Goal: Task Accomplishment & Management: Use online tool/utility

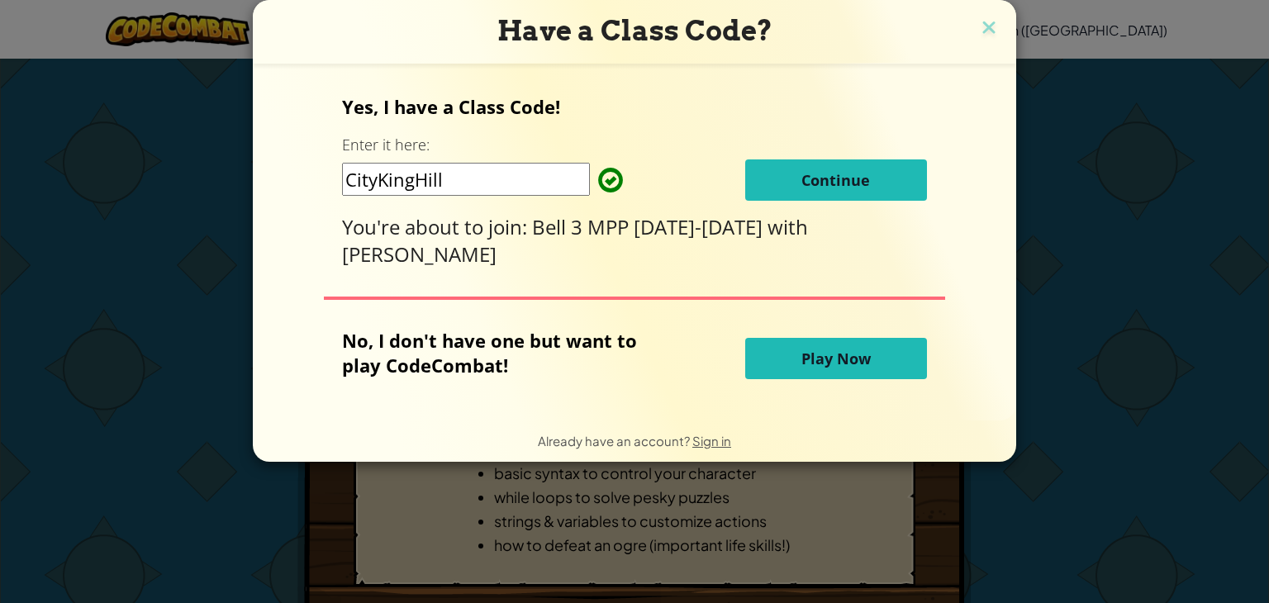
click at [798, 175] on button "Continue" at bounding box center [836, 180] width 182 height 41
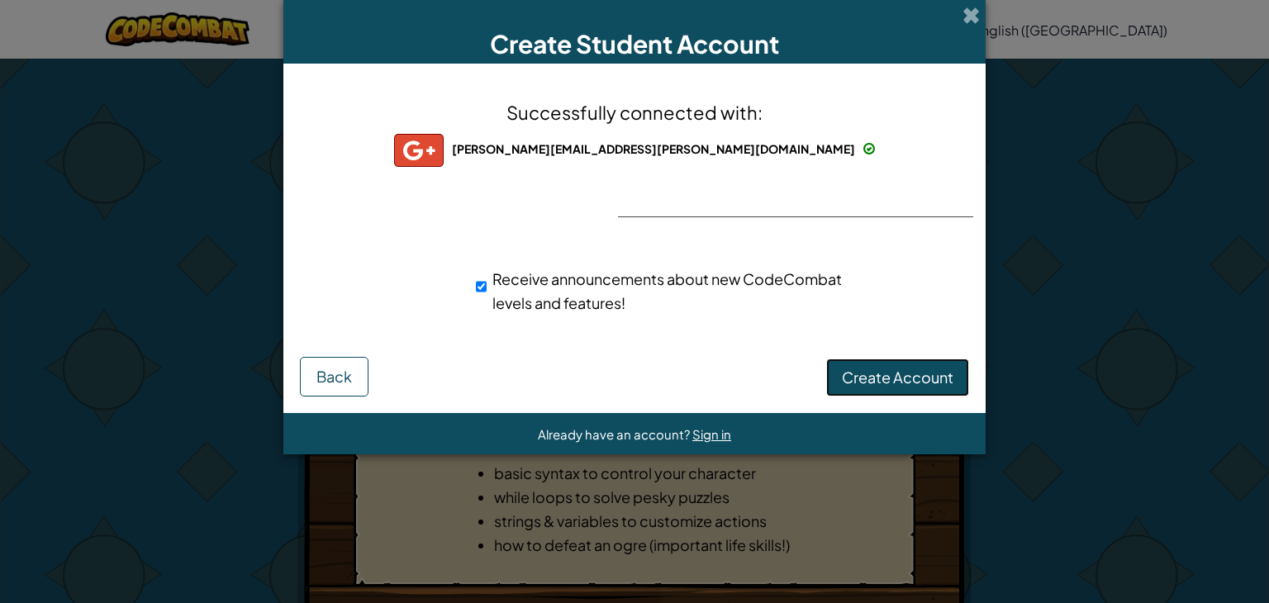
click at [917, 388] on button "Create Account" at bounding box center [897, 378] width 143 height 38
click at [880, 387] on button "Create Account" at bounding box center [897, 378] width 143 height 38
click at [526, 310] on span "Receive announcements about new CodeCombat levels and features!" at bounding box center [668, 290] width 350 height 43
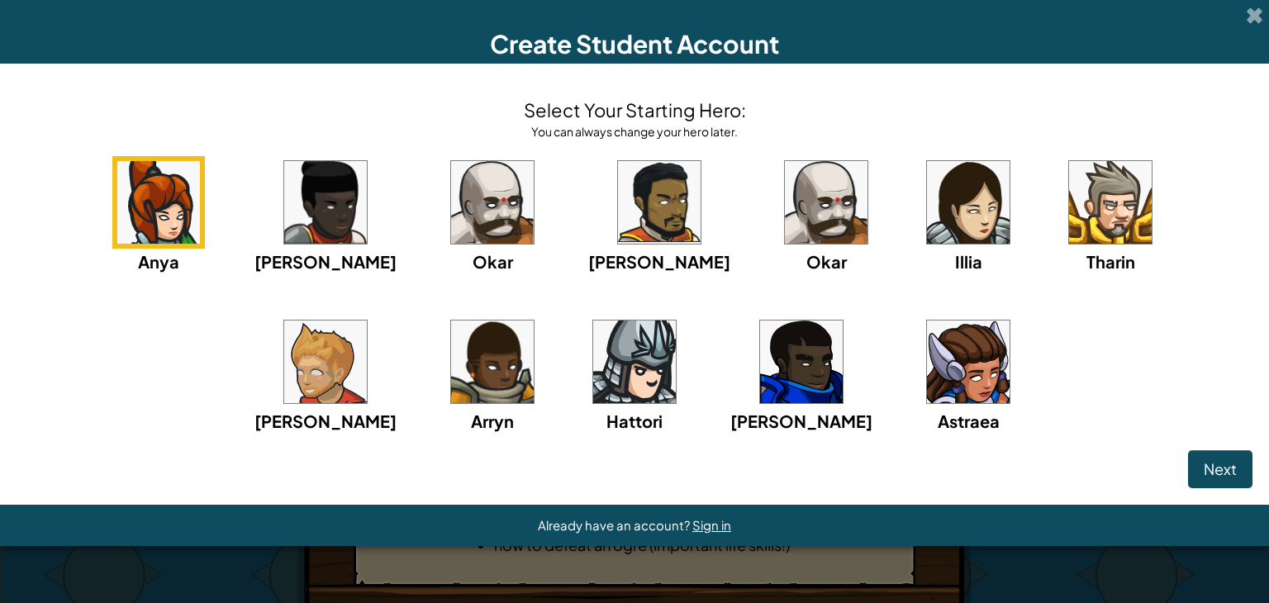
click at [451, 198] on img at bounding box center [492, 202] width 83 height 83
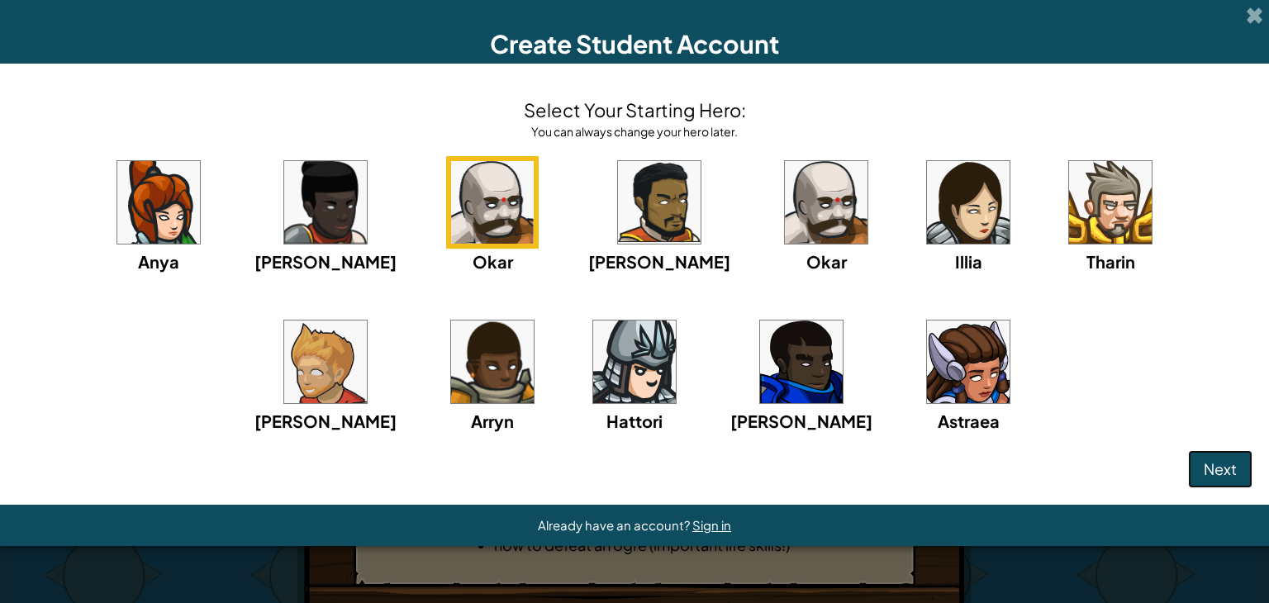
click at [1219, 460] on span "Next" at bounding box center [1220, 469] width 33 height 19
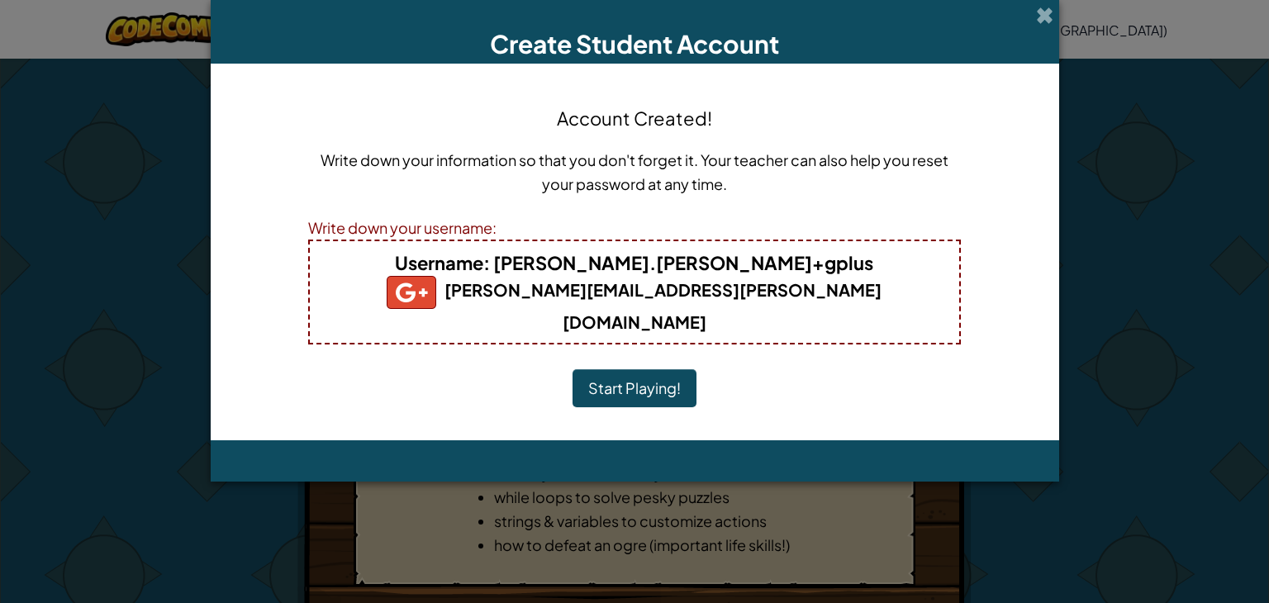
click at [653, 369] on button "Start Playing!" at bounding box center [635, 388] width 124 height 38
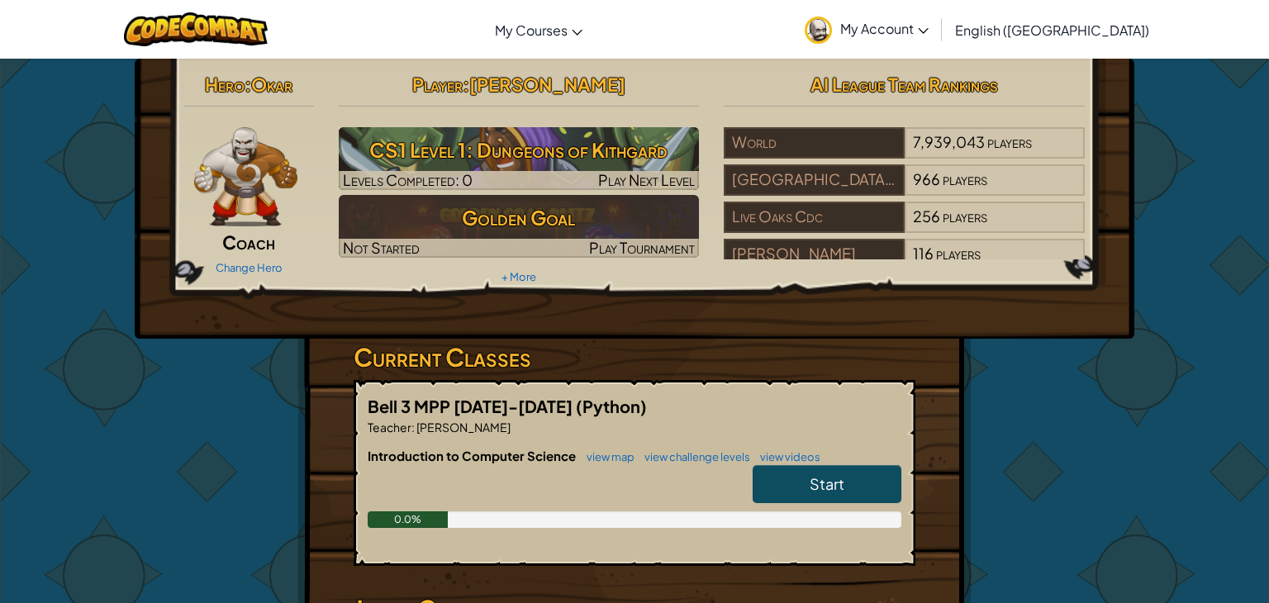
click at [556, 111] on hr at bounding box center [519, 114] width 361 height 17
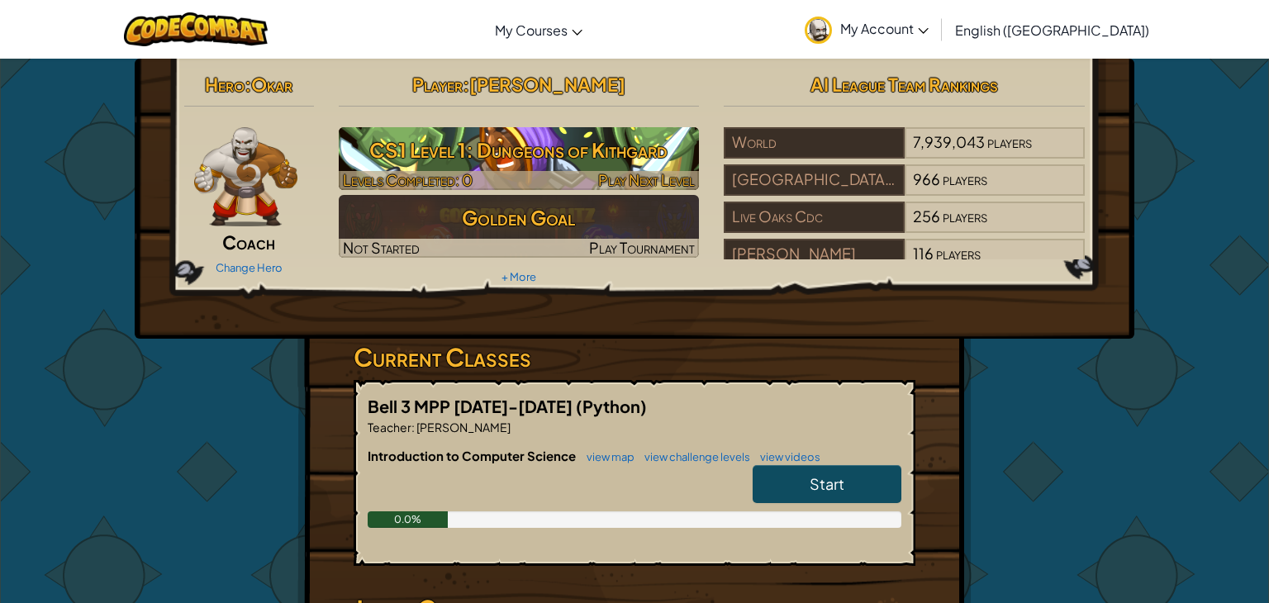
click at [542, 157] on h3 "CS1 Level 1: Dungeons of Kithgard" at bounding box center [519, 149] width 361 height 37
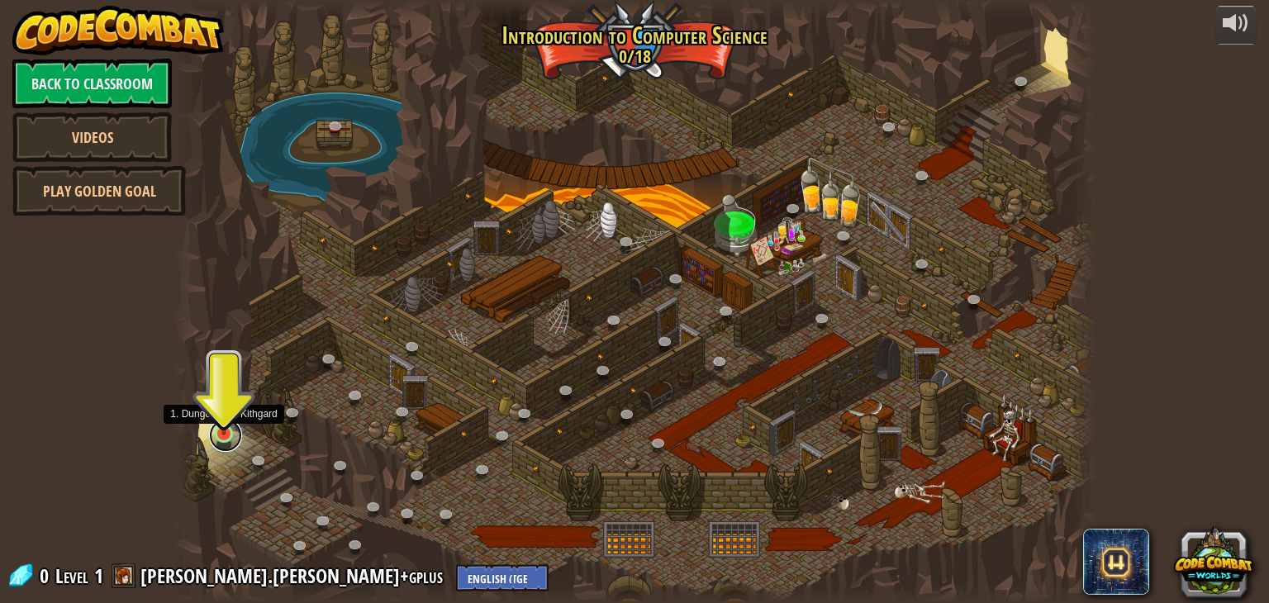
click at [230, 435] on link at bounding box center [225, 435] width 33 height 33
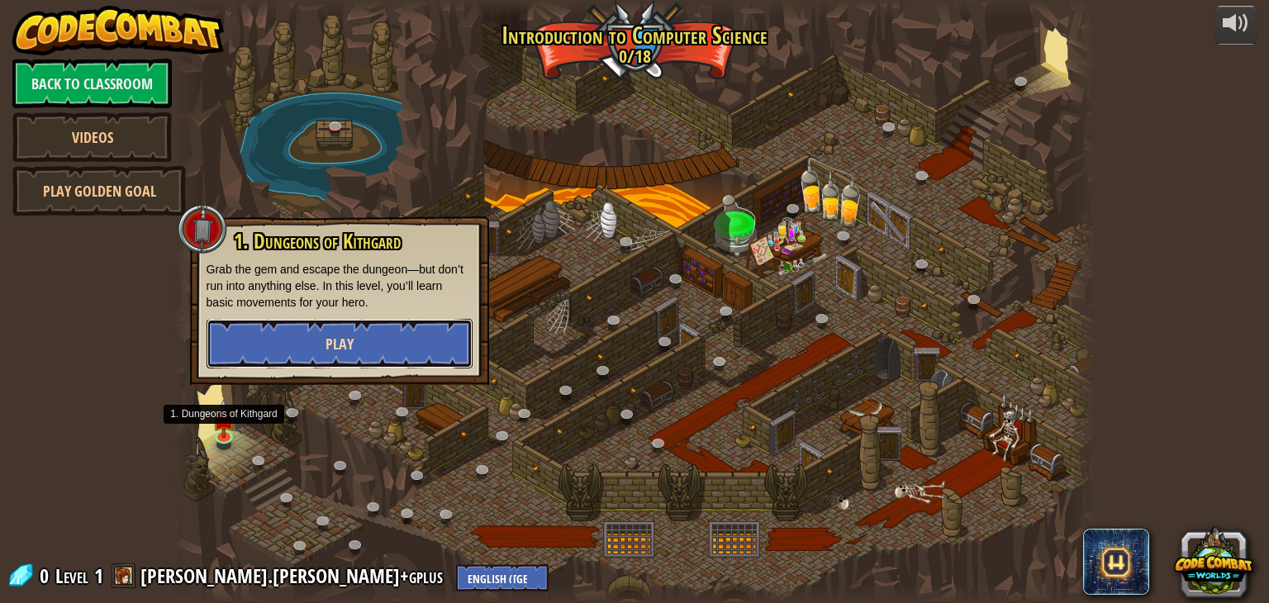
click at [409, 328] on button "Play" at bounding box center [340, 344] width 266 height 50
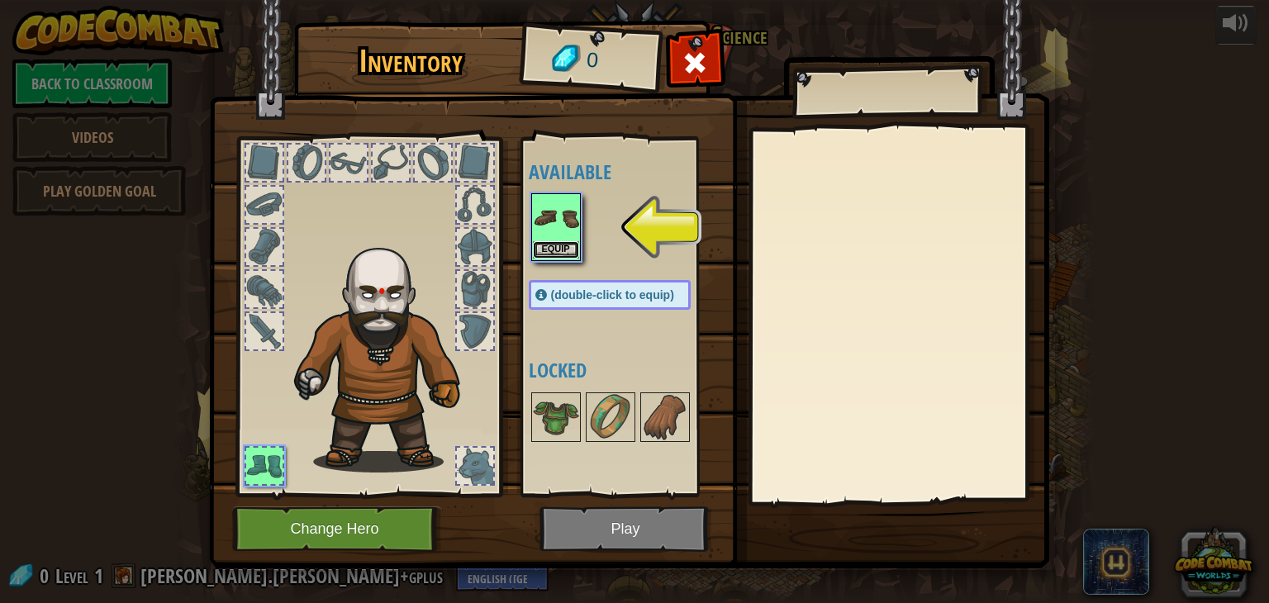
click at [554, 249] on button "Equip" at bounding box center [556, 249] width 46 height 17
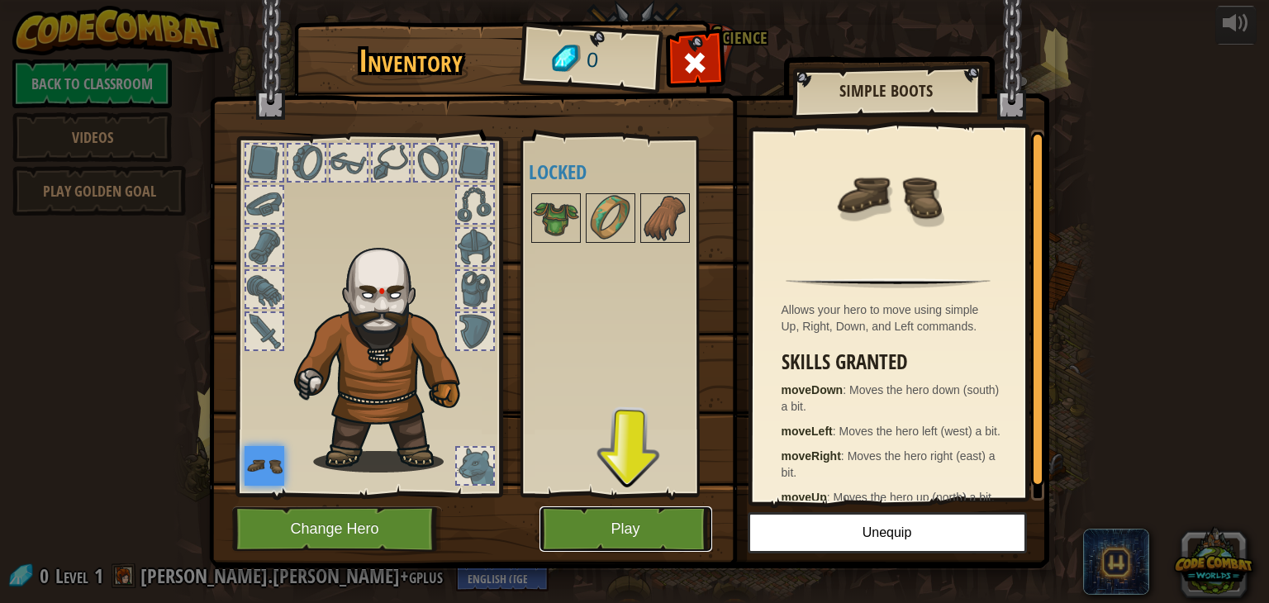
click at [597, 515] on button "Play" at bounding box center [626, 529] width 173 height 45
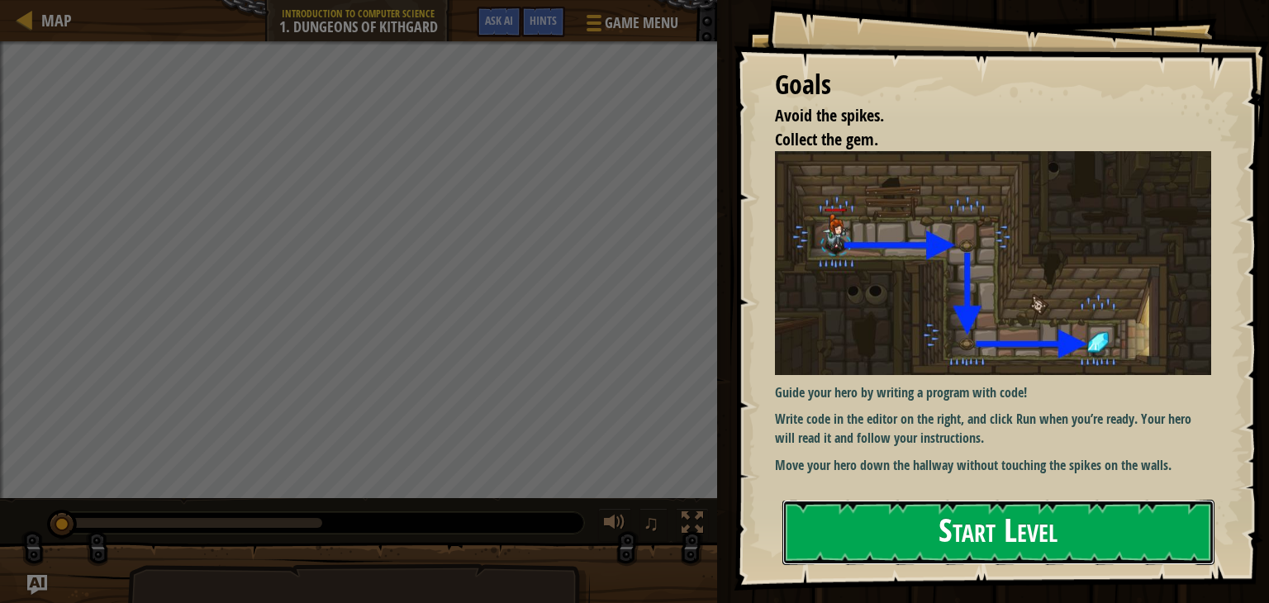
click at [932, 548] on button "Start Level" at bounding box center [999, 532] width 432 height 65
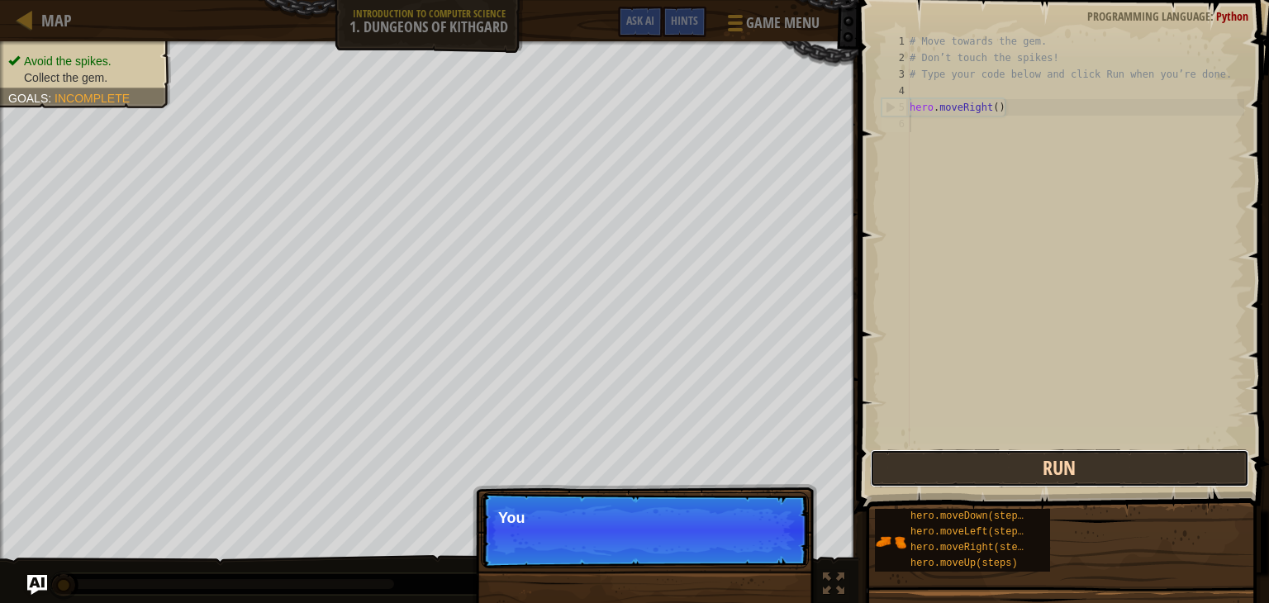
click at [1086, 461] on button "Run" at bounding box center [1059, 469] width 379 height 38
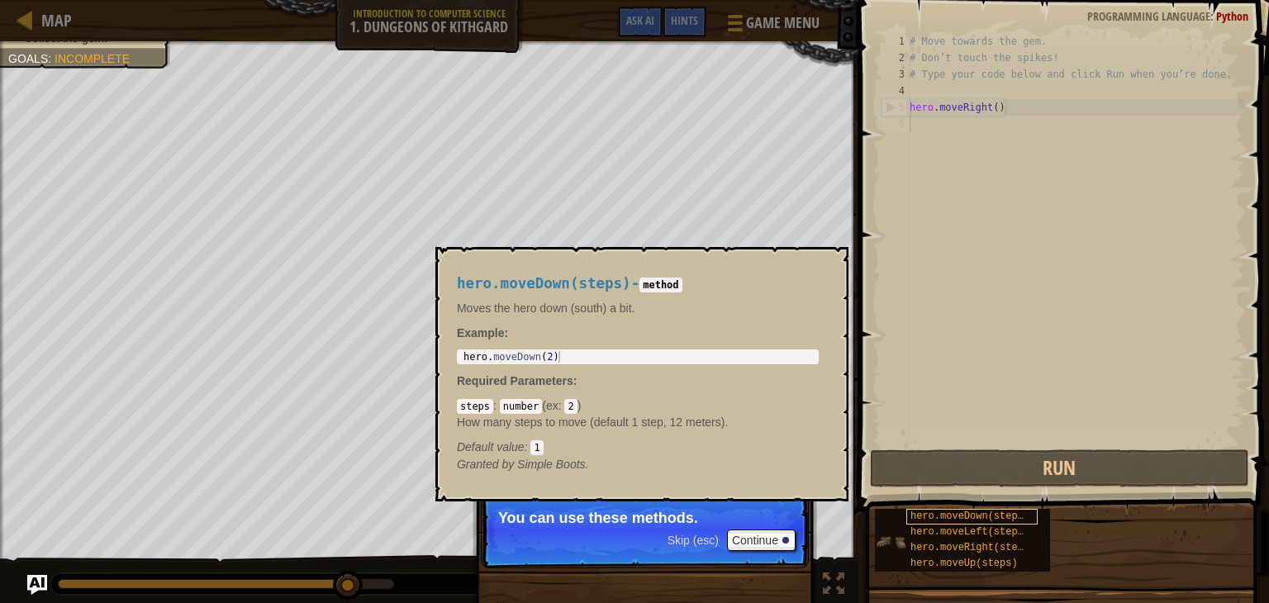
scroll to position [7, 0]
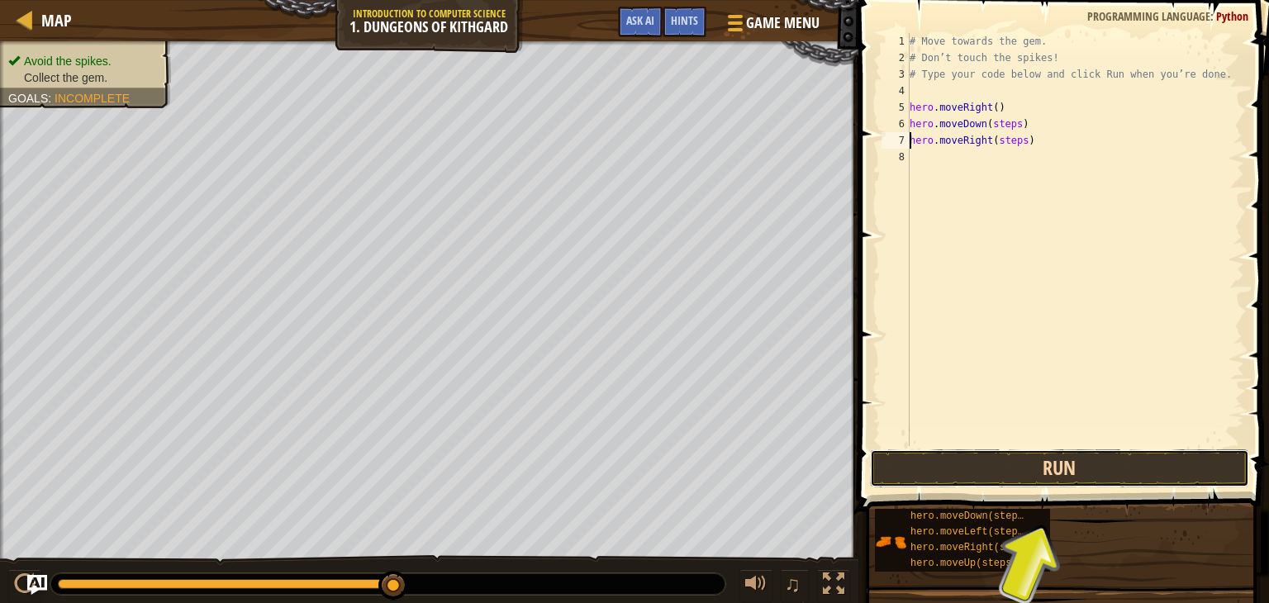
click at [1033, 462] on button "Run" at bounding box center [1059, 469] width 379 height 38
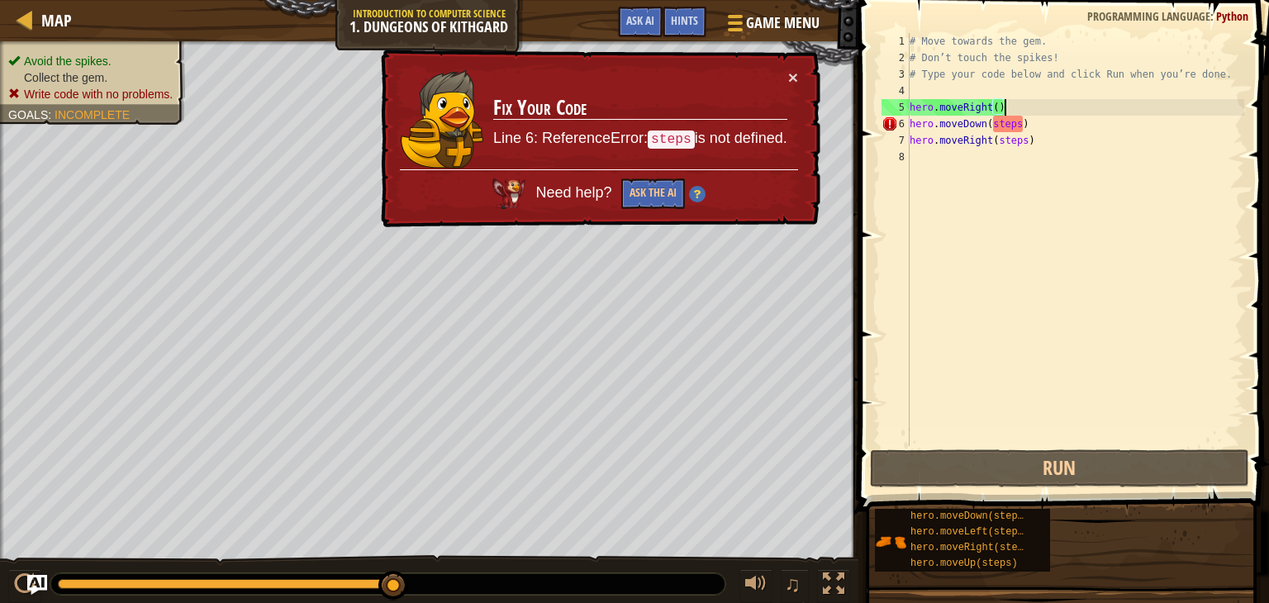
click at [1017, 103] on div "# Move towards the gem. # Don’t touch the spikes! # Type your code below and cl…" at bounding box center [1076, 256] width 338 height 446
click at [1017, 115] on div "# Move towards the gem. # Don’t touch the spikes! # Type your code below and cl…" at bounding box center [1076, 256] width 338 height 446
click at [793, 79] on button "×" at bounding box center [793, 77] width 10 height 17
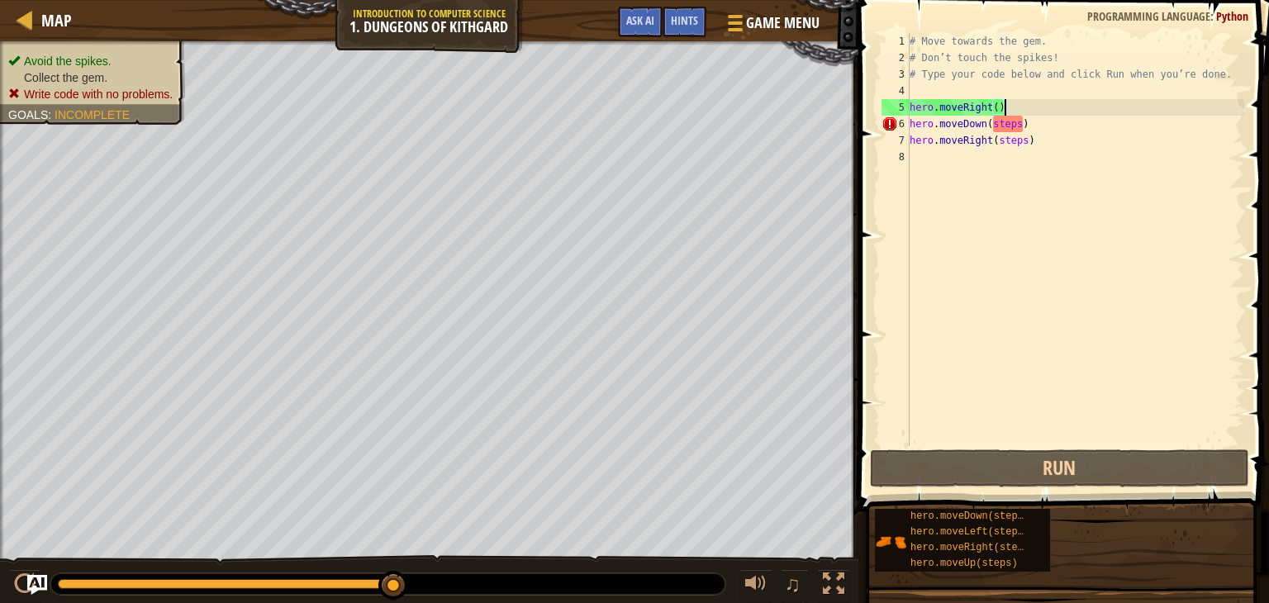
click at [1022, 128] on div "# Move towards the gem. # Don’t touch the spikes! # Type your code below and cl…" at bounding box center [1076, 256] width 338 height 446
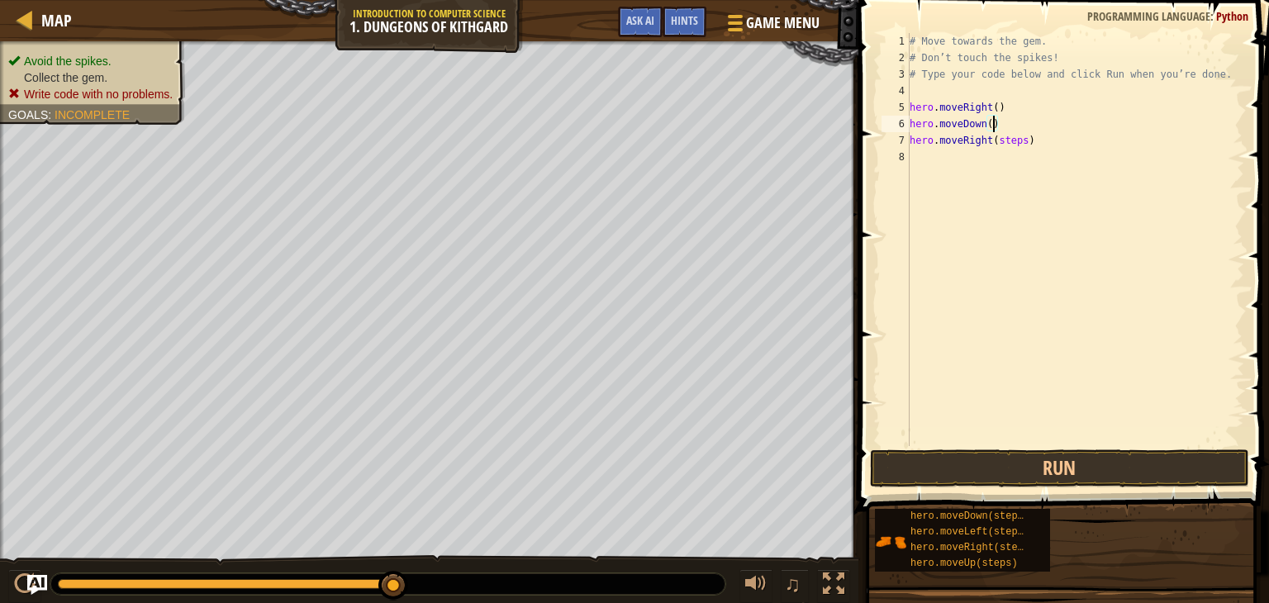
click at [1030, 140] on div "# Move towards the gem. # Don’t touch the spikes! # Type your code below and cl…" at bounding box center [1076, 256] width 338 height 446
type textarea "hero.moveRight()"
click at [935, 465] on button "Run" at bounding box center [1059, 469] width 379 height 38
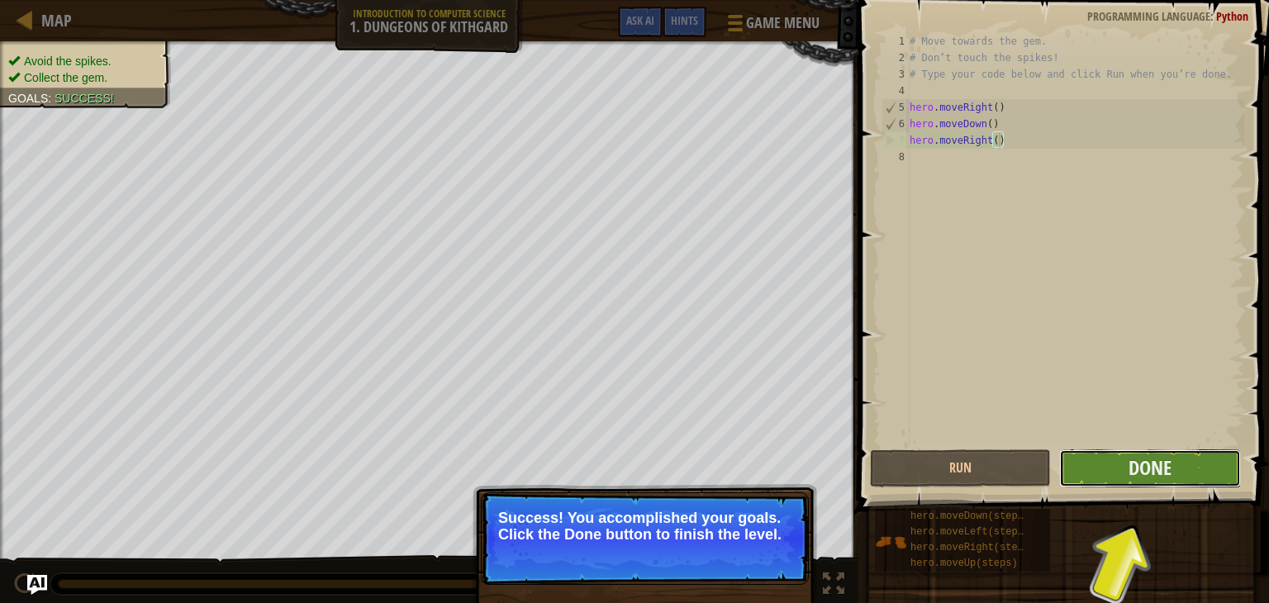
click at [1158, 450] on button "Done" at bounding box center [1150, 469] width 181 height 38
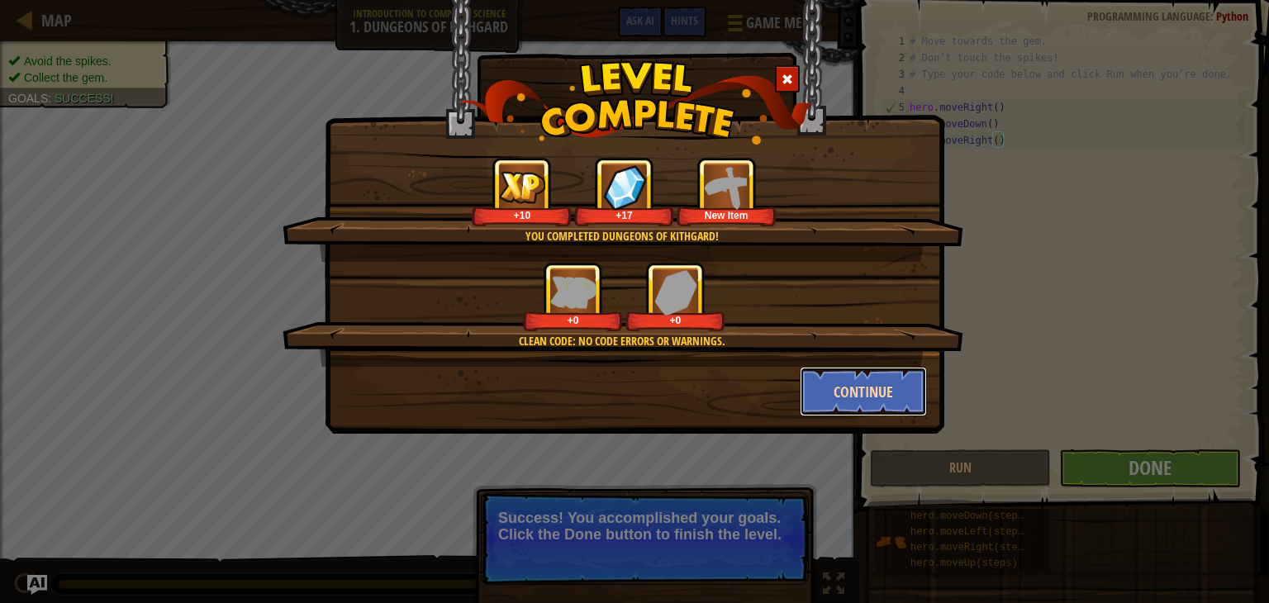
click at [855, 380] on button "Continue" at bounding box center [864, 392] width 128 height 50
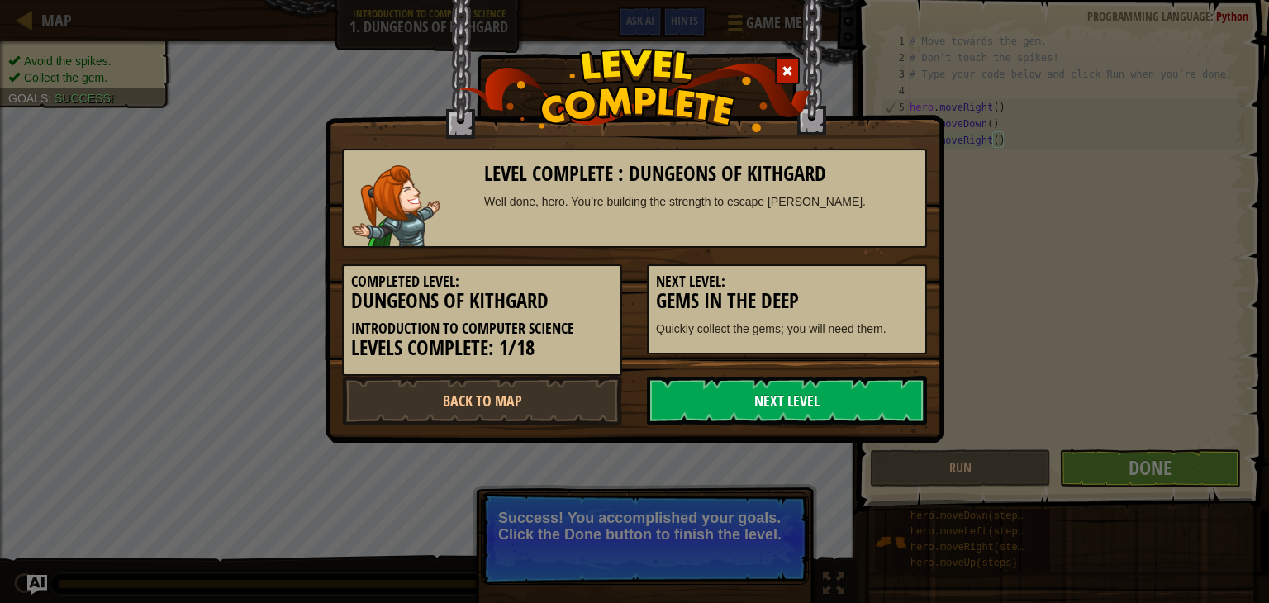
click at [870, 408] on link "Next Level" at bounding box center [787, 401] width 280 height 50
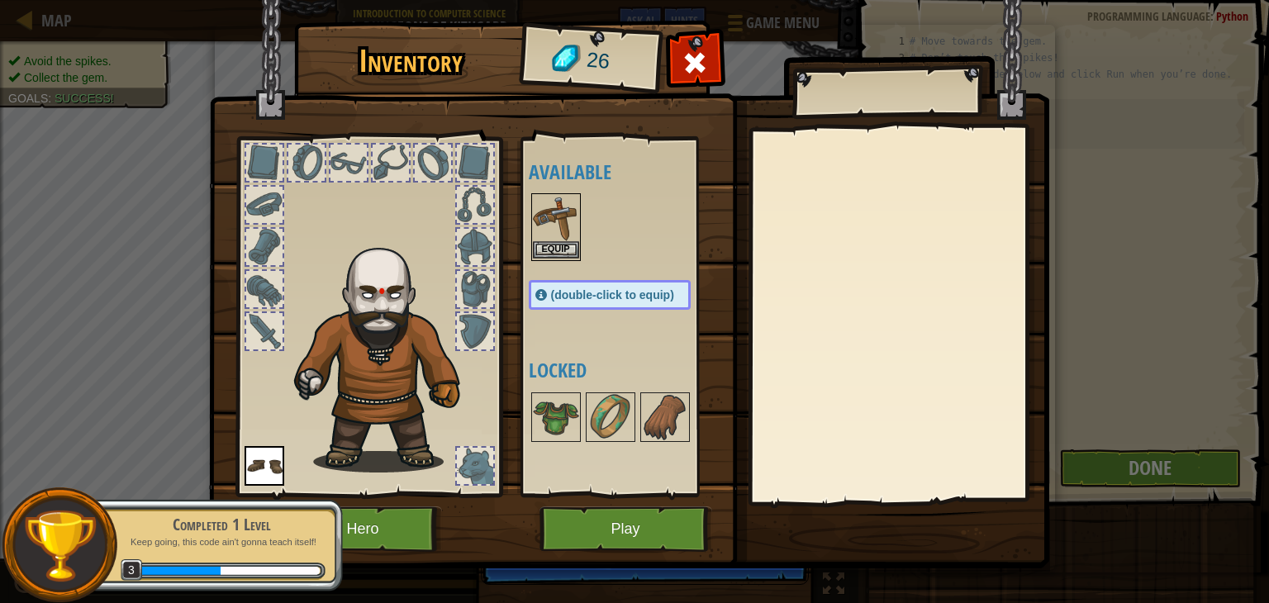
click at [550, 238] on img at bounding box center [556, 218] width 46 height 46
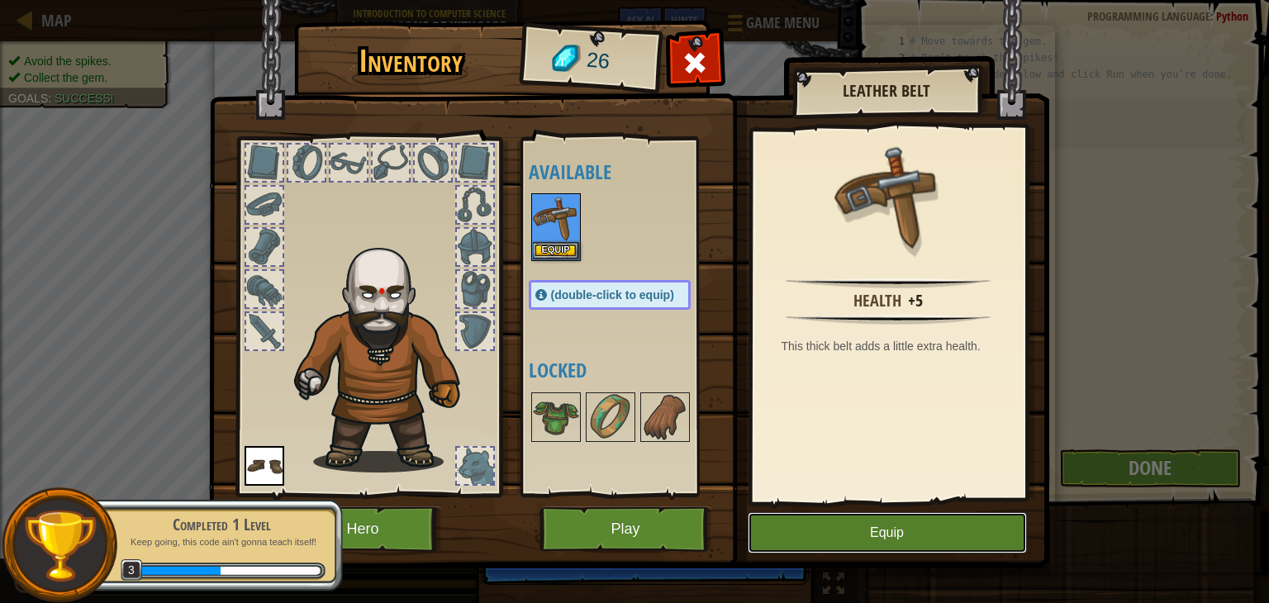
click at [902, 521] on button "Equip" at bounding box center [887, 532] width 279 height 41
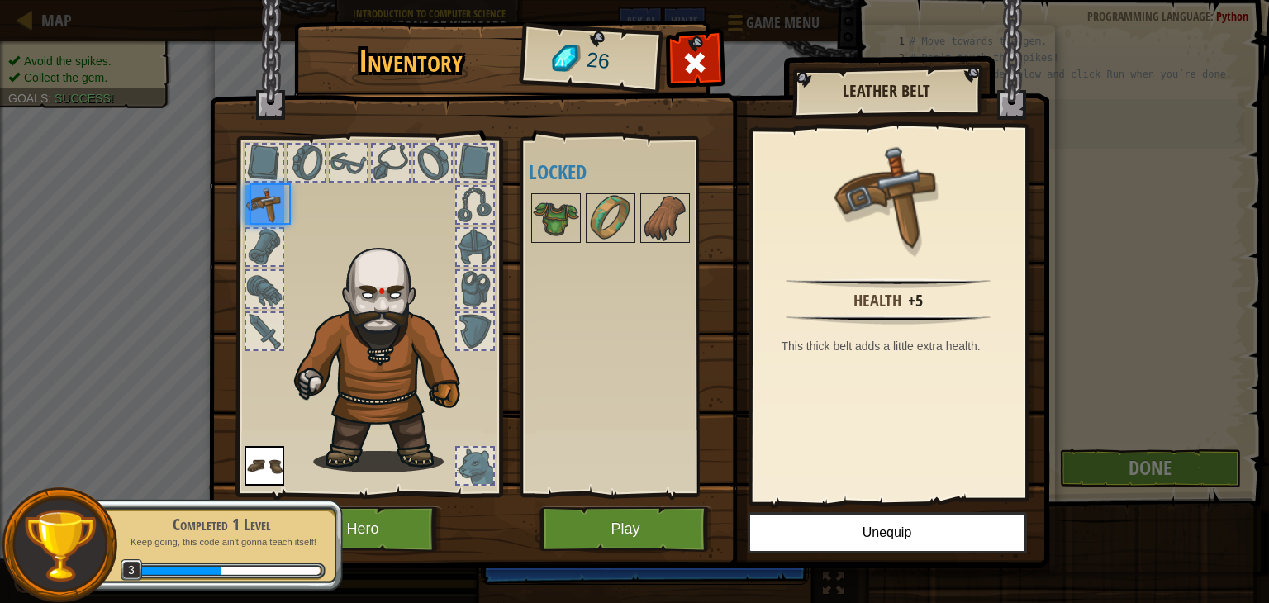
scroll to position [7, 7]
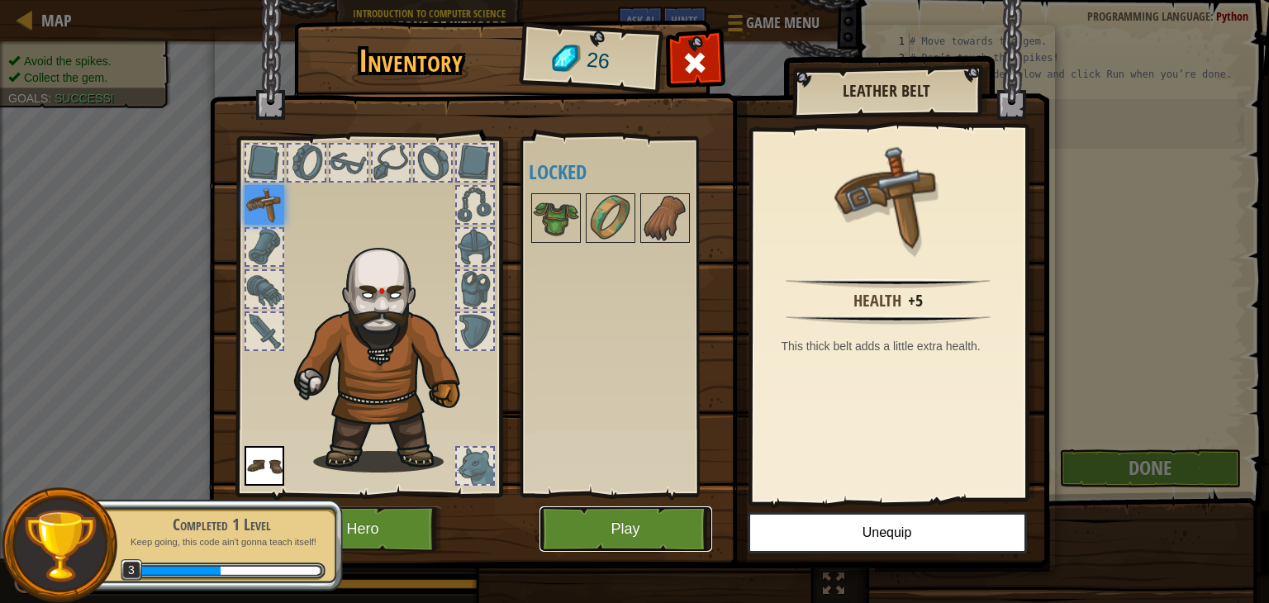
click at [641, 517] on button "Play" at bounding box center [626, 529] width 173 height 45
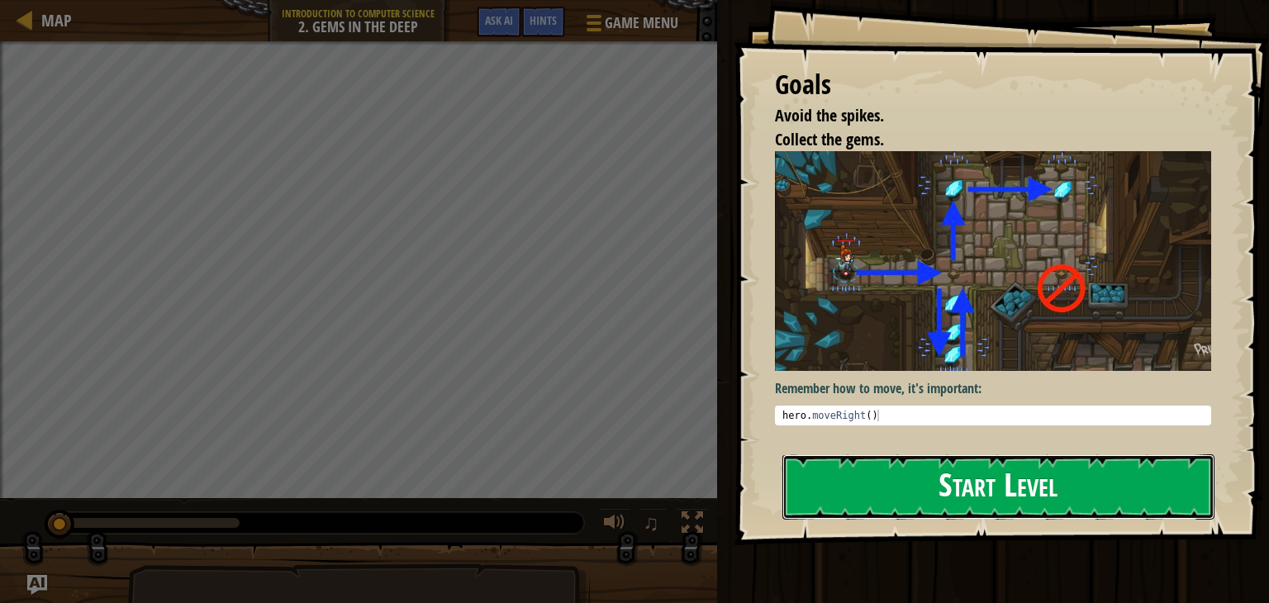
click at [1041, 488] on button "Start Level" at bounding box center [999, 487] width 432 height 65
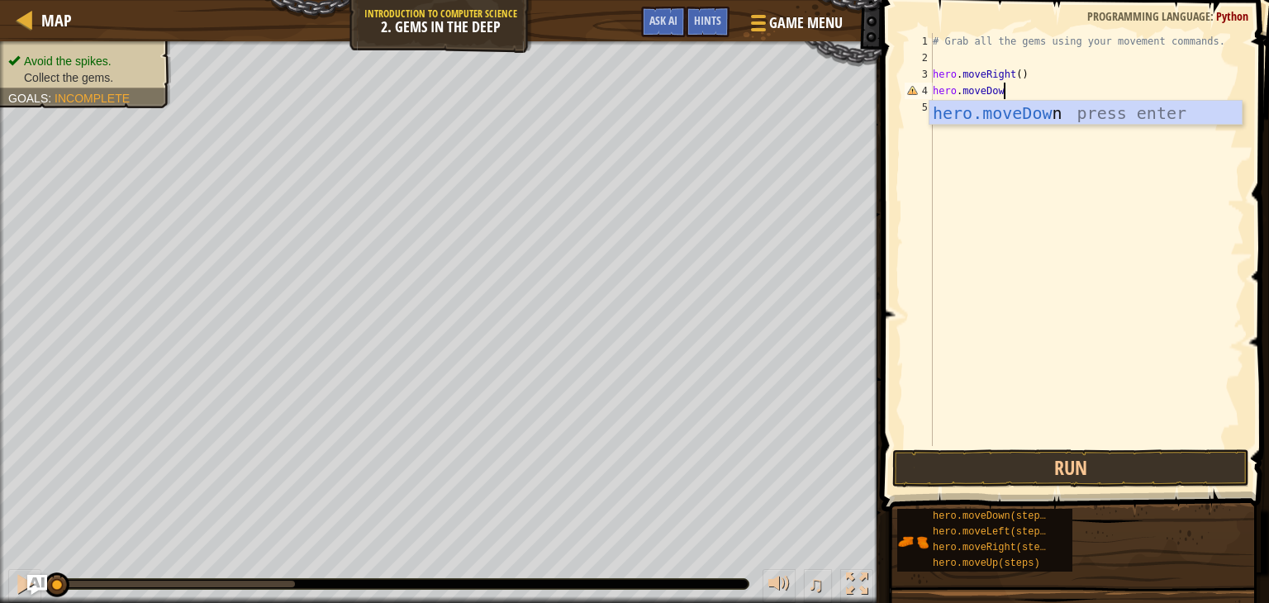
scroll to position [7, 5]
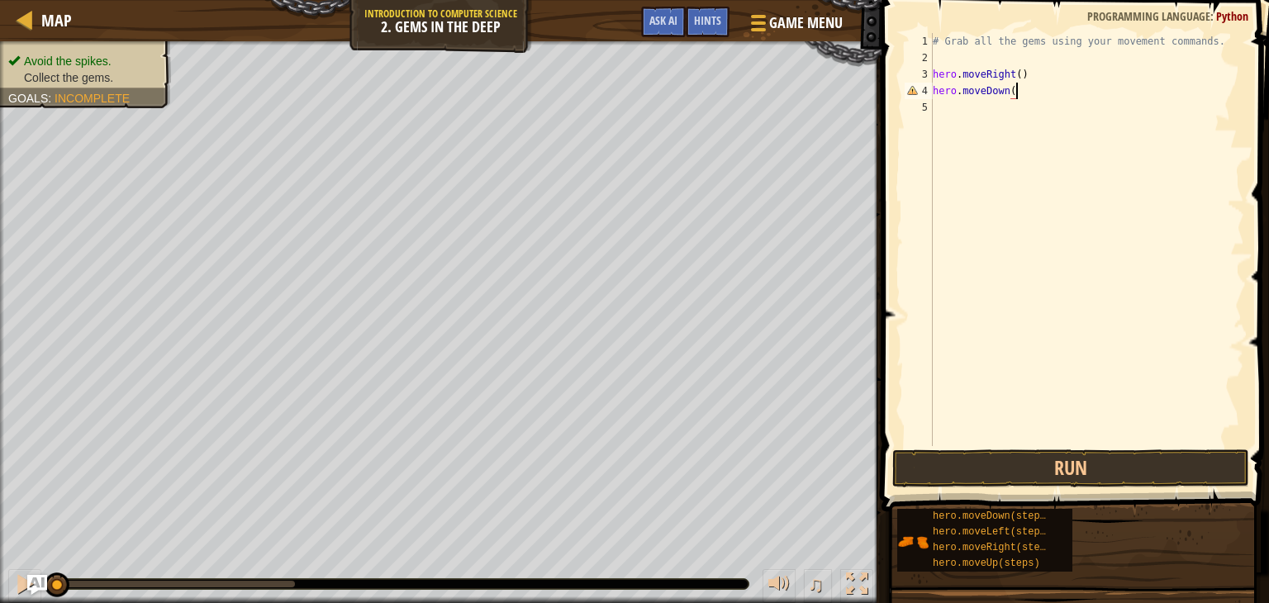
type textarea "hero.moveDown()"
click at [962, 107] on div "# Grab all the gems using your movement commands. hero . moveRight ( ) hero . m…" at bounding box center [1087, 256] width 315 height 446
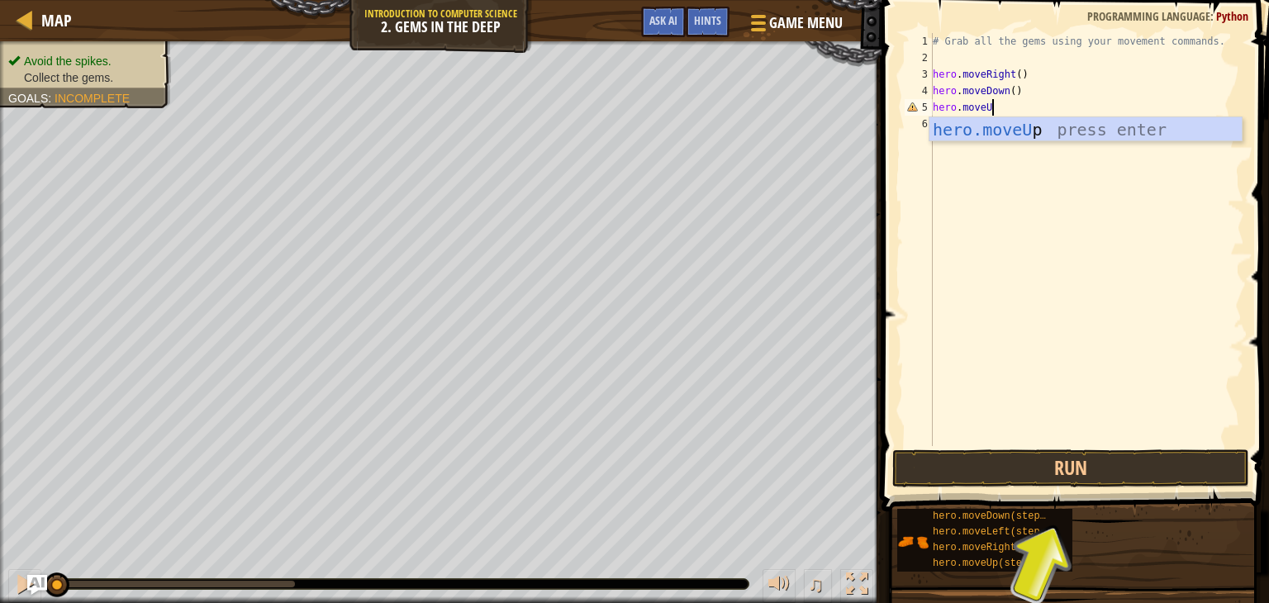
scroll to position [7, 4]
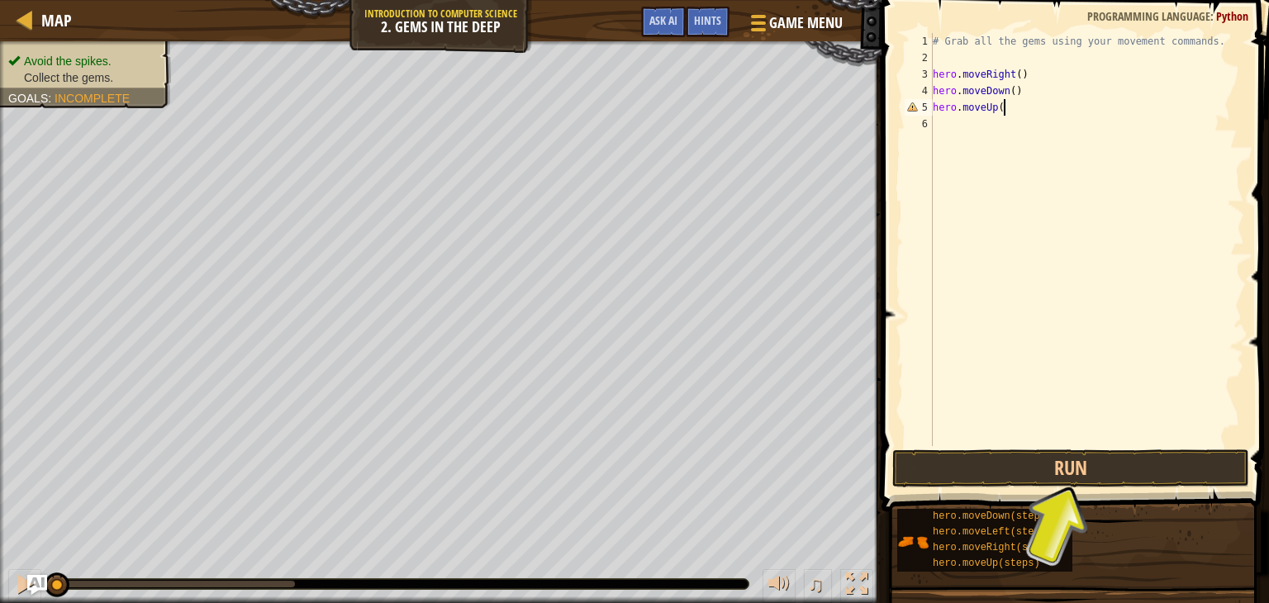
type textarea "hero.moveUp()"
click at [988, 122] on div "# Grab all the gems using your movement commands. hero . moveRight ( ) hero . m…" at bounding box center [1087, 256] width 315 height 446
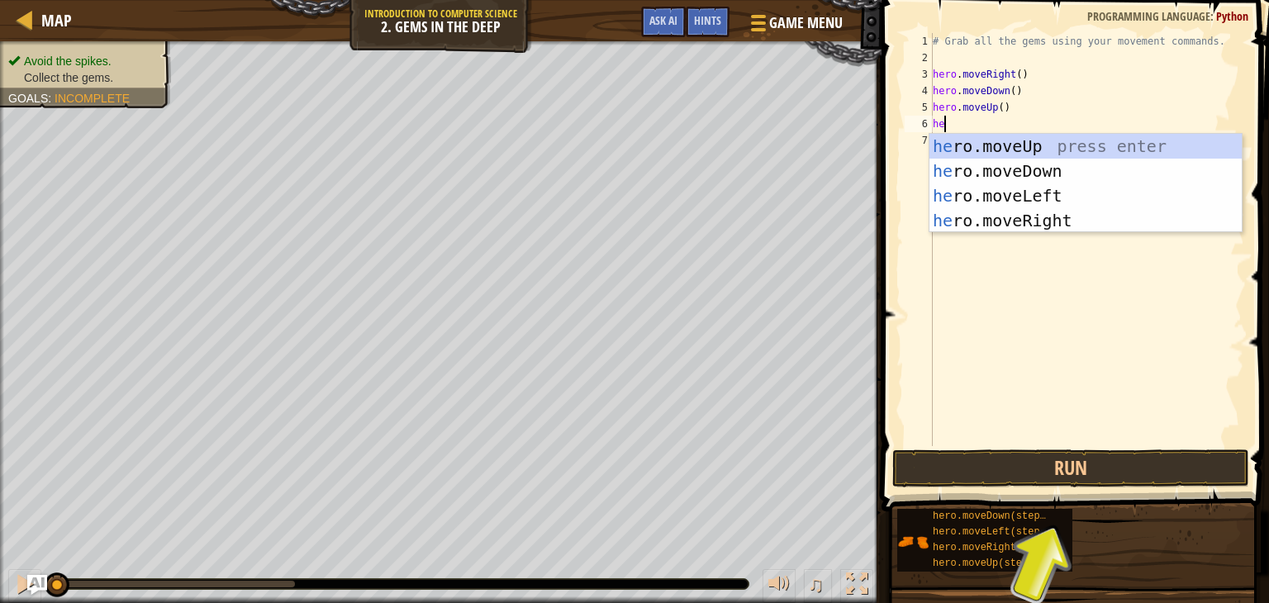
scroll to position [7, 0]
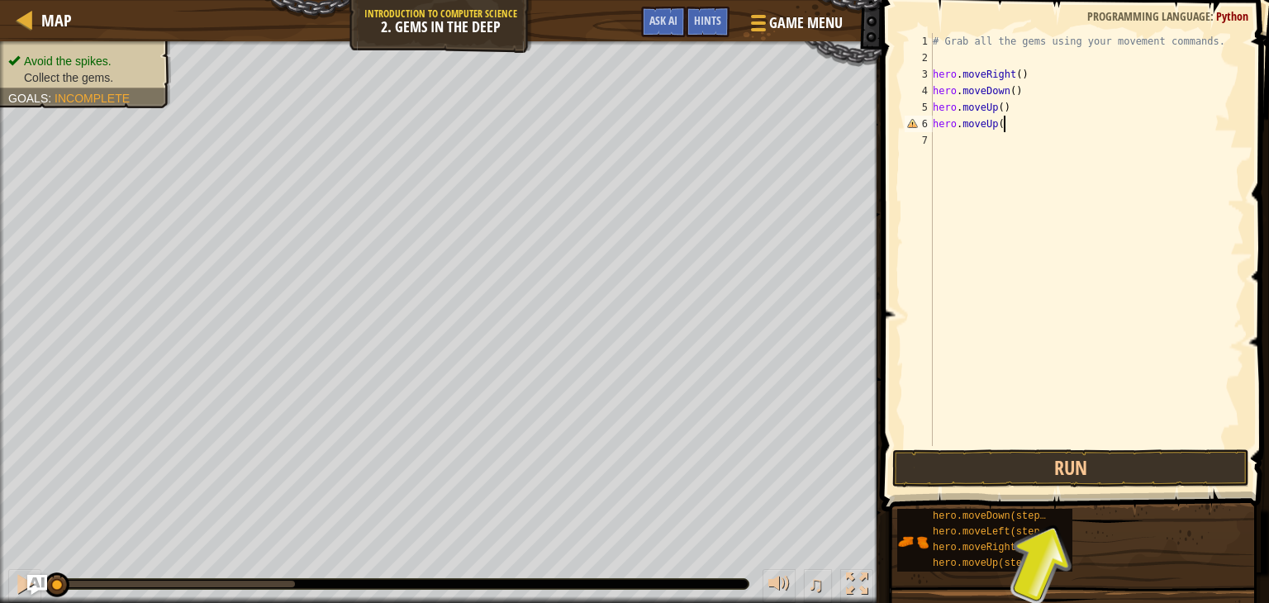
type textarea "hero.moveUp()"
click at [991, 142] on div "# Grab all the gems using your movement commands. hero . moveRight ( ) hero . m…" at bounding box center [1087, 256] width 315 height 446
type textarea "hero.moveRight()"
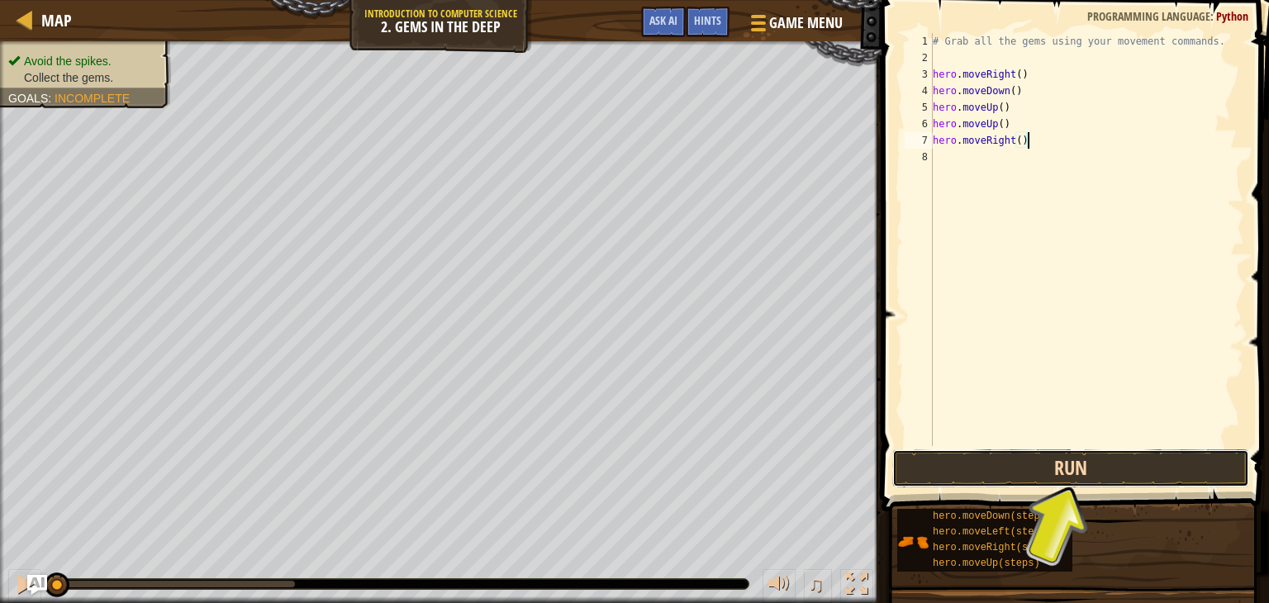
click at [1035, 480] on button "Run" at bounding box center [1071, 469] width 357 height 38
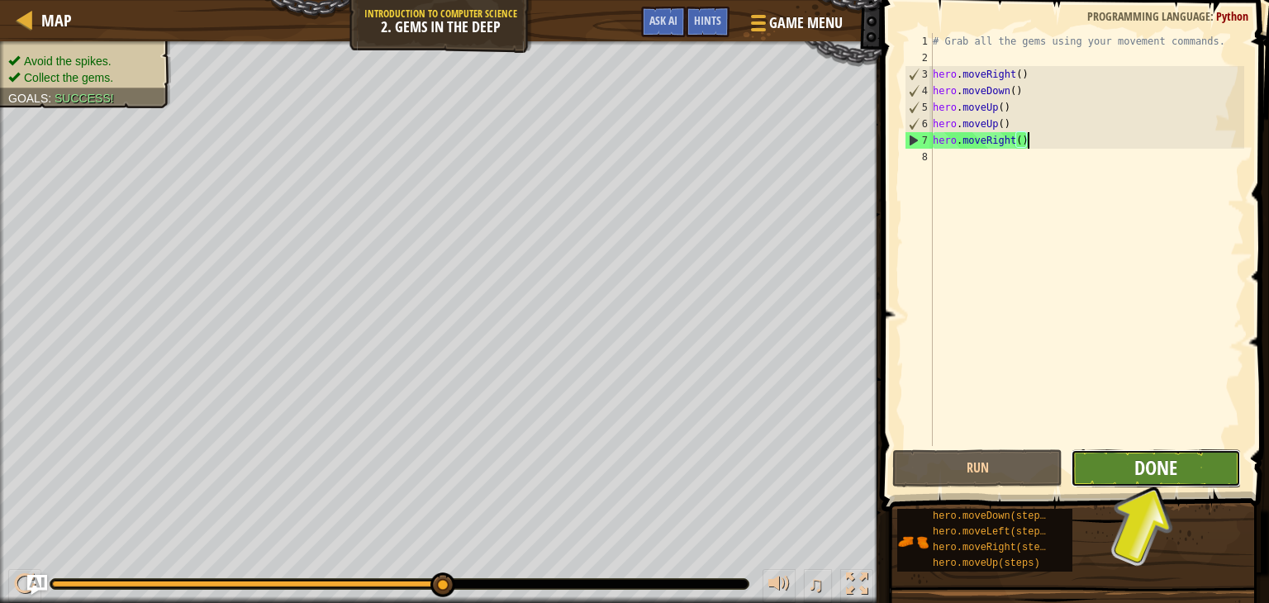
click at [1161, 476] on span "Done" at bounding box center [1156, 468] width 43 height 26
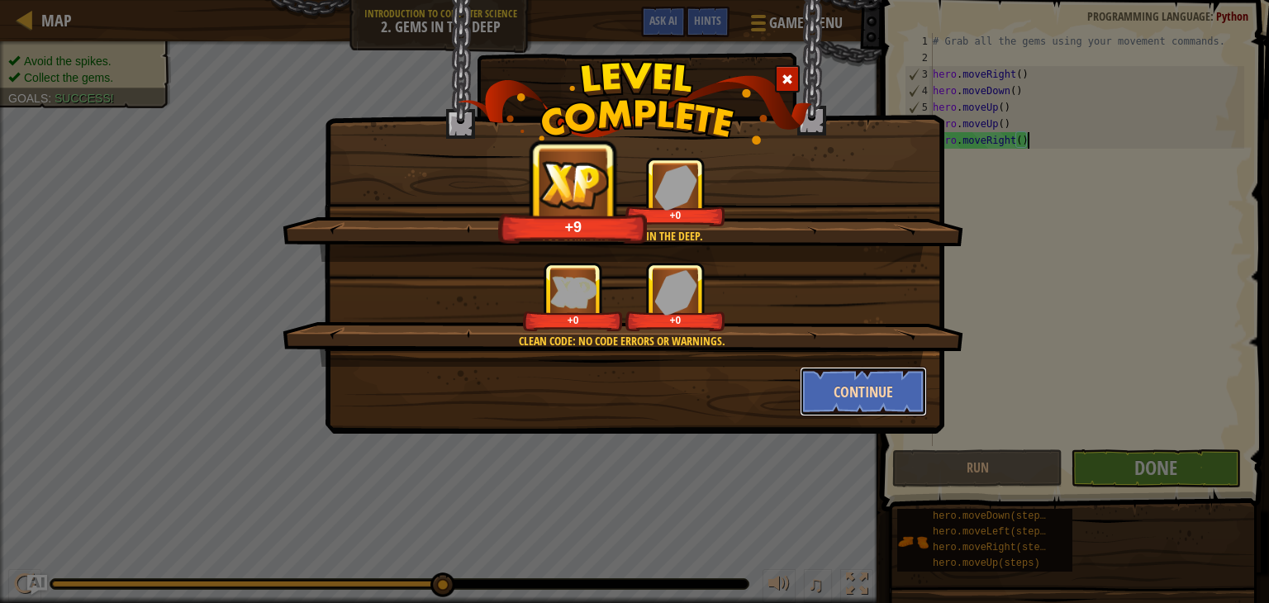
click at [833, 391] on button "Continue" at bounding box center [864, 392] width 128 height 50
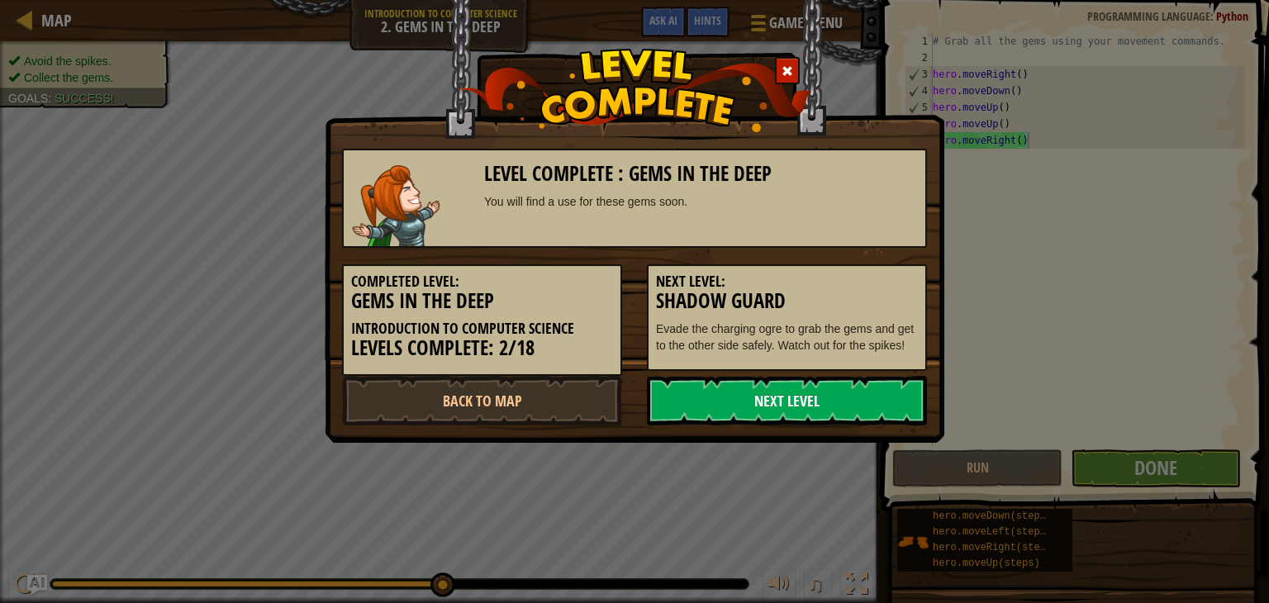
click at [742, 393] on link "Next Level" at bounding box center [787, 401] width 280 height 50
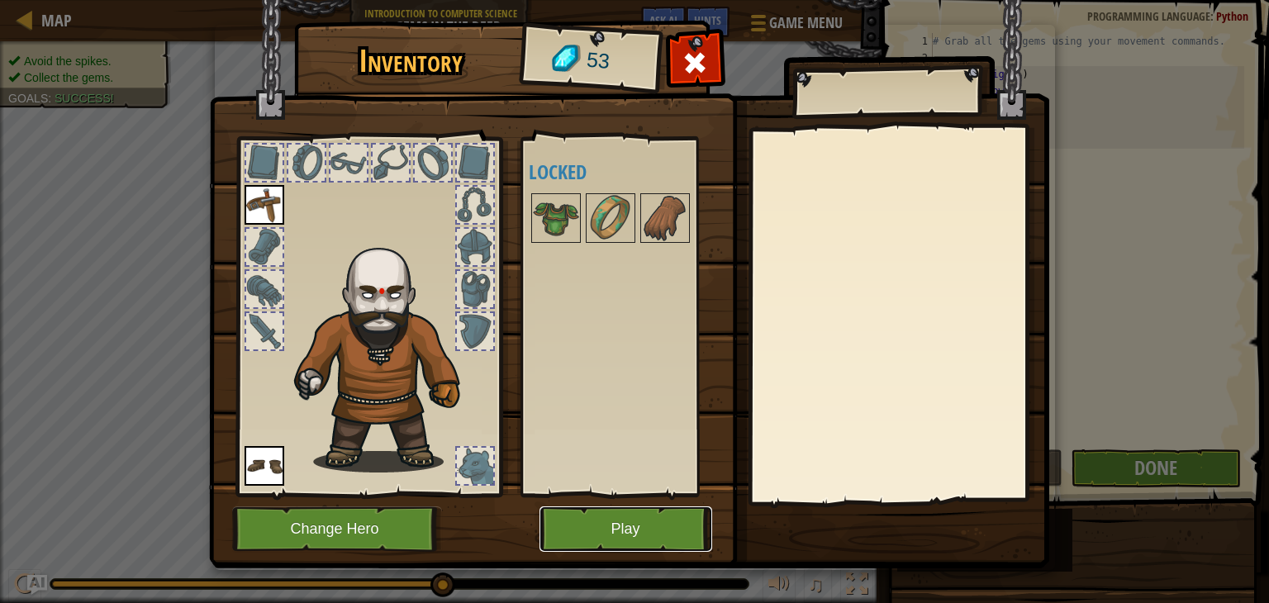
click at [620, 540] on button "Play" at bounding box center [626, 529] width 173 height 45
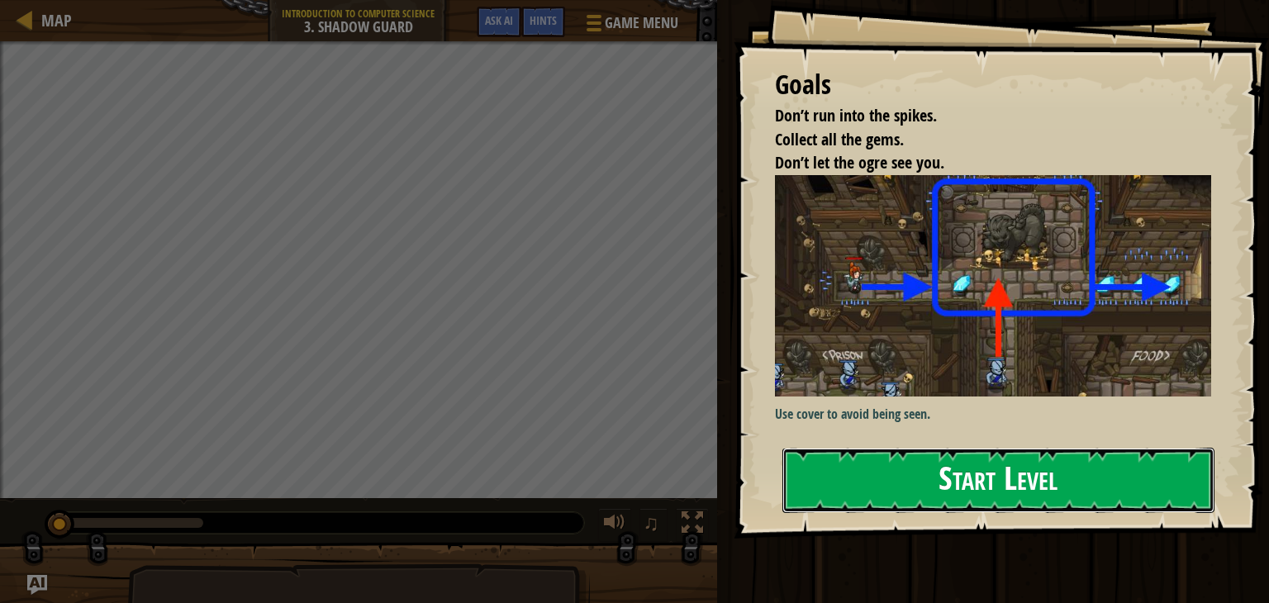
click at [933, 479] on button "Start Level" at bounding box center [999, 480] width 432 height 65
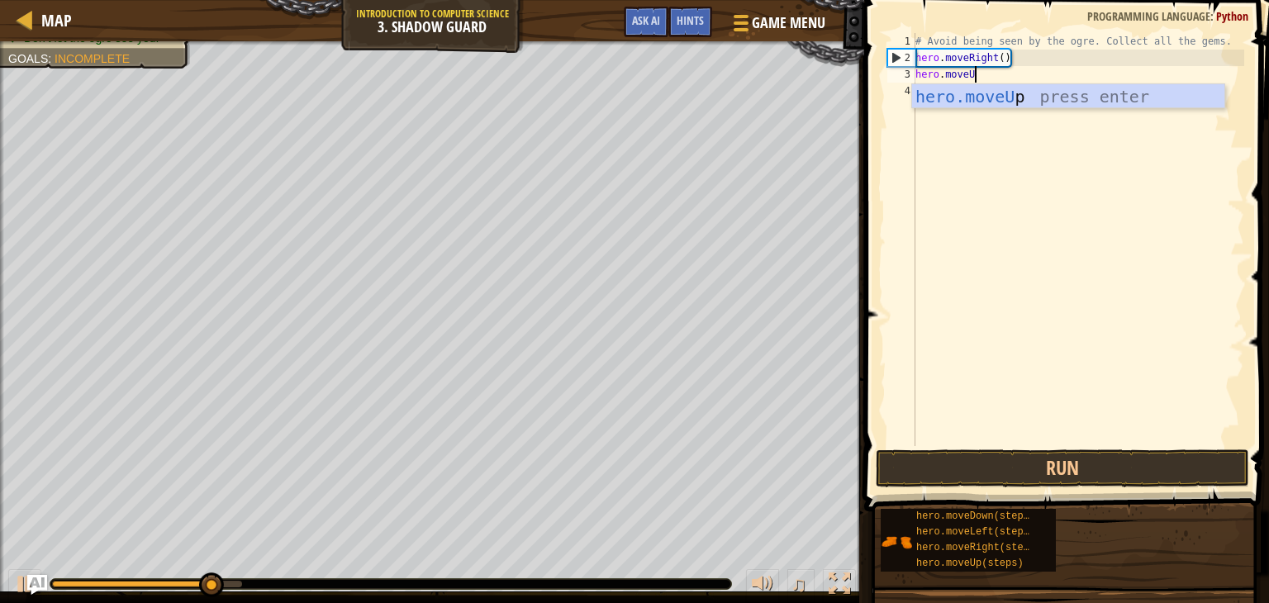
scroll to position [7, 4]
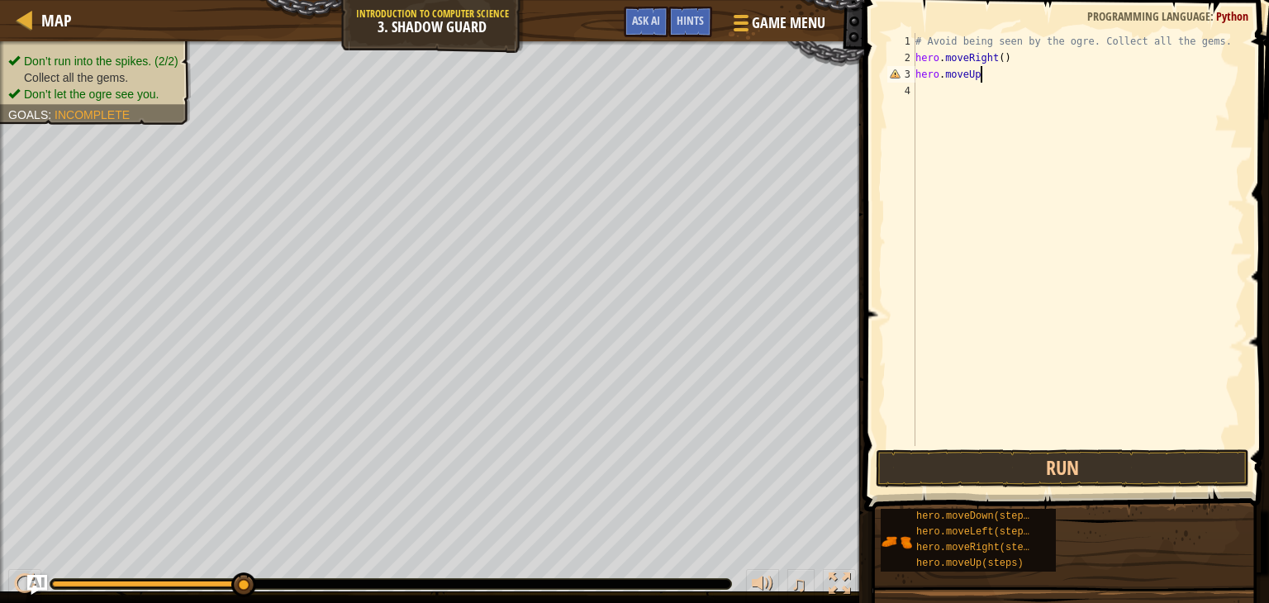
type textarea "hero.moveUp()"
click at [932, 94] on div "# Avoid being seen by the ogre. Collect all the gems. hero . moveRight ( ) hero…" at bounding box center [1078, 256] width 332 height 446
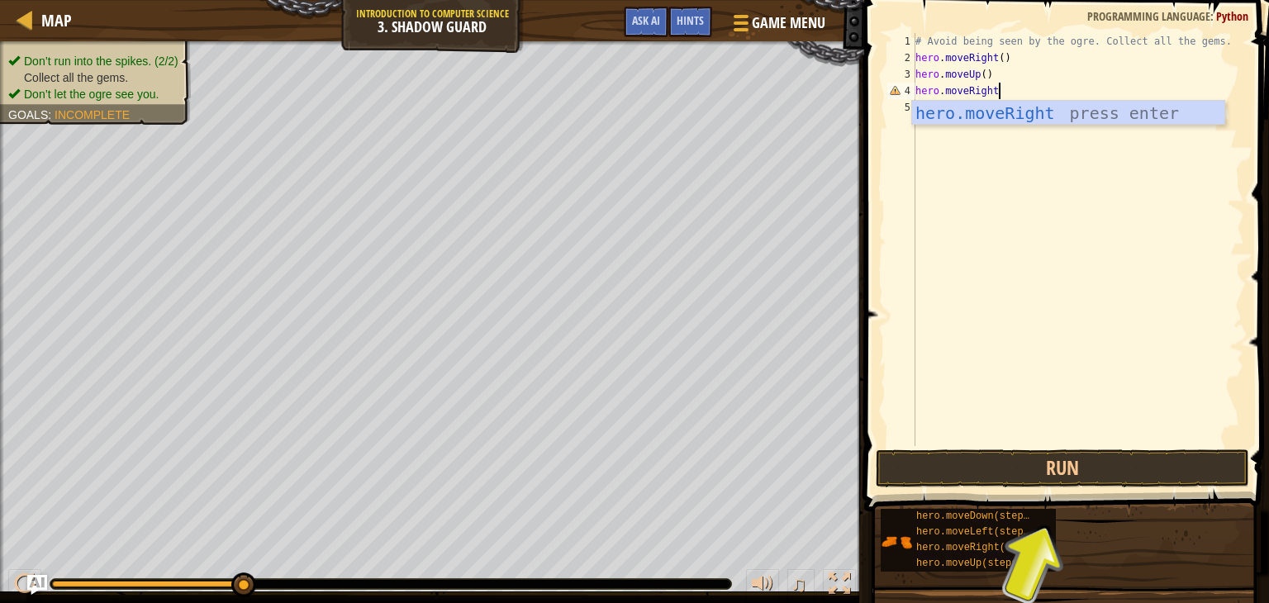
scroll to position [7, 7]
type textarea "hero.moveRight()"
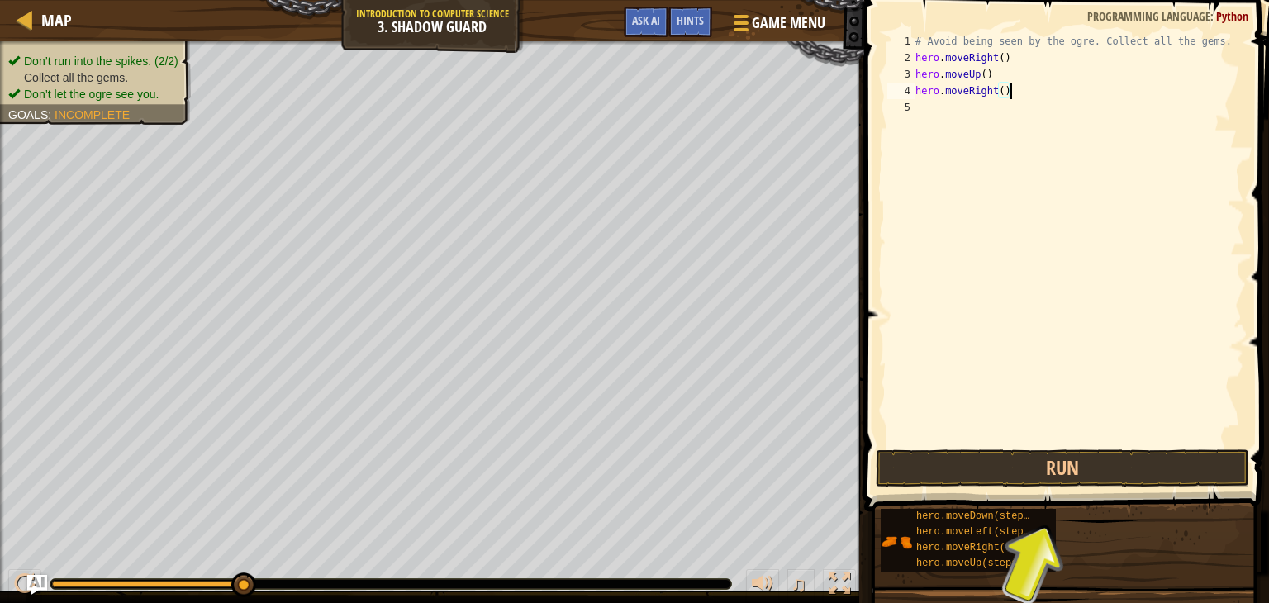
click at [923, 107] on div "# Avoid being seen by the ogre. Collect all the gems. hero . moveRight ( ) hero…" at bounding box center [1078, 256] width 332 height 446
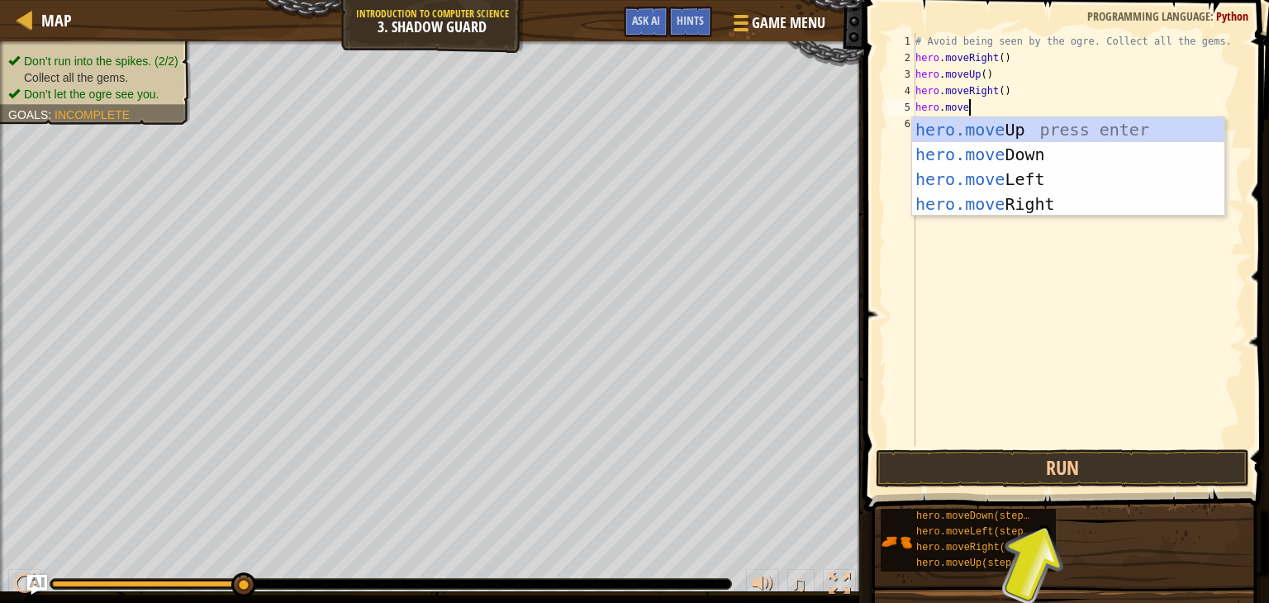
scroll to position [7, 3]
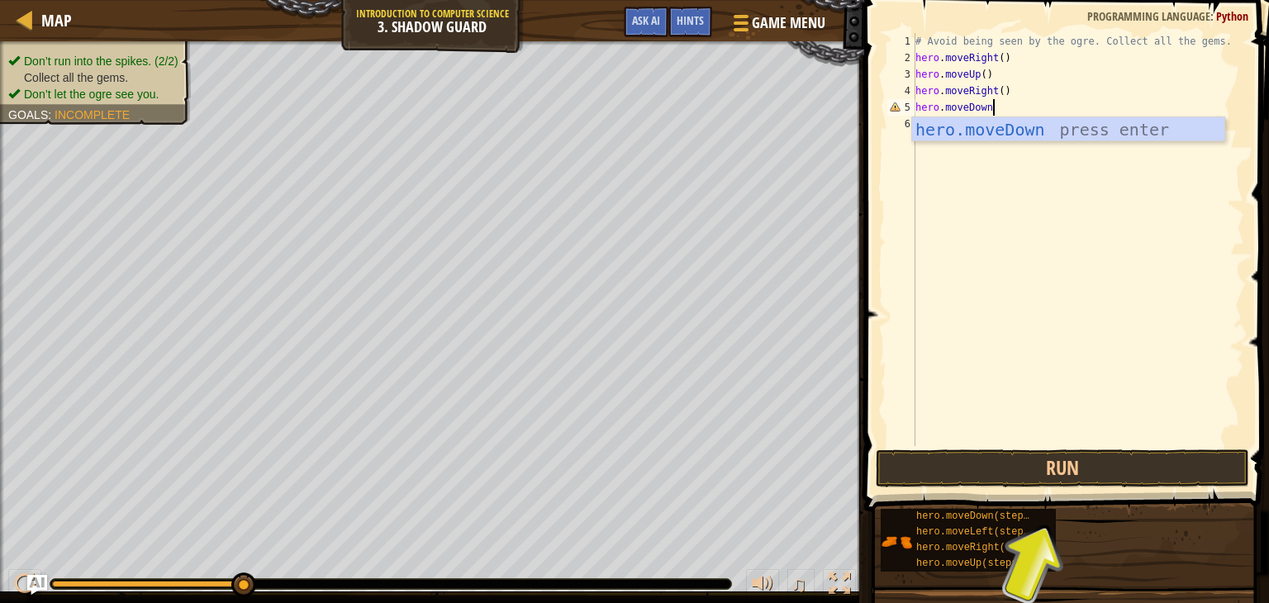
type textarea "hero.moveDown()"
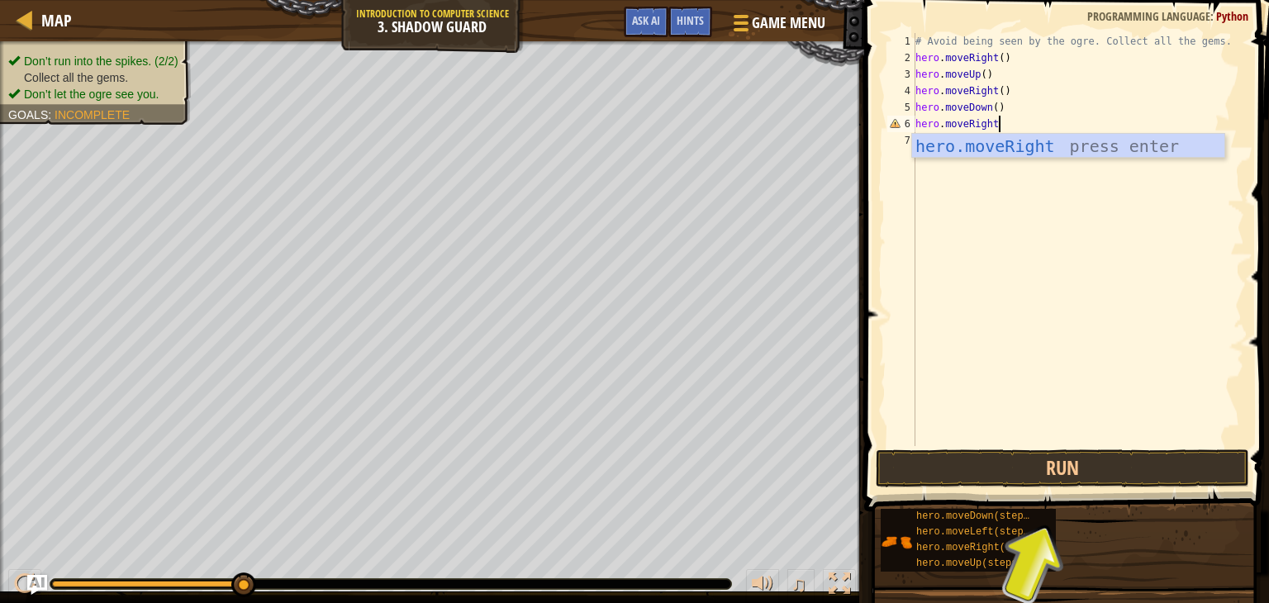
scroll to position [7, 7]
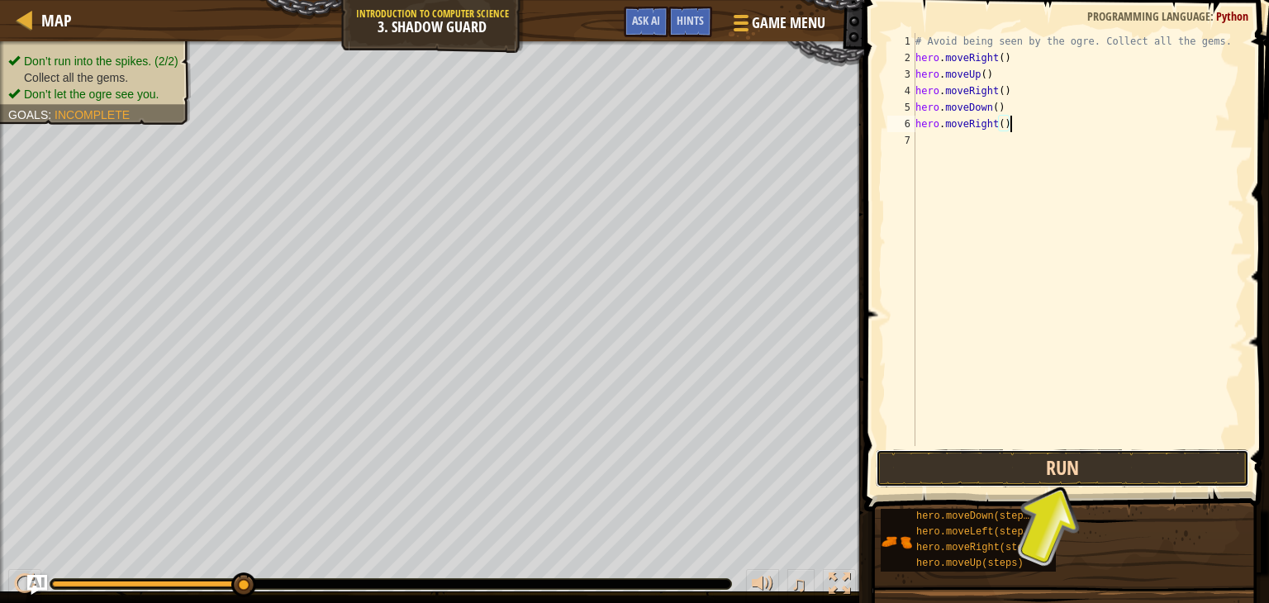
click at [998, 471] on button "Run" at bounding box center [1063, 469] width 374 height 38
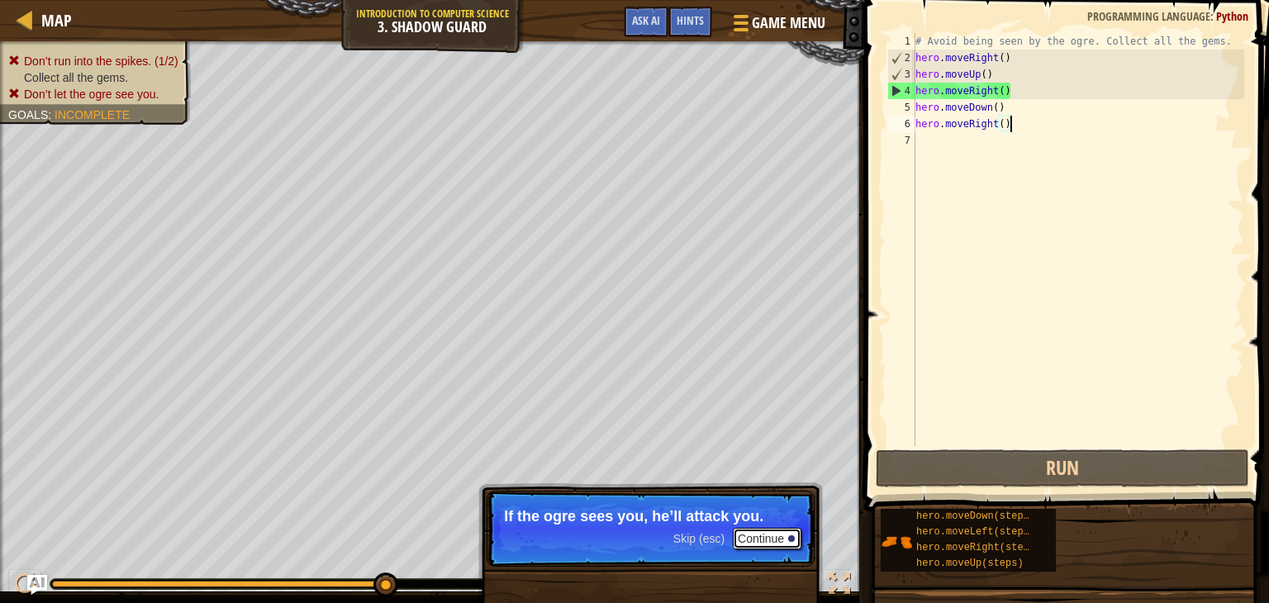
click at [768, 545] on button "Continue" at bounding box center [767, 538] width 69 height 21
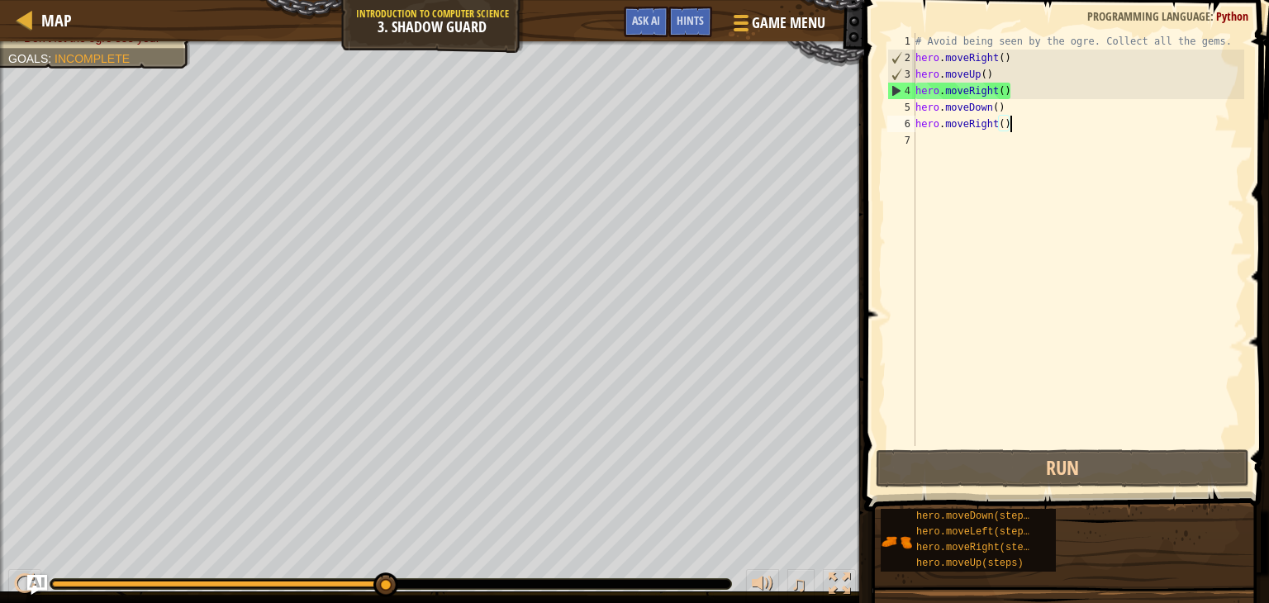
click at [952, 56] on div "# Avoid being seen by the ogre. Collect all the gems. hero . moveRight ( ) hero…" at bounding box center [1078, 256] width 332 height 446
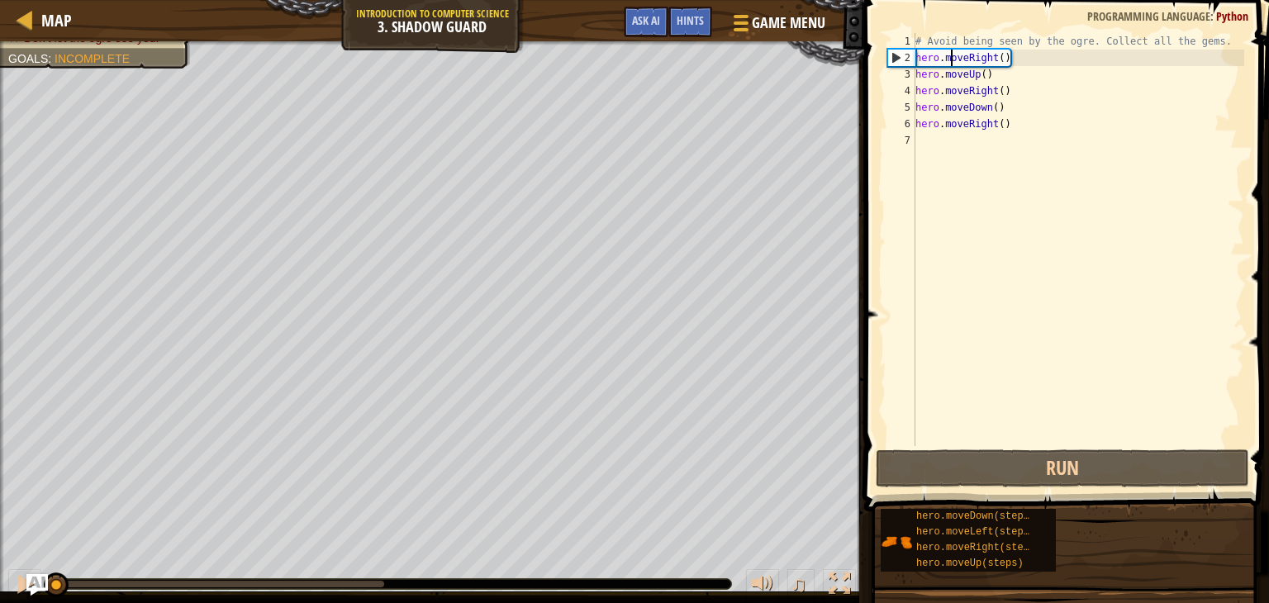
drag, startPoint x: 392, startPoint y: 583, endPoint x: 40, endPoint y: 579, distance: 351.3
click at [40, 579] on div "Map Introduction to Computer Science 3. Shadow Guard Game Menu Done Hints Ask A…" at bounding box center [634, 301] width 1269 height 603
click at [676, 17] on div "Hints" at bounding box center [691, 22] width 44 height 31
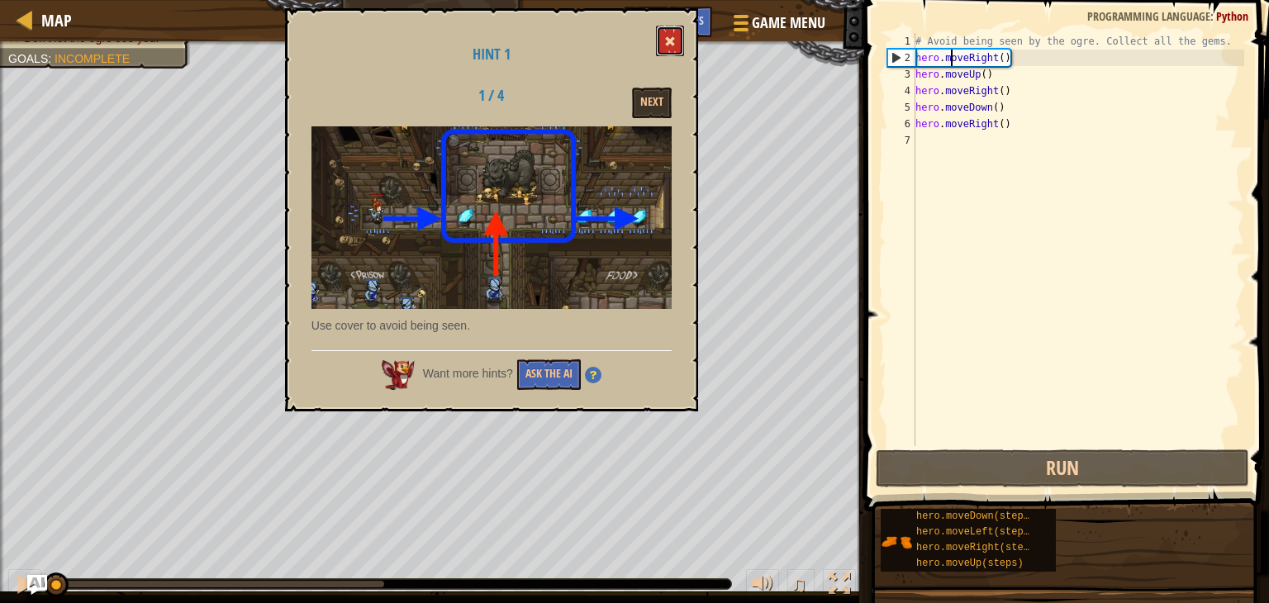
click at [665, 43] on span at bounding box center [671, 42] width 12 height 12
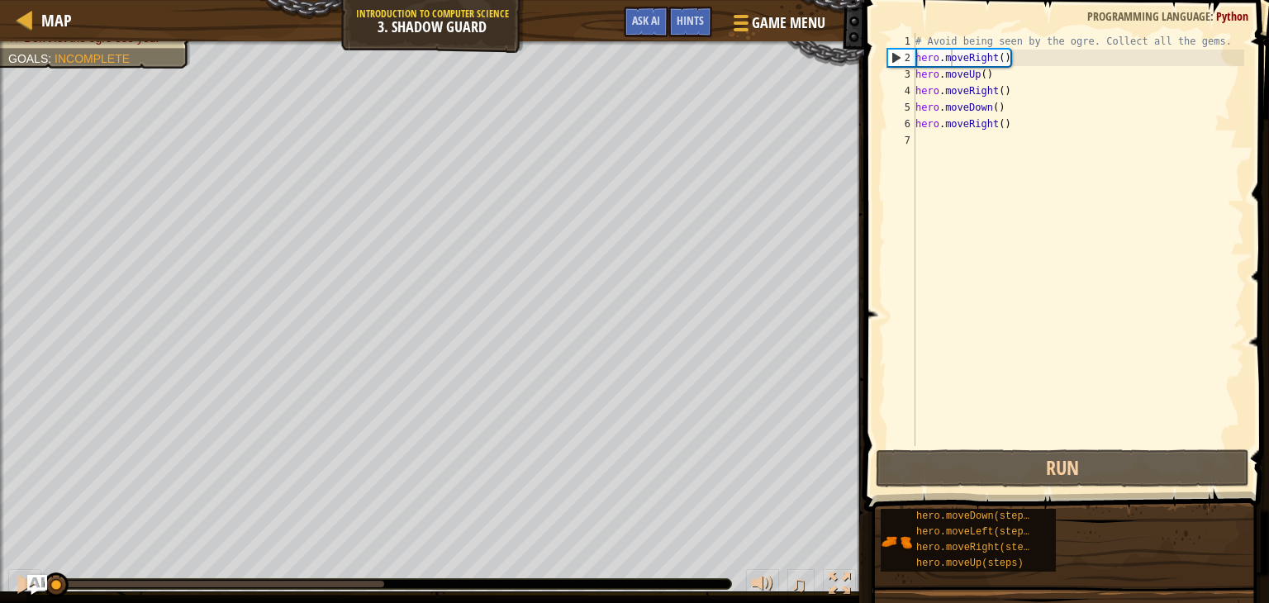
click at [898, 57] on div "2" at bounding box center [901, 58] width 27 height 17
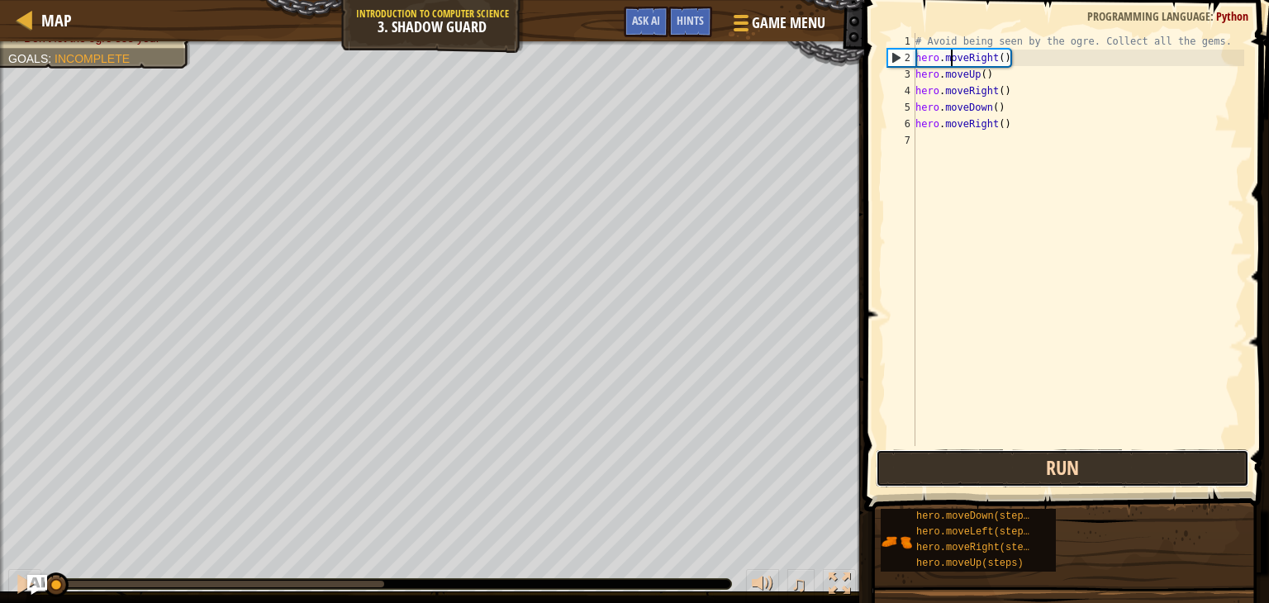
click at [1106, 474] on button "Run" at bounding box center [1063, 469] width 374 height 38
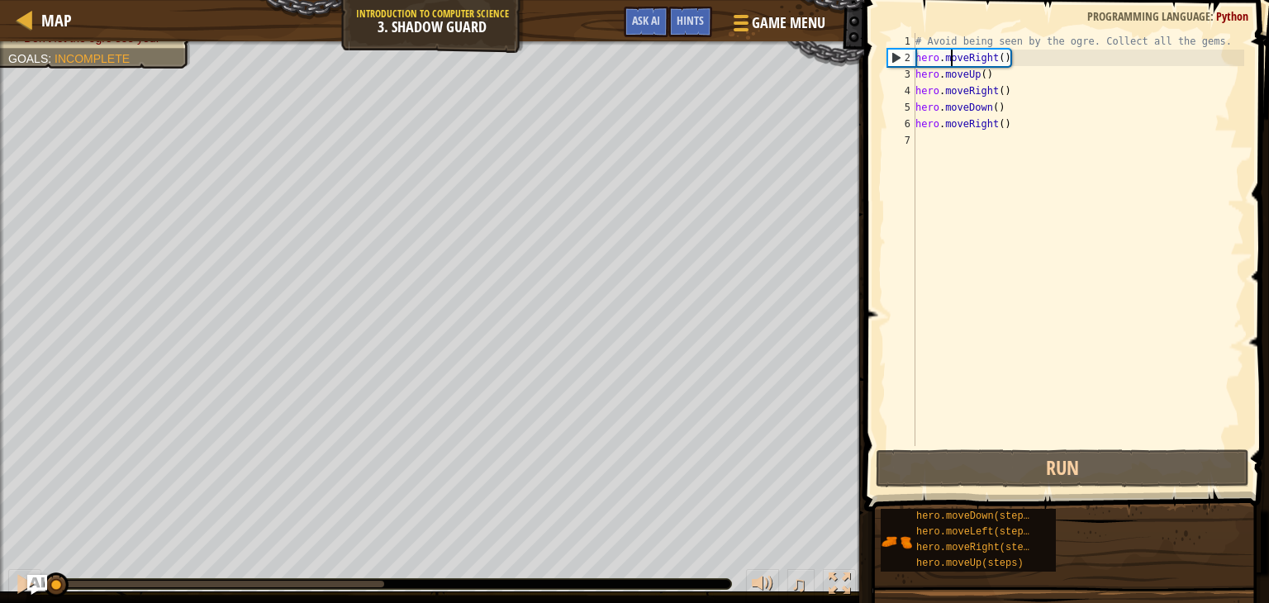
drag, startPoint x: 389, startPoint y: 594, endPoint x: 0, endPoint y: 593, distance: 389.3
click at [0, 593] on div "♫" at bounding box center [432, 580] width 865 height 50
click at [1050, 131] on div "# Avoid being seen by the ogre. Collect all the gems. hero . moveRight ( ) hero…" at bounding box center [1078, 256] width 332 height 446
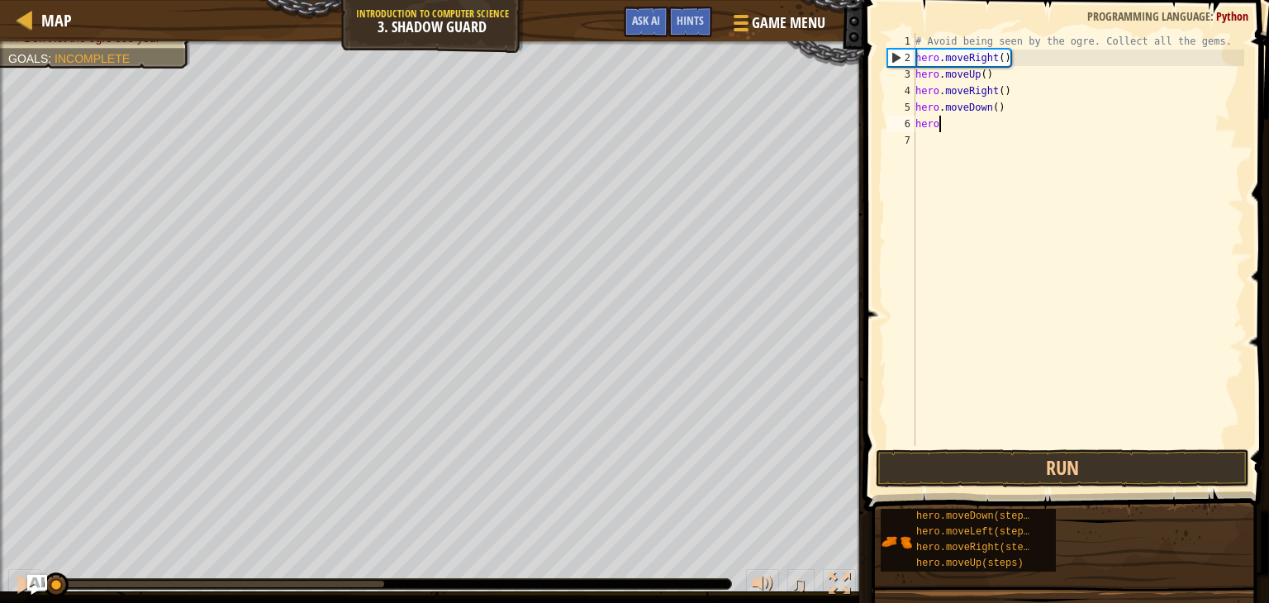
scroll to position [7, 0]
type textarea "h"
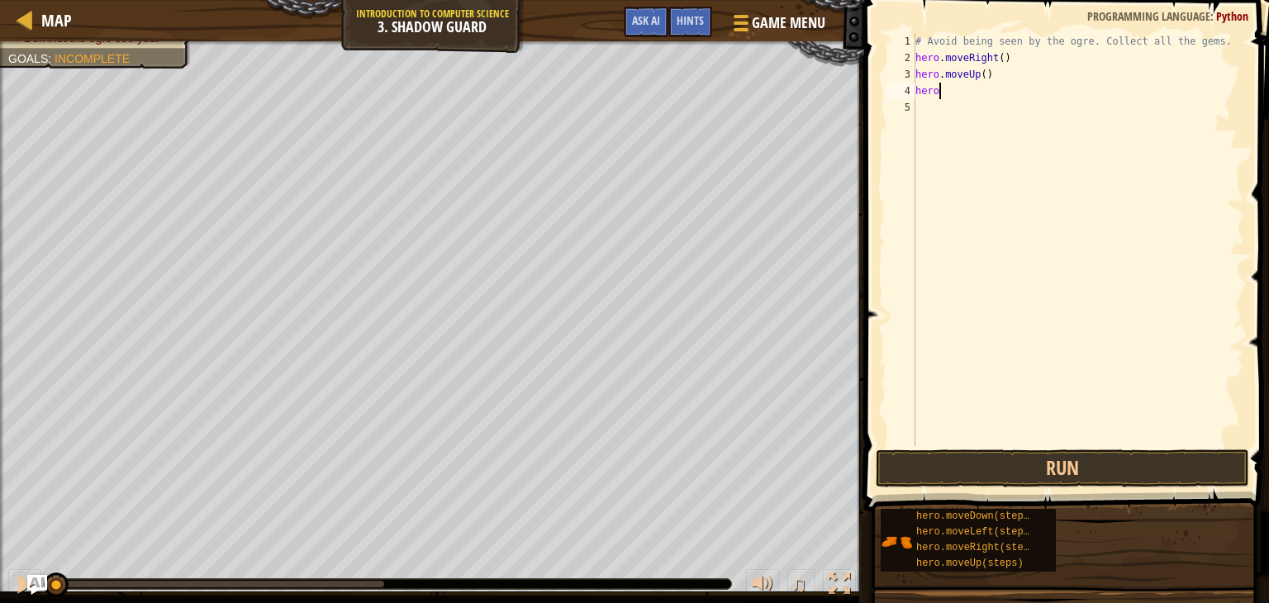
type textarea "h"
click at [929, 71] on div "# Avoid being seen by the ogre. Collect all the gems. hero . moveRight ( ) hero…" at bounding box center [1078, 256] width 332 height 446
click at [975, 69] on div "# Avoid being seen by the ogre. Collect all the gems. hero . moveRight ( ) hero…" at bounding box center [1078, 256] width 332 height 446
click at [979, 55] on div "# Avoid being seen by the ogre. Collect all the gems. hero . moveRight ( ) hero…" at bounding box center [1078, 256] width 332 height 446
type textarea "hero.moveRight()"
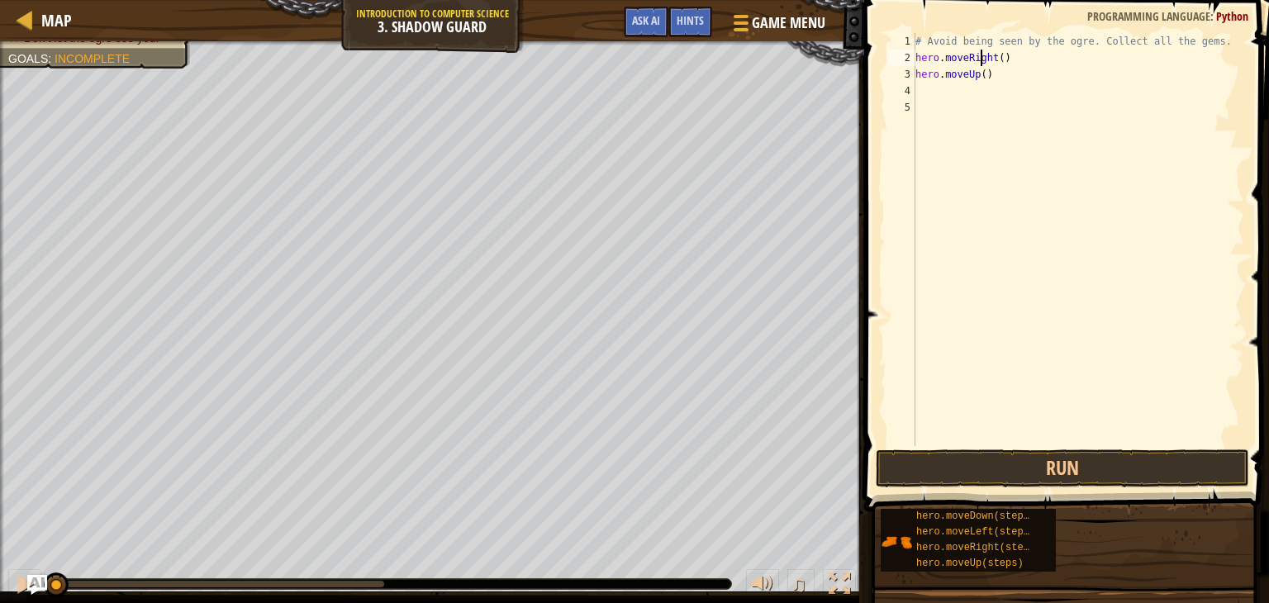
click at [939, 85] on div "# Avoid being seen by the ogre. Collect all the gems. hero . moveRight ( ) hero…" at bounding box center [1078, 256] width 332 height 446
click at [998, 67] on div "# Avoid being seen by the ogre. Collect all the gems. hero . moveRight ( ) hero…" at bounding box center [1078, 256] width 332 height 446
type textarea "h"
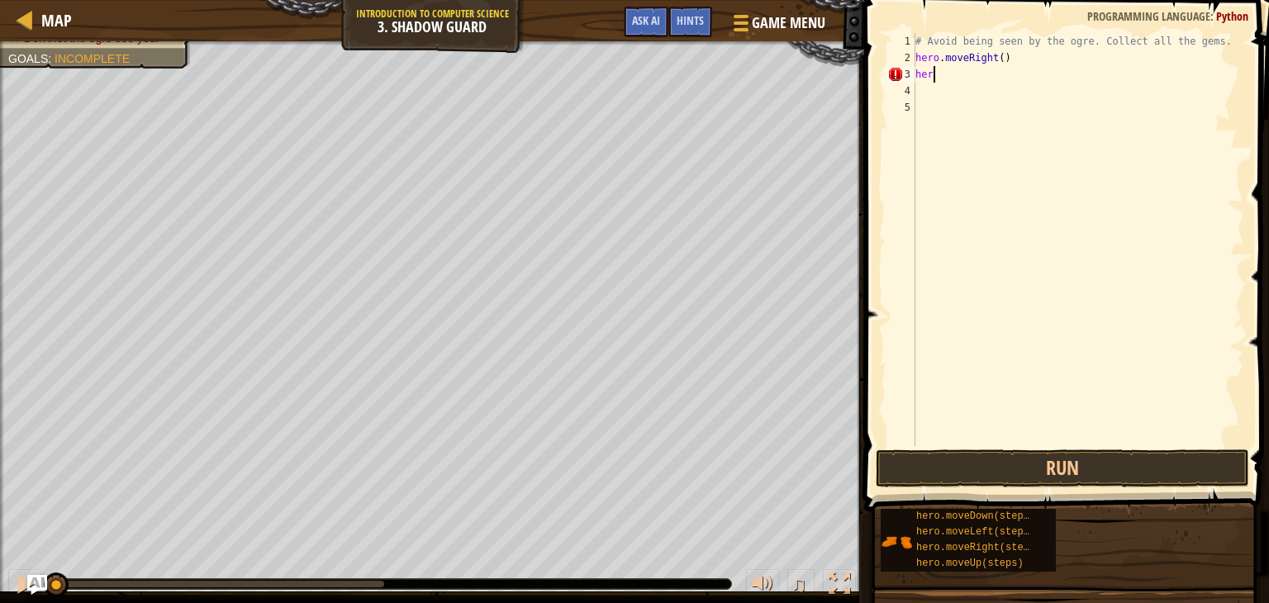
scroll to position [7, 0]
click at [1007, 59] on div "# Avoid being seen by the ogre. Collect all the gems. hero . moveRight ( )" at bounding box center [1078, 256] width 332 height 446
click at [1043, 479] on button "Run" at bounding box center [1063, 469] width 374 height 38
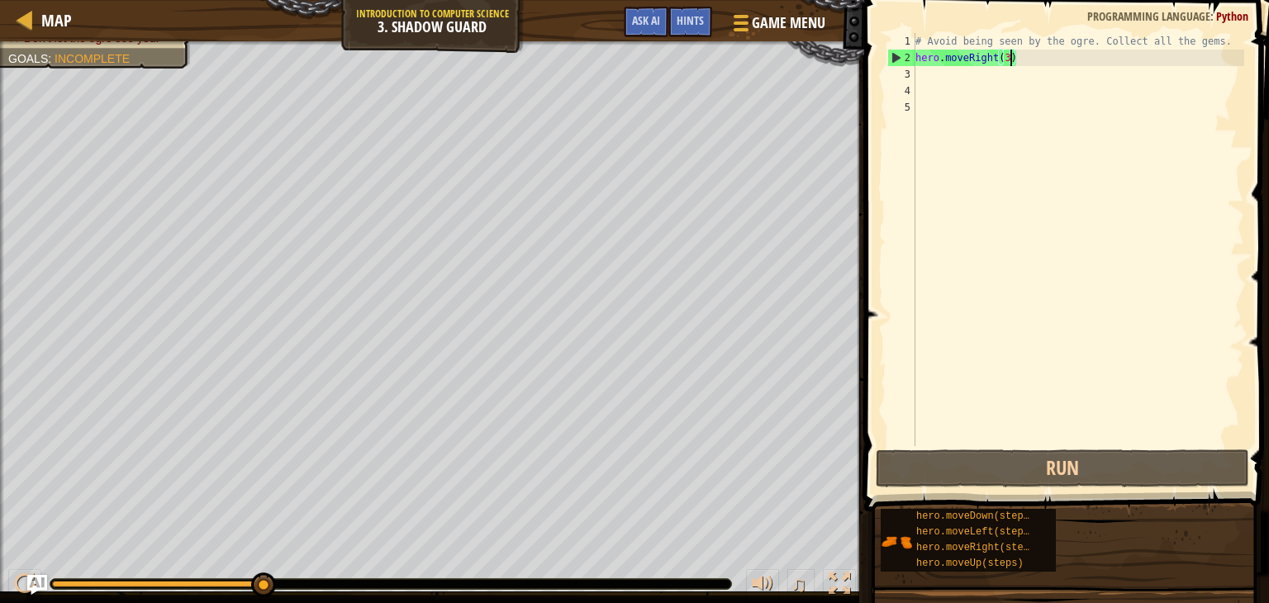
type textarea "hero.moveRight()"
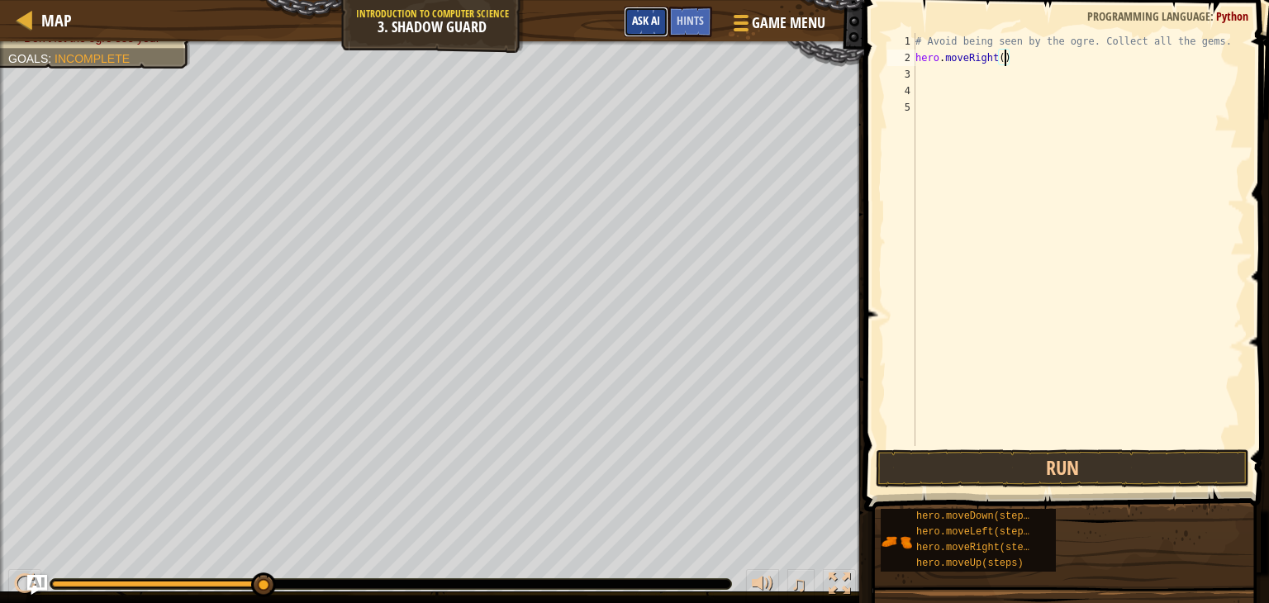
click at [653, 24] on span "Ask AI" at bounding box center [646, 20] width 28 height 16
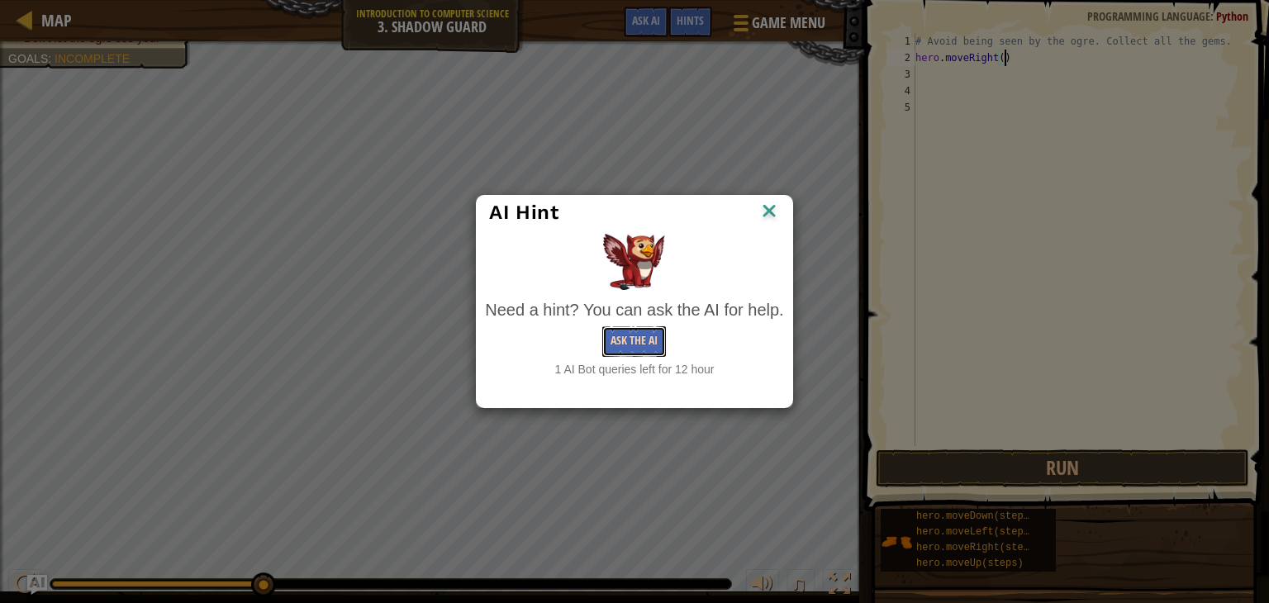
click at [656, 336] on button "Ask the AI" at bounding box center [635, 341] width 64 height 31
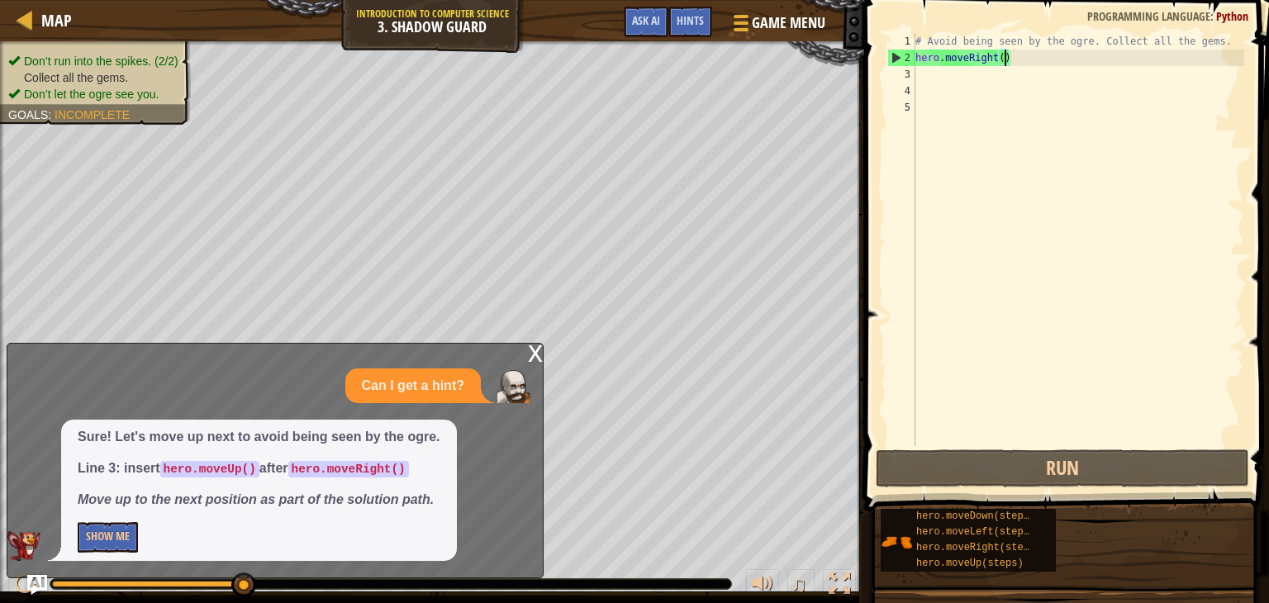
click at [990, 69] on div "# Avoid being seen by the ogre. Collect all the gems. hero . moveRight ( )" at bounding box center [1078, 256] width 332 height 446
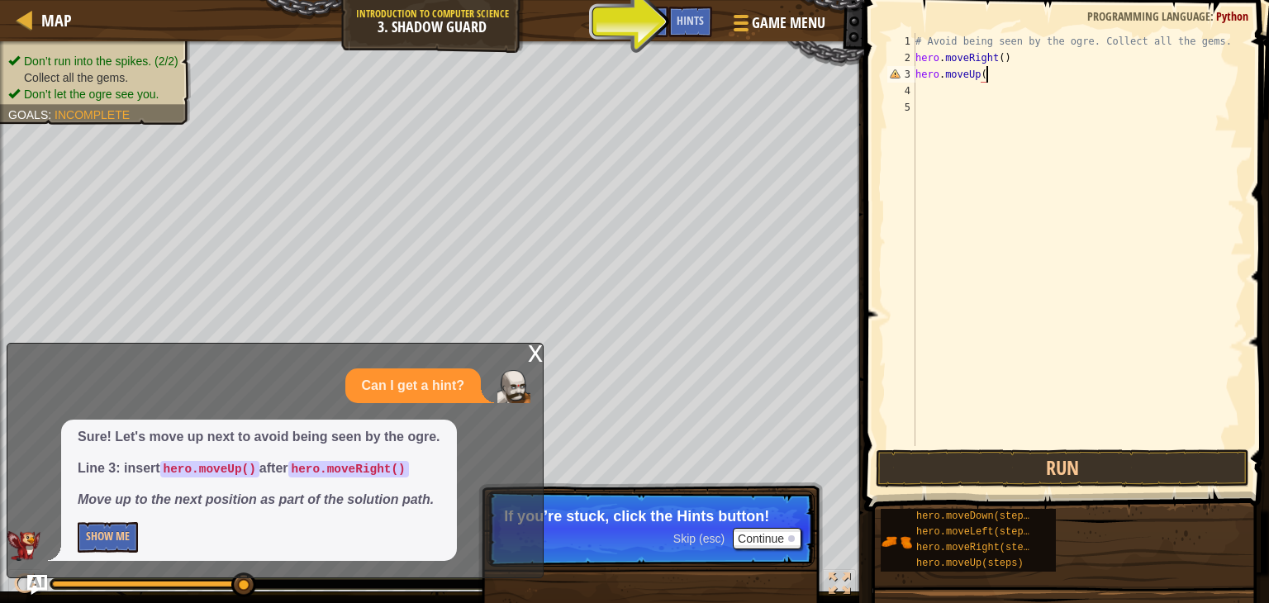
scroll to position [7, 5]
type textarea "hero.moveUp()"
click at [756, 541] on button "Continue" at bounding box center [767, 538] width 69 height 21
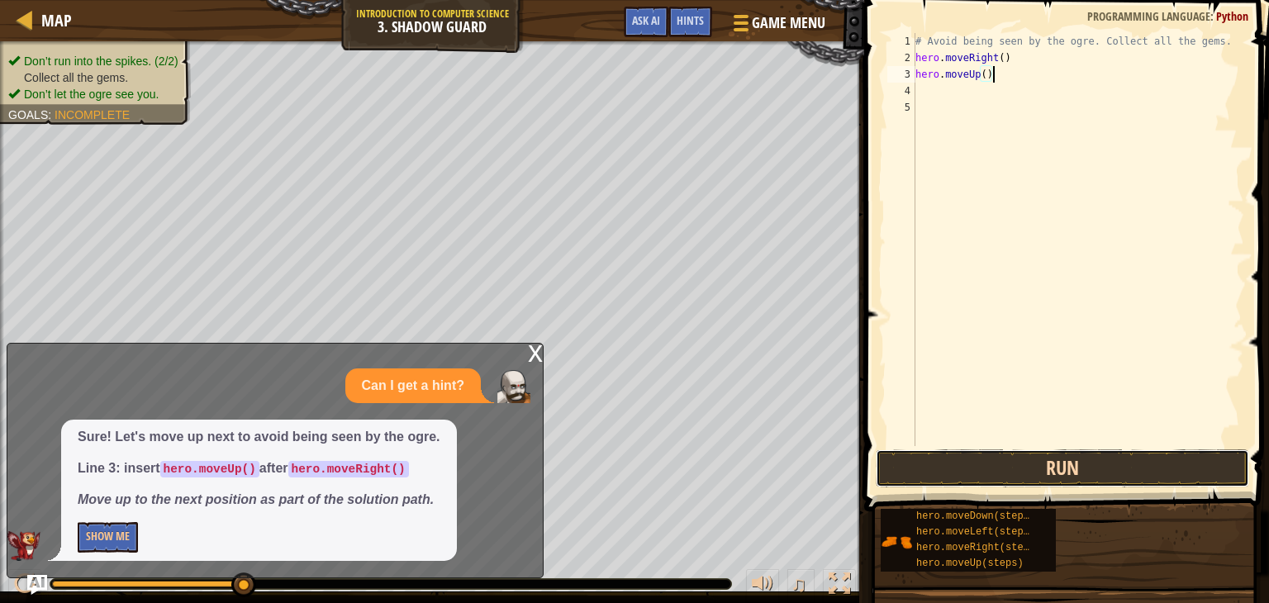
click at [1036, 465] on button "Run" at bounding box center [1063, 469] width 374 height 38
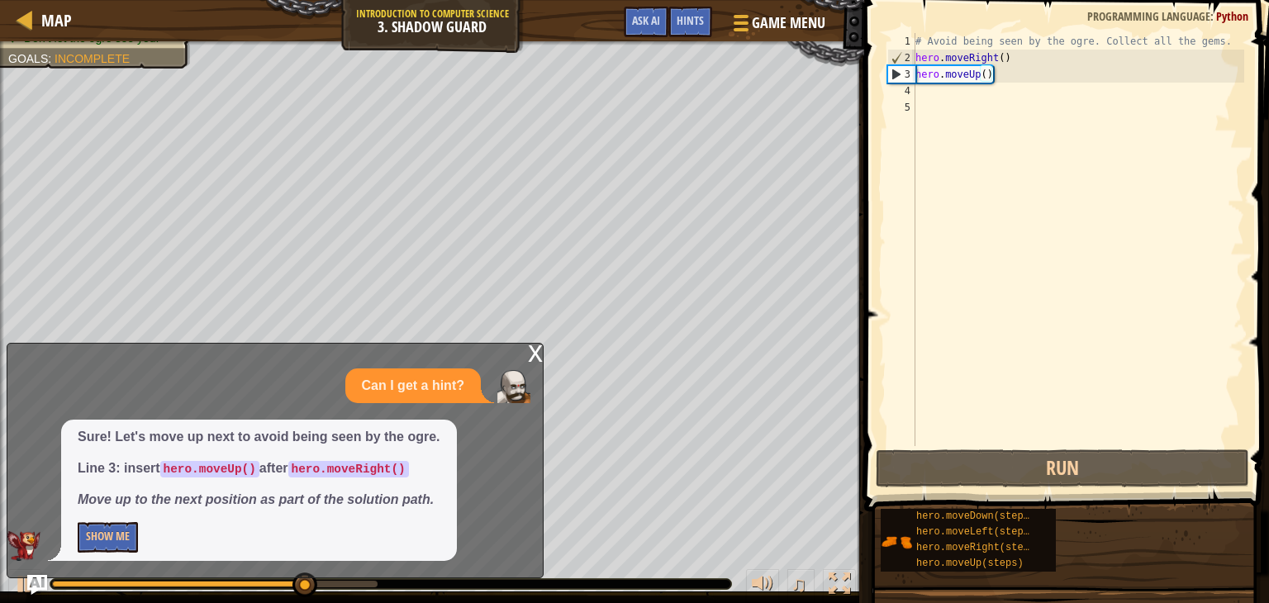
click at [226, 467] on code "hero.moveUp()" at bounding box center [209, 469] width 99 height 17
click at [126, 533] on button "Show Me" at bounding box center [108, 537] width 60 height 31
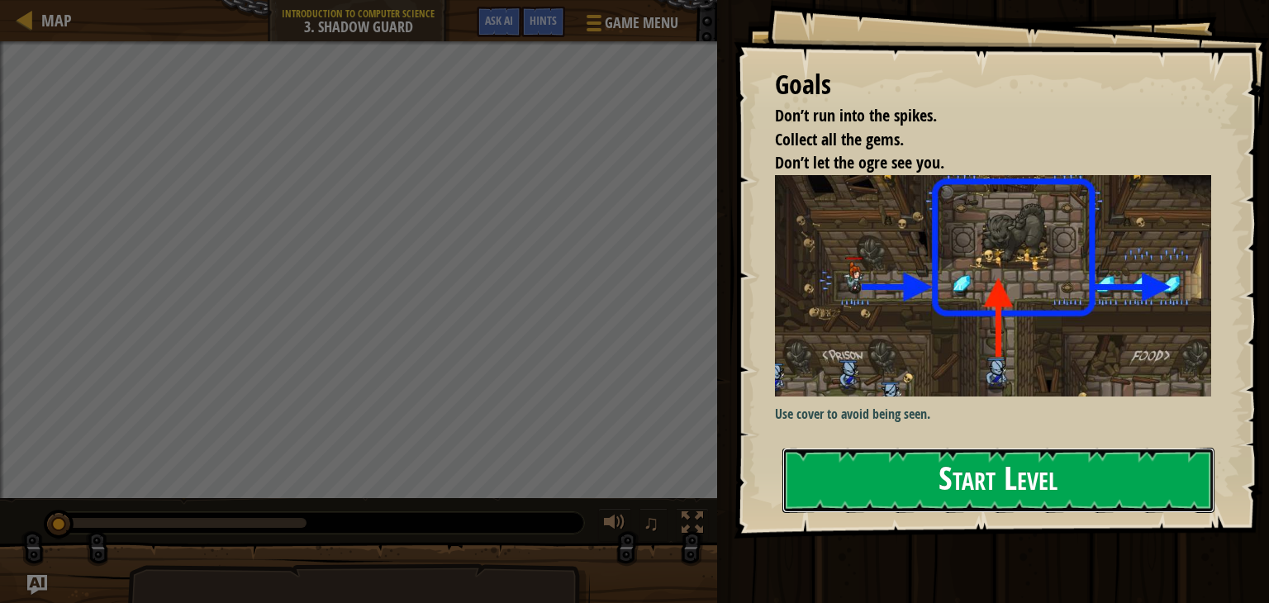
click at [936, 466] on button "Start Level" at bounding box center [999, 480] width 432 height 65
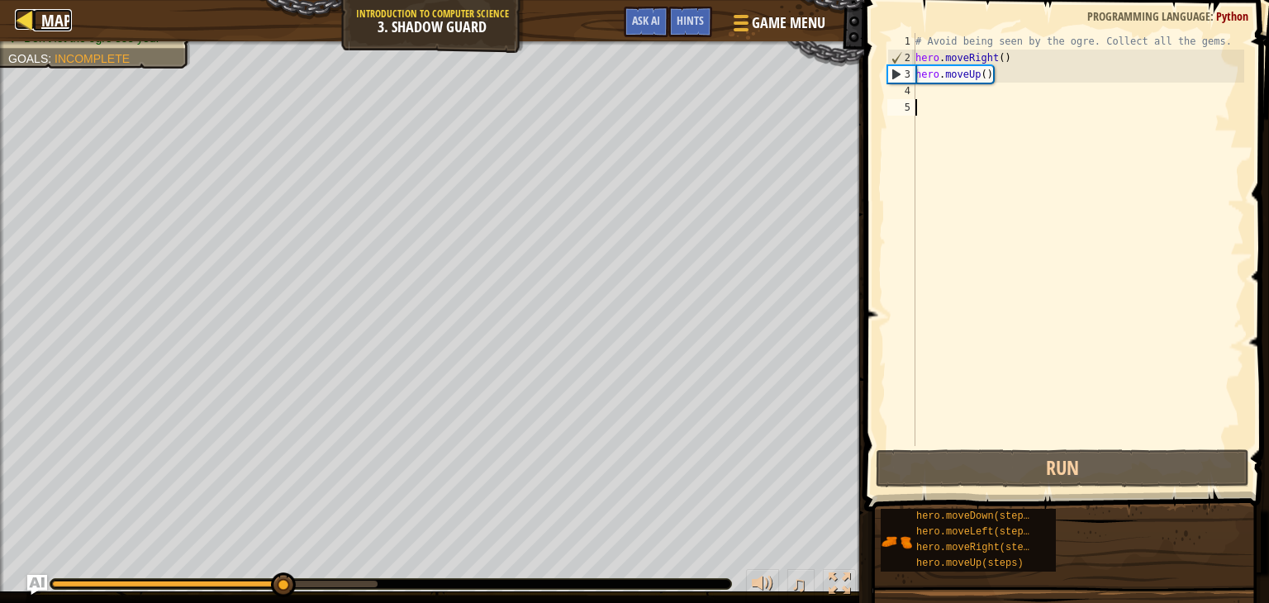
click at [35, 28] on div at bounding box center [25, 19] width 21 height 21
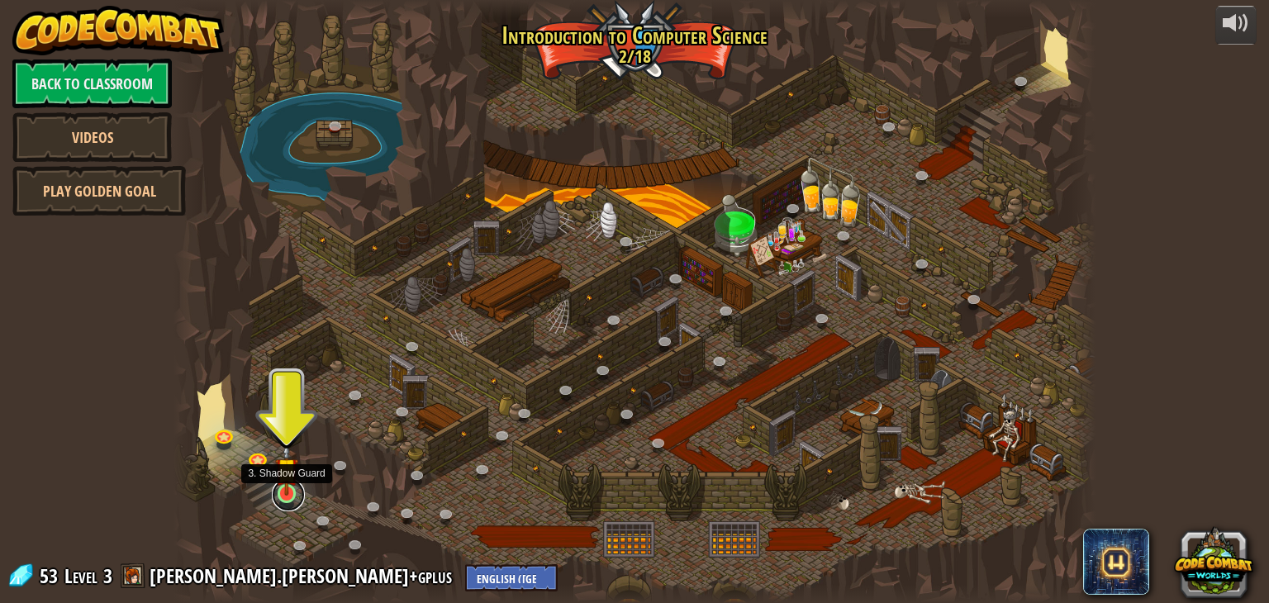
click at [293, 496] on link at bounding box center [288, 495] width 33 height 33
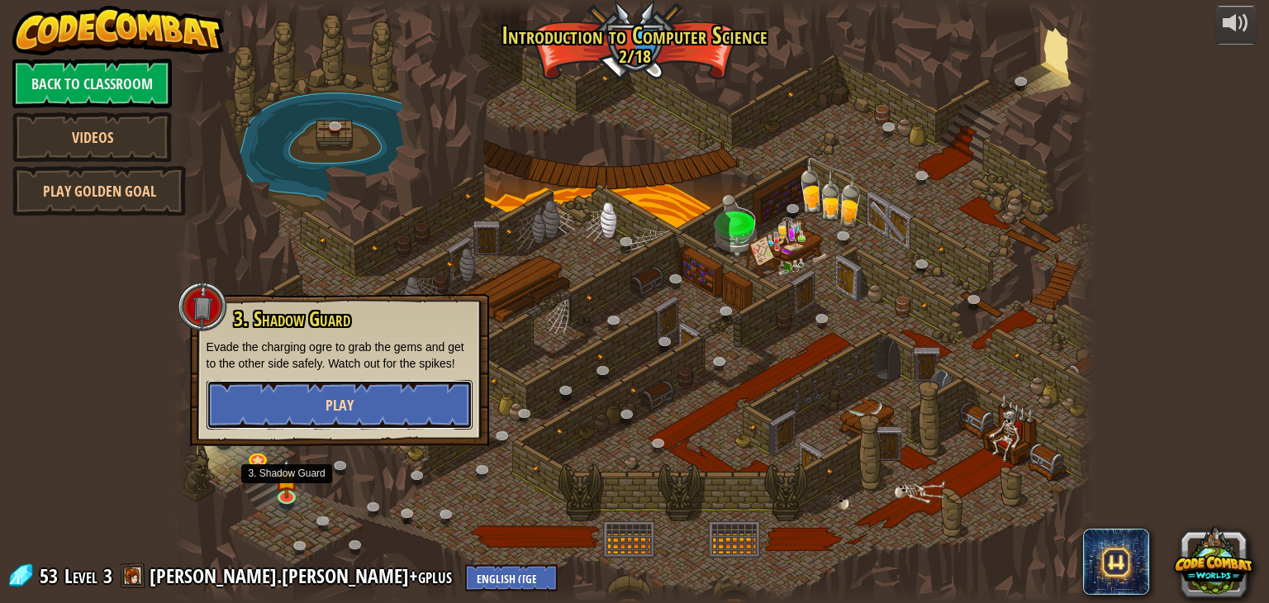
click at [408, 385] on button "Play" at bounding box center [340, 405] width 266 height 50
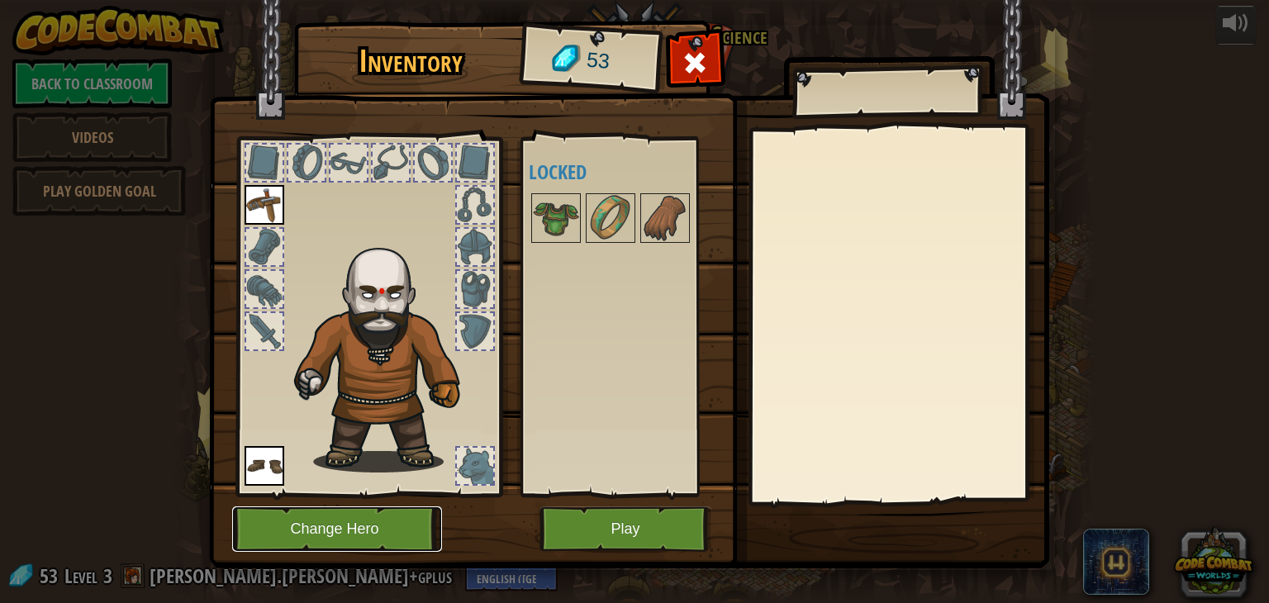
click at [327, 511] on button "Change Hero" at bounding box center [337, 529] width 210 height 45
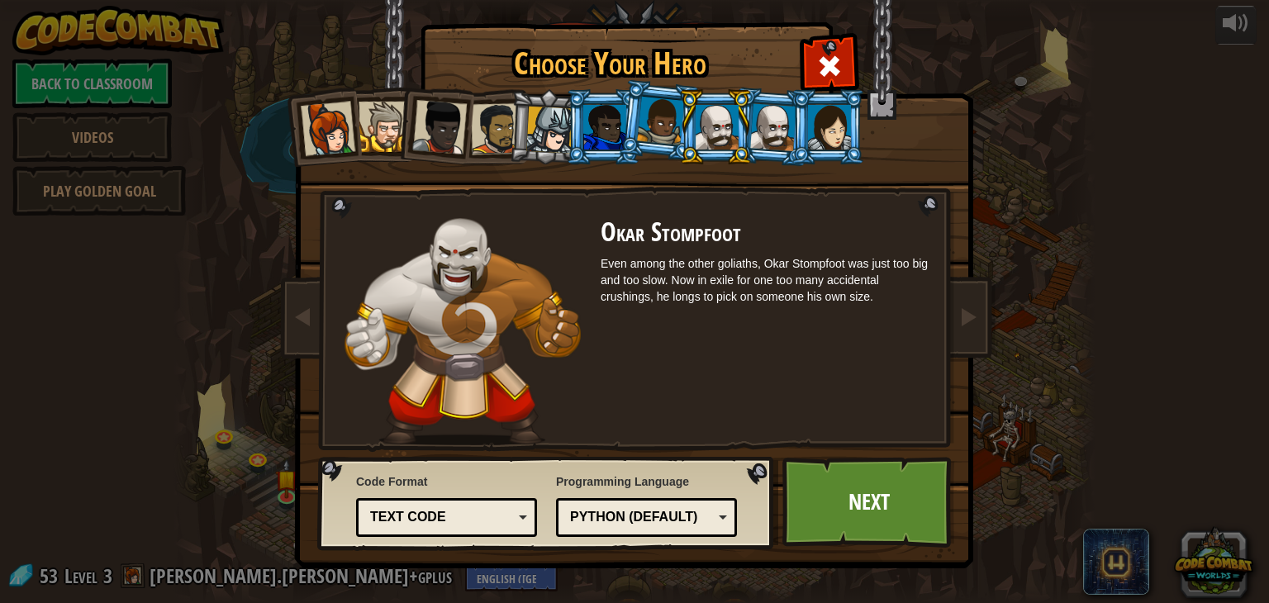
click at [438, 120] on div at bounding box center [439, 127] width 55 height 55
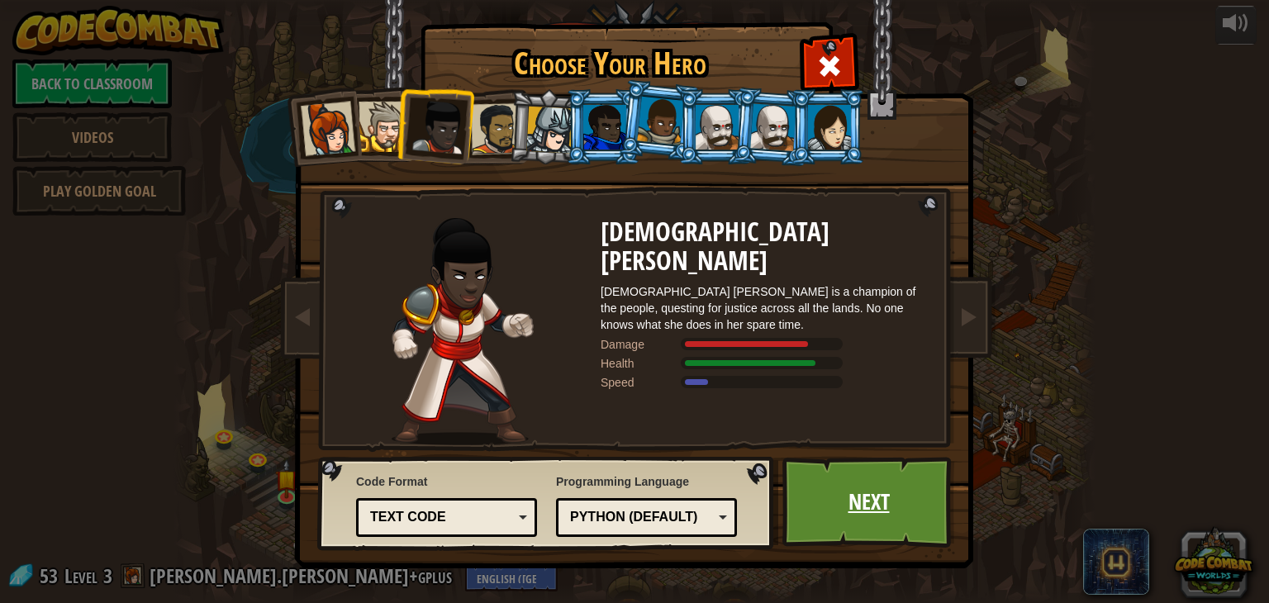
click at [909, 485] on link "Next" at bounding box center [869, 502] width 173 height 91
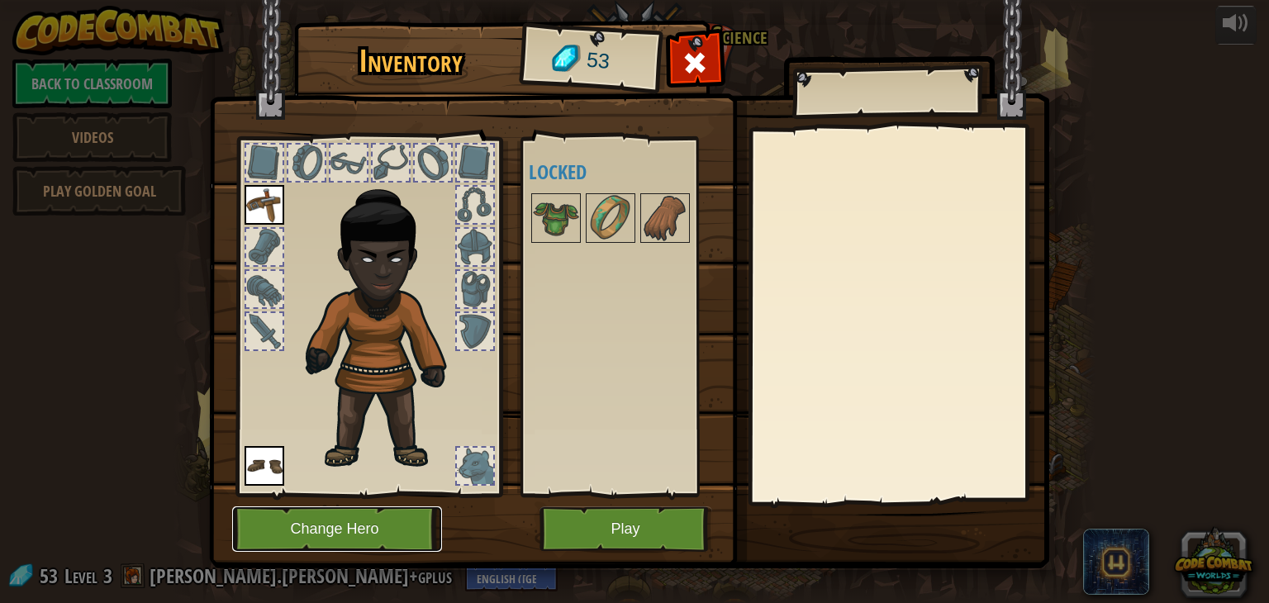
click at [378, 532] on button "Change Hero" at bounding box center [337, 529] width 210 height 45
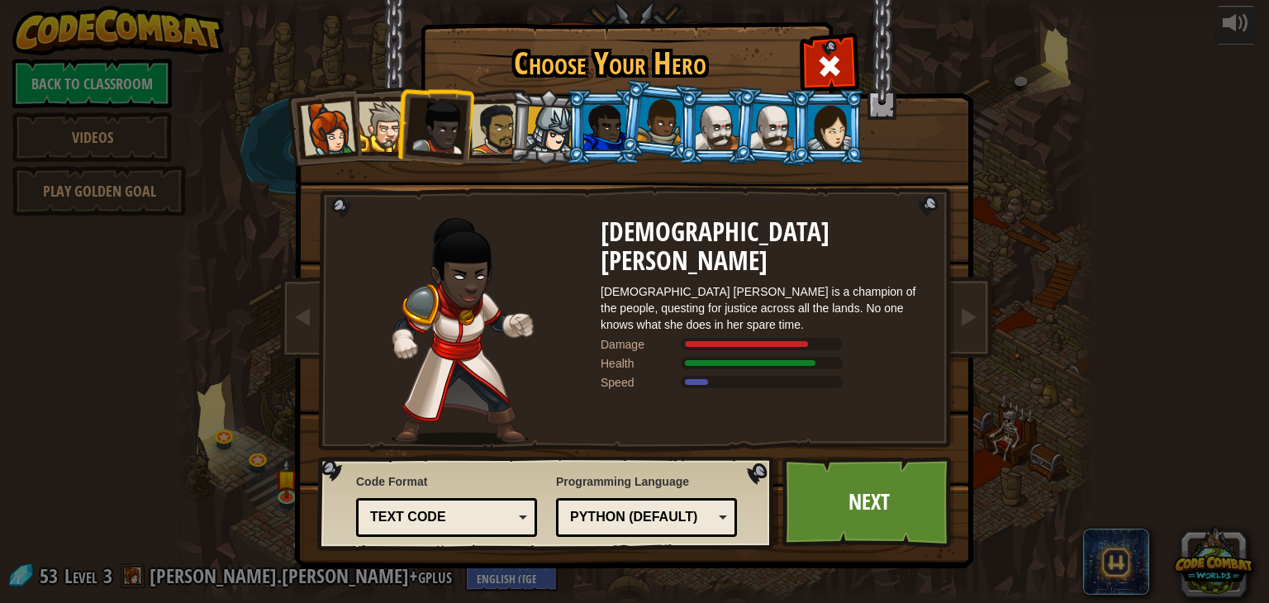
click at [635, 407] on div "[DEMOGRAPHIC_DATA] [PERSON_NAME] [DEMOGRAPHIC_DATA] [PERSON_NAME] is a champion…" at bounding box center [766, 331] width 331 height 227
click at [594, 122] on div at bounding box center [605, 127] width 43 height 45
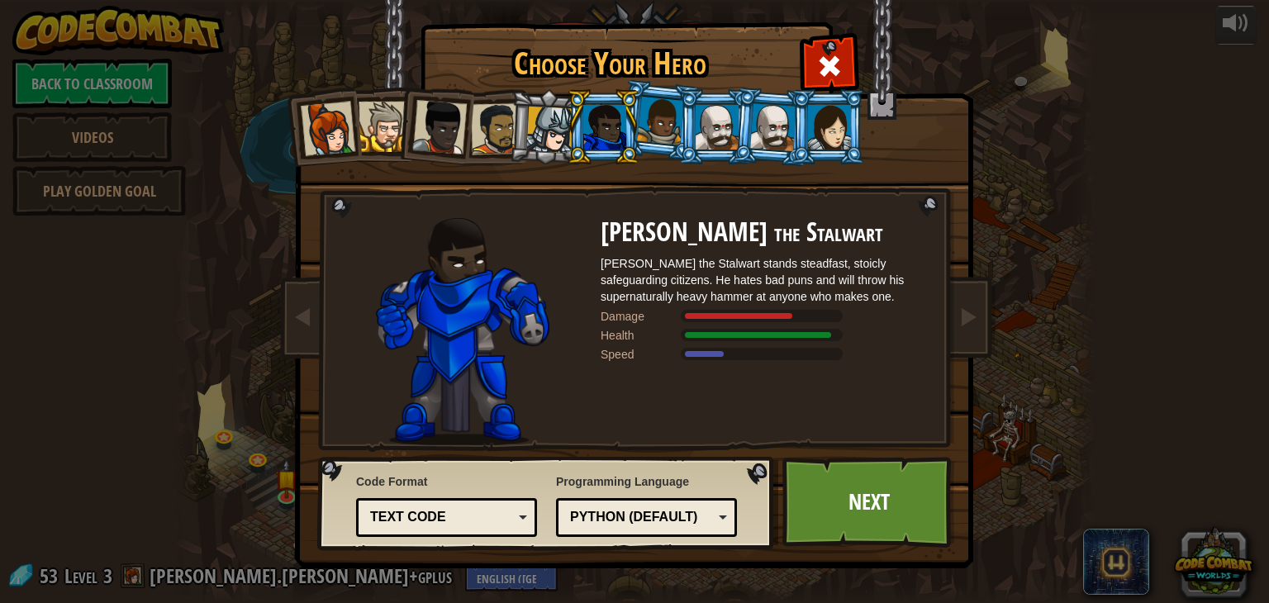
click at [628, 121] on li at bounding box center [603, 126] width 74 height 75
click at [641, 121] on div at bounding box center [660, 121] width 47 height 49
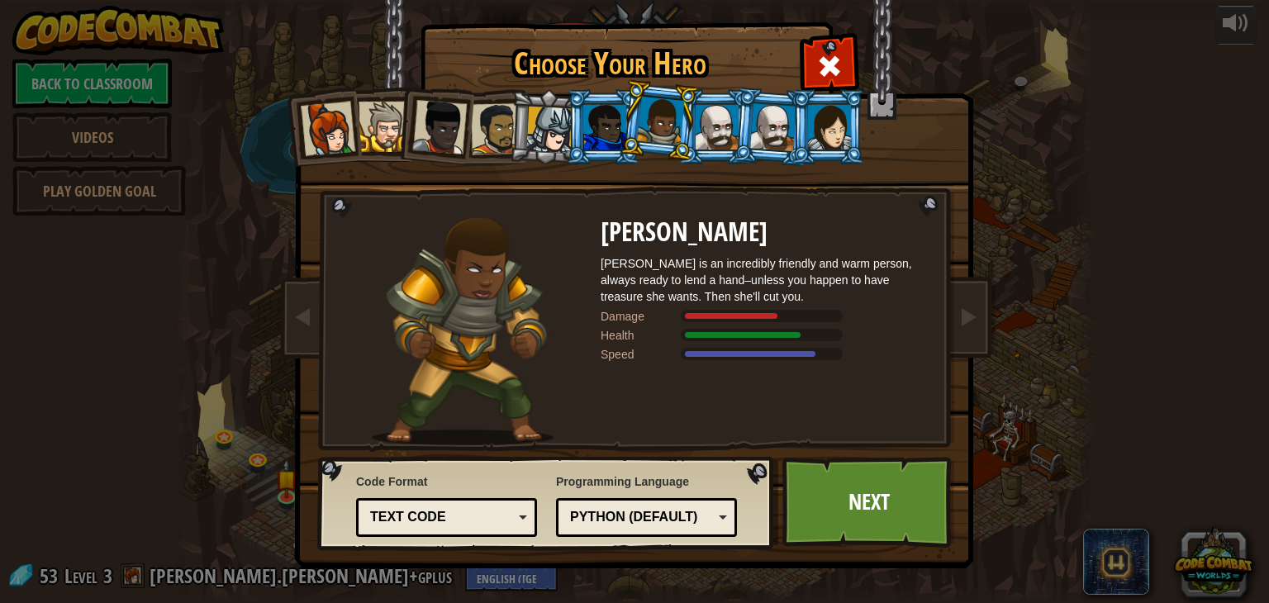
click at [698, 126] on div at bounding box center [717, 127] width 43 height 45
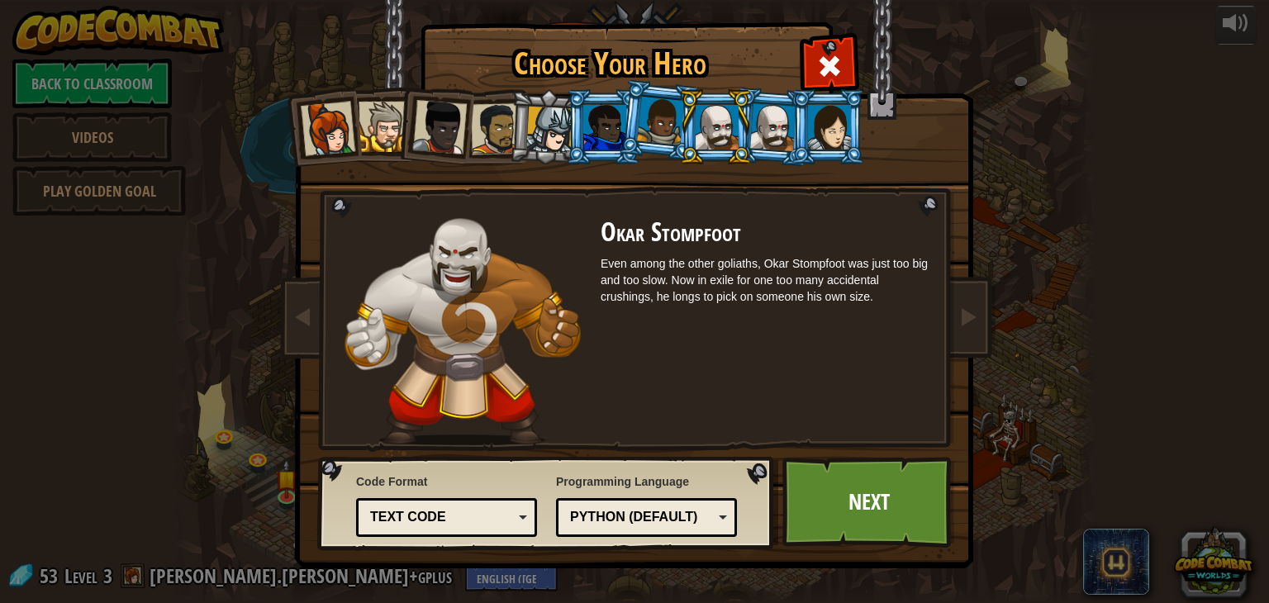
click at [761, 132] on div at bounding box center [773, 126] width 46 height 47
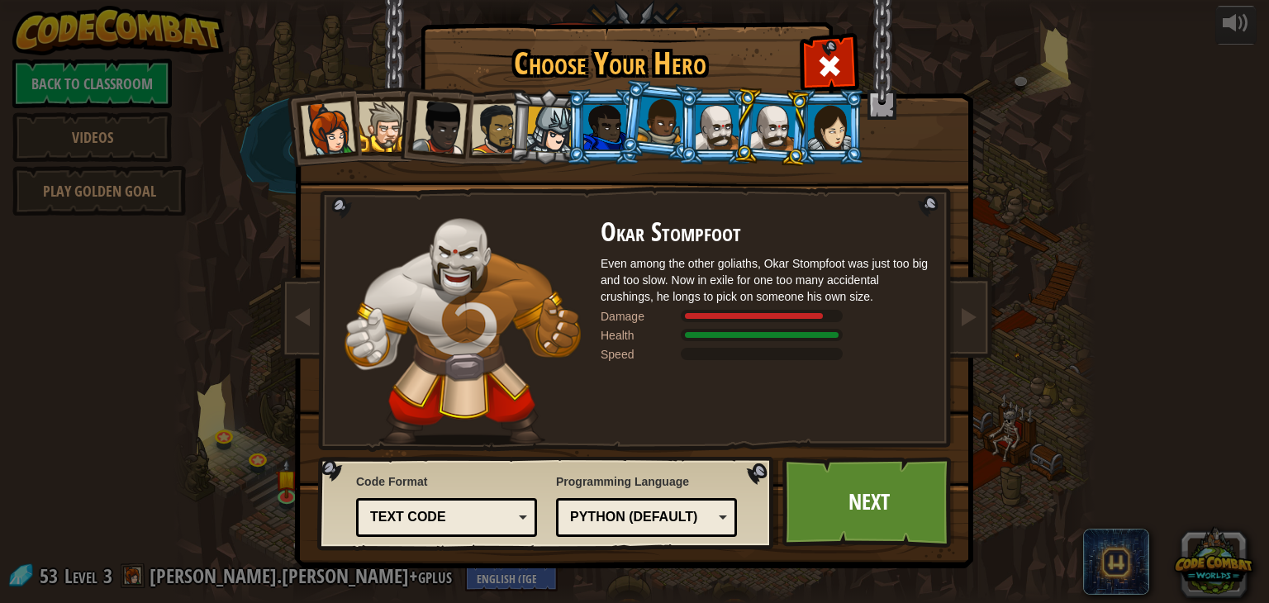
click at [721, 117] on div at bounding box center [717, 127] width 43 height 45
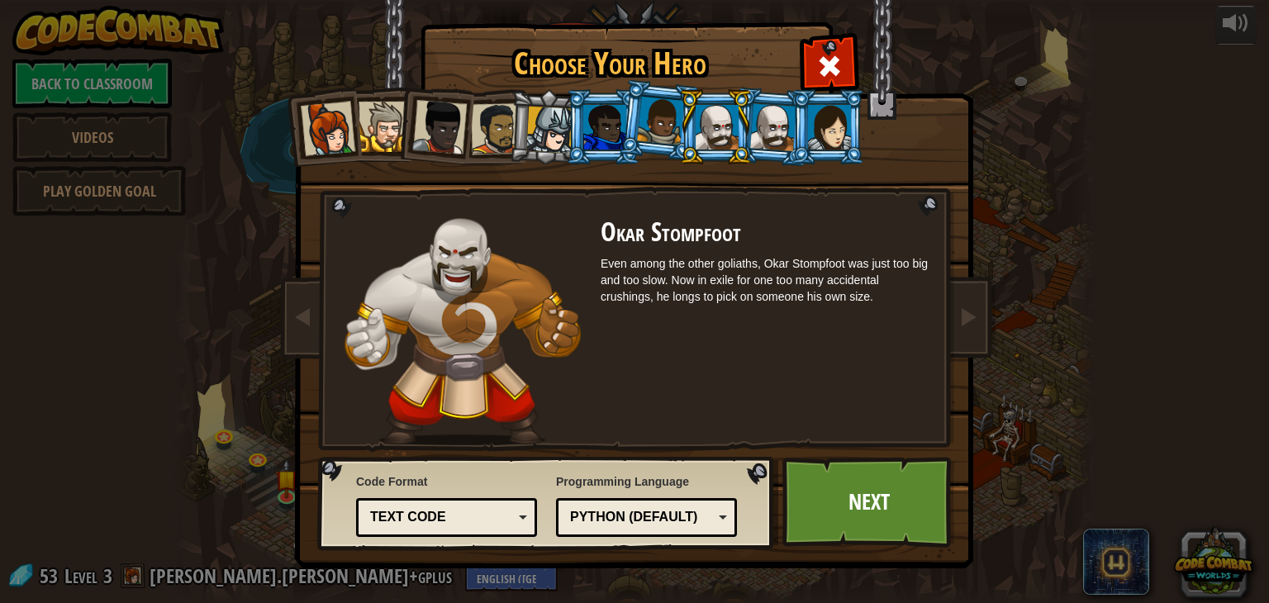
click at [755, 122] on div at bounding box center [773, 126] width 46 height 47
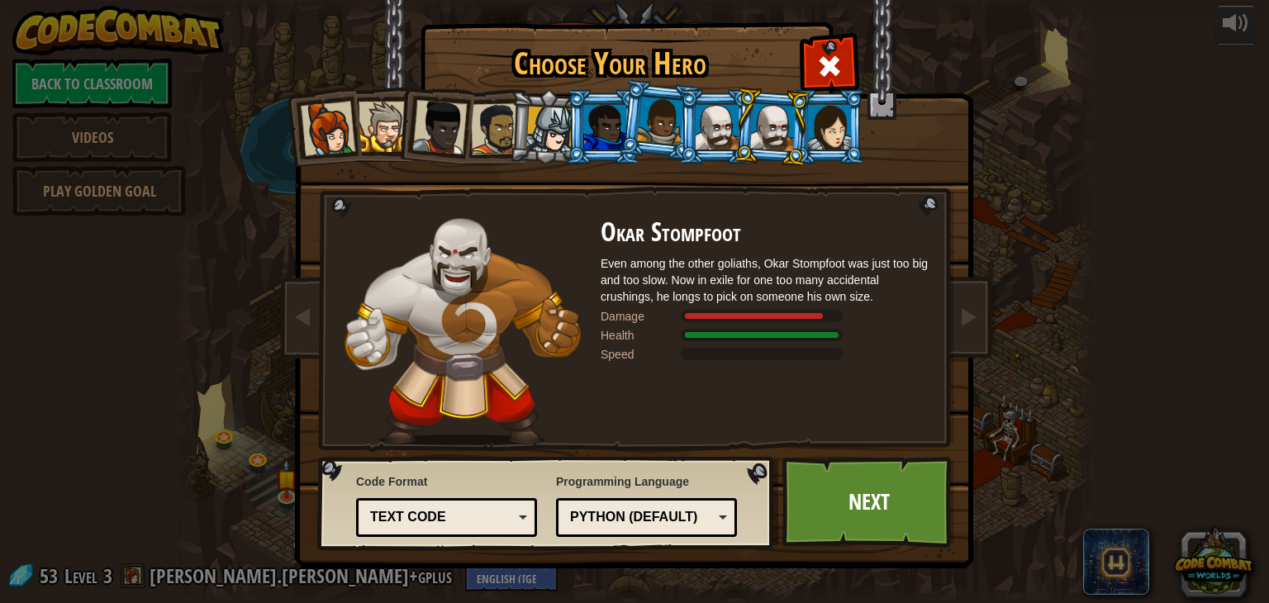
click at [809, 128] on div at bounding box center [829, 127] width 43 height 45
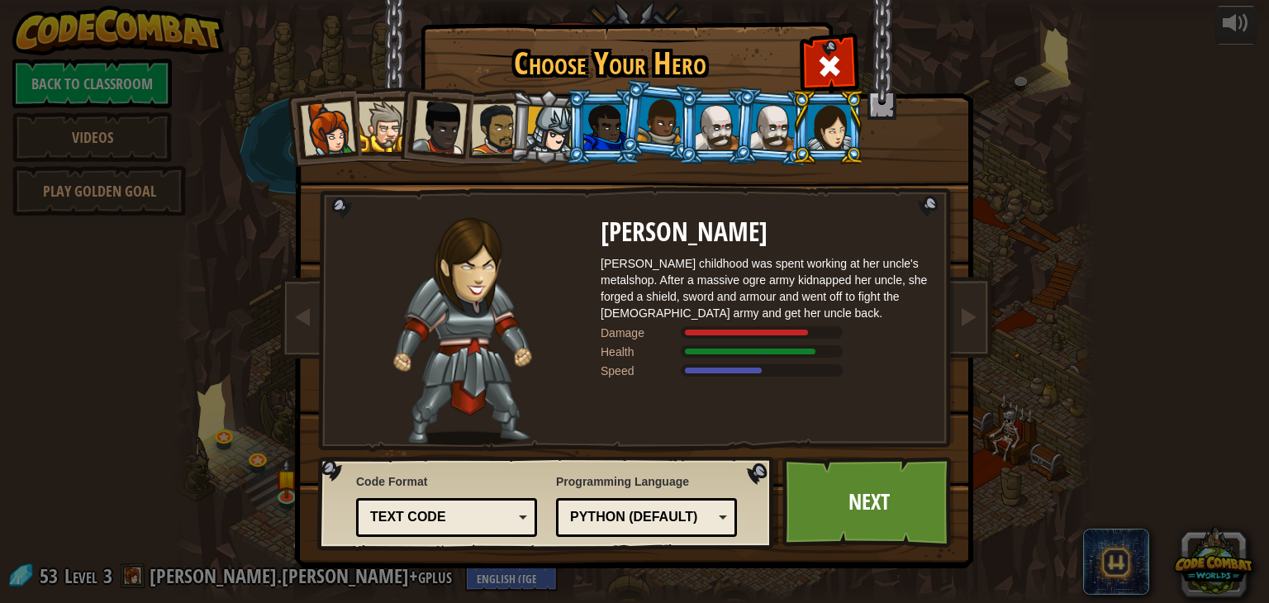
click at [529, 142] on div at bounding box center [549, 130] width 47 height 47
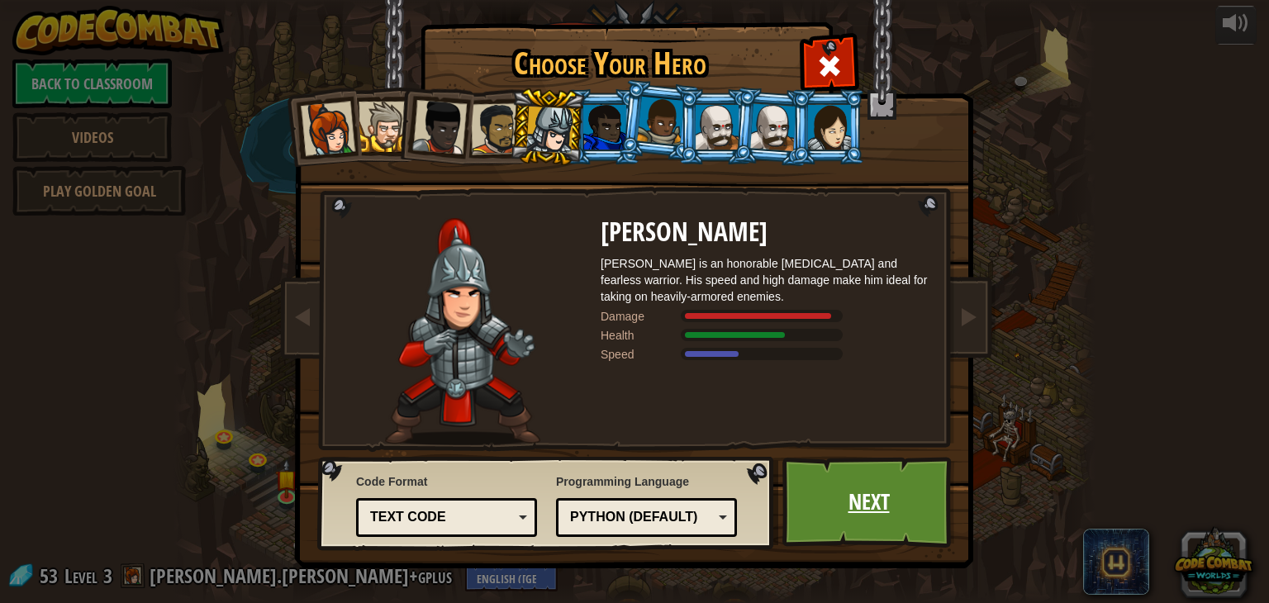
click at [900, 488] on link "Next" at bounding box center [869, 502] width 173 height 91
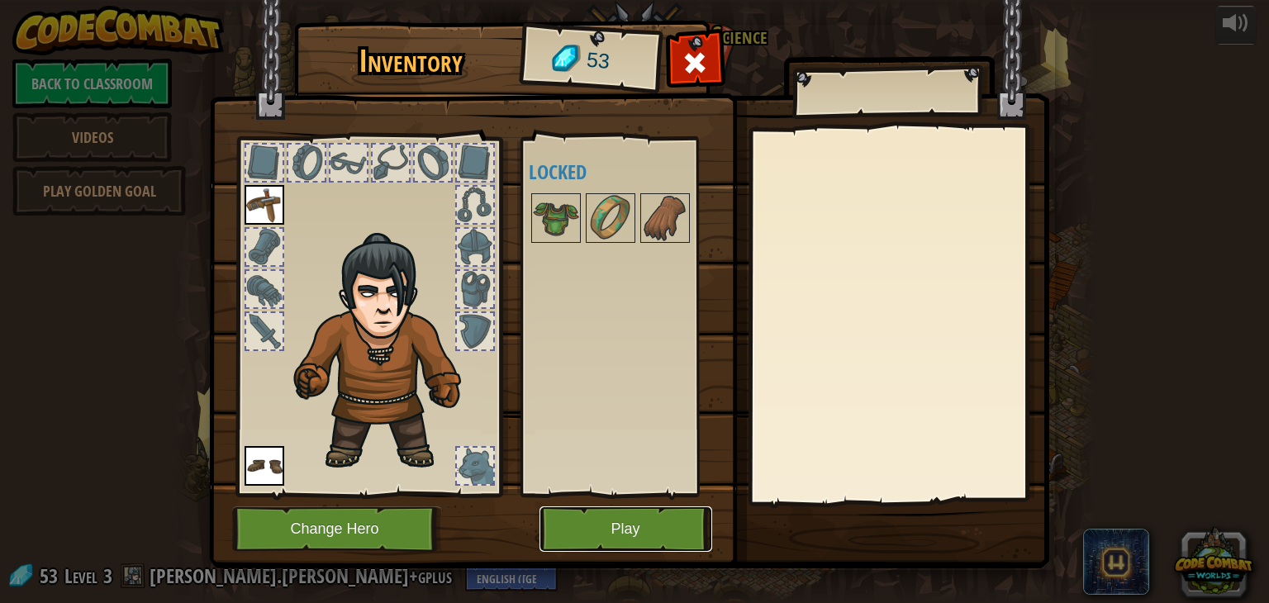
click at [652, 521] on button "Play" at bounding box center [626, 529] width 173 height 45
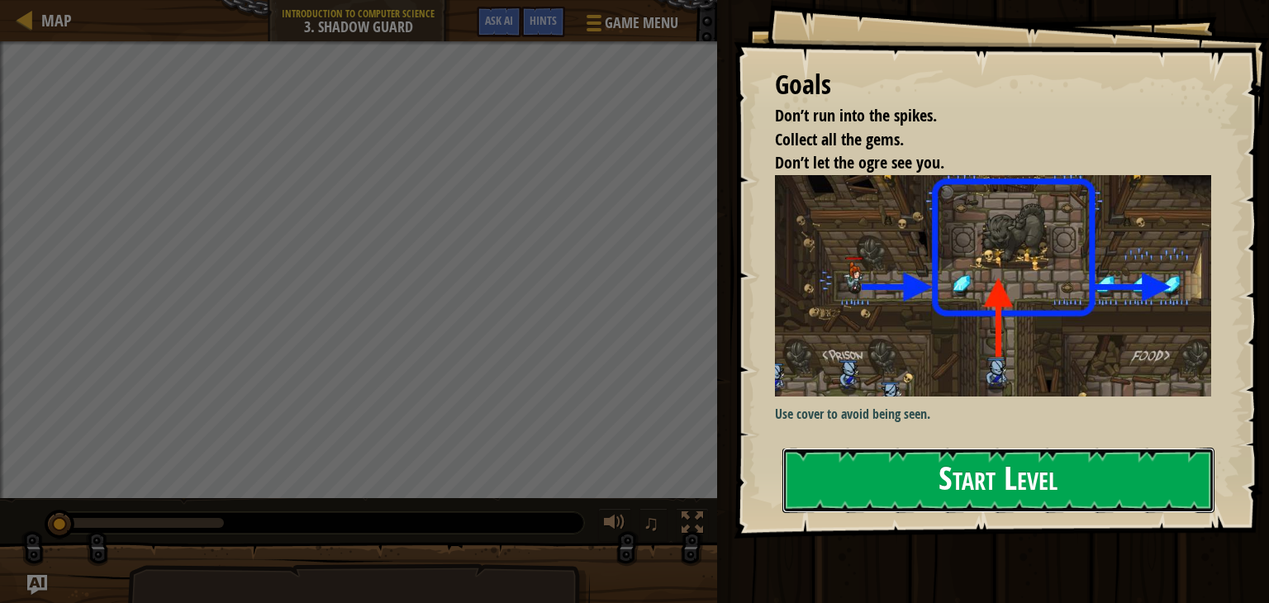
click at [960, 458] on button "Start Level" at bounding box center [999, 480] width 432 height 65
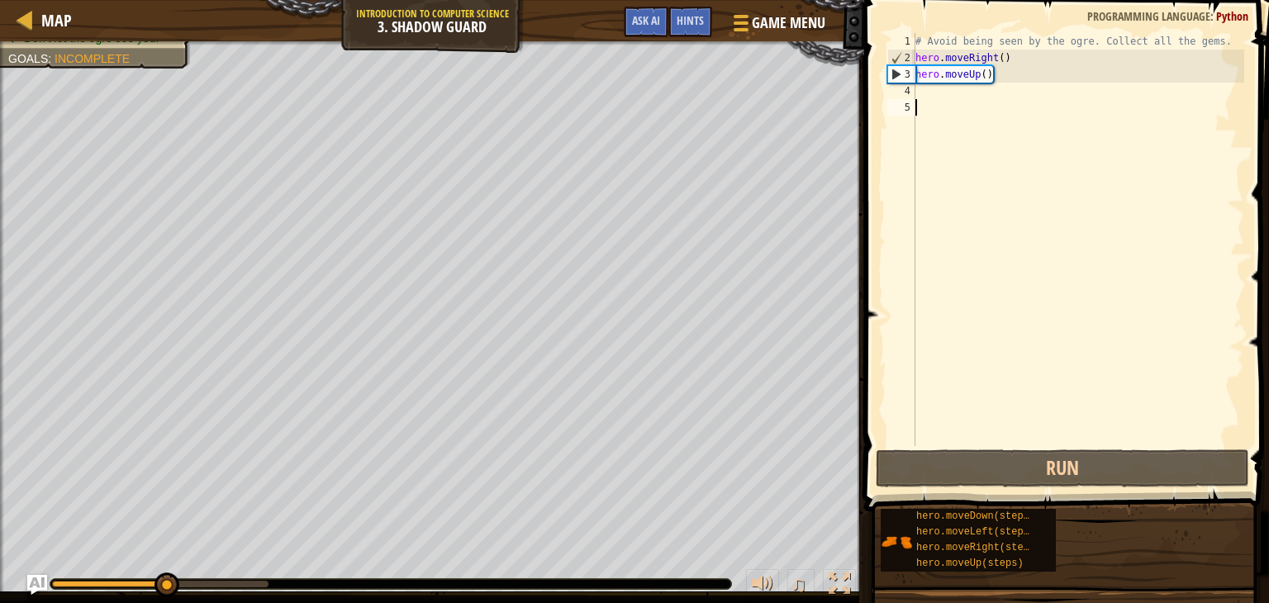
click at [945, 95] on div "# Avoid being seen by the ogre. Collect all the gems. hero . moveRight ( ) hero…" at bounding box center [1078, 256] width 332 height 446
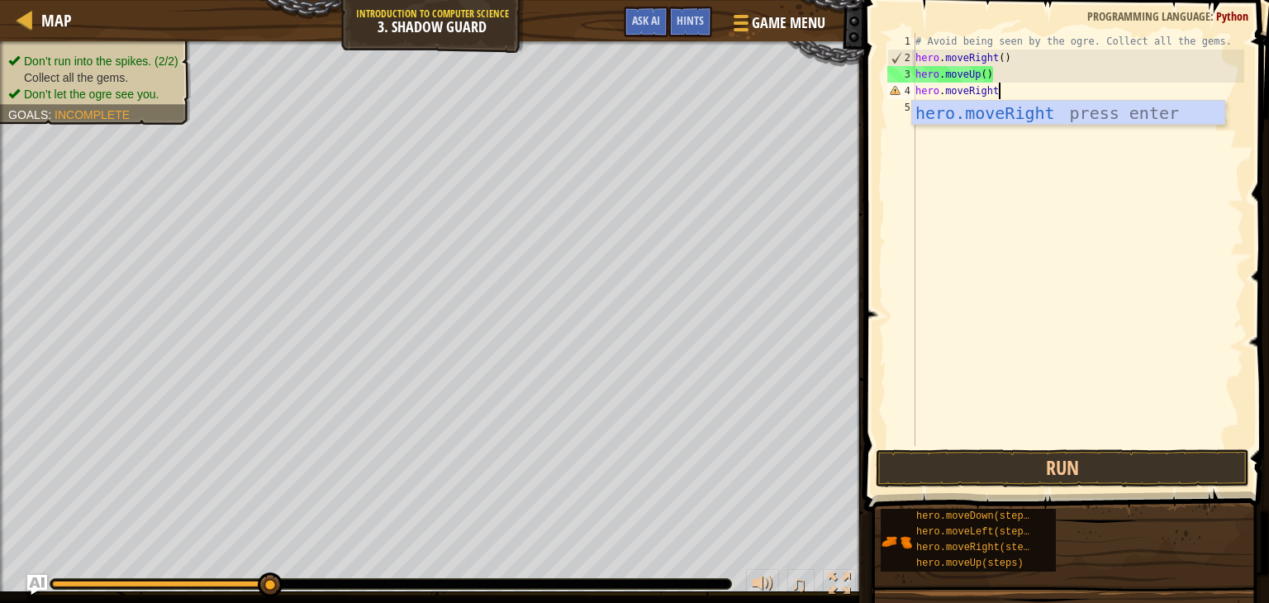
scroll to position [7, 7]
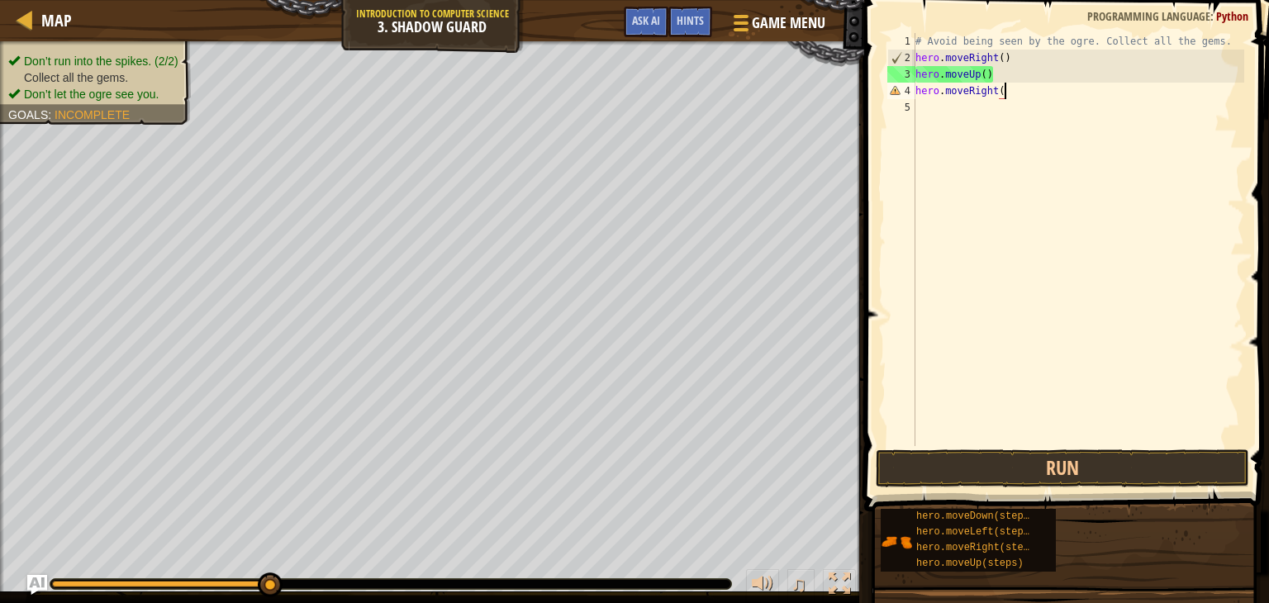
type textarea "hero.moveRight()"
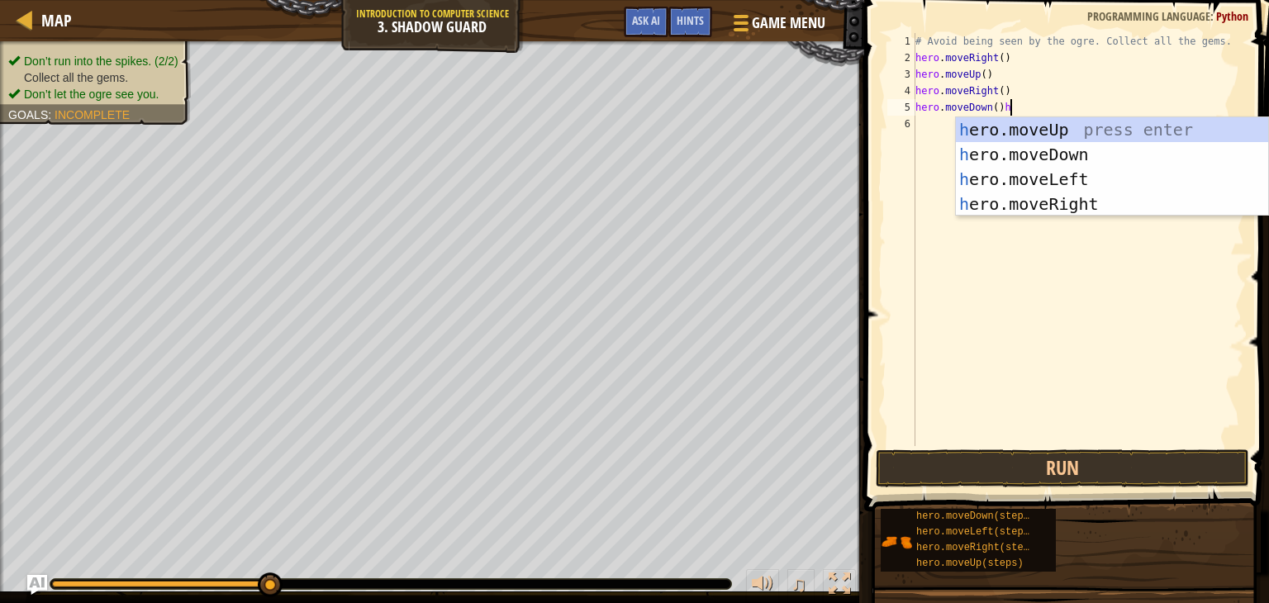
type textarea "hero.moveDown()"
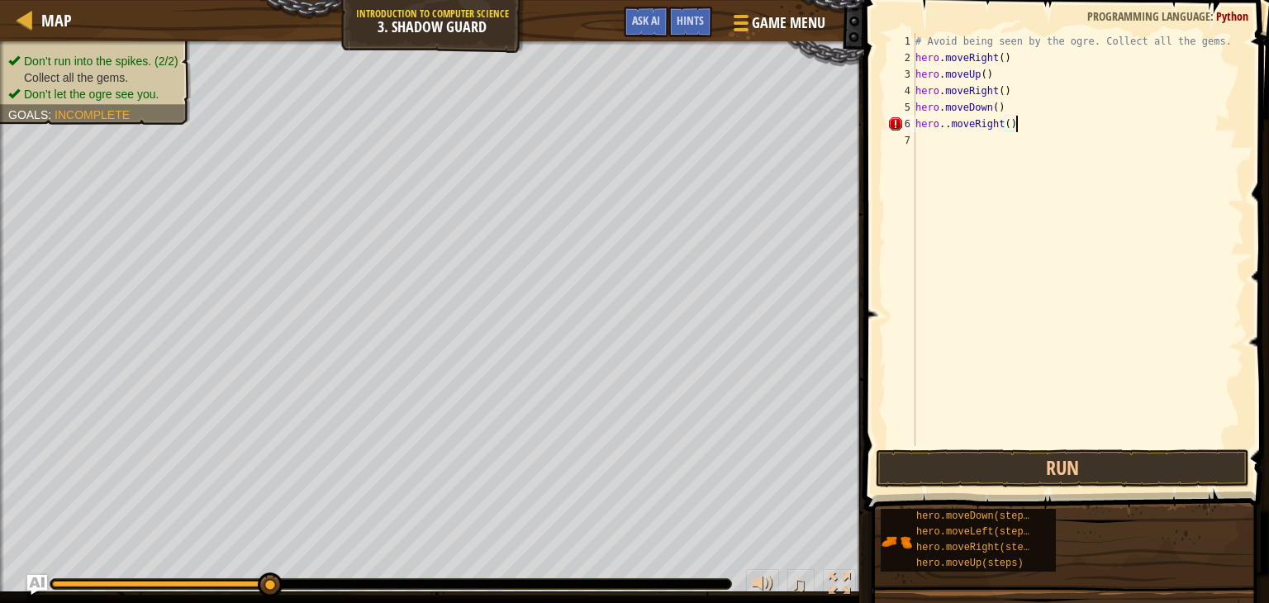
click at [948, 125] on div "# Avoid being seen by the ogre. Collect all the gems. hero . moveRight ( ) hero…" at bounding box center [1078, 256] width 332 height 446
type textarea "hero.moveRight()"
click at [993, 464] on button "Run" at bounding box center [1063, 469] width 374 height 38
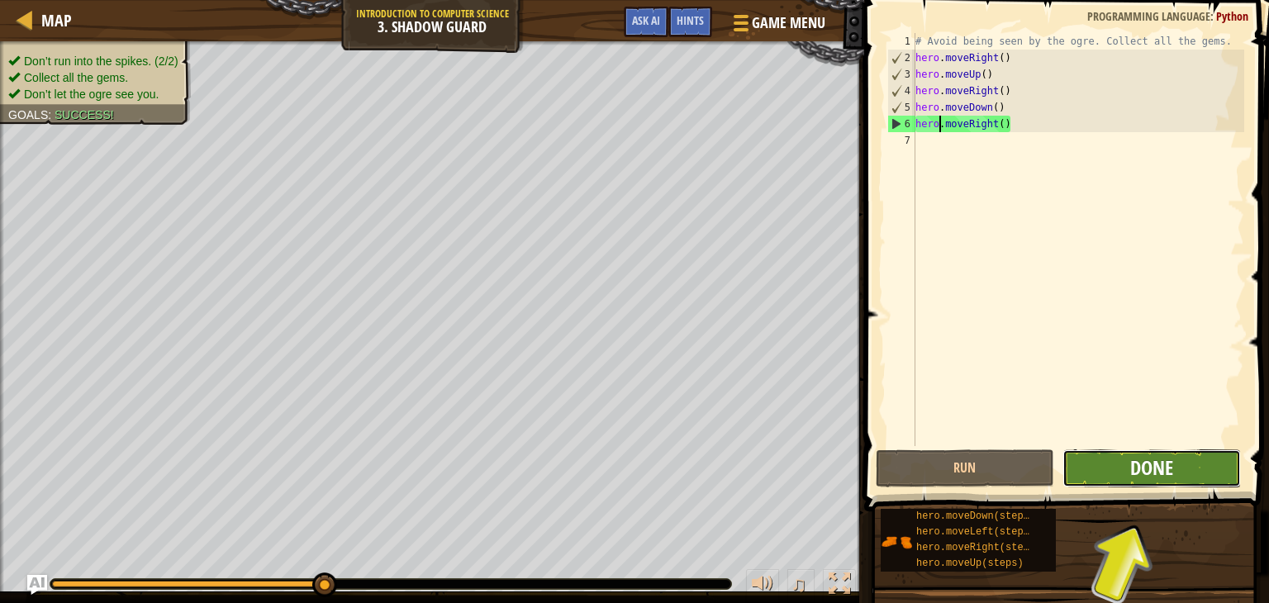
click at [1129, 464] on button "Done" at bounding box center [1152, 469] width 179 height 38
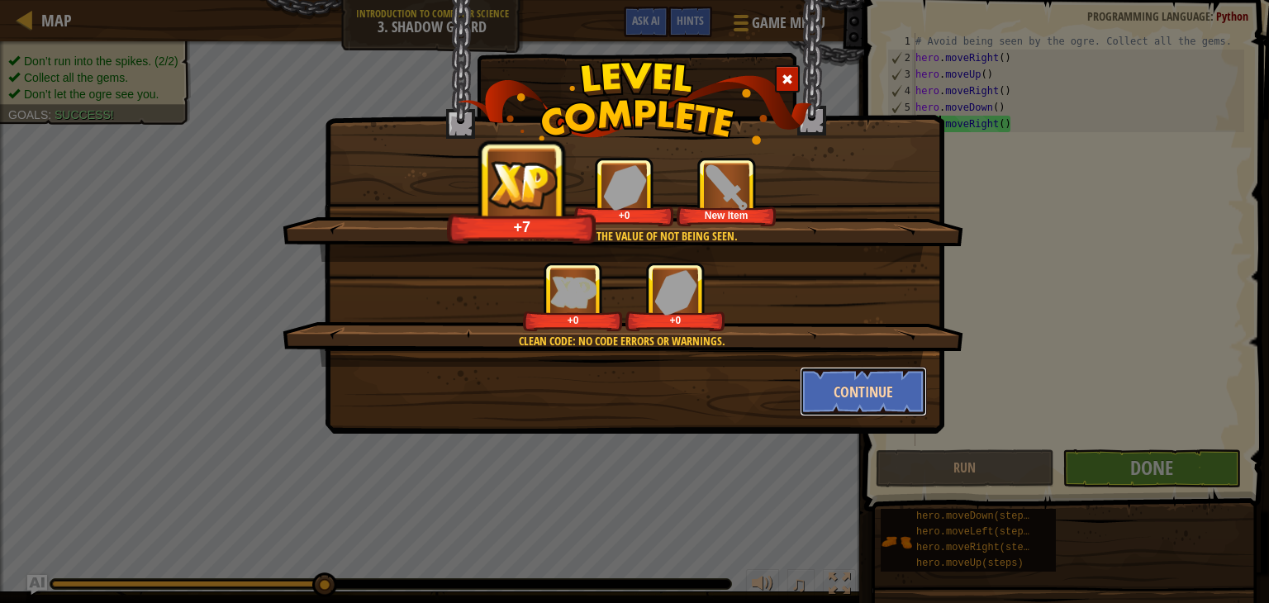
click at [861, 394] on button "Continue" at bounding box center [864, 392] width 128 height 50
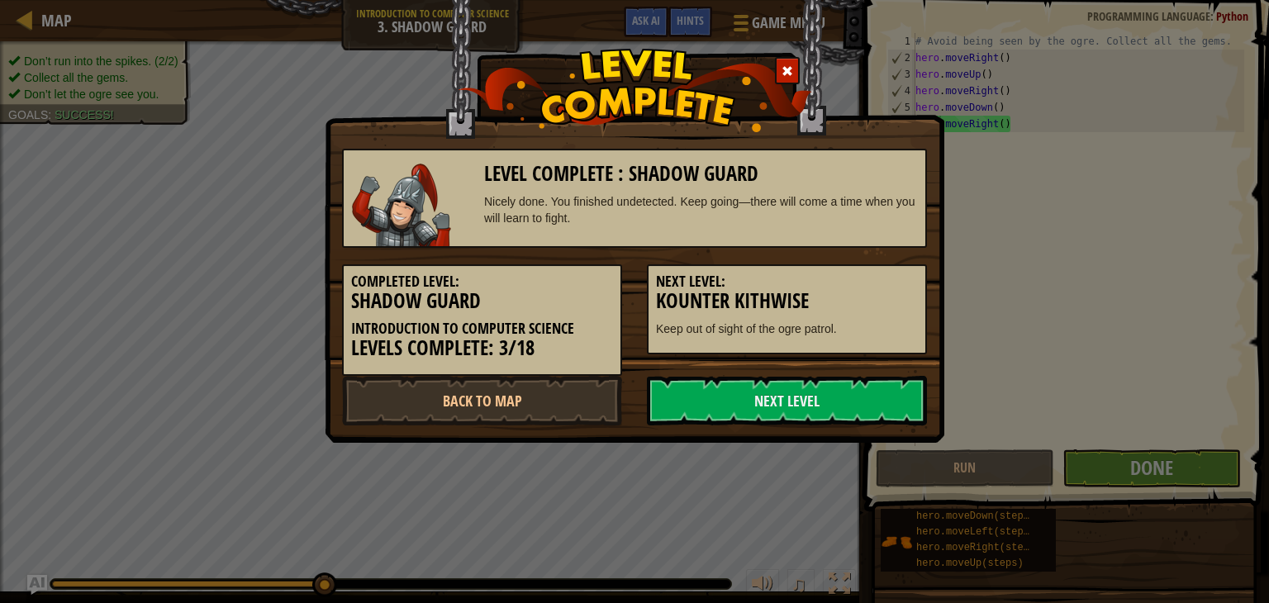
click at [861, 394] on link "Next Level" at bounding box center [787, 401] width 280 height 50
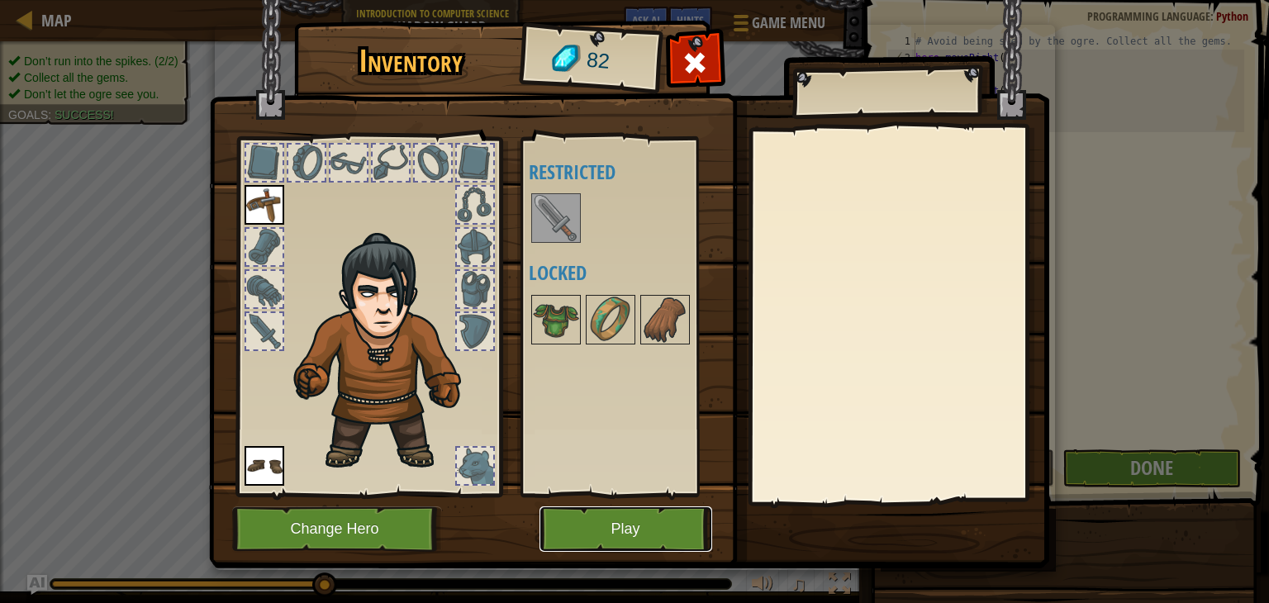
click at [588, 543] on button "Play" at bounding box center [626, 529] width 173 height 45
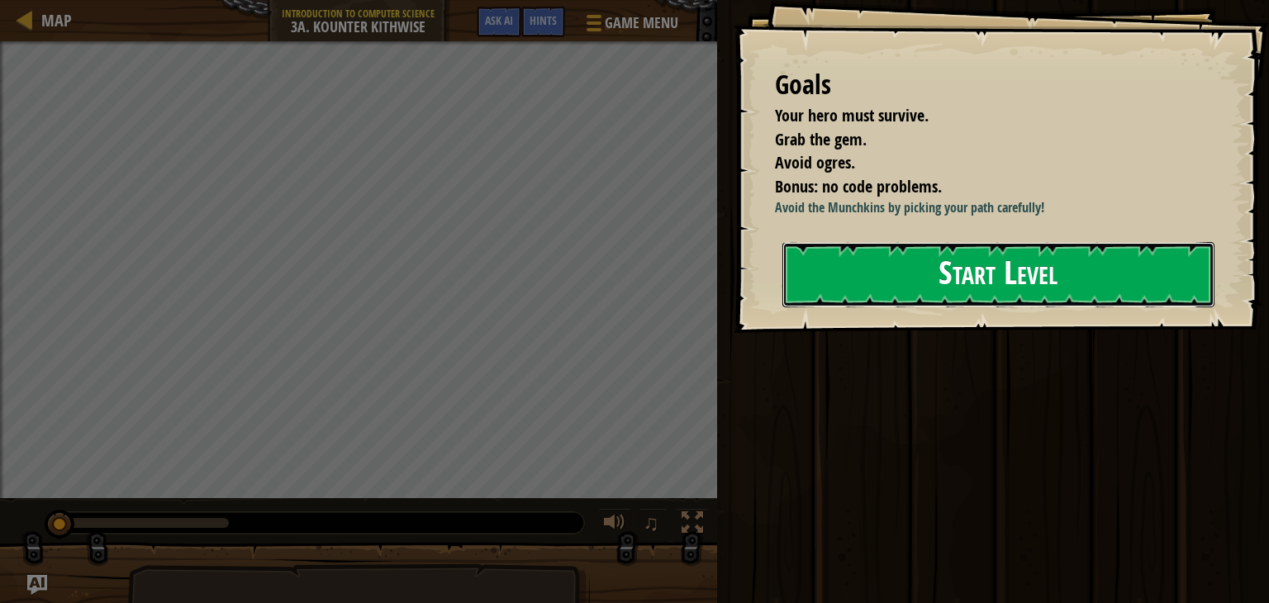
click at [895, 307] on button "Start Level" at bounding box center [999, 274] width 432 height 65
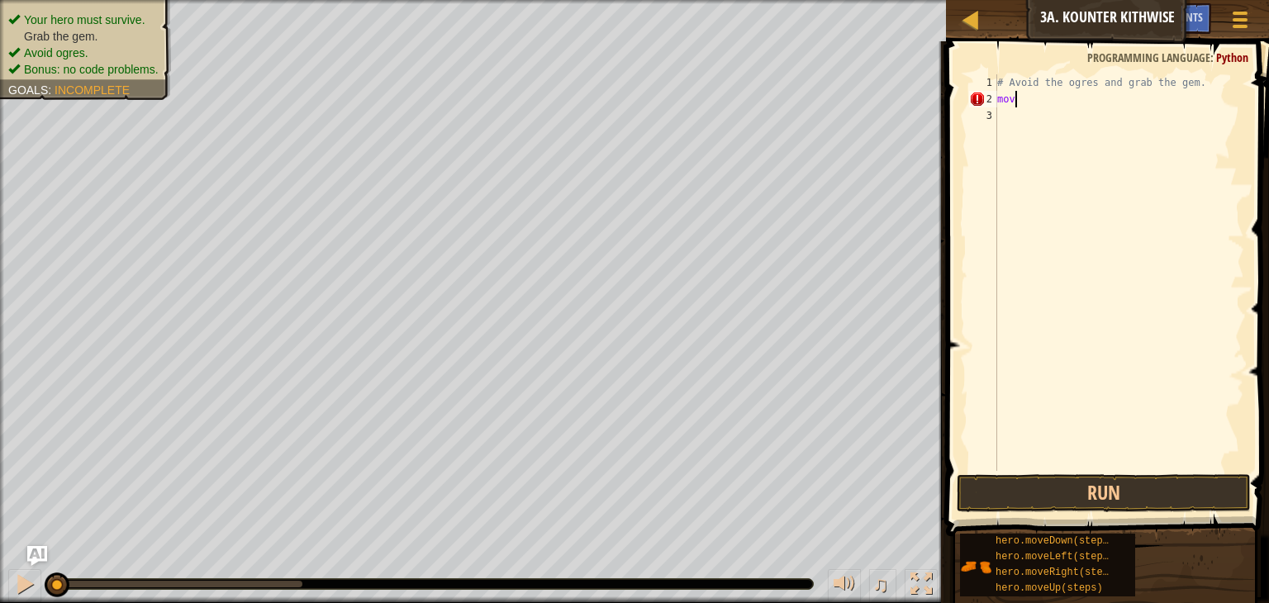
scroll to position [7, 0]
type textarea "m"
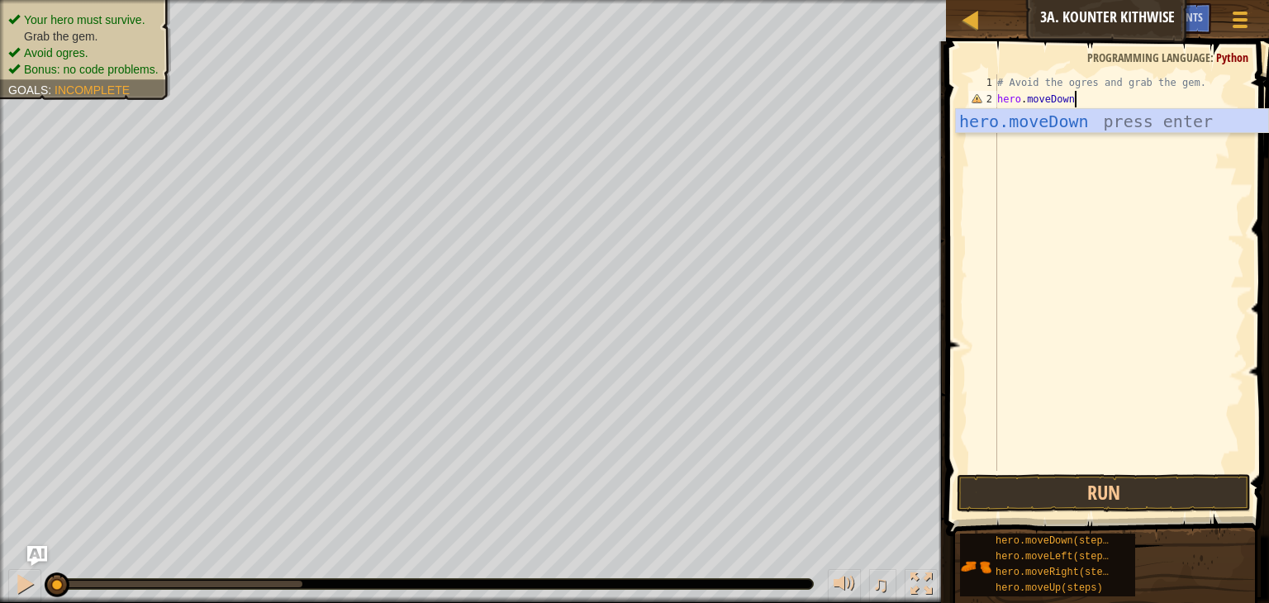
scroll to position [7, 5]
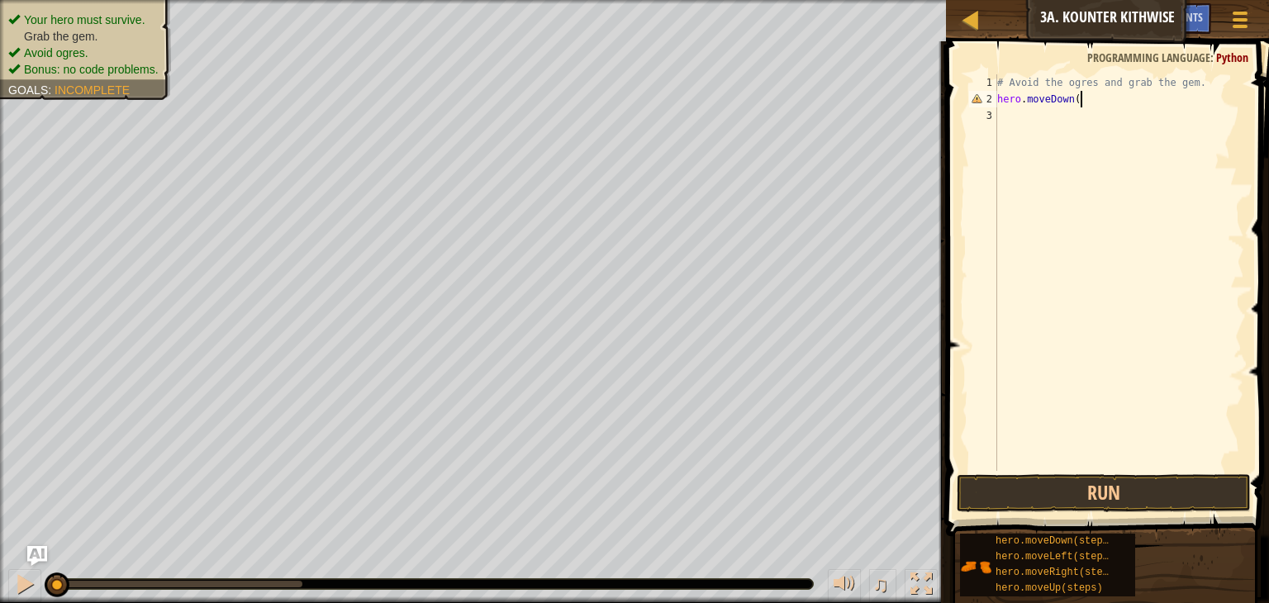
type textarea "hero.moveDown()"
click at [1112, 506] on button "Run" at bounding box center [1104, 493] width 294 height 38
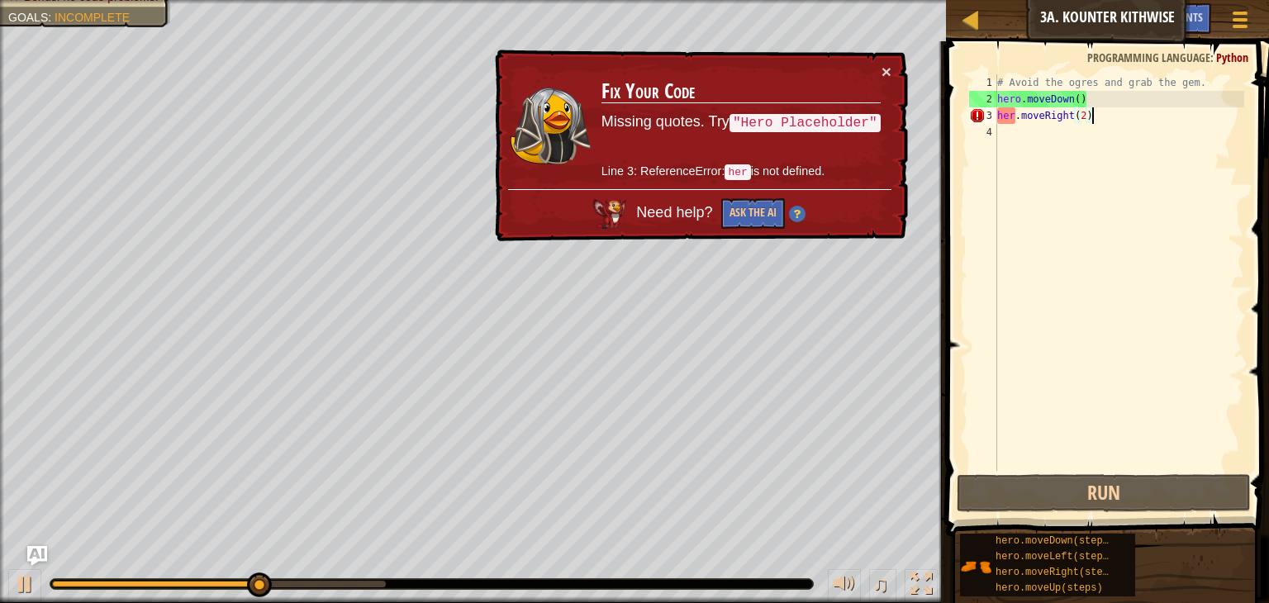
click at [1014, 120] on div "# Avoid the ogres and grab the gem. hero . moveDown ( ) her . moveRight ( 2 )" at bounding box center [1119, 289] width 250 height 430
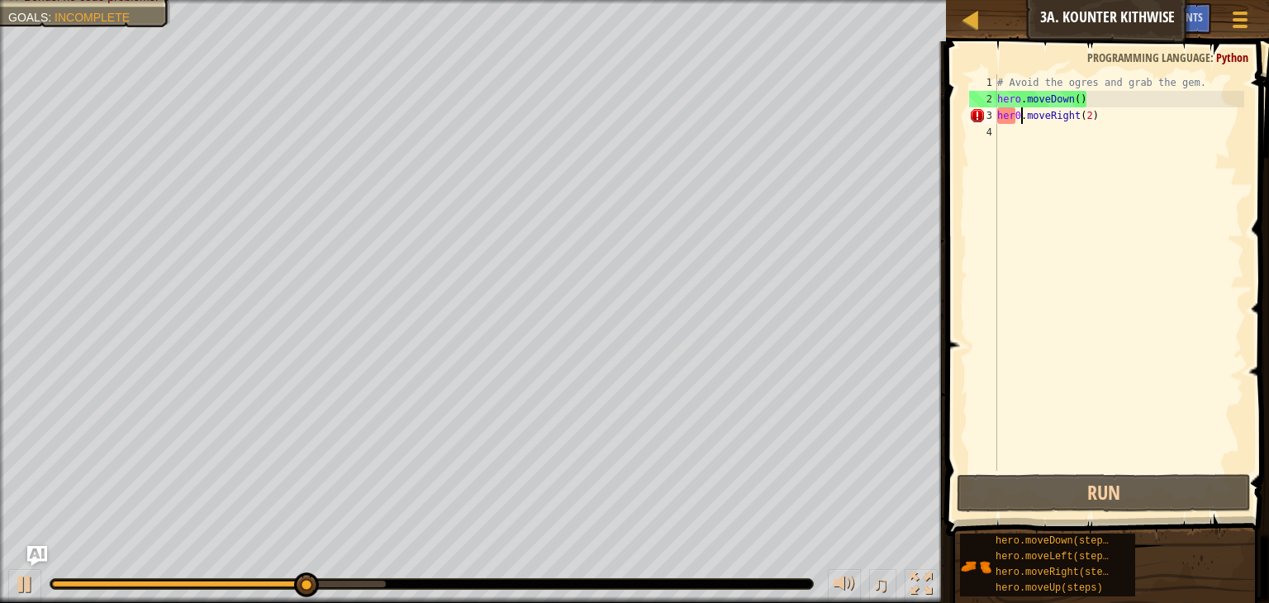
scroll to position [7, 2]
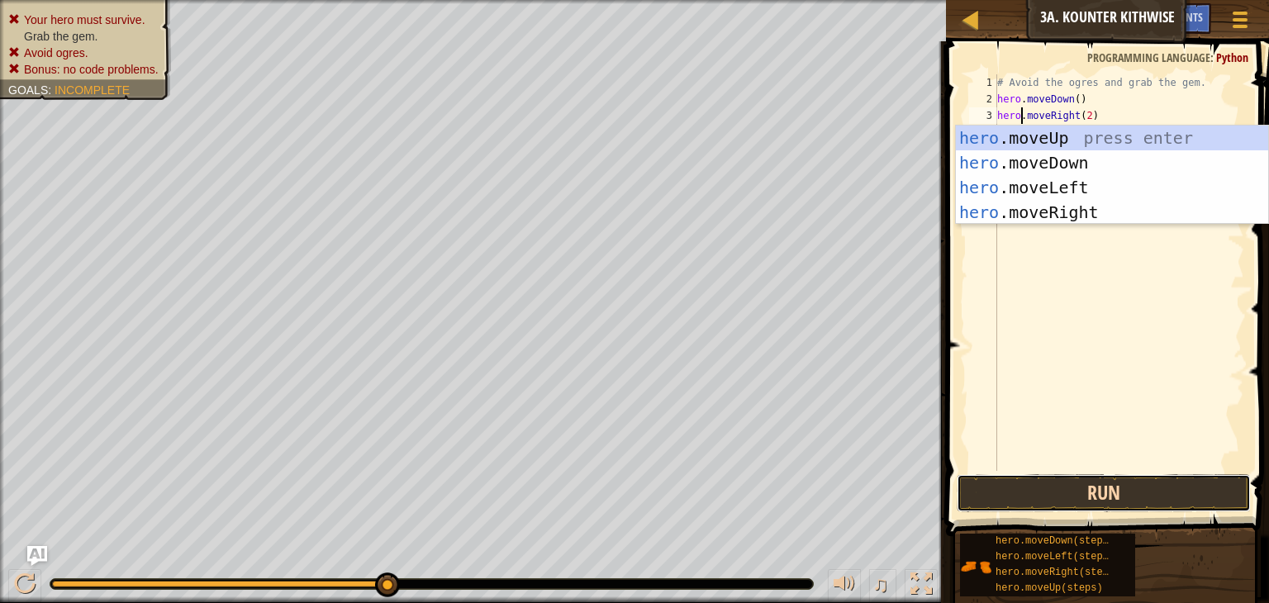
click at [1120, 507] on button "Run" at bounding box center [1104, 493] width 294 height 38
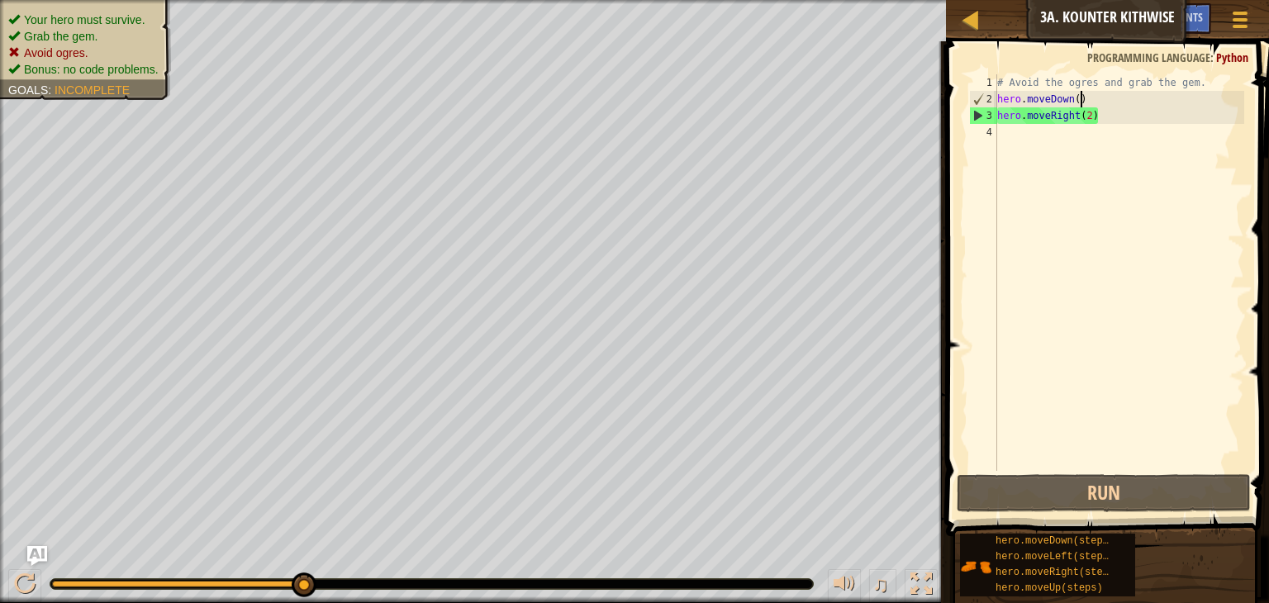
click at [1081, 98] on div "# Avoid the ogres and grab the gem. hero . moveDown ( ) hero . moveRight ( 2 )" at bounding box center [1119, 289] width 250 height 430
type textarea "hero.moveDown(2)"
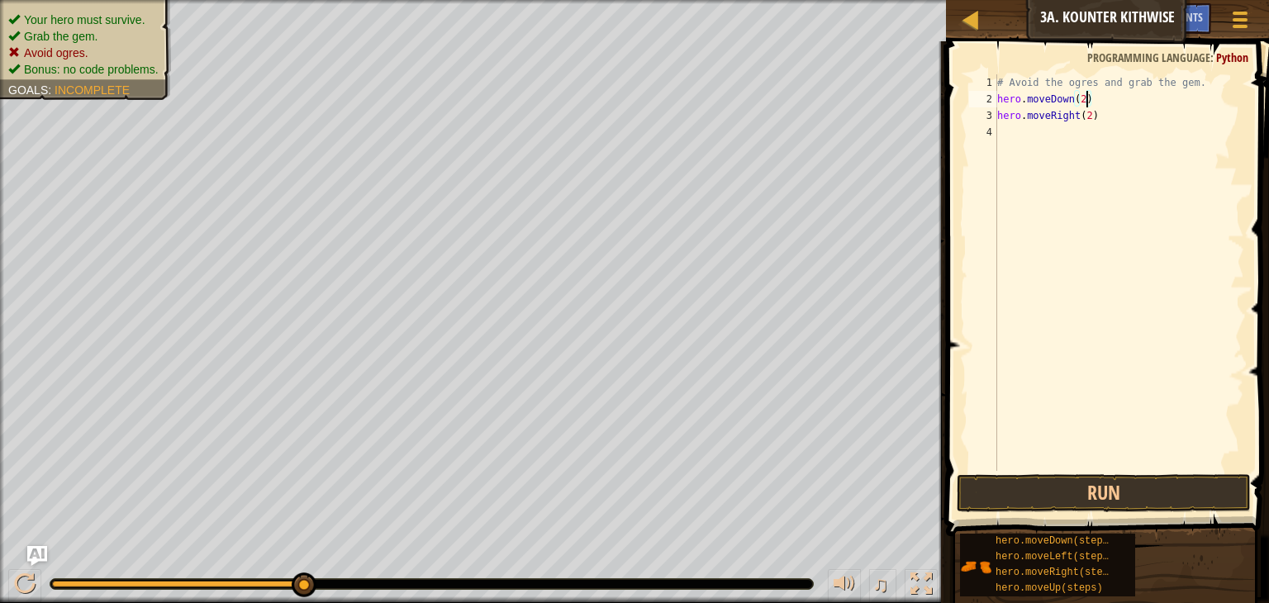
click at [1033, 134] on div "# Avoid the ogres and grab the gem. hero . moveDown ( 2 ) hero . moveRight ( 2 )" at bounding box center [1119, 289] width 250 height 430
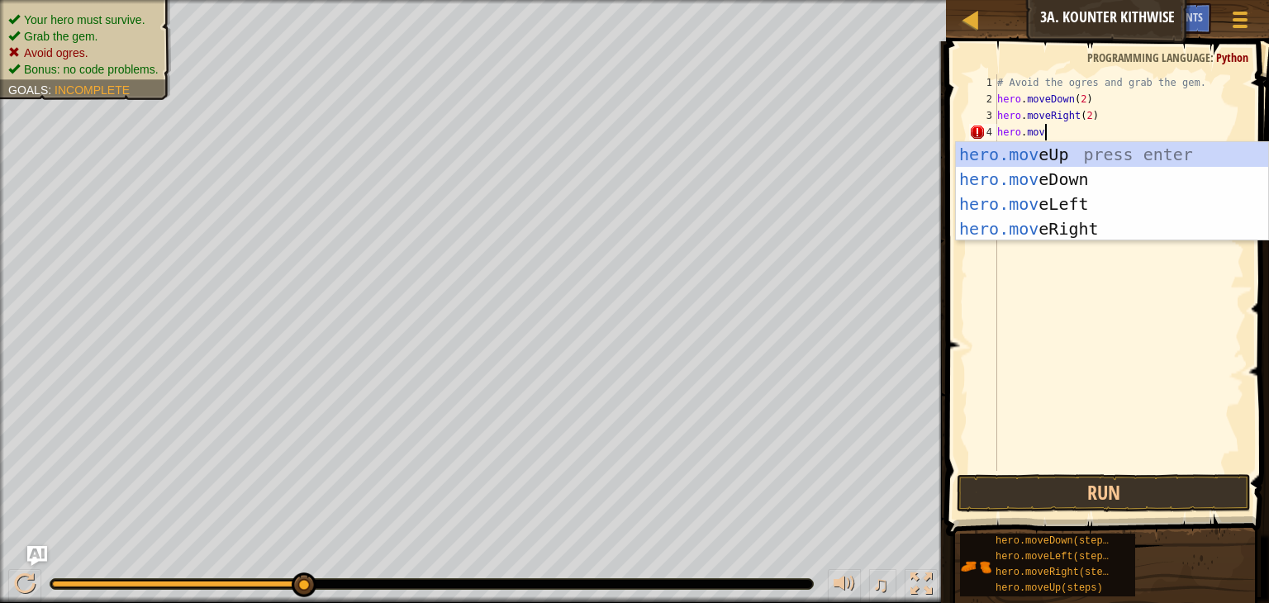
scroll to position [7, 3]
click at [1094, 116] on div "# Avoid the ogres and grab the gem. hero . moveDown ( 2 ) hero . moveRight ( 2 …" at bounding box center [1119, 289] width 250 height 430
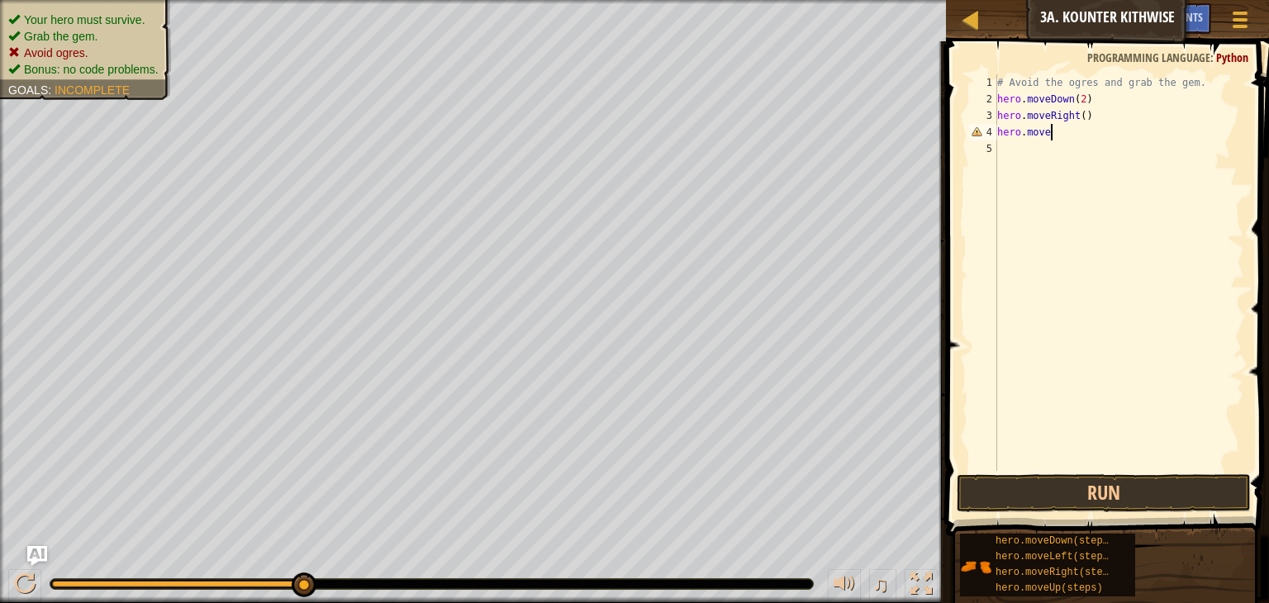
click at [1075, 137] on div "# Avoid the ogres and grab the gem. hero . moveDown ( 2 ) hero . moveRight ( ) …" at bounding box center [1119, 289] width 250 height 430
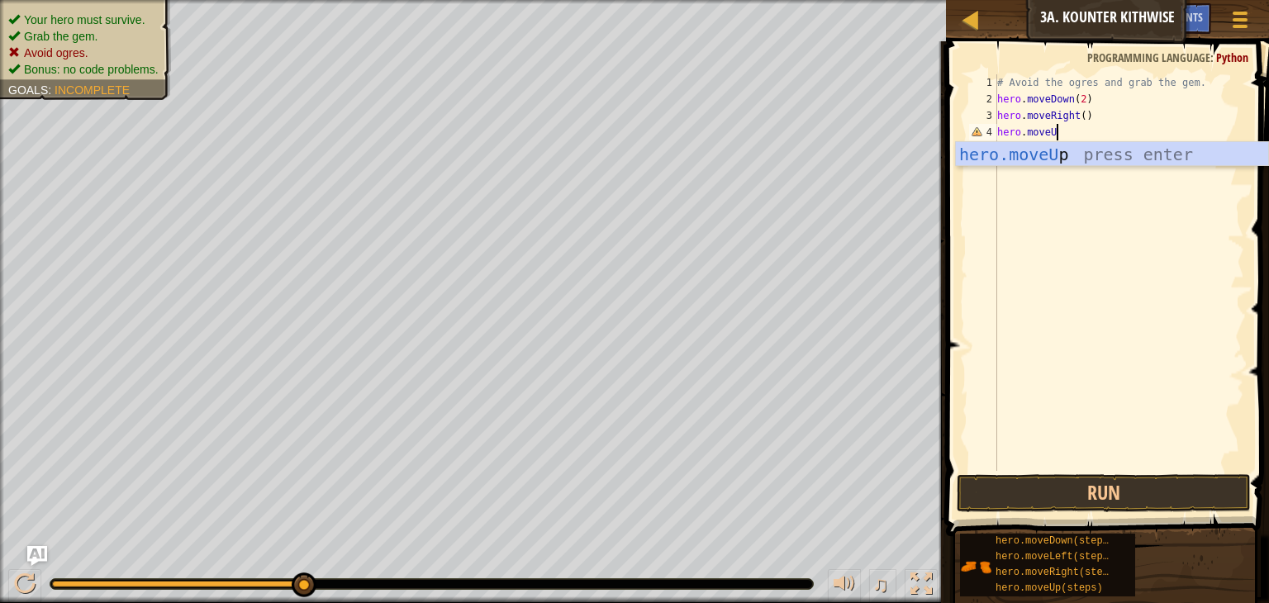
scroll to position [7, 4]
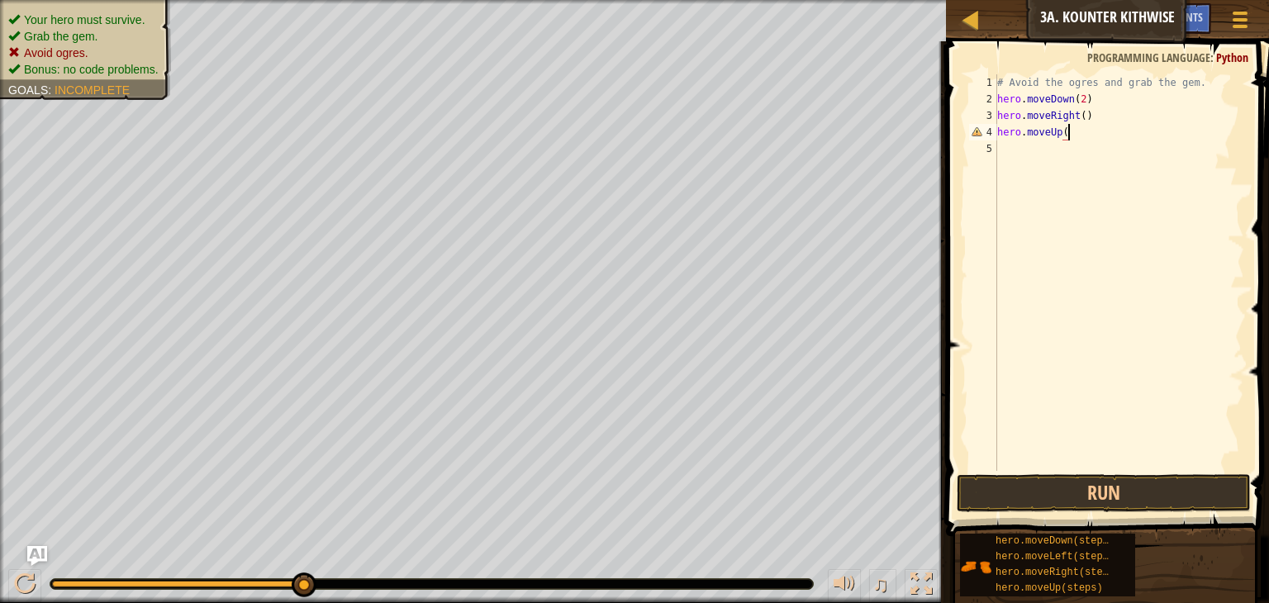
type textarea "hero.moveUp()"
click at [1012, 154] on div "# Avoid the ogres and grab the gem. hero . moveDown ( 2 ) hero . moveRight ( ) …" at bounding box center [1119, 289] width 250 height 430
type textarea "hero.moveRight()"
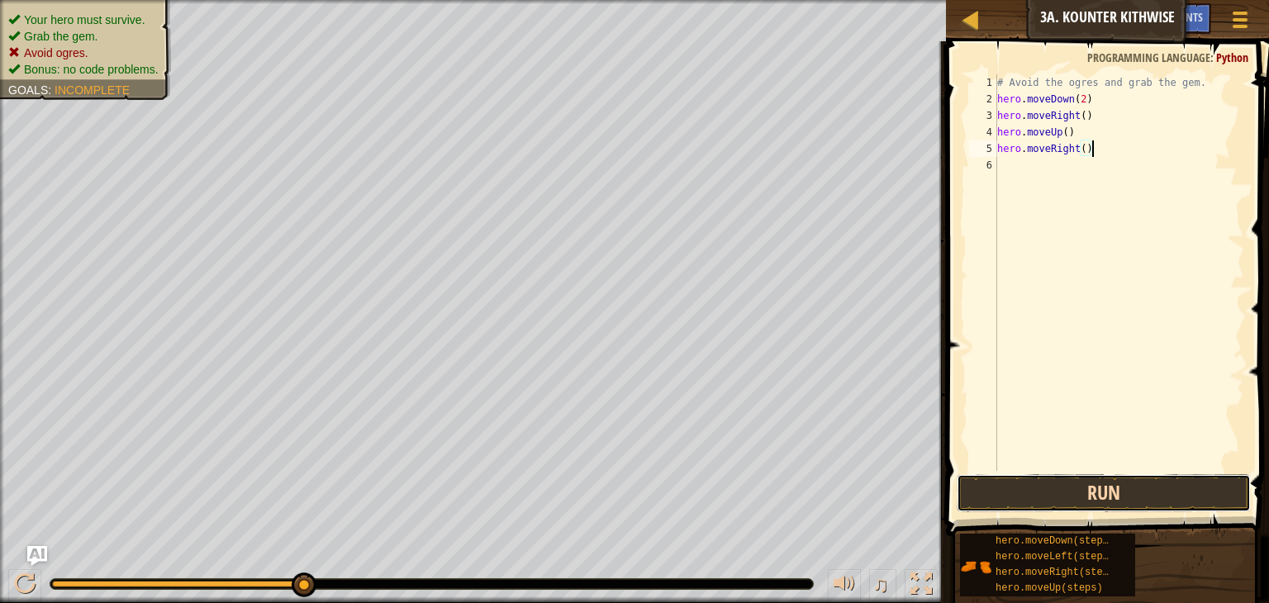
click at [1068, 504] on button "Run" at bounding box center [1104, 493] width 294 height 38
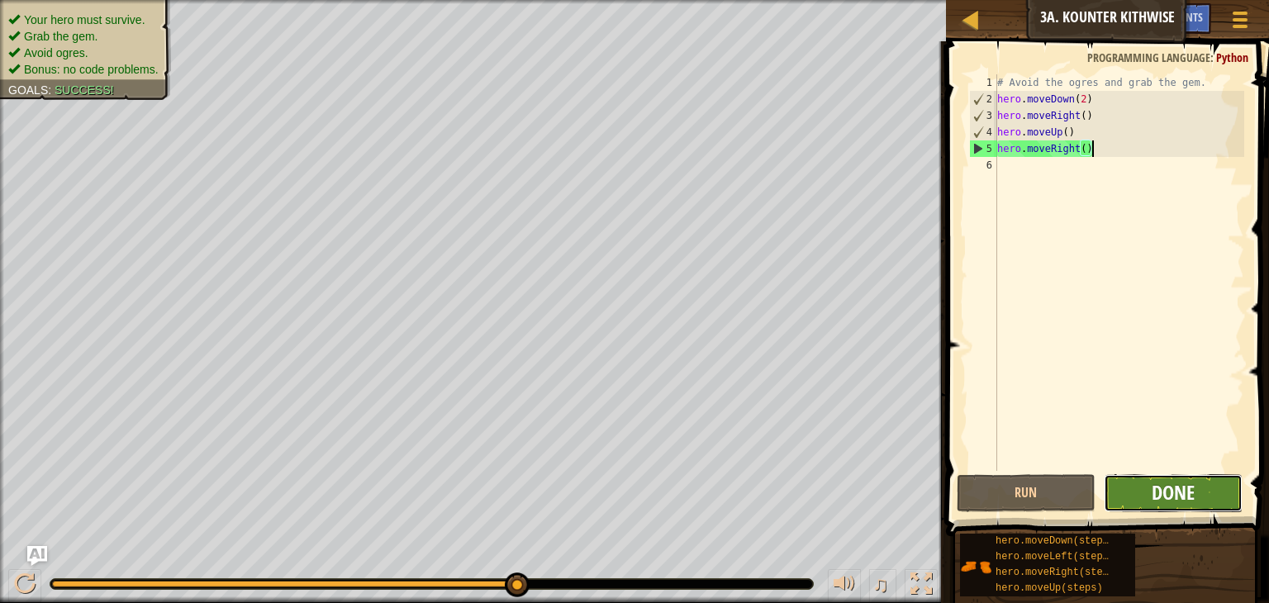
click at [1155, 486] on span "Done" at bounding box center [1173, 492] width 43 height 26
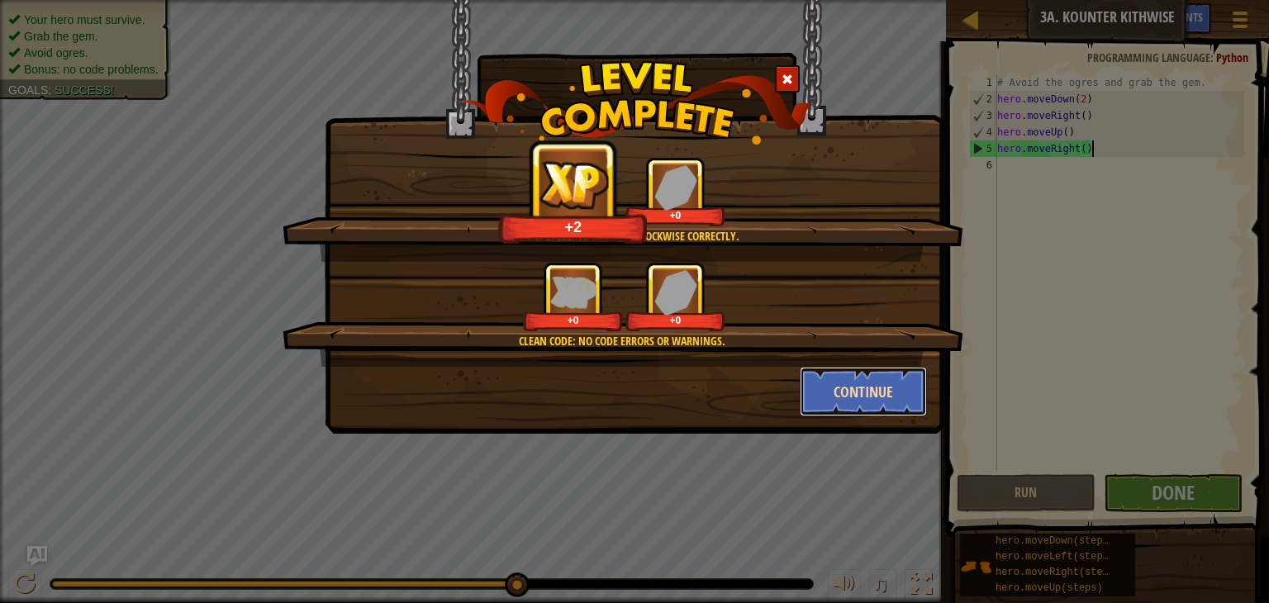
click at [852, 391] on button "Continue" at bounding box center [864, 392] width 128 height 50
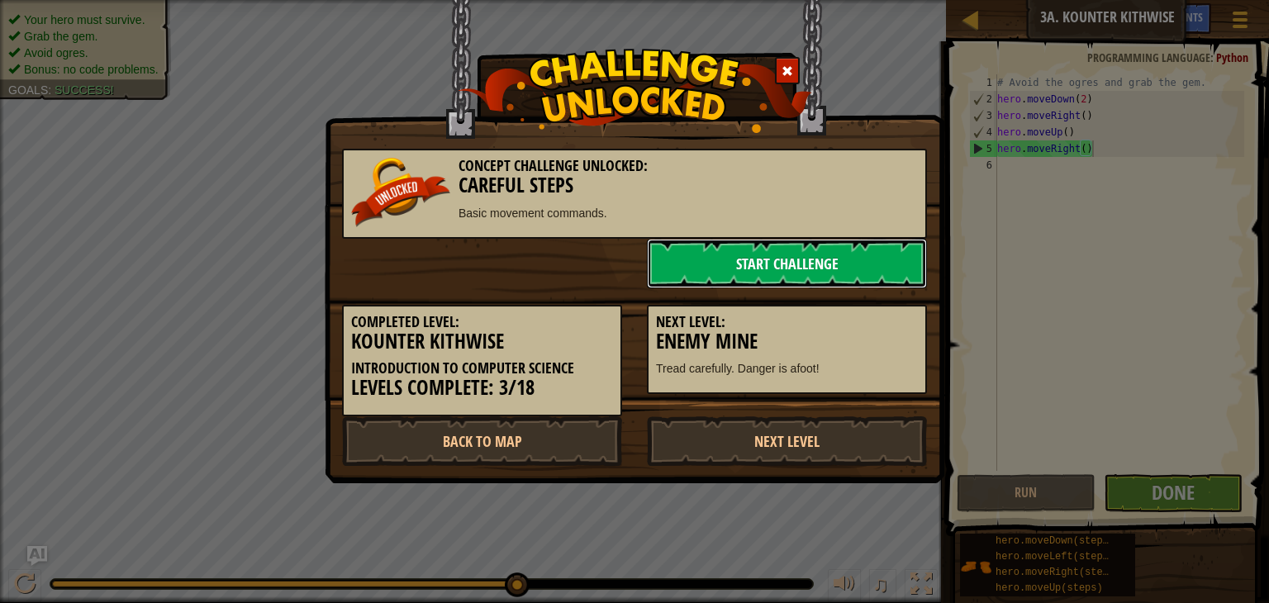
click at [835, 264] on link "Start Challenge" at bounding box center [787, 264] width 280 height 50
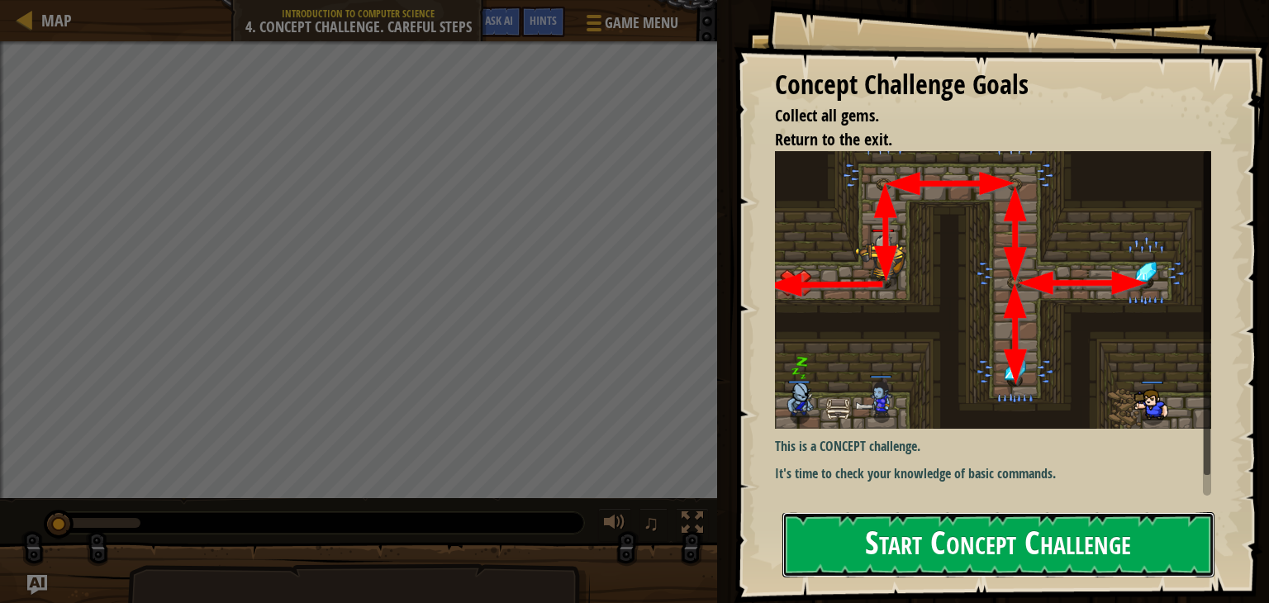
click at [965, 535] on button "Start Concept Challenge" at bounding box center [999, 544] width 432 height 65
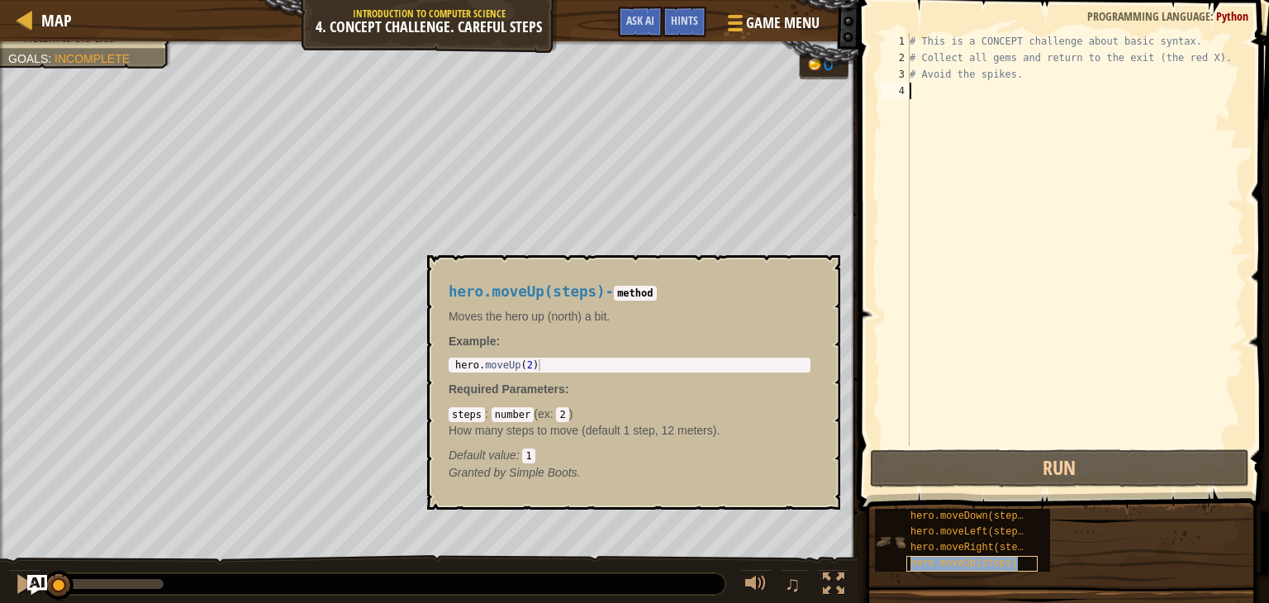
click at [1000, 564] on span "hero.moveUp(steps)" at bounding box center [964, 564] width 107 height 12
type textarea "# This ihero.moveUp(steps)s a CONCEPT challenge about basic syntax."
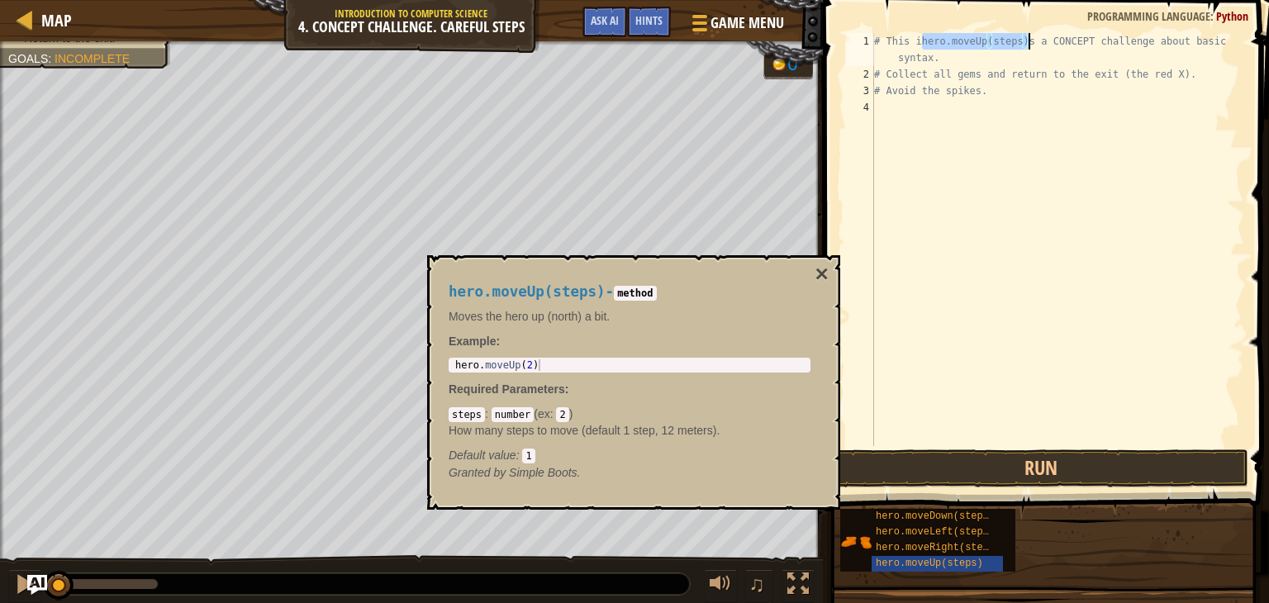
click at [983, 172] on div "# This ihero.moveUp(steps)s a CONCEPT challenge about basic syntax. # Collect a…" at bounding box center [1058, 264] width 374 height 463
click at [1030, 39] on div "# This ihero.moveUp(steps)s a CONCEPT challenge about basic syntax. # Collect a…" at bounding box center [1058, 264] width 374 height 463
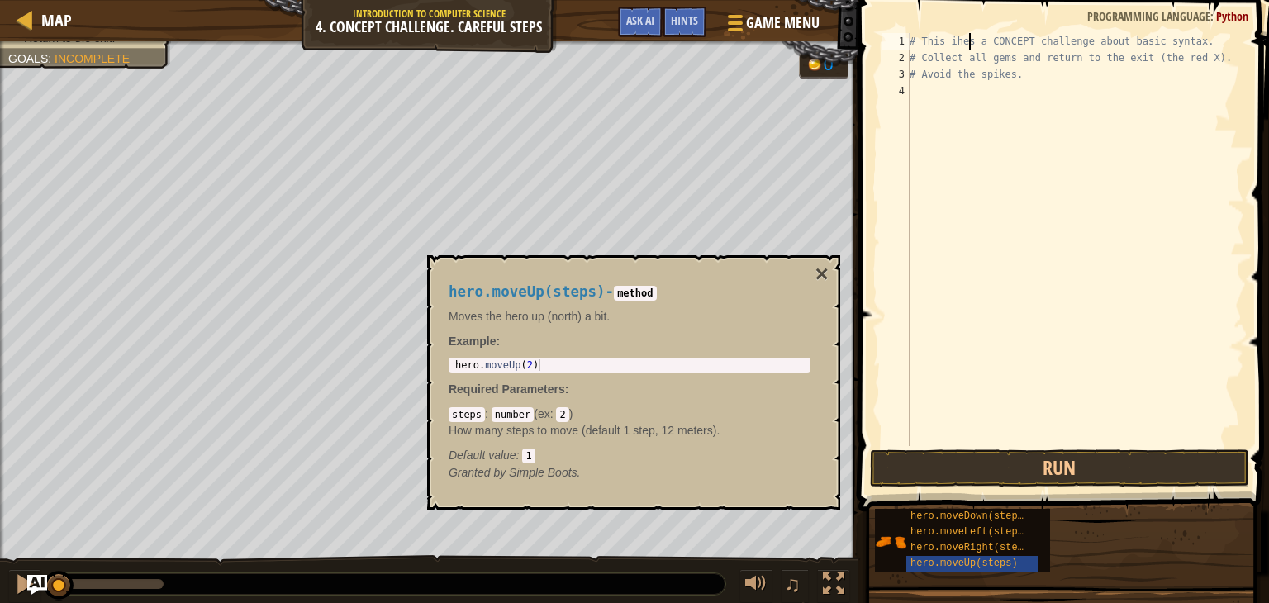
type textarea "# This is a CONCEPT challenge about basic syntax."
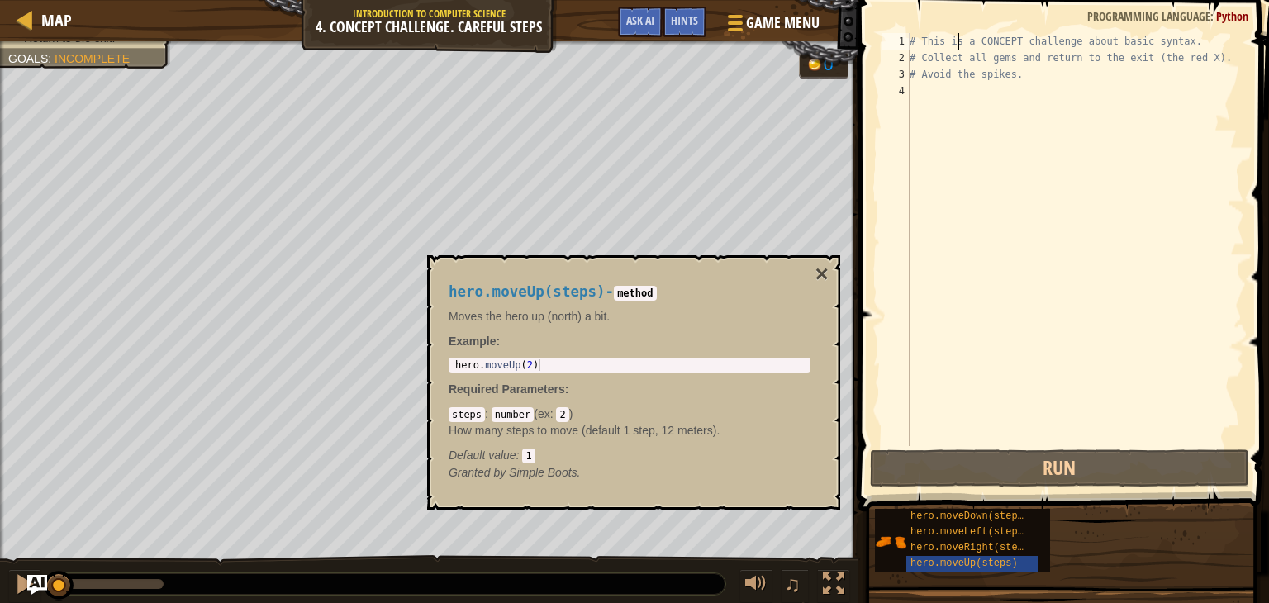
click at [968, 98] on div "# This is a CONCEPT challenge about basic syntax. # Collect all gems and return…" at bounding box center [1076, 256] width 338 height 446
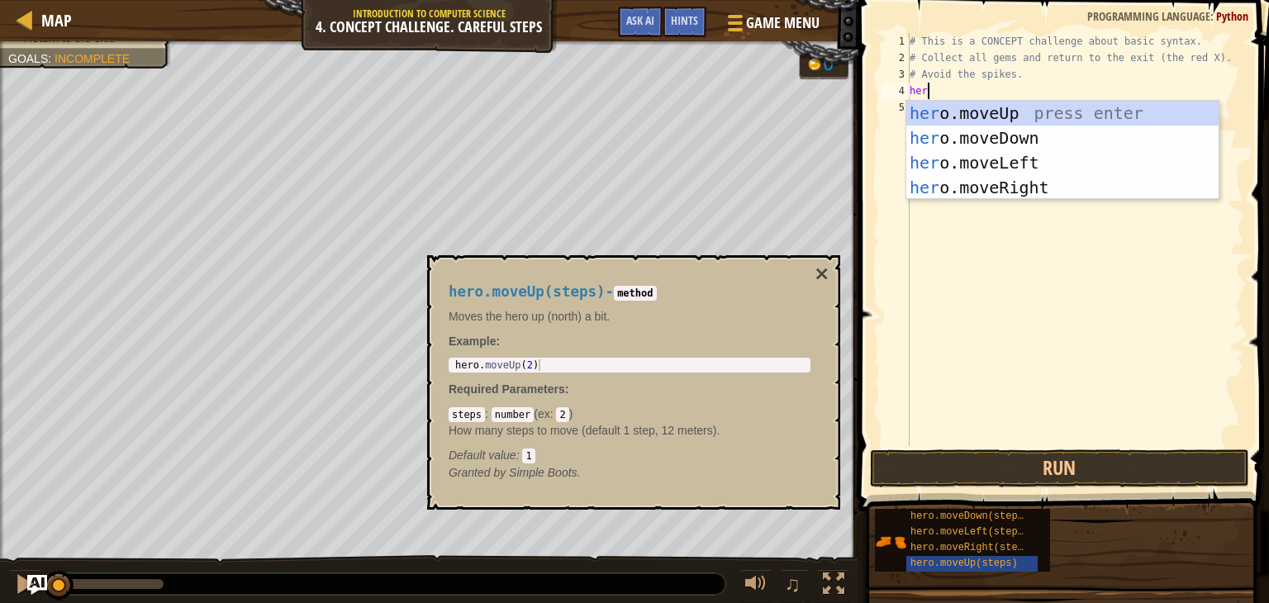
scroll to position [7, 0]
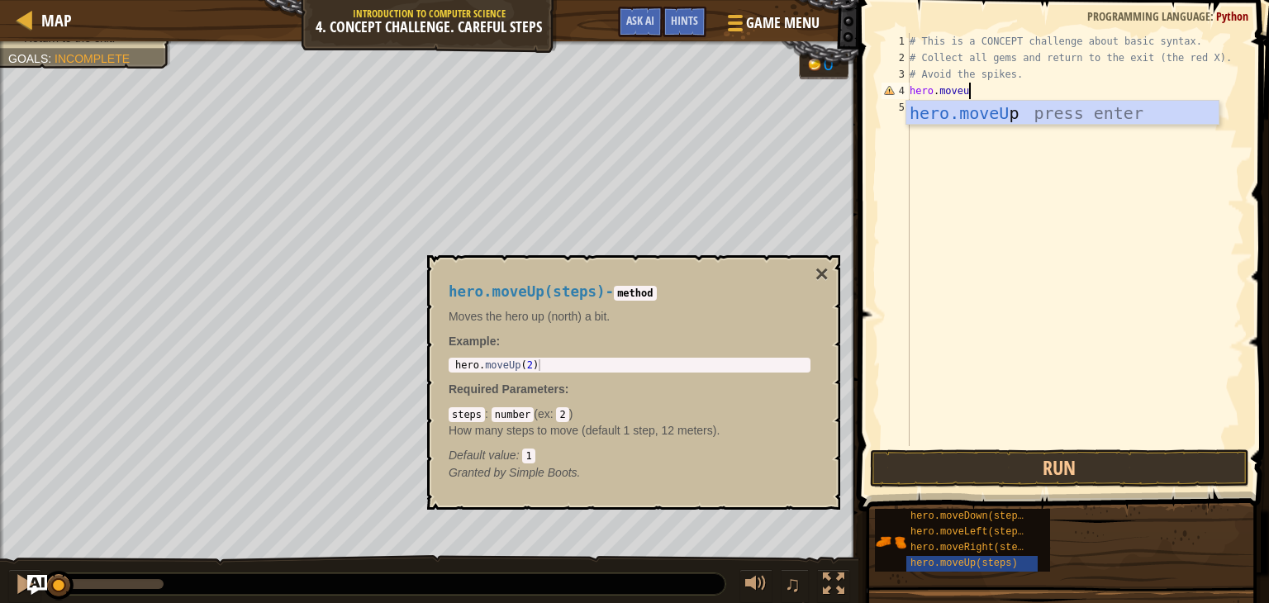
type textarea "hero.move"
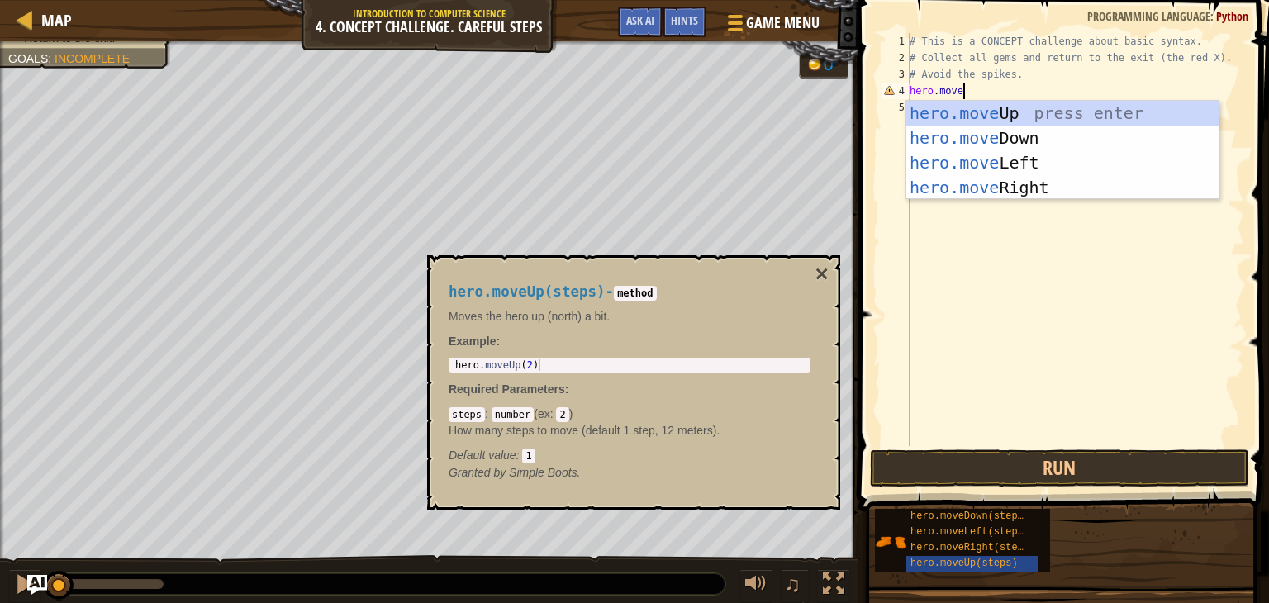
scroll to position [7, 3]
click at [992, 113] on div "hero.move Up press enter hero.move Down press enter hero.move Left press enter …" at bounding box center [1063, 175] width 312 height 149
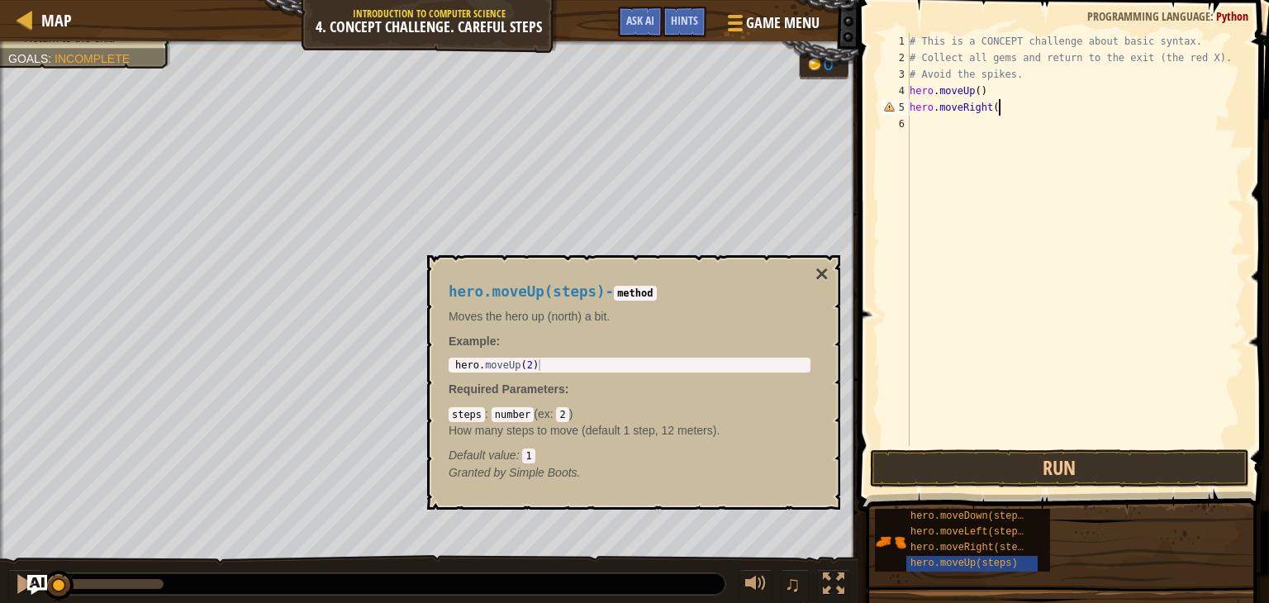
scroll to position [7, 7]
type textarea "hero.moveRight()"
click at [929, 117] on div "# This is a CONCEPT challenge about basic syntax. # Collect all gems and return…" at bounding box center [1076, 256] width 338 height 446
click at [822, 269] on button "×" at bounding box center [822, 274] width 13 height 23
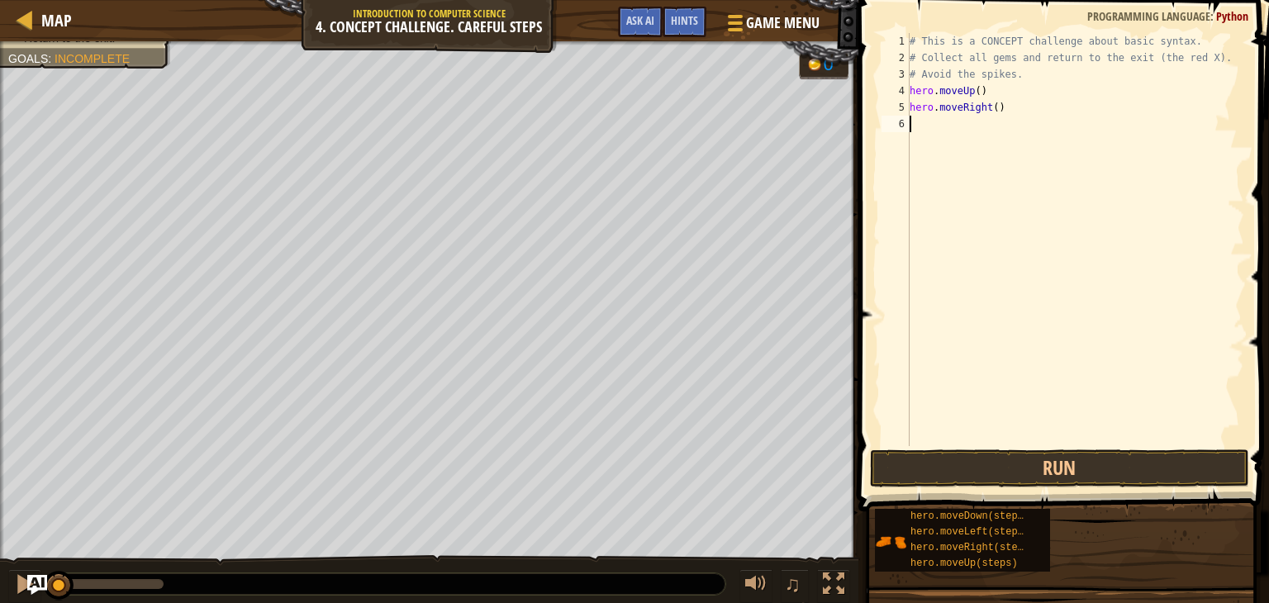
click at [927, 127] on div "# This is a CONCEPT challenge about basic syntax. # Collect all gems and return…" at bounding box center [1076, 256] width 338 height 446
type textarea "hero.moveDown(2)"
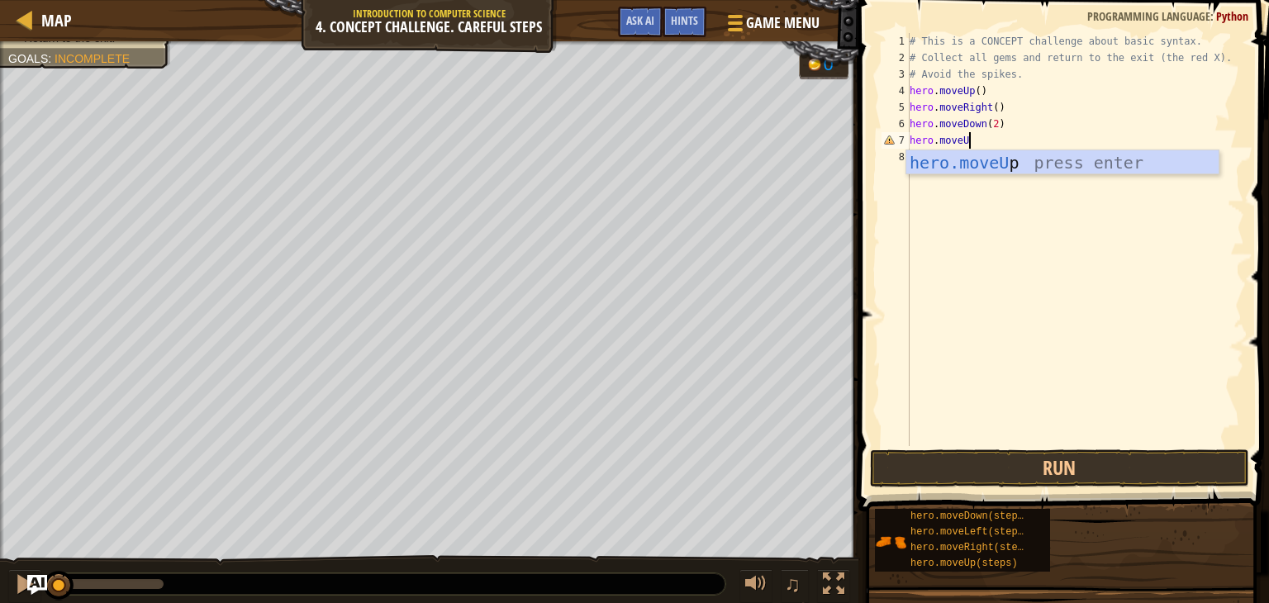
scroll to position [7, 4]
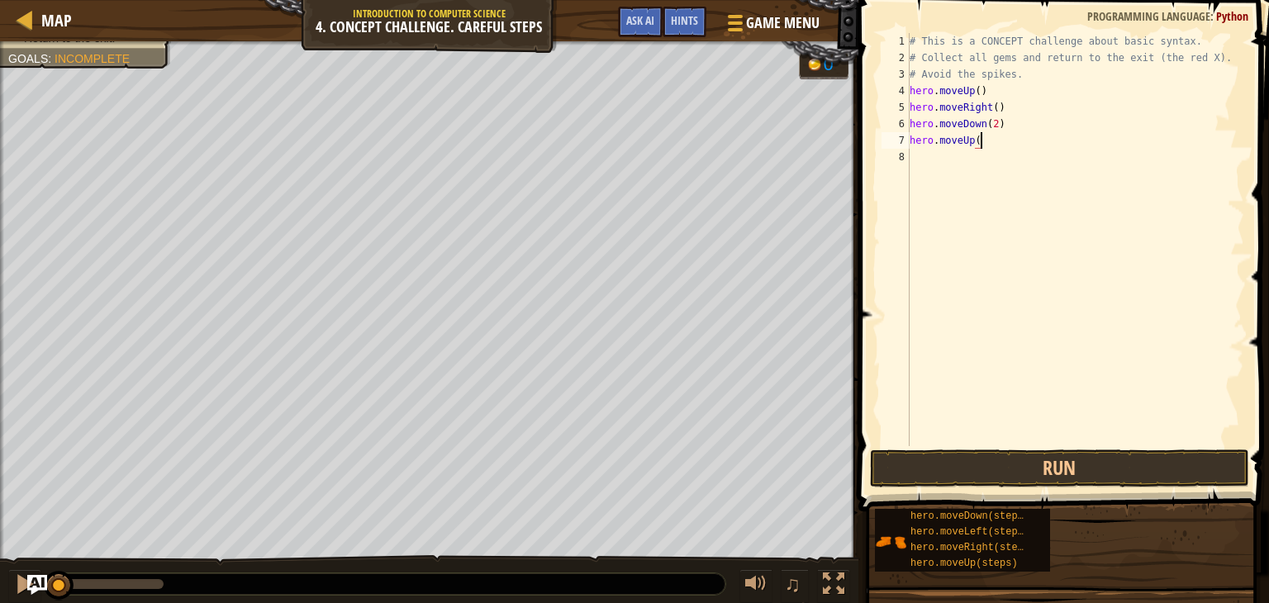
type textarea "hero.moveUp()"
click at [950, 151] on div "# This is a CONCEPT challenge about basic syntax. # Collect all gems and return…" at bounding box center [1076, 256] width 338 height 446
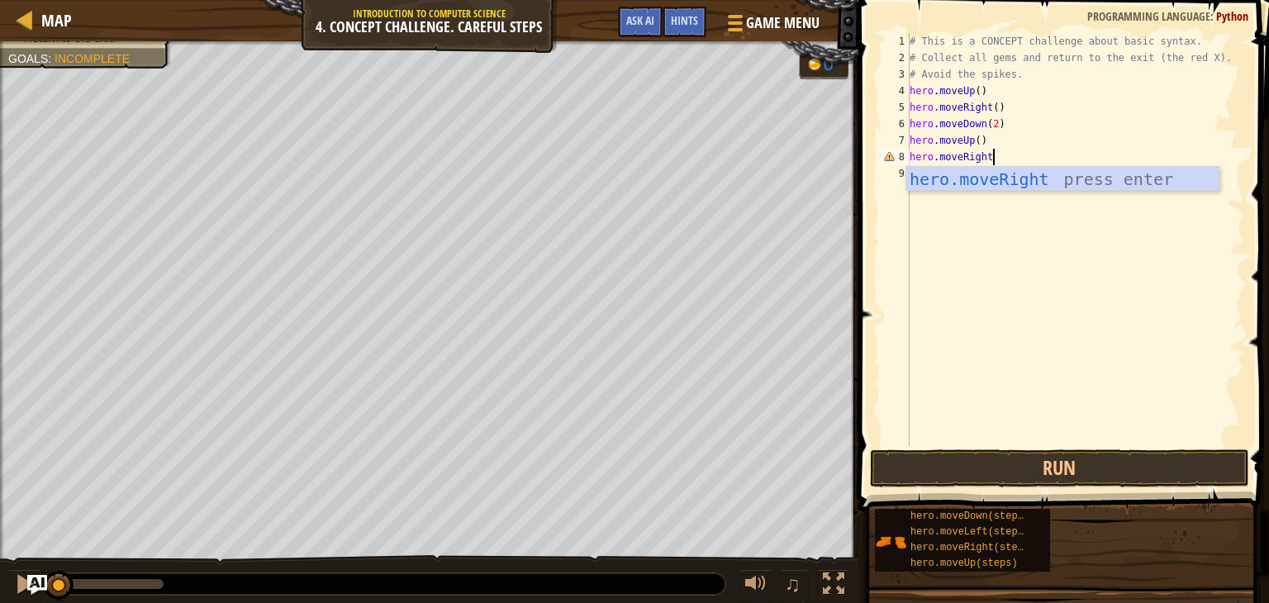
scroll to position [7, 7]
type textarea "hero.moveRight()"
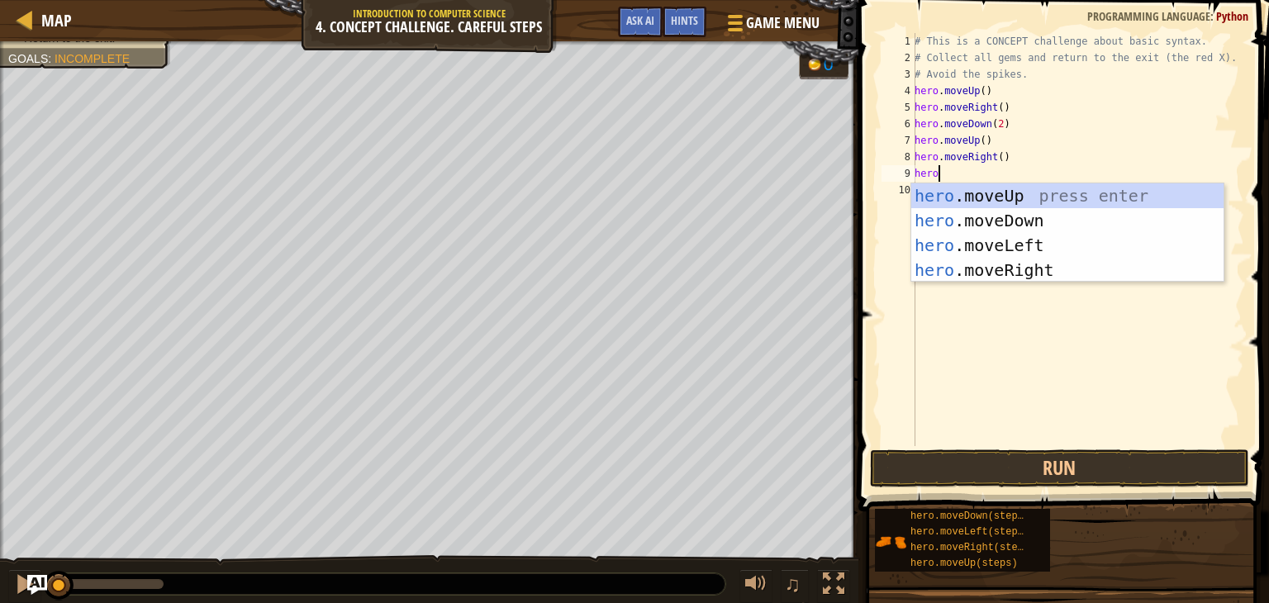
scroll to position [7, 1]
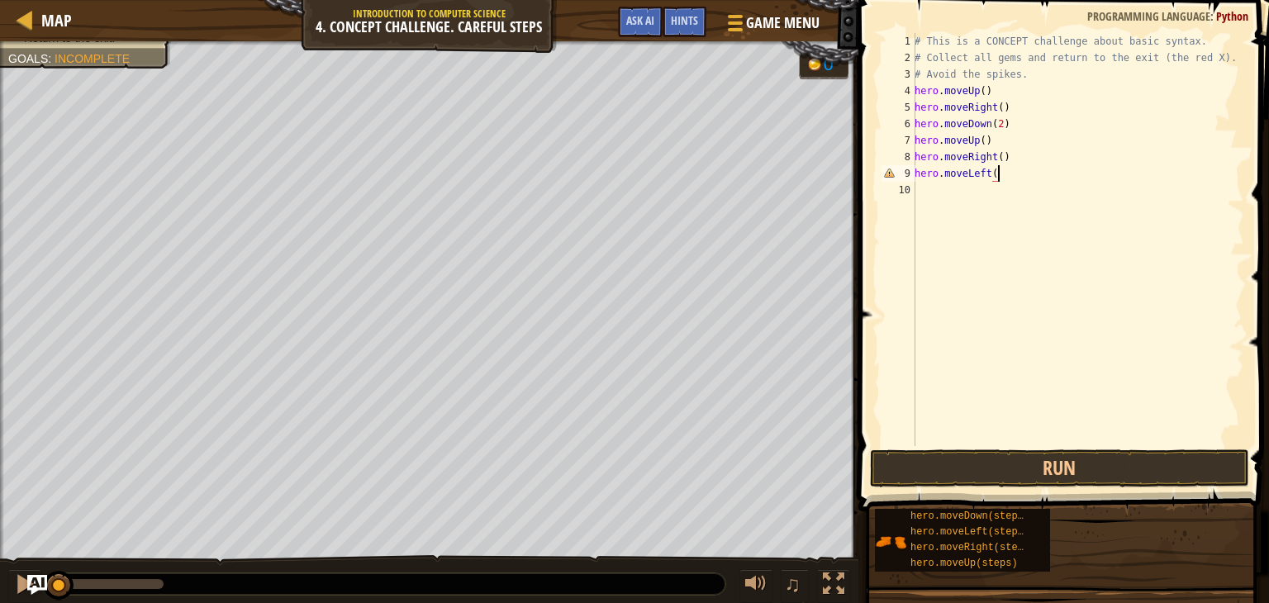
type textarea "hero.moveLeft()"
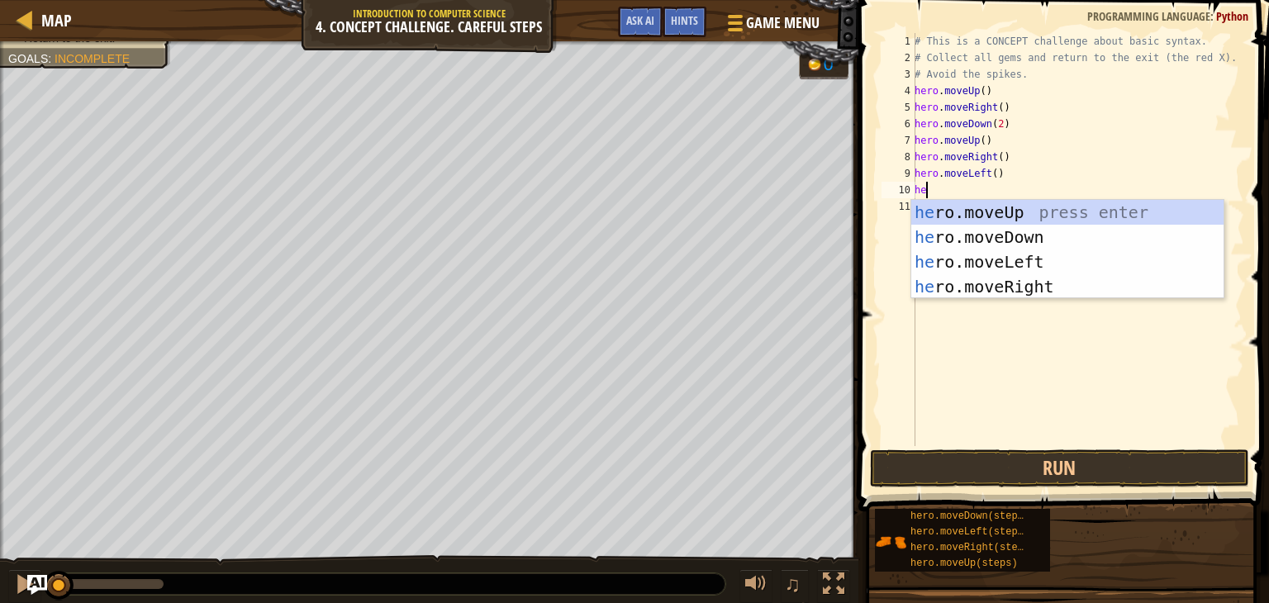
scroll to position [7, 0]
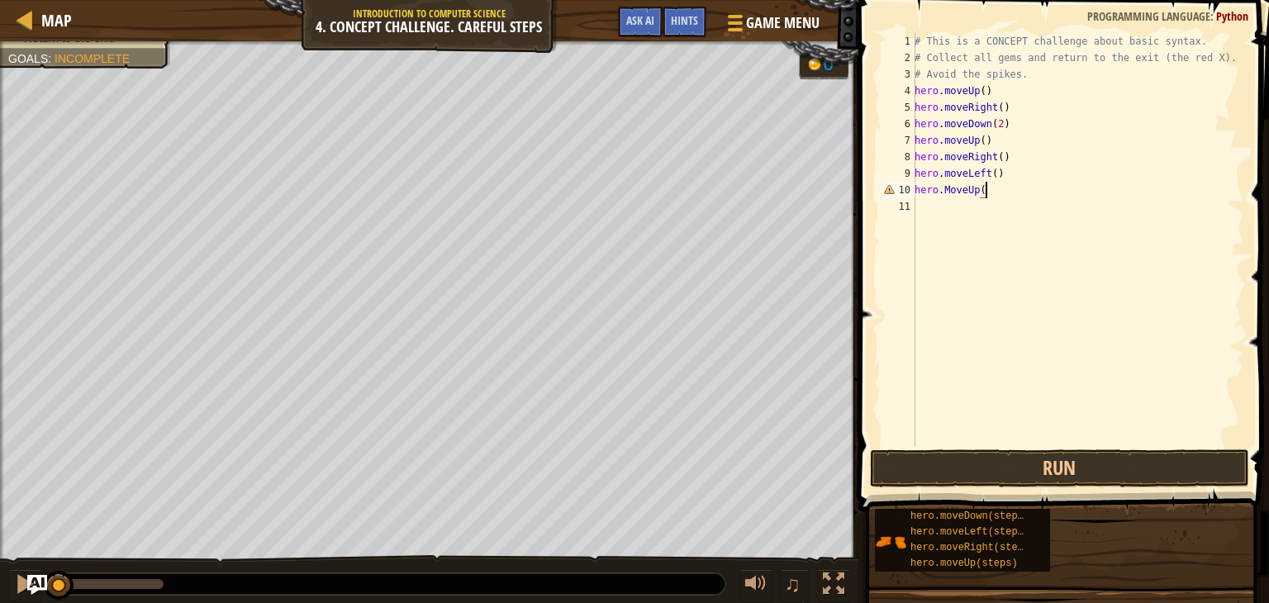
type textarea "hero.MoveUp()"
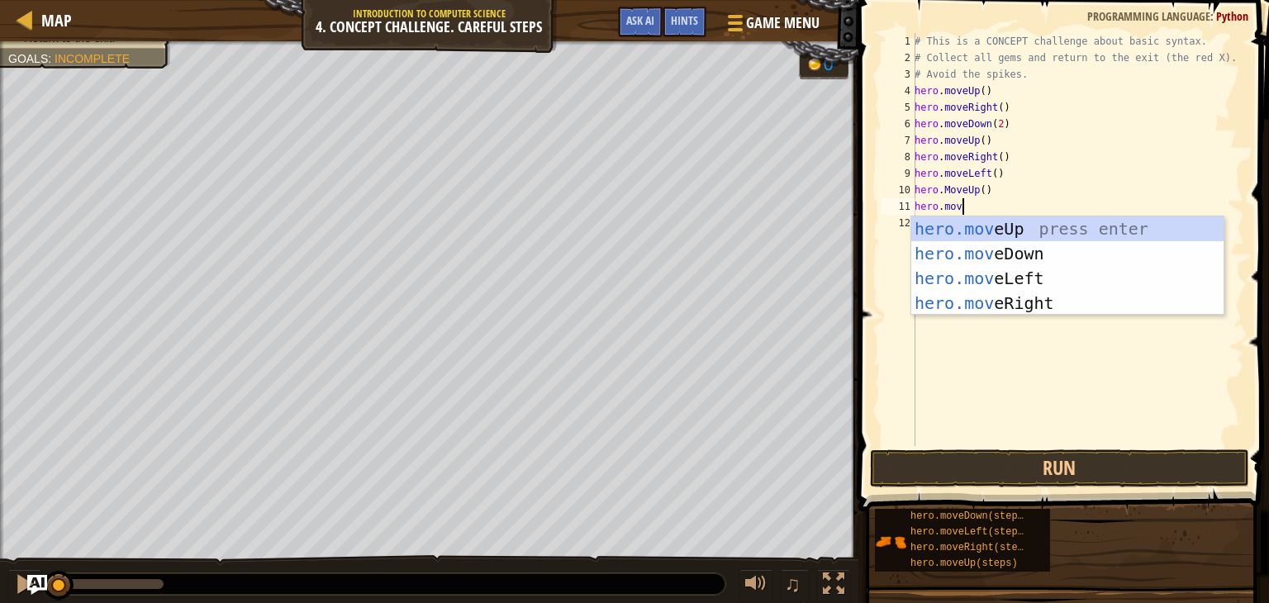
scroll to position [7, 3]
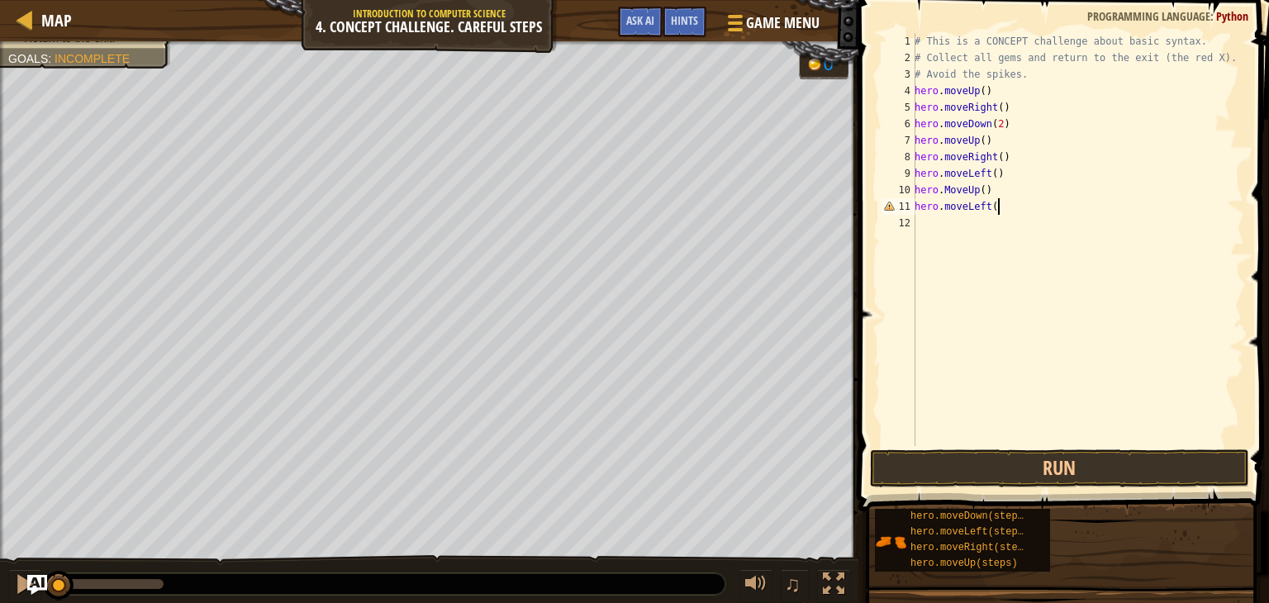
type textarea "hero.moveLeft(0"
click at [954, 192] on div "# This is a CONCEPT challenge about basic syntax. # Collect all gems and return…" at bounding box center [1078, 256] width 333 height 446
type textarea "hero.moveUp()"
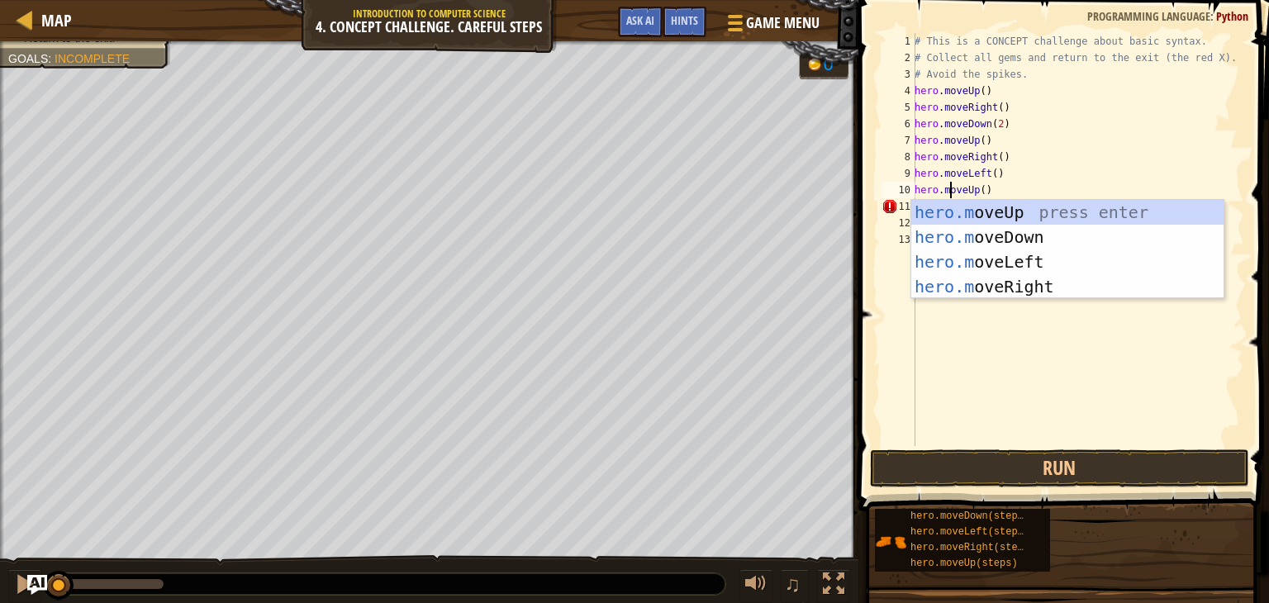
scroll to position [7, 3]
click at [1000, 378] on div "# This is a CONCEPT challenge about basic syntax. # Collect all gems and return…" at bounding box center [1078, 256] width 333 height 446
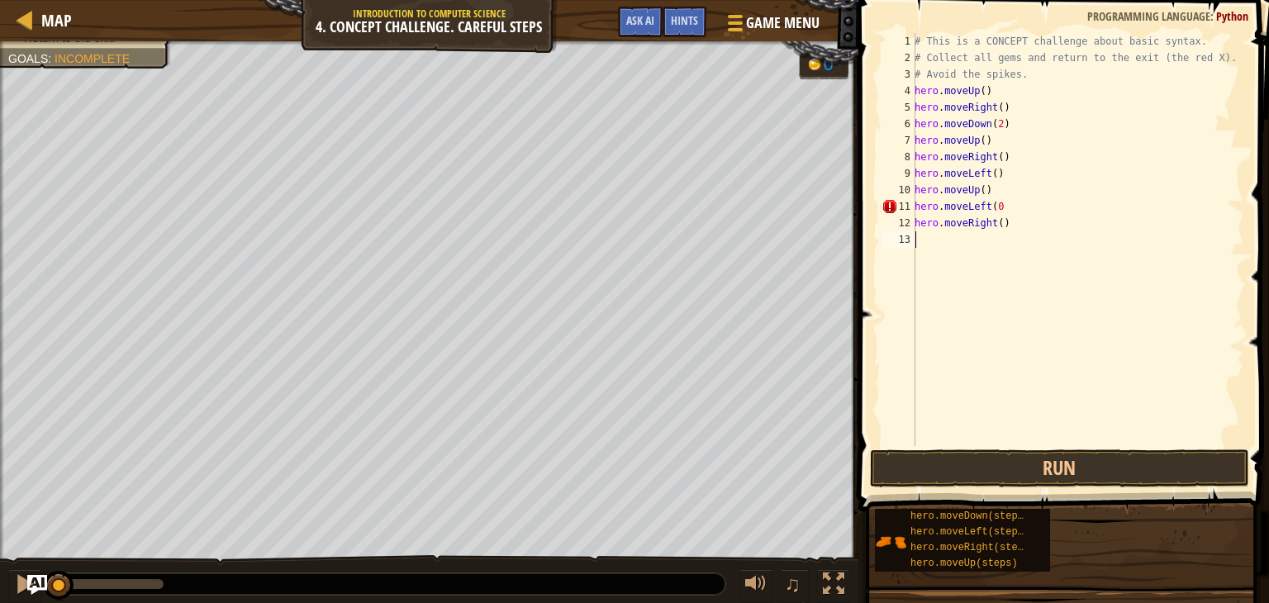
scroll to position [7, 0]
click at [1003, 206] on div "# This is a CONCEPT challenge about basic syntax. # Collect all gems and return…" at bounding box center [1078, 256] width 333 height 446
click at [996, 226] on div "# This is a CONCEPT challenge about basic syntax. # Collect all gems and return…" at bounding box center [1078, 256] width 333 height 446
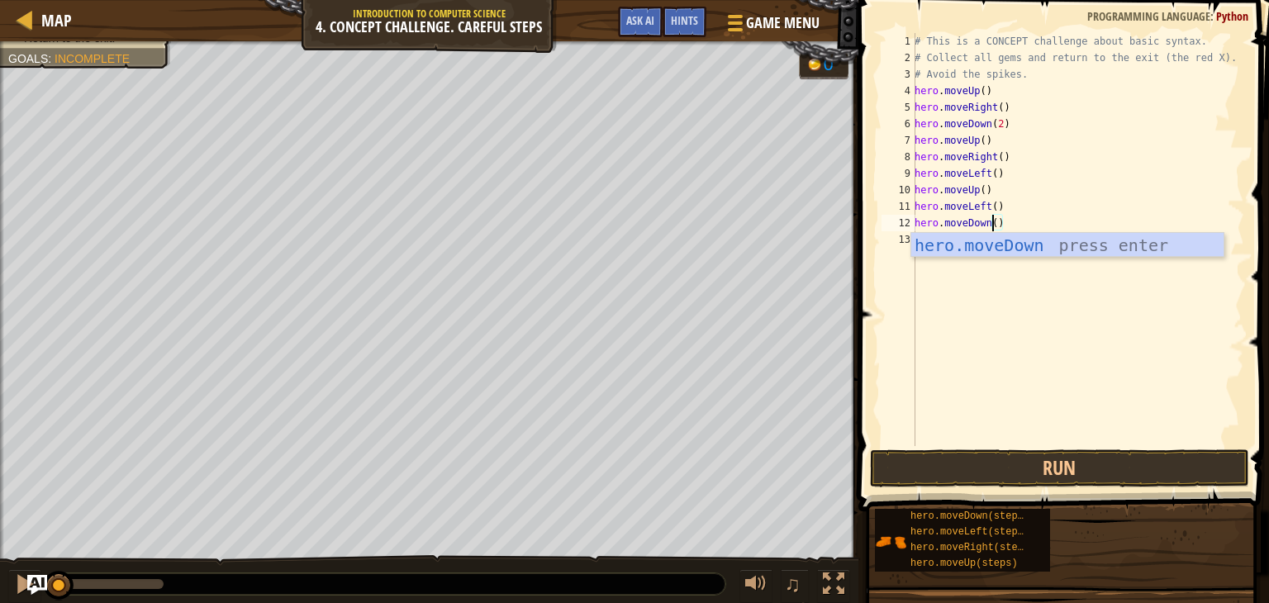
scroll to position [7, 5]
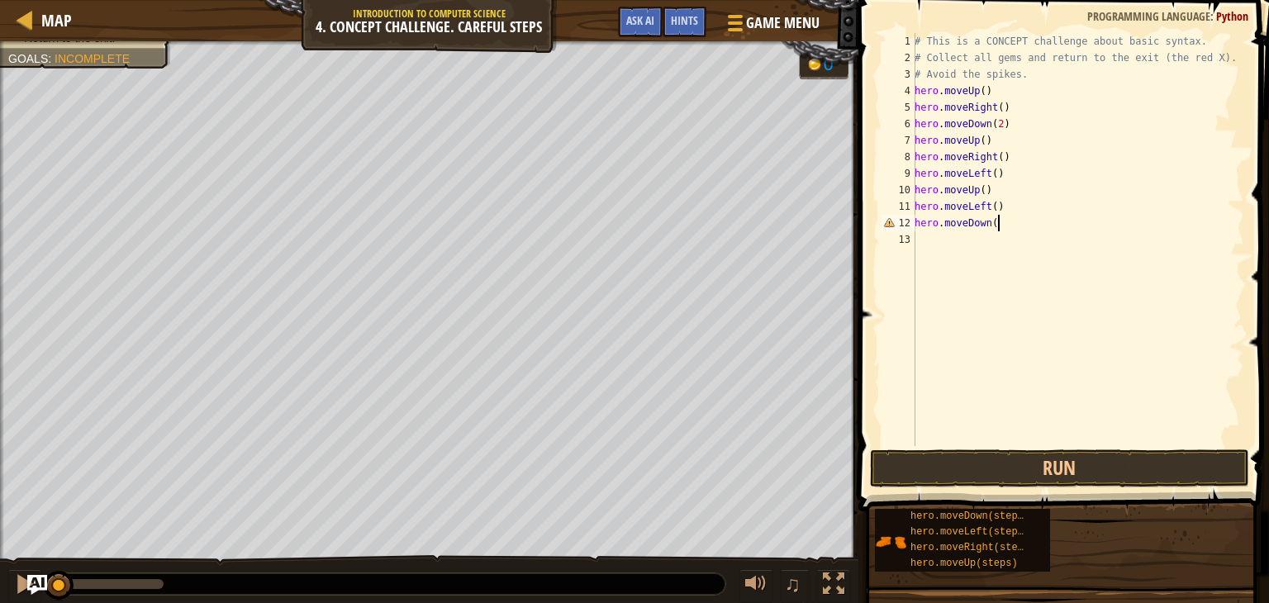
type textarea "hero.moveDown()"
type textarea "hero.moveLeft()"
click at [1034, 458] on button "Run" at bounding box center [1059, 469] width 379 height 38
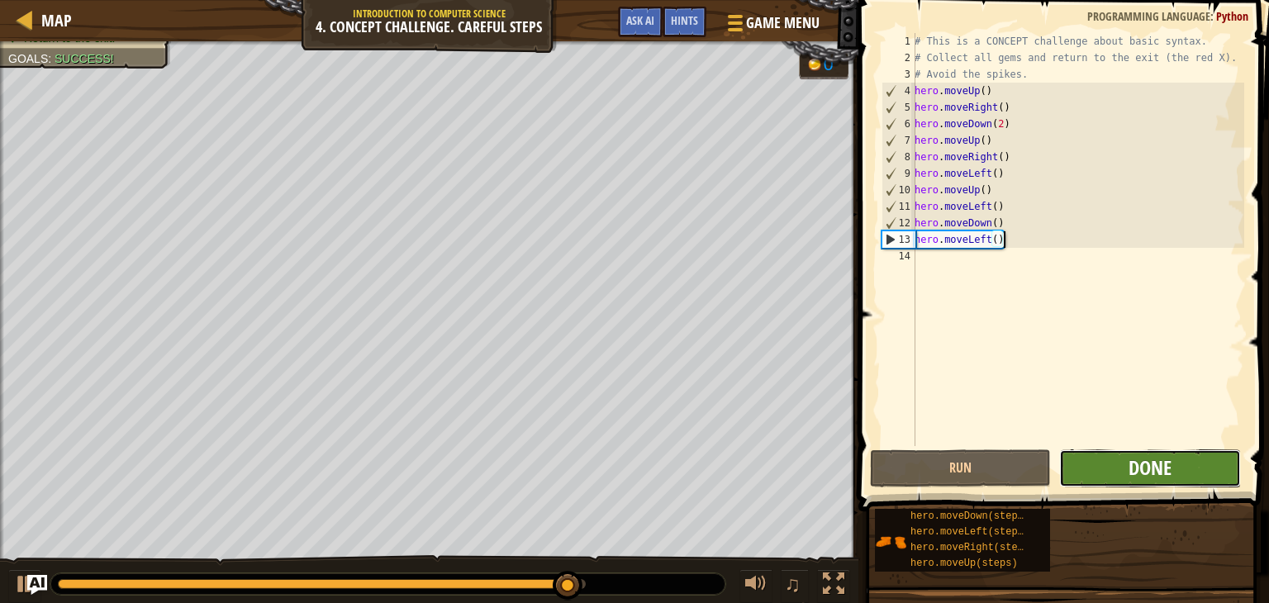
click at [1137, 460] on span "Done" at bounding box center [1150, 468] width 43 height 26
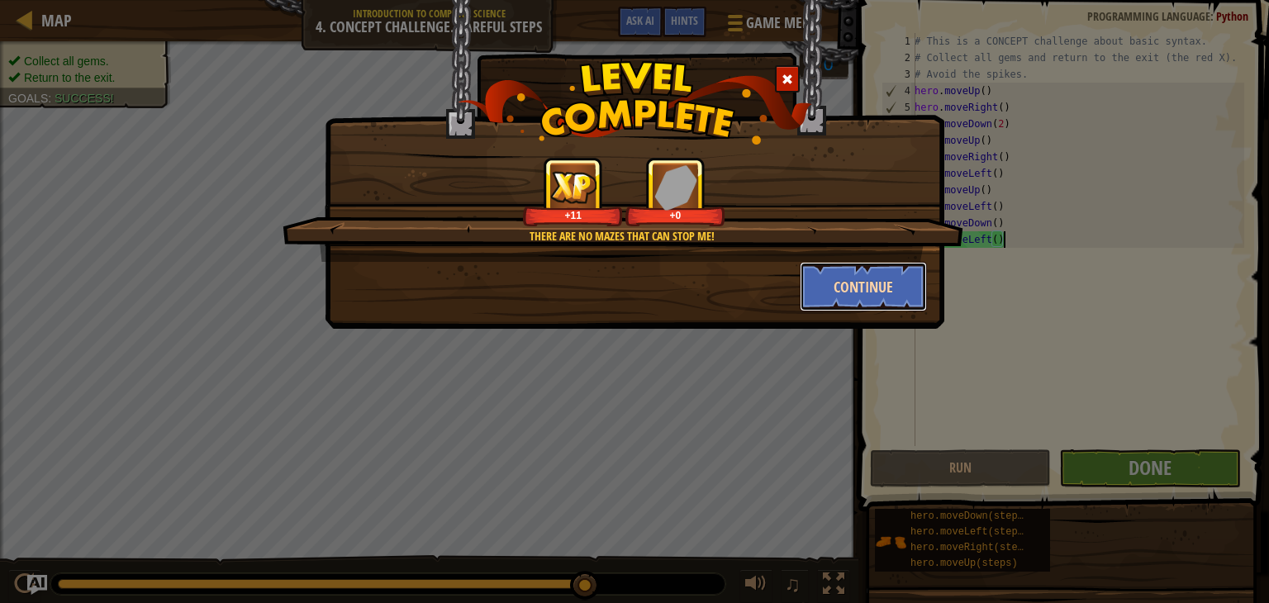
click at [829, 279] on button "Continue" at bounding box center [864, 287] width 128 height 50
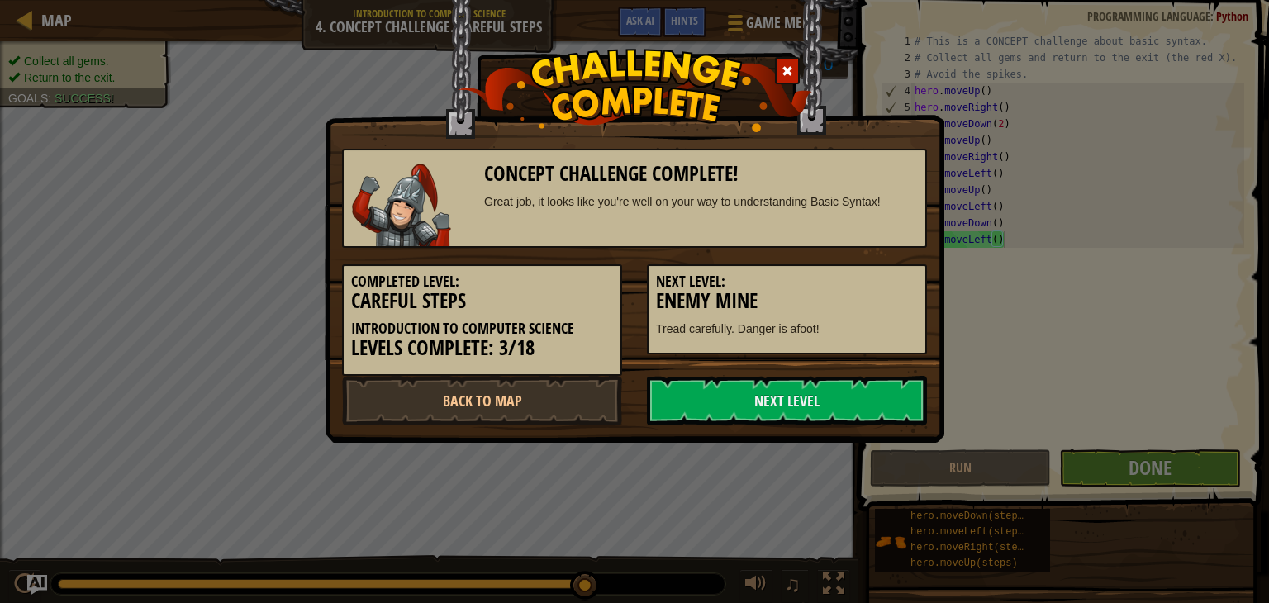
click at [829, 279] on h5 "Next Level:" at bounding box center [787, 282] width 262 height 17
click at [809, 393] on link "Next Level" at bounding box center [787, 401] width 280 height 50
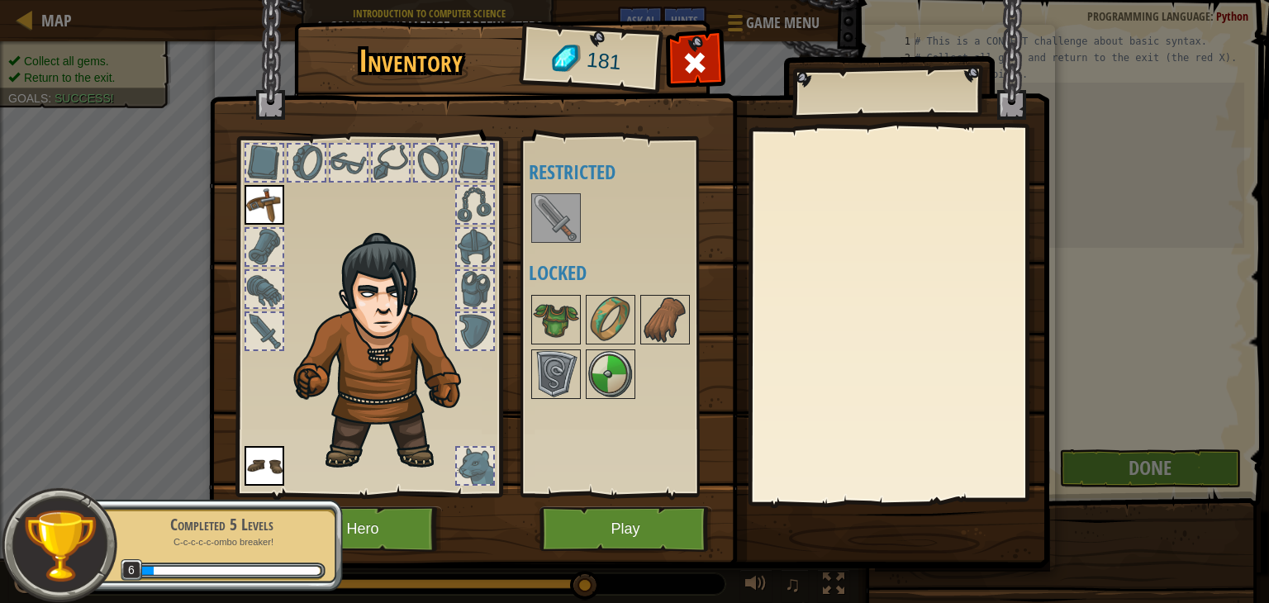
click at [809, 393] on div at bounding box center [899, 315] width 292 height 371
click at [654, 539] on button "Play" at bounding box center [626, 529] width 173 height 45
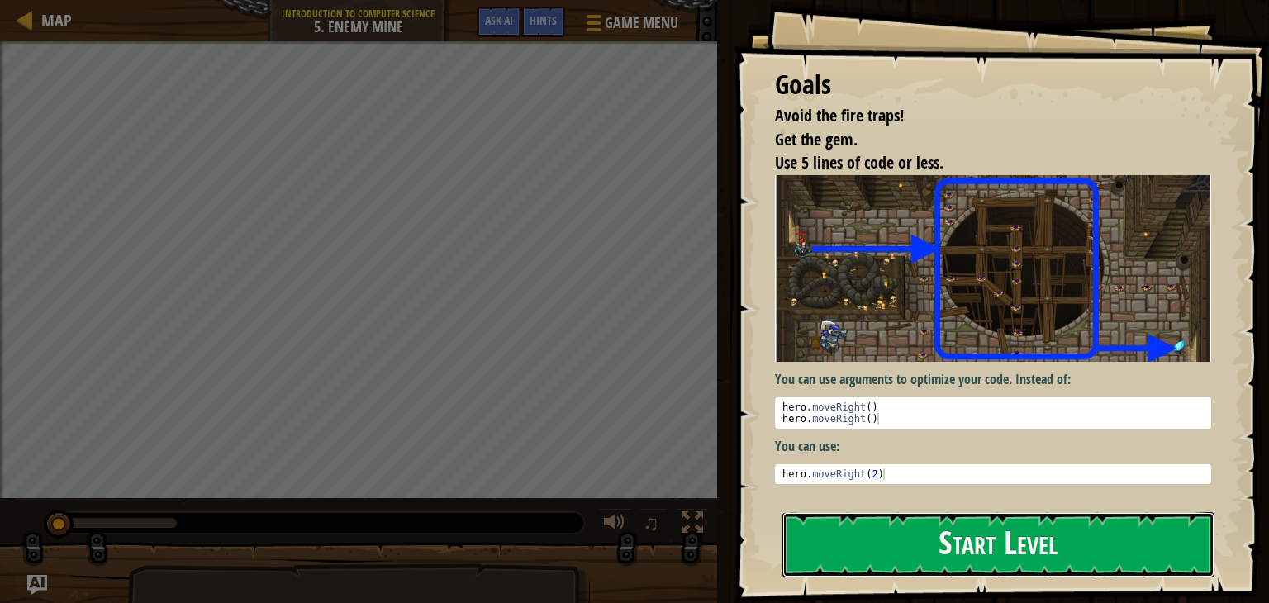
click at [923, 574] on button "Start Level" at bounding box center [999, 544] width 432 height 65
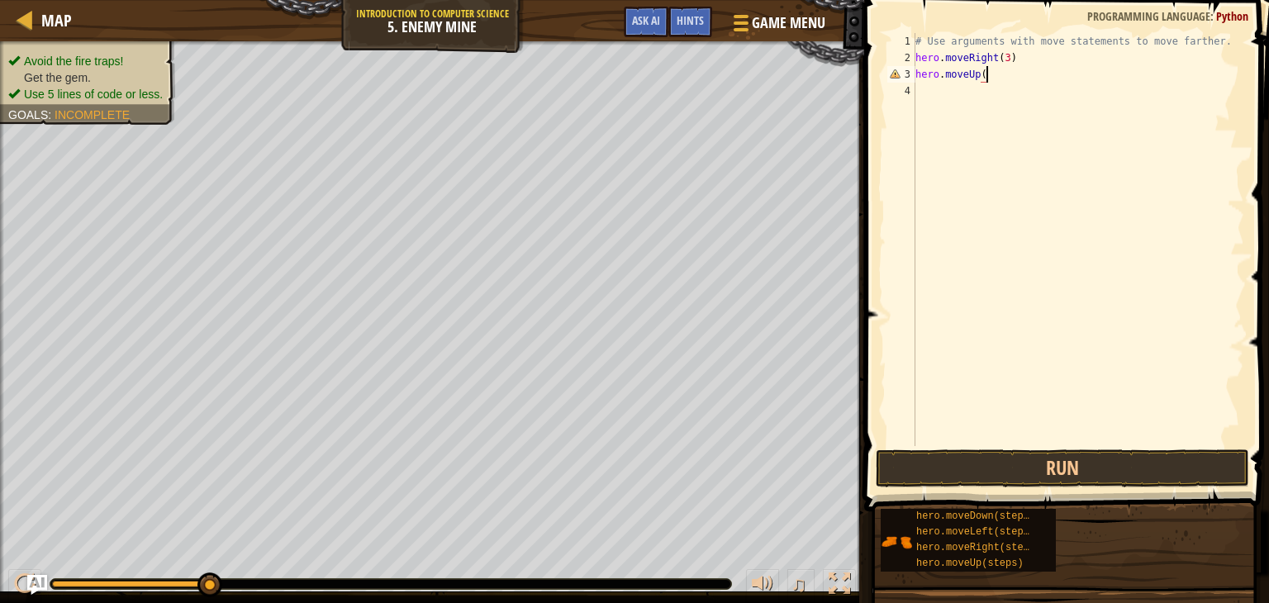
scroll to position [7, 5]
type textarea "hero.moveUp()"
click at [960, 95] on div "# Use arguments with move statements to move farther. hero . moveRight ( 3 ) he…" at bounding box center [1078, 256] width 332 height 446
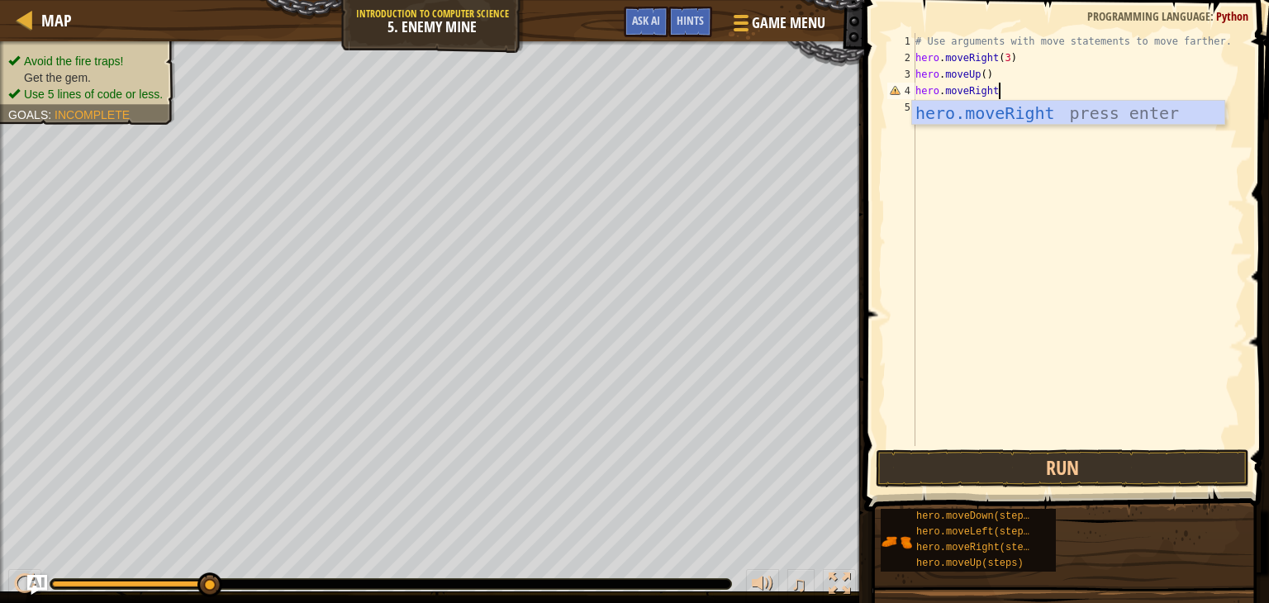
scroll to position [7, 7]
type textarea "hero.moveRight()"
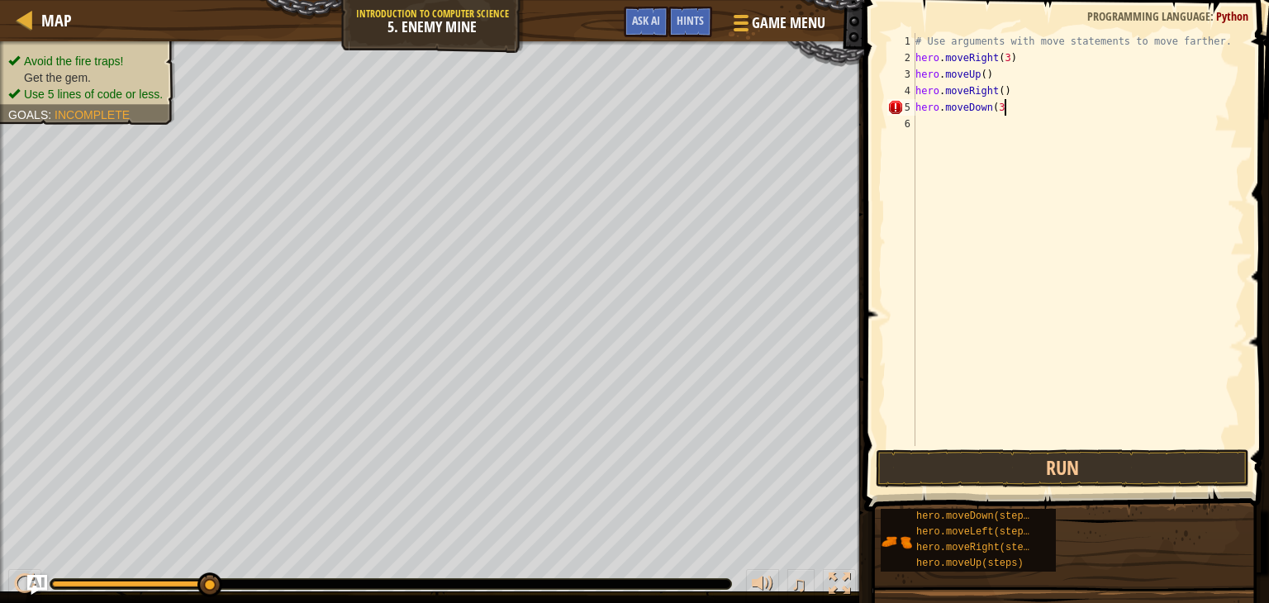
type textarea "hero.moveDown(3)"
type textarea "hero.moveRight(2)"
click at [990, 465] on button "Run" at bounding box center [1063, 469] width 374 height 38
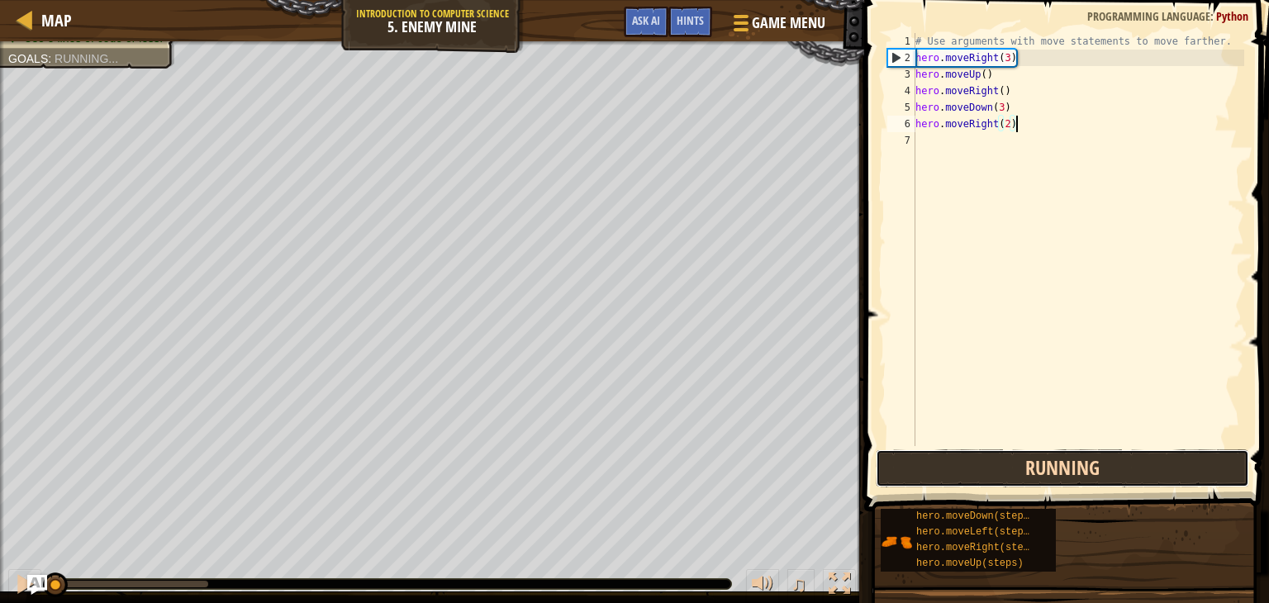
click at [990, 465] on button "Running" at bounding box center [1063, 469] width 374 height 38
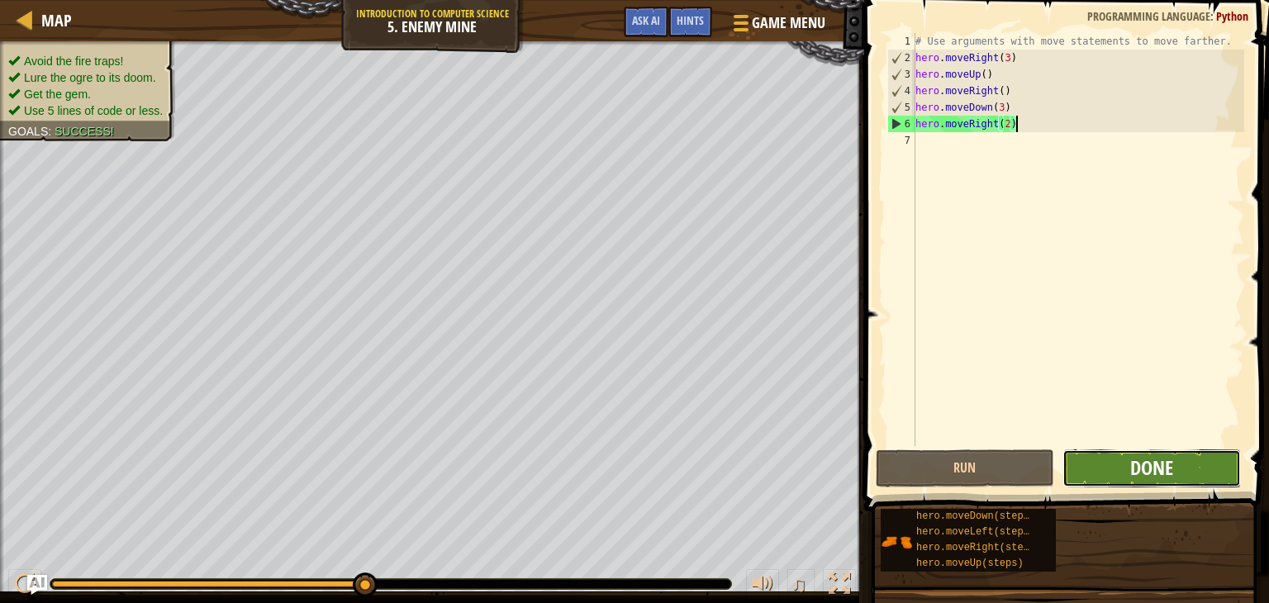
click at [1167, 473] on span "Done" at bounding box center [1152, 468] width 43 height 26
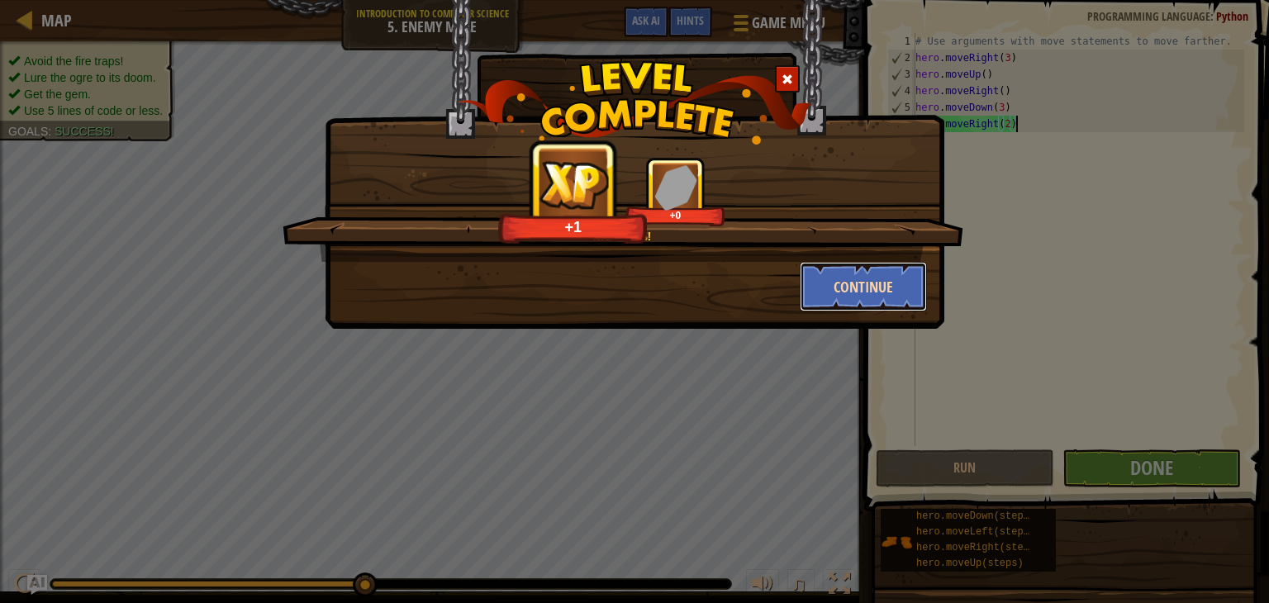
click at [884, 274] on button "Continue" at bounding box center [864, 287] width 128 height 50
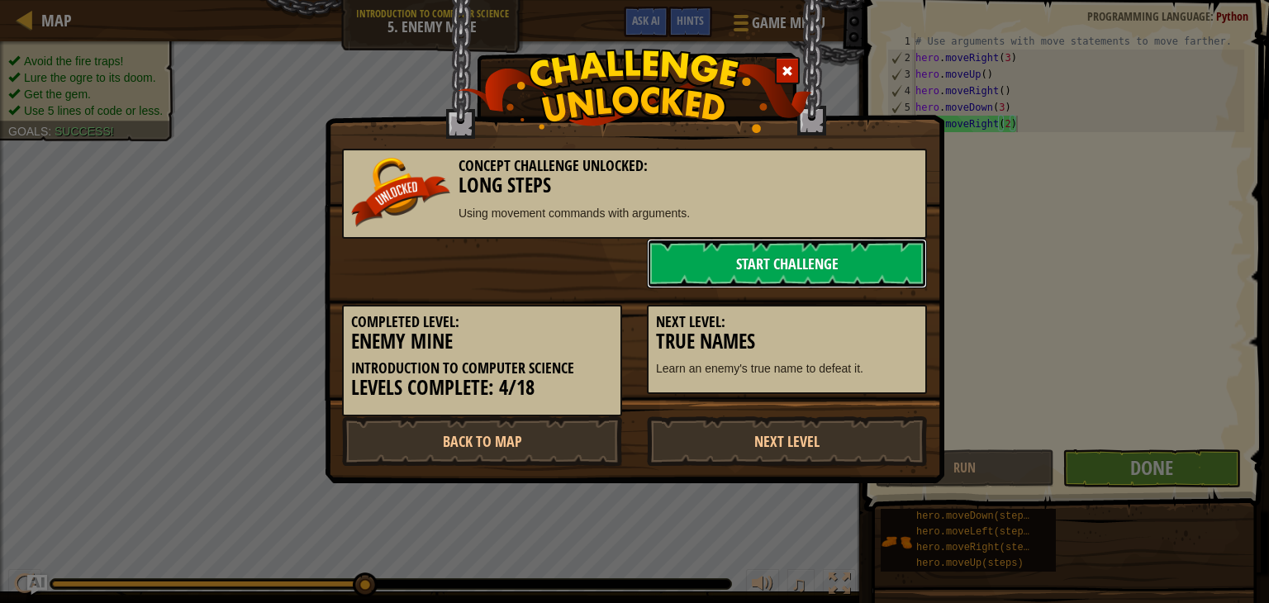
click at [791, 262] on link "Start Challenge" at bounding box center [787, 264] width 280 height 50
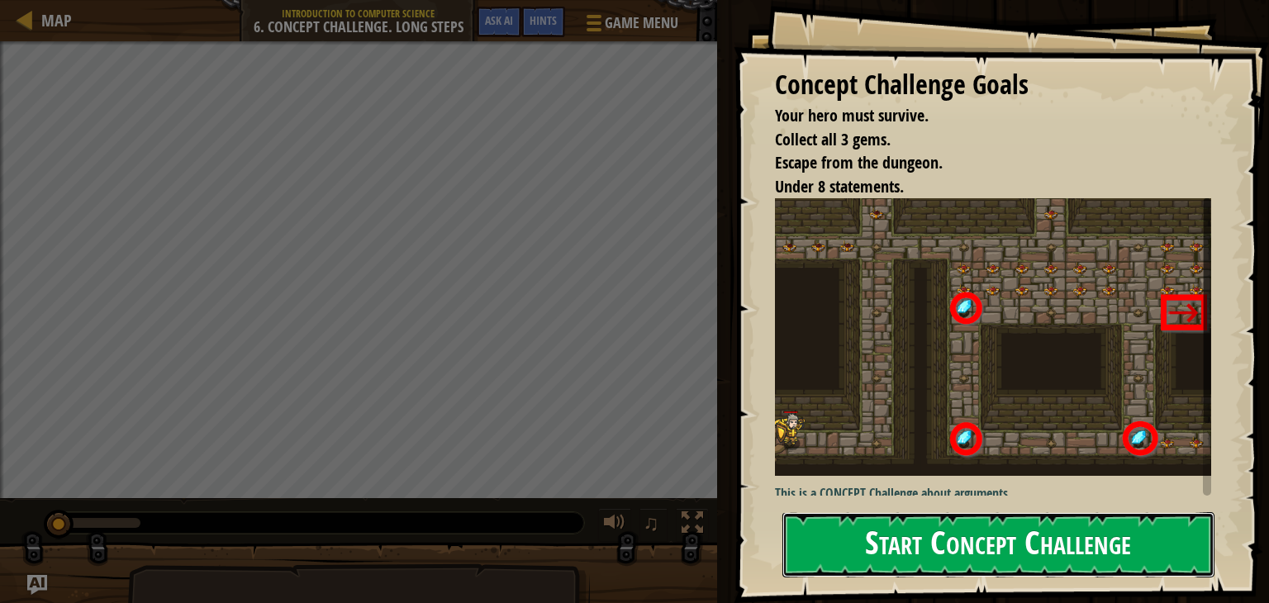
click at [888, 557] on button "Start Concept Challenge" at bounding box center [999, 544] width 432 height 65
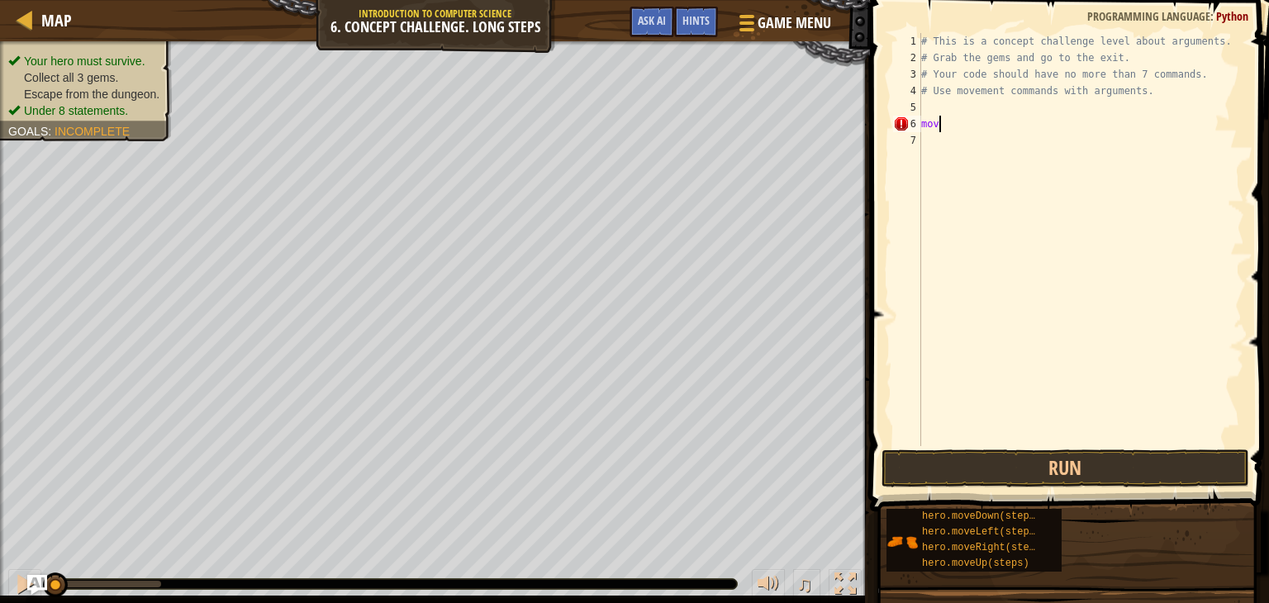
scroll to position [7, 0]
type textarea "m"
click at [999, 124] on div "# This is a concept challenge level about arguments. # Grab the gems and go to …" at bounding box center [1081, 256] width 326 height 446
type textarea "hero.moveRight()"
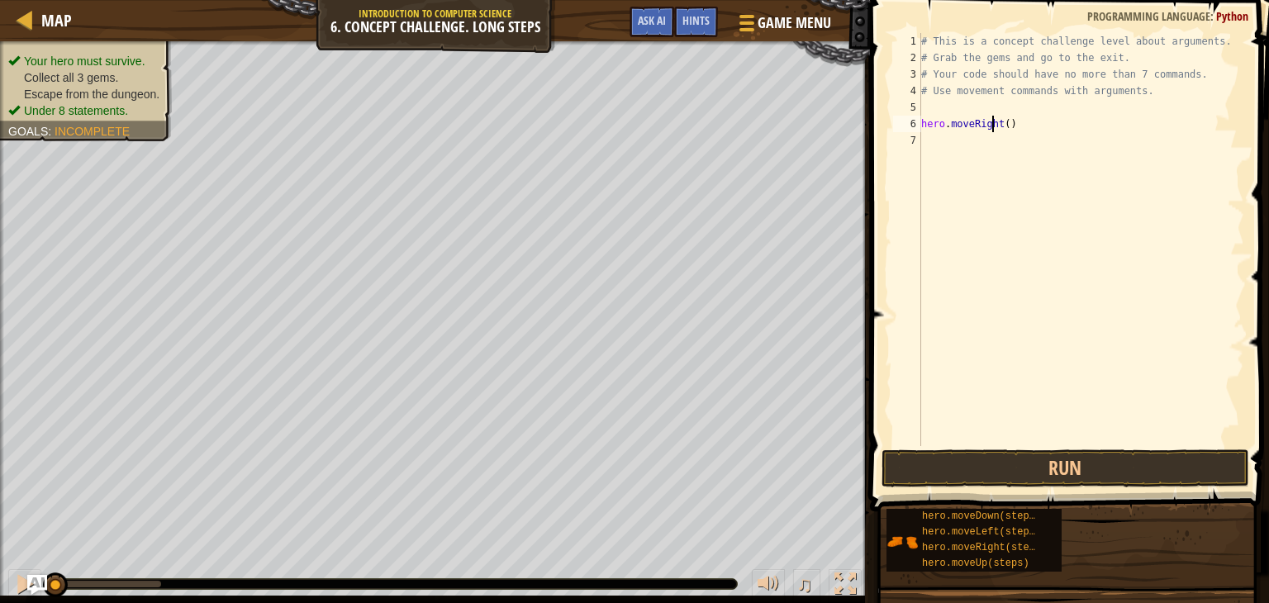
click at [985, 138] on div "# This is a concept challenge level about arguments. # Grab the gems and go to …" at bounding box center [1081, 256] width 326 height 446
type textarea "hero.moveUp(3)"
click at [949, 156] on div "# This is a concept challenge level about arguments. # Grab the gems and go to …" at bounding box center [1081, 256] width 326 height 446
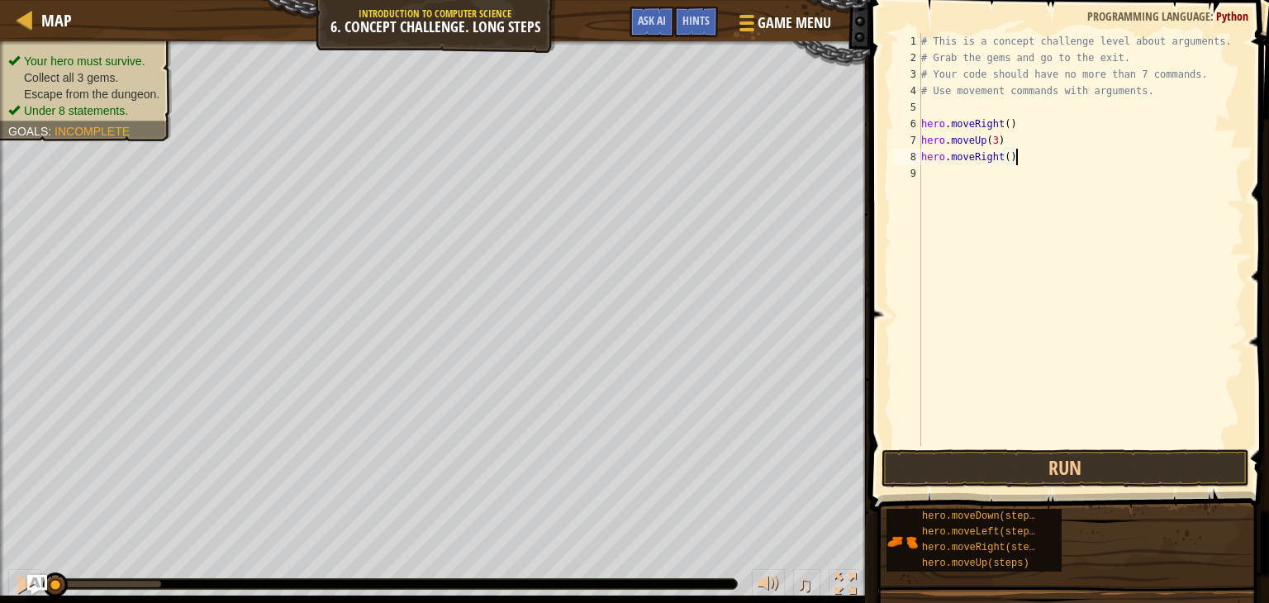
click at [1012, 155] on div "# This is a concept challenge level about arguments. # Grab the gems and go to …" at bounding box center [1081, 256] width 326 height 446
type textarea "hero.moveRight(2)"
click at [984, 171] on div "# This is a concept challenge level about arguments. # Grab the gems and go to …" at bounding box center [1081, 256] width 326 height 446
type textarea "hero.moveDown(3)"
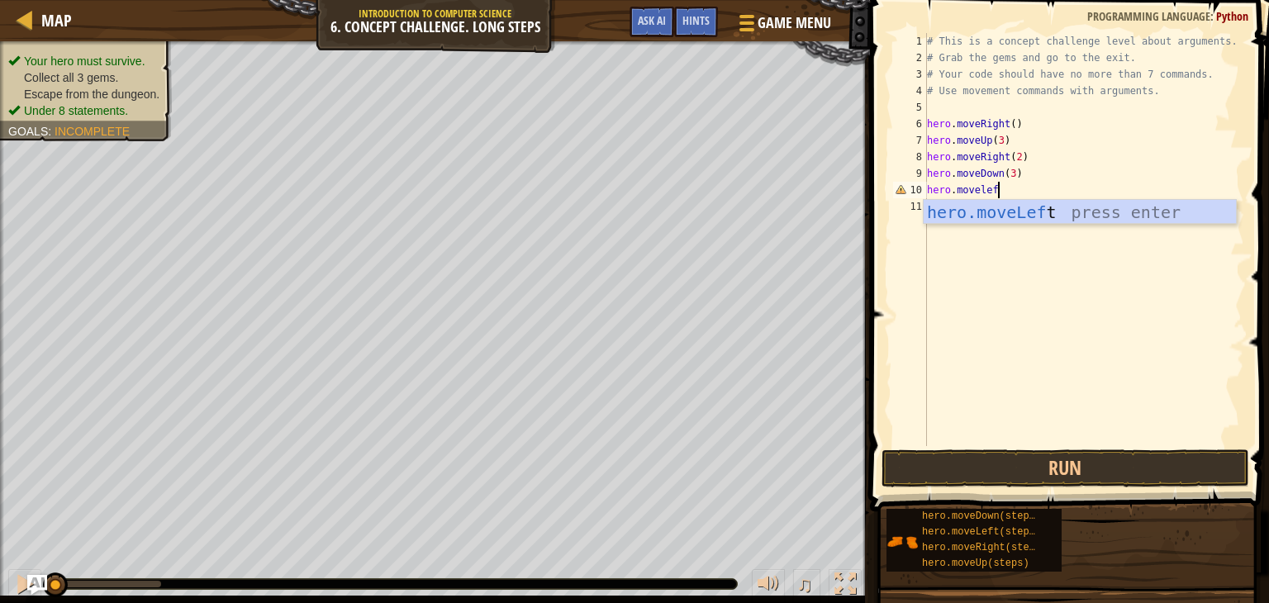
scroll to position [7, 5]
type textarea "hero.moveleft()"
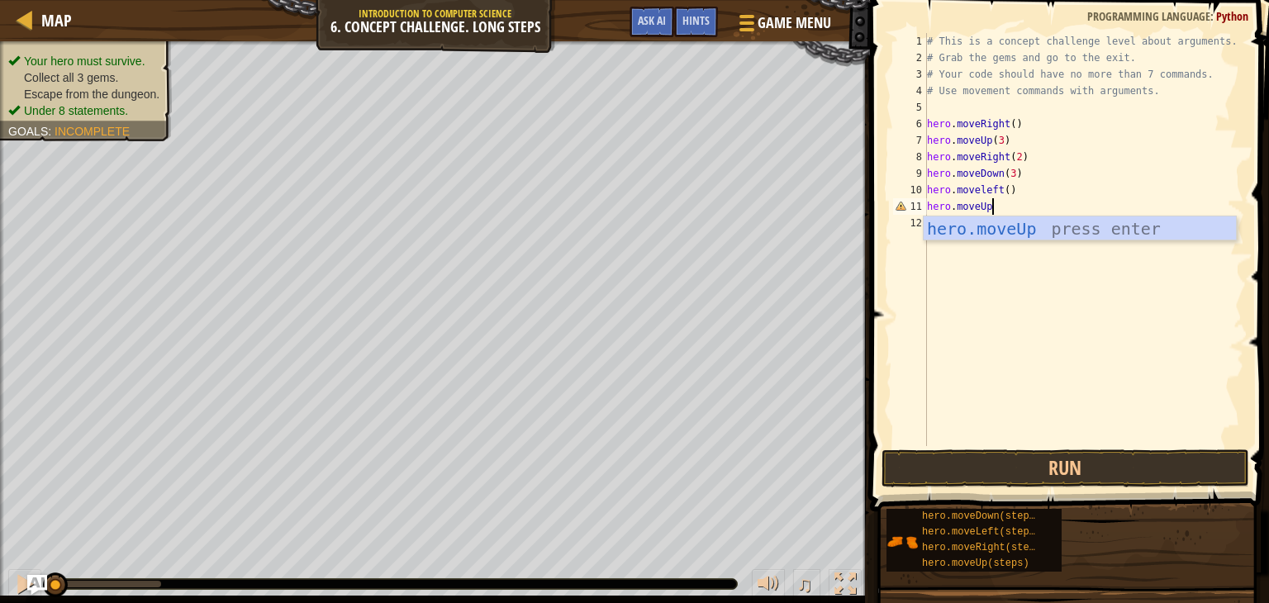
scroll to position [7, 4]
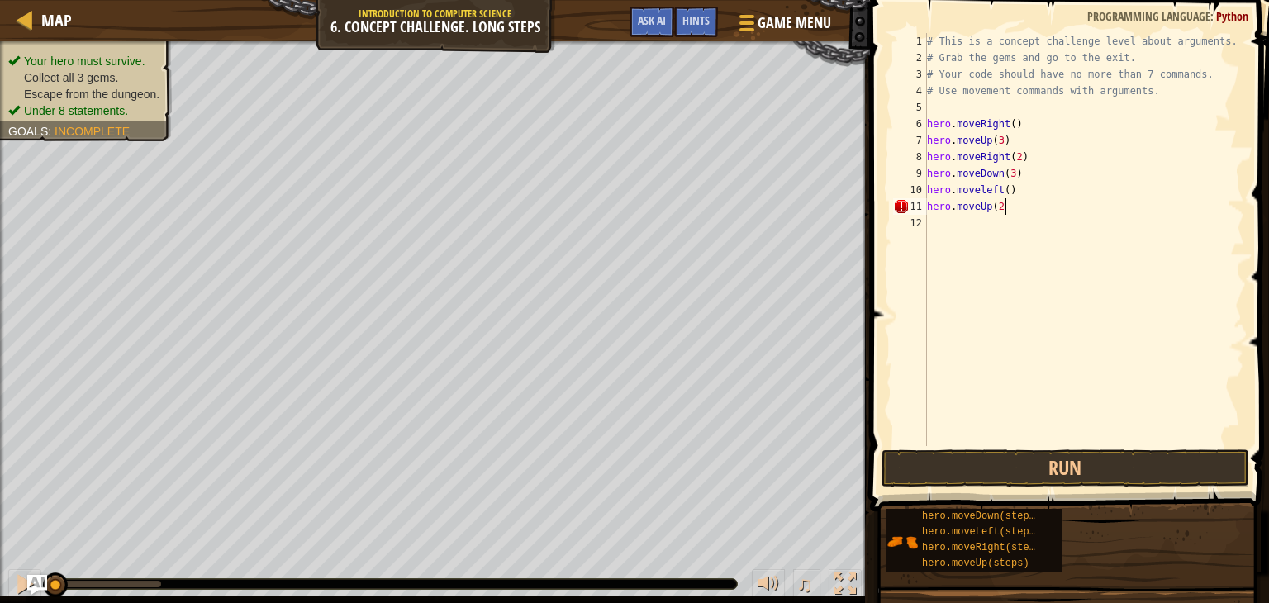
type textarea "hero.moveUp(2)"
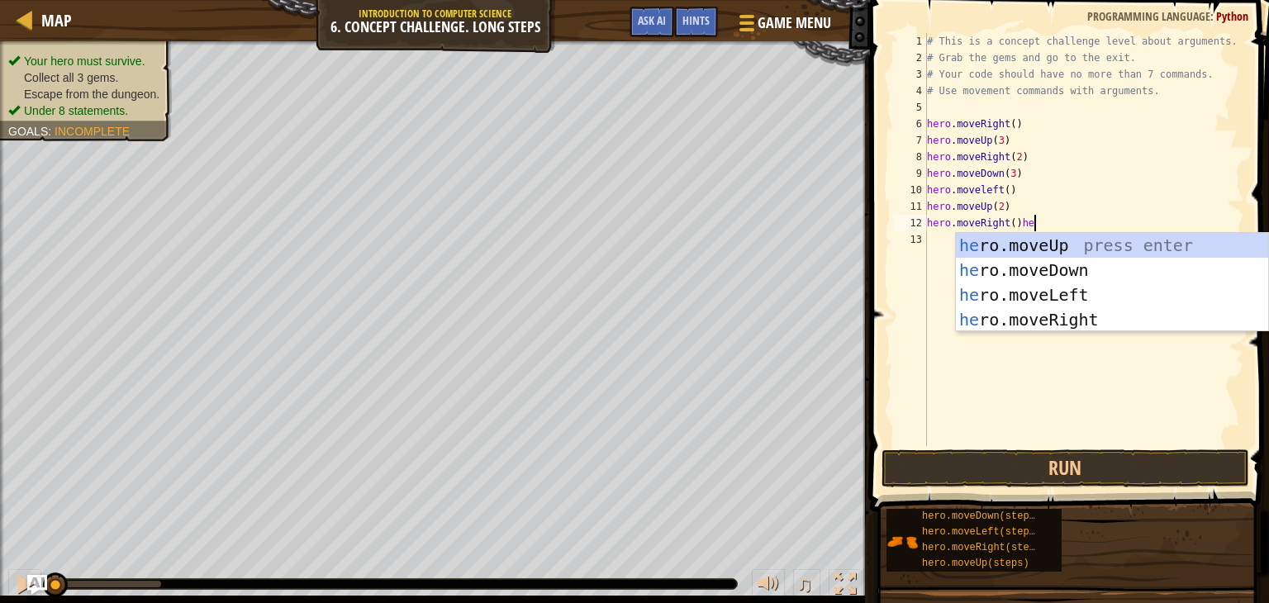
type textarea "hero.moveRight()"
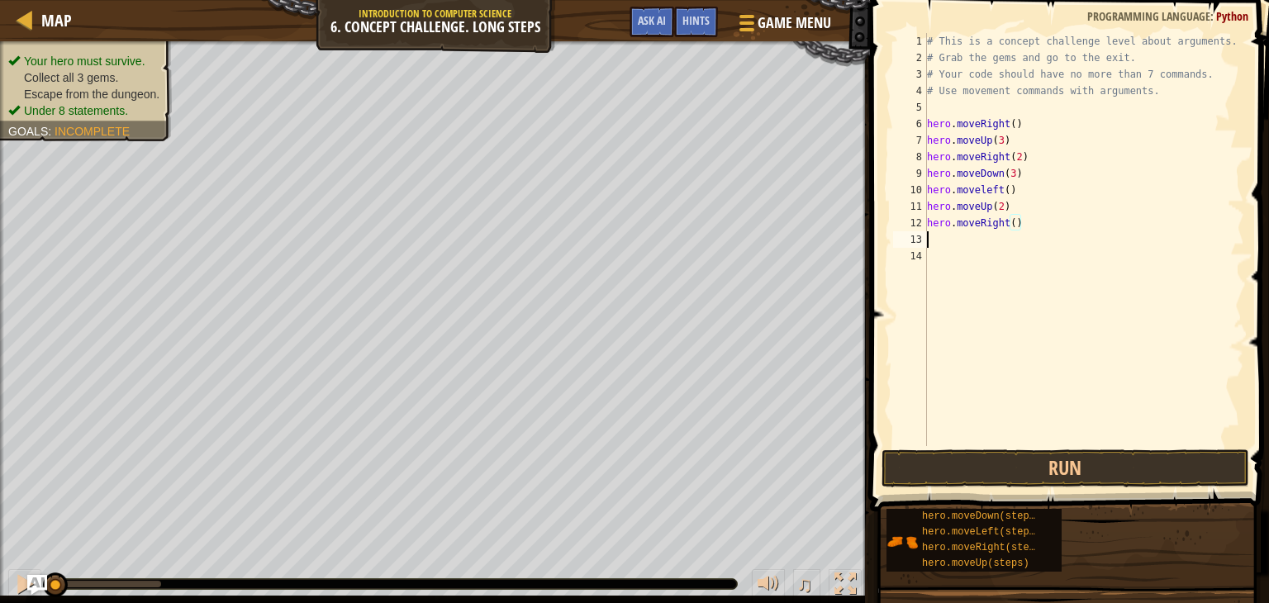
scroll to position [7, 0]
click at [928, 481] on button "Run" at bounding box center [1066, 469] width 368 height 38
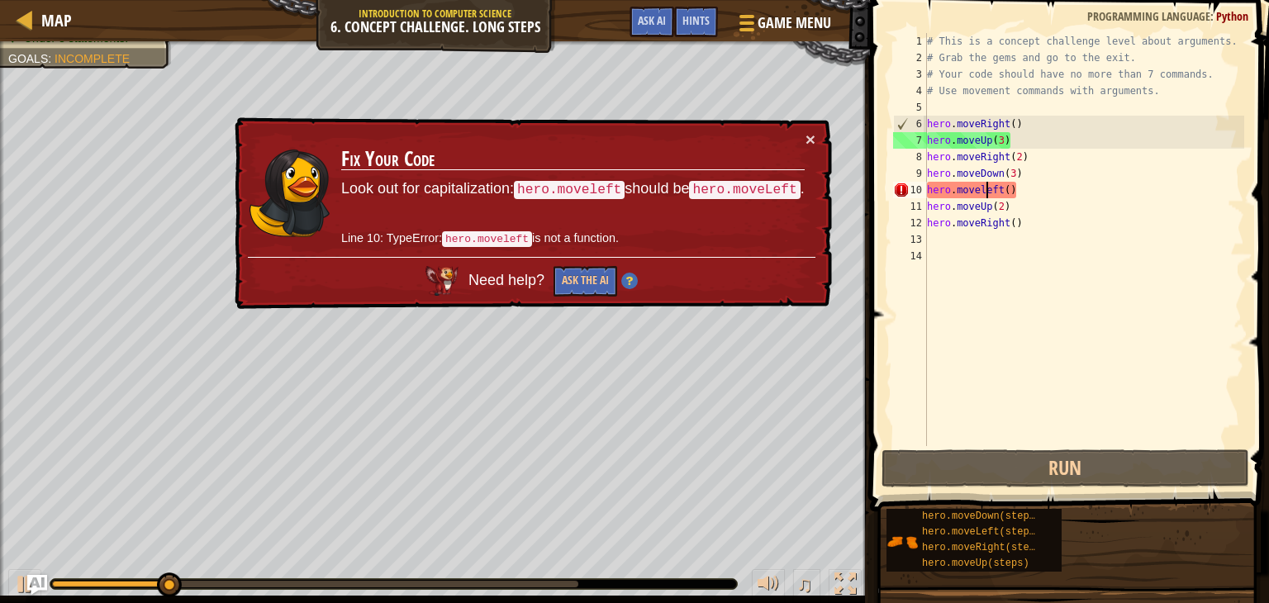
click at [984, 190] on div "# This is a concept challenge level about arguments. # Grab the gems and go to …" at bounding box center [1085, 256] width 322 height 446
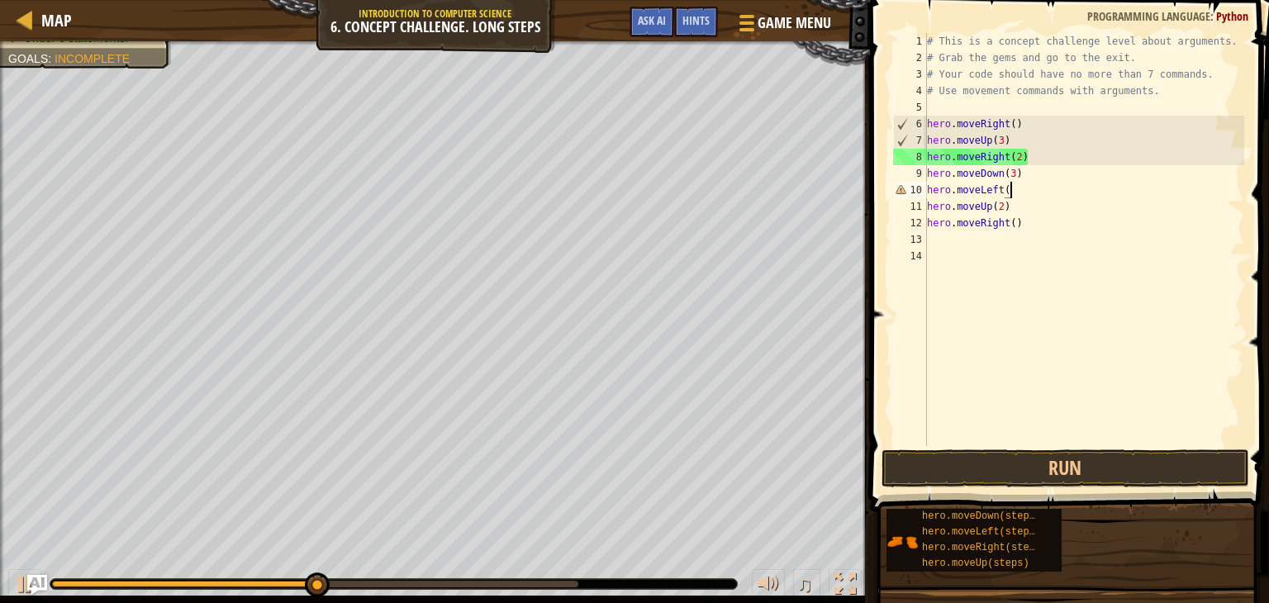
scroll to position [7, 7]
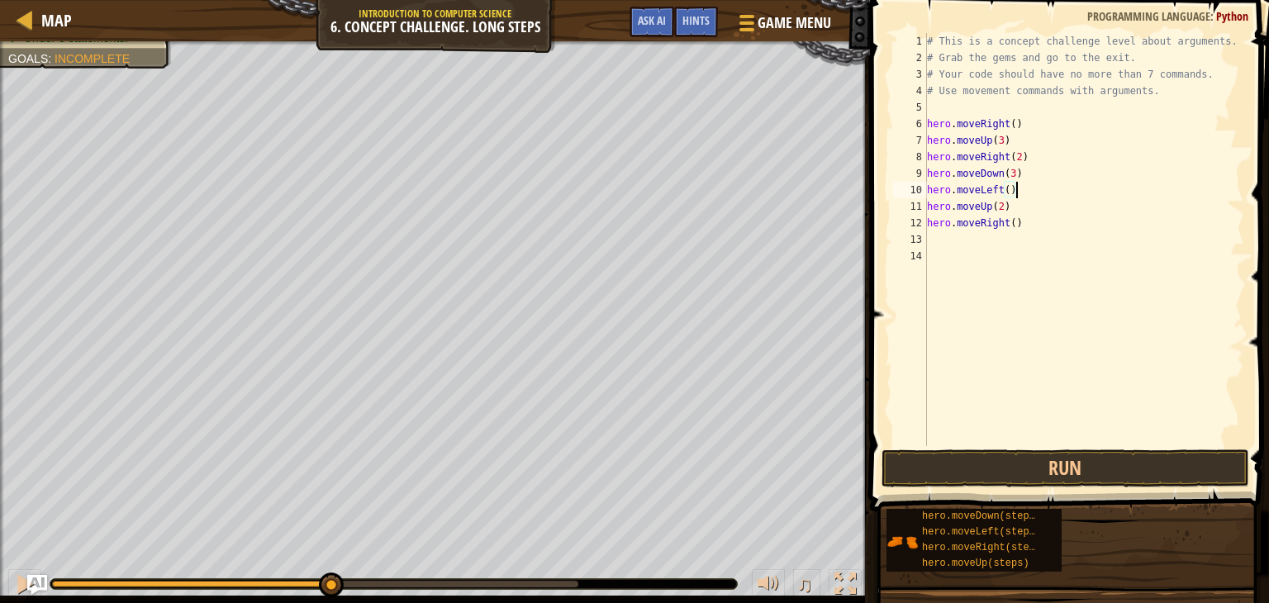
click at [979, 173] on div "# This is a concept challenge level about arguments. # Grab the gems and go to …" at bounding box center [1085, 256] width 322 height 446
click at [1032, 460] on button "Run" at bounding box center [1066, 469] width 368 height 38
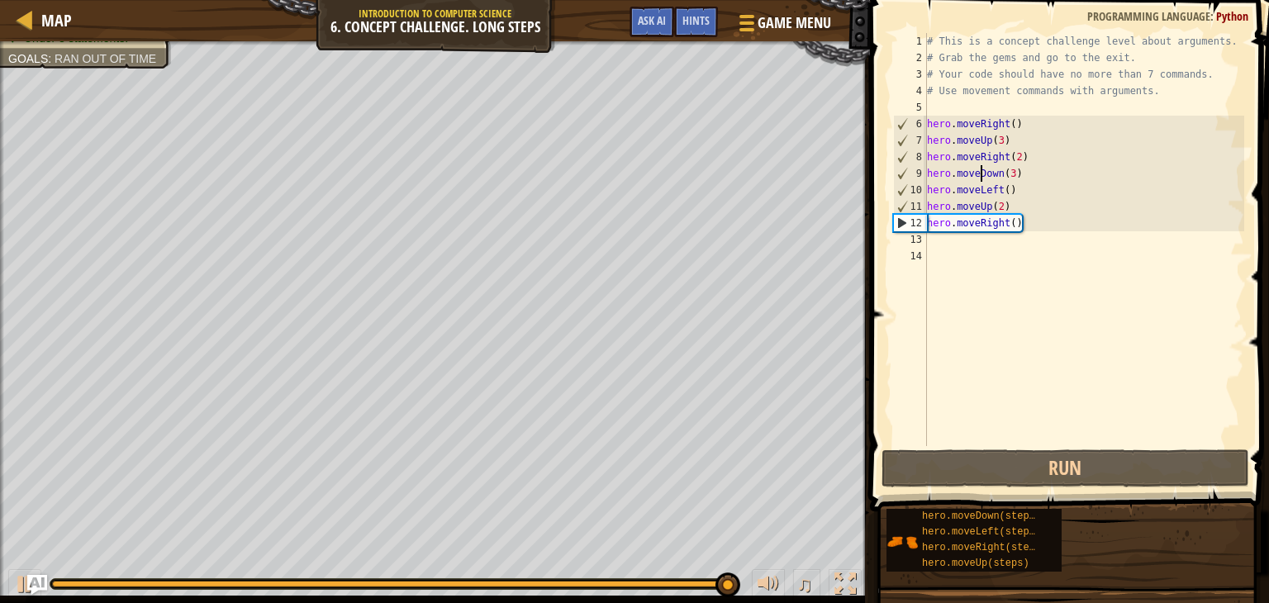
click at [1015, 224] on div "# This is a concept challenge level about arguments. # Grab the gems and go to …" at bounding box center [1085, 256] width 322 height 446
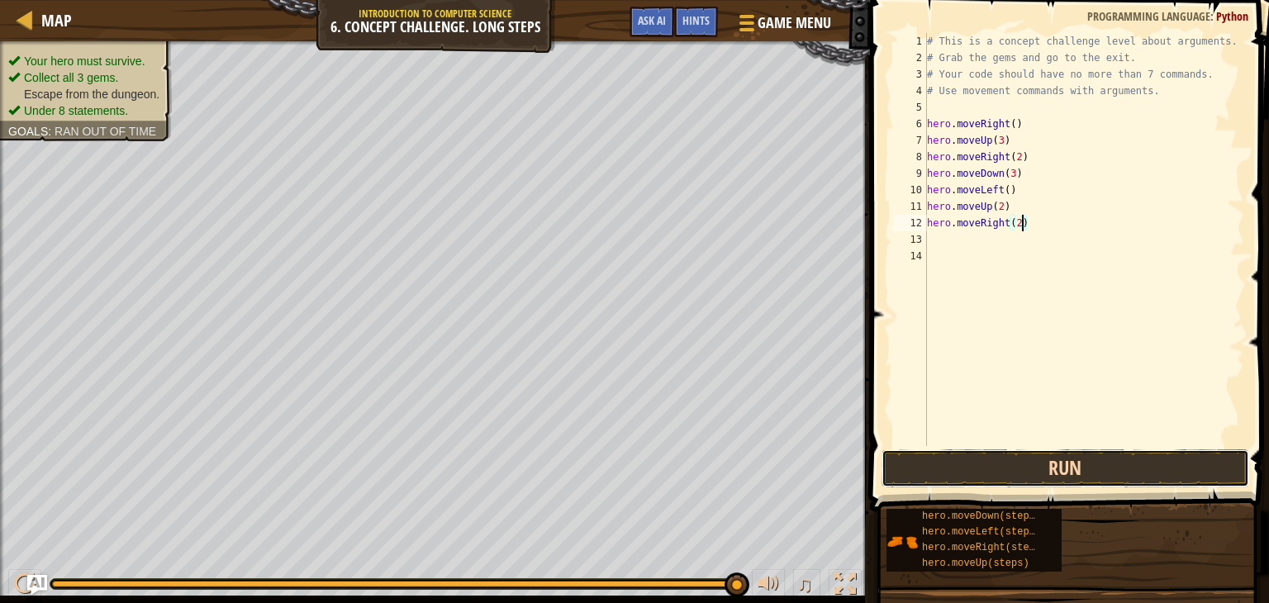
click at [1040, 460] on button "Run" at bounding box center [1066, 469] width 368 height 38
type textarea "hero.moveRight(3)"
click at [1087, 475] on button "Run" at bounding box center [1066, 469] width 368 height 38
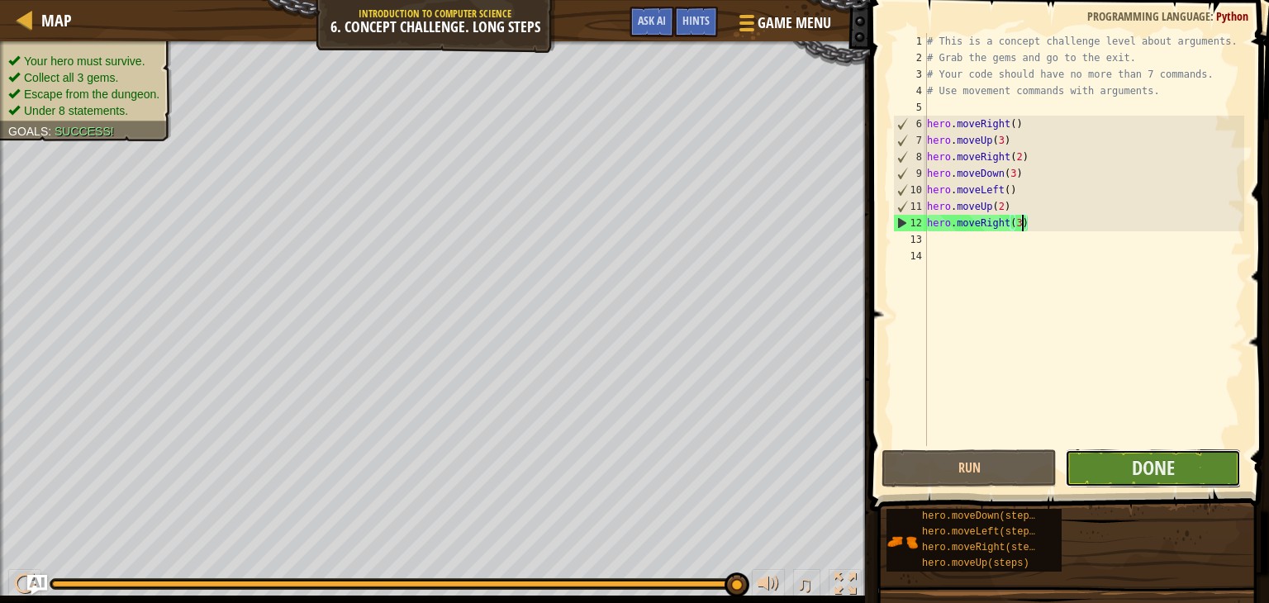
click at [1129, 479] on button "Done" at bounding box center [1152, 469] width 175 height 38
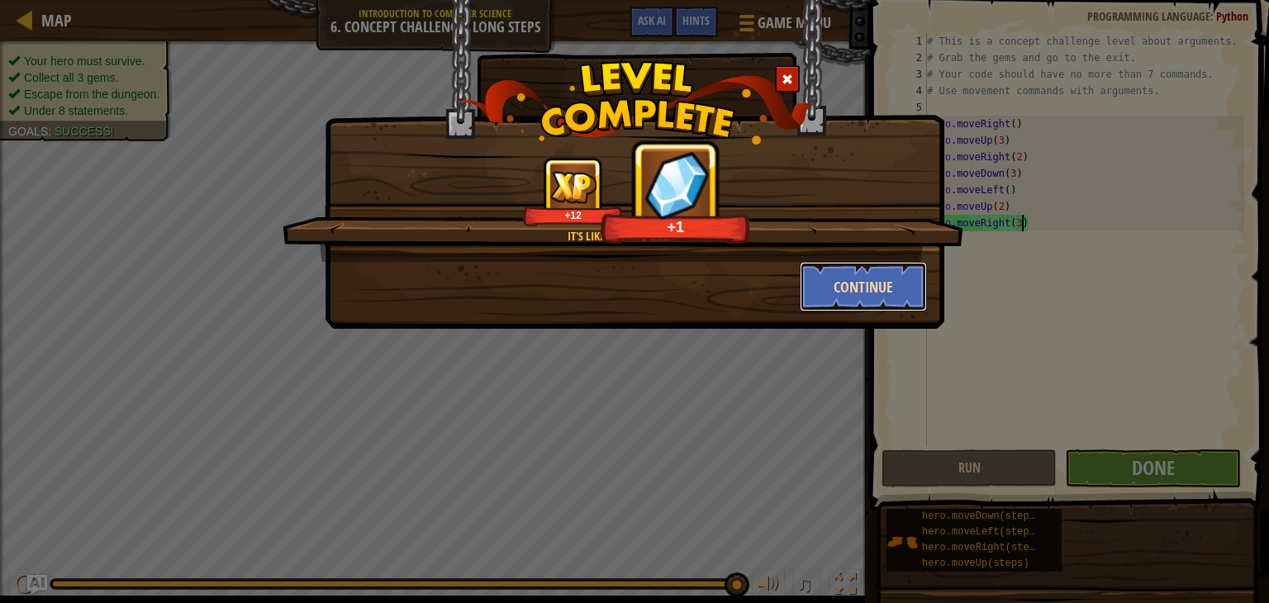
click at [907, 297] on button "Continue" at bounding box center [864, 287] width 128 height 50
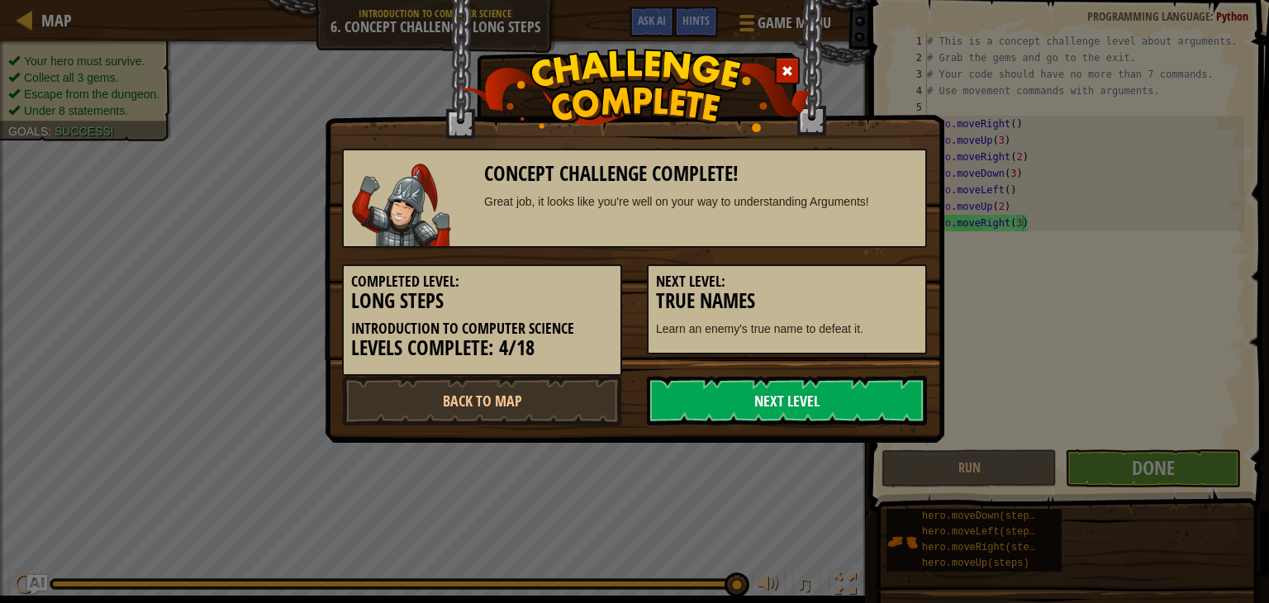
click at [757, 398] on link "Next Level" at bounding box center [787, 401] width 280 height 50
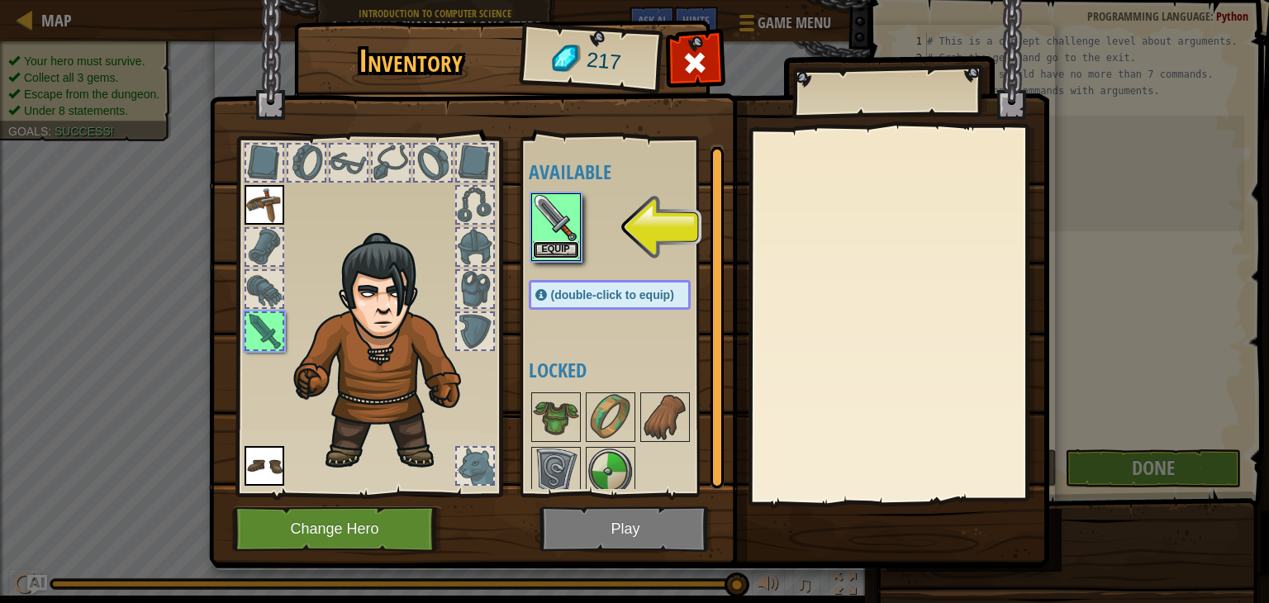
click at [562, 249] on button "Equip" at bounding box center [556, 249] width 46 height 17
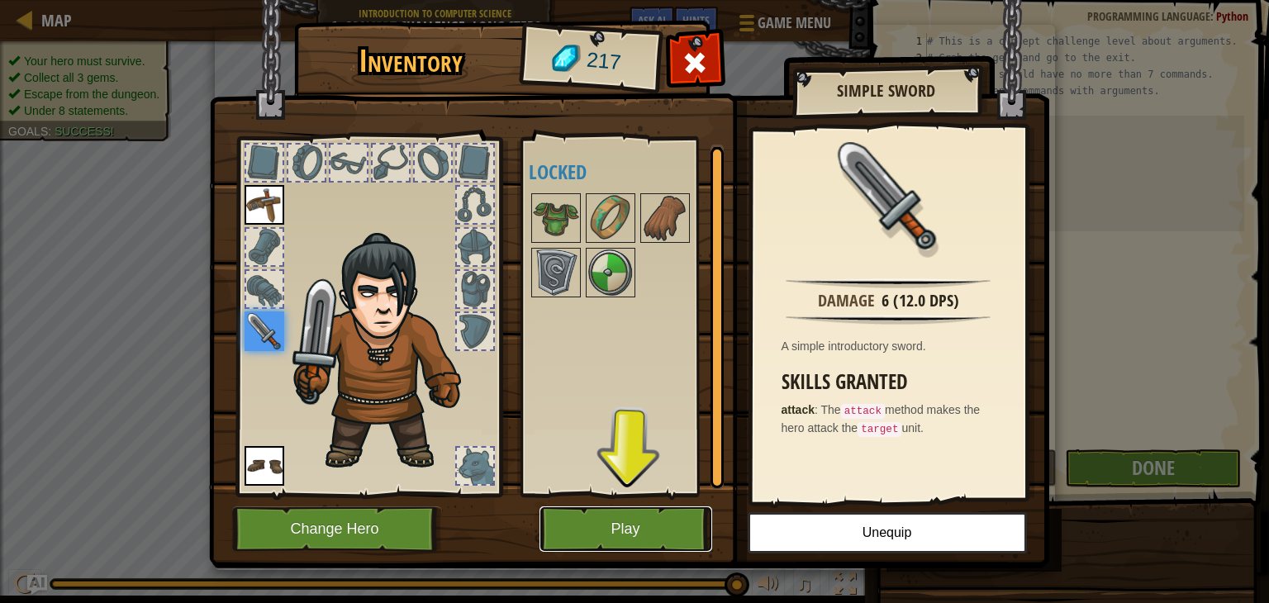
click at [631, 517] on button "Play" at bounding box center [626, 529] width 173 height 45
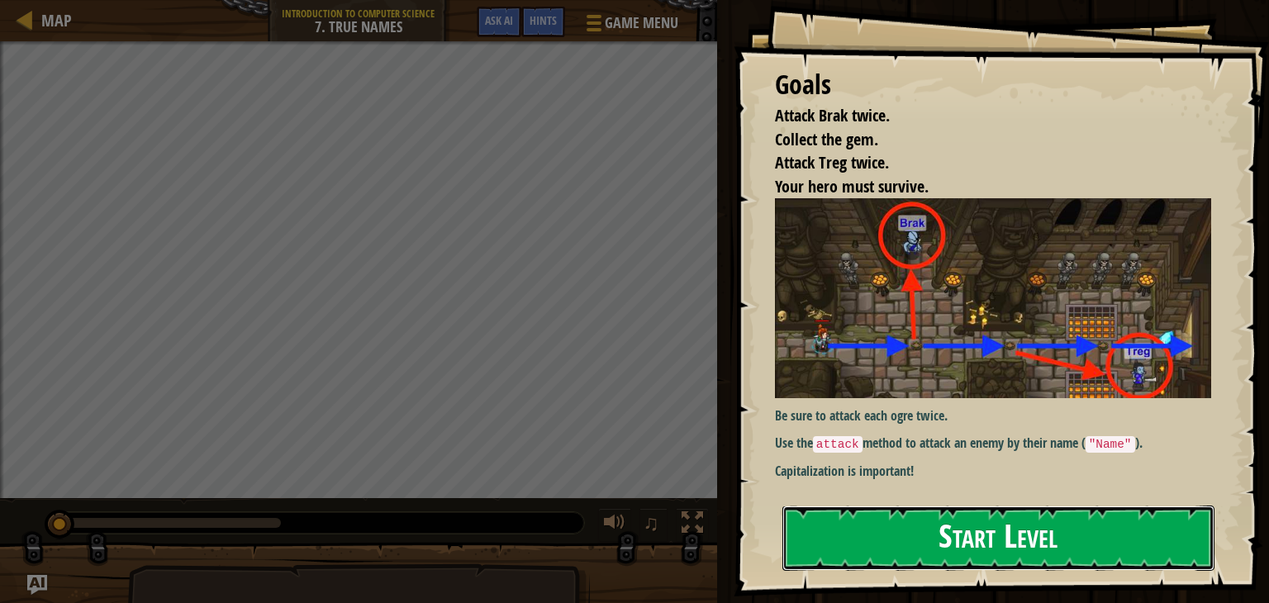
click at [1119, 524] on button "Start Level" at bounding box center [999, 538] width 432 height 65
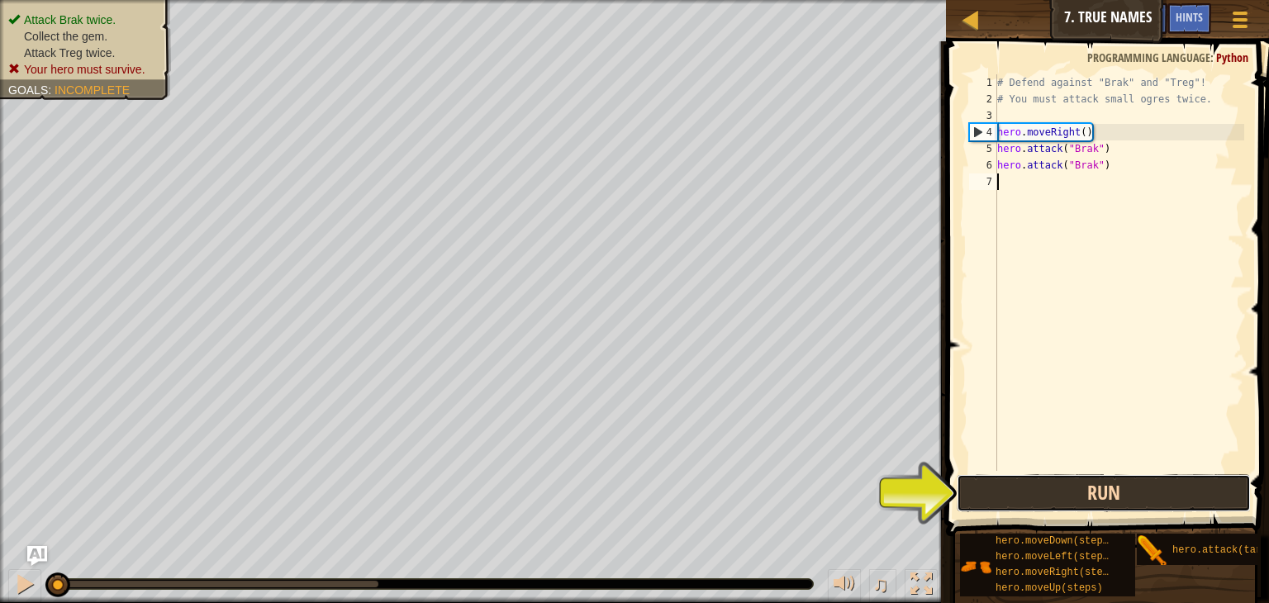
click at [1117, 503] on button "Run" at bounding box center [1104, 493] width 294 height 38
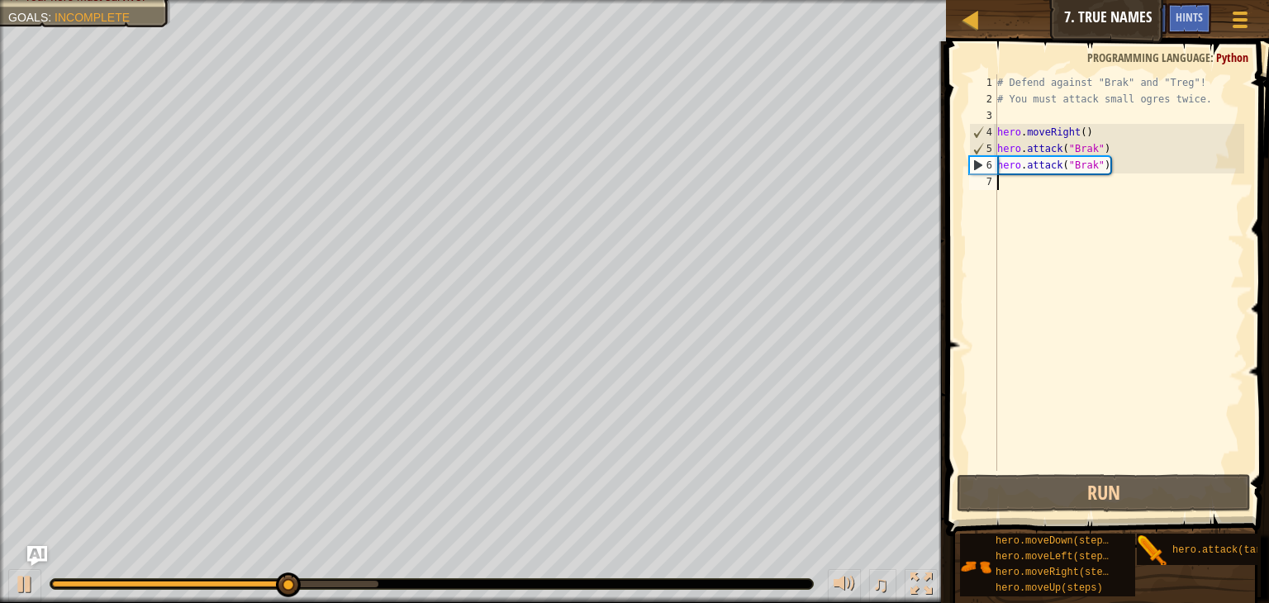
click at [1047, 192] on div "# Defend against "Brak" and "Treg"! # You must attack small ogres twice. hero .…" at bounding box center [1119, 289] width 250 height 430
click at [1022, 187] on div "# Defend against "Brak" and "Treg"! # You must attack small ogres twice. hero .…" at bounding box center [1119, 289] width 250 height 430
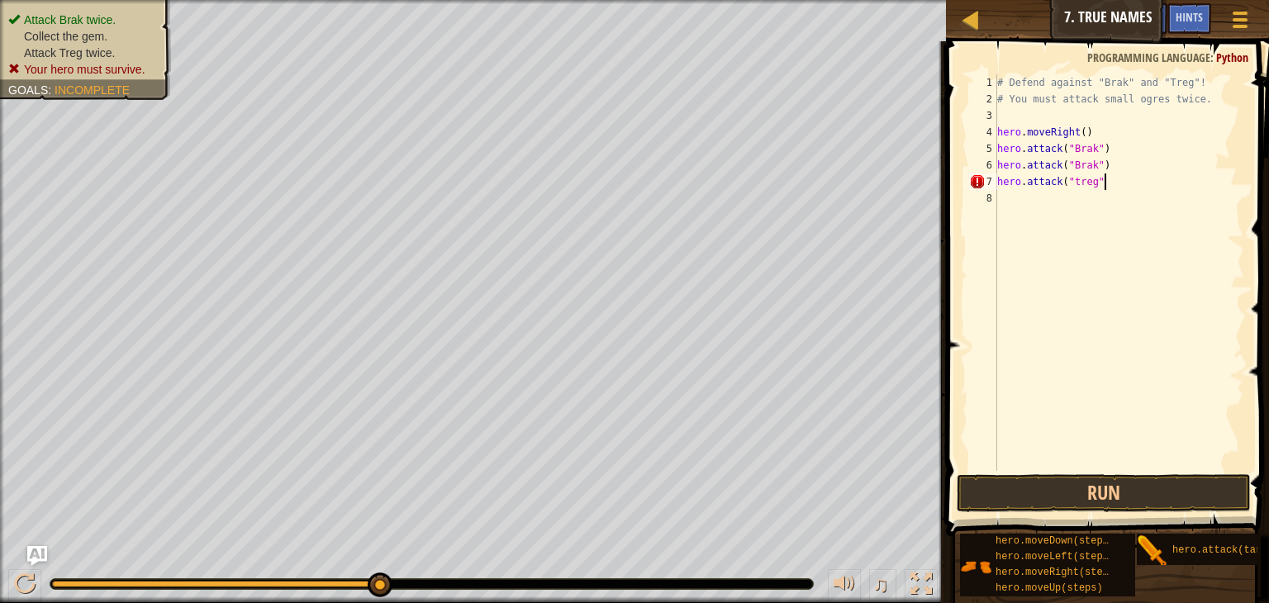
scroll to position [7, 8]
click at [1081, 183] on div "# Defend against "Brak" and "Treg"! # You must attack small ogres twice. hero .…" at bounding box center [1119, 289] width 250 height 430
type textarea "hero.attack("Treg")"
click at [1081, 204] on div "# Defend against "Brak" and "Treg"! # You must attack small ogres twice. hero .…" at bounding box center [1119, 289] width 250 height 430
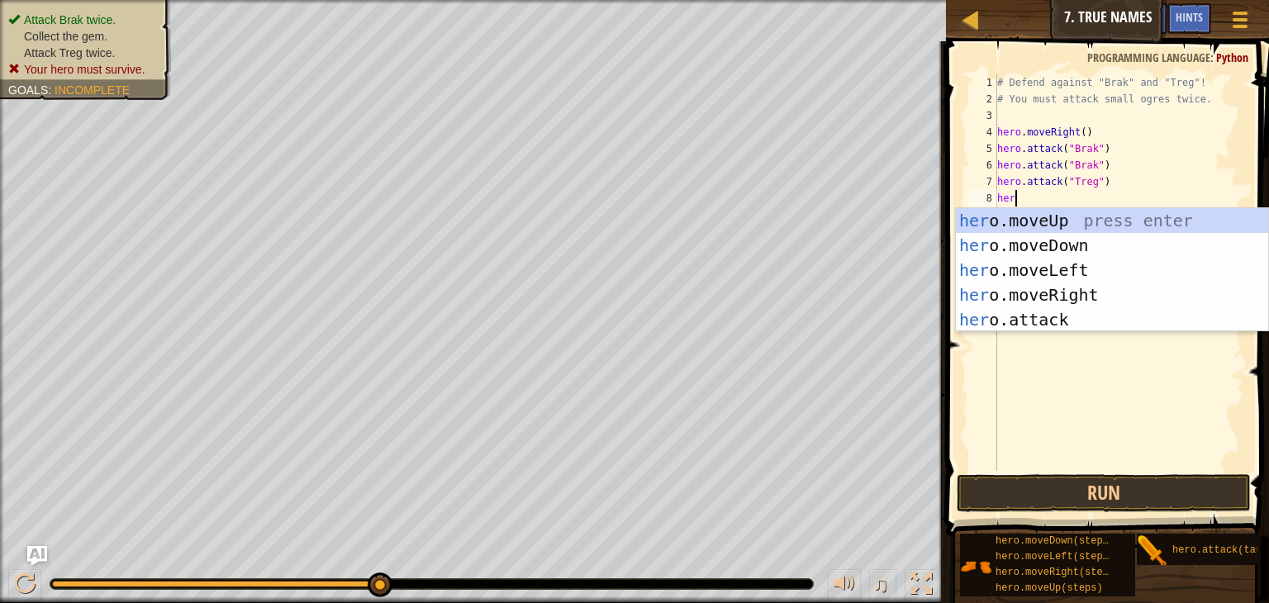
scroll to position [7, 0]
click at [1074, 309] on div "hero .moveUp press enter hero .moveDown press enter hero .moveLeft press enter …" at bounding box center [1112, 295] width 312 height 174
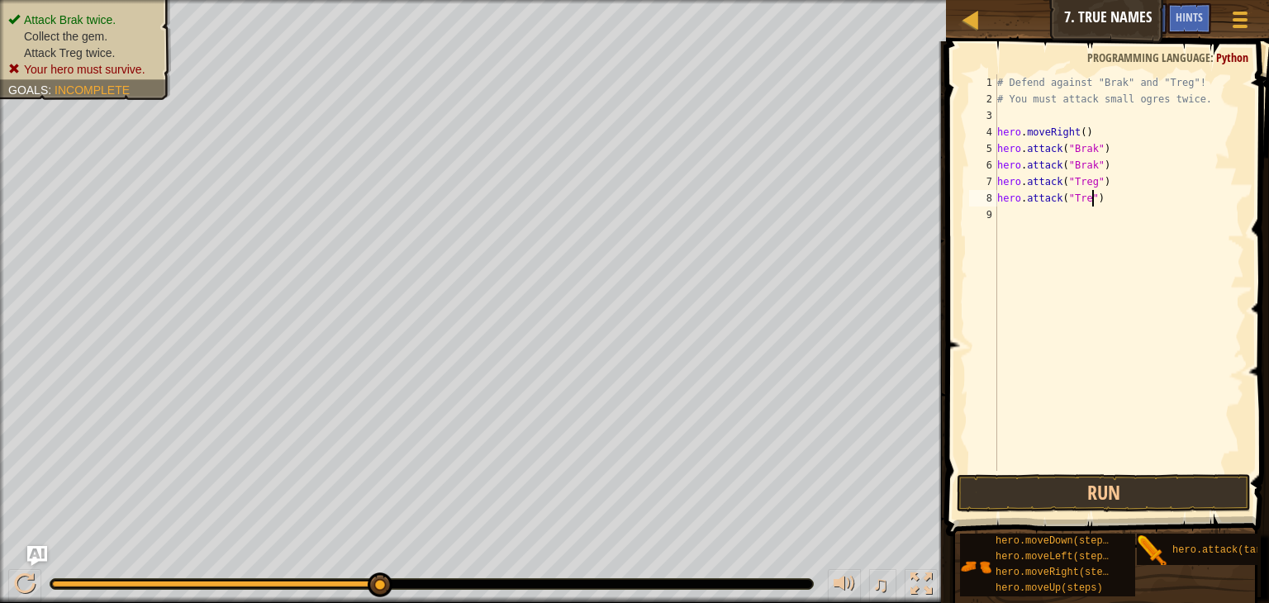
scroll to position [7, 7]
type textarea "hero.attack("Treg")"
click at [1194, 493] on button "Run" at bounding box center [1104, 493] width 294 height 38
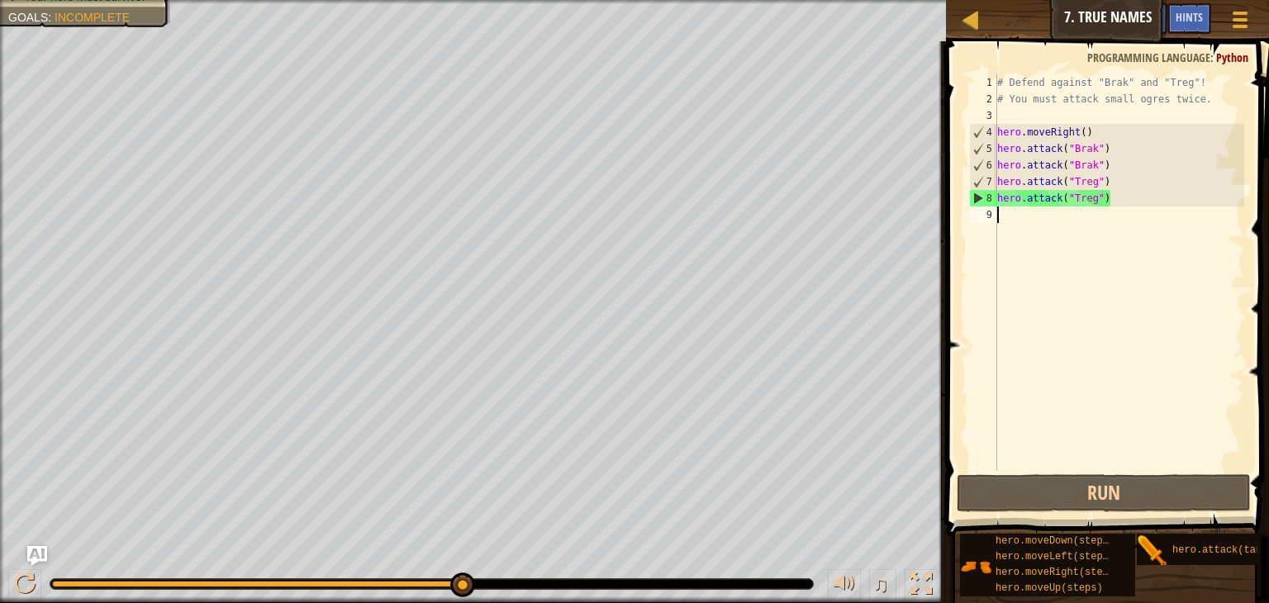
click at [1027, 222] on div "# Defend against "Brak" and "Treg"! # You must attack small ogres twice. hero .…" at bounding box center [1119, 289] width 250 height 430
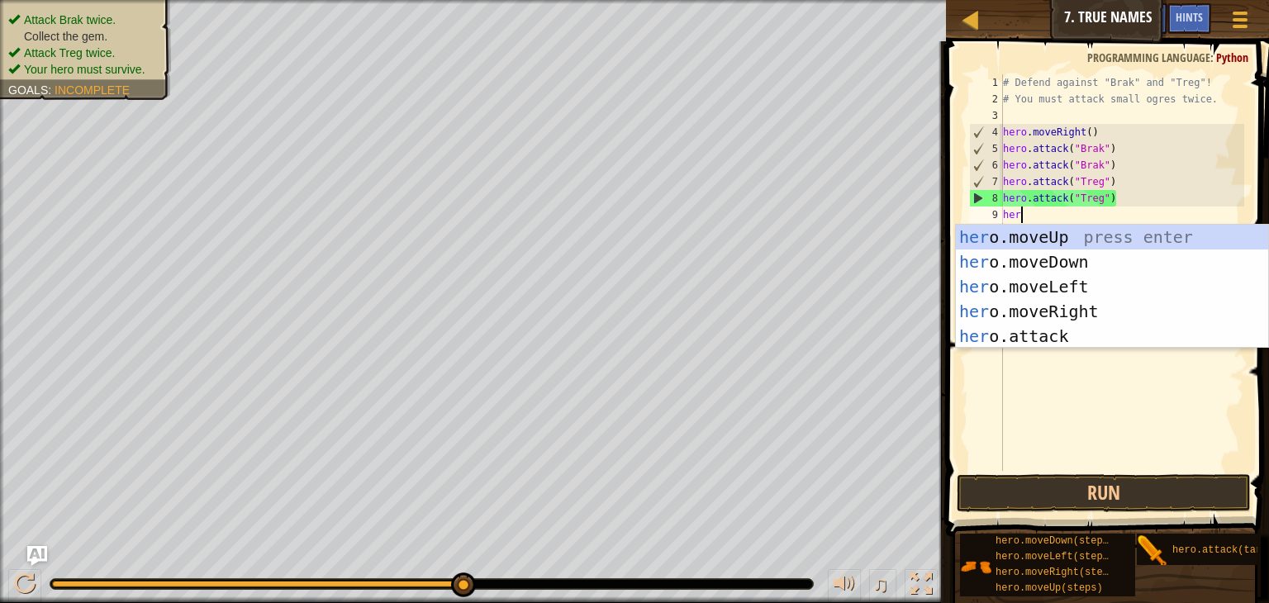
scroll to position [7, 0]
type textarea "hero"
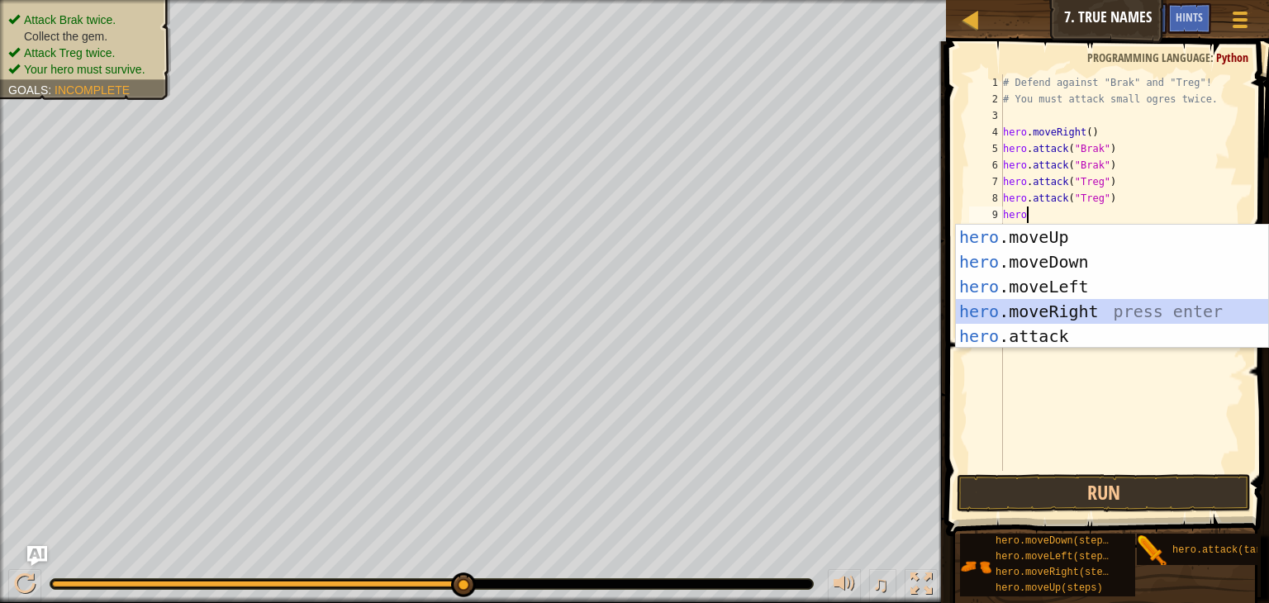
click at [1044, 307] on div "hero .moveUp press enter hero .moveDown press enter hero .moveLeft press enter …" at bounding box center [1112, 312] width 312 height 174
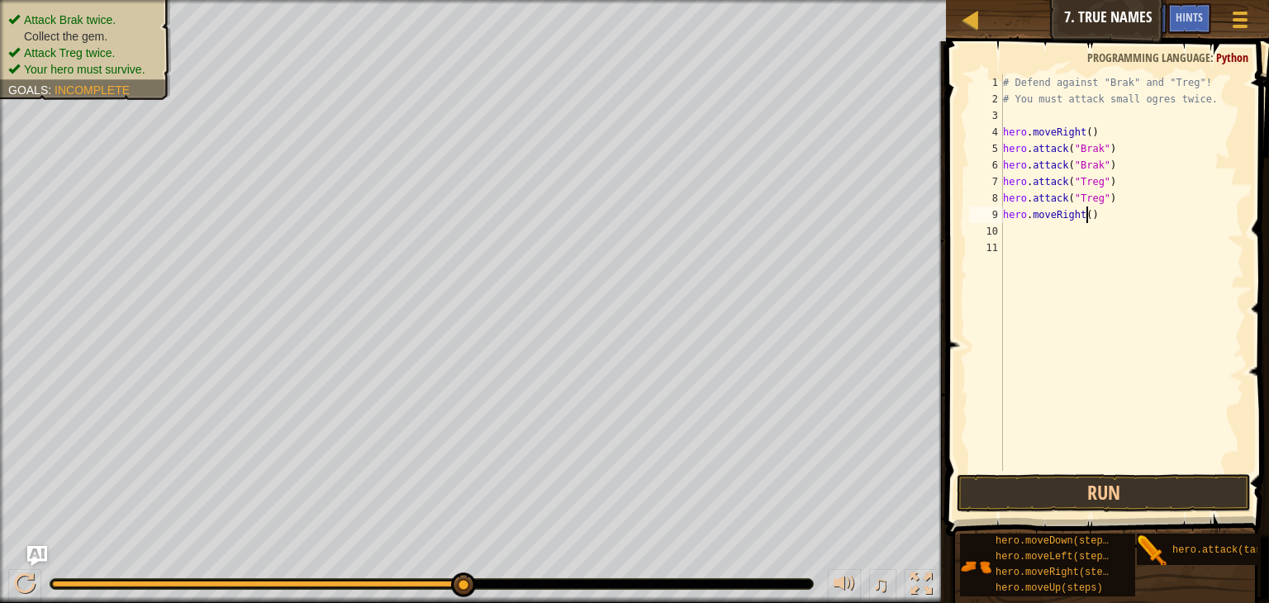
click at [1088, 215] on div "# Defend against "Brak" and "Treg"! # You must attack small ogres twice. hero .…" at bounding box center [1122, 289] width 245 height 430
click at [1093, 213] on div "# Defend against "Brak" and "Treg"! # You must attack small ogres twice. hero .…" at bounding box center [1122, 289] width 245 height 430
type textarea "hero.moveRight(4)"
click at [1136, 503] on button "Run" at bounding box center [1104, 493] width 294 height 38
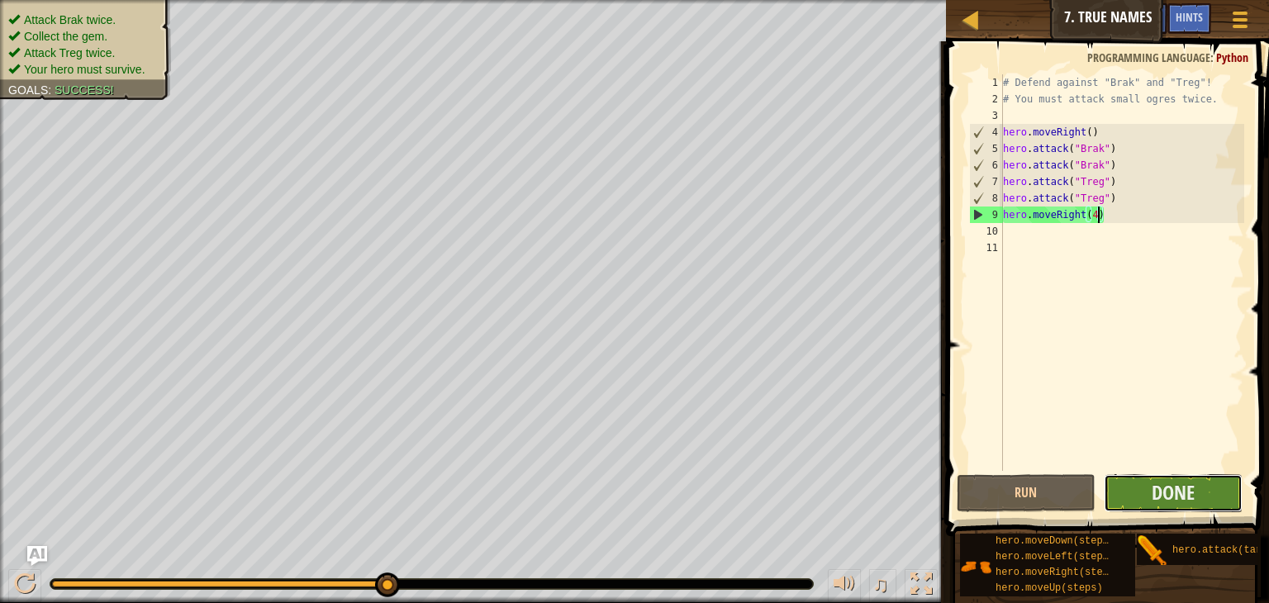
click at [1206, 475] on button "Done" at bounding box center [1173, 493] width 139 height 38
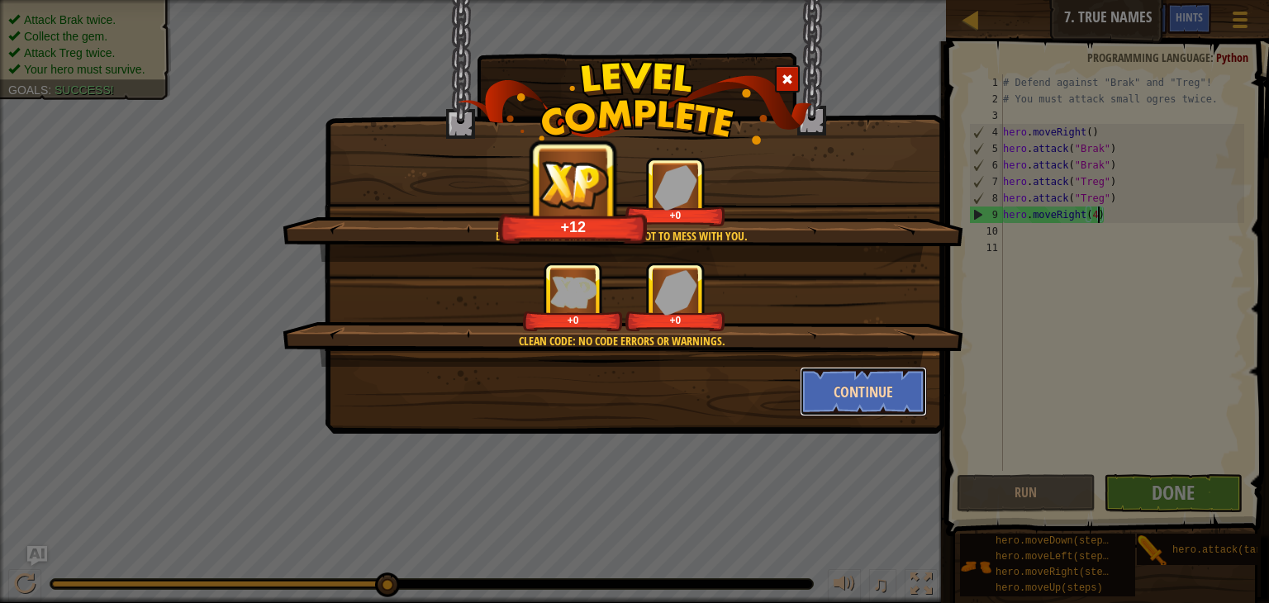
click at [853, 392] on button "Continue" at bounding box center [864, 392] width 128 height 50
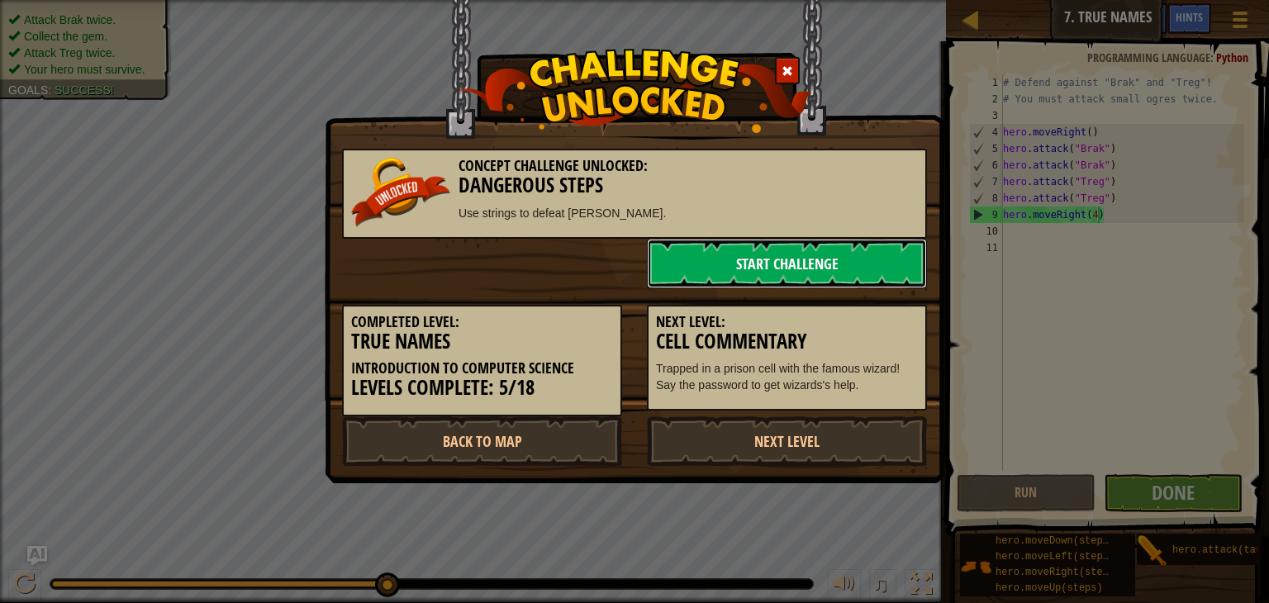
click at [754, 279] on link "Start Challenge" at bounding box center [787, 264] width 280 height 50
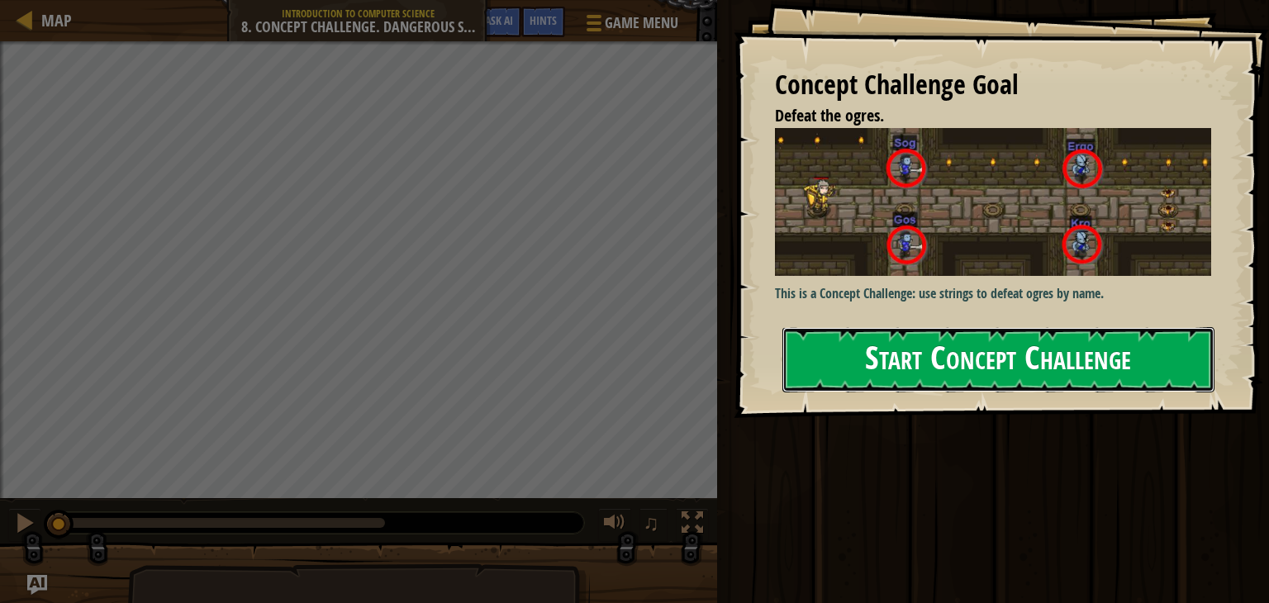
click at [946, 346] on button "Start Concept Challenge" at bounding box center [999, 359] width 432 height 65
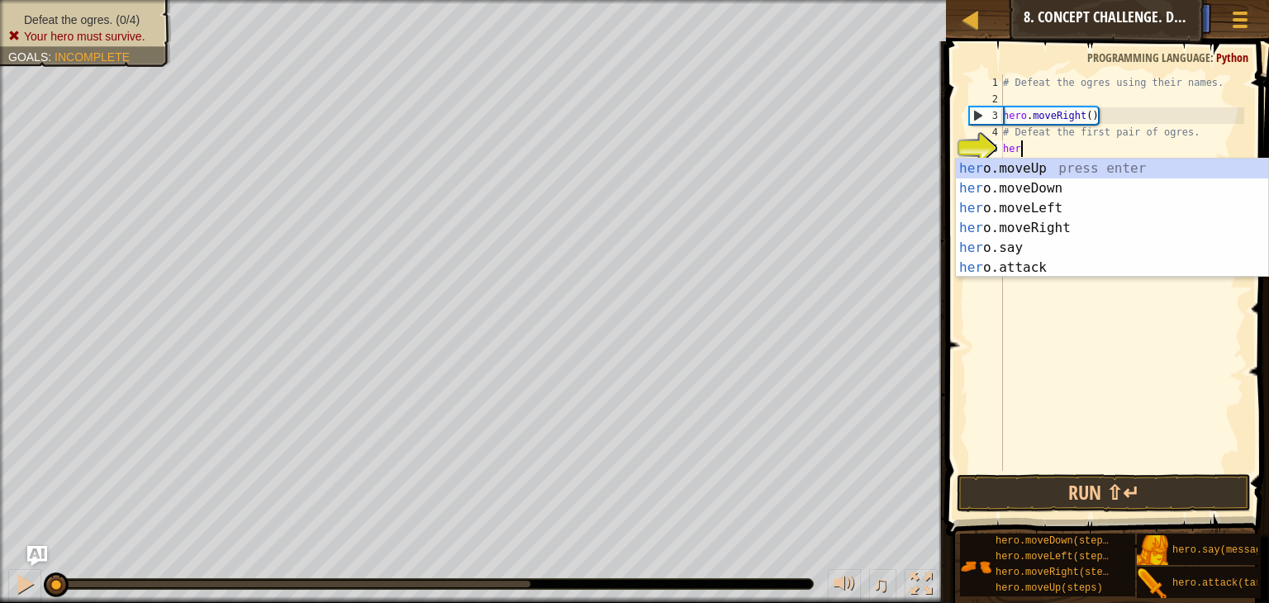
scroll to position [7, 0]
click at [1022, 276] on div "hero .moveUp press enter hero .moveDown press enter hero .moveLeft press enter …" at bounding box center [1112, 238] width 312 height 159
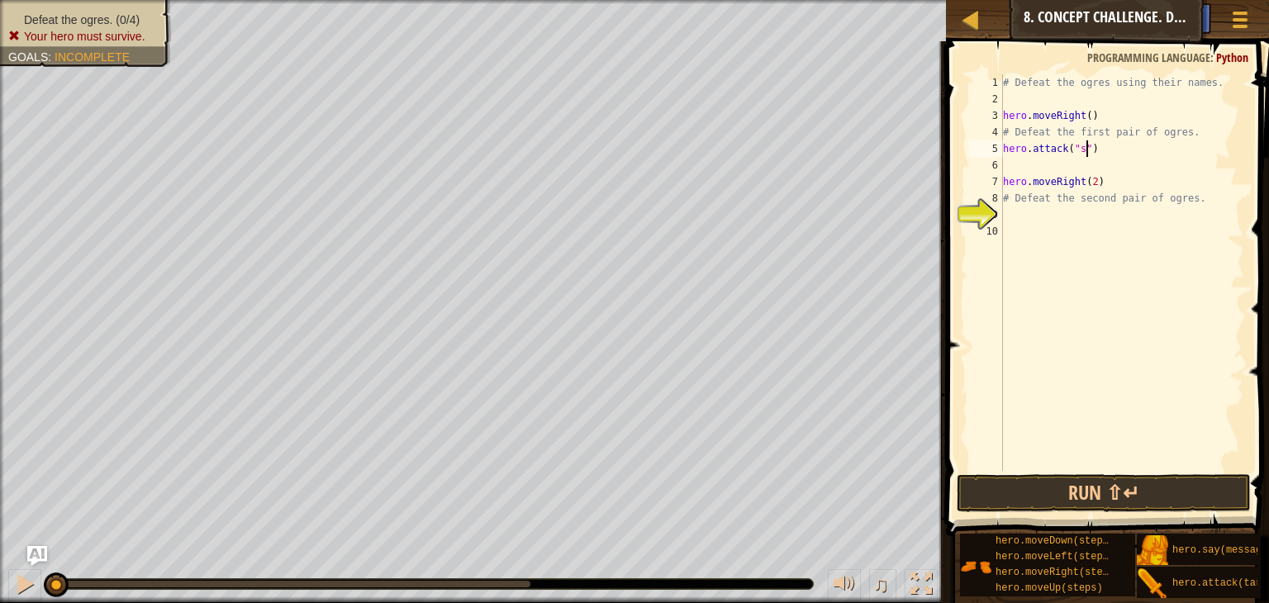
scroll to position [7, 7]
type textarea "hero.attack("Sog")"
click at [1122, 170] on div "# Defeat the ogres using their names. hero . moveRight ( ) # Defeat the first p…" at bounding box center [1122, 289] width 245 height 430
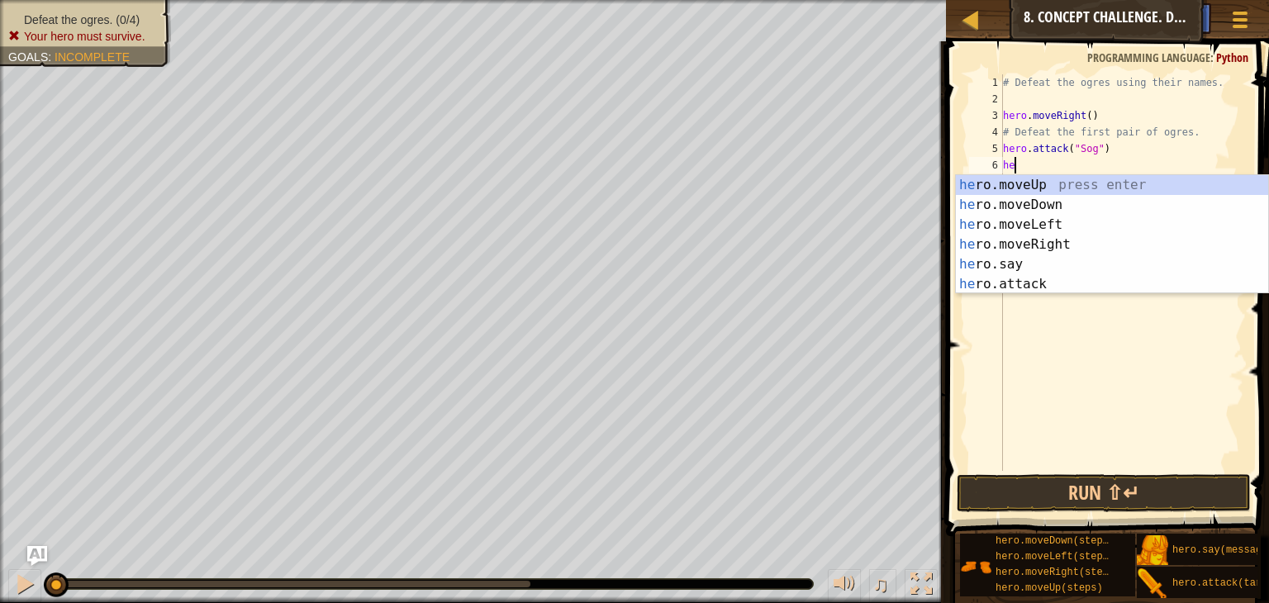
scroll to position [7, 0]
click at [1076, 274] on div "hero .moveUp press enter hero .moveDown press enter hero .moveLeft press enter …" at bounding box center [1112, 254] width 312 height 159
click at [1069, 276] on div "hero. moveUp press enter hero. moveDown press enter hero. moveLeft press enter …" at bounding box center [1112, 254] width 312 height 159
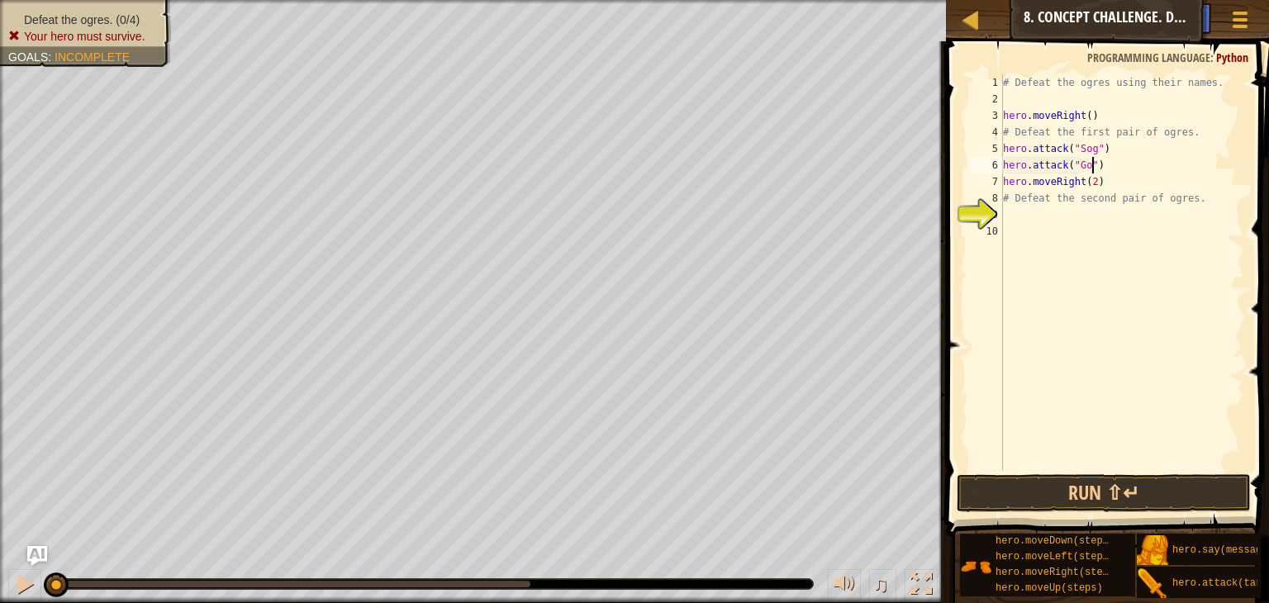
scroll to position [7, 7]
click at [1111, 182] on div "# Defeat the ogres using their names. hero . moveRight ( ) # Defeat the first p…" at bounding box center [1122, 289] width 245 height 430
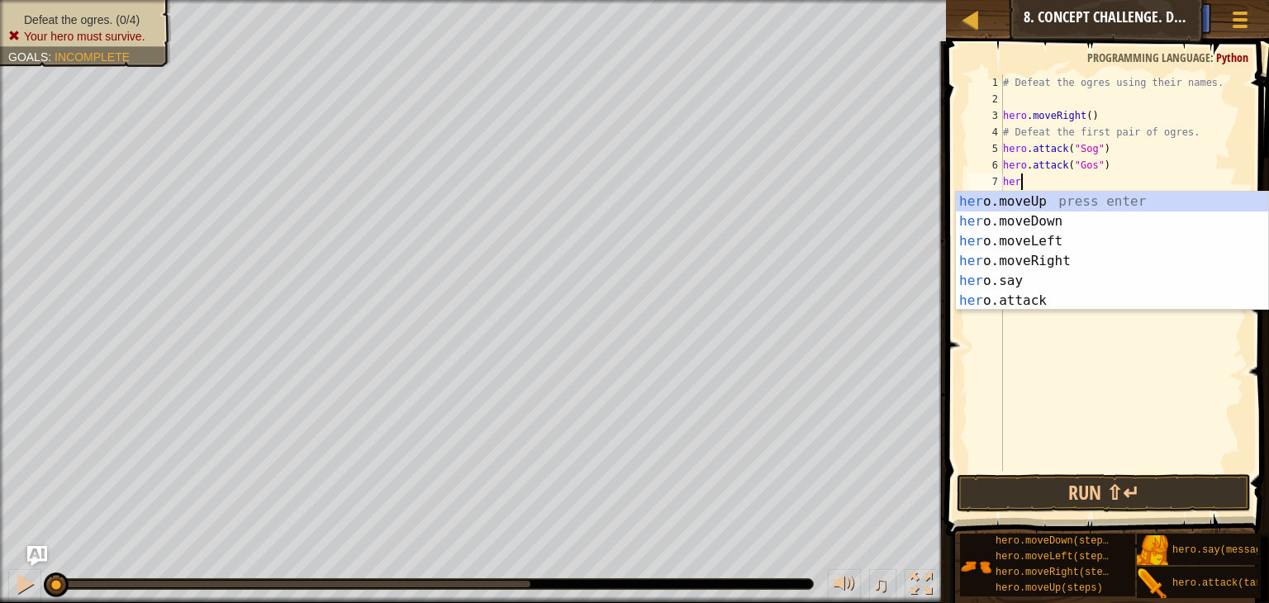
scroll to position [7, 0]
type textarea "h"
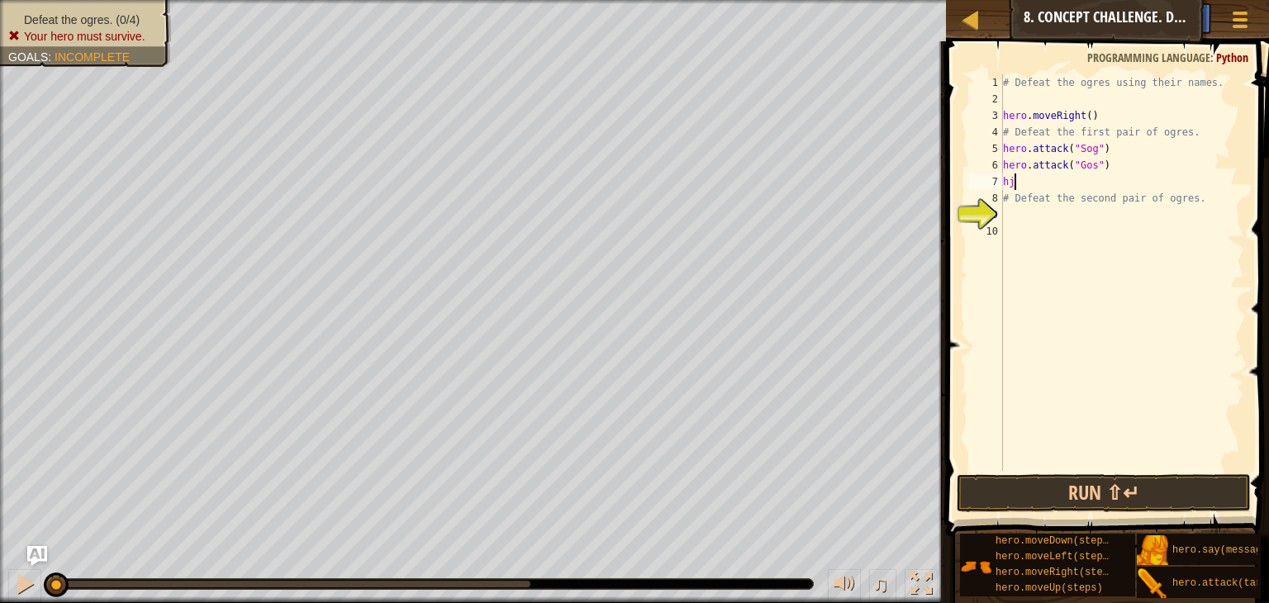
type textarea "h"
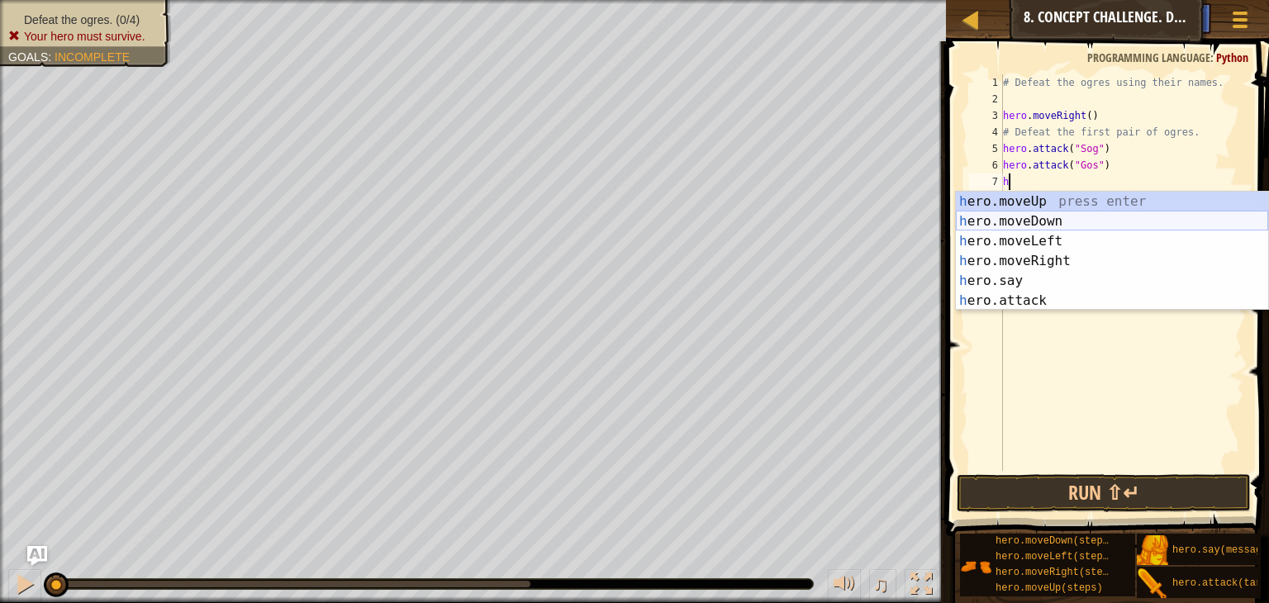
click at [1028, 215] on div "h ero.moveUp press enter h ero.moveDown press enter h ero.moveLeft press enter …" at bounding box center [1112, 271] width 312 height 159
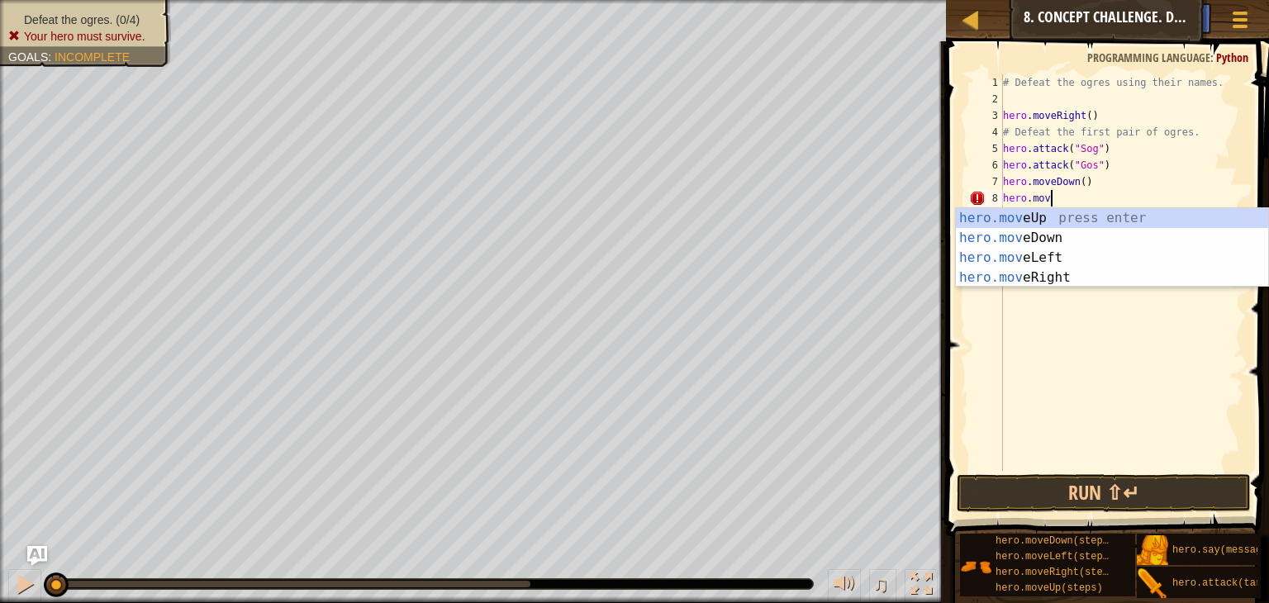
type textarea "hero.move"
click at [1040, 212] on div "hero.move Up press enter hero.move Down press enter hero.move Left press enter …" at bounding box center [1112, 267] width 312 height 119
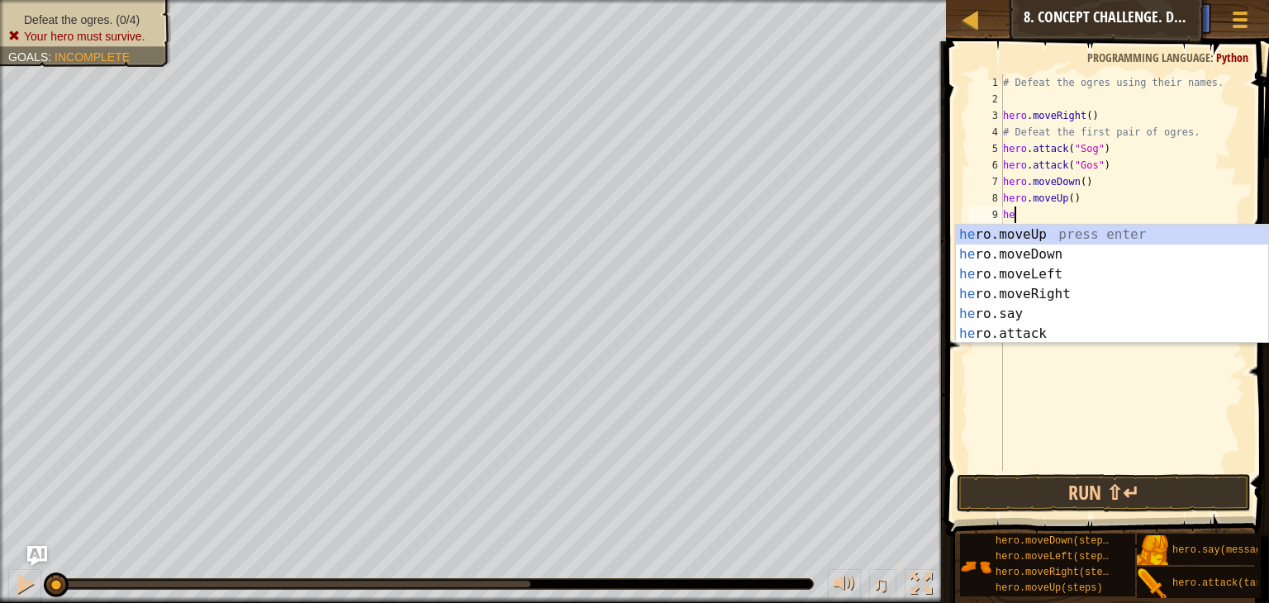
type textarea "hero"
click at [1063, 284] on div "hero .moveUp press enter hero .moveDown press enter hero .moveLeft press enter …" at bounding box center [1112, 304] width 312 height 159
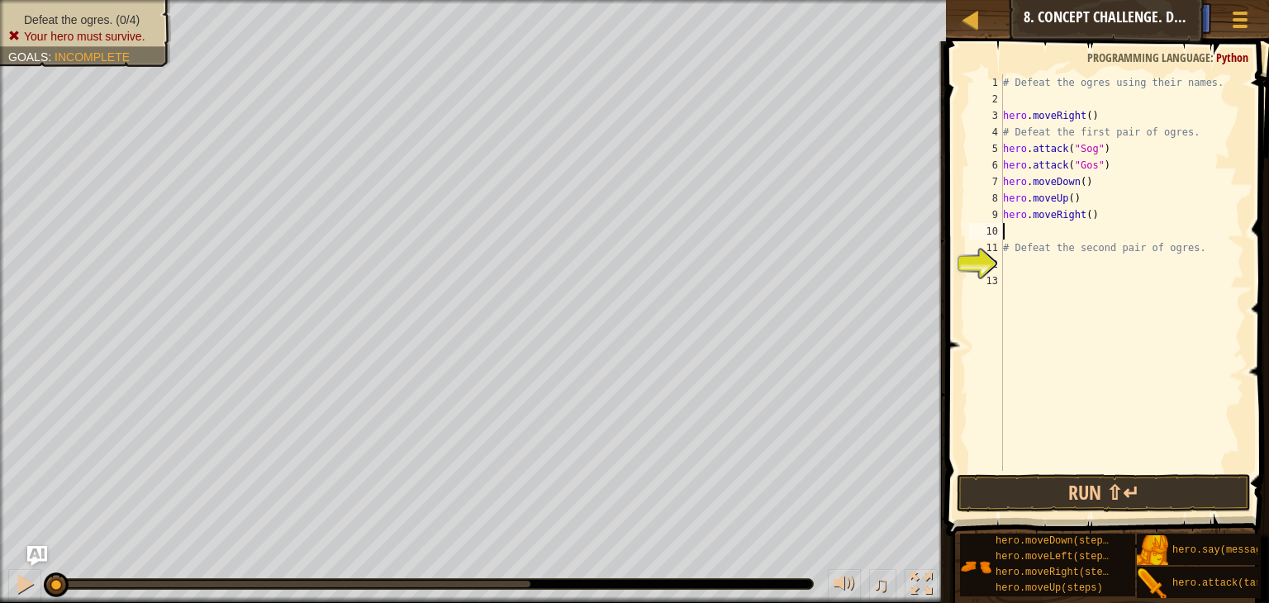
click at [1092, 217] on div "# Defeat the ogres using their names. hero . moveRight ( ) # Defeat the first p…" at bounding box center [1122, 289] width 245 height 430
type textarea "hero.moveRight(2)"
click at [1021, 233] on div "# Defeat the ogres using their names. hero . moveRight ( ) # Defeat the first p…" at bounding box center [1122, 289] width 245 height 430
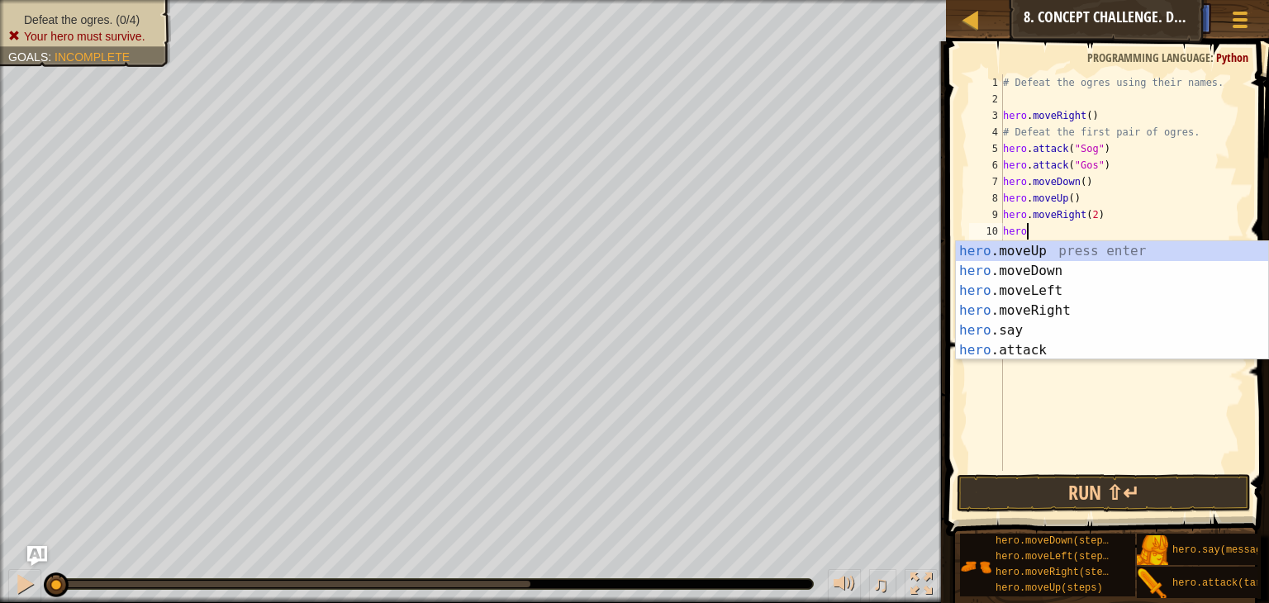
scroll to position [7, 1]
click at [1055, 354] on div "hero. moveUp press enter hero. moveDown press enter hero. moveLeft press enter …" at bounding box center [1112, 320] width 312 height 159
type textarea "")"
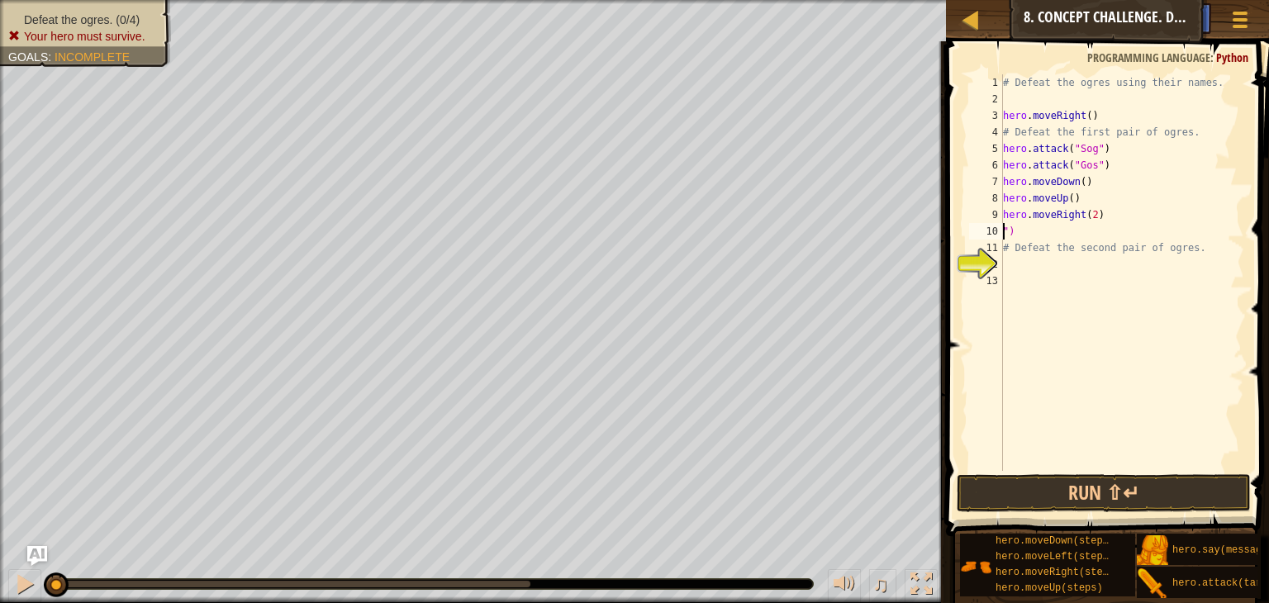
scroll to position [7, 0]
click at [1043, 266] on div "# Defeat the ogres using their names. hero . moveRight ( ) # Defeat the first p…" at bounding box center [1122, 289] width 245 height 430
click at [1031, 233] on div "# Defeat the ogres using their names. hero . moveRight ( ) # Defeat the first p…" at bounding box center [1122, 289] width 245 height 430
type textarea """
type textarea "hero.moveRight(2)"
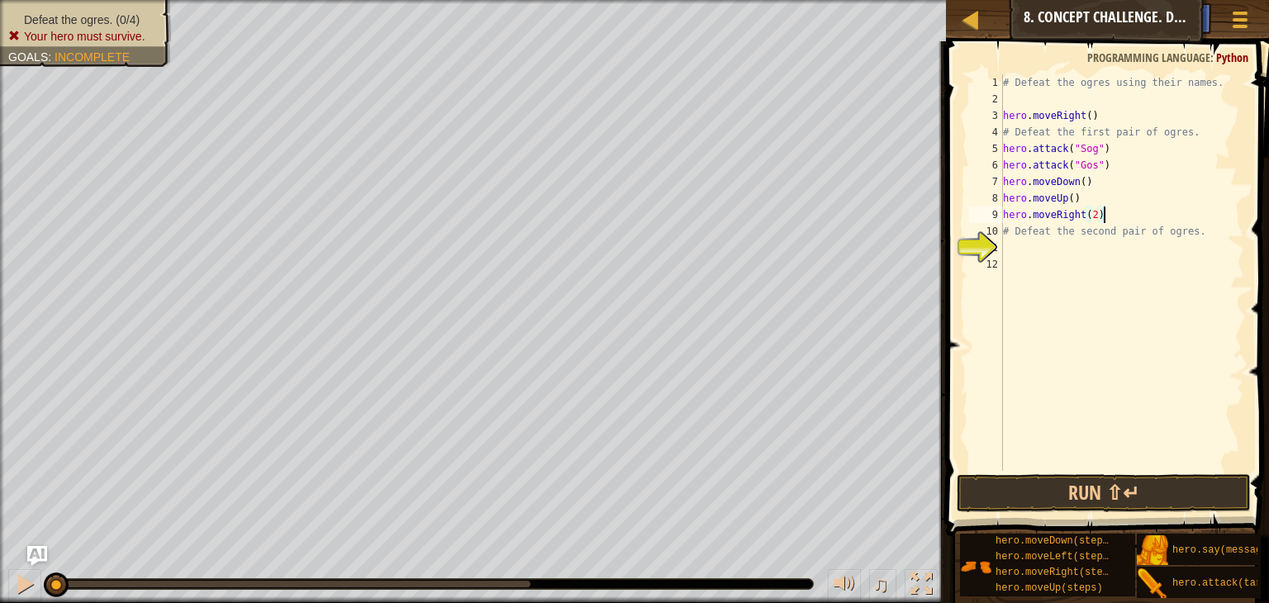
click at [1007, 247] on div "# Defeat the ogres using their names. hero . moveRight ( ) # Defeat the first p…" at bounding box center [1122, 289] width 245 height 430
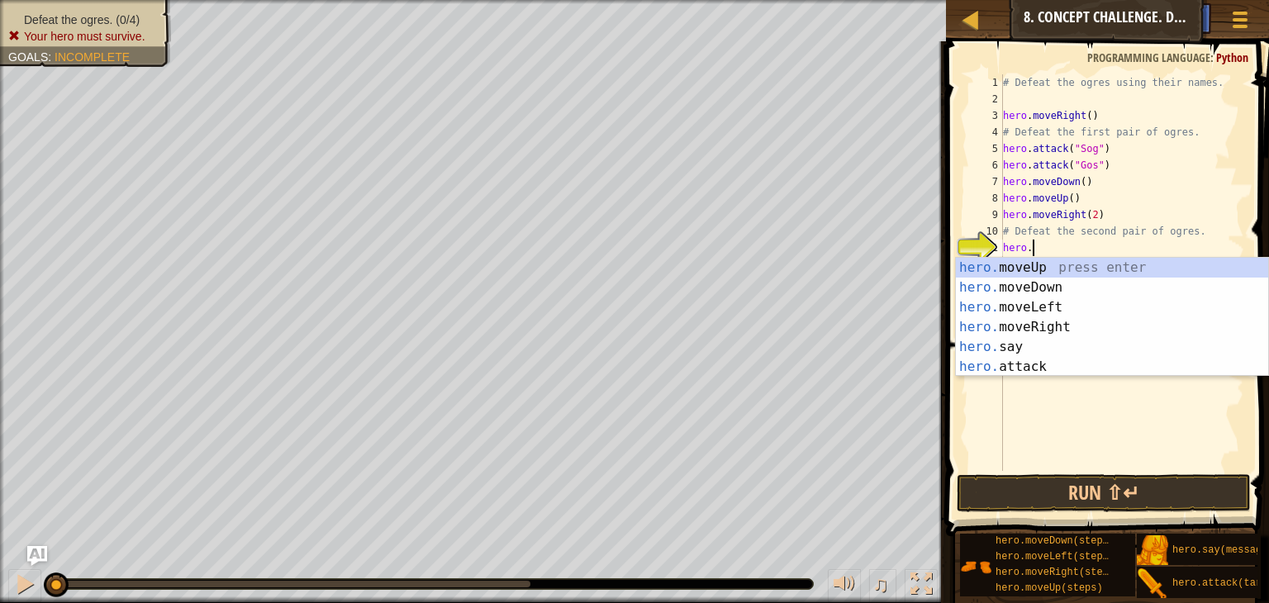
scroll to position [7, 1]
click at [1112, 364] on div "hero. moveUp press enter hero. moveDown press enter hero. moveLeft press enter …" at bounding box center [1112, 337] width 312 height 159
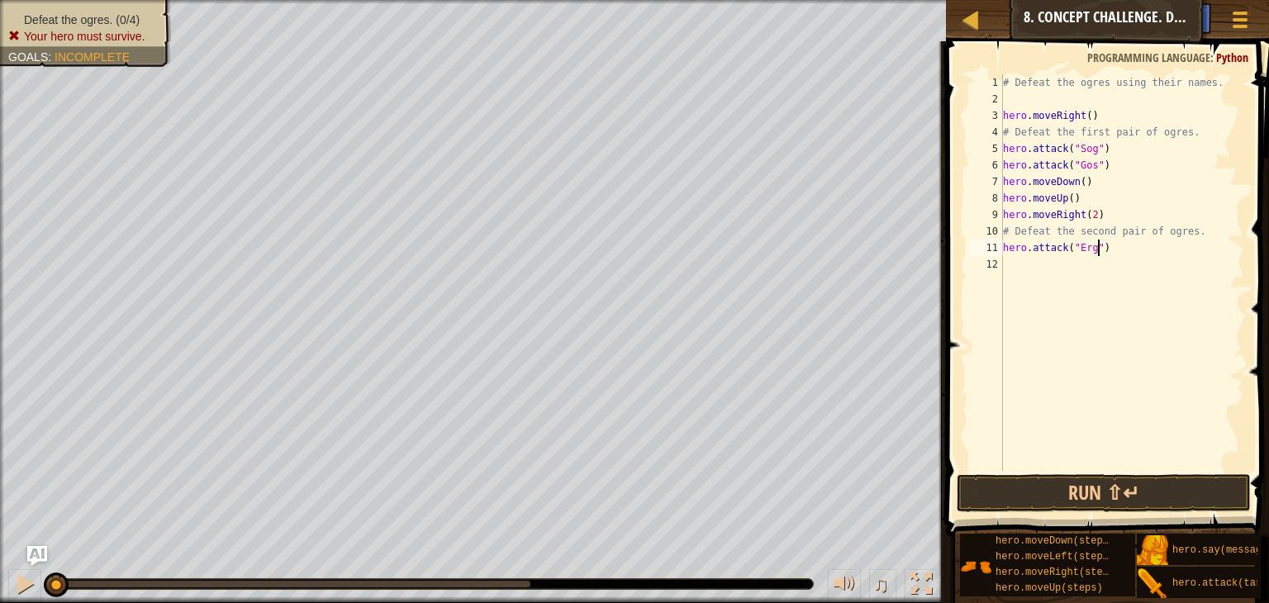
type textarea "hero.attack("Ergo")"
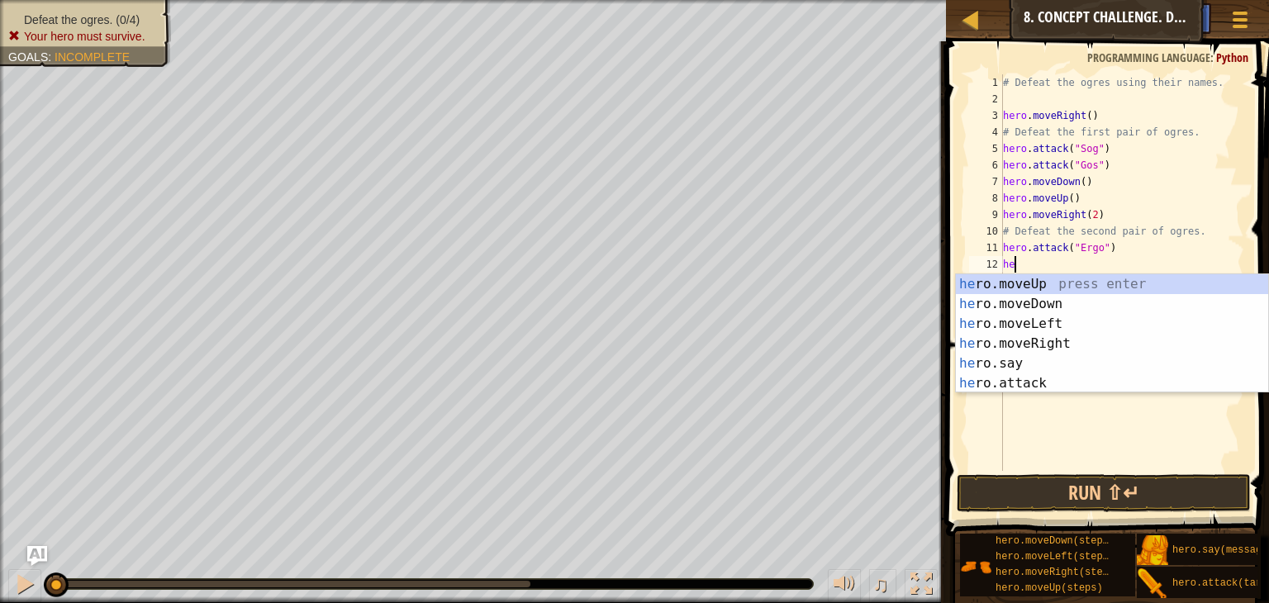
scroll to position [7, 0]
click at [1081, 383] on div "hero .moveUp press enter hero .moveDown press enter hero .moveLeft press enter …" at bounding box center [1112, 353] width 312 height 159
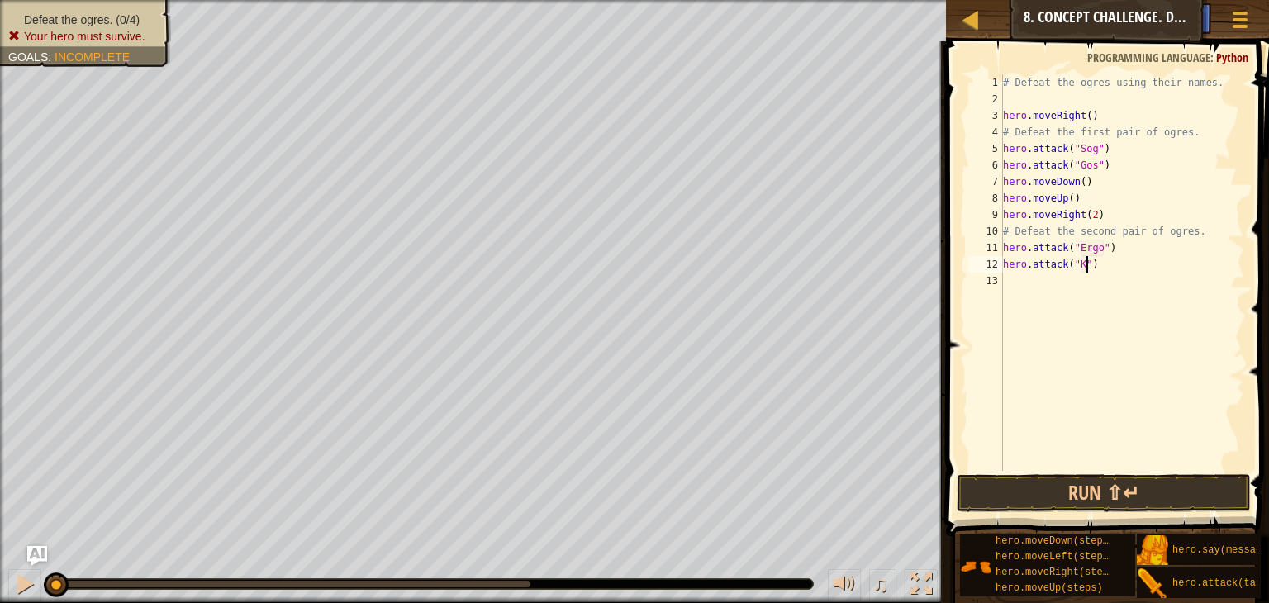
type textarea "hero.attack("Kro")"
click at [1063, 286] on div "# Defeat the ogres using their names. hero . moveRight ( ) # Defeat the first p…" at bounding box center [1122, 289] width 245 height 430
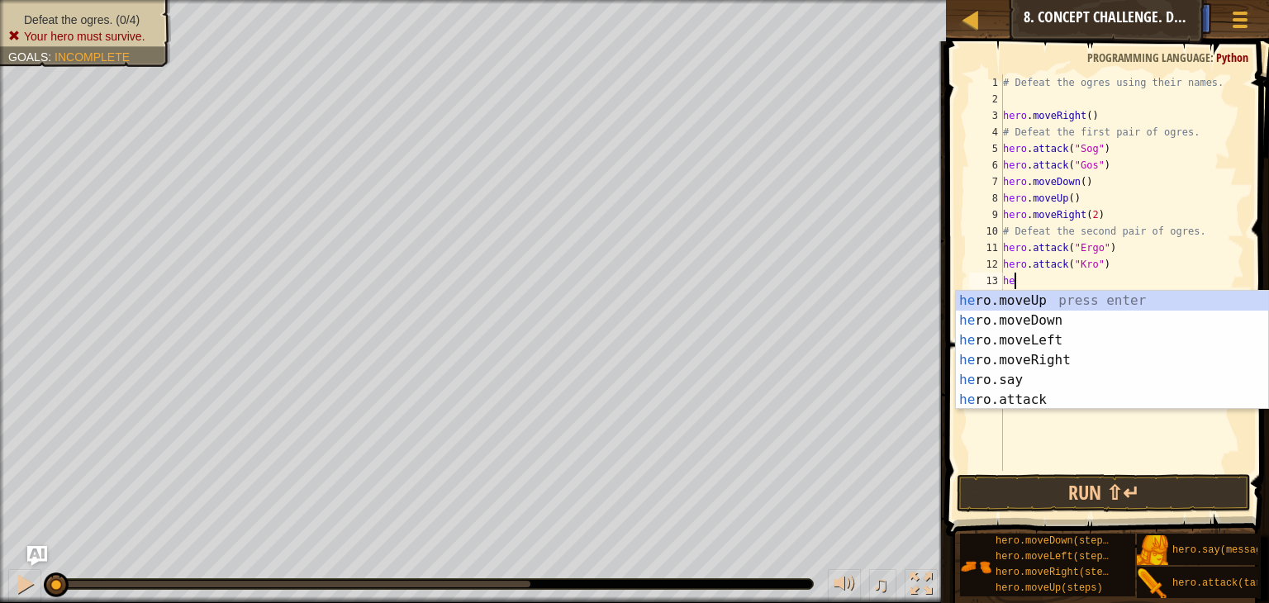
scroll to position [7, 0]
type textarea "hero."
click at [1067, 312] on div "hero. moveUp press enter hero. moveDown press enter hero. moveLeft press enter …" at bounding box center [1112, 370] width 312 height 159
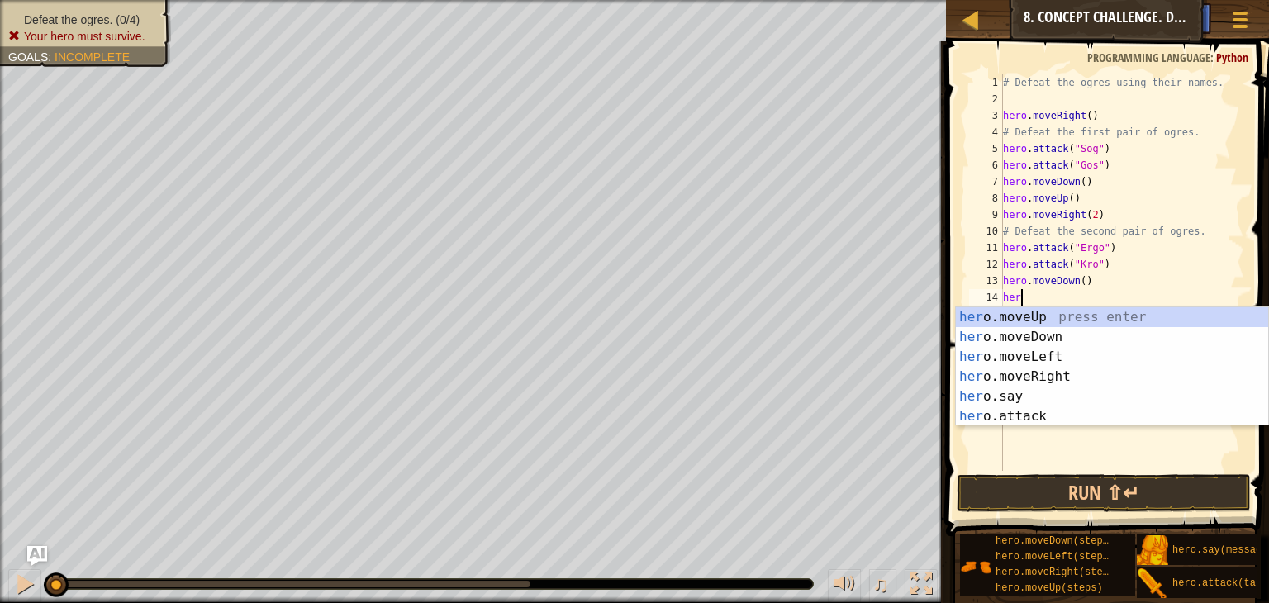
scroll to position [7, 0]
type textarea "hero"
click at [1022, 315] on div "hero .moveUp press enter hero .moveDown press enter hero .moveLeft press enter …" at bounding box center [1112, 386] width 312 height 159
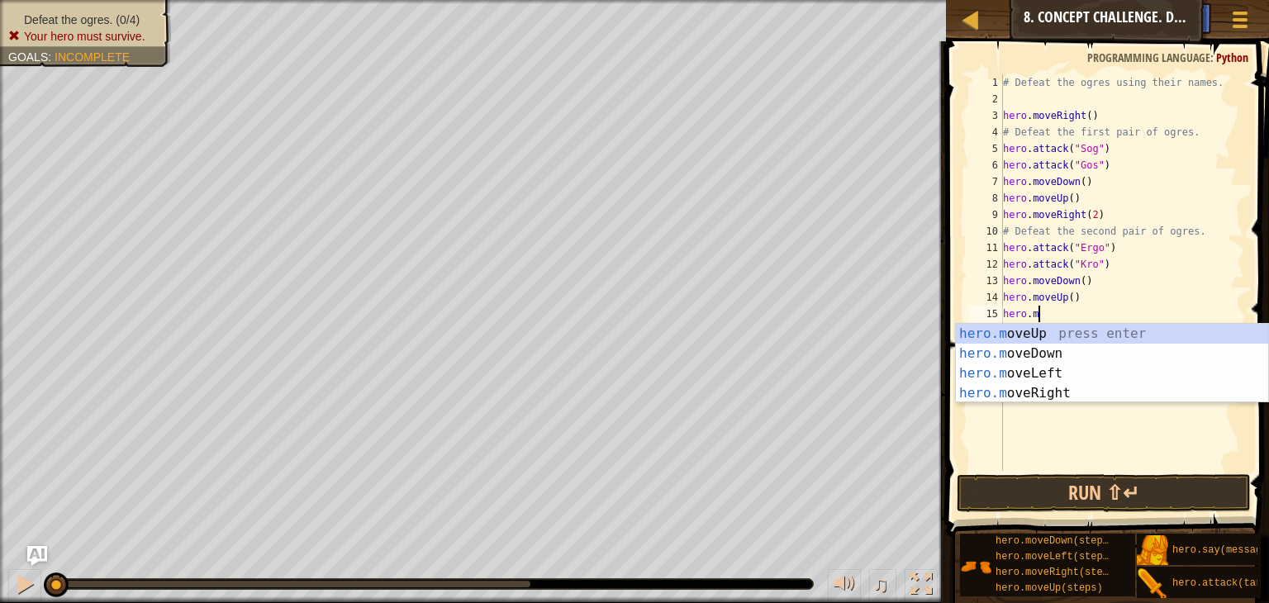
type textarea "hero.move"
click at [1068, 391] on div "hero.move Up press enter hero.move Down press enter hero.move Left press enter …" at bounding box center [1112, 383] width 312 height 119
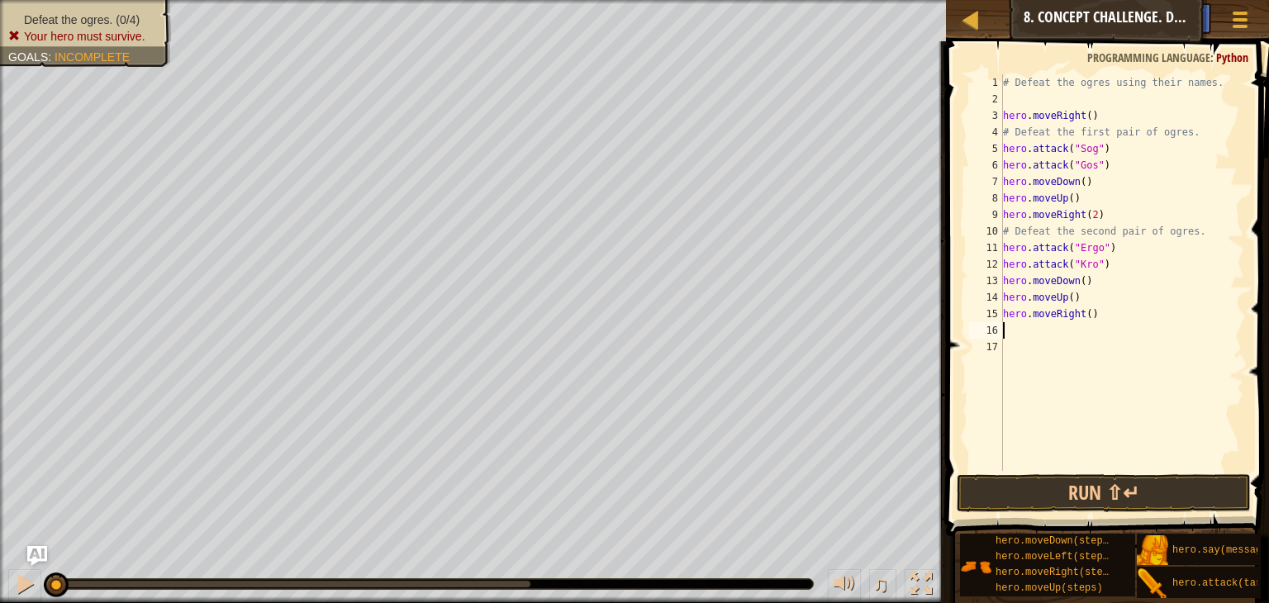
scroll to position [7, 0]
click at [1128, 491] on button "Run ⇧↵" at bounding box center [1104, 493] width 294 height 38
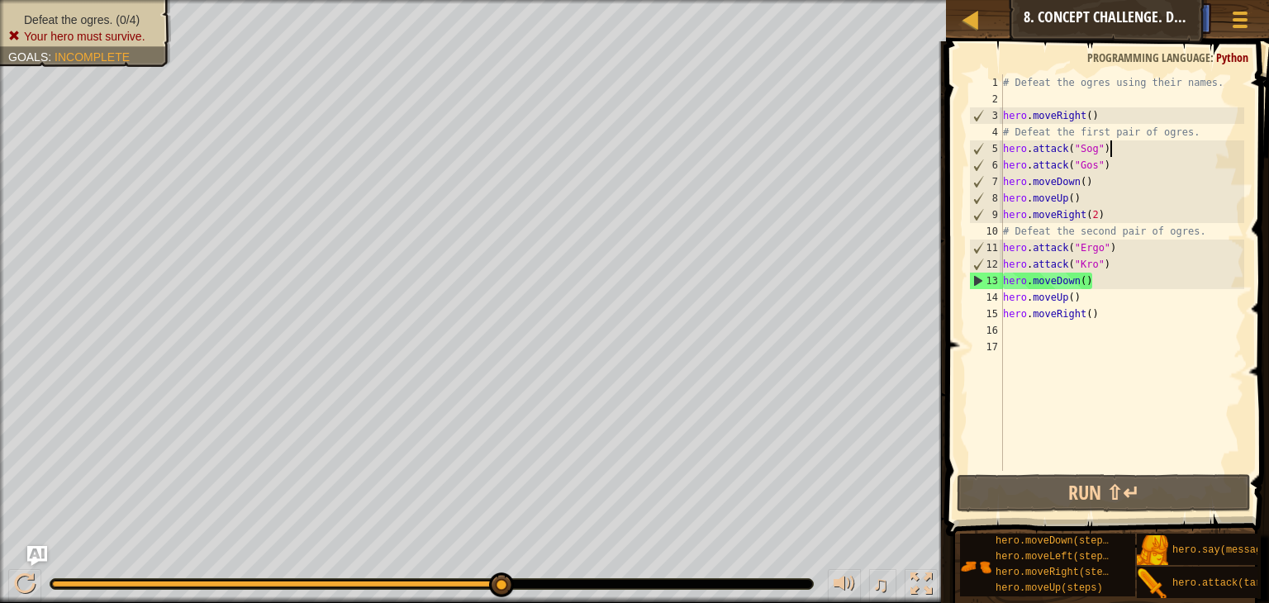
click at [1120, 149] on div "# Defeat the ogres using their names. hero . moveRight ( ) # Defeat the first p…" at bounding box center [1122, 289] width 245 height 430
type textarea "hero.attack("Sog")"
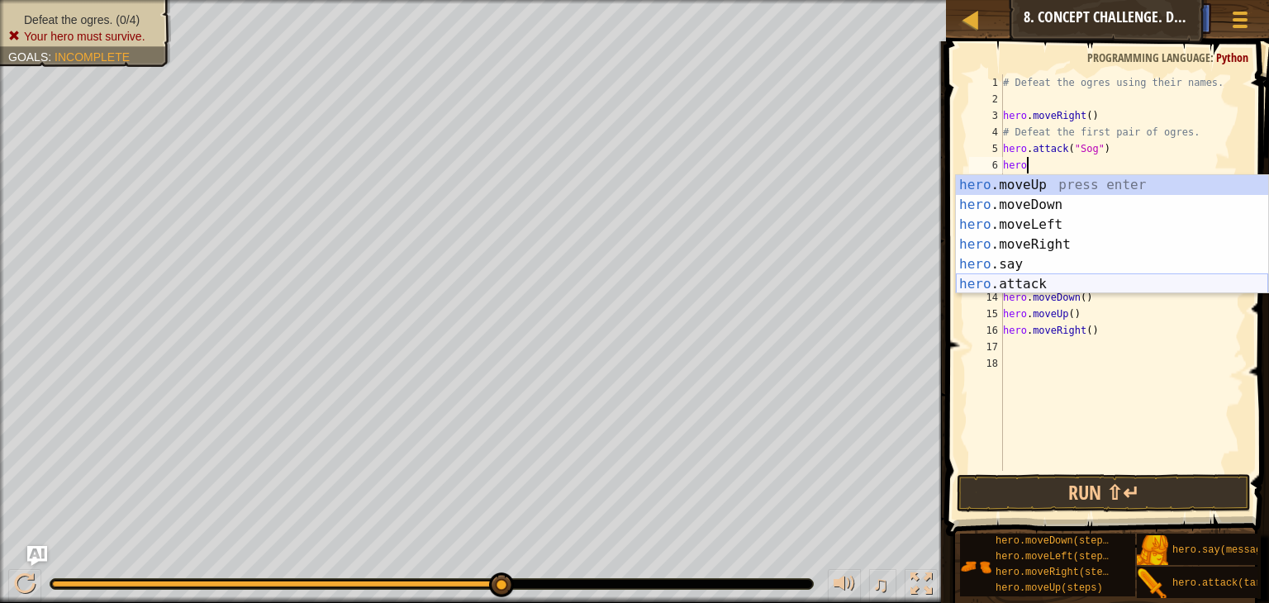
click at [1069, 282] on div "hero .moveUp press enter hero .moveDown press enter hero .moveLeft press enter …" at bounding box center [1112, 254] width 312 height 159
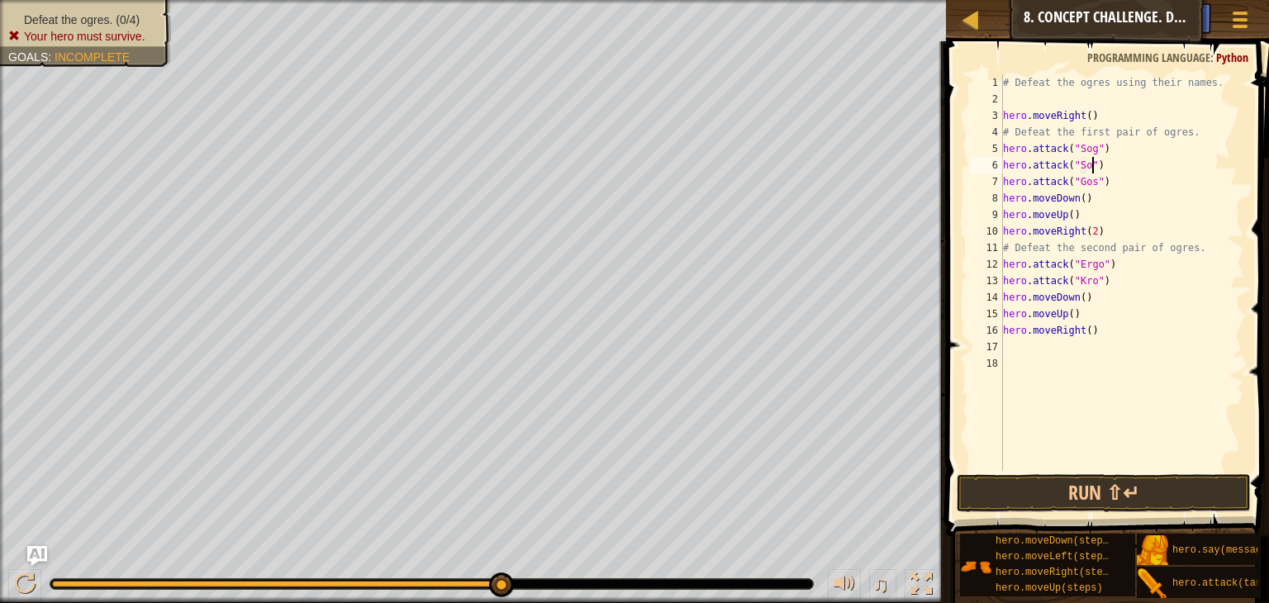
scroll to position [7, 7]
type textarea "hero.attack("Sog")"
click at [1123, 167] on div "# Defeat the ogres using their names. hero . moveRight ( ) # Defeat the first p…" at bounding box center [1122, 289] width 245 height 430
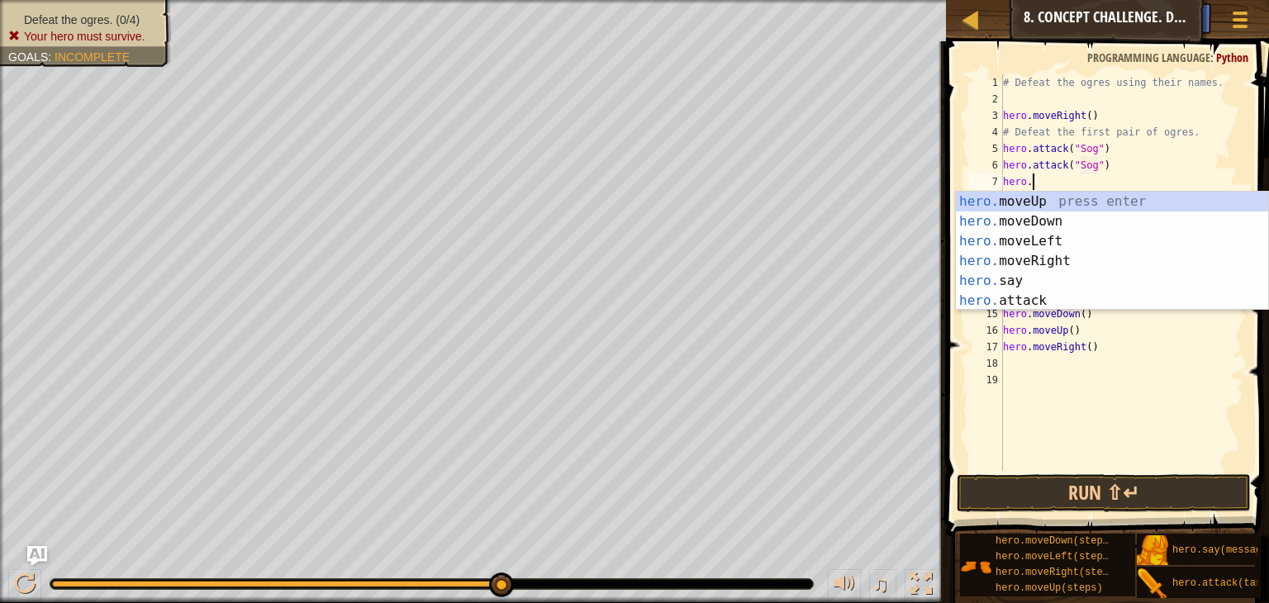
scroll to position [7, 1]
click at [1117, 306] on div "hero. moveUp press enter hero. moveDown press enter hero. moveLeft press enter …" at bounding box center [1112, 271] width 312 height 159
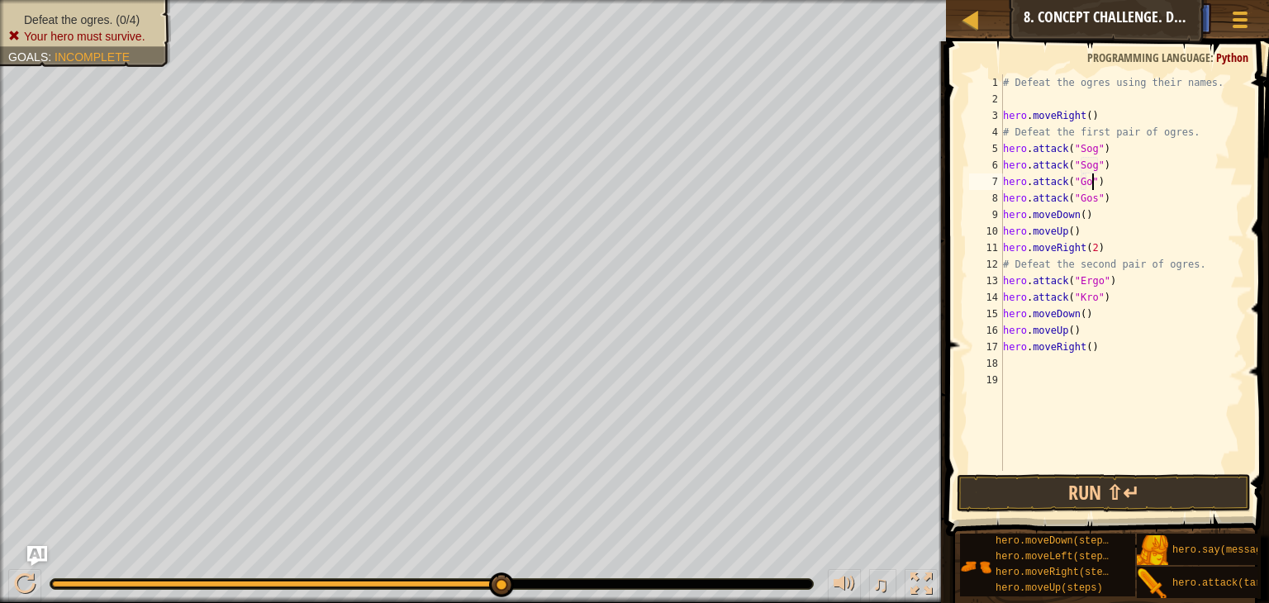
scroll to position [7, 7]
click at [1123, 274] on div "# Defeat the ogres using their names. hero . moveRight ( ) # Defeat the first p…" at bounding box center [1122, 289] width 245 height 430
type textarea "hero.attack("Ergo")"
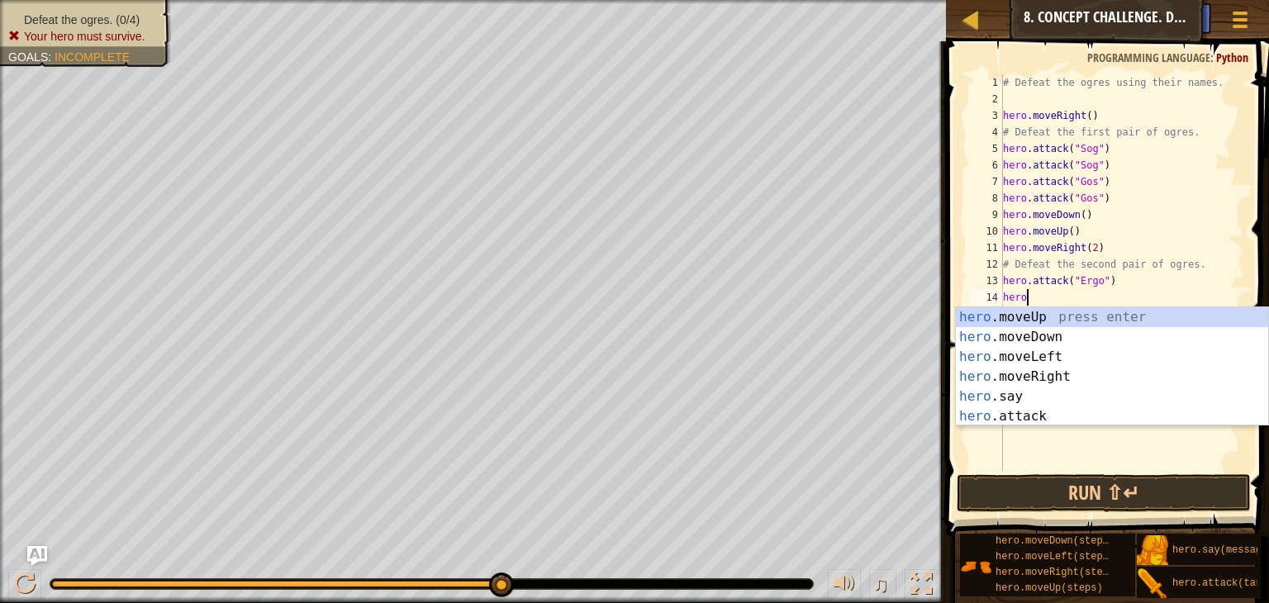
scroll to position [7, 1]
click at [1093, 417] on div "hero. moveUp press enter hero. moveDown press enter hero. moveLeft press enter …" at bounding box center [1112, 386] width 312 height 159
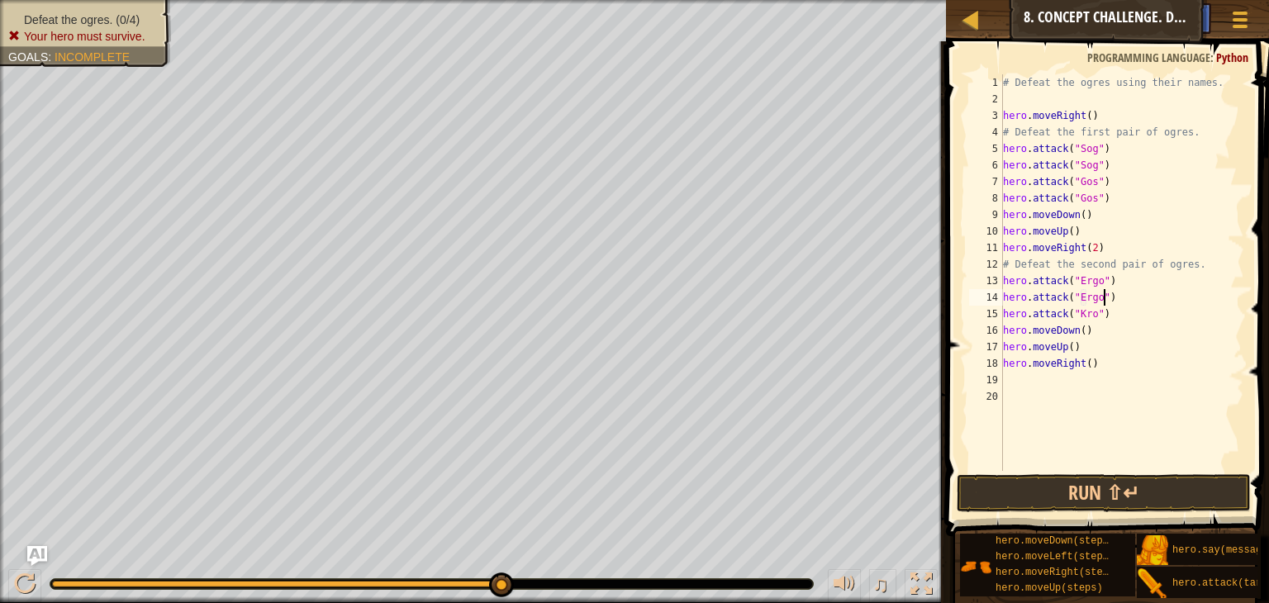
scroll to position [7, 7]
click at [1125, 312] on div "# Defeat the ogres using their names. hero . moveRight ( ) # Defeat the first p…" at bounding box center [1122, 289] width 245 height 430
type textarea "hero.attack("Kro")"
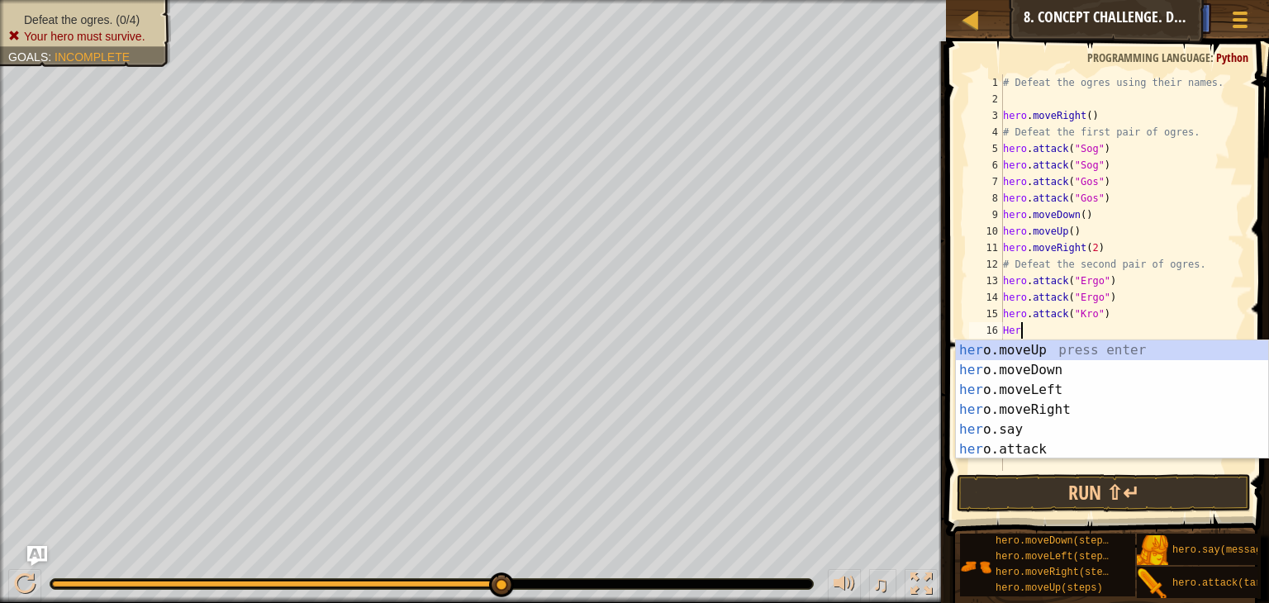
scroll to position [7, 0]
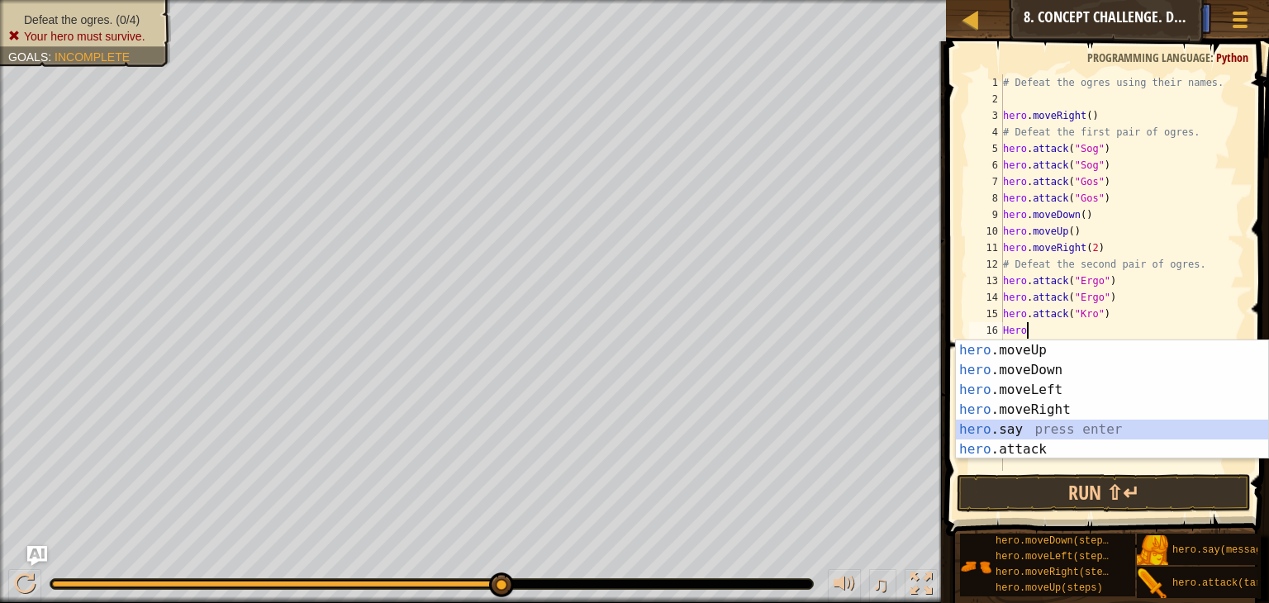
click at [1098, 438] on div "hero .moveUp press enter hero .moveDown press enter hero .moveLeft press enter …" at bounding box center [1112, 420] width 312 height 159
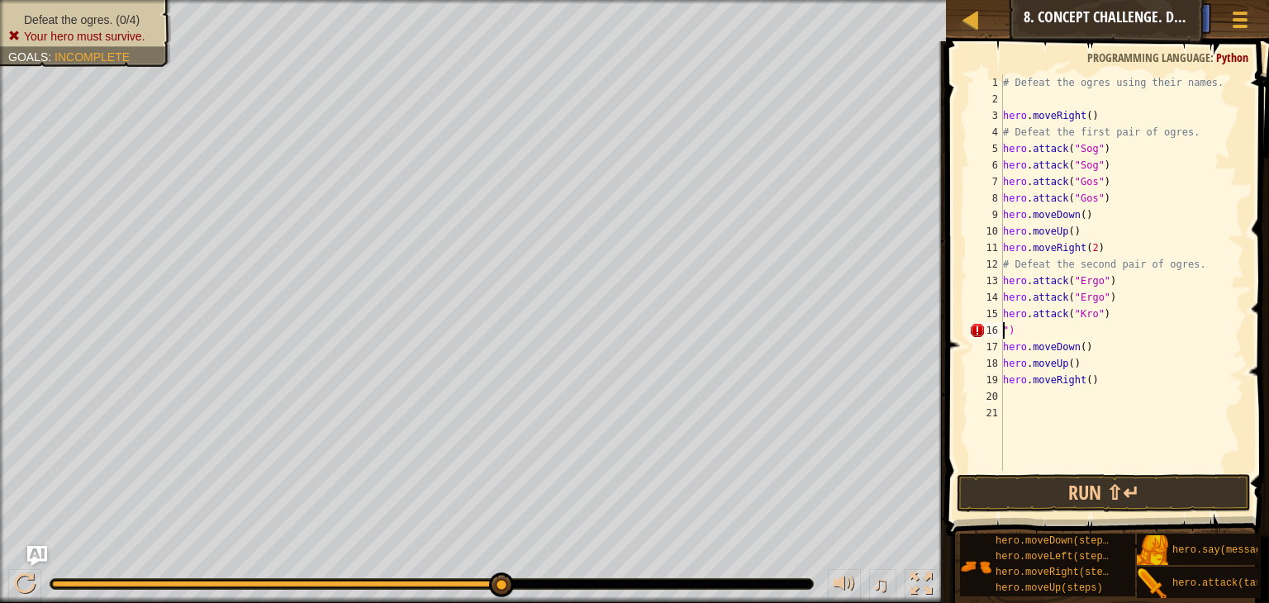
click at [1029, 326] on div "# Defeat the ogres using their names. hero . moveRight ( ) # Defeat the first p…" at bounding box center [1122, 289] width 245 height 430
type textarea """
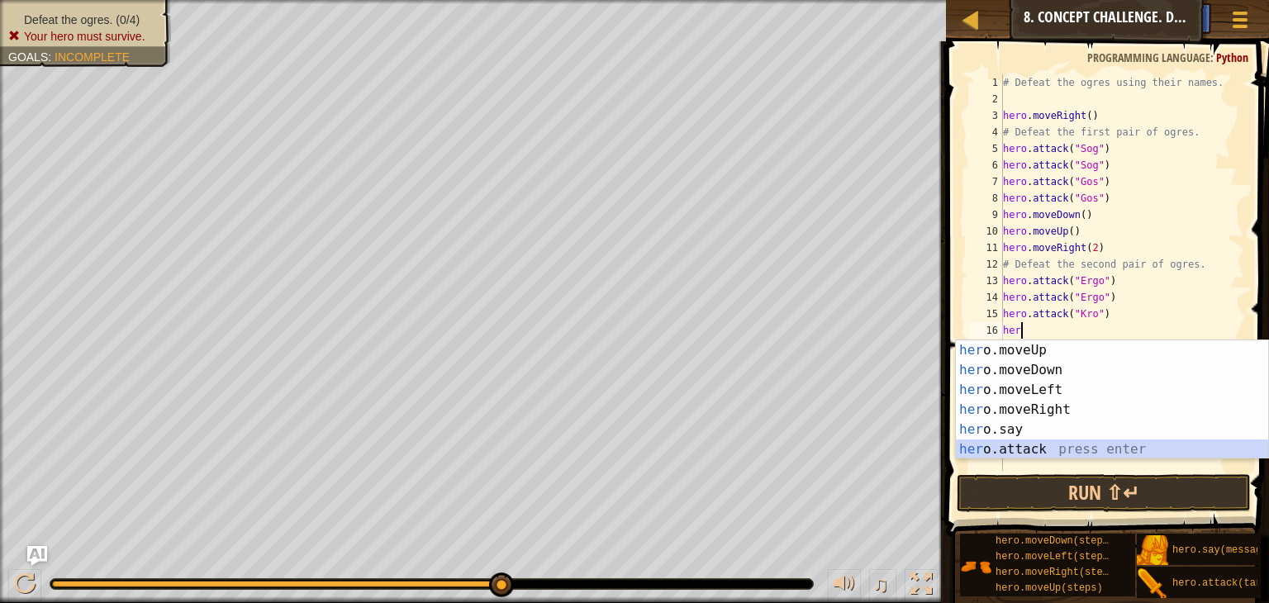
click at [1072, 455] on div "her o.moveUp press enter her o.moveDown press enter her o.moveLeft press enter …" at bounding box center [1112, 420] width 312 height 159
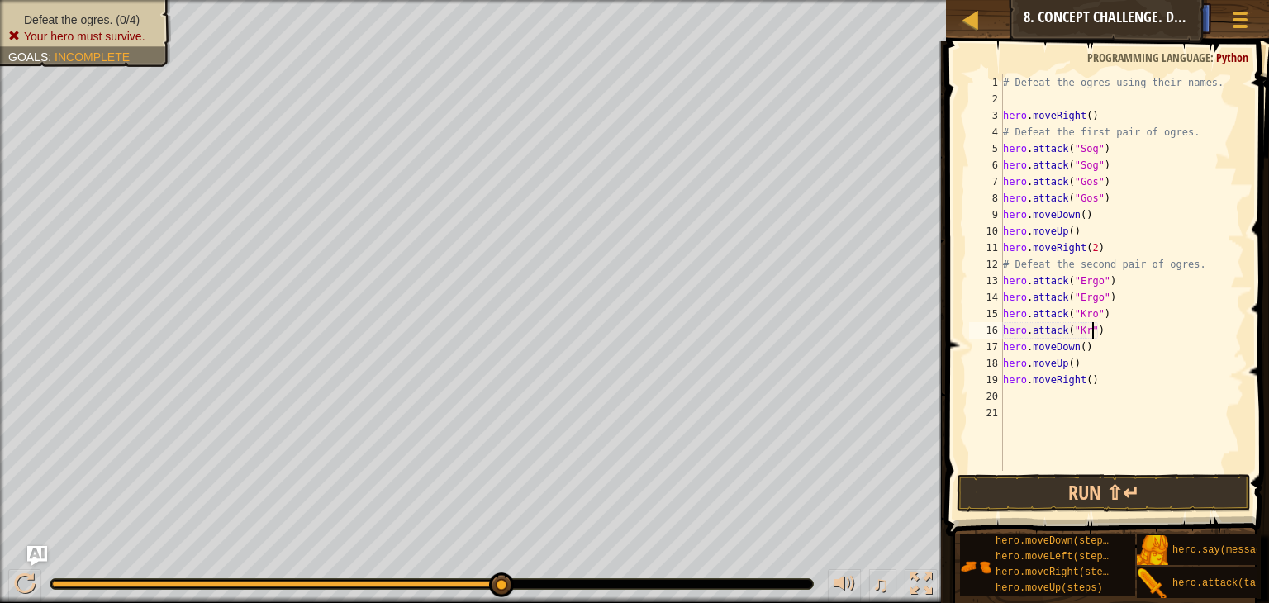
scroll to position [7, 7]
type textarea "hero.attack("Kro")"
click at [1127, 473] on span at bounding box center [1109, 265] width 336 height 544
click at [1135, 484] on button "Run ⇧↵" at bounding box center [1104, 493] width 294 height 38
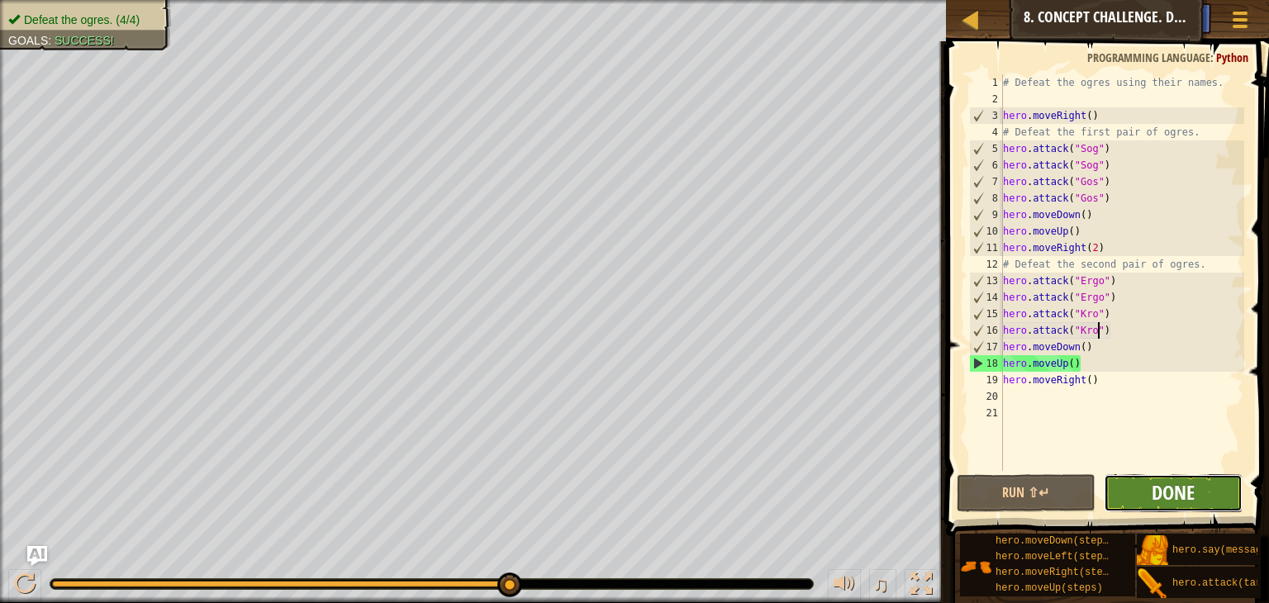
click at [1176, 499] on span "Done" at bounding box center [1173, 492] width 43 height 26
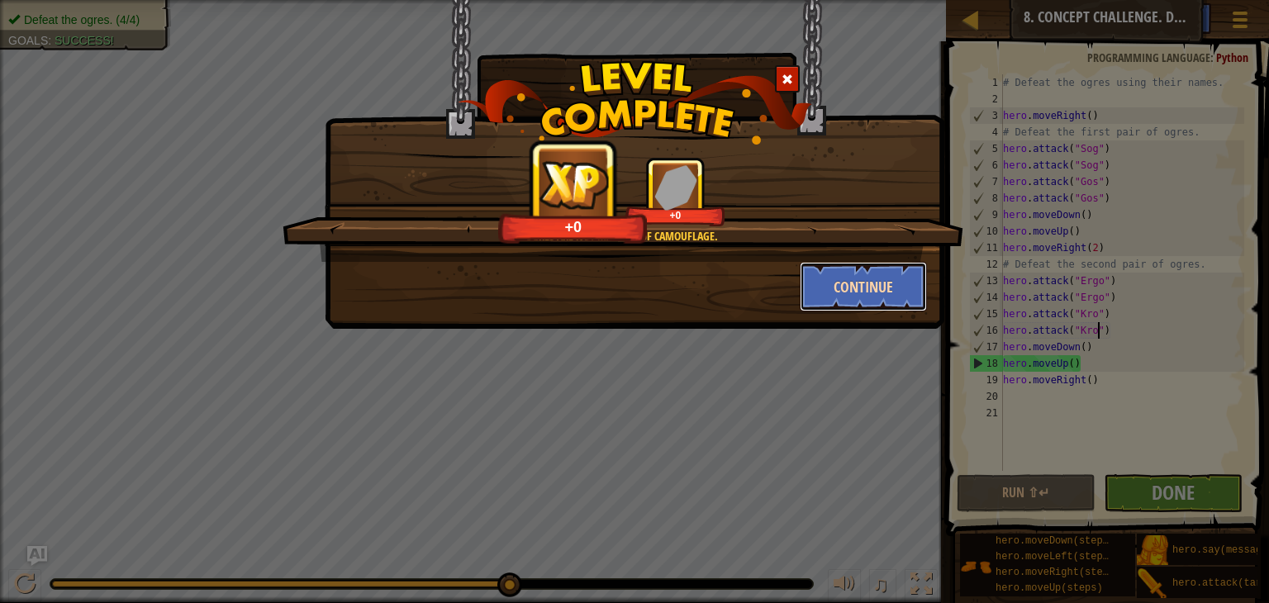
click at [891, 293] on button "Continue" at bounding box center [864, 287] width 128 height 50
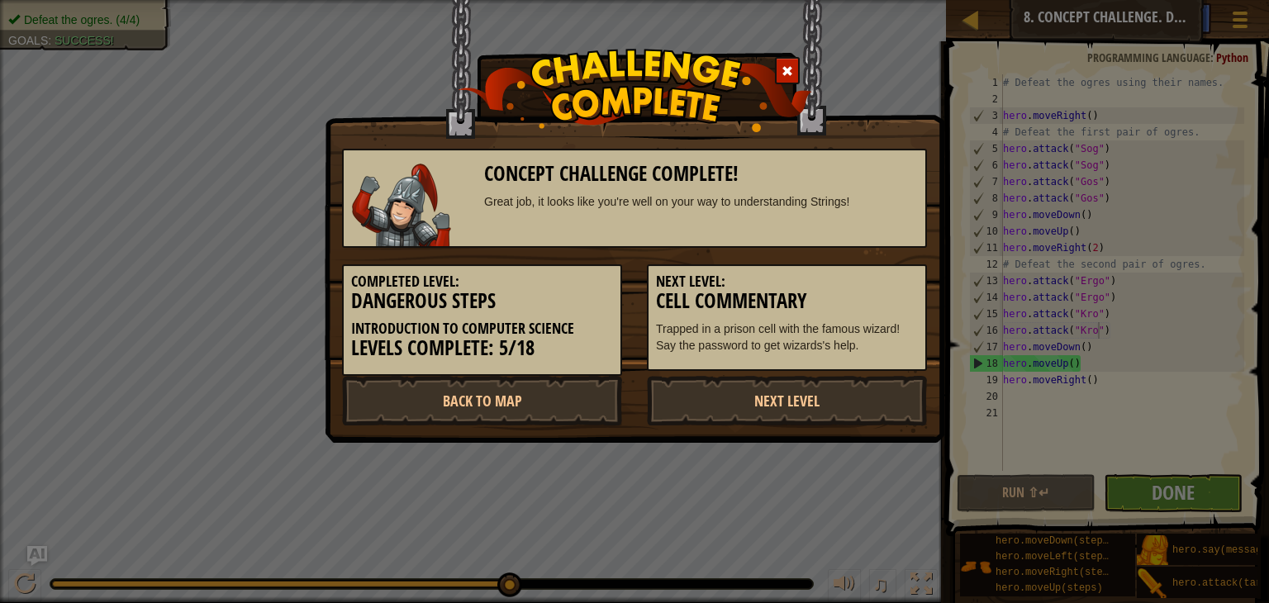
click at [891, 293] on h3 "Cell Commentary" at bounding box center [787, 301] width 262 height 22
click at [748, 395] on link "Next Level" at bounding box center [787, 401] width 280 height 50
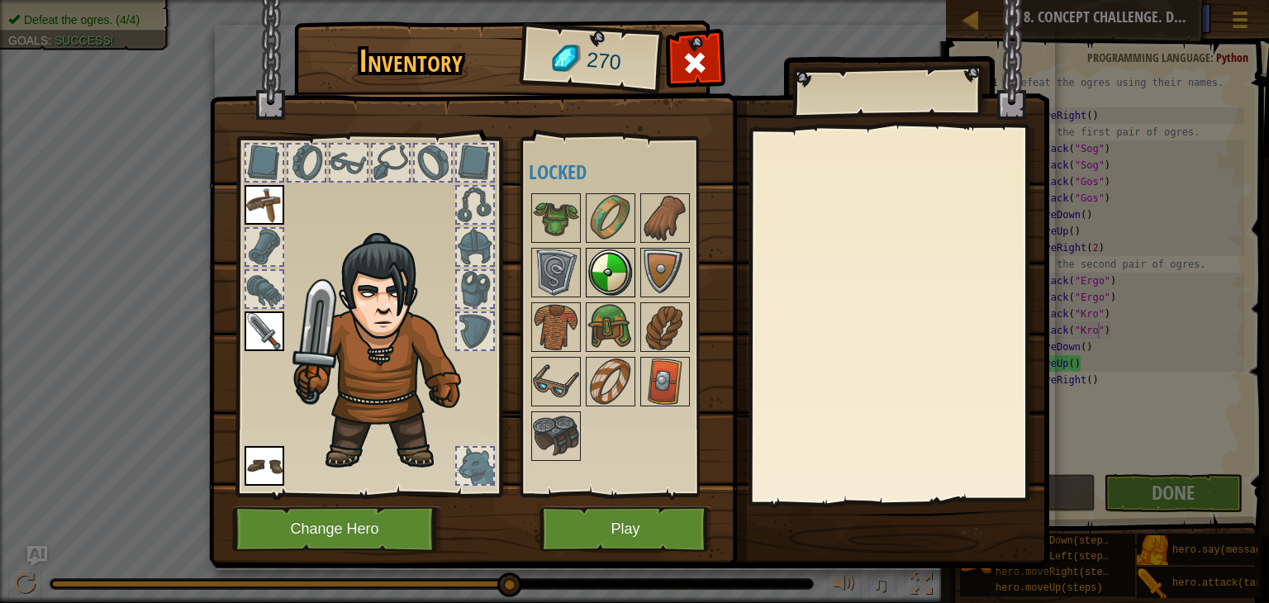
click at [609, 286] on img at bounding box center [611, 273] width 46 height 46
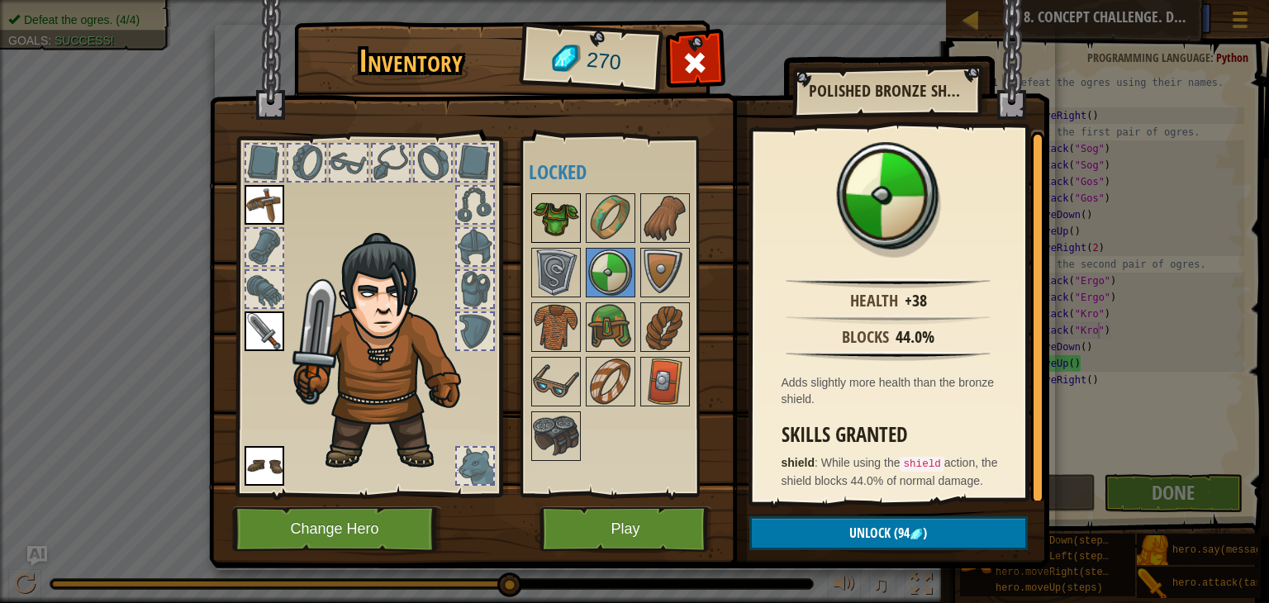
click at [549, 213] on img at bounding box center [556, 218] width 46 height 46
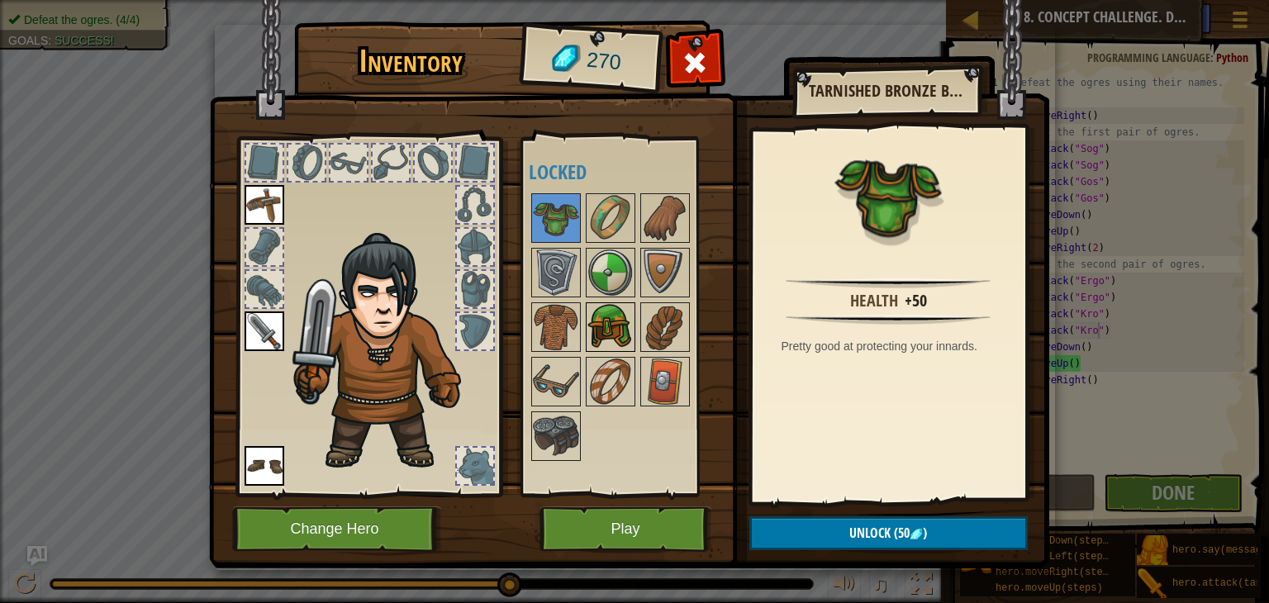
click at [600, 342] on img at bounding box center [611, 327] width 46 height 46
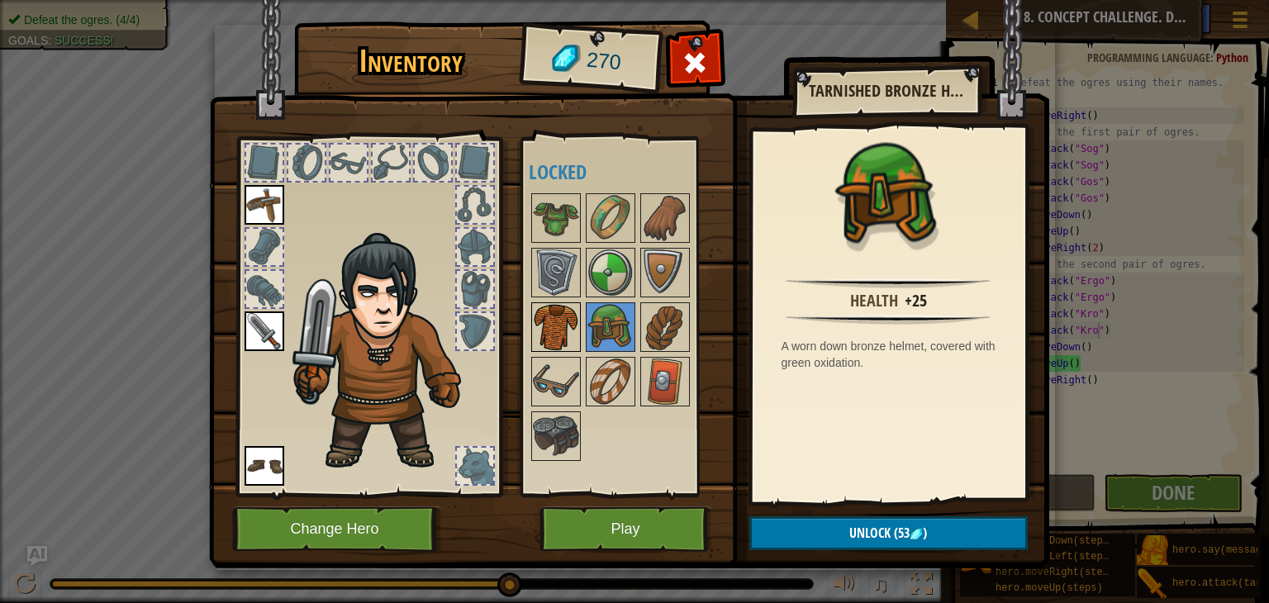
click at [563, 334] on img at bounding box center [556, 327] width 46 height 46
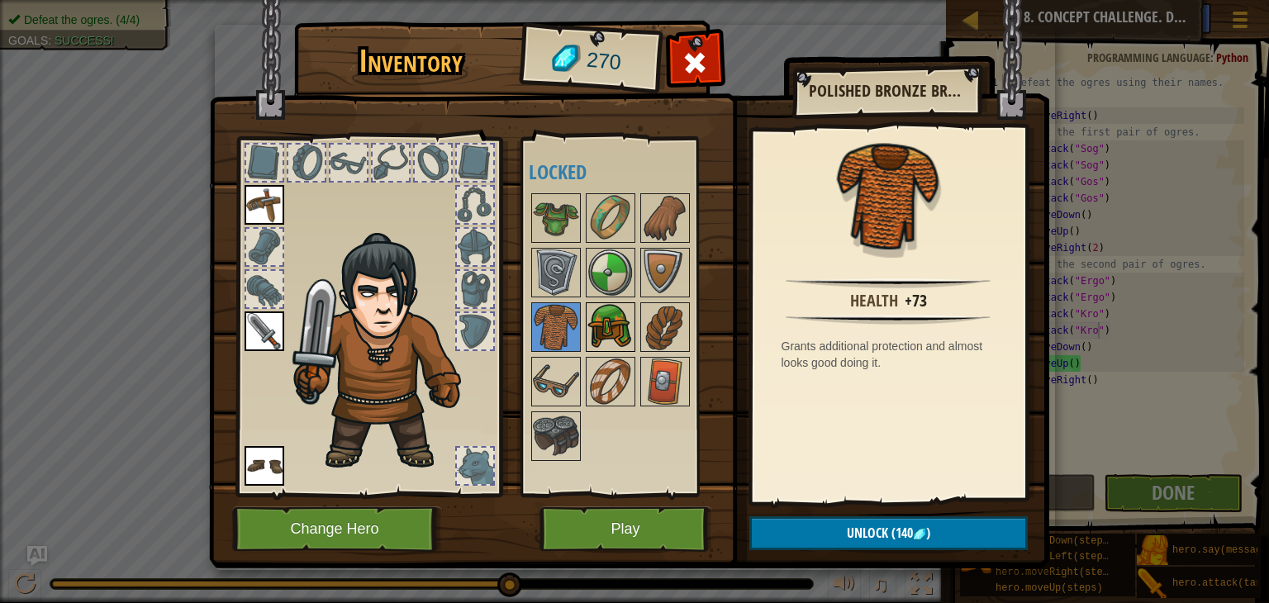
click at [588, 334] on img at bounding box center [611, 327] width 46 height 46
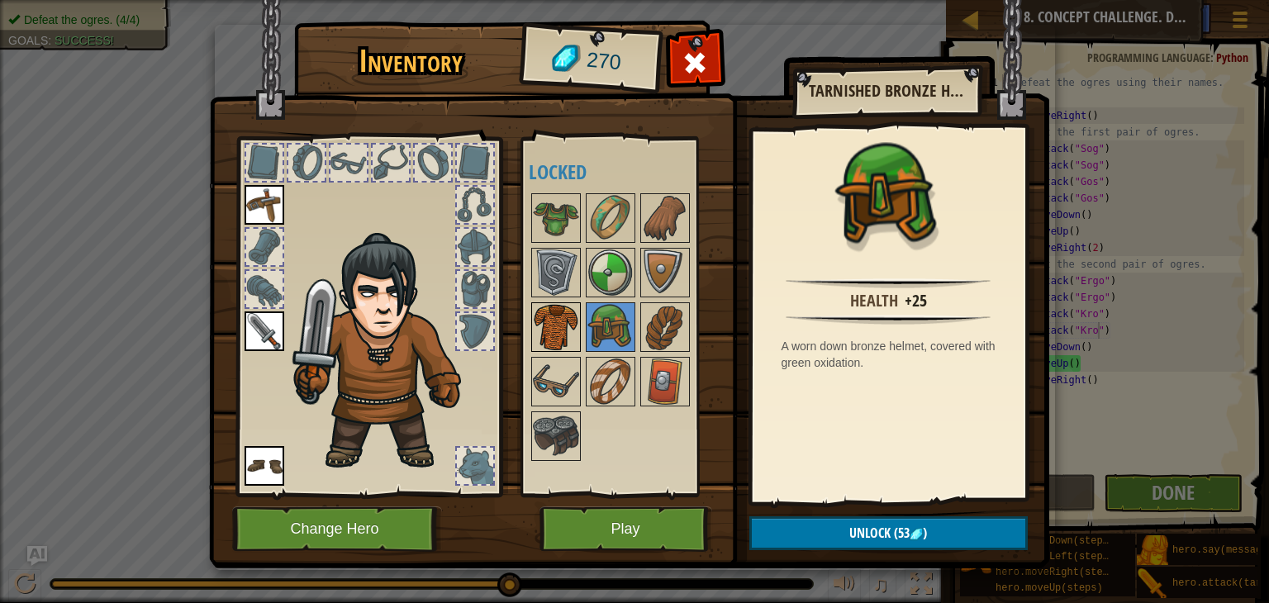
click at [565, 334] on img at bounding box center [556, 327] width 46 height 46
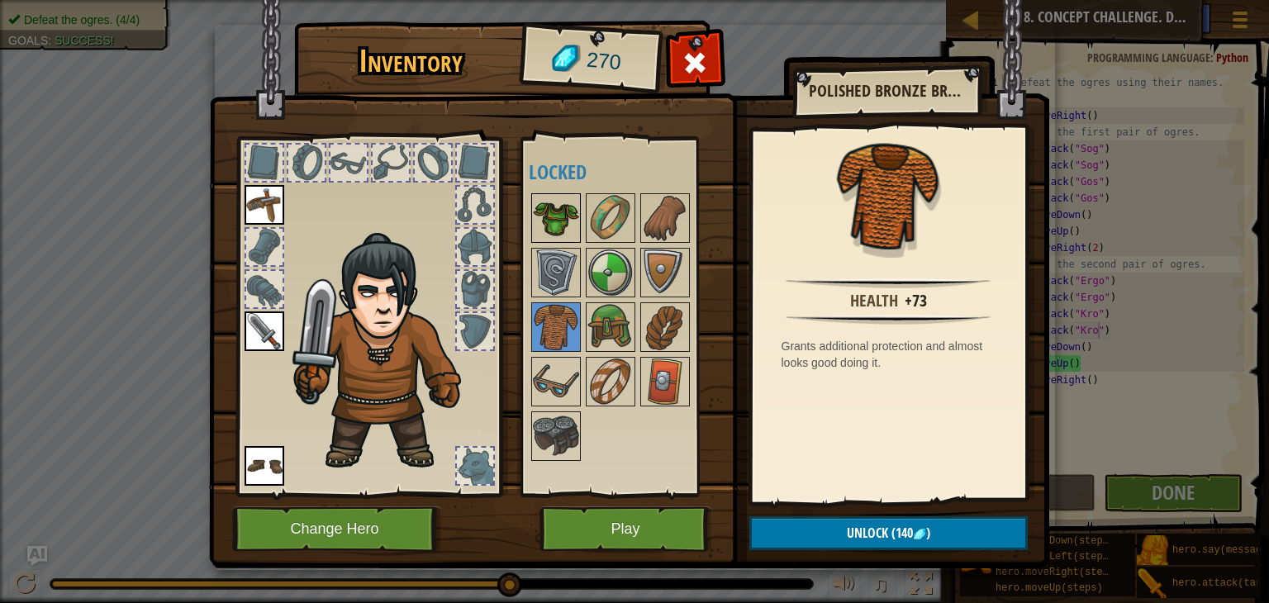
click at [570, 226] on img at bounding box center [556, 218] width 46 height 46
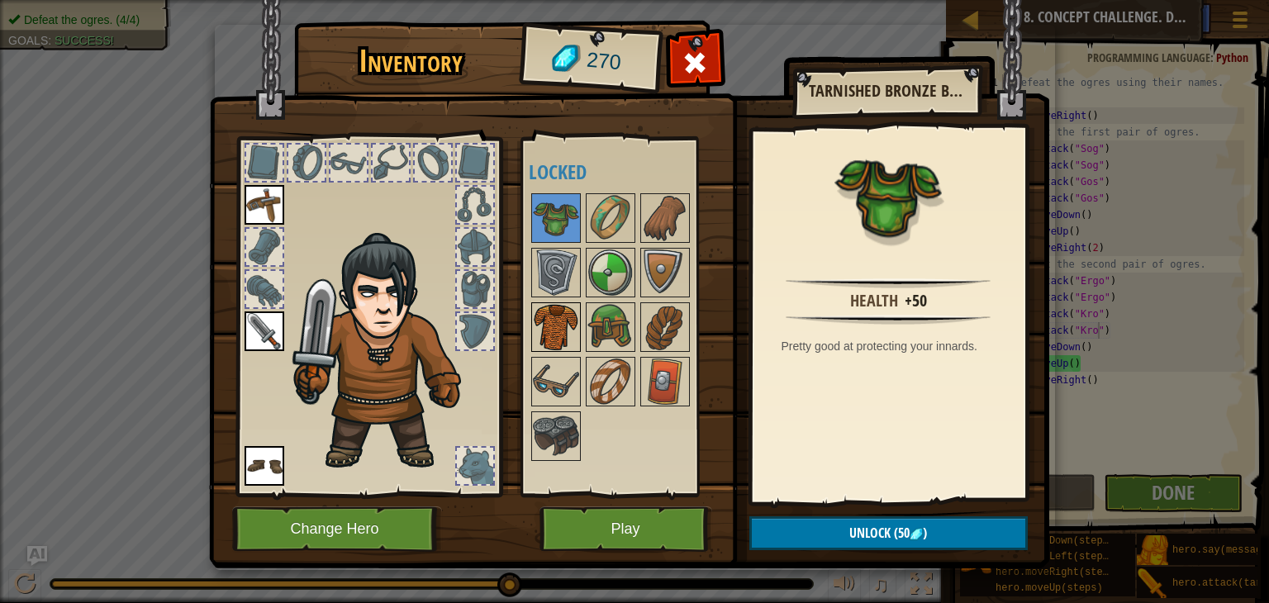
click at [572, 312] on img at bounding box center [556, 327] width 46 height 46
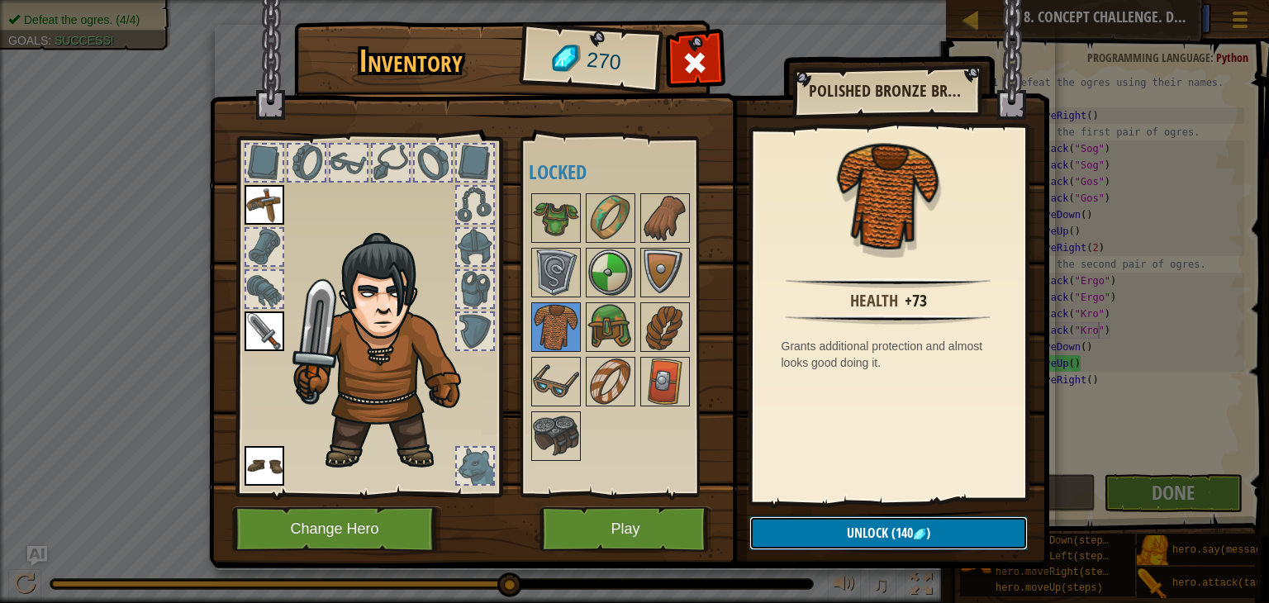
click at [899, 542] on button "Unlock (140 )" at bounding box center [889, 534] width 279 height 34
click at [893, 523] on button "Confirm" at bounding box center [889, 534] width 279 height 34
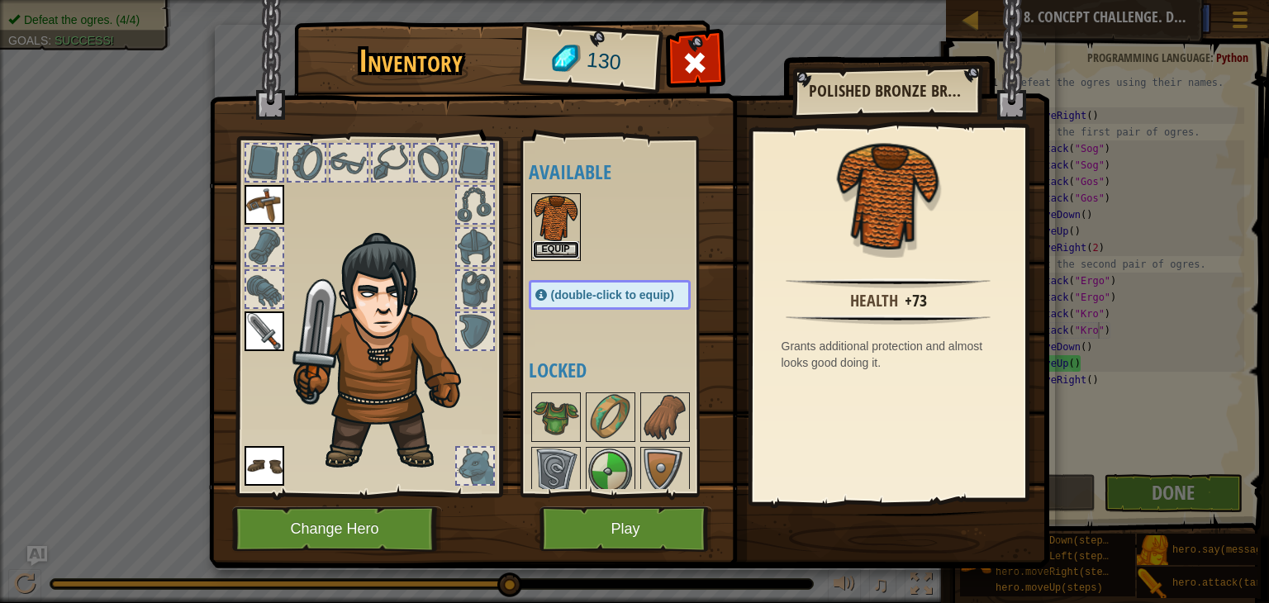
click at [571, 245] on button "Equip" at bounding box center [556, 249] width 46 height 17
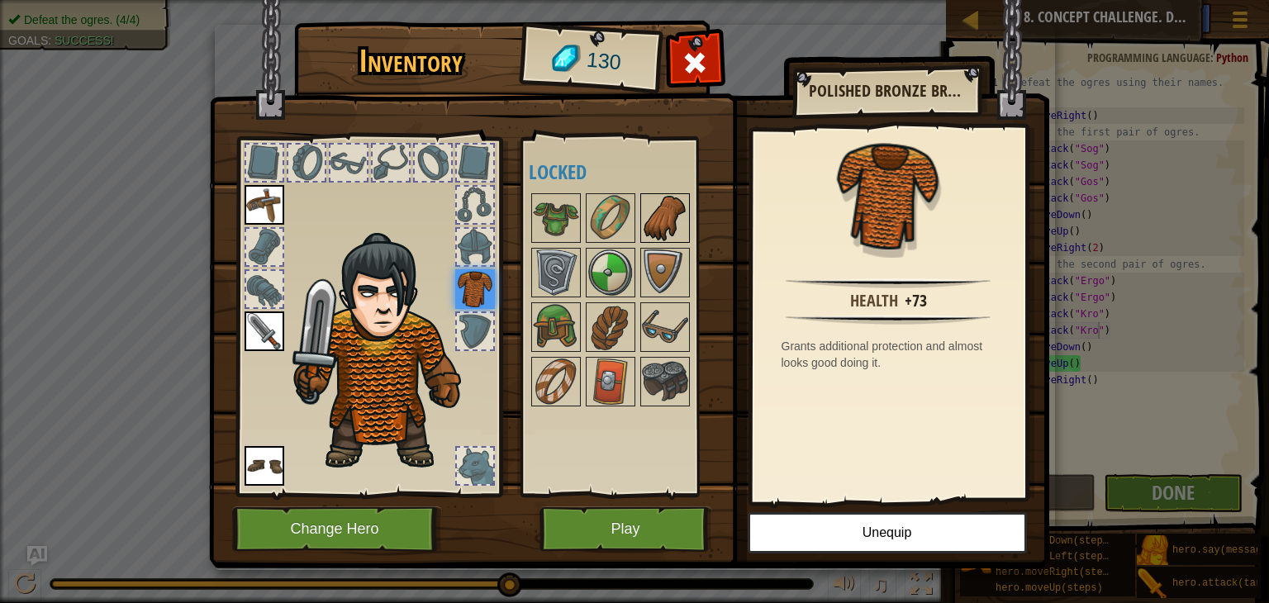
click at [677, 202] on img at bounding box center [665, 218] width 46 height 46
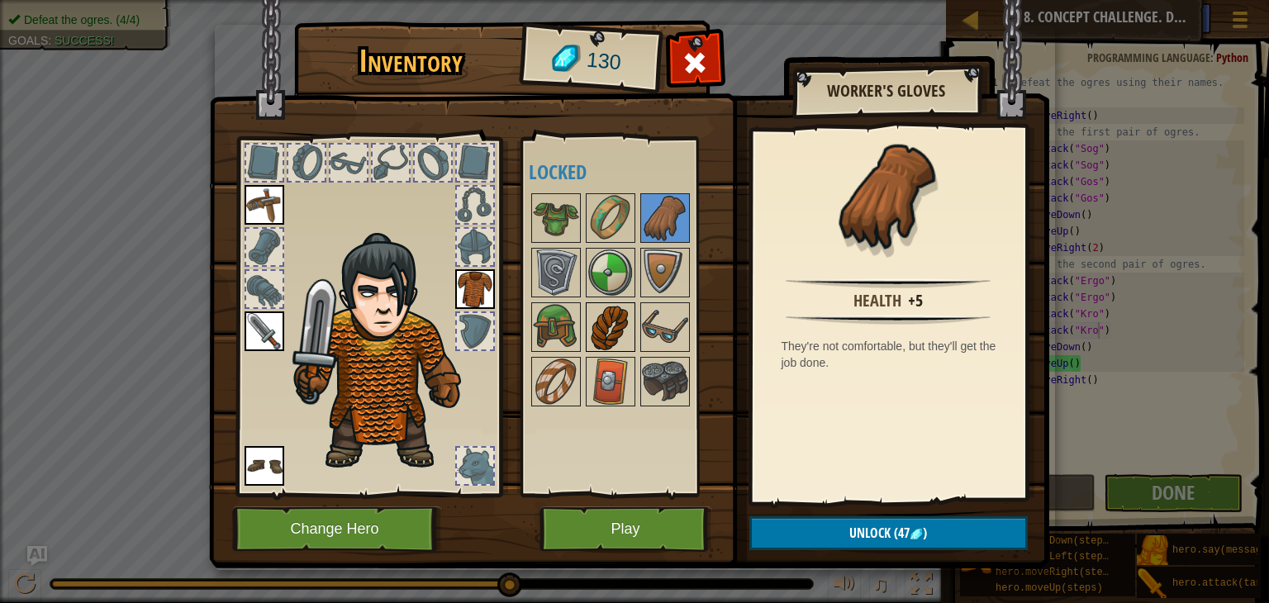
click at [606, 335] on img at bounding box center [611, 327] width 46 height 46
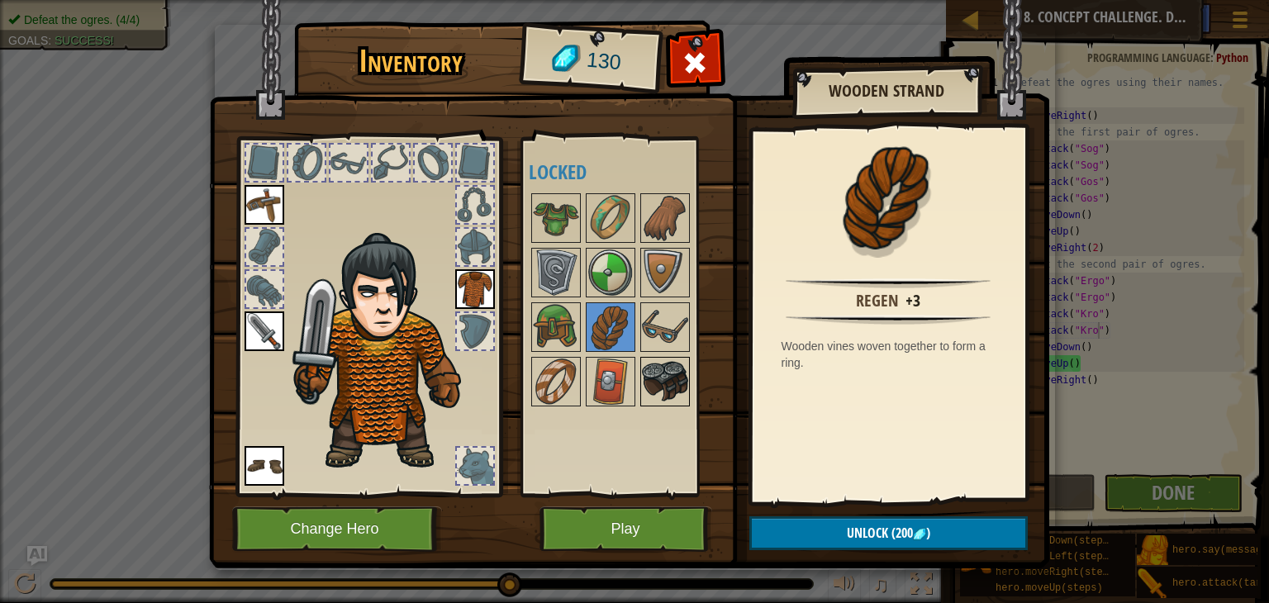
click at [660, 374] on img at bounding box center [665, 382] width 46 height 46
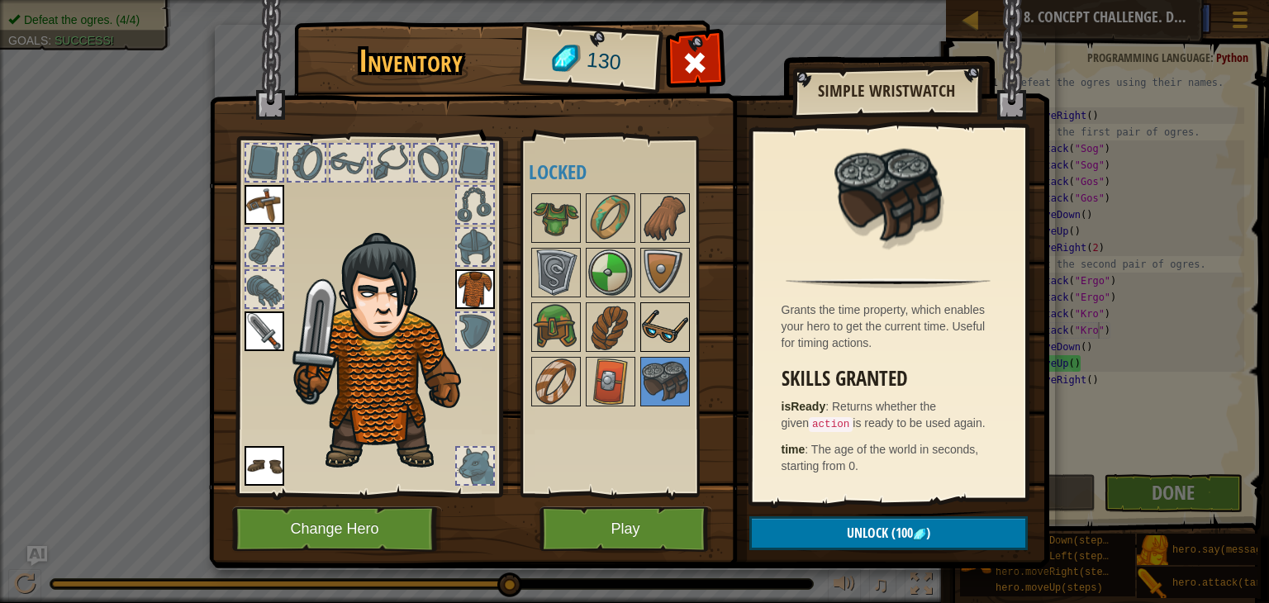
click at [659, 326] on img at bounding box center [665, 327] width 46 height 46
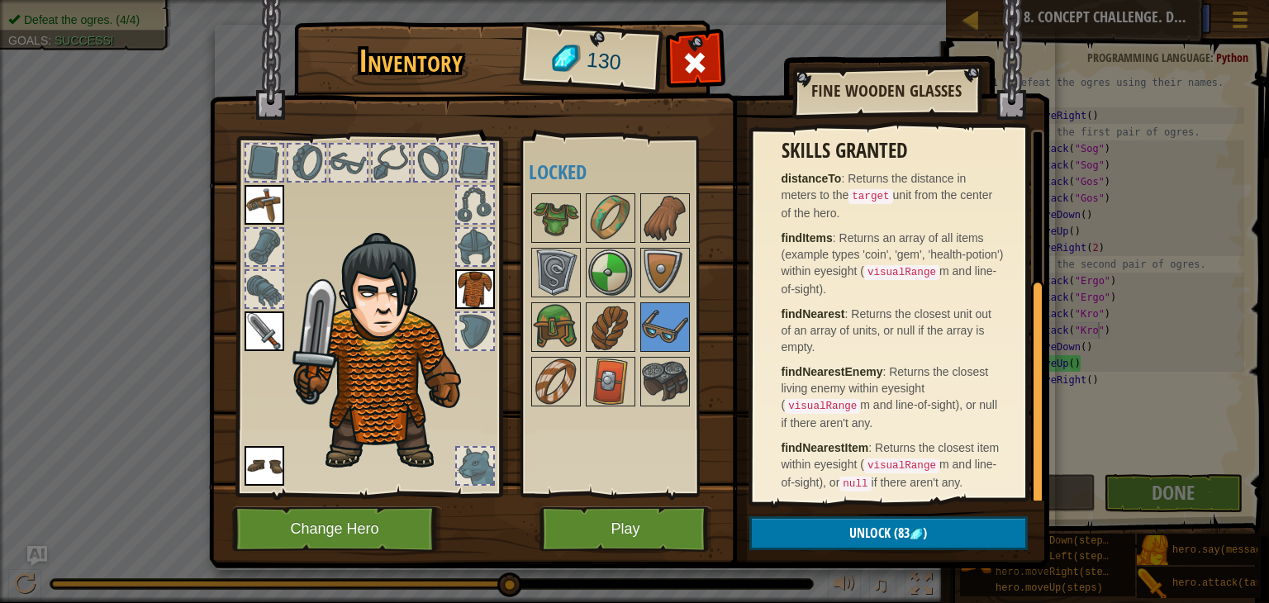
scroll to position [250, 0]
click at [562, 367] on img at bounding box center [556, 382] width 46 height 46
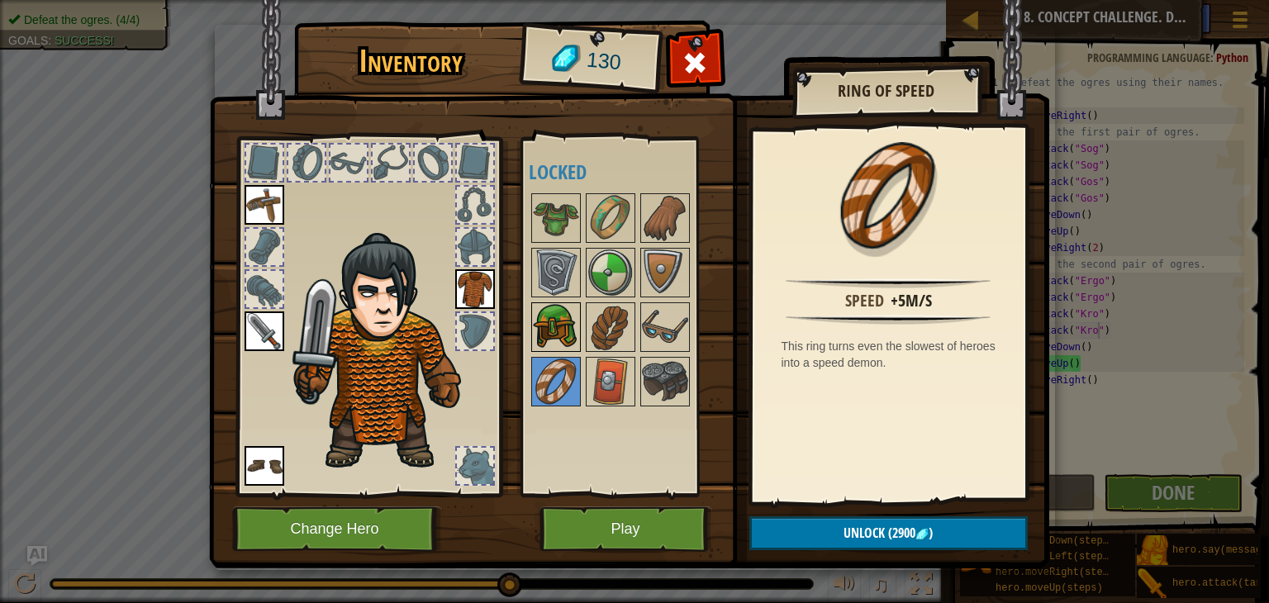
click at [544, 326] on img at bounding box center [556, 327] width 46 height 46
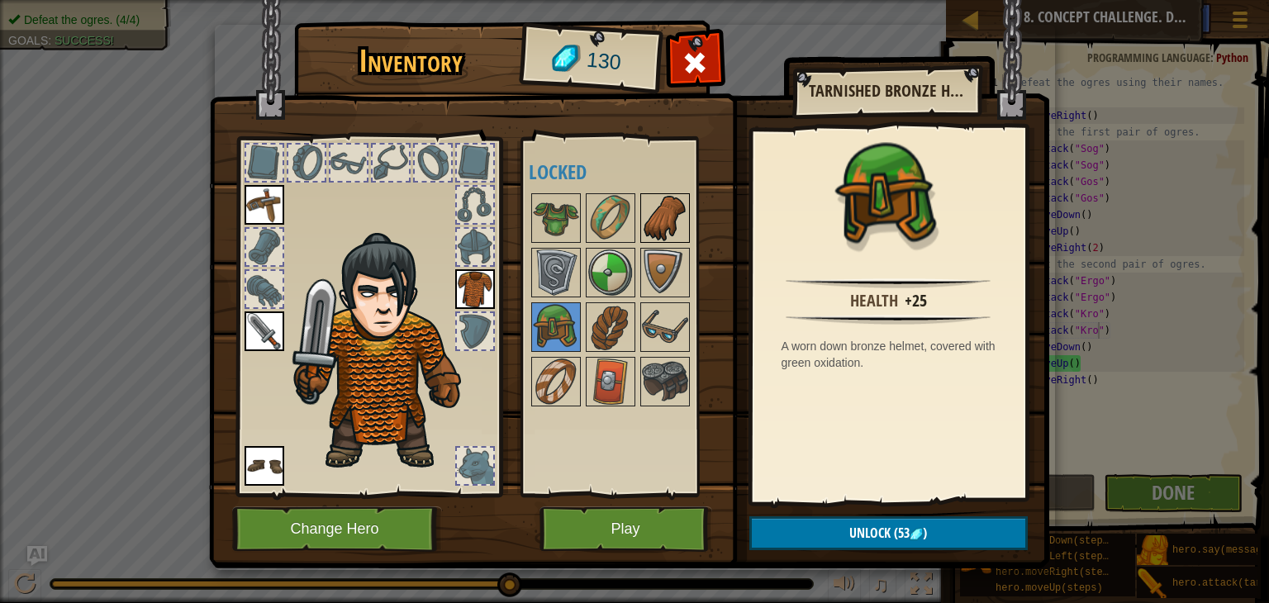
click at [658, 226] on img at bounding box center [665, 218] width 46 height 46
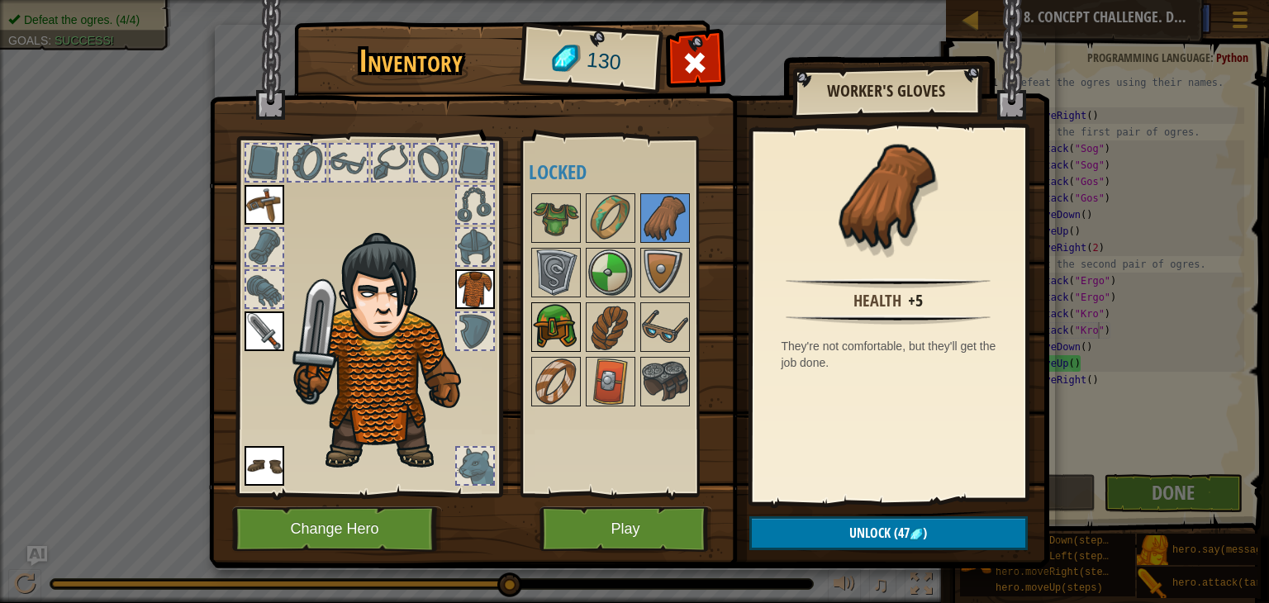
click at [569, 323] on img at bounding box center [556, 327] width 46 height 46
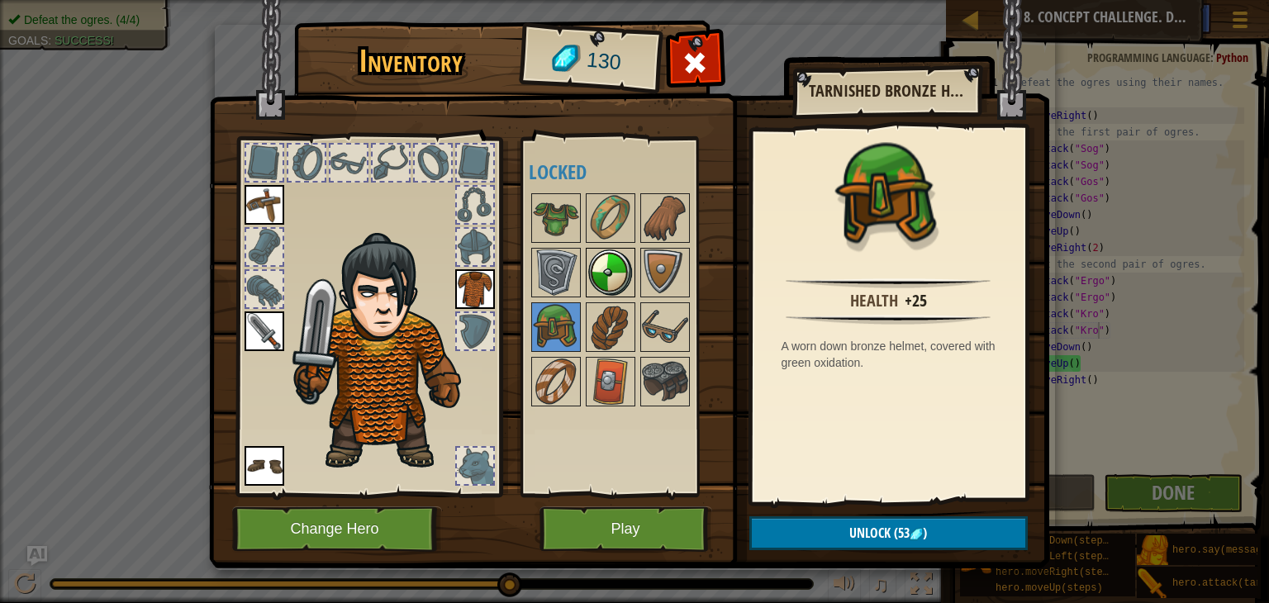
click at [609, 278] on img at bounding box center [611, 273] width 46 height 46
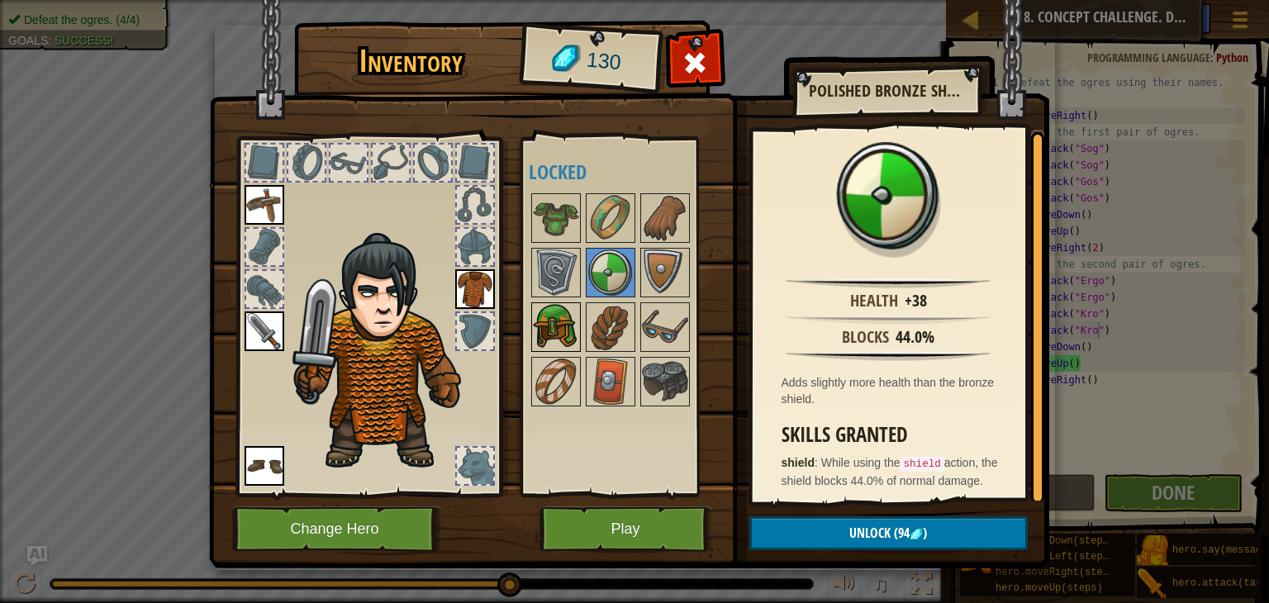
click at [565, 313] on img at bounding box center [556, 327] width 46 height 46
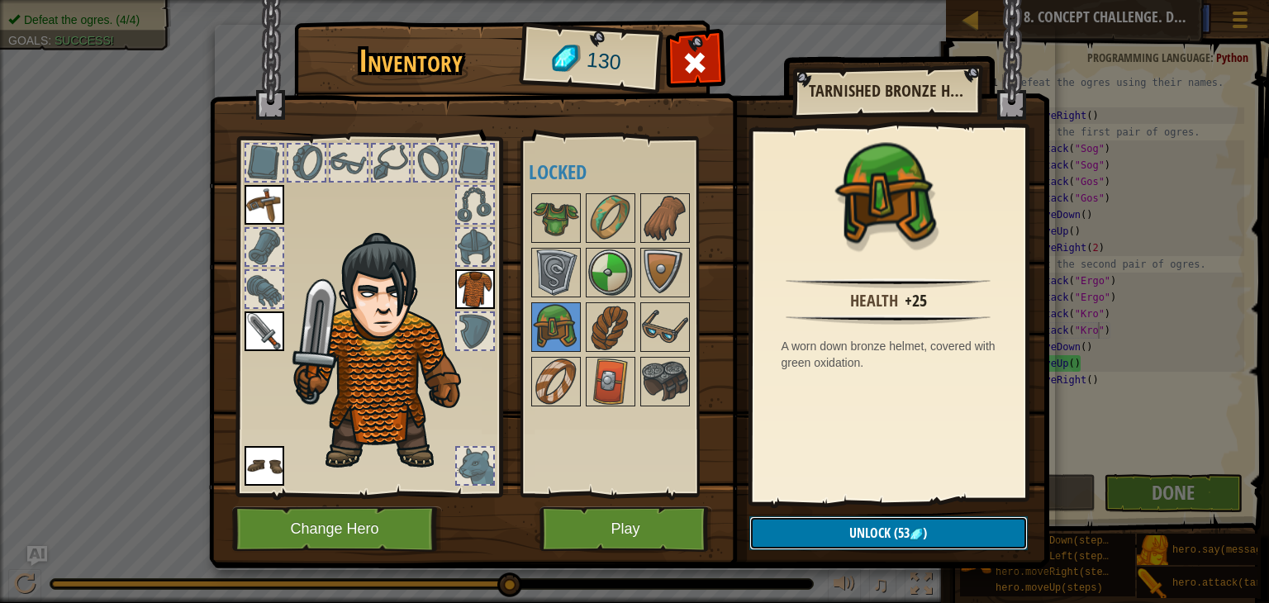
click at [891, 533] on span "(53" at bounding box center [900, 533] width 19 height 18
click at [889, 533] on button "Confirm" at bounding box center [889, 534] width 279 height 34
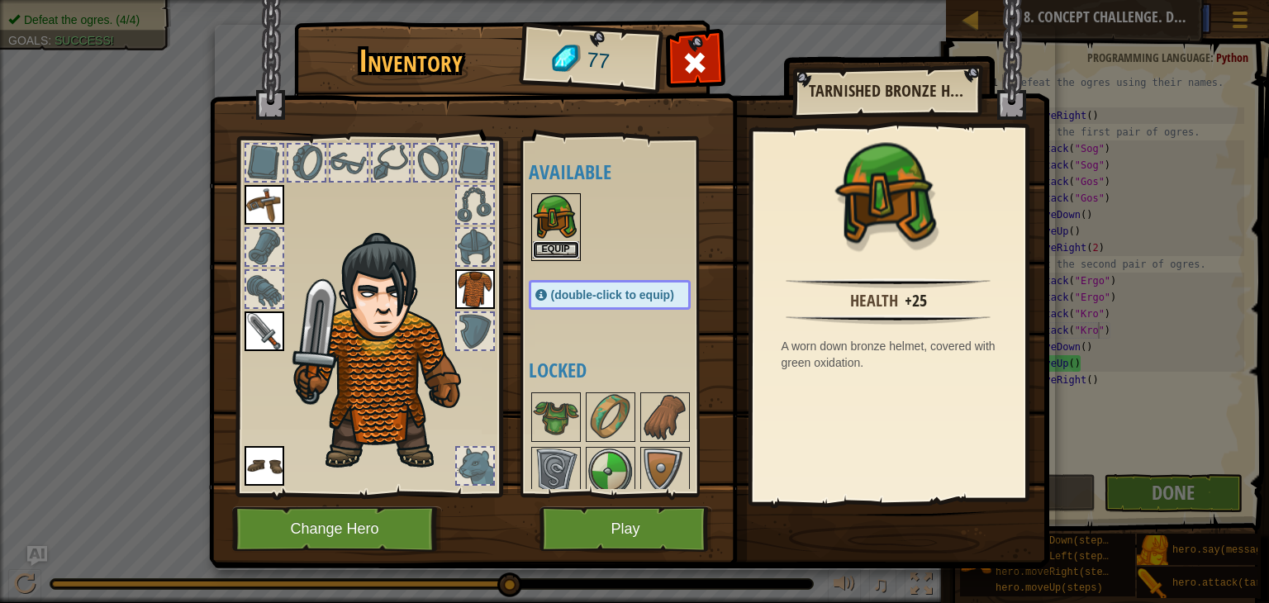
click at [555, 252] on button "Equip" at bounding box center [556, 249] width 46 height 17
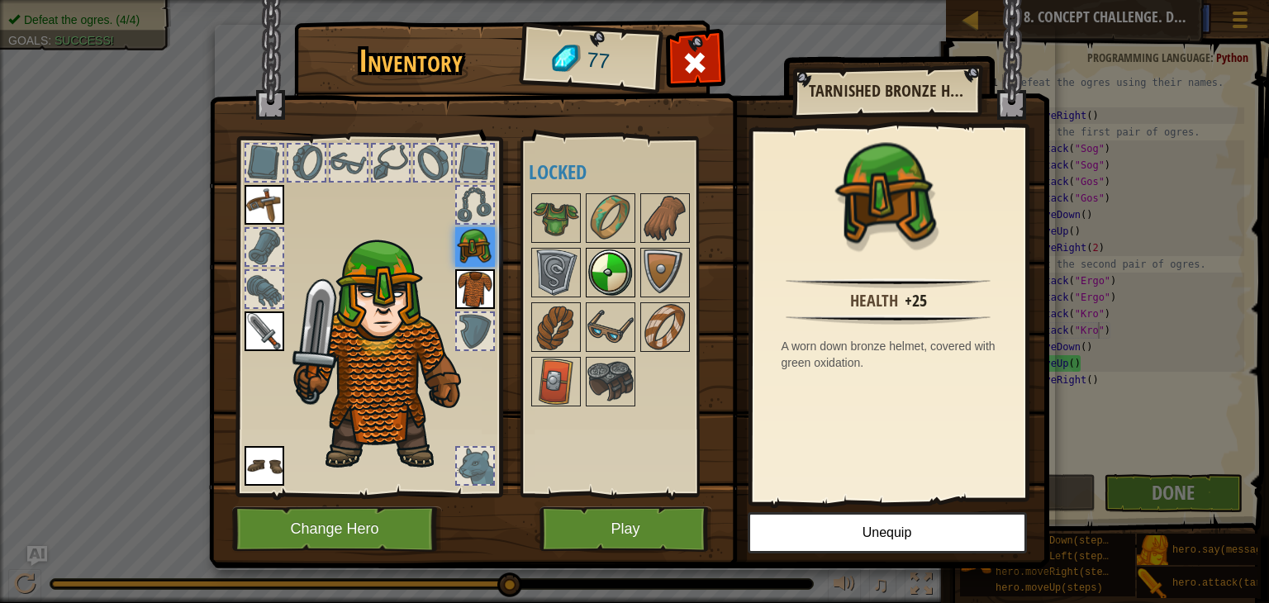
click at [624, 274] on img at bounding box center [611, 273] width 46 height 46
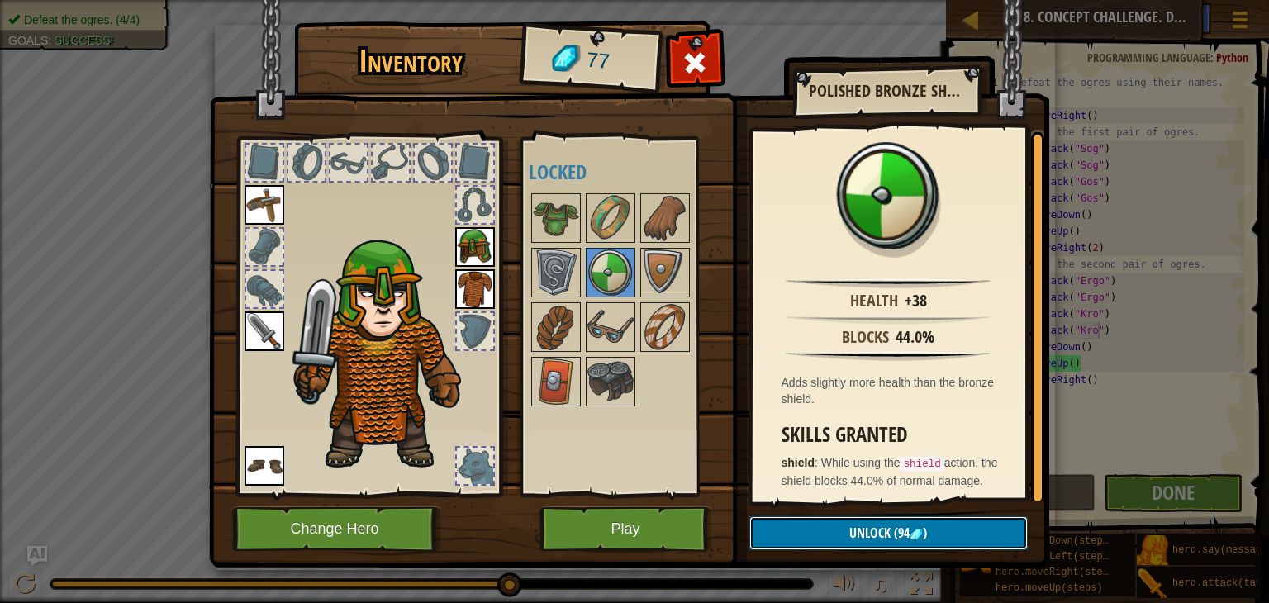
click at [865, 539] on span "Unlock" at bounding box center [870, 533] width 41 height 18
click at [654, 281] on img at bounding box center [665, 273] width 46 height 46
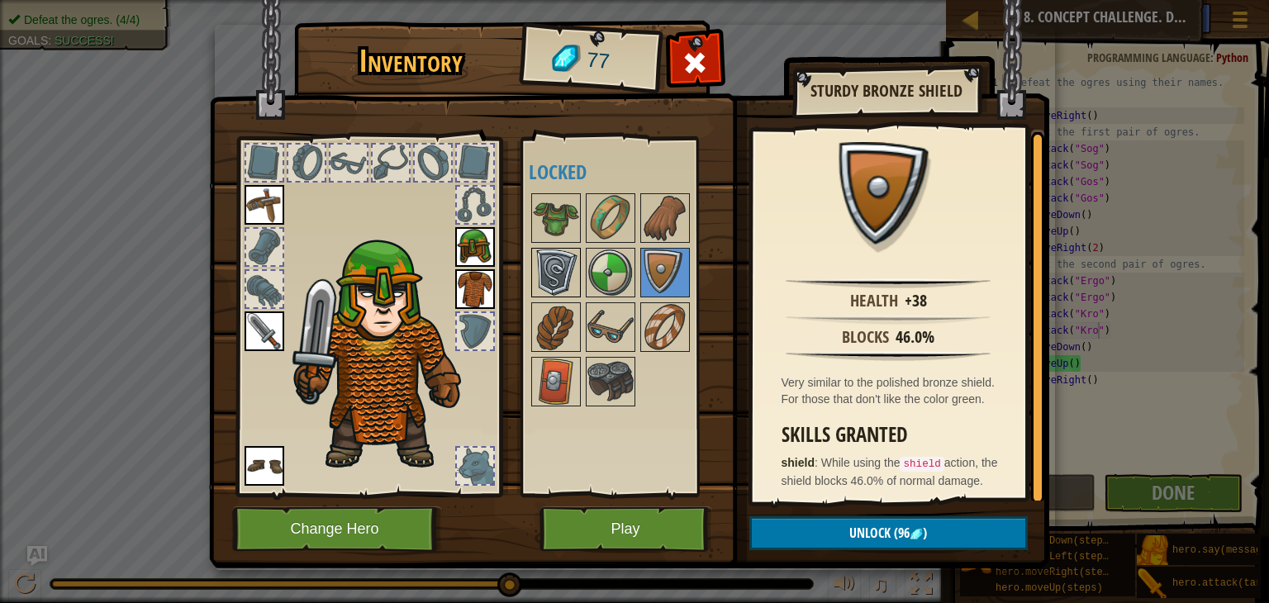
click at [560, 279] on img at bounding box center [556, 273] width 46 height 46
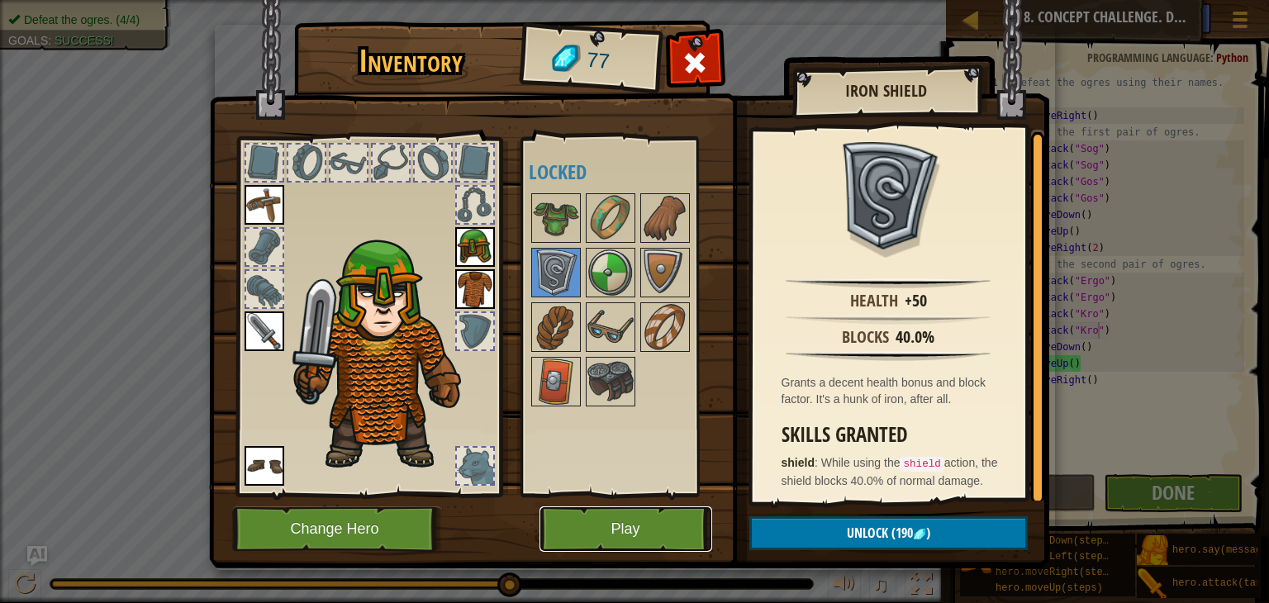
click at [588, 523] on button "Play" at bounding box center [626, 529] width 173 height 45
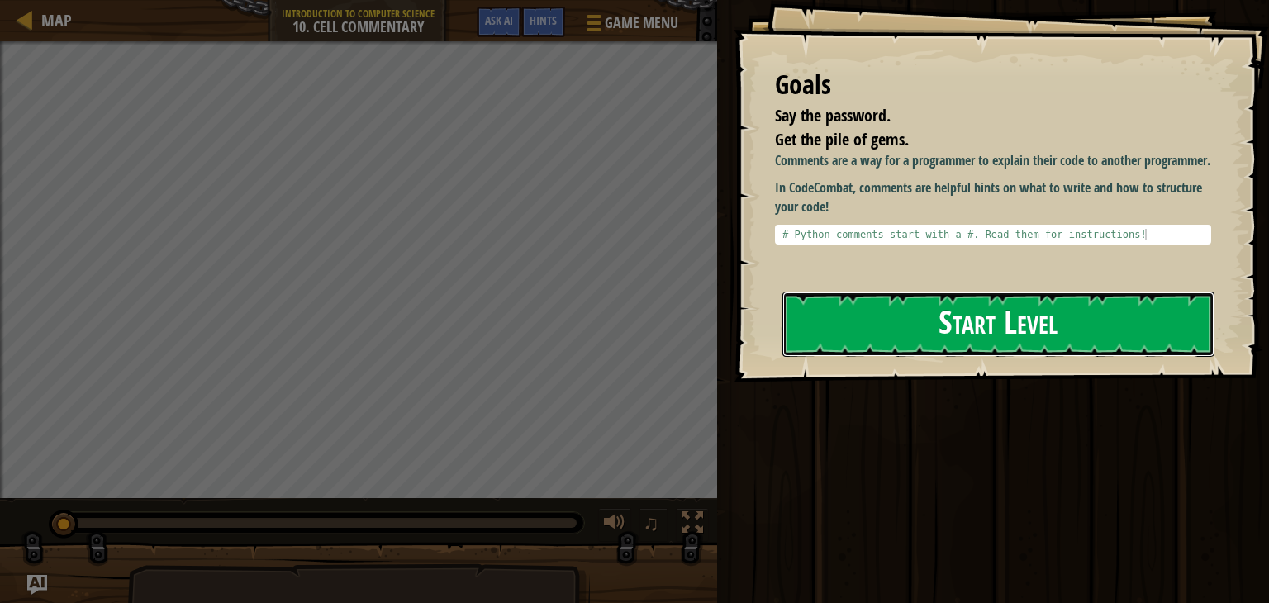
click at [943, 329] on button "Start Level" at bounding box center [999, 324] width 432 height 65
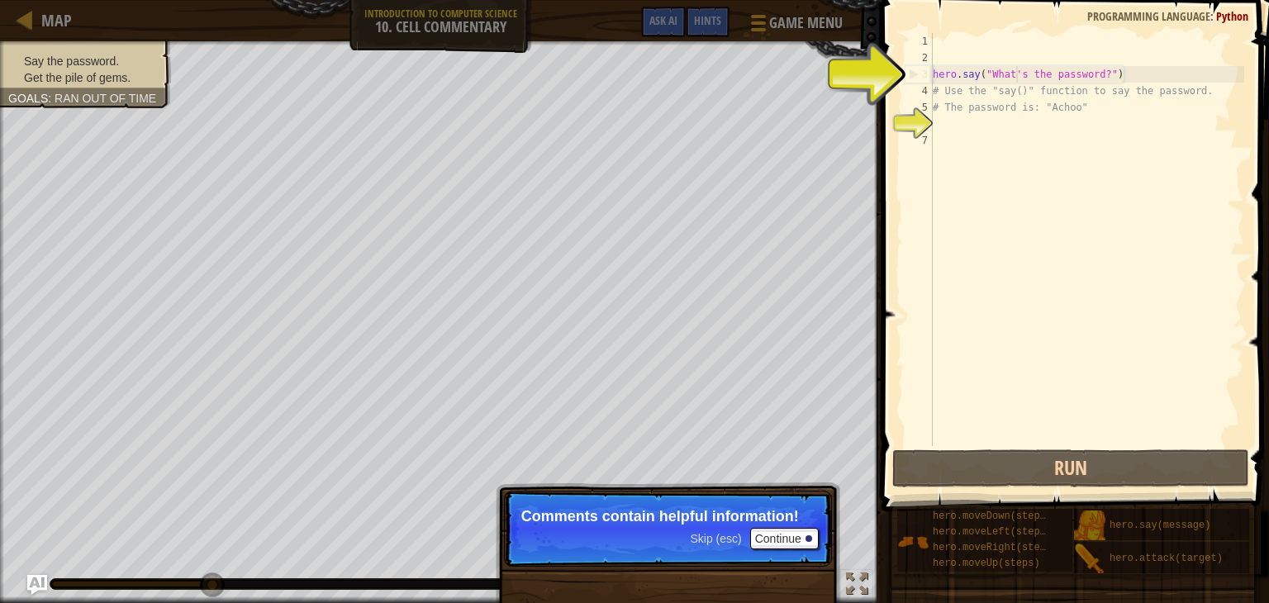
click at [1016, 75] on div "hero . say ( "What's the password?" ) # Use the "say()" function to say the pas…" at bounding box center [1087, 256] width 315 height 446
type textarea "hero.say("What's the password?")"
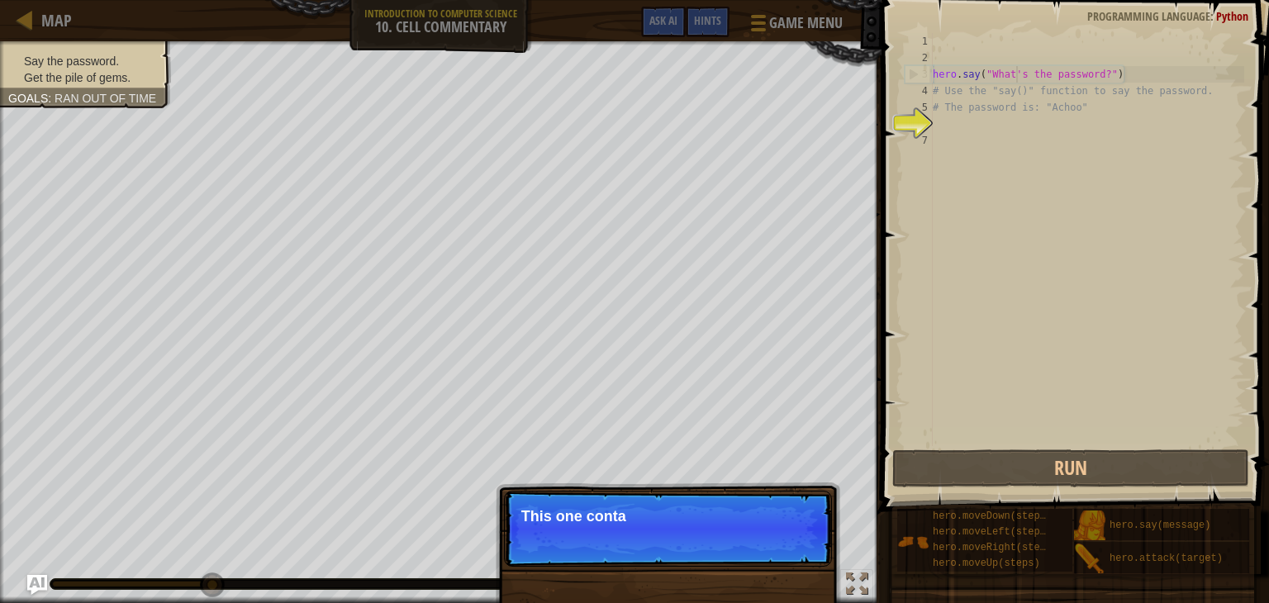
click at [989, 127] on div "hero . say ( "What's the password?" ) # Use the "say()" function to say the pas…" at bounding box center [1087, 256] width 315 height 446
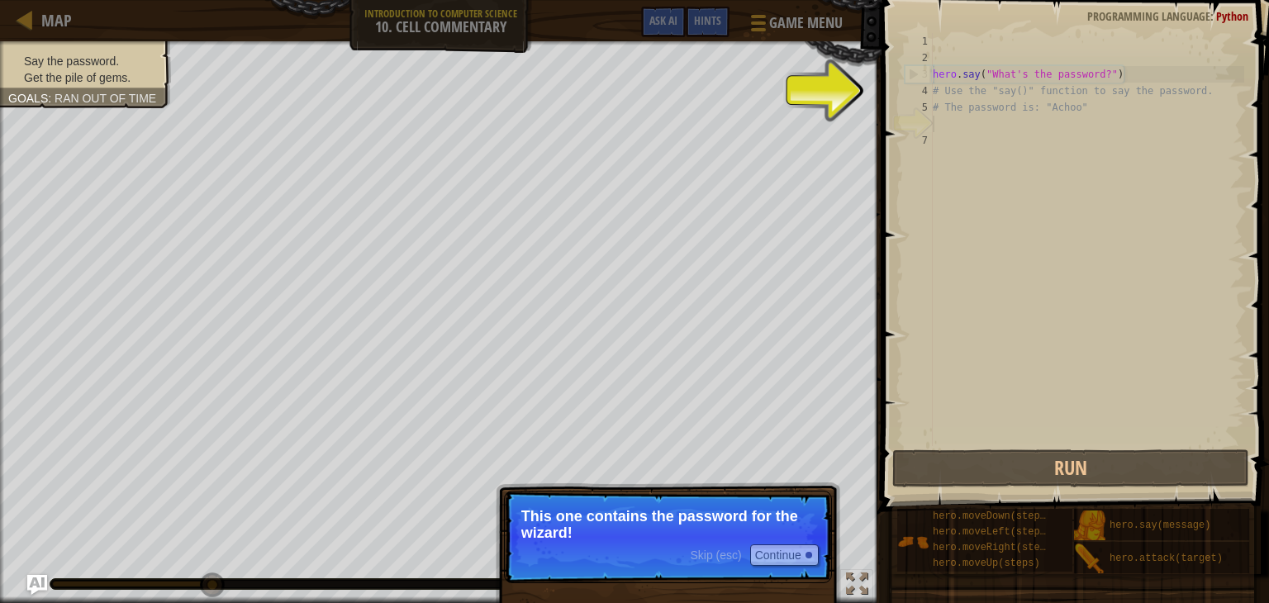
click at [693, 529] on p "This one contains the password for the wizard!" at bounding box center [668, 524] width 293 height 33
click at [773, 552] on button "Continue" at bounding box center [784, 555] width 69 height 21
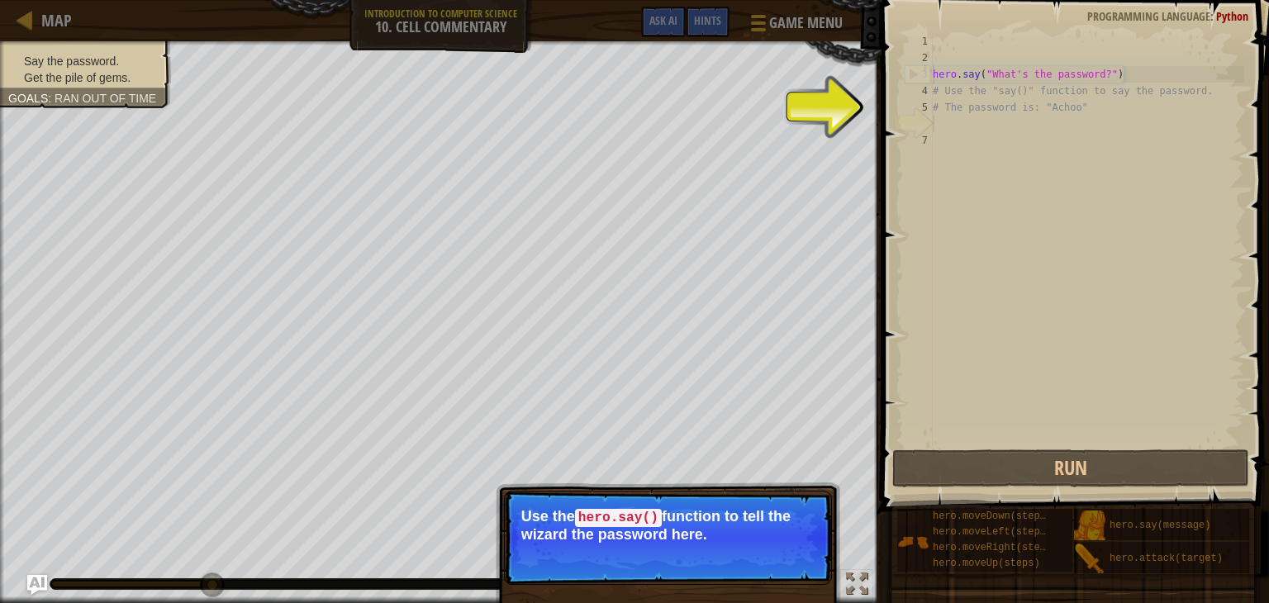
click at [757, 494] on p "Skip (esc) Continue Use the hero.say() function to tell the wizard the password…" at bounding box center [668, 538] width 328 height 94
click at [984, 128] on div "hero . say ( "What's the password?" ) # Use the "say()" function to say the pas…" at bounding box center [1087, 256] width 315 height 446
click at [807, 550] on button "Continue" at bounding box center [784, 556] width 69 height 21
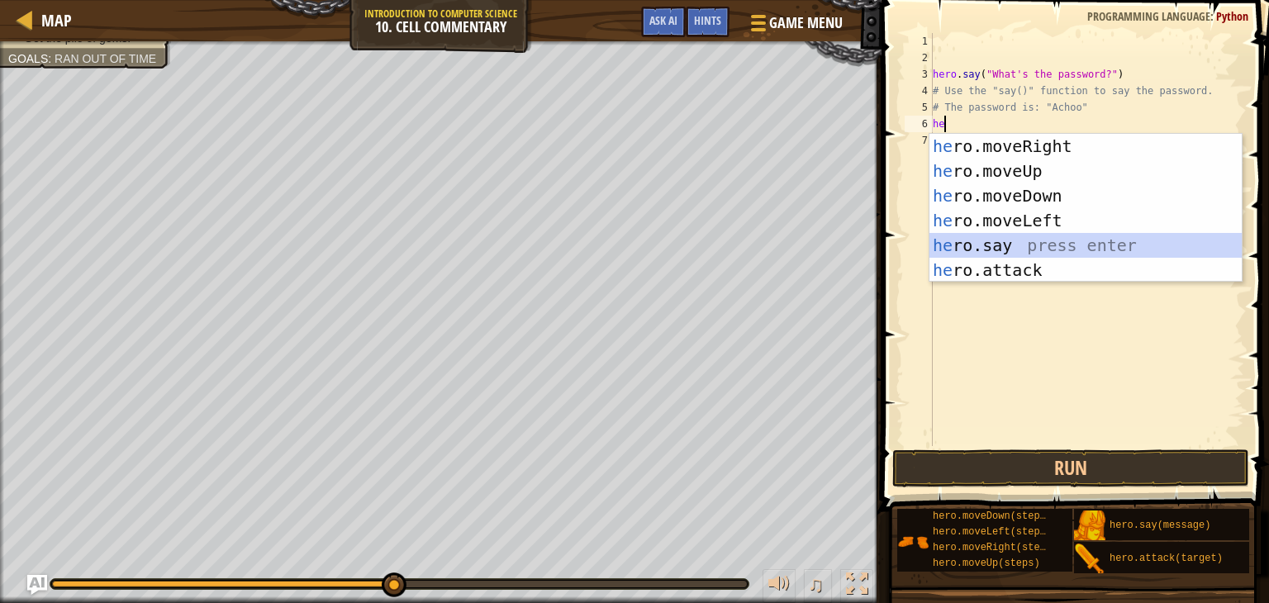
click at [990, 248] on div "he ro.moveRight press enter he ro.moveUp press enter he ro.moveDown press enter…" at bounding box center [1086, 233] width 312 height 198
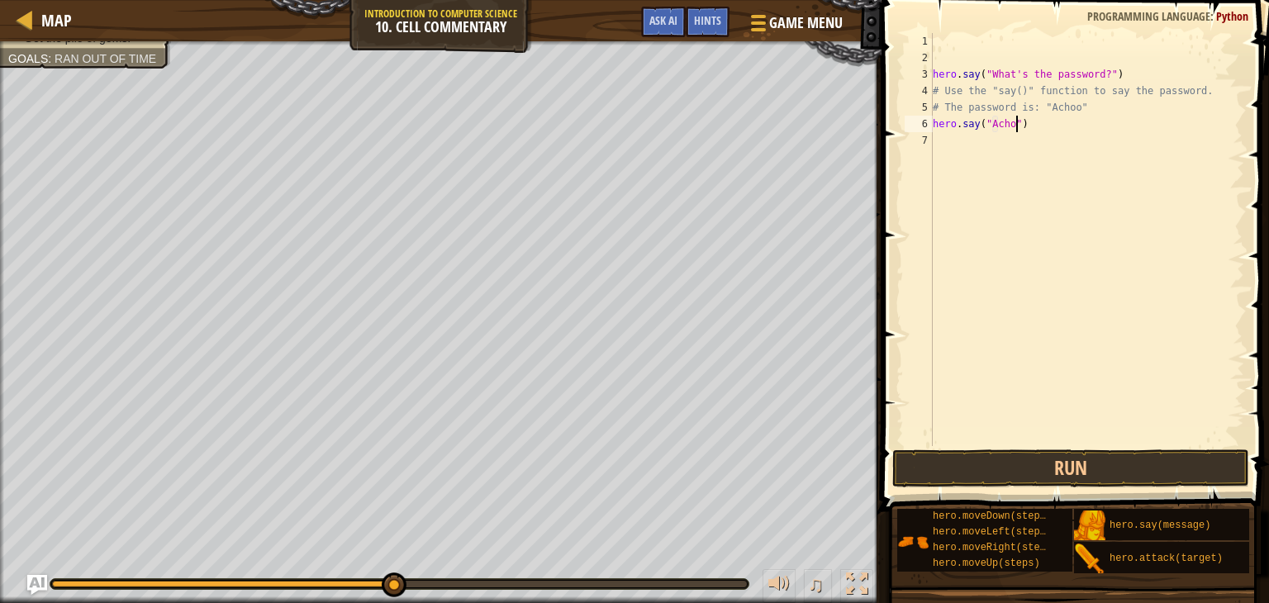
scroll to position [7, 7]
type textarea "hero.say("Achoo")"
click at [1033, 467] on button "Run" at bounding box center [1071, 469] width 357 height 38
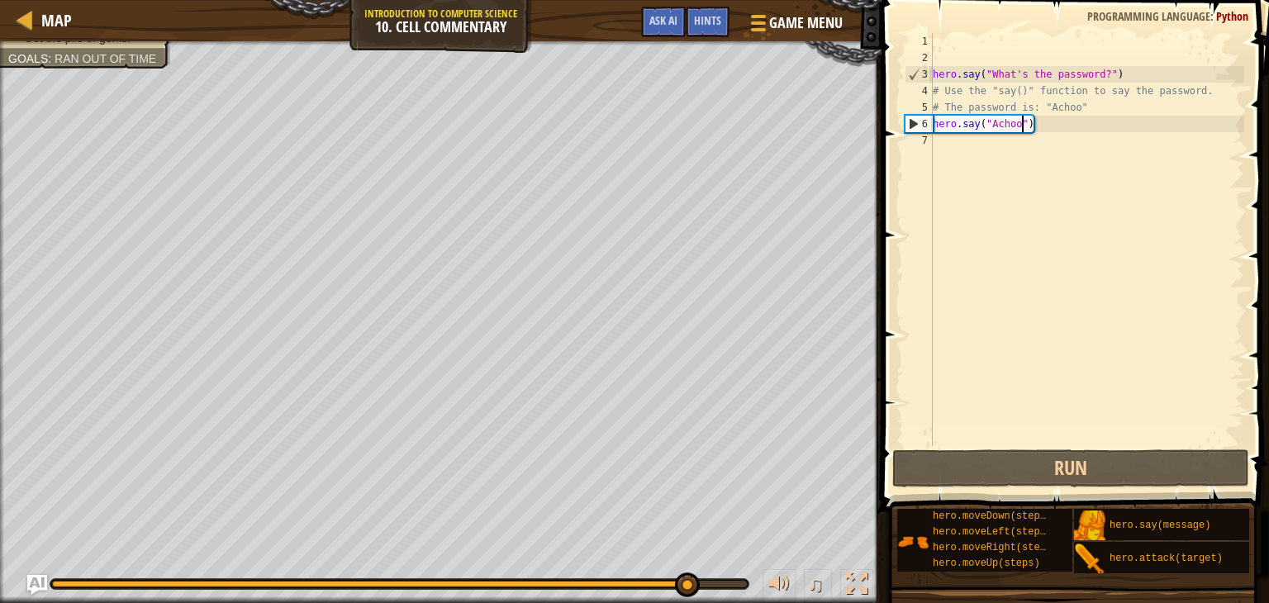
click at [949, 147] on div "hero . say ( "What's the password?" ) # Use the "say()" function to say the pas…" at bounding box center [1087, 256] width 315 height 446
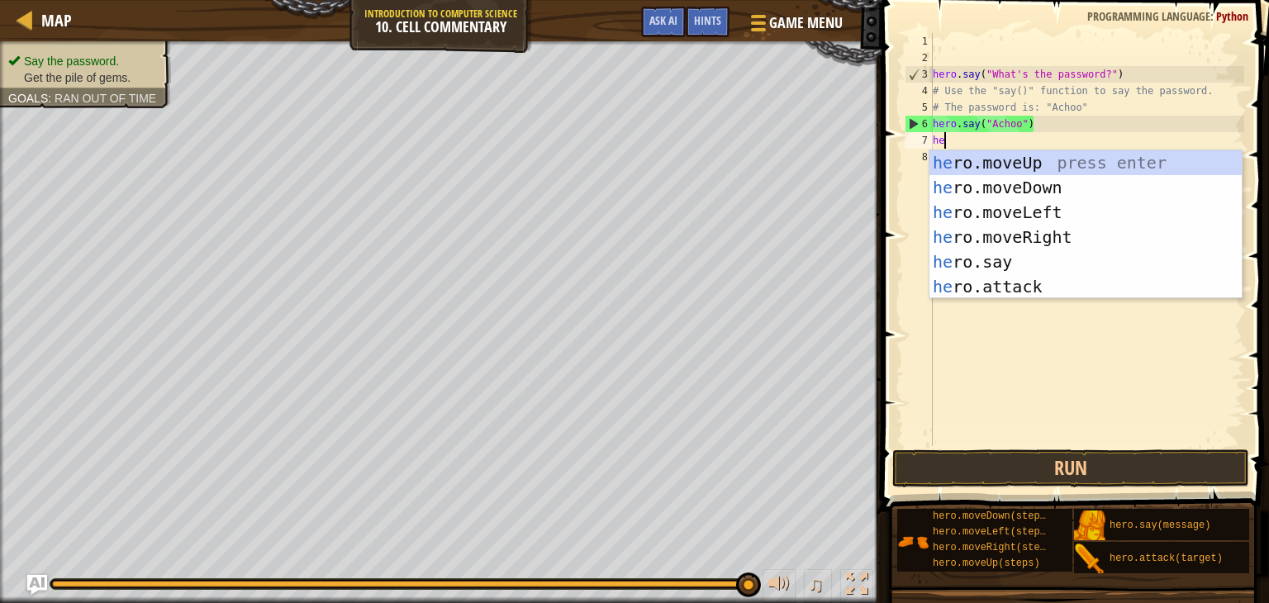
type textarea "hero"
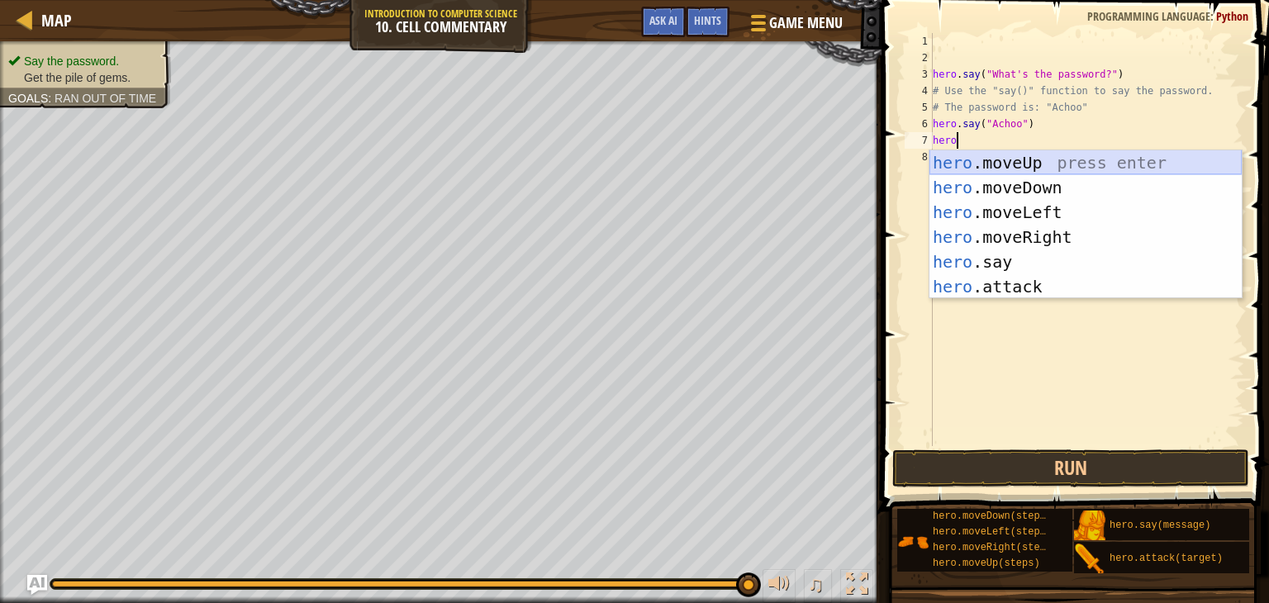
click at [1033, 165] on div "hero .moveUp press enter hero .moveDown press enter hero .moveLeft press enter …" at bounding box center [1086, 249] width 312 height 198
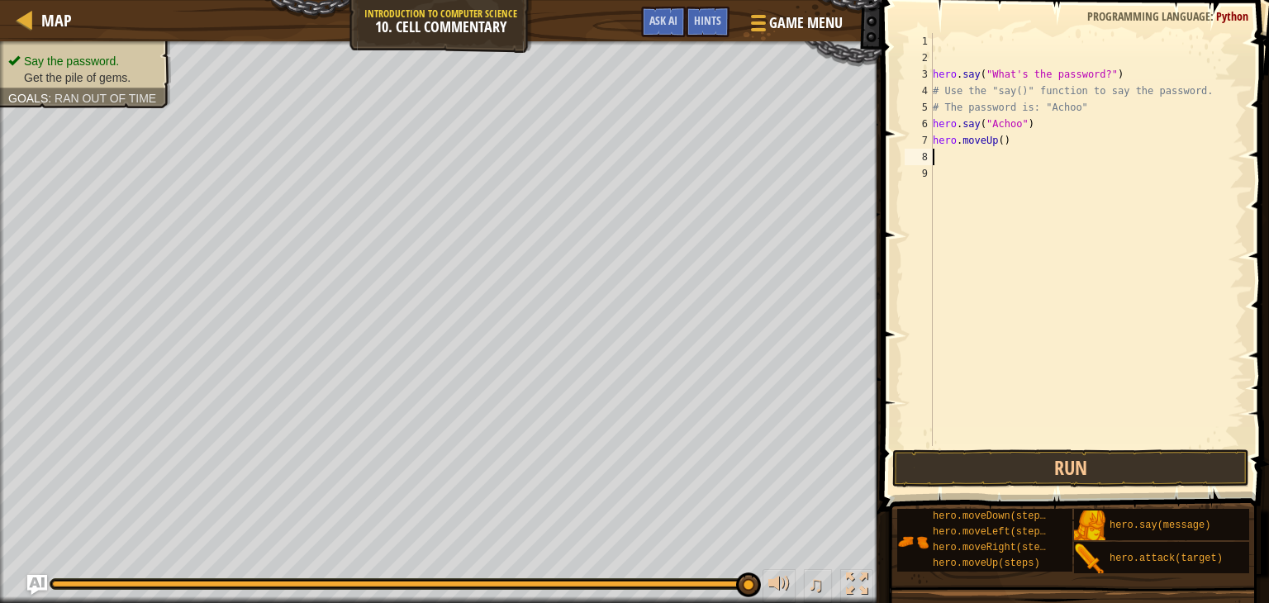
click at [1002, 140] on div "hero . say ( "What's the password?" ) # Use the "say()" function to say the pas…" at bounding box center [1087, 256] width 315 height 446
type textarea "hero.moveUp(3)"
click at [1063, 467] on button "Run" at bounding box center [1071, 469] width 357 height 38
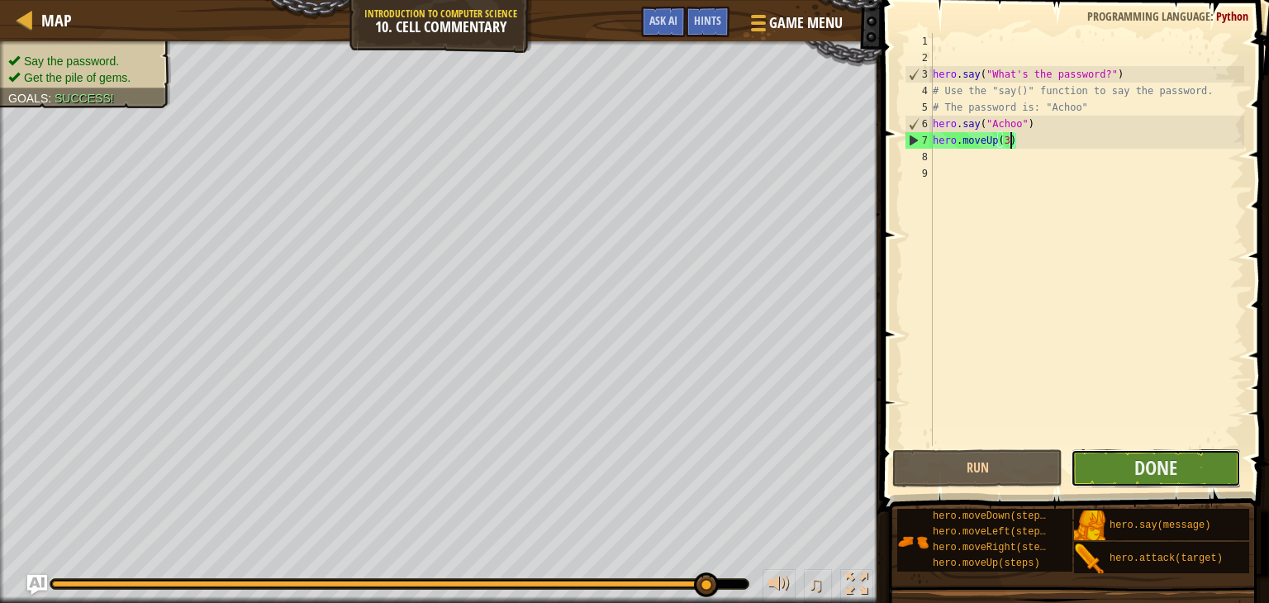
click at [1190, 470] on button "Done" at bounding box center [1156, 469] width 170 height 38
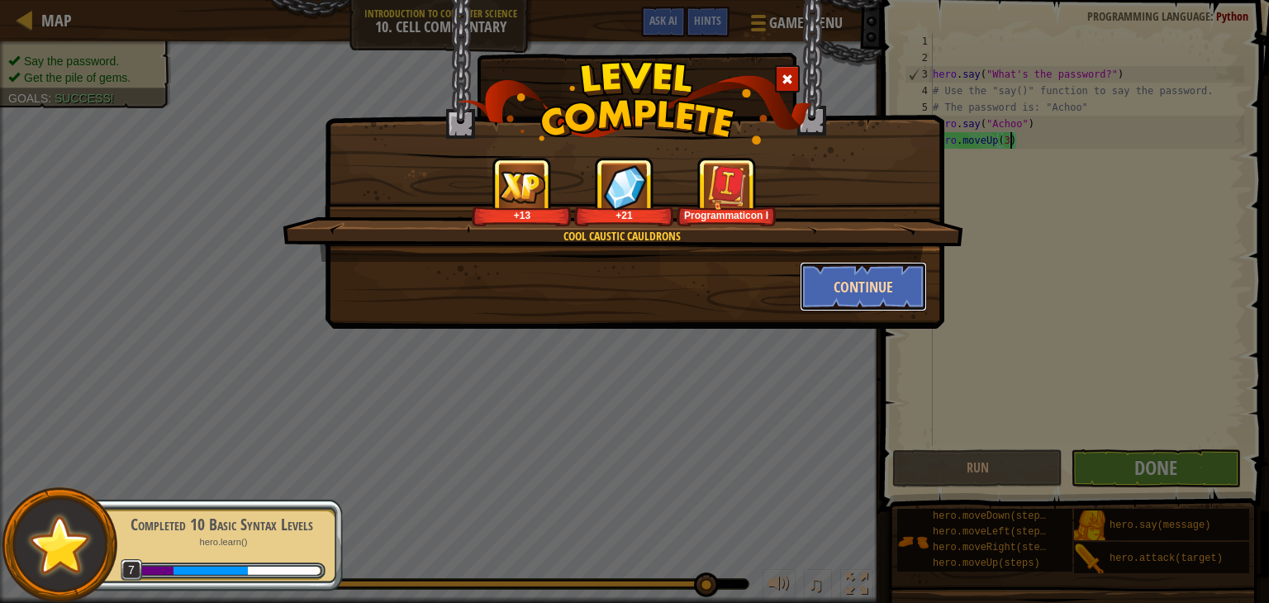
click at [876, 288] on button "Continue" at bounding box center [864, 287] width 128 height 50
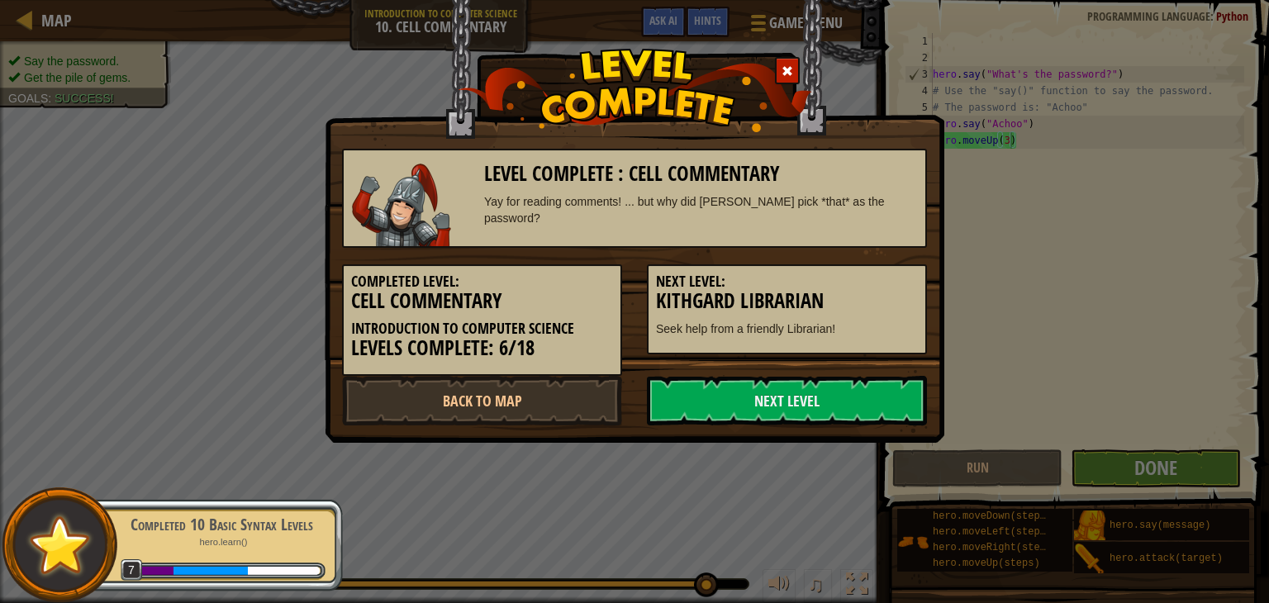
click at [876, 288] on h5 "Next Level:" at bounding box center [787, 282] width 262 height 17
click at [711, 403] on link "Next Level" at bounding box center [787, 401] width 280 height 50
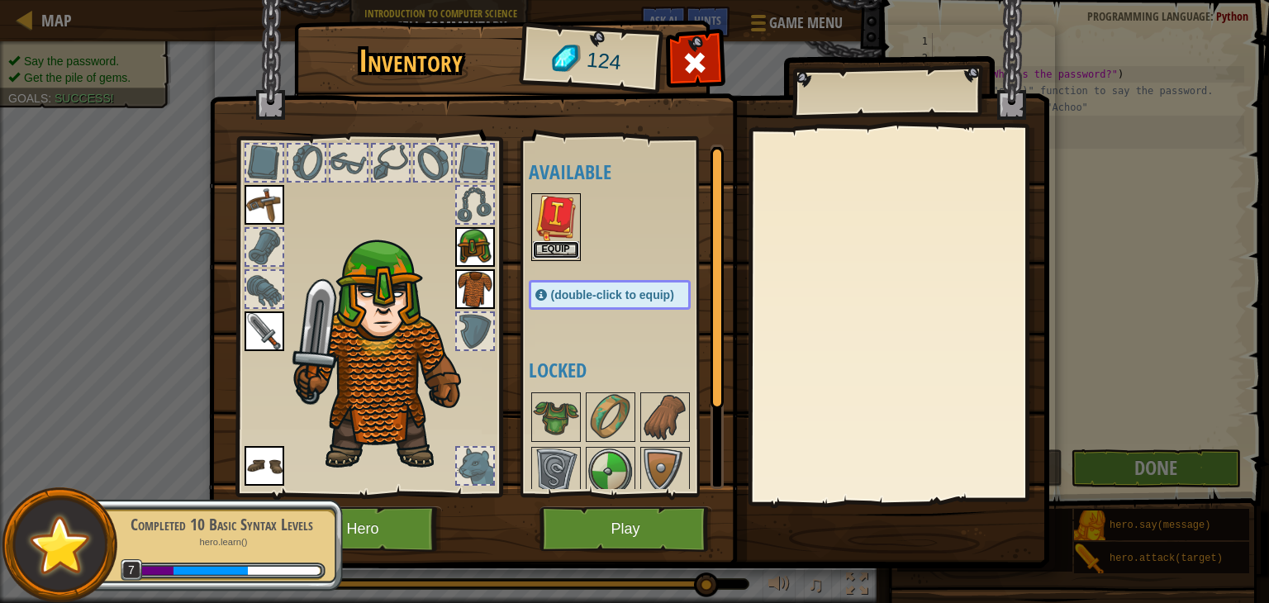
click at [567, 246] on button "Equip" at bounding box center [556, 249] width 46 height 17
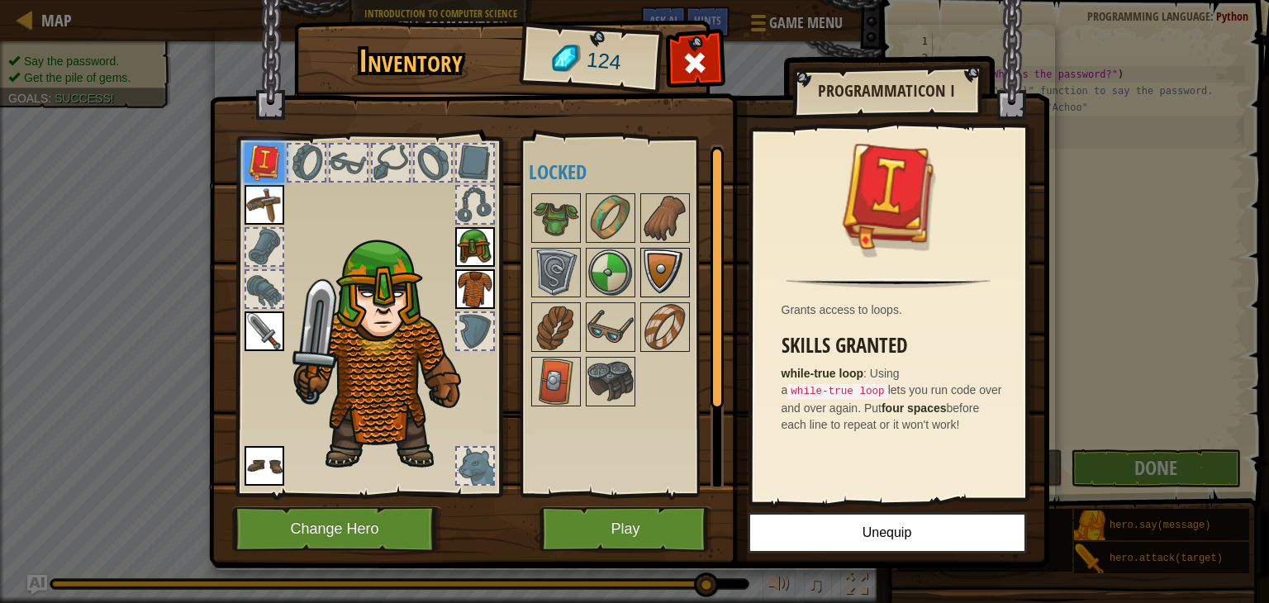
click at [651, 273] on img at bounding box center [665, 273] width 46 height 46
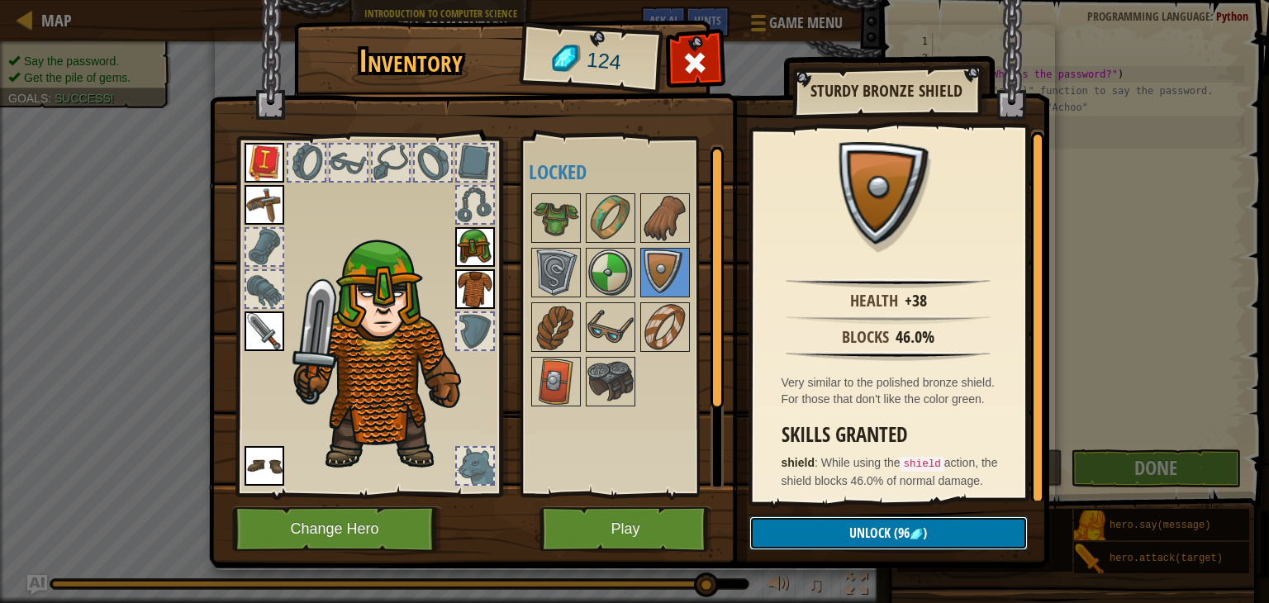
click at [870, 528] on span "Unlock" at bounding box center [870, 533] width 41 height 18
click at [870, 528] on button "Confirm" at bounding box center [889, 534] width 279 height 34
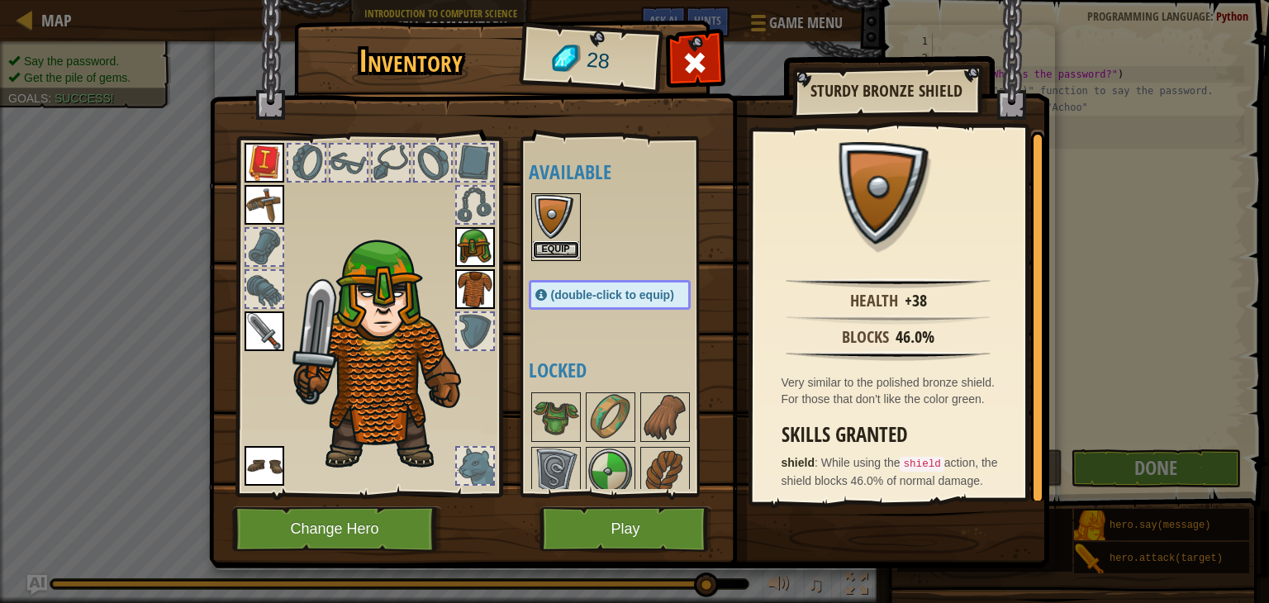
click at [563, 243] on button "Equip" at bounding box center [556, 249] width 46 height 17
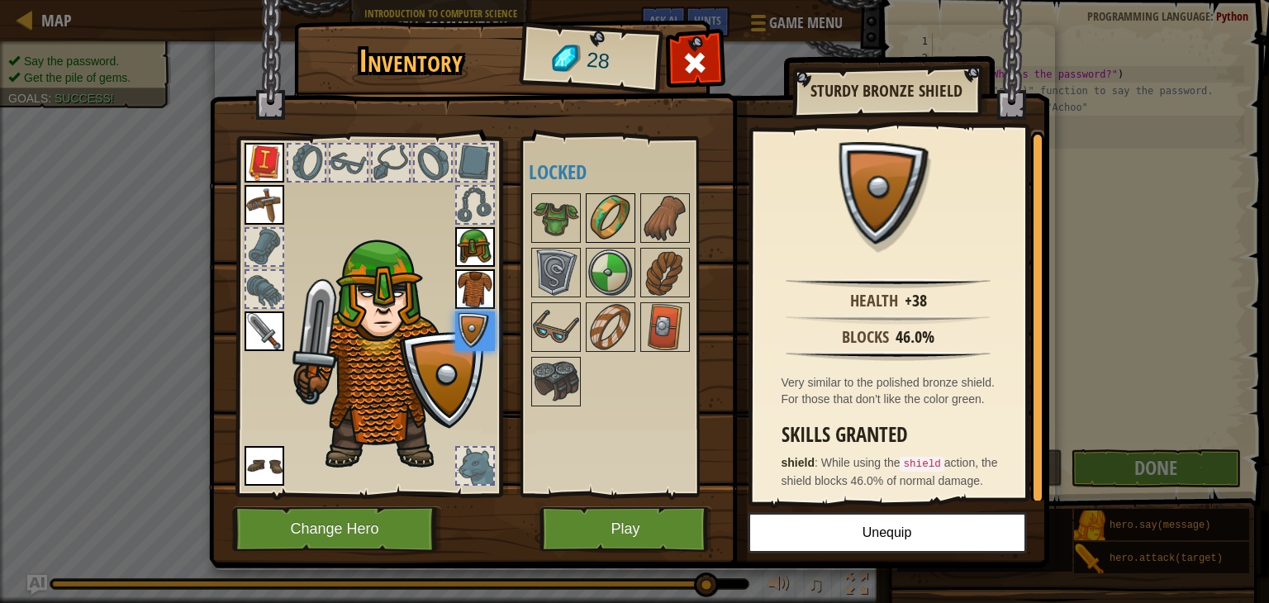
click at [596, 222] on img at bounding box center [611, 218] width 46 height 46
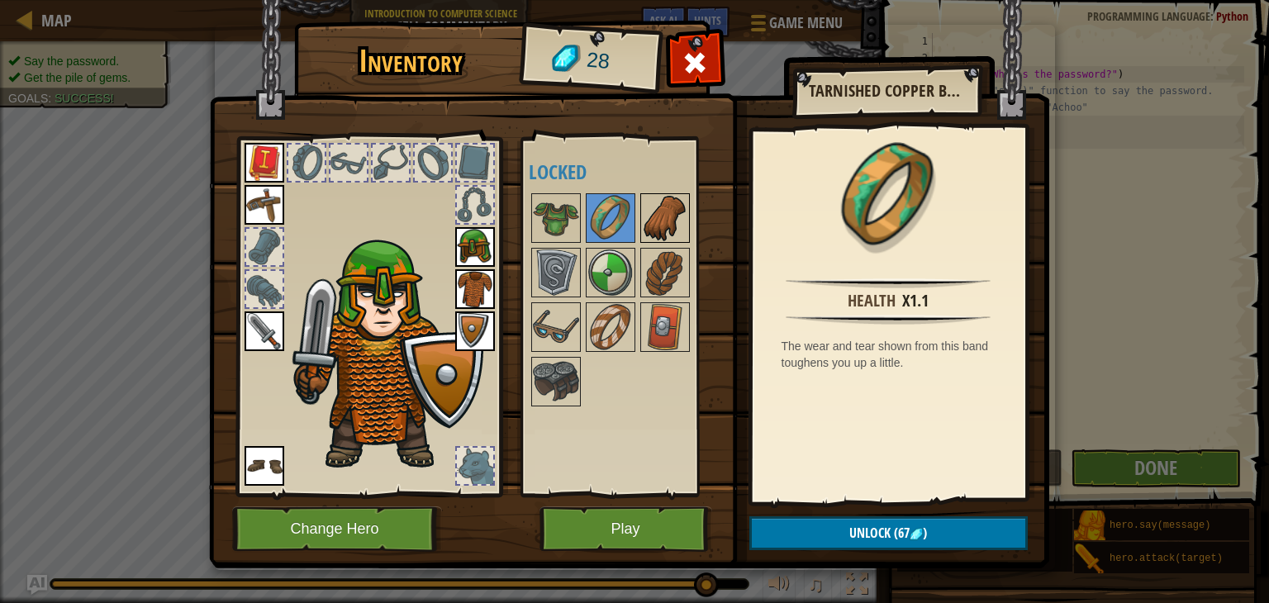
click at [652, 226] on img at bounding box center [665, 218] width 46 height 46
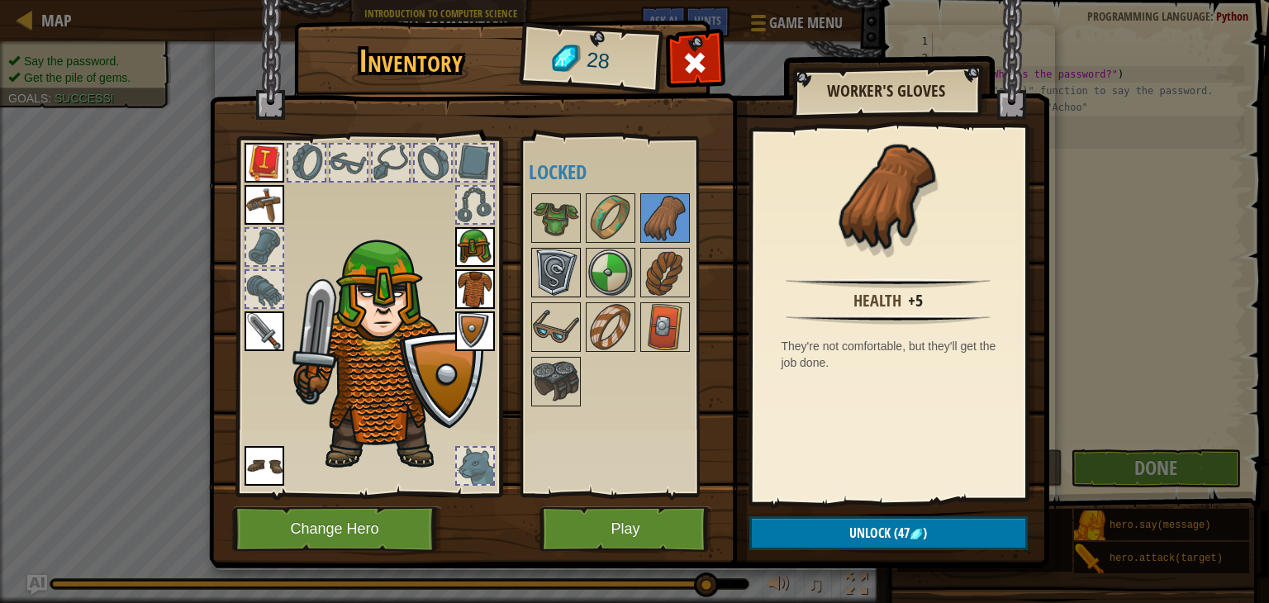
click at [555, 268] on img at bounding box center [556, 273] width 46 height 46
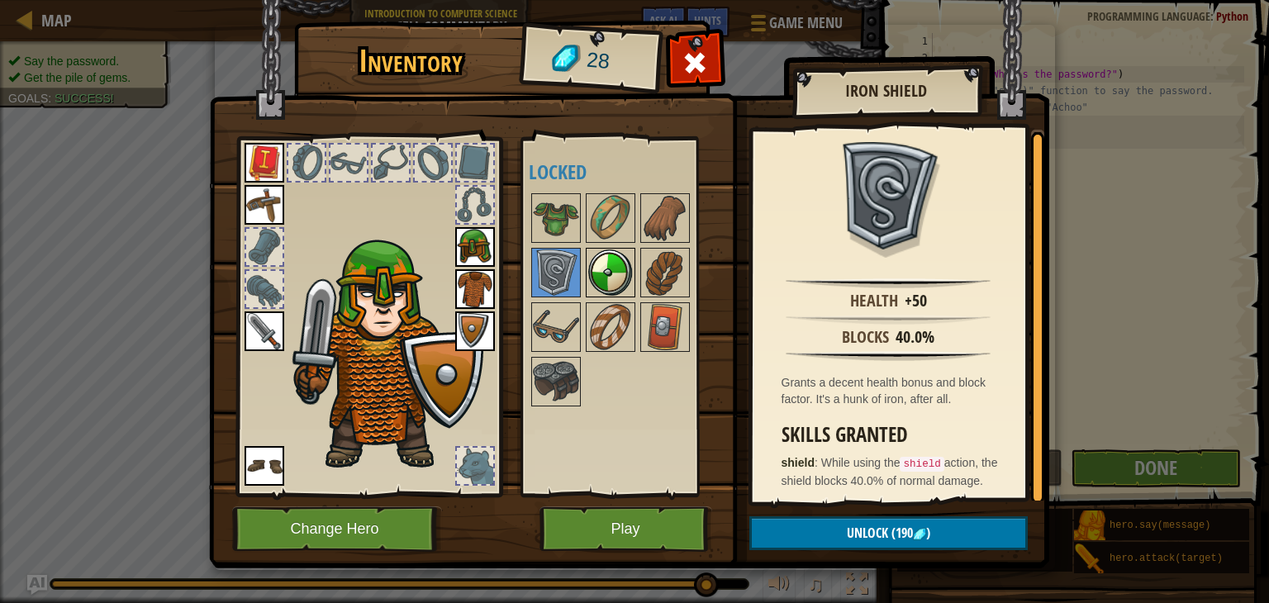
click at [630, 283] on img at bounding box center [611, 273] width 46 height 46
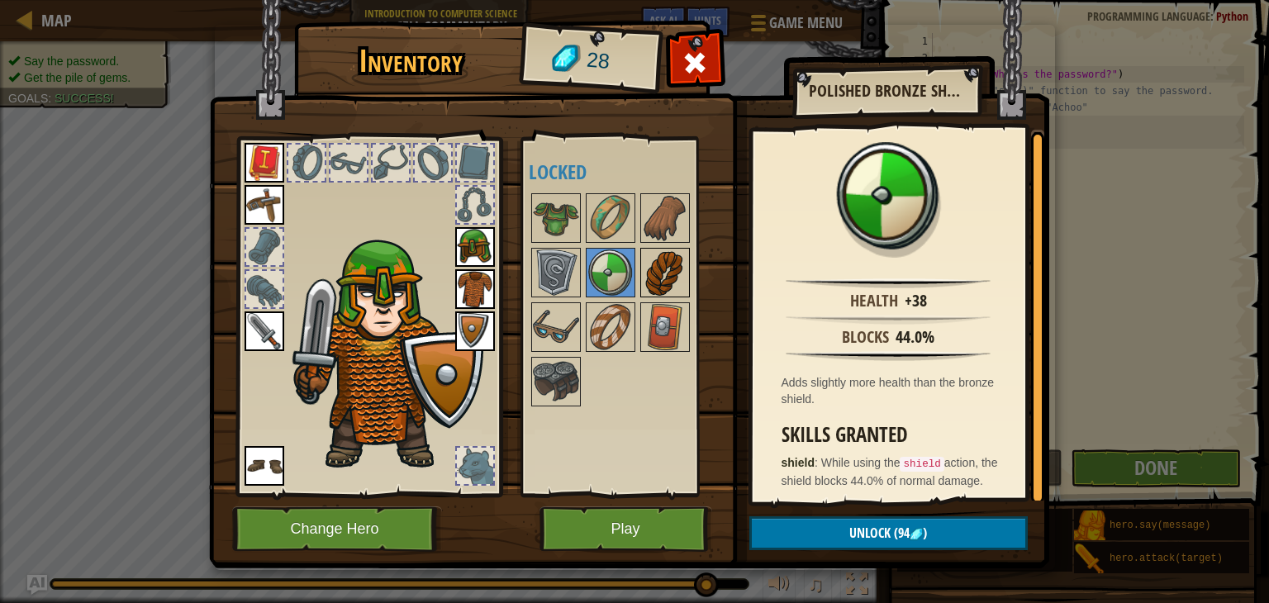
click at [662, 281] on img at bounding box center [665, 273] width 46 height 46
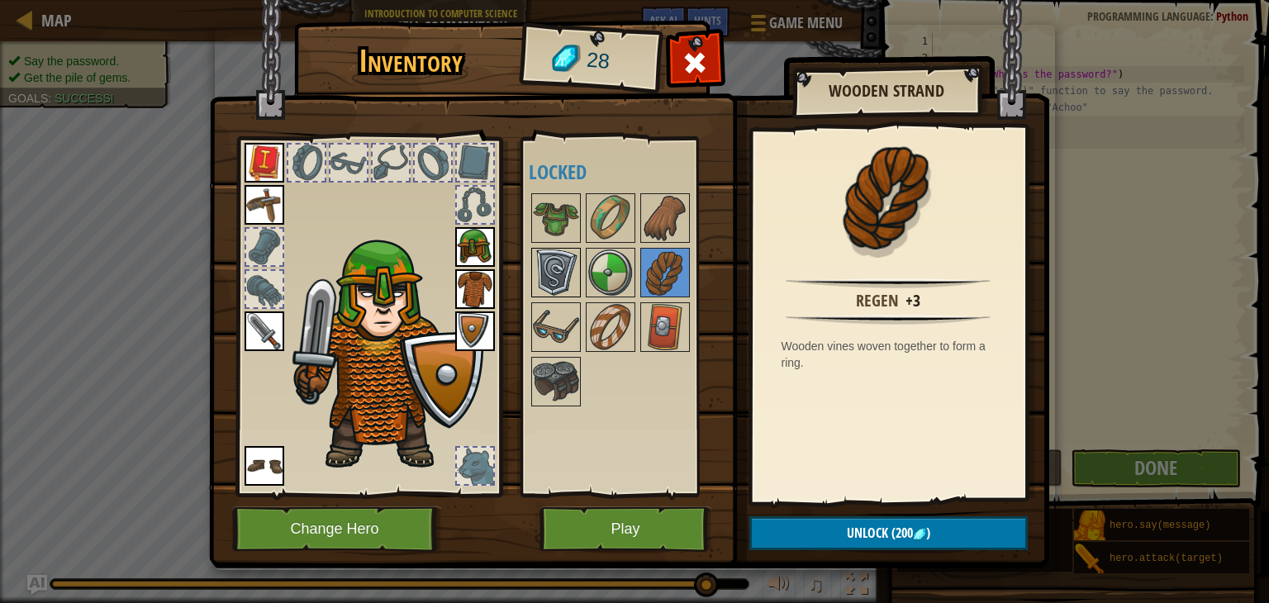
click at [555, 287] on img at bounding box center [556, 273] width 46 height 46
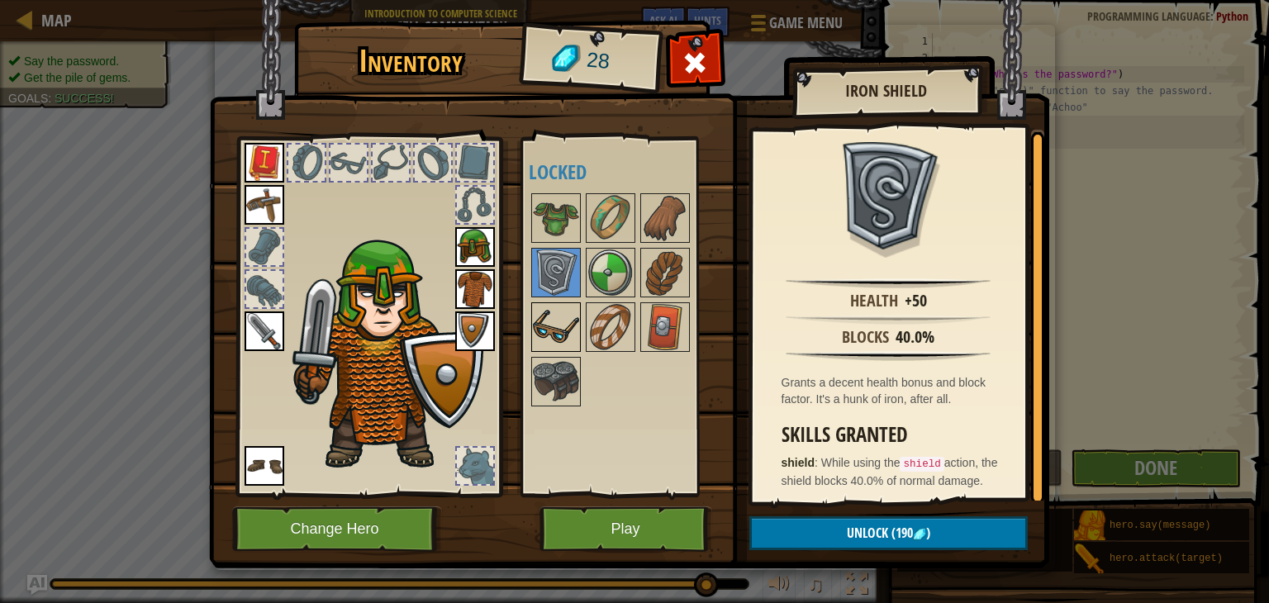
click at [569, 315] on img at bounding box center [556, 327] width 46 height 46
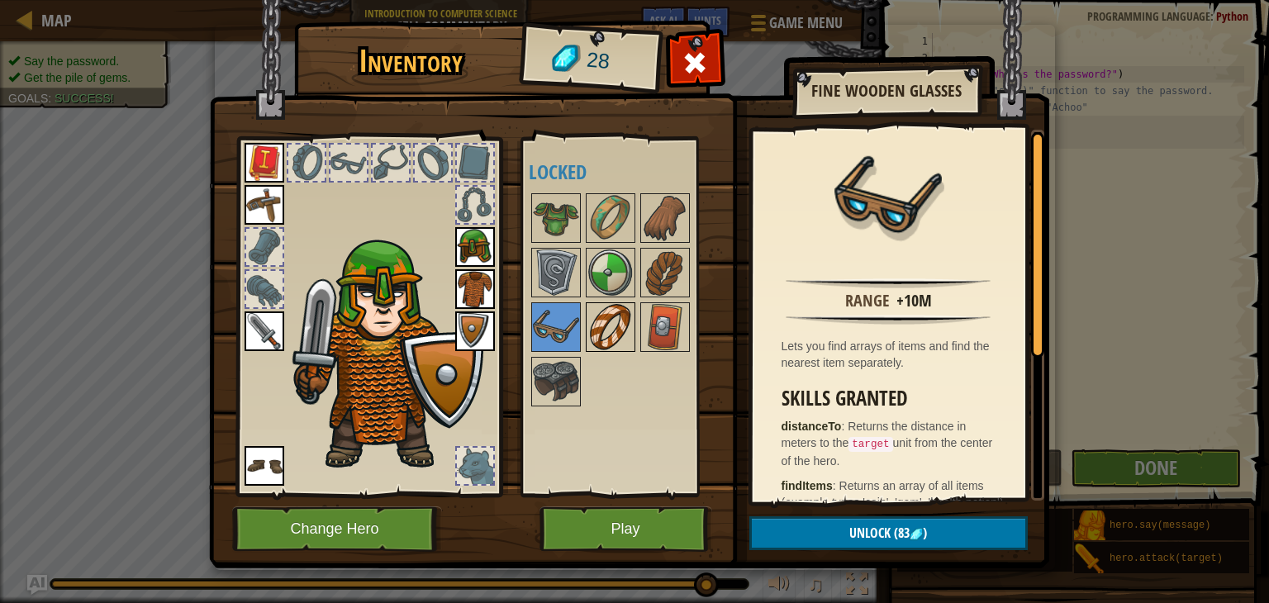
click at [593, 324] on img at bounding box center [611, 327] width 46 height 46
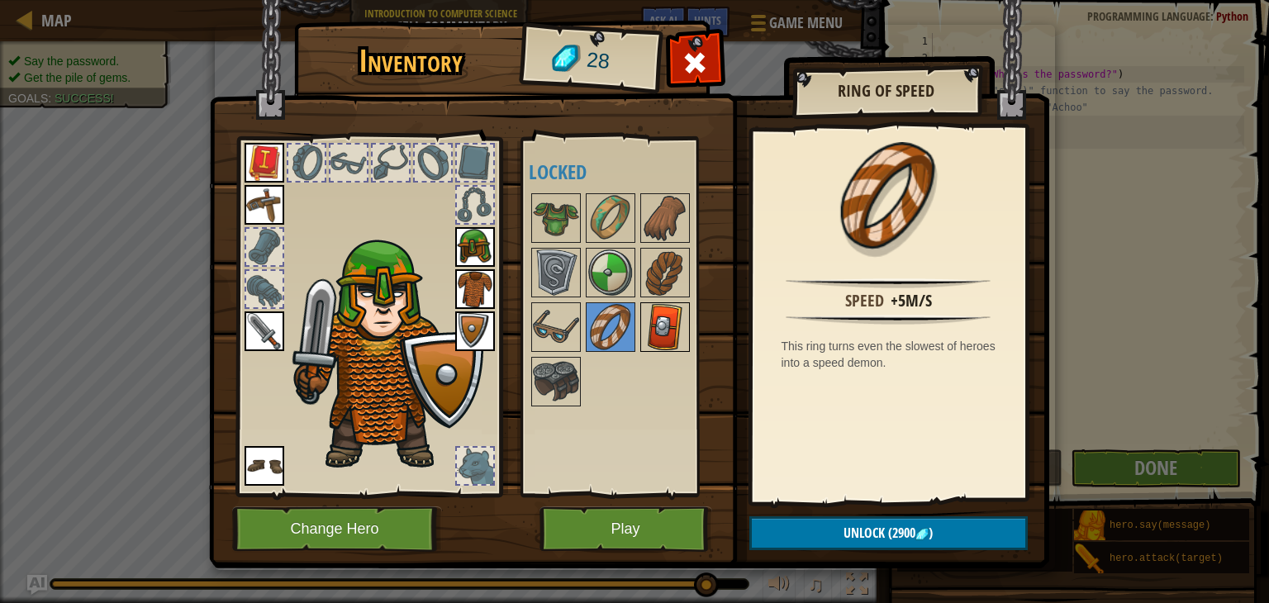
click at [659, 318] on img at bounding box center [665, 327] width 46 height 46
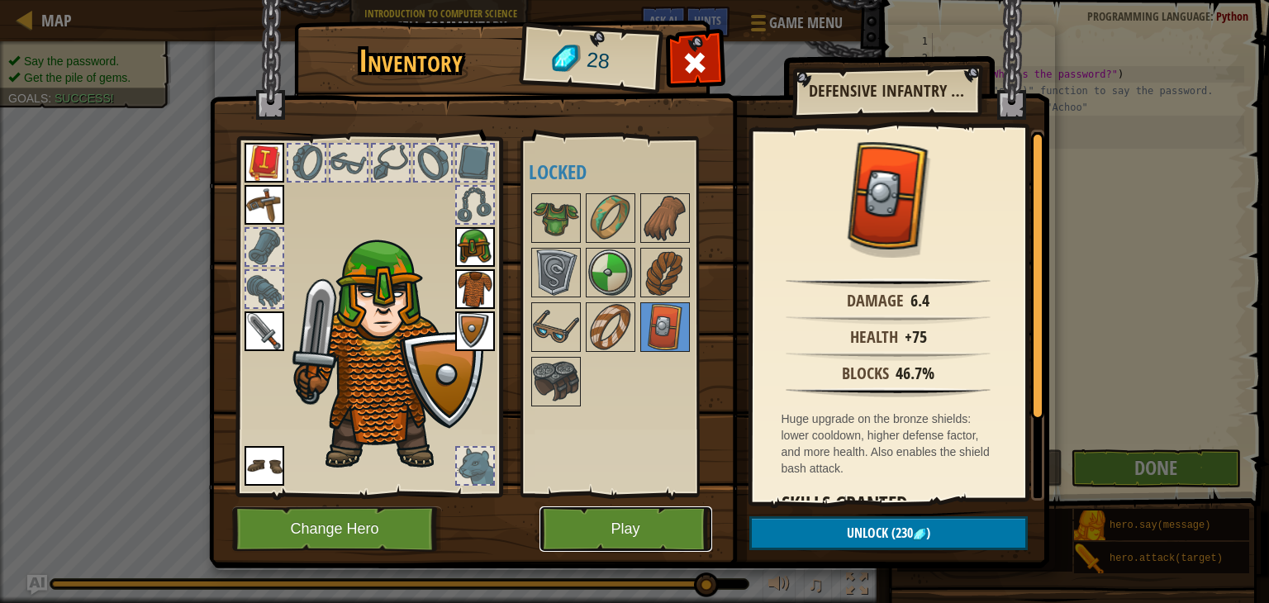
click at [683, 523] on button "Play" at bounding box center [626, 529] width 173 height 45
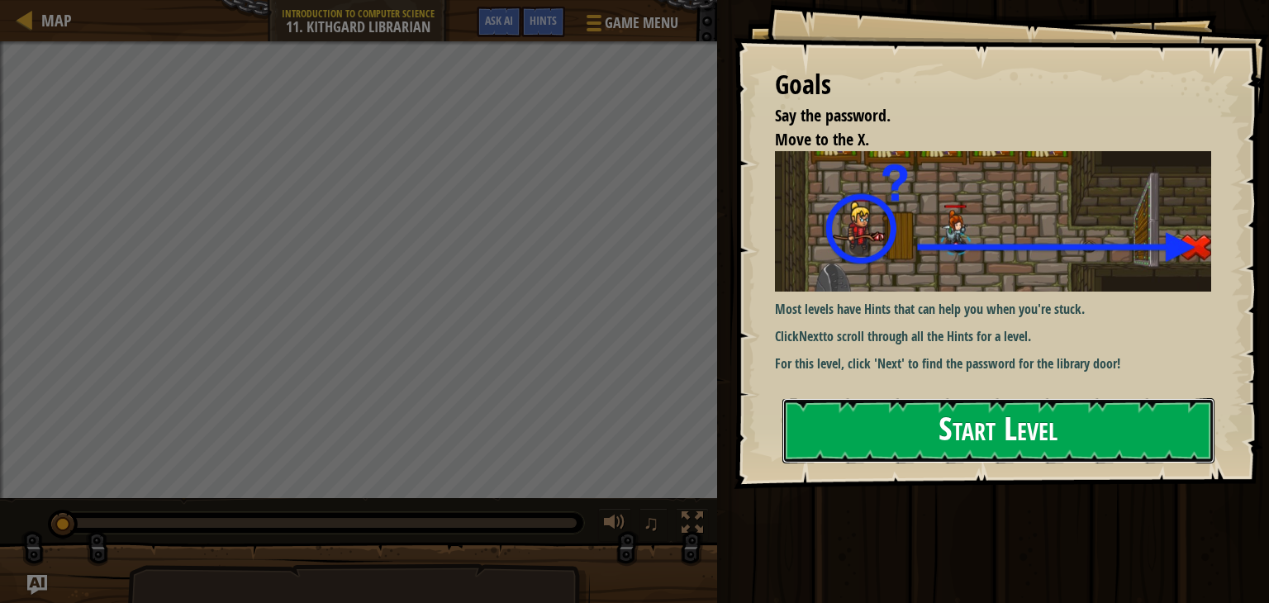
click at [879, 417] on button "Start Level" at bounding box center [999, 430] width 432 height 65
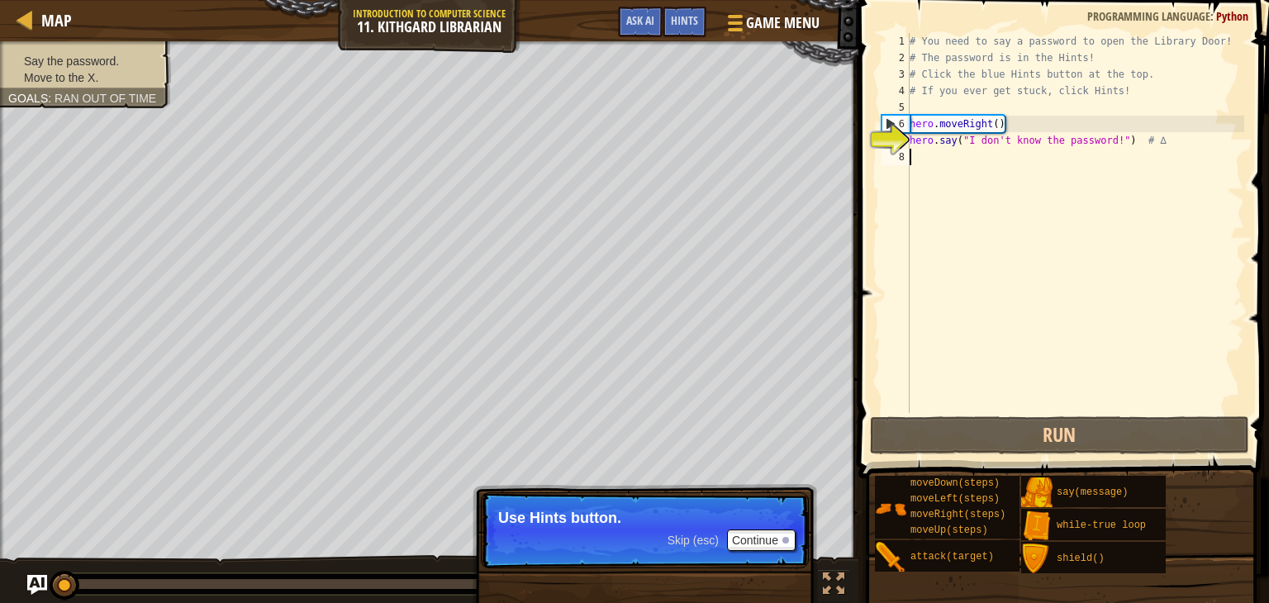
click at [963, 156] on div "# You need to say a password to open the Library Door! # The password is in the…" at bounding box center [1076, 239] width 338 height 413
click at [988, 141] on div "# You need to say a password to open the Library Door! # The password is in the…" at bounding box center [1076, 239] width 338 height 413
type textarea "hero.say("I don't know the password!") # ∆"
click at [773, 534] on button "Continue" at bounding box center [761, 540] width 69 height 21
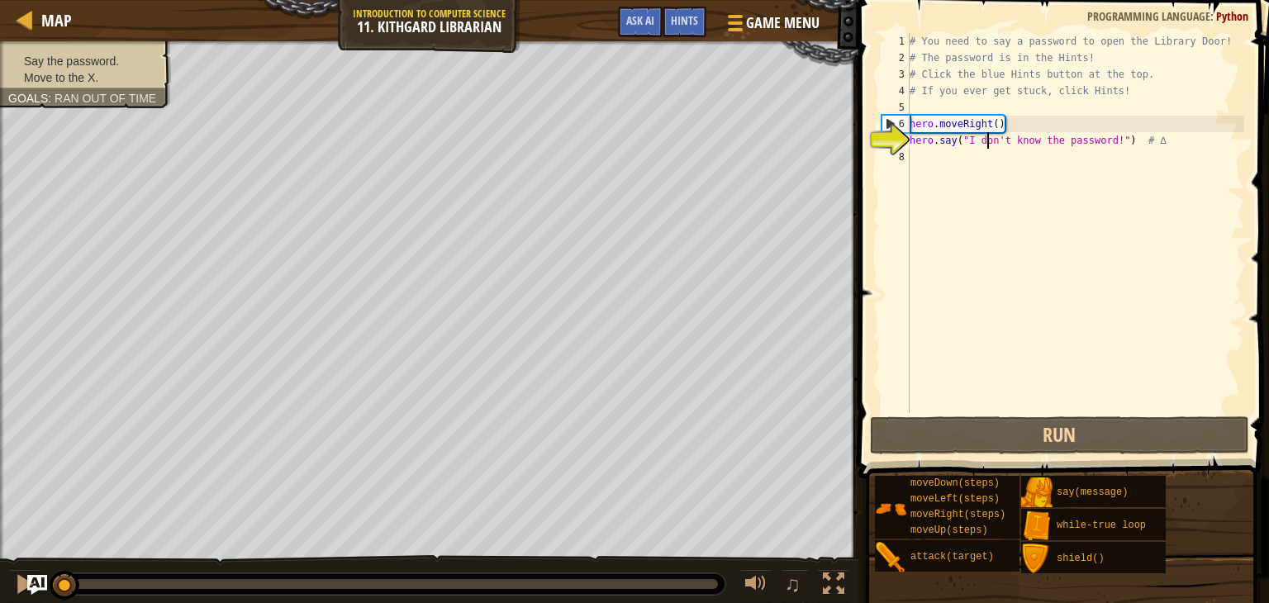
click at [998, 143] on div "# You need to say a password to open the Library Door! # The password is in the…" at bounding box center [1076, 239] width 338 height 413
click at [963, 158] on div "# You need to say a password to open the Library Door! # The password is in the…" at bounding box center [1076, 239] width 338 height 413
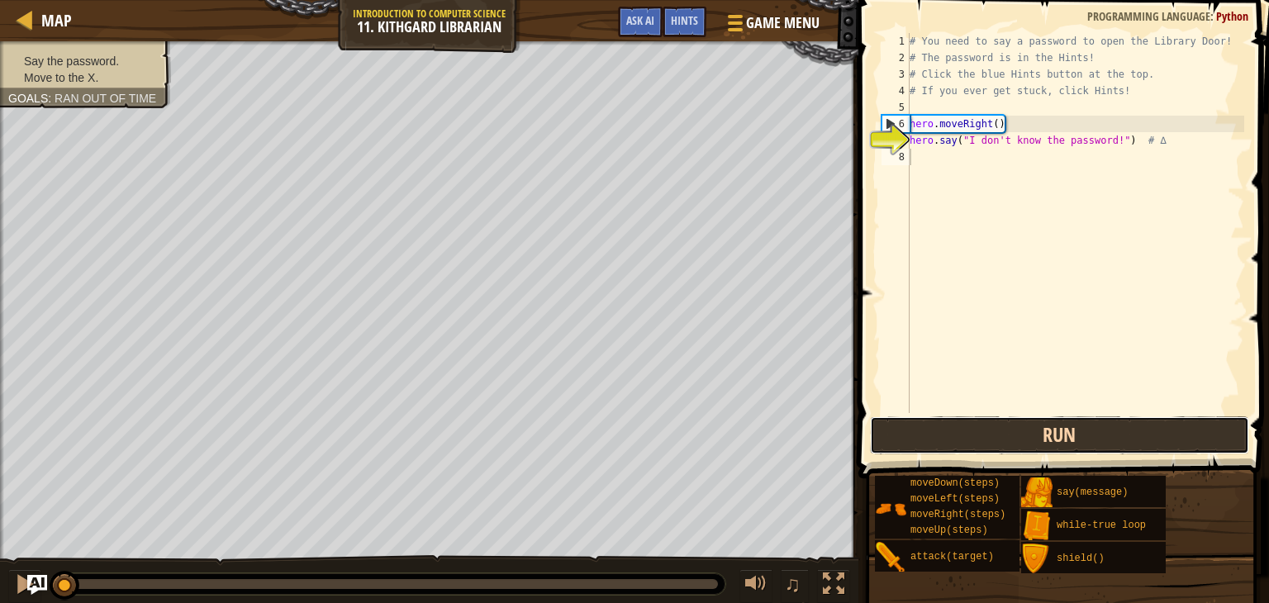
click at [1088, 431] on button "Run" at bounding box center [1059, 436] width 379 height 38
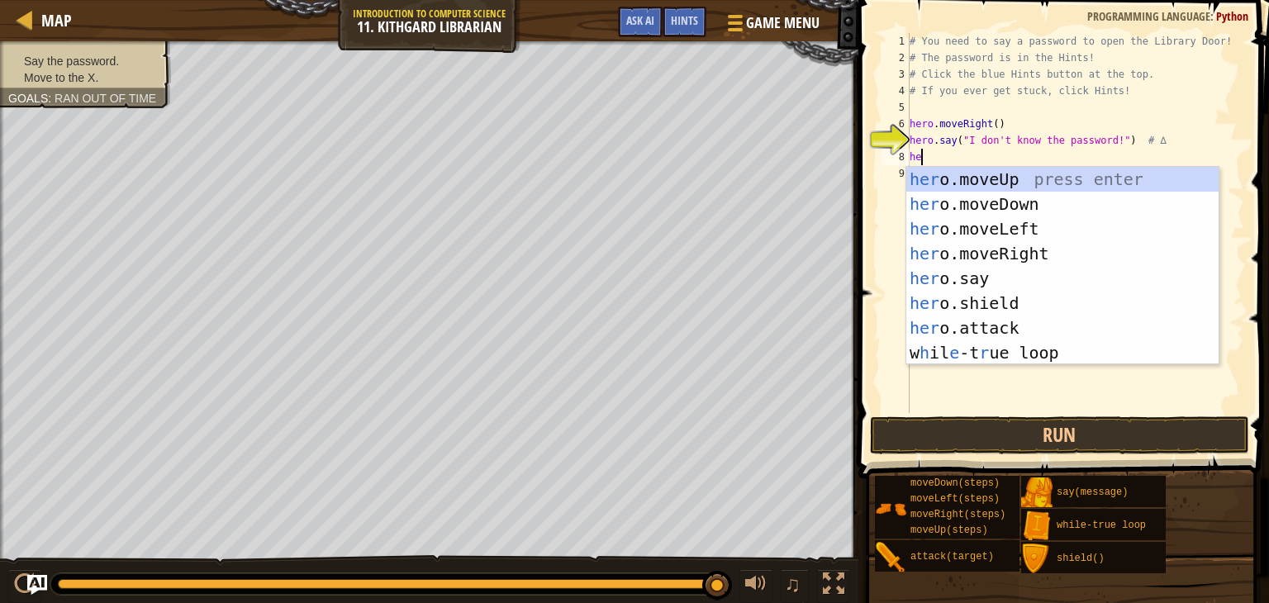
scroll to position [7, 0]
type textarea "h"
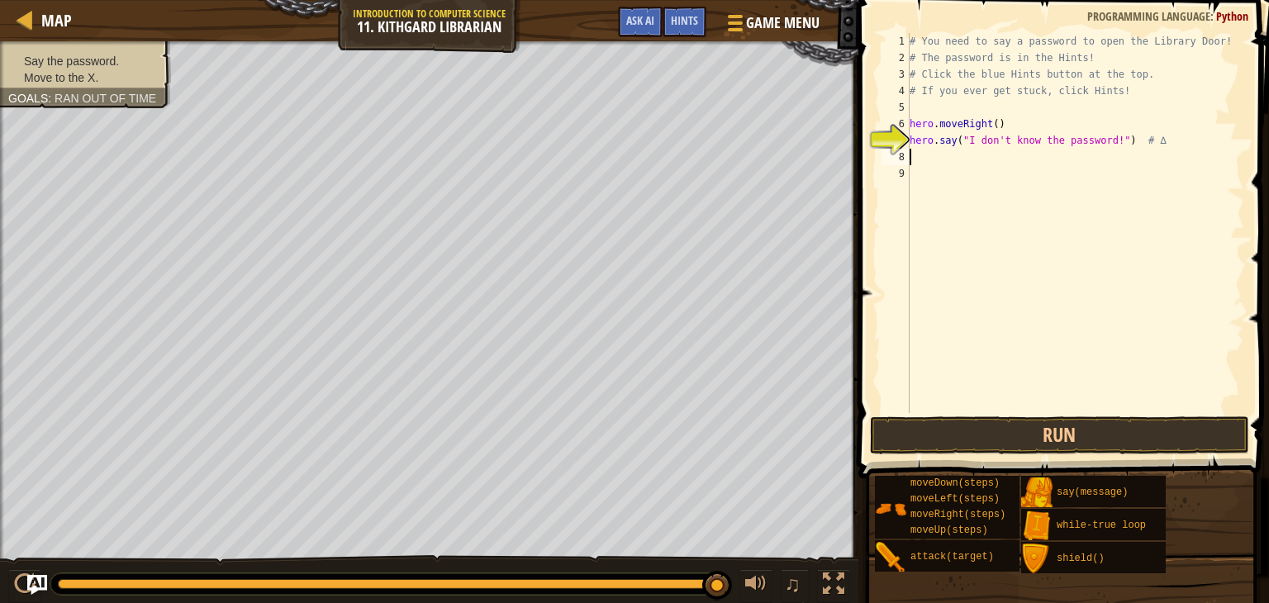
click at [1131, 140] on div "# You need to say a password to open the Library Door! # The password is in the…" at bounding box center [1076, 239] width 338 height 413
click at [1125, 140] on div "# You need to say a password to open the Library Door! # The password is in the…" at bounding box center [1076, 239] width 338 height 413
click at [1154, 424] on button "Run" at bounding box center [1059, 436] width 379 height 38
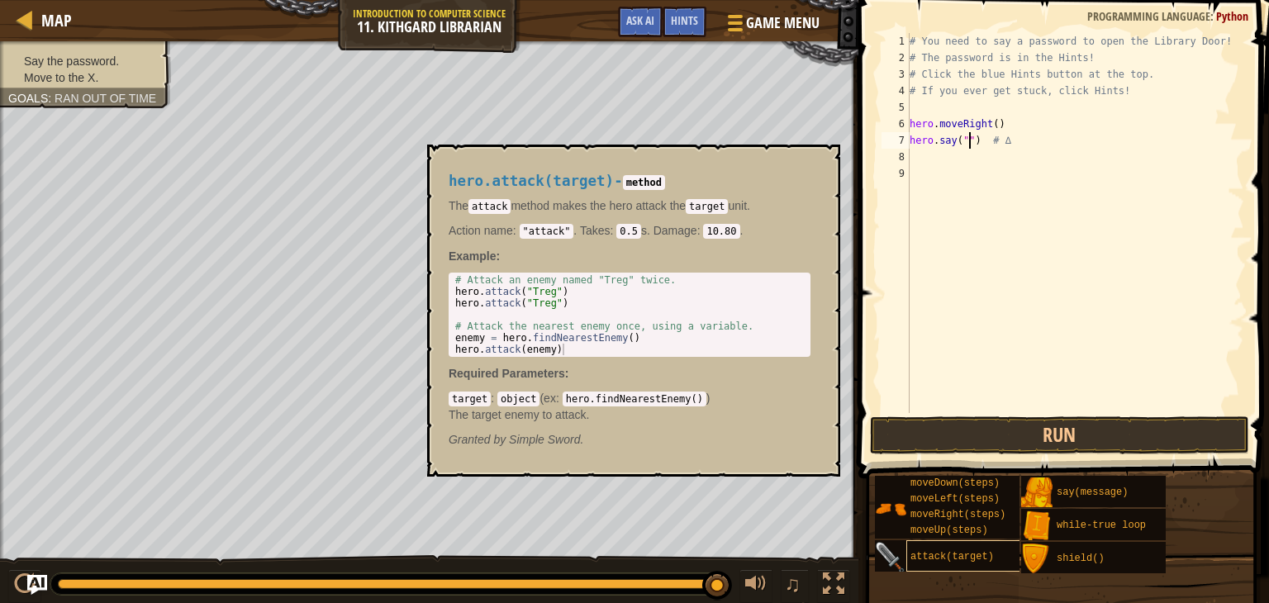
click at [981, 563] on div "attack(target)" at bounding box center [970, 556] width 127 height 31
click at [825, 152] on button "×" at bounding box center [822, 163] width 13 height 23
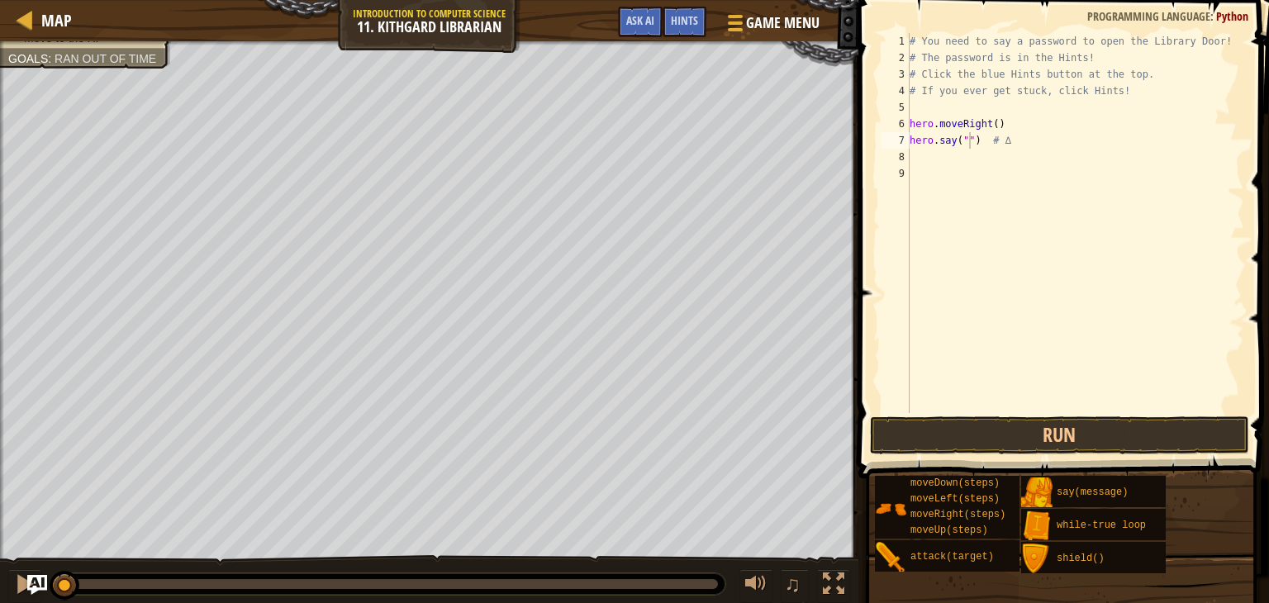
drag, startPoint x: 723, startPoint y: 580, endPoint x: 0, endPoint y: 573, distance: 723.2
click at [0, 573] on div "♫" at bounding box center [429, 580] width 859 height 50
click at [1055, 441] on button "Run" at bounding box center [1059, 436] width 379 height 38
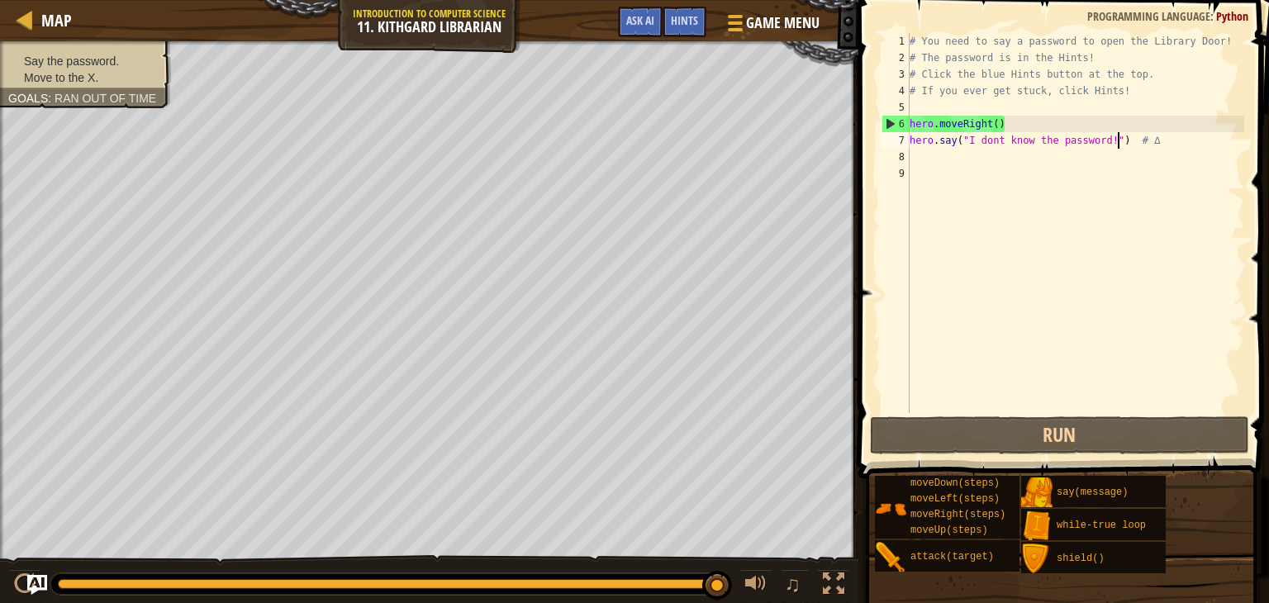
click at [997, 121] on div "# You need to say a password to open the Library Door! # The password is in the…" at bounding box center [1076, 239] width 338 height 413
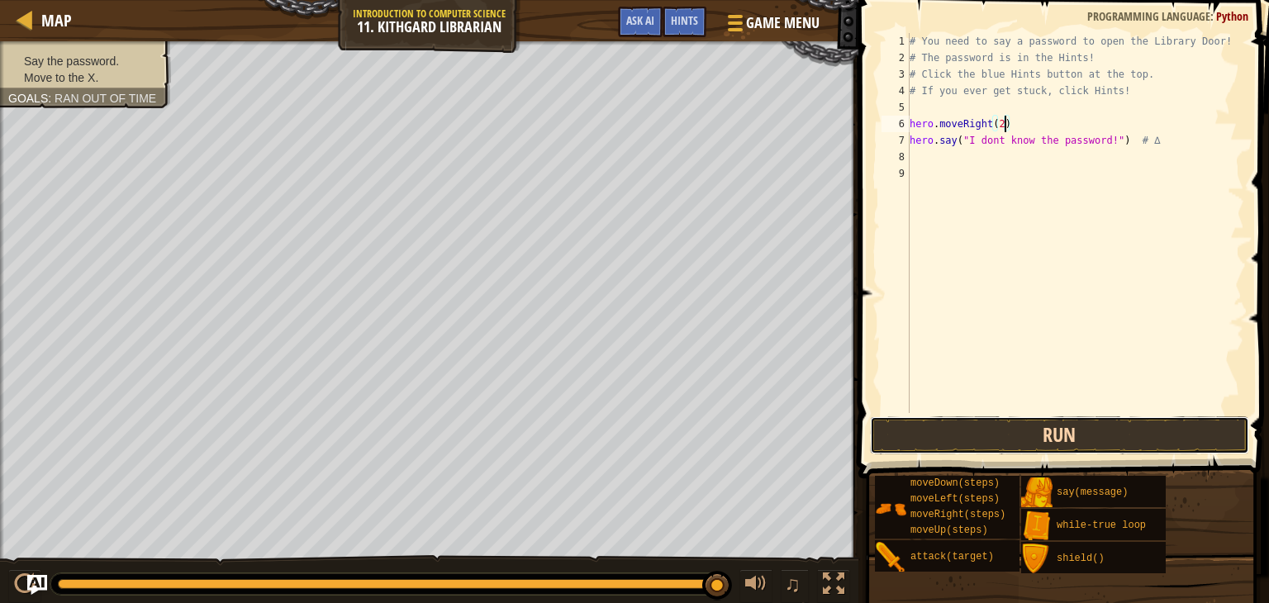
click at [1101, 420] on button "Run" at bounding box center [1059, 436] width 379 height 38
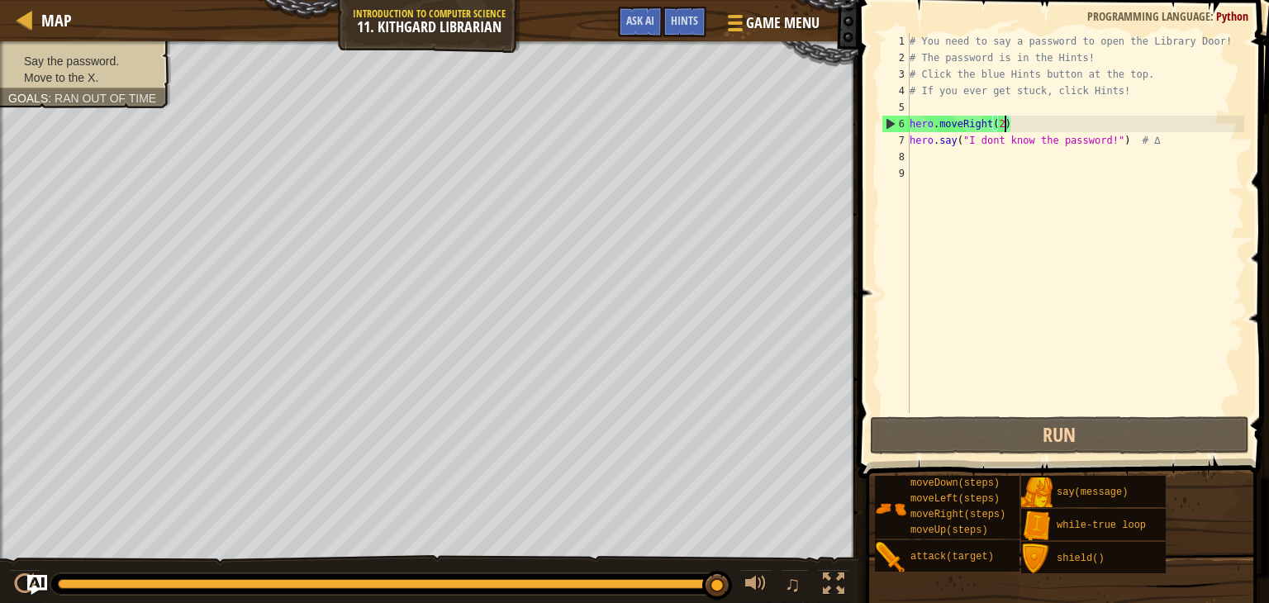
click at [1117, 141] on div "# You need to say a password to open the Library Door! # The password is in the…" at bounding box center [1076, 239] width 338 height 413
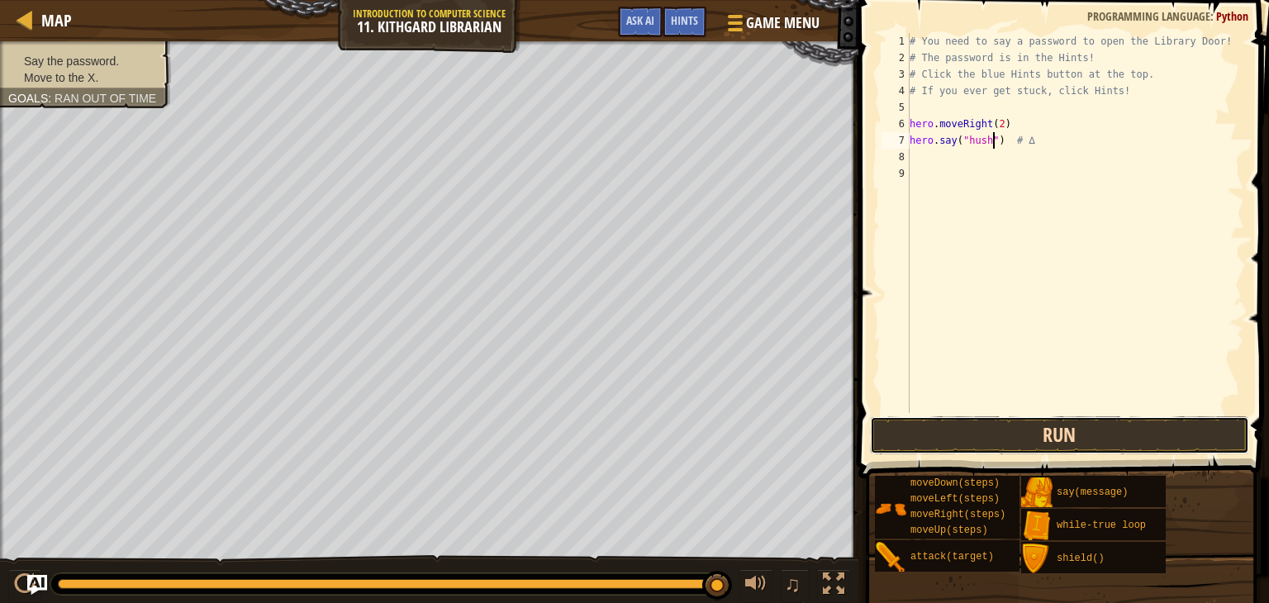
click at [1091, 424] on button "Run" at bounding box center [1059, 436] width 379 height 38
click at [1056, 441] on button "Run" at bounding box center [1059, 436] width 379 height 38
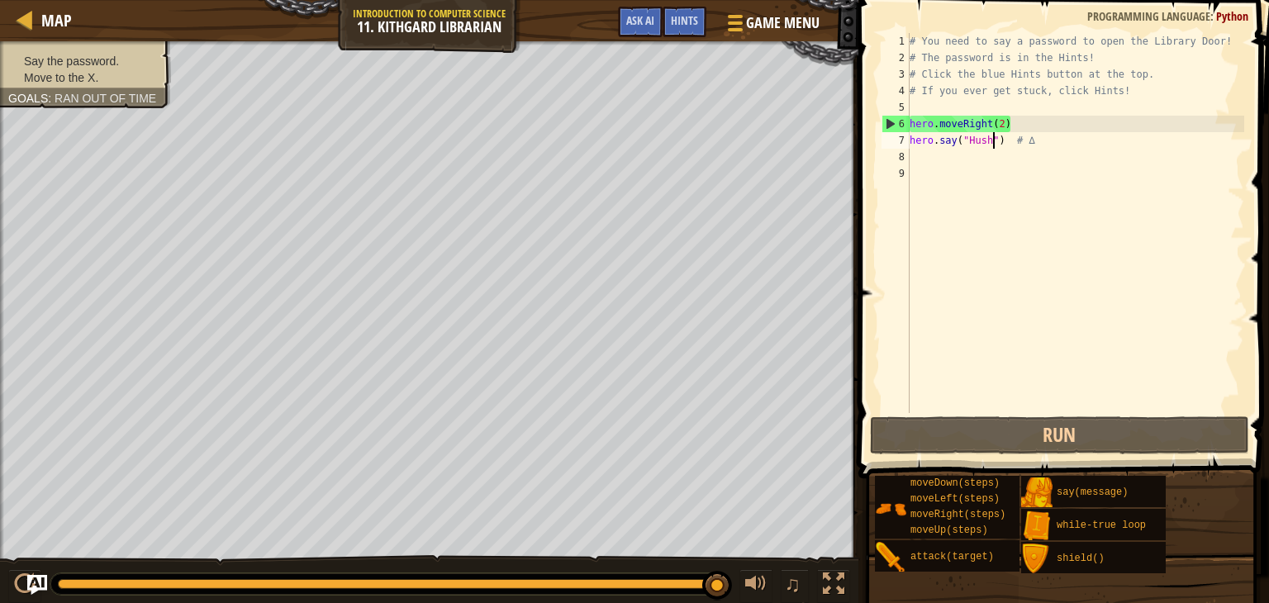
click at [1007, 121] on div "# You need to say a password to open the Library Door! # The password is in the…" at bounding box center [1076, 239] width 338 height 413
type textarea "hero.moveRight()"
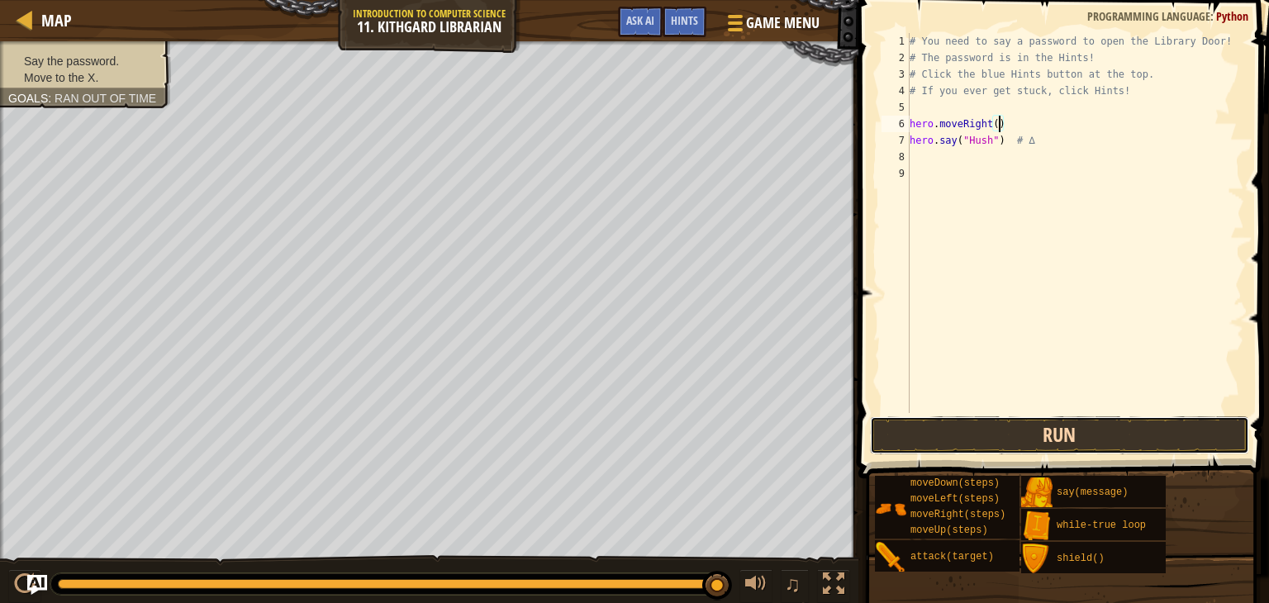
click at [1060, 445] on button "Run" at bounding box center [1059, 436] width 379 height 38
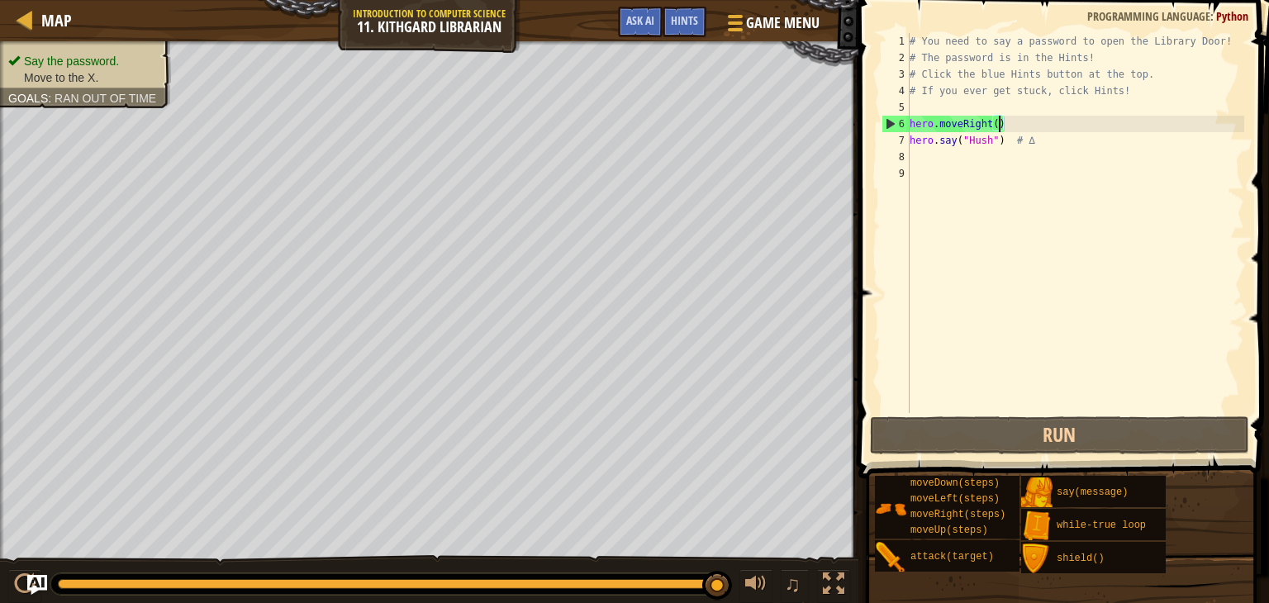
click at [927, 150] on div "# You need to say a password to open the Library Door! # The password is in the…" at bounding box center [1076, 239] width 338 height 413
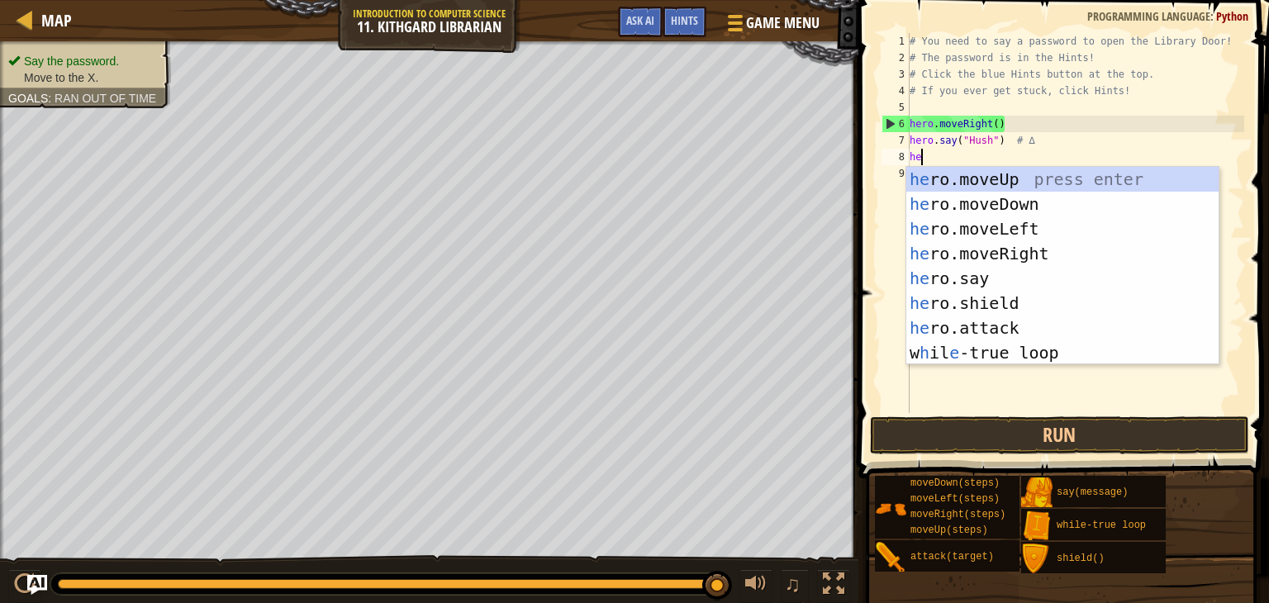
scroll to position [7, 0]
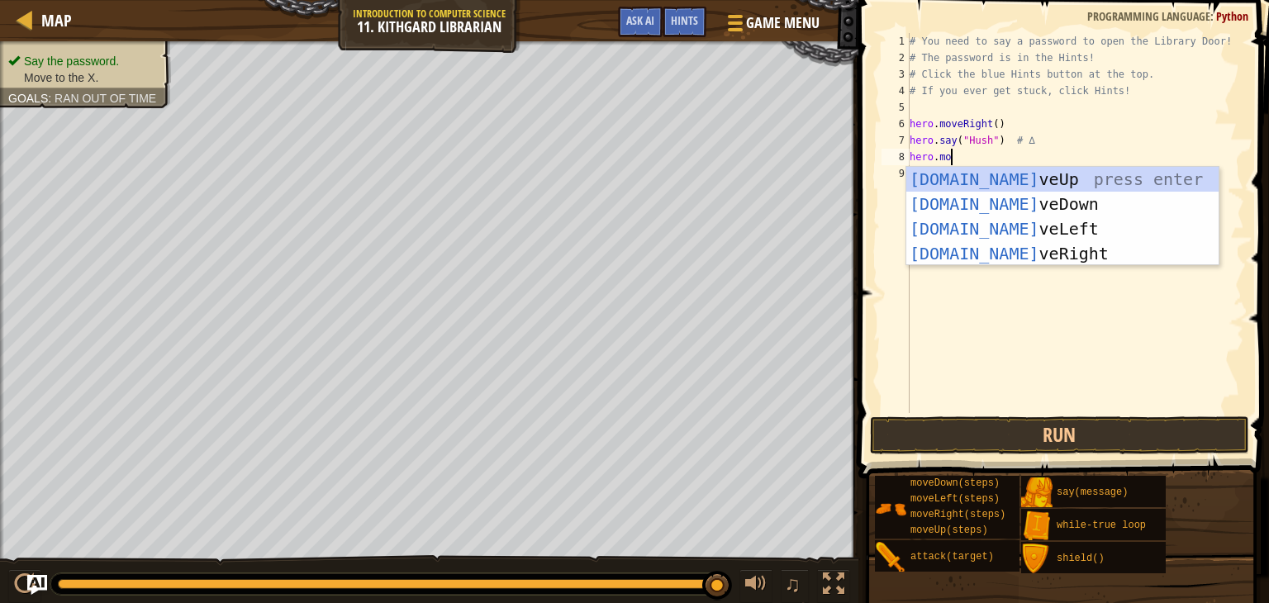
type textarea "hero.move"
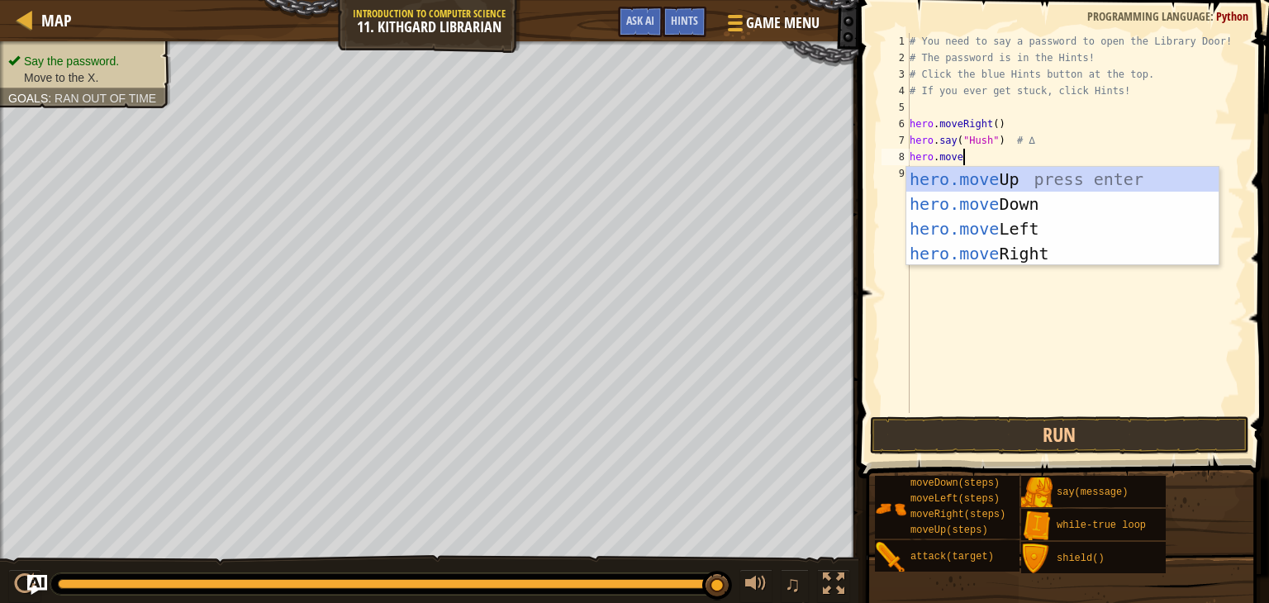
scroll to position [7, 3]
click at [987, 248] on div "hero.move Up press enter hero.move Down press enter hero.move Left press enter …" at bounding box center [1063, 241] width 312 height 149
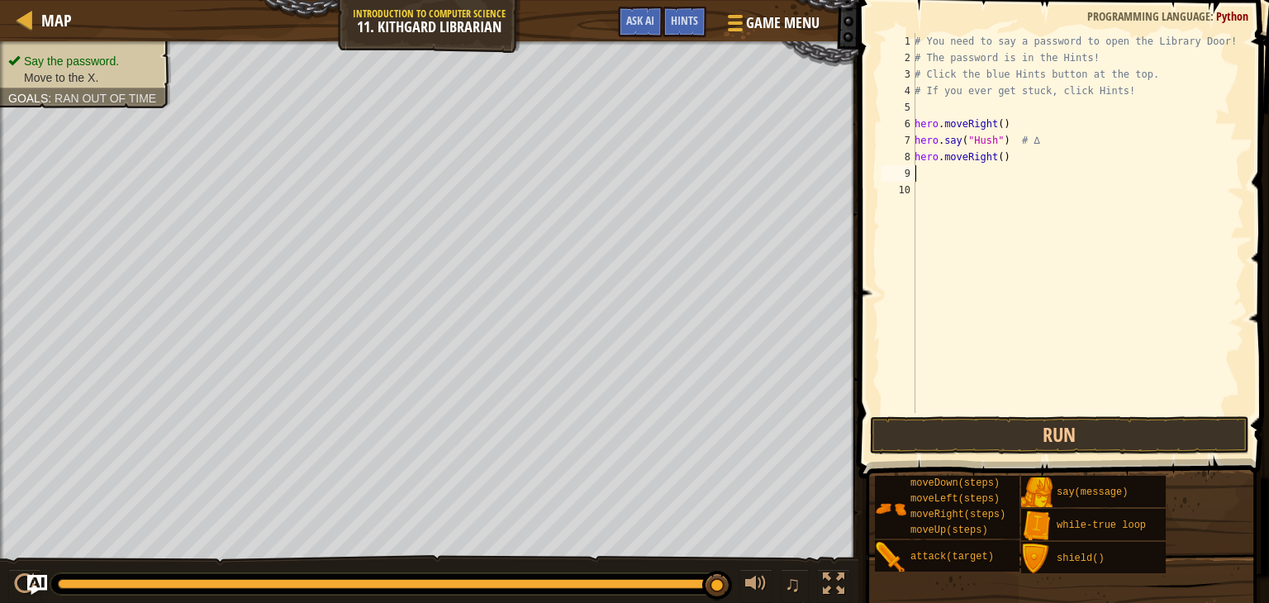
scroll to position [7, 0]
click at [1014, 436] on button "Run" at bounding box center [1059, 436] width 379 height 38
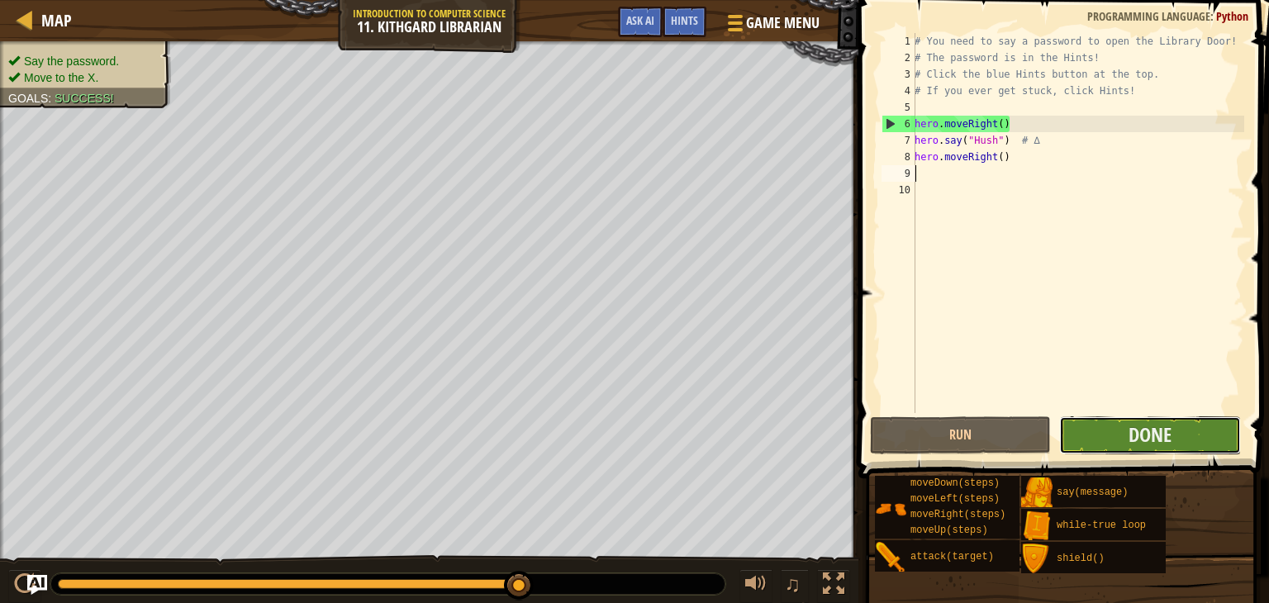
click at [1100, 445] on button "Done" at bounding box center [1150, 436] width 181 height 38
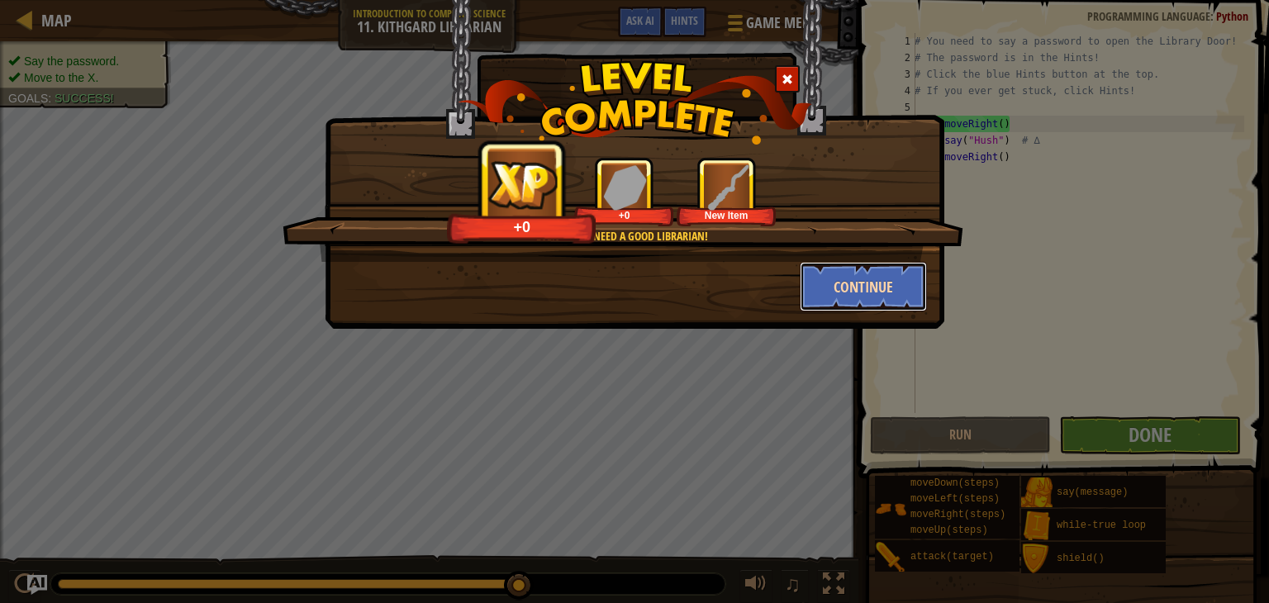
click at [824, 274] on button "Continue" at bounding box center [864, 287] width 128 height 50
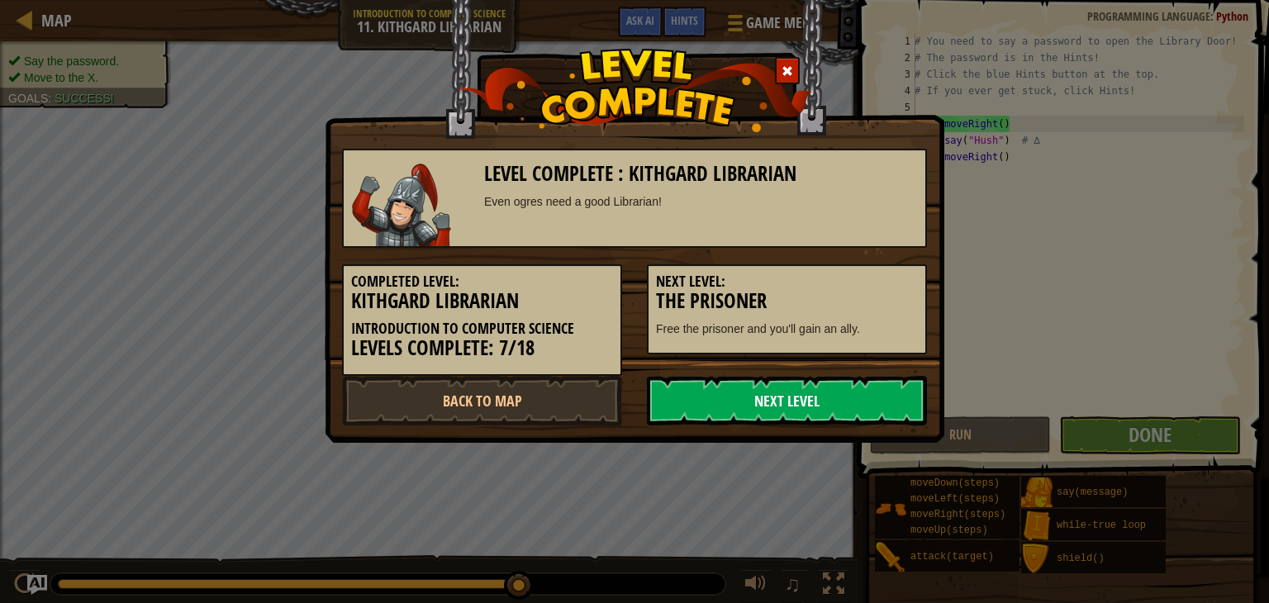
click at [695, 388] on link "Next Level" at bounding box center [787, 401] width 280 height 50
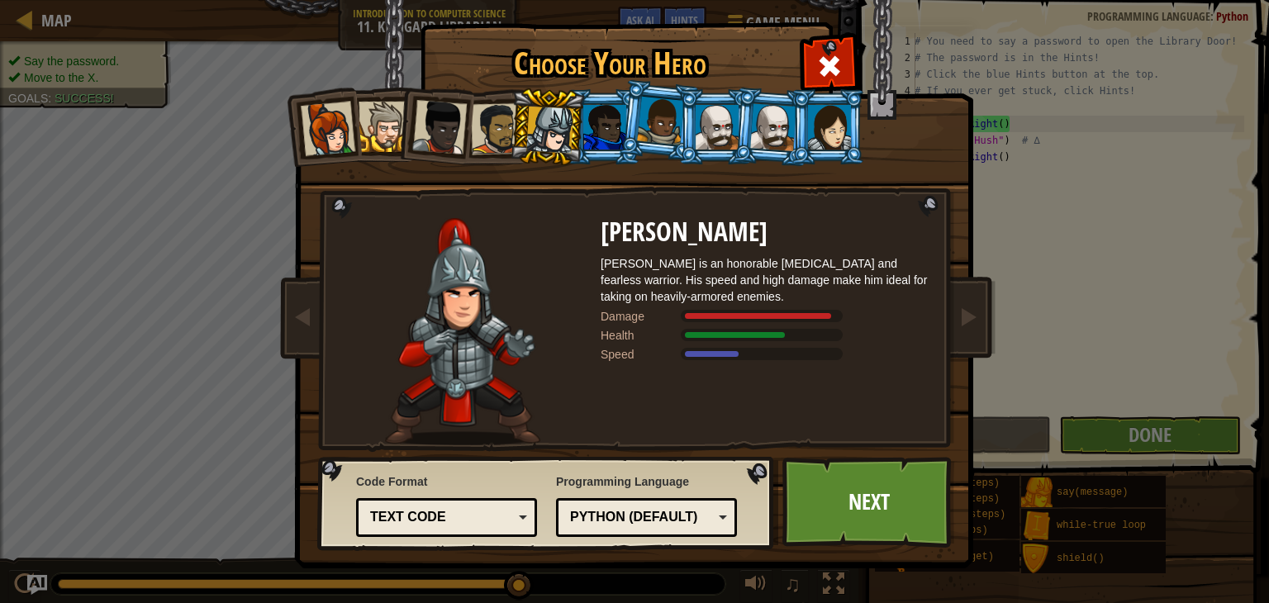
click at [548, 133] on div at bounding box center [549, 130] width 47 height 47
click at [922, 529] on link "Next" at bounding box center [869, 502] width 173 height 91
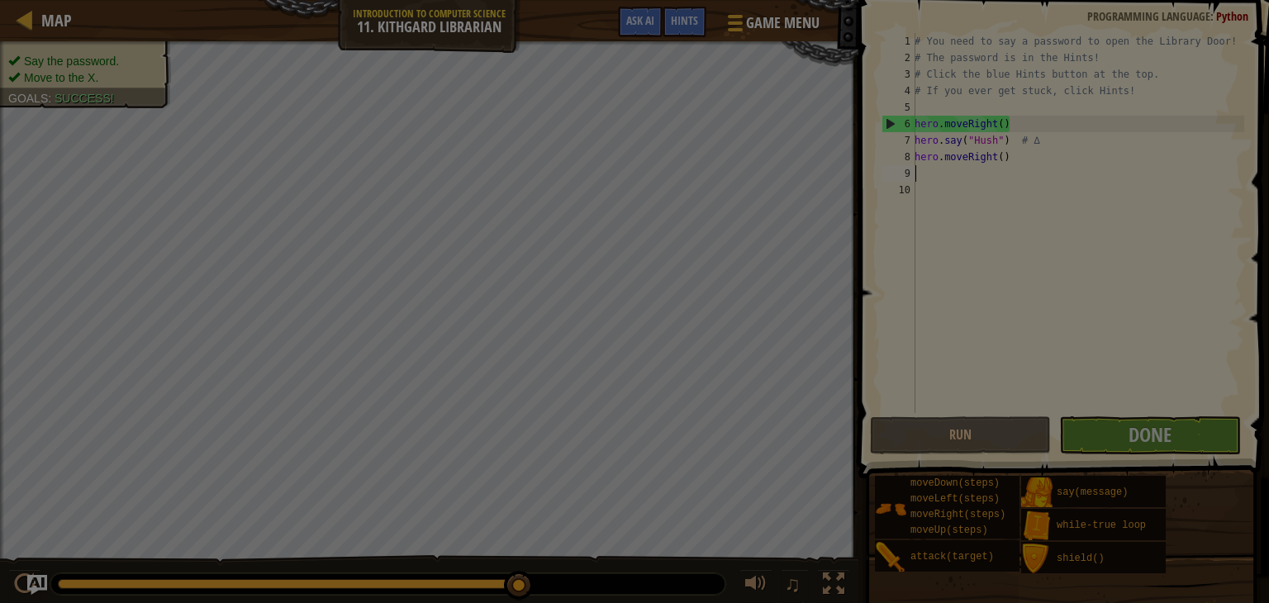
click at [0, 0] on div "Inventory 44 Available Equip Equip Equip Equip Equip Equip (double-click to equ…" at bounding box center [0, 0] width 0 height 0
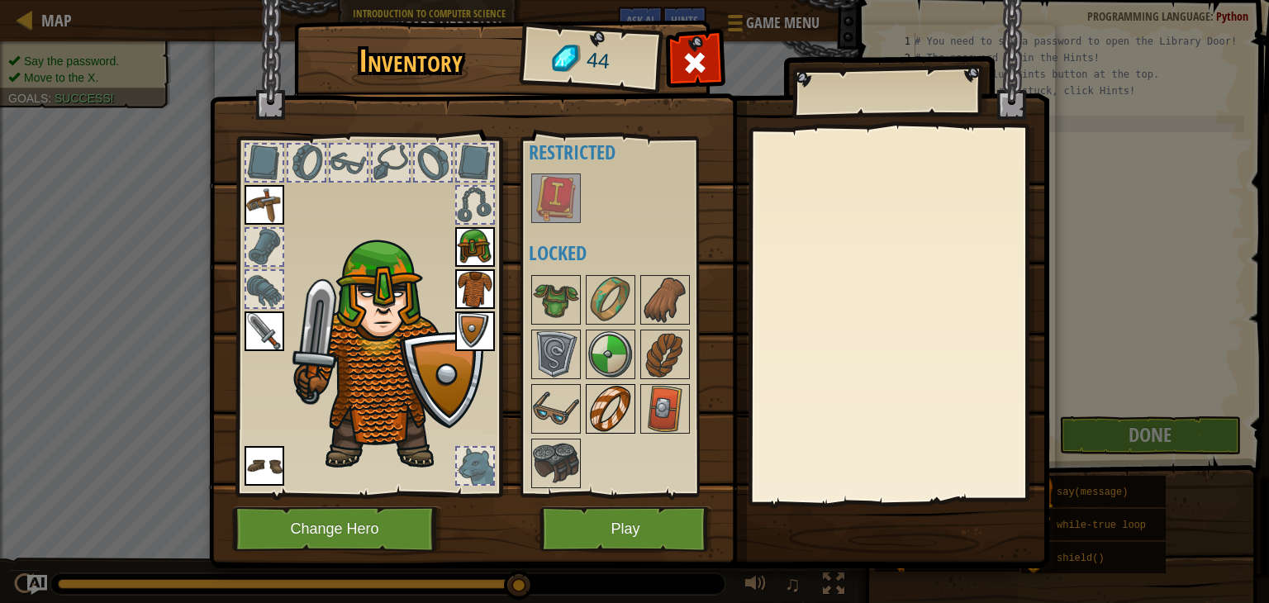
scroll to position [0, 0]
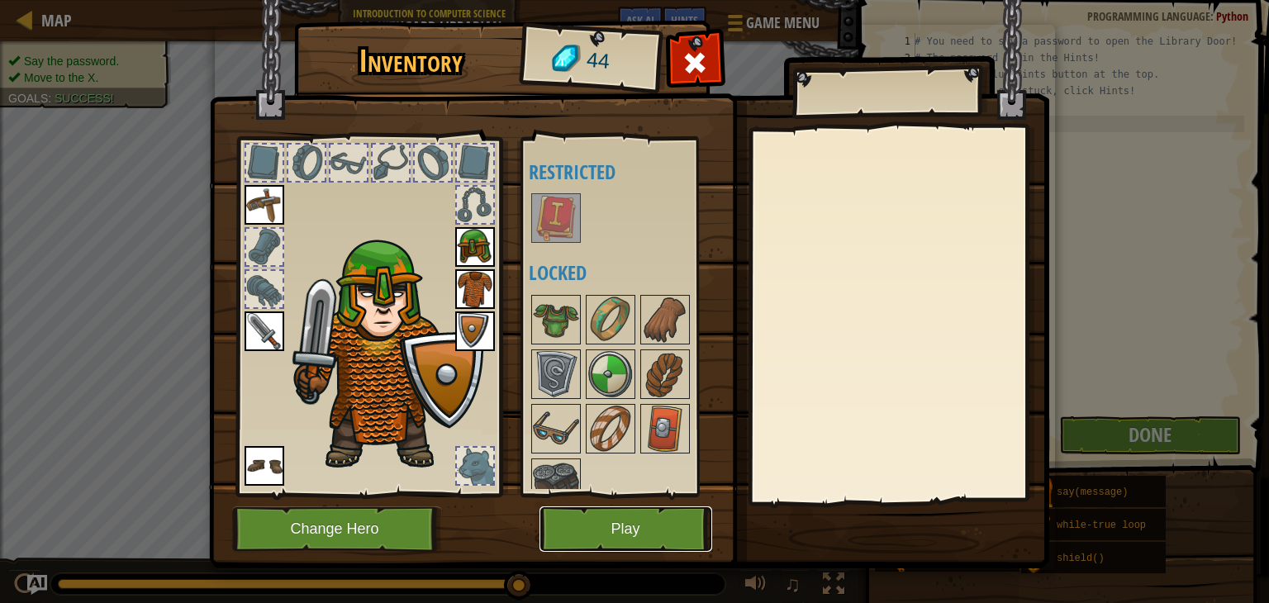
click at [621, 537] on button "Play" at bounding box center [626, 529] width 173 height 45
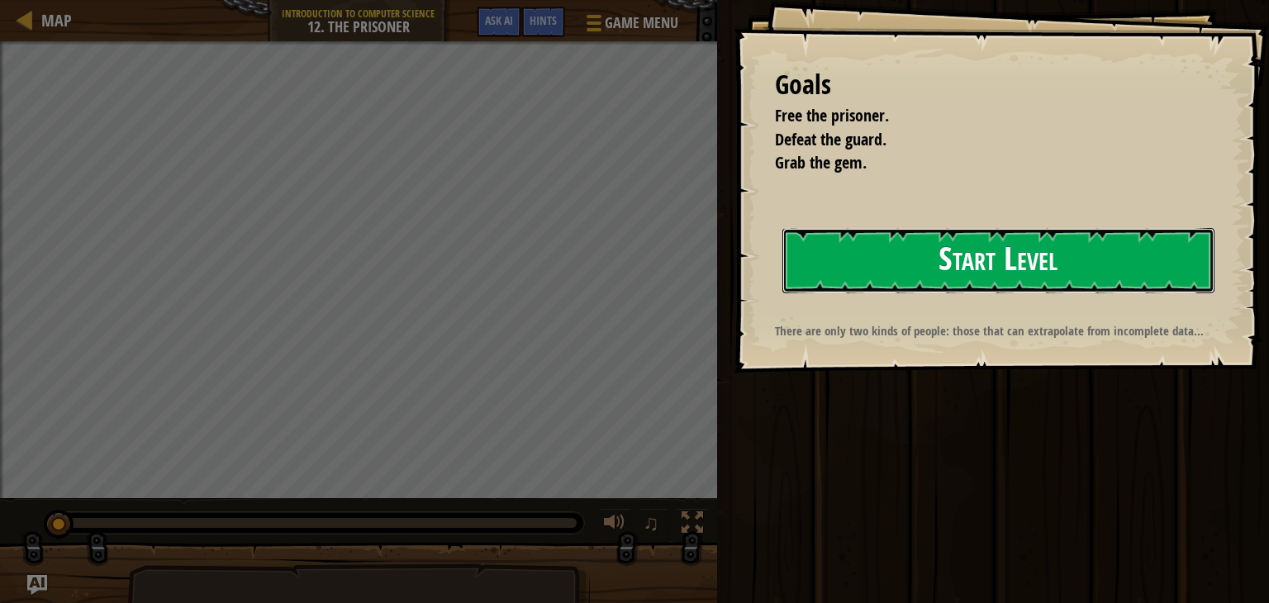
click at [944, 260] on button "Start Level" at bounding box center [999, 260] width 432 height 65
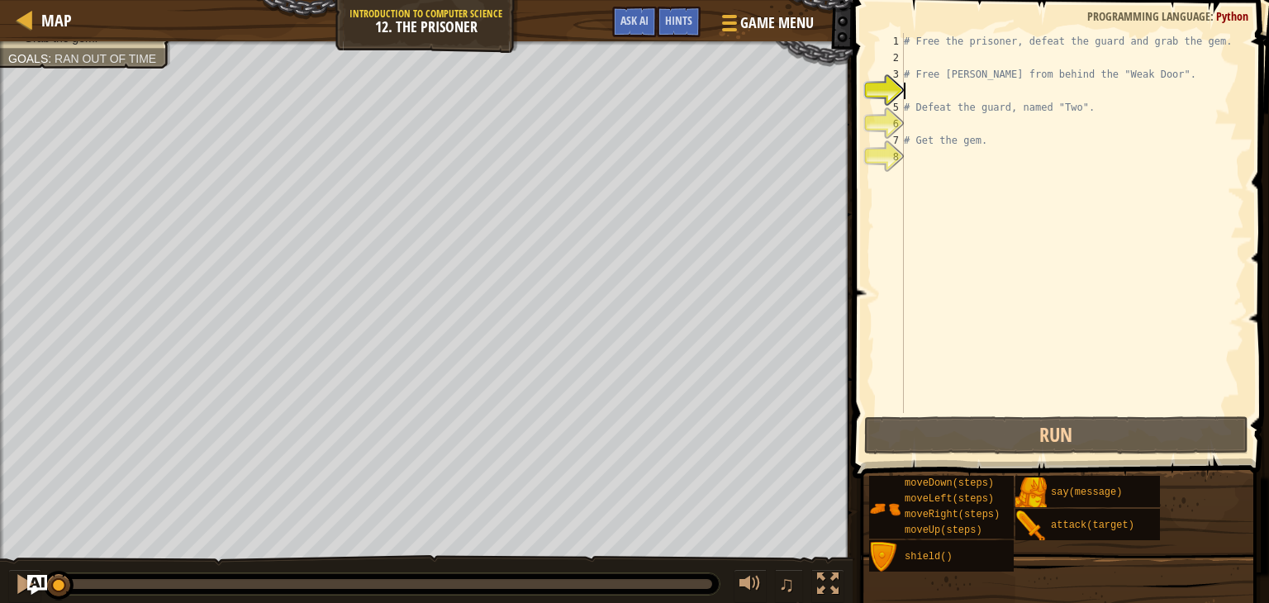
click at [987, 65] on div "# Free the prisoner, defeat the guard and grab the gem. # Free [PERSON_NAME] fr…" at bounding box center [1073, 239] width 344 height 413
click at [949, 96] on div "# Free the prisoner, defeat the guard and grab the gem. # Free [PERSON_NAME] fr…" at bounding box center [1073, 239] width 344 height 413
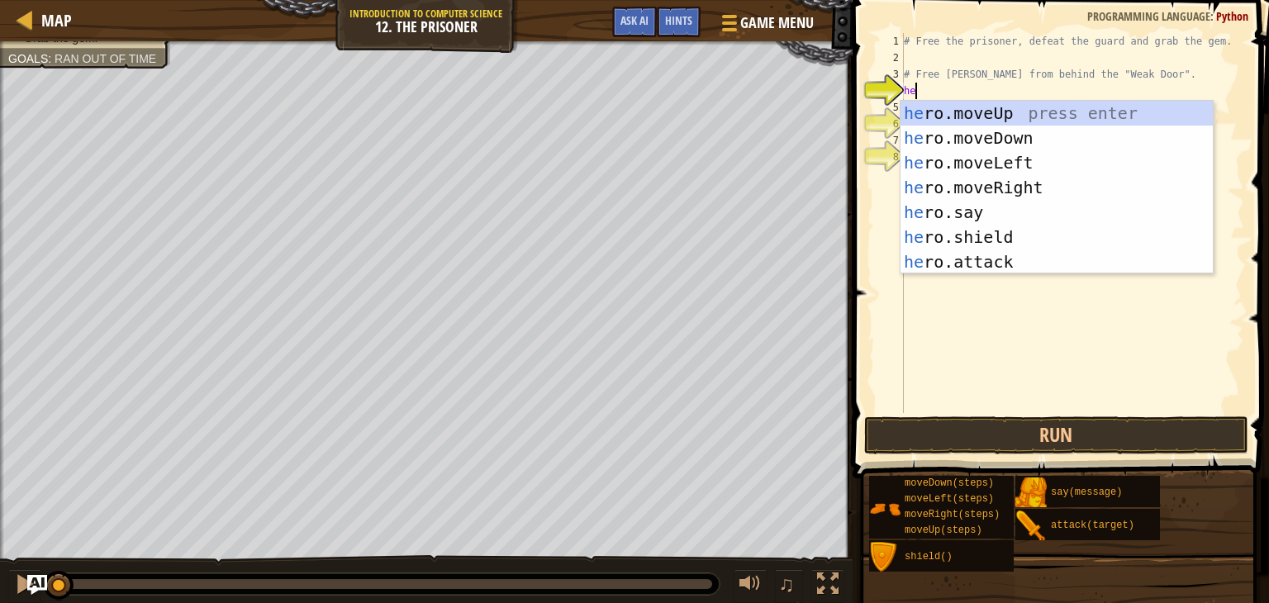
scroll to position [7, 0]
type textarea "hero"
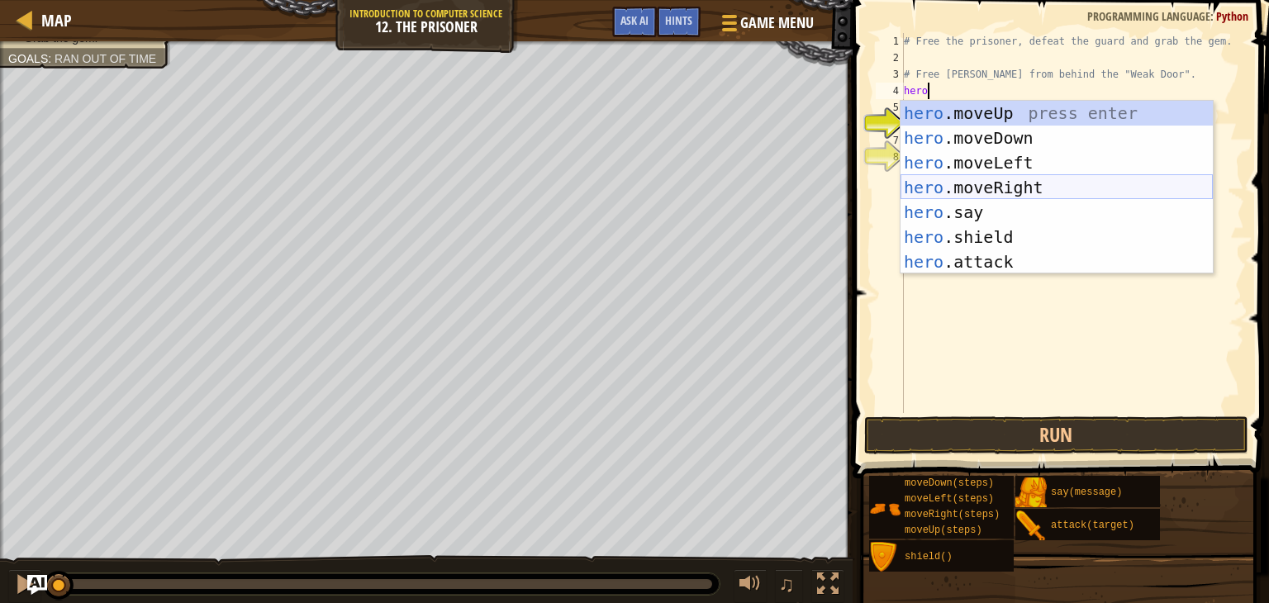
click at [980, 183] on div "hero .moveUp press enter hero .moveDown press enter hero .moveLeft press enter …" at bounding box center [1057, 212] width 312 height 223
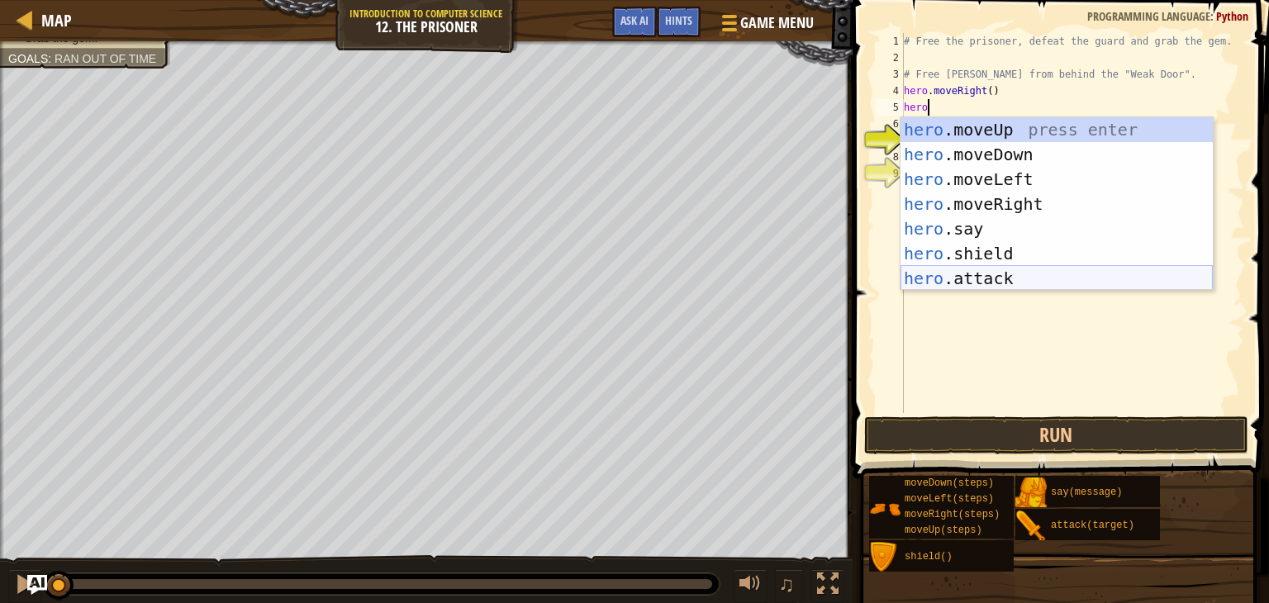
click at [969, 274] on div "hero .moveUp press enter hero .moveDown press enter hero .moveLeft press enter …" at bounding box center [1057, 228] width 312 height 223
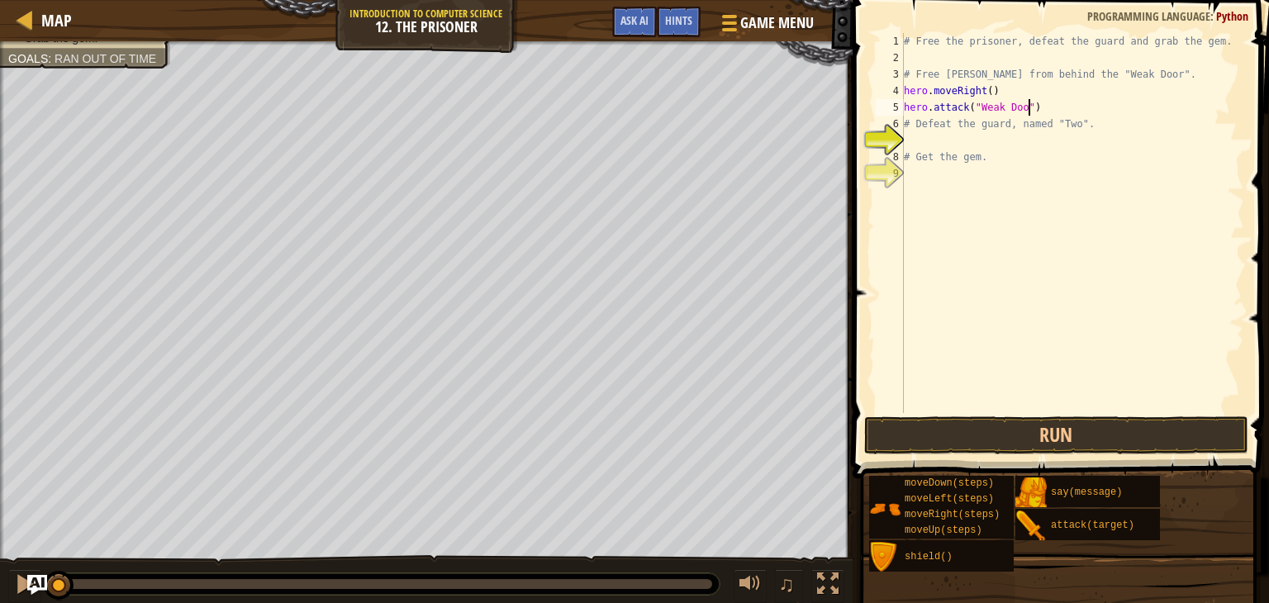
scroll to position [7, 10]
type textarea "hero.attack("Weak Door")"
click at [988, 143] on div "# Free the prisoner, defeat the guard and grab the gem. # Free [PERSON_NAME] fr…" at bounding box center [1073, 239] width 344 height 413
click at [1059, 433] on button "Run" at bounding box center [1057, 436] width 385 height 38
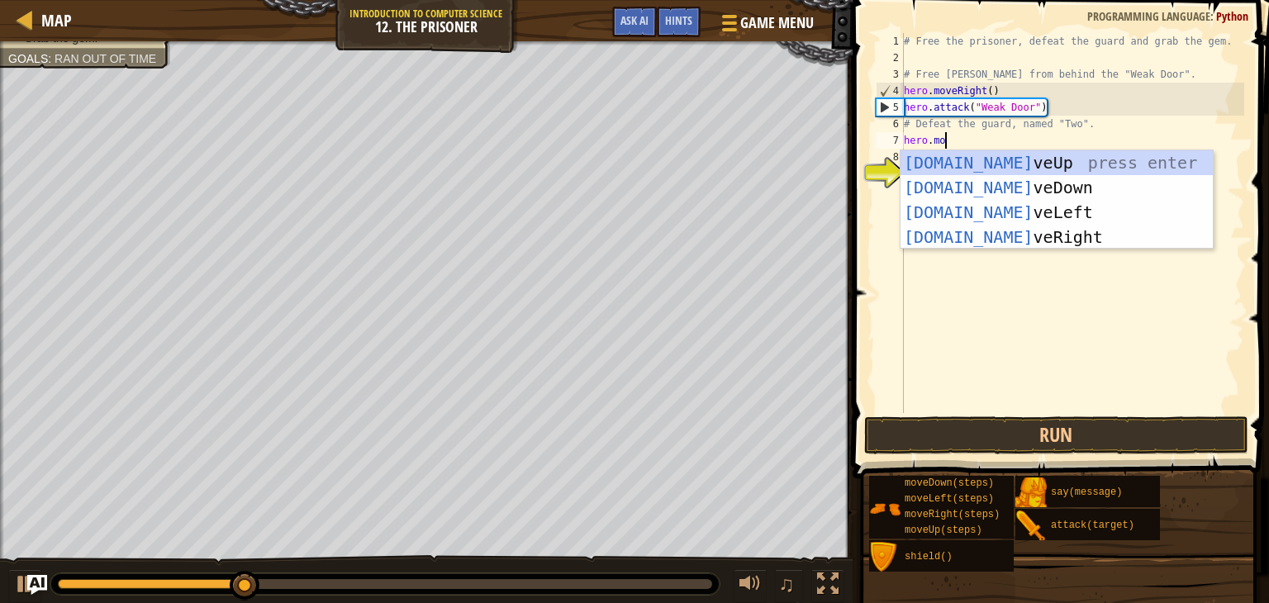
type textarea "hero.move"
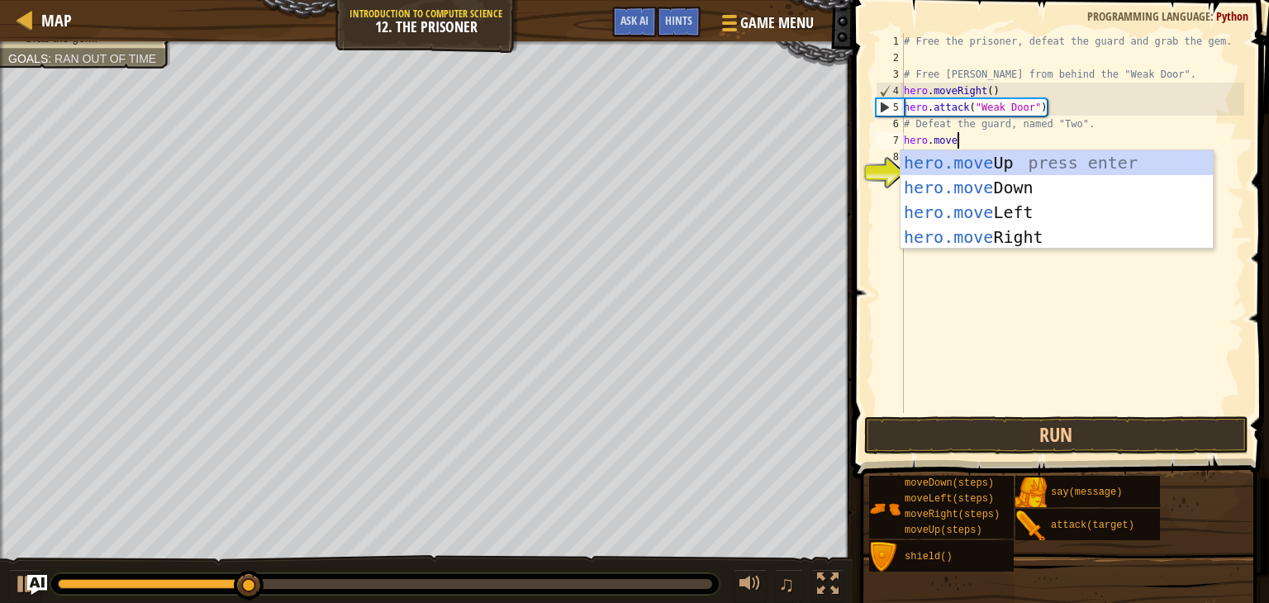
scroll to position [7, 3]
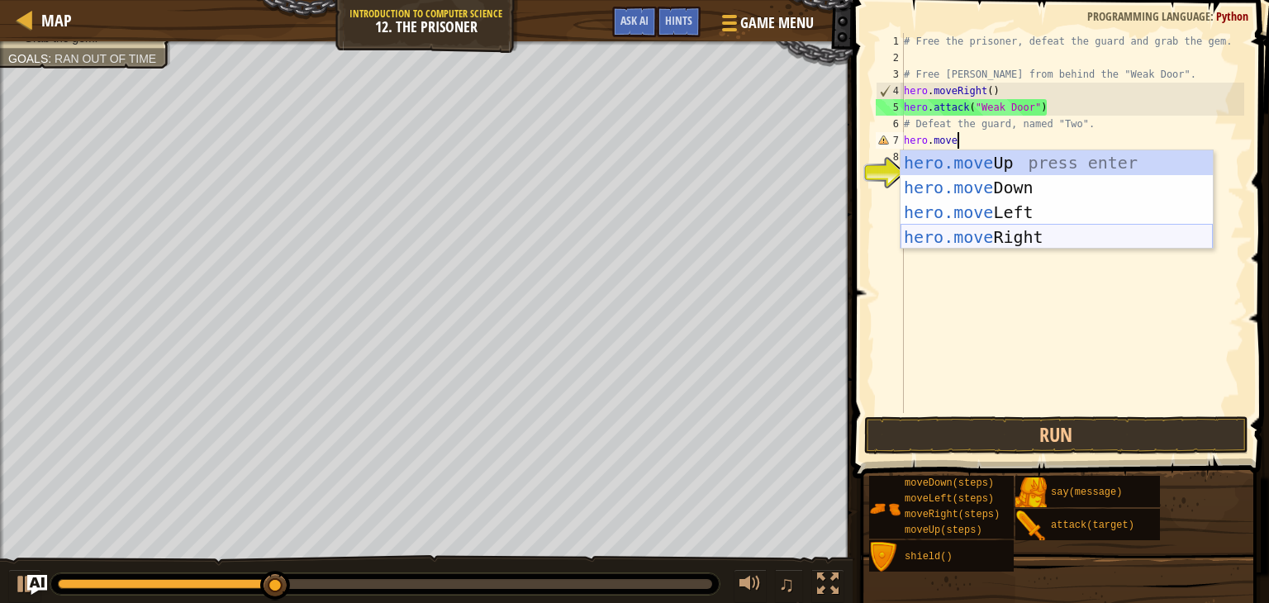
click at [1065, 237] on div "hero.move Up press enter hero.move Down press enter hero.move Left press enter …" at bounding box center [1057, 224] width 312 height 149
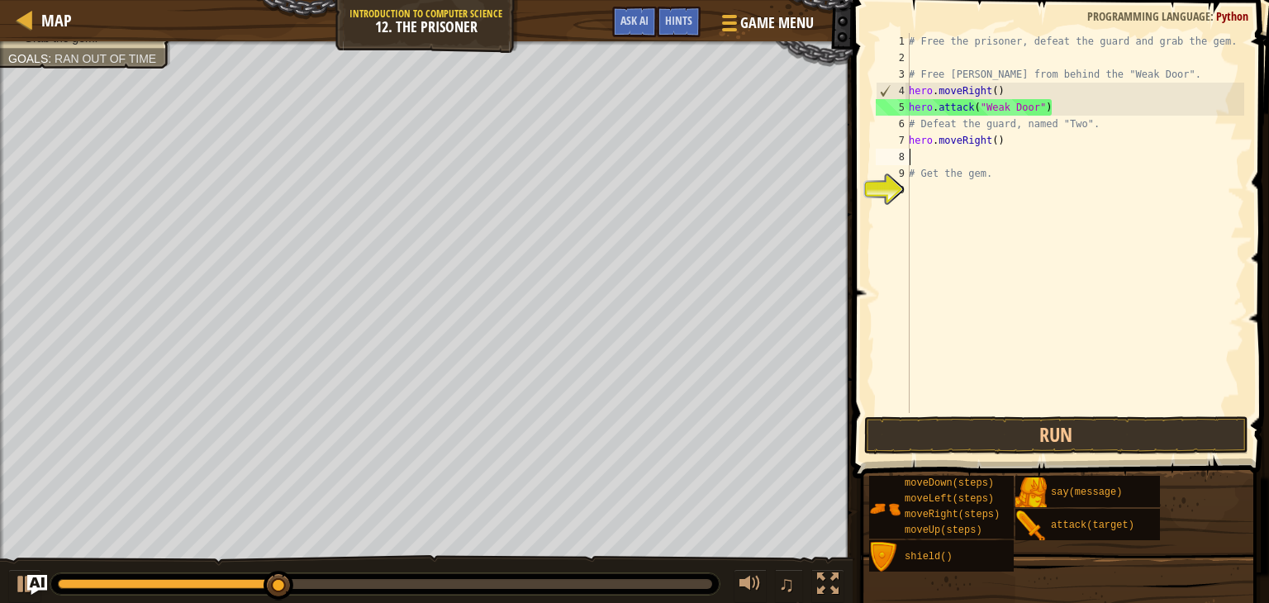
scroll to position [7, 0]
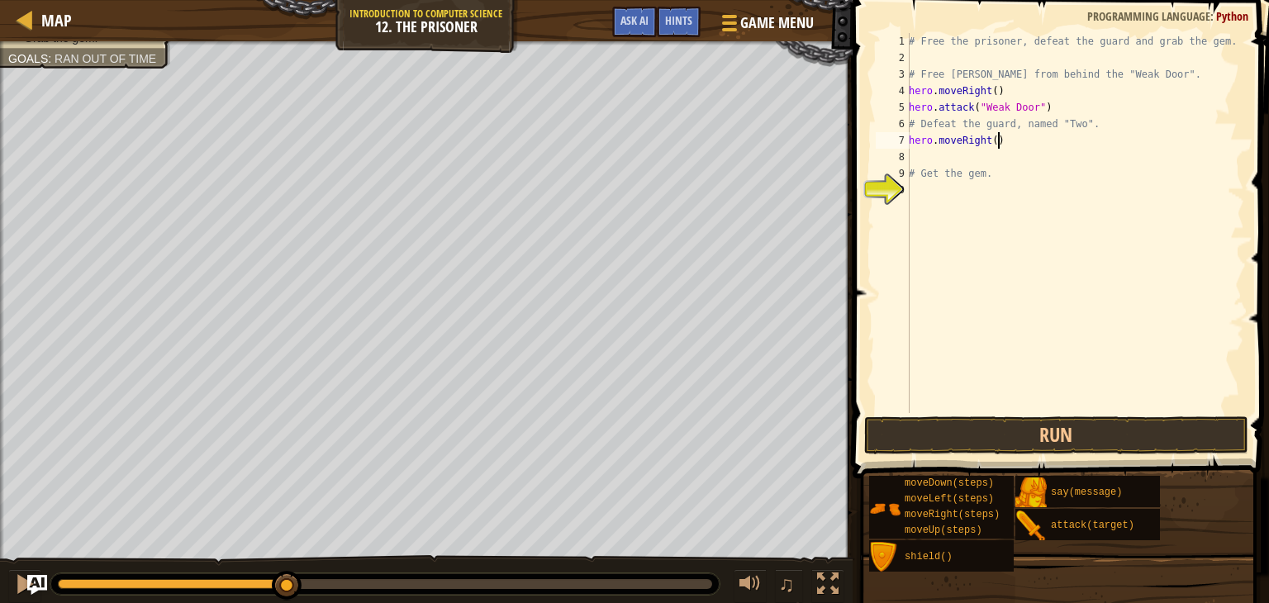
click at [998, 145] on div "# Free the prisoner, defeat the guard and grab the gem. # Free [PERSON_NAME] fr…" at bounding box center [1075, 239] width 339 height 413
type textarea "hero.moveRight(2)"
click at [962, 158] on div "# Free the prisoner, defeat the guard and grab the gem. # Free [PERSON_NAME] fr…" at bounding box center [1075, 239] width 339 height 413
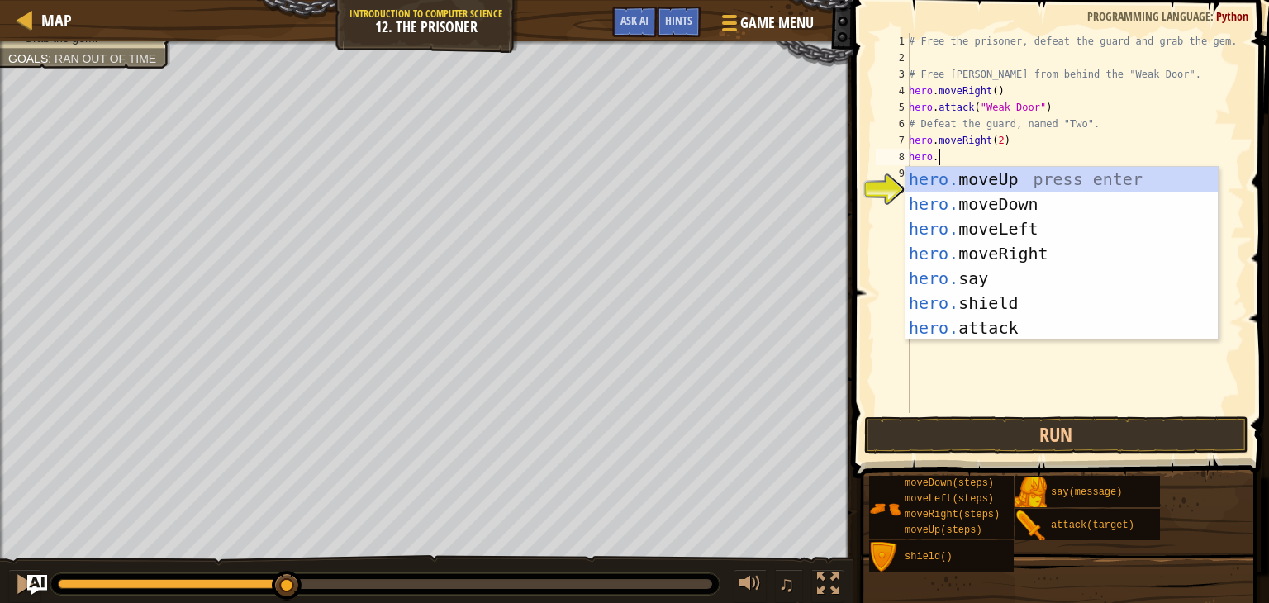
scroll to position [7, 1]
click at [966, 329] on div "hero. moveUp press enter hero. moveDown press enter hero. moveLeft press enter …" at bounding box center [1062, 278] width 312 height 223
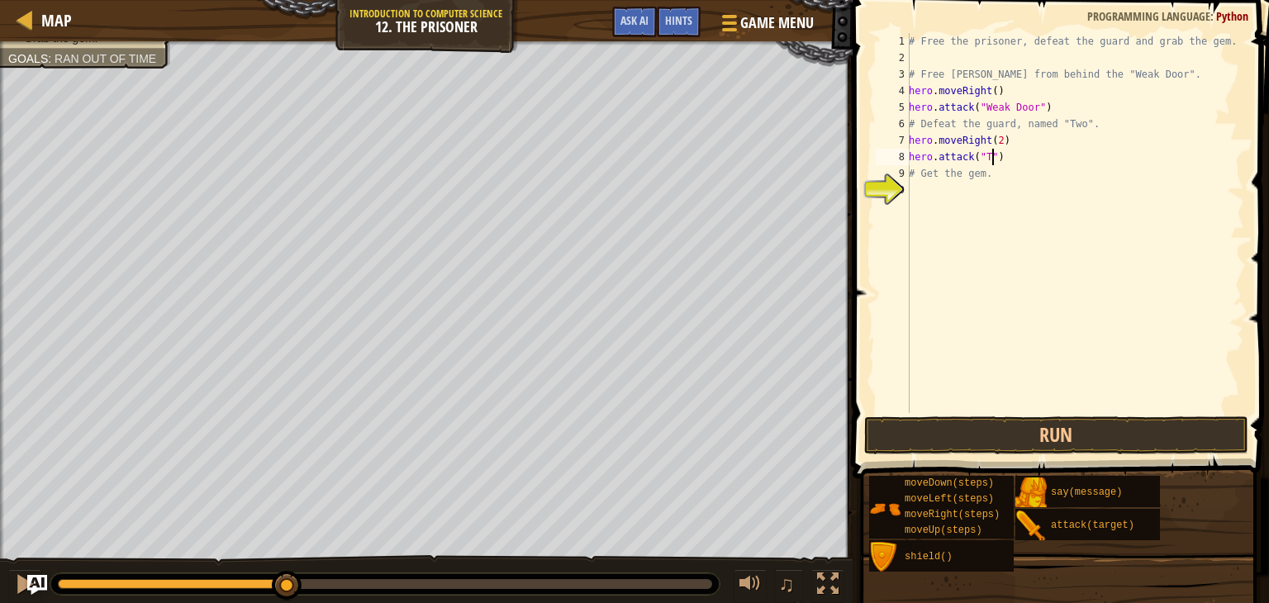
type textarea "hero.attack("Two")"
click at [1049, 162] on div "# Free the prisoner, defeat the guard and grab the gem. # Free [PERSON_NAME] fr…" at bounding box center [1075, 239] width 339 height 413
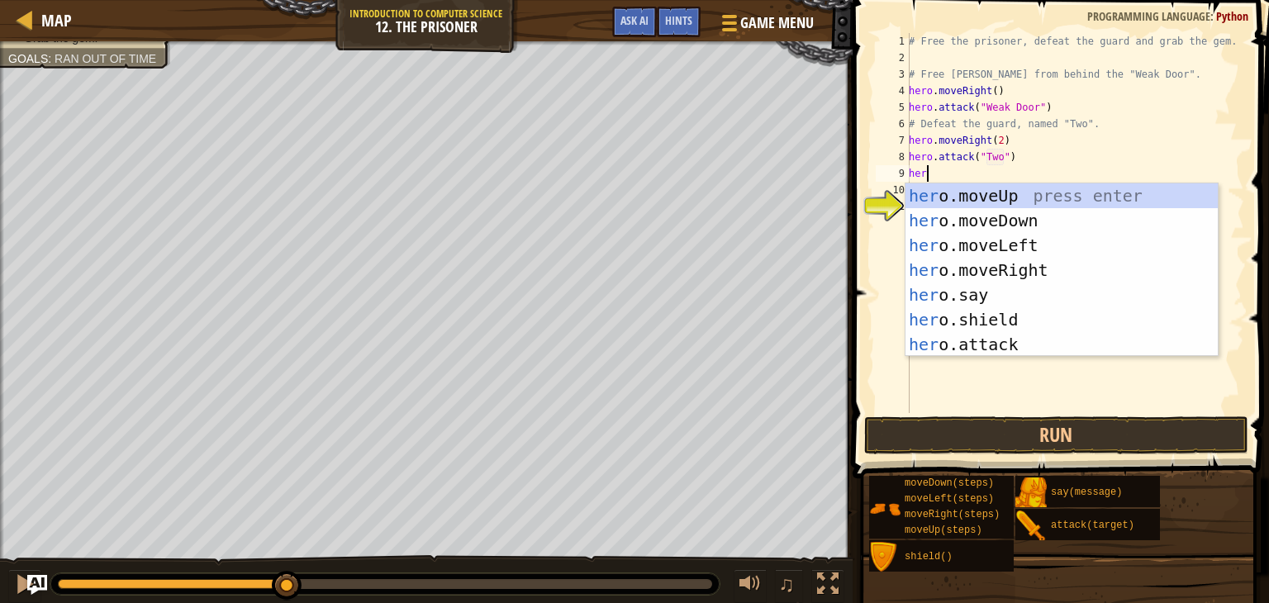
scroll to position [7, 0]
click at [996, 336] on div "hero .moveUp press enter hero .moveDown press enter hero .moveLeft press enter …" at bounding box center [1062, 294] width 312 height 223
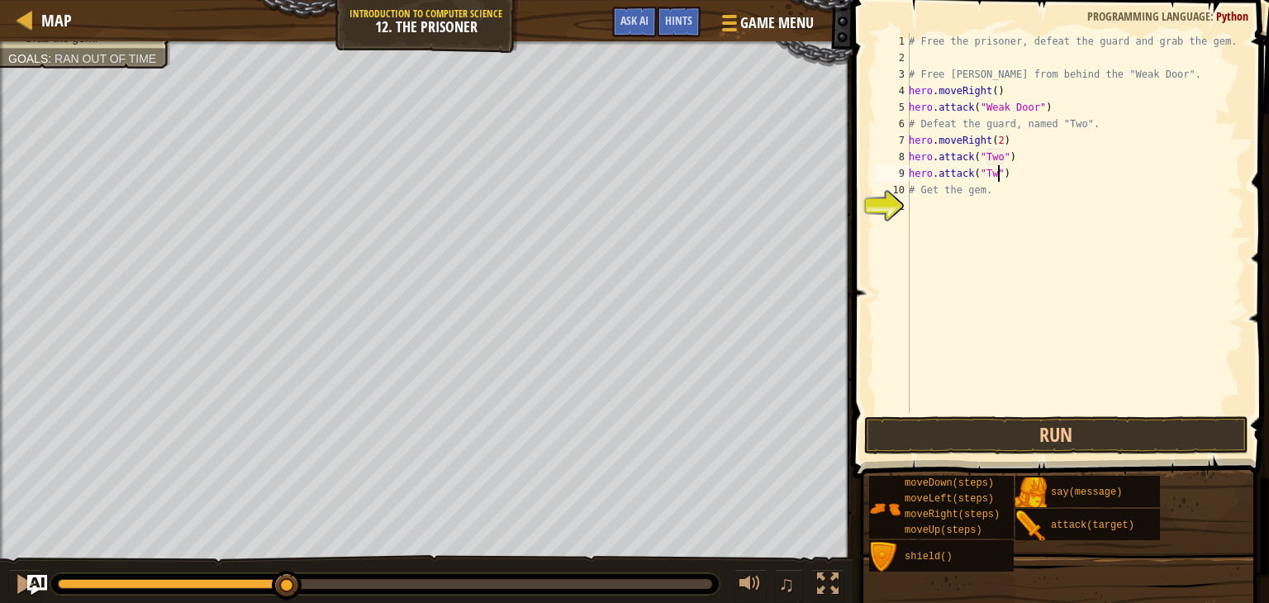
scroll to position [7, 7]
type textarea "hero.attack("Two")"
click at [993, 216] on div "# Free the prisoner, defeat the guard and grab the gem. # Free [PERSON_NAME] fr…" at bounding box center [1075, 239] width 339 height 413
click at [1023, 419] on button "Run" at bounding box center [1057, 436] width 385 height 38
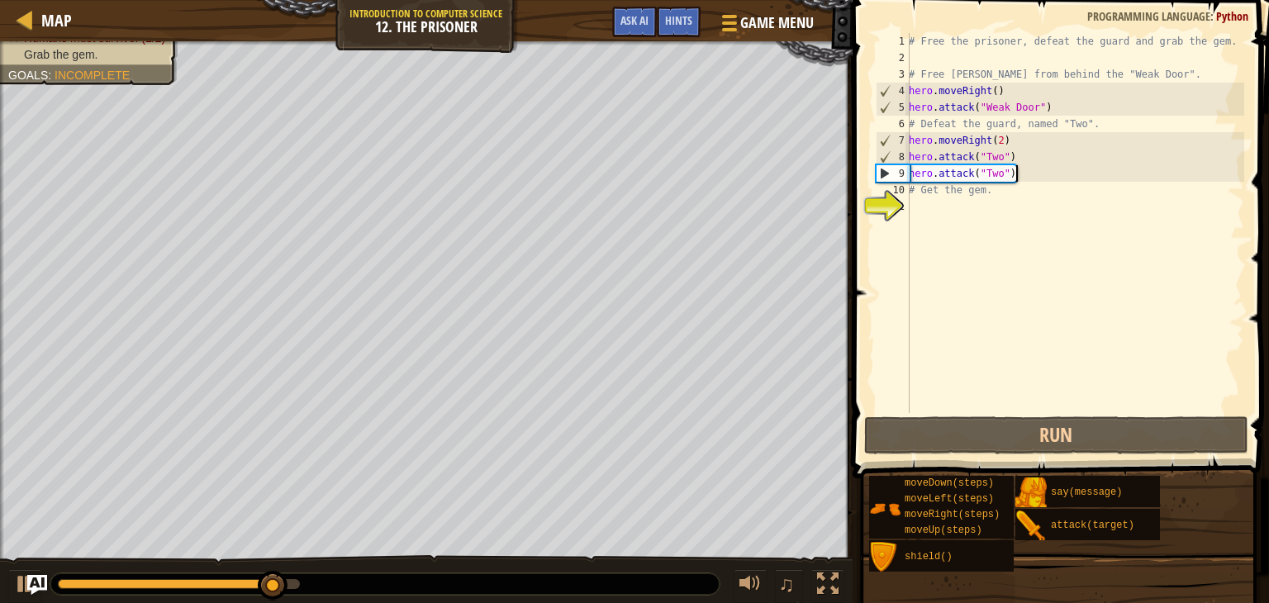
click at [1038, 174] on div "# Free the prisoner, defeat the guard and grab the gem. # Free [PERSON_NAME] fr…" at bounding box center [1075, 239] width 339 height 413
type textarea "hero.attack("Two")"
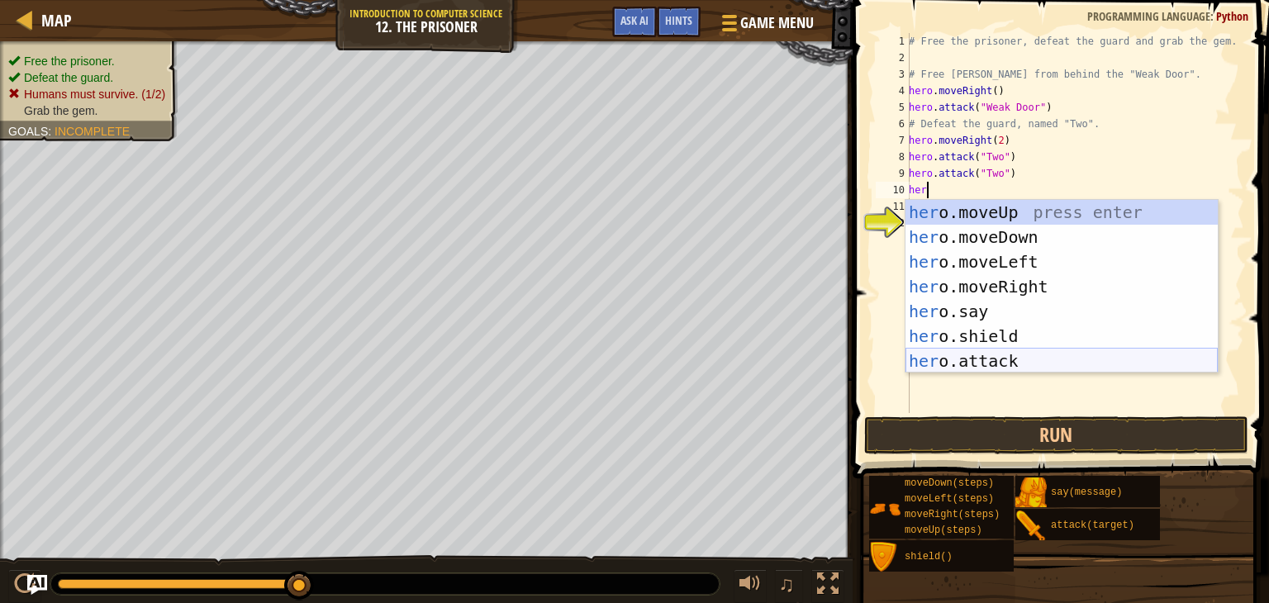
click at [996, 353] on div "her o.moveUp press enter her o.moveDown press enter her o.moveLeft press enter …" at bounding box center [1062, 311] width 312 height 223
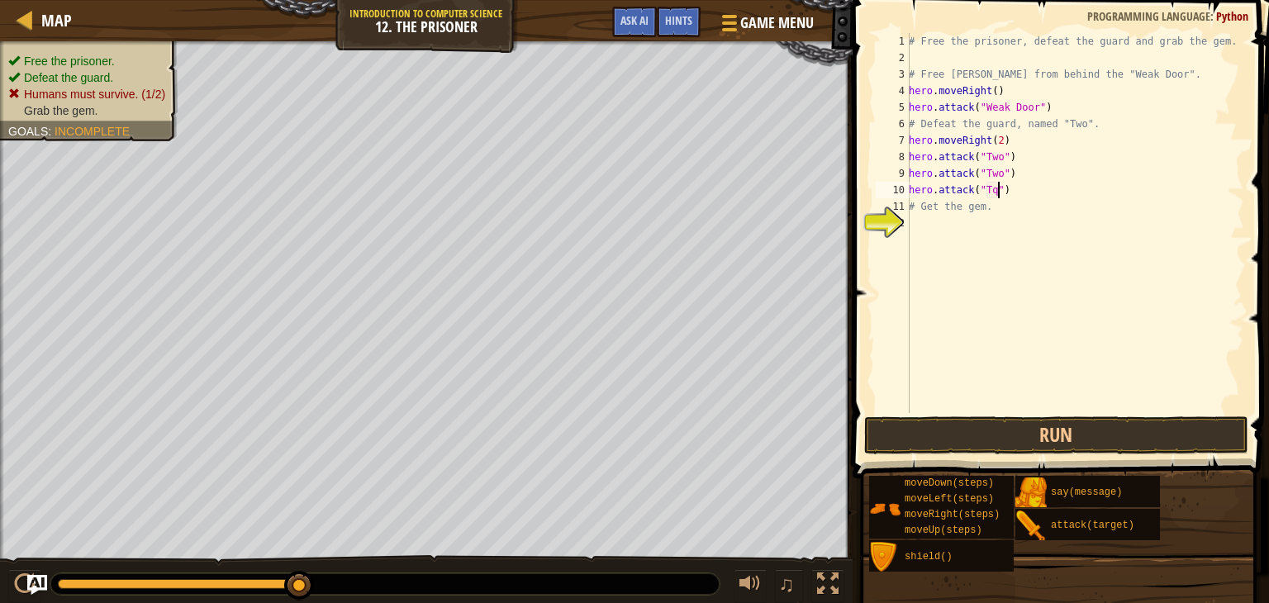
scroll to position [7, 7]
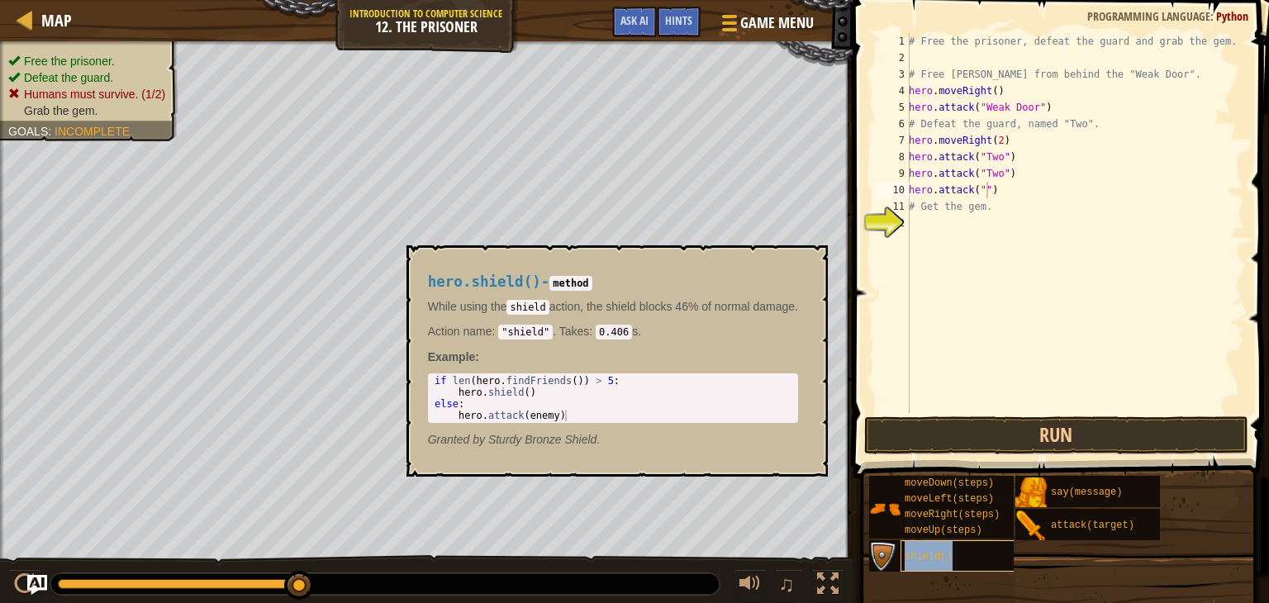
click at [936, 557] on span "shield()" at bounding box center [929, 557] width 48 height 12
click at [1029, 140] on div "# Free the prisoner, defeat the guard and grab the gem. # Free [PERSON_NAME] fr…" at bounding box center [1075, 239] width 339 height 413
type textarea "hero.moveRight(2)"
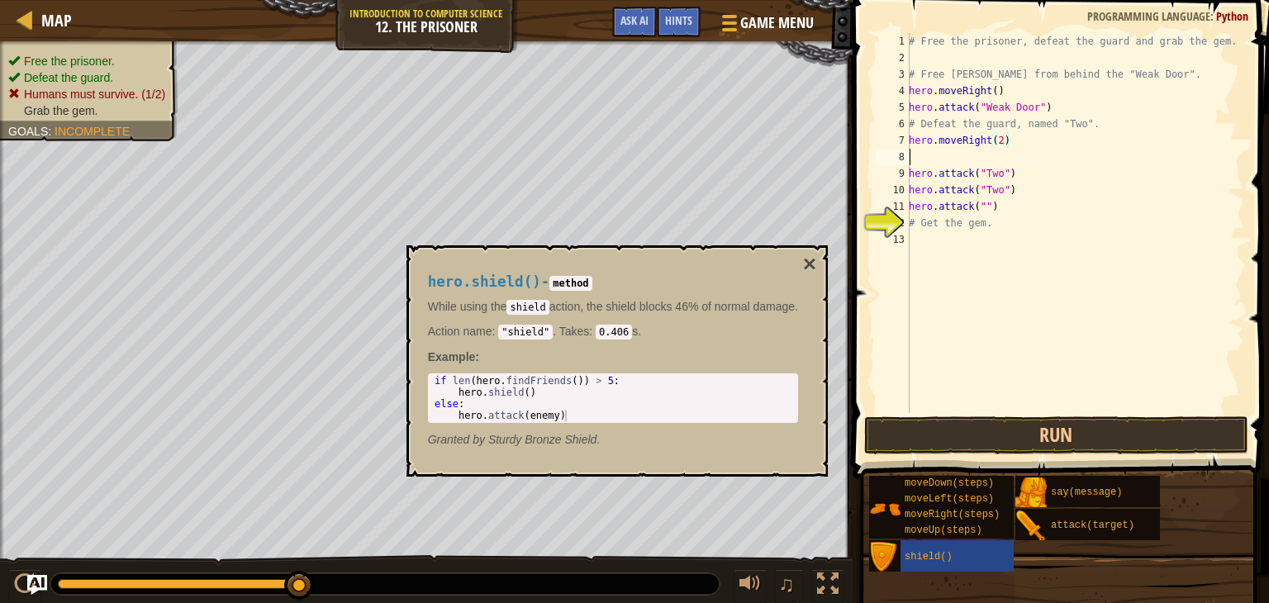
scroll to position [7, 0]
click at [944, 560] on span "shield()" at bounding box center [929, 557] width 48 height 12
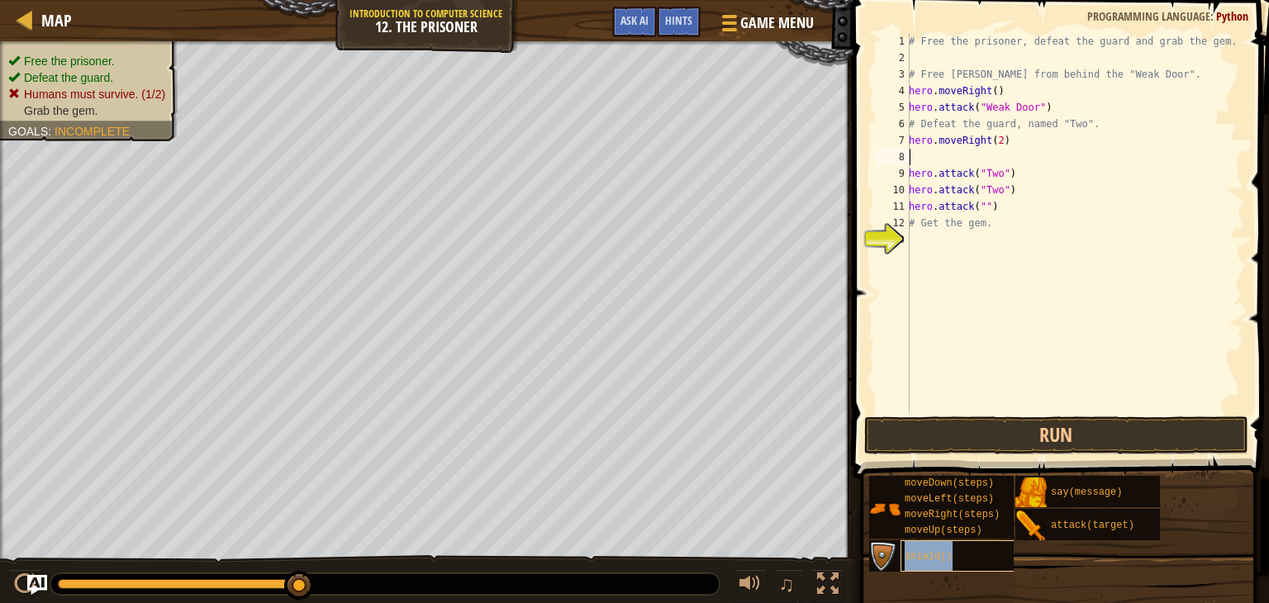
click at [944, 560] on span "shield()" at bounding box center [929, 557] width 48 height 12
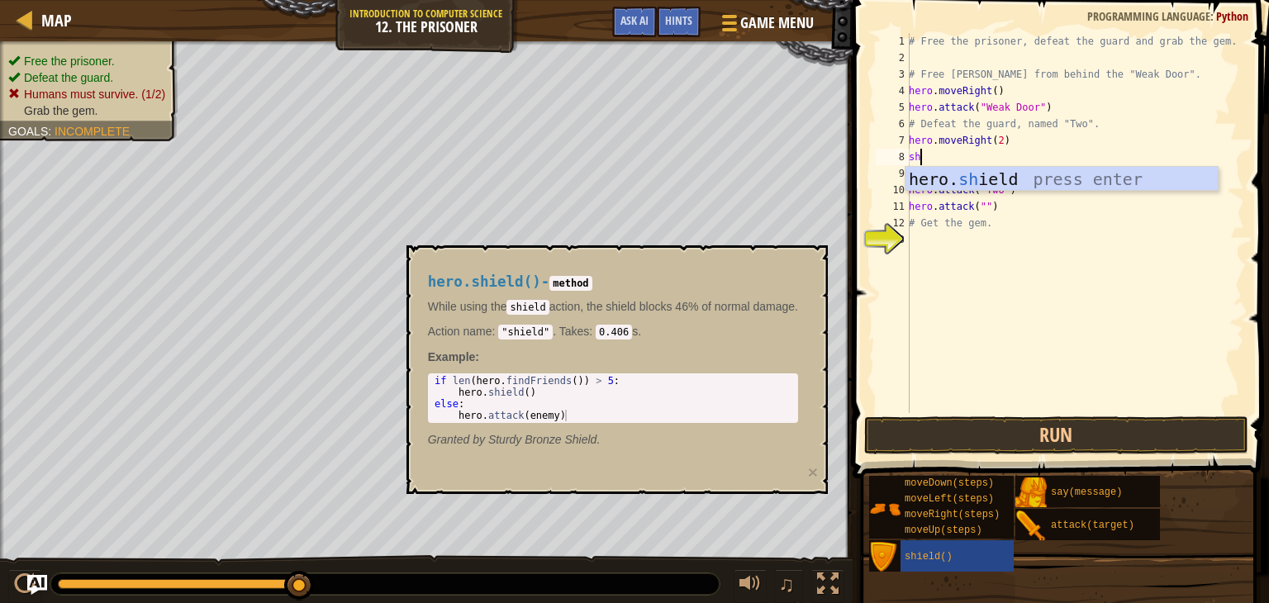
type textarea "s"
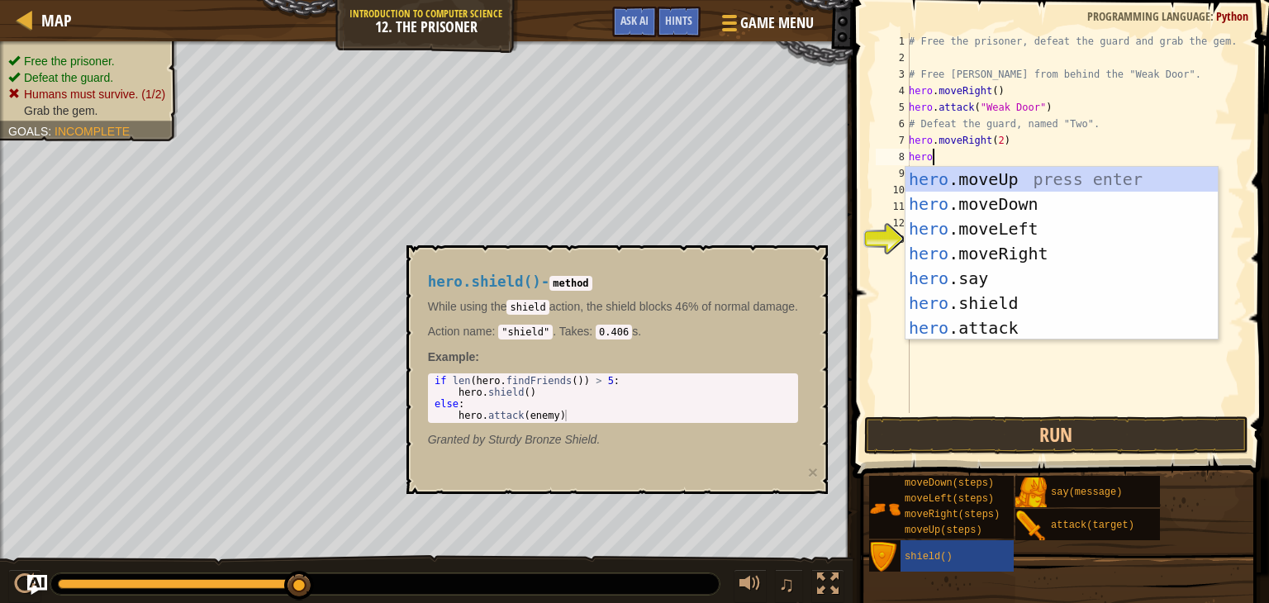
type textarea "hero."
click at [944, 298] on div "hero. moveUp press enter hero. moveDown press enter hero. moveLeft press enter …" at bounding box center [1062, 278] width 312 height 223
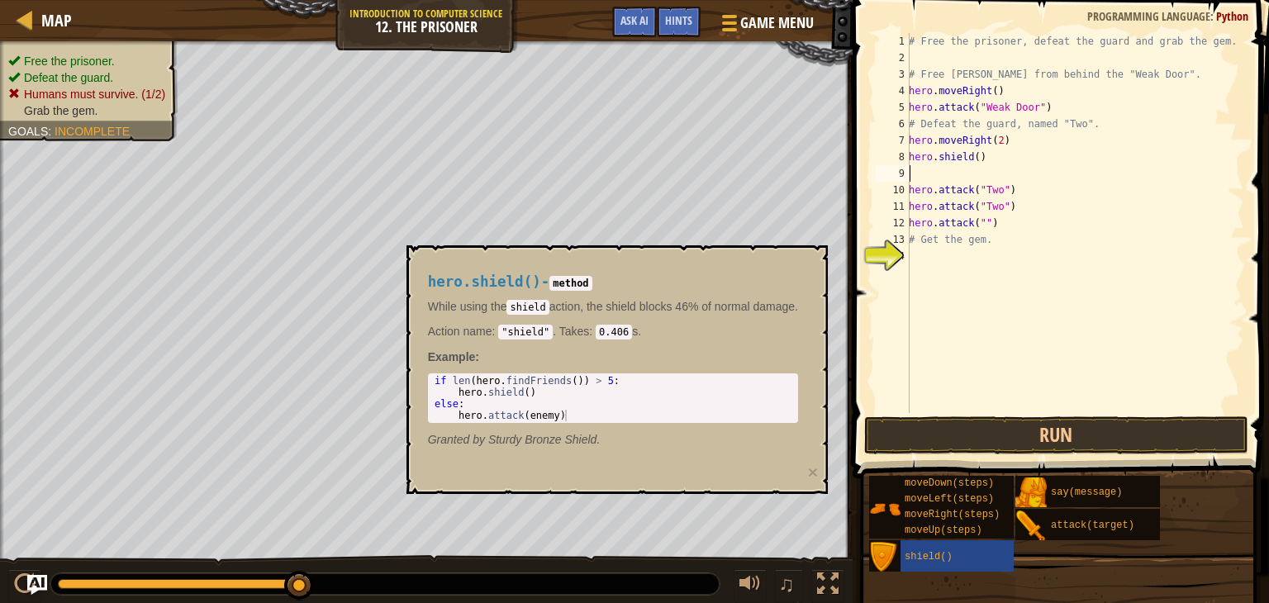
click at [987, 219] on div "# Free the prisoner, defeat the guard and grab the gem. # Free [PERSON_NAME] fr…" at bounding box center [1075, 239] width 339 height 413
click at [912, 188] on div "# Free the prisoner, defeat the guard and grab the gem. # Free [PERSON_NAME] fr…" at bounding box center [1075, 239] width 339 height 413
click at [981, 436] on button "Run" at bounding box center [1057, 436] width 385 height 38
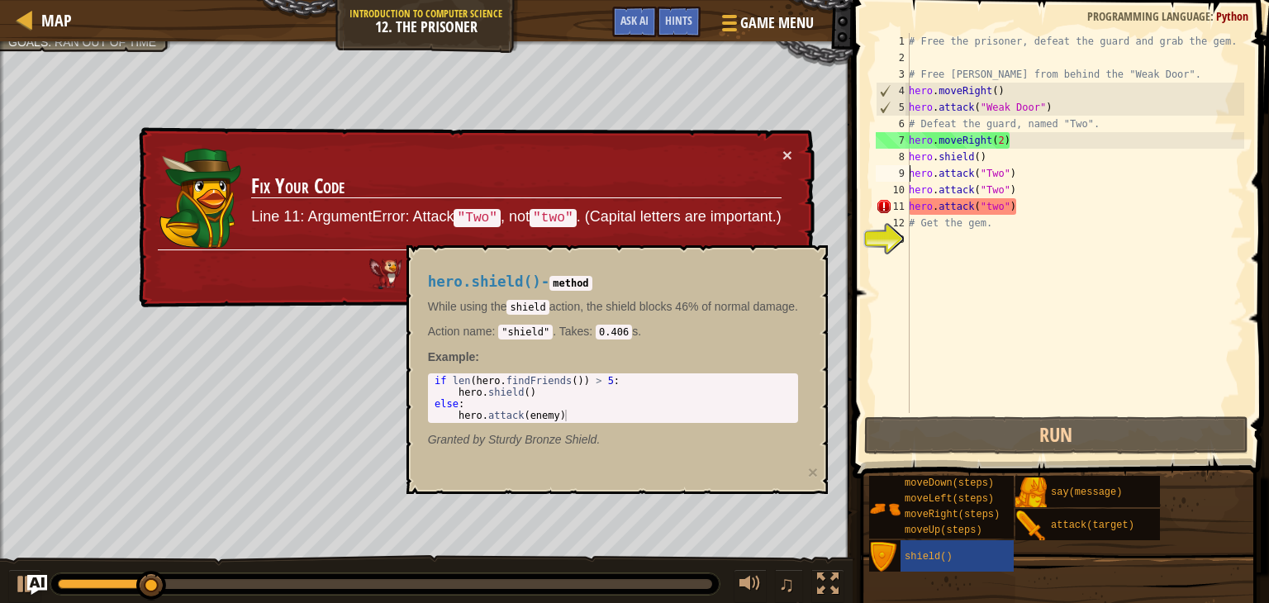
click at [793, 153] on div "× Fix Your Code Line 11: ArgumentError: Attack "Two" , not "two" . (Capital let…" at bounding box center [475, 217] width 679 height 181
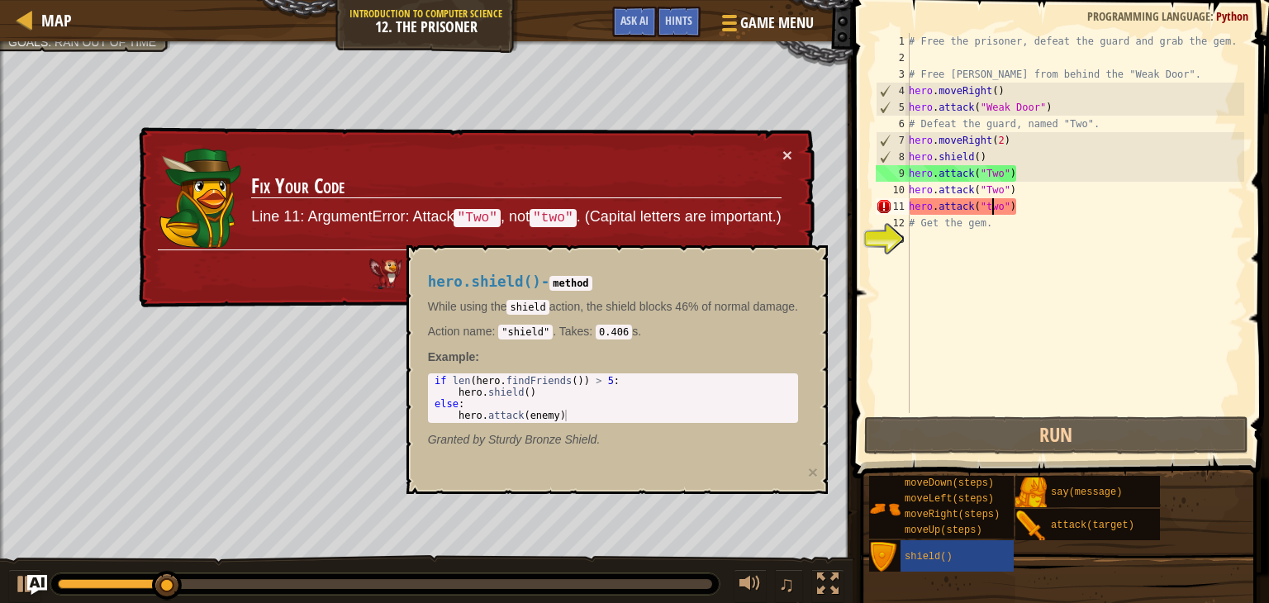
click at [992, 205] on div "# Free the prisoner, defeat the guard and grab the gem. # Free [PERSON_NAME] fr…" at bounding box center [1075, 239] width 339 height 413
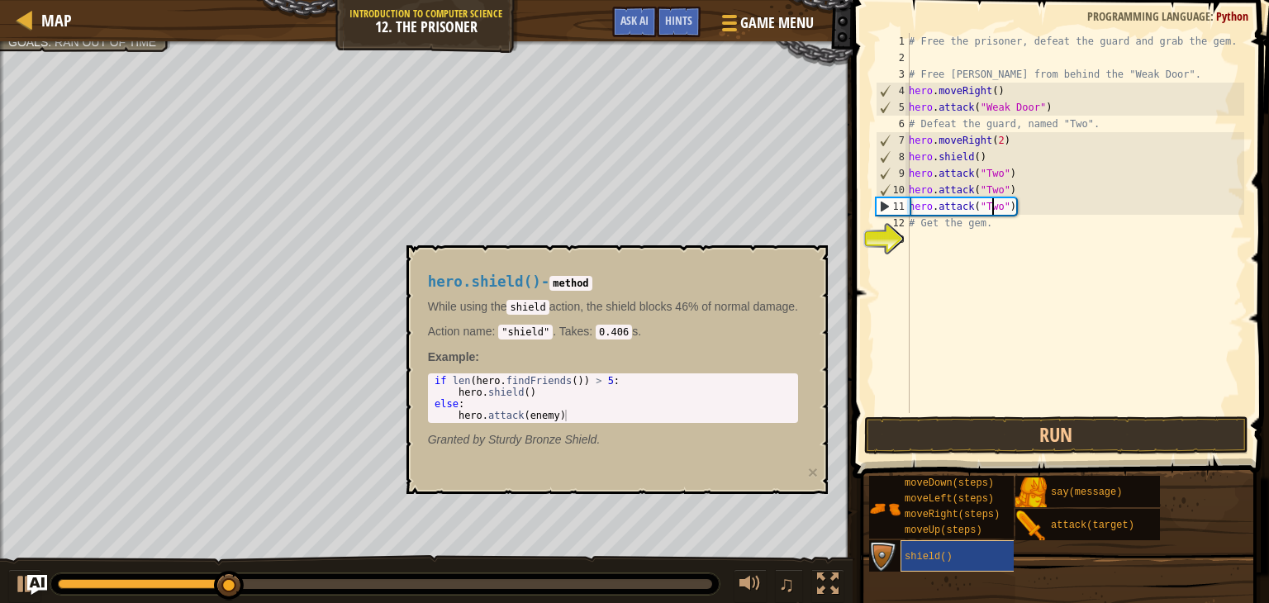
type textarea "hero.attack("Two")"
click at [916, 553] on span "shield()" at bounding box center [929, 557] width 48 height 12
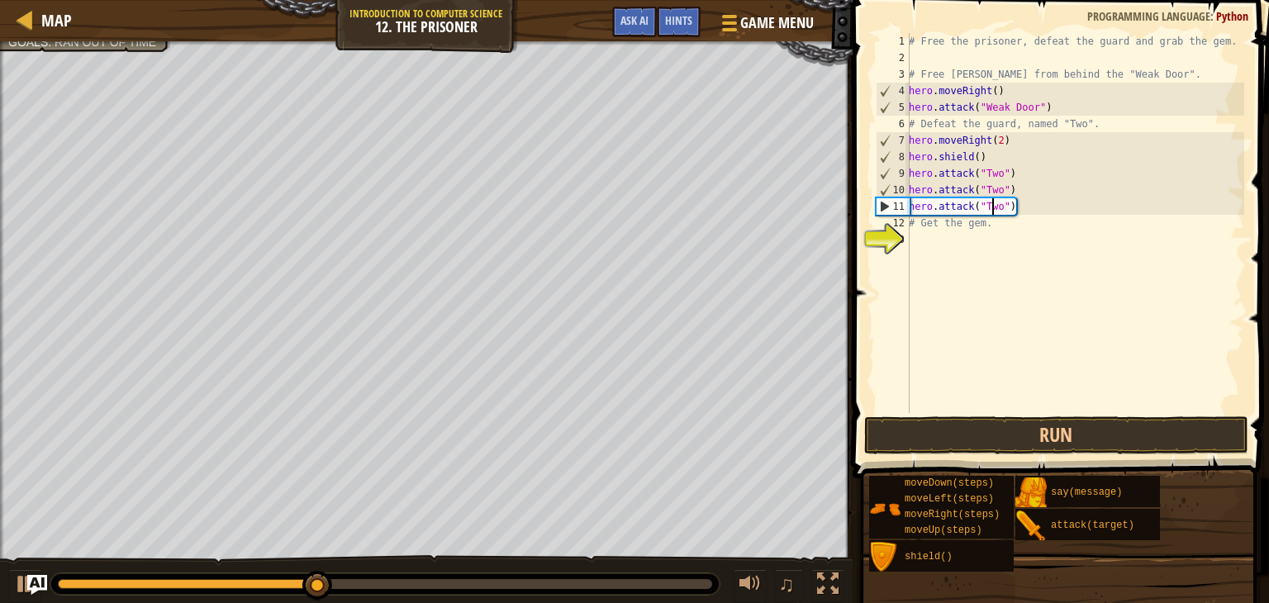
click at [998, 243] on div "# Free the prisoner, defeat the guard and grab the gem. # Free [PERSON_NAME] fr…" at bounding box center [1075, 239] width 339 height 413
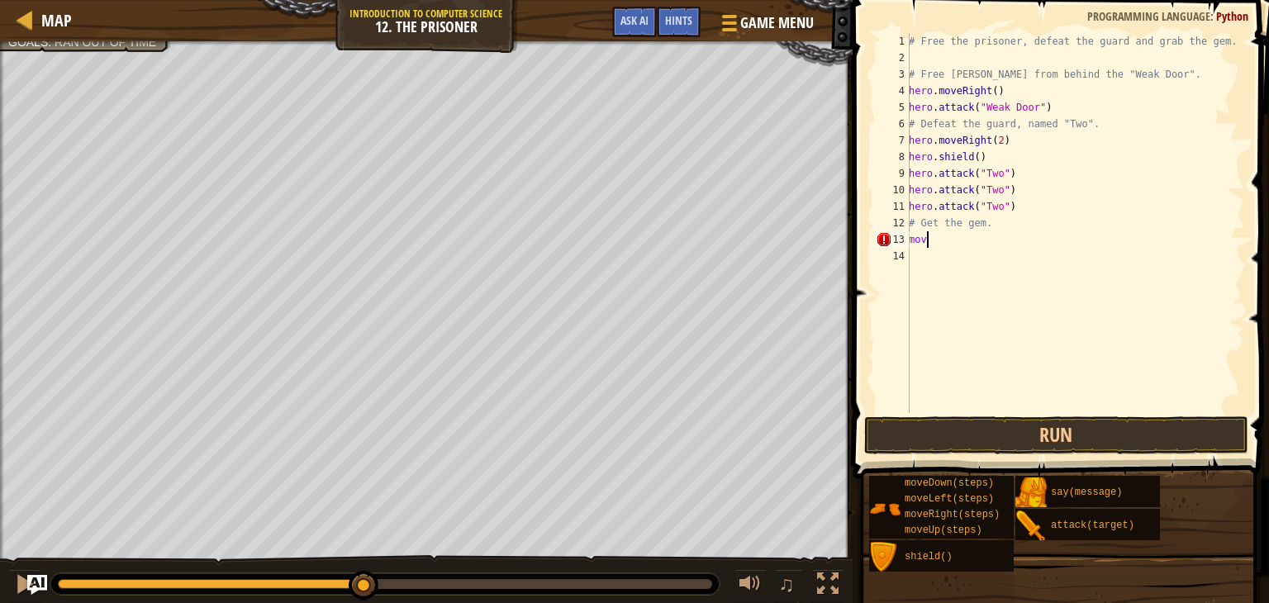
scroll to position [7, 0]
type textarea "m"
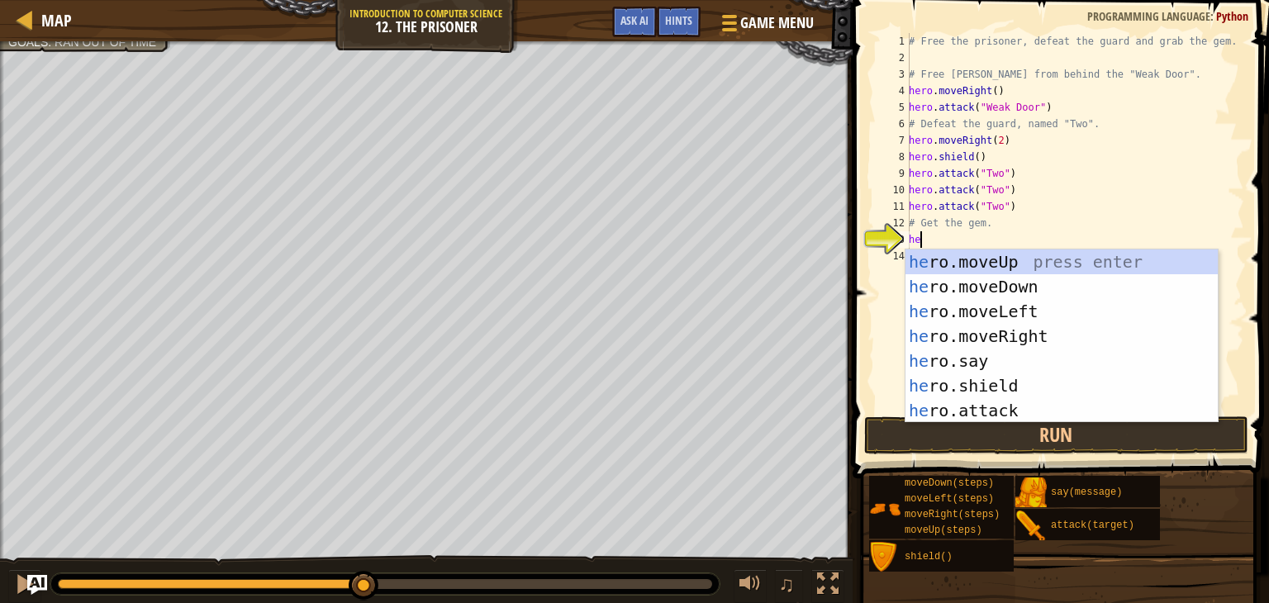
type textarea "hero"
click at [997, 293] on div "hero .moveUp press enter hero .moveDown press enter hero .moveLeft press enter …" at bounding box center [1062, 361] width 312 height 223
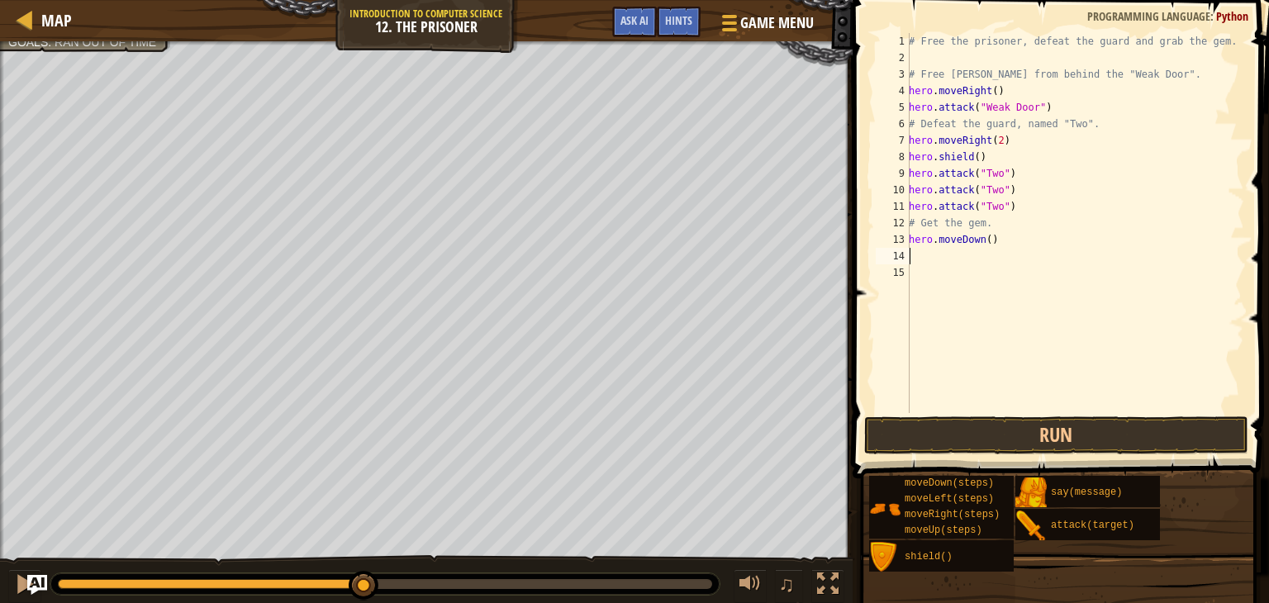
click at [1004, 399] on div "# Free the prisoner, defeat the guard and grab the gem. # Free [PERSON_NAME] fr…" at bounding box center [1075, 239] width 339 height 413
click at [1020, 434] on button "Run" at bounding box center [1057, 436] width 385 height 38
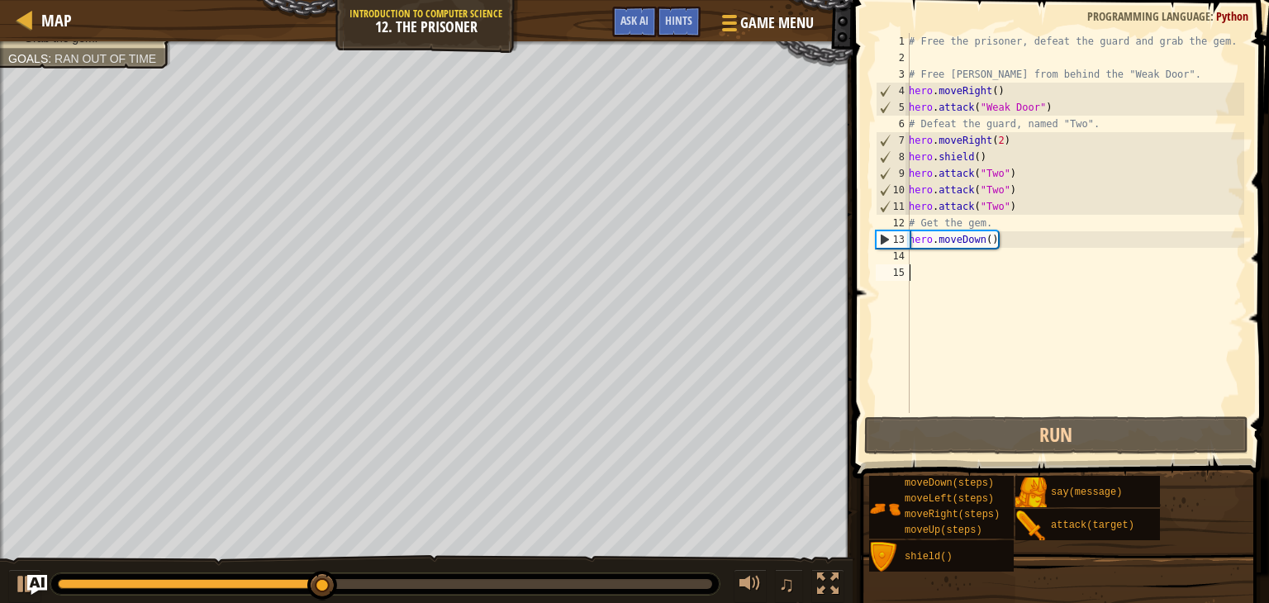
click at [995, 240] on div "# Free the prisoner, defeat the guard and grab the gem. # Free [PERSON_NAME] fr…" at bounding box center [1075, 239] width 339 height 413
type textarea "hero.moveDown(2)"
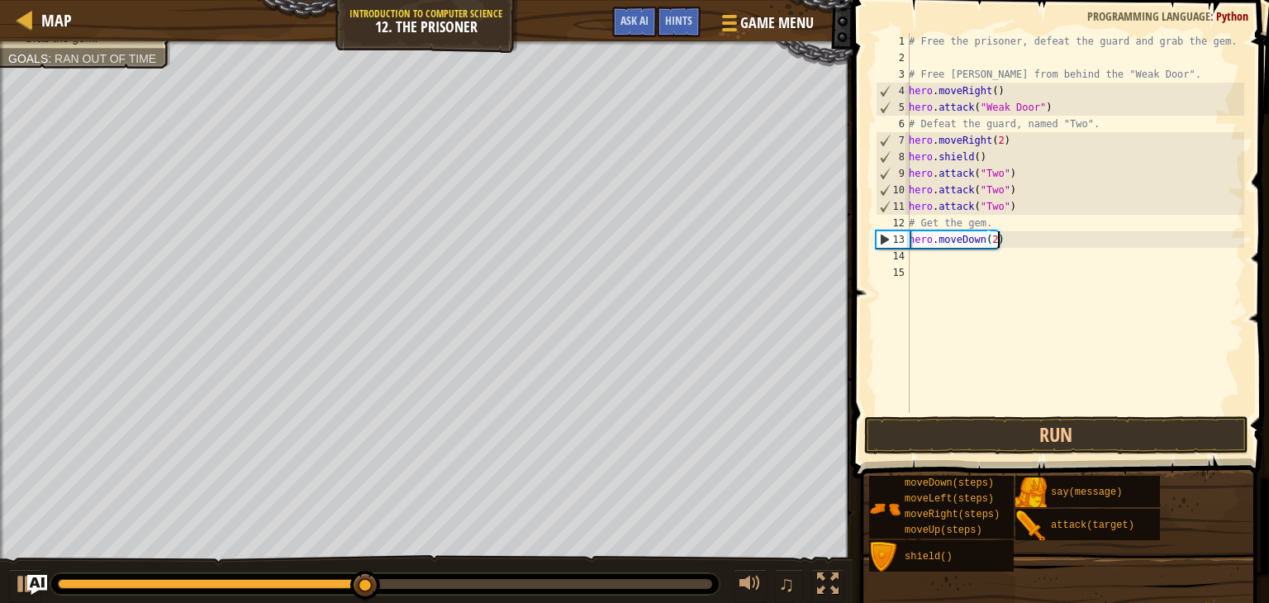
click at [1014, 273] on div "# Free the prisoner, defeat the guard and grab the gem. # Free [PERSON_NAME] fr…" at bounding box center [1075, 239] width 339 height 413
click at [916, 255] on div "# Free the prisoner, defeat the guard and grab the gem. # Free [PERSON_NAME] fr…" at bounding box center [1075, 239] width 339 height 413
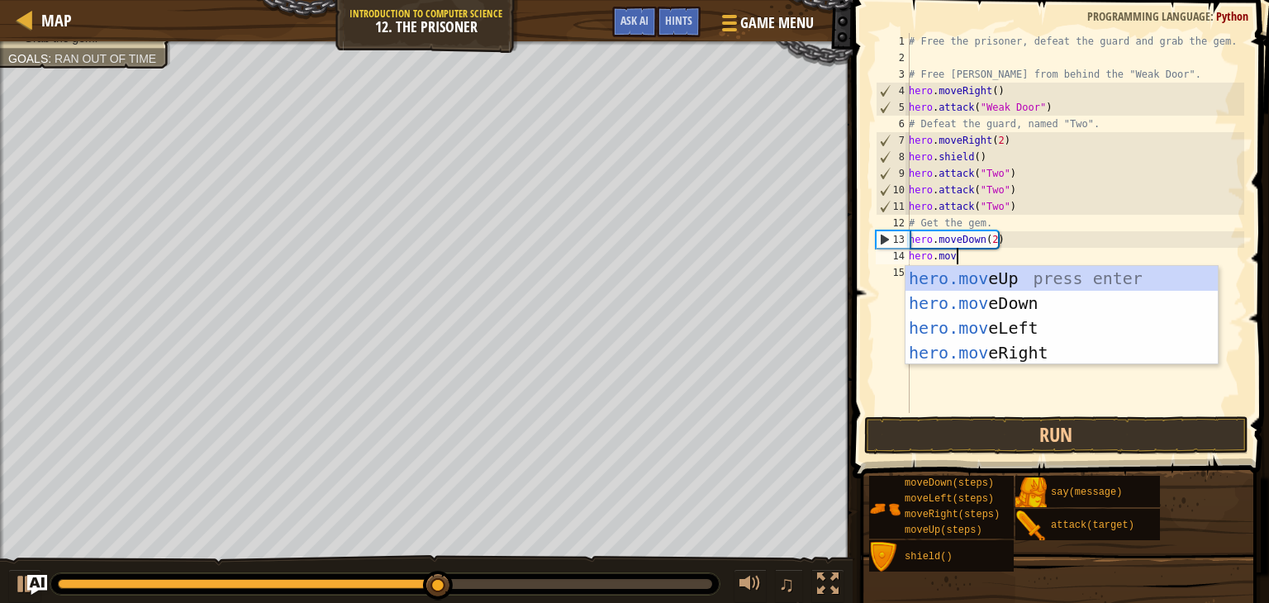
type textarea "hero.move"
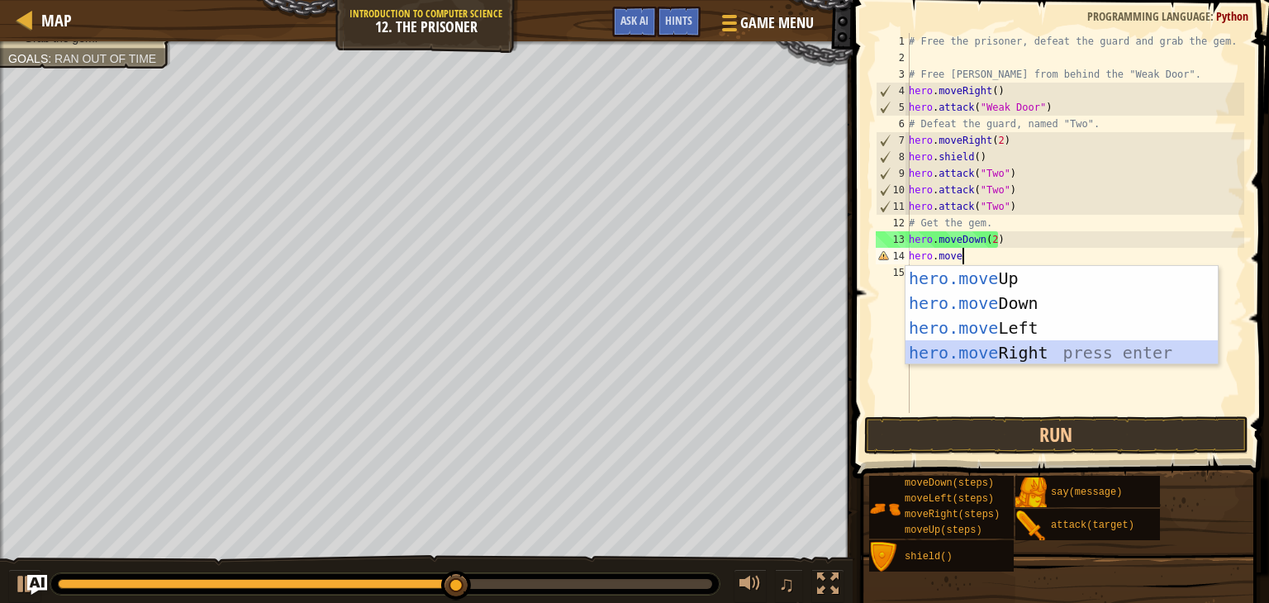
click at [1026, 349] on div "hero.move Up press enter hero.move Down press enter hero.move Left press enter …" at bounding box center [1062, 340] width 312 height 149
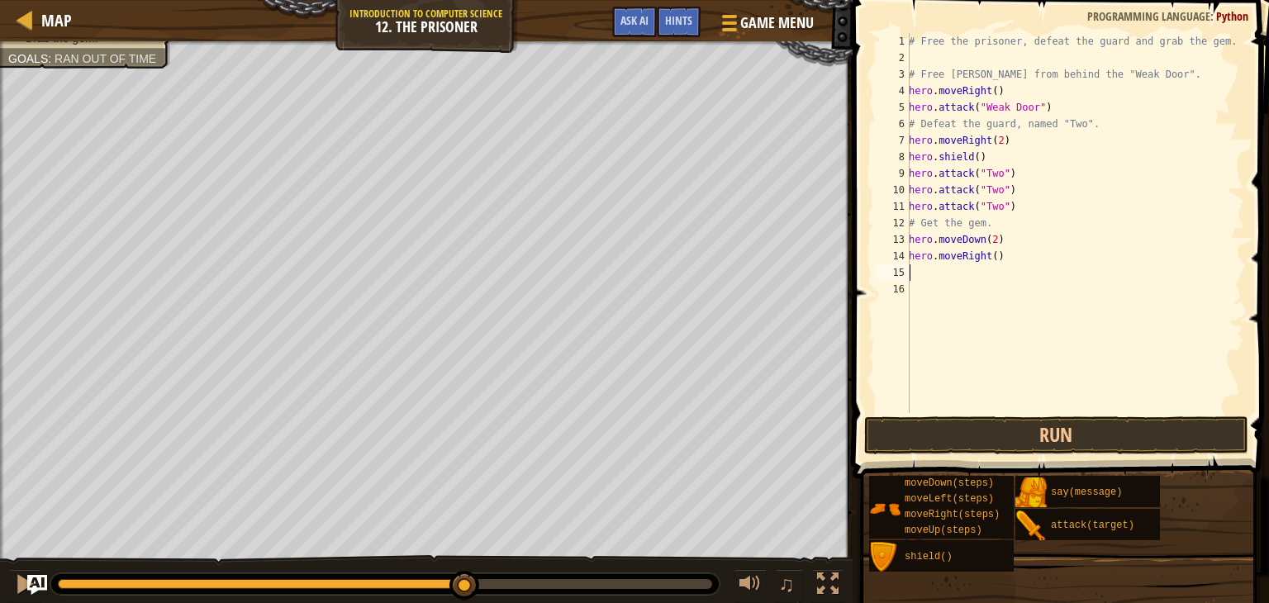
click at [999, 264] on div "# Free the prisoner, defeat the guard and grab the gem. # Free [PERSON_NAME] fr…" at bounding box center [1075, 239] width 339 height 413
type textarea "2"
click at [999, 254] on div "# Free the prisoner, defeat the guard and grab the gem. # Free [PERSON_NAME] fr…" at bounding box center [1075, 239] width 339 height 413
type textarea "hero.moveRight(2)"
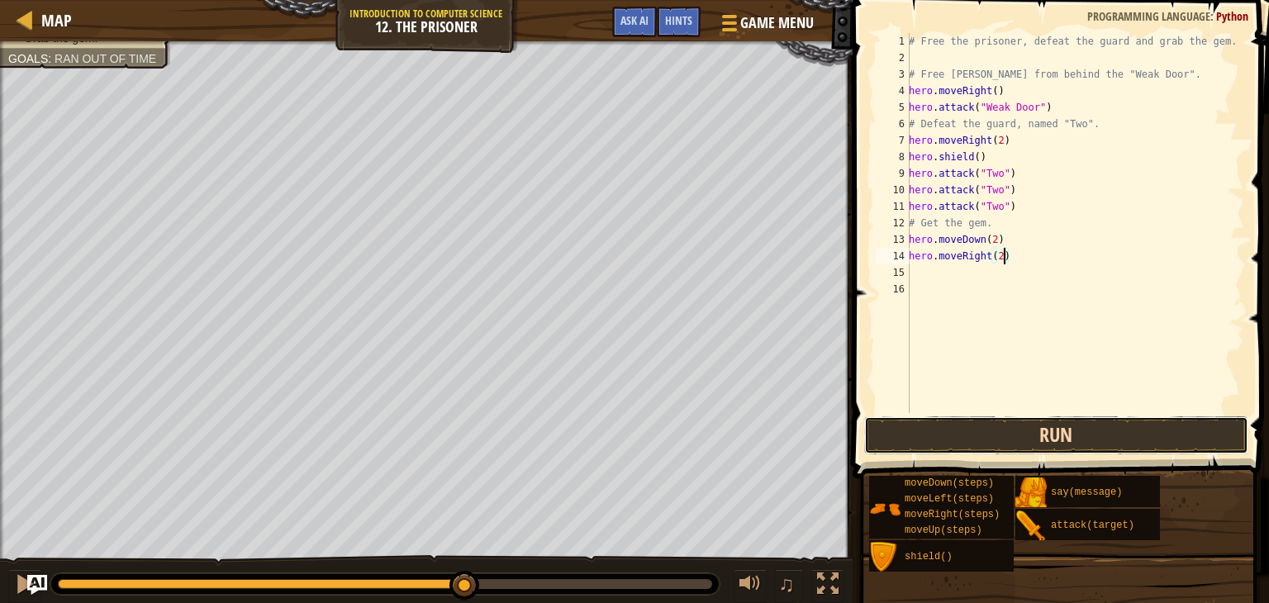
click at [1022, 438] on button "Run" at bounding box center [1057, 436] width 385 height 38
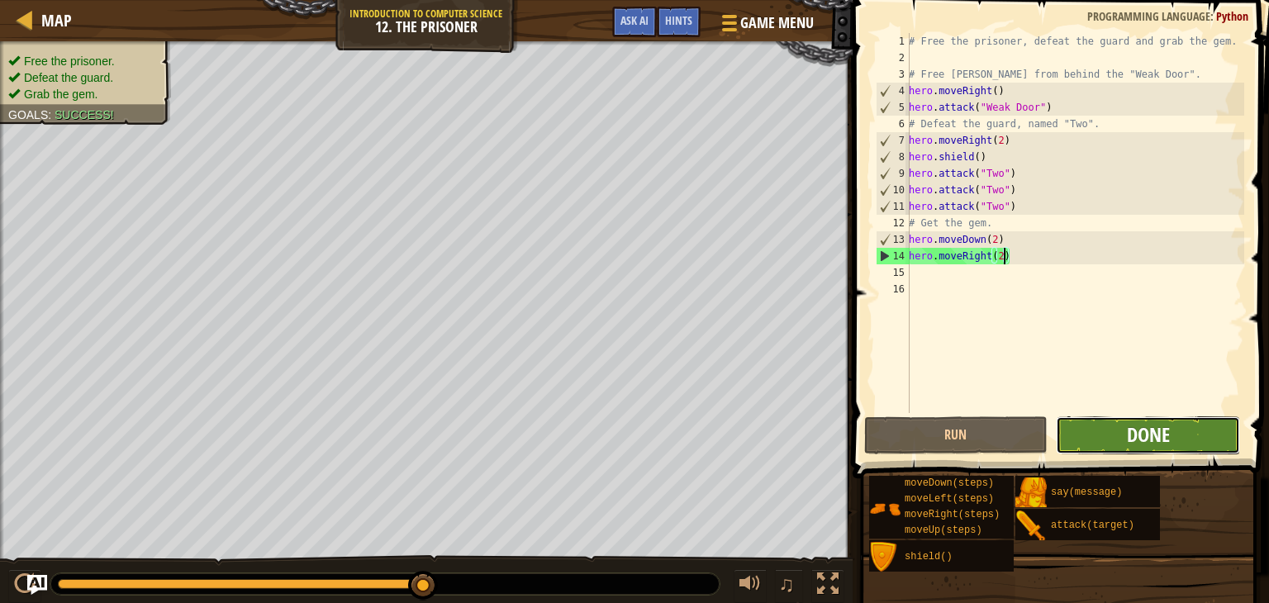
click at [1165, 438] on span "Done" at bounding box center [1148, 435] width 43 height 26
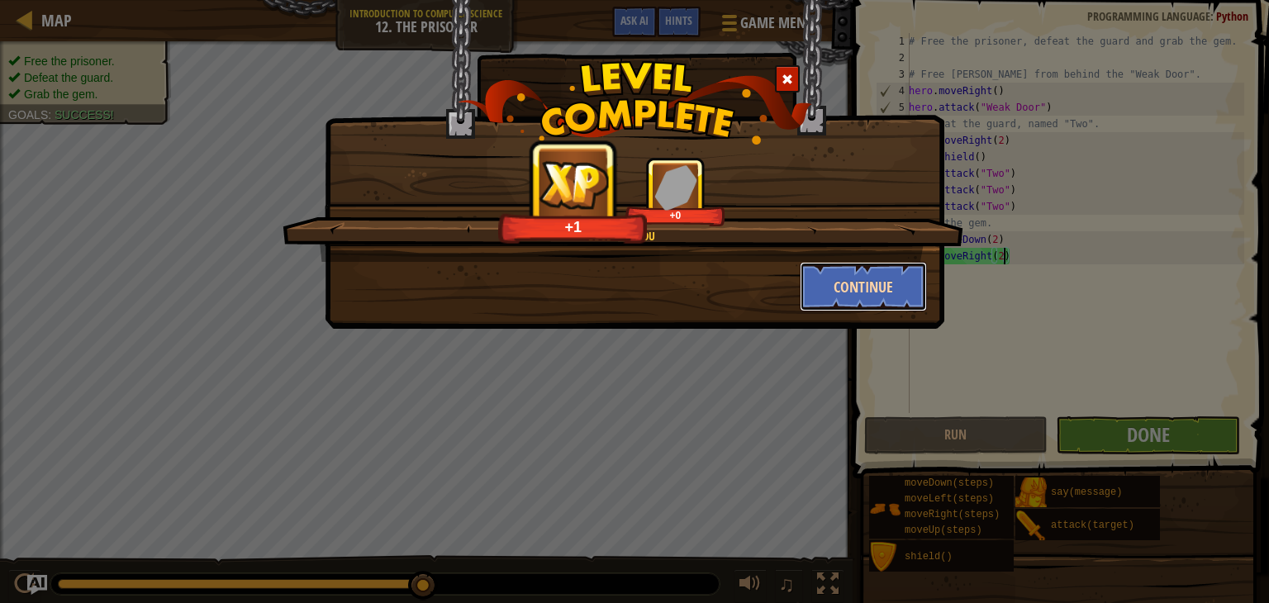
click at [810, 282] on button "Continue" at bounding box center [864, 287] width 128 height 50
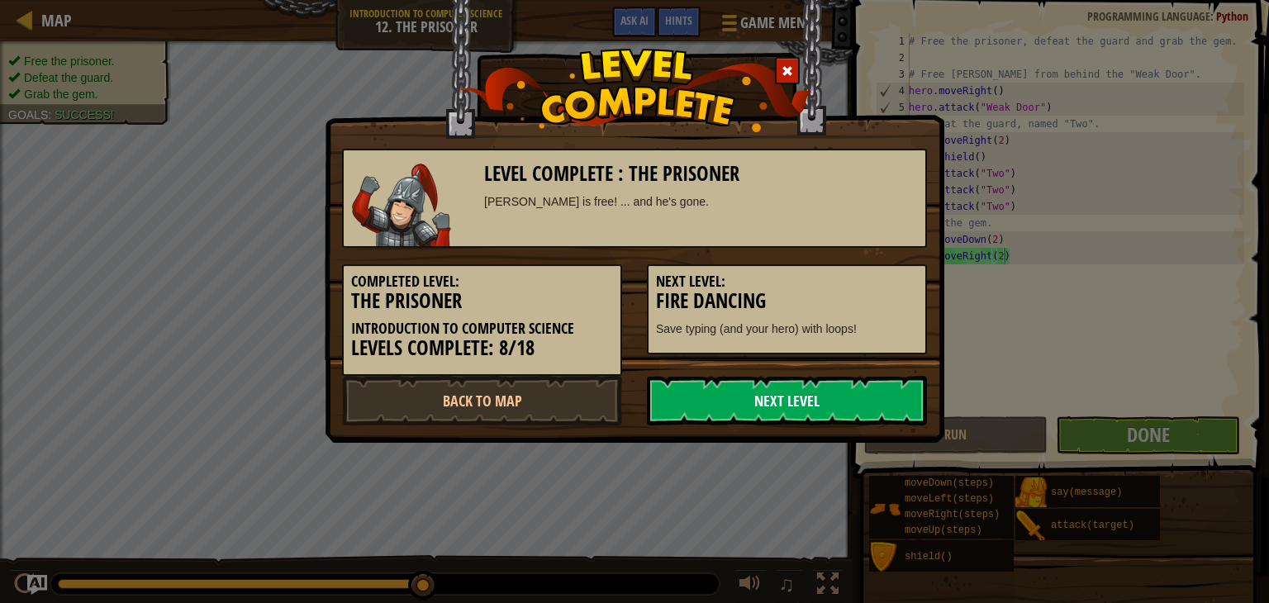
click at [778, 398] on link "Next Level" at bounding box center [787, 401] width 280 height 50
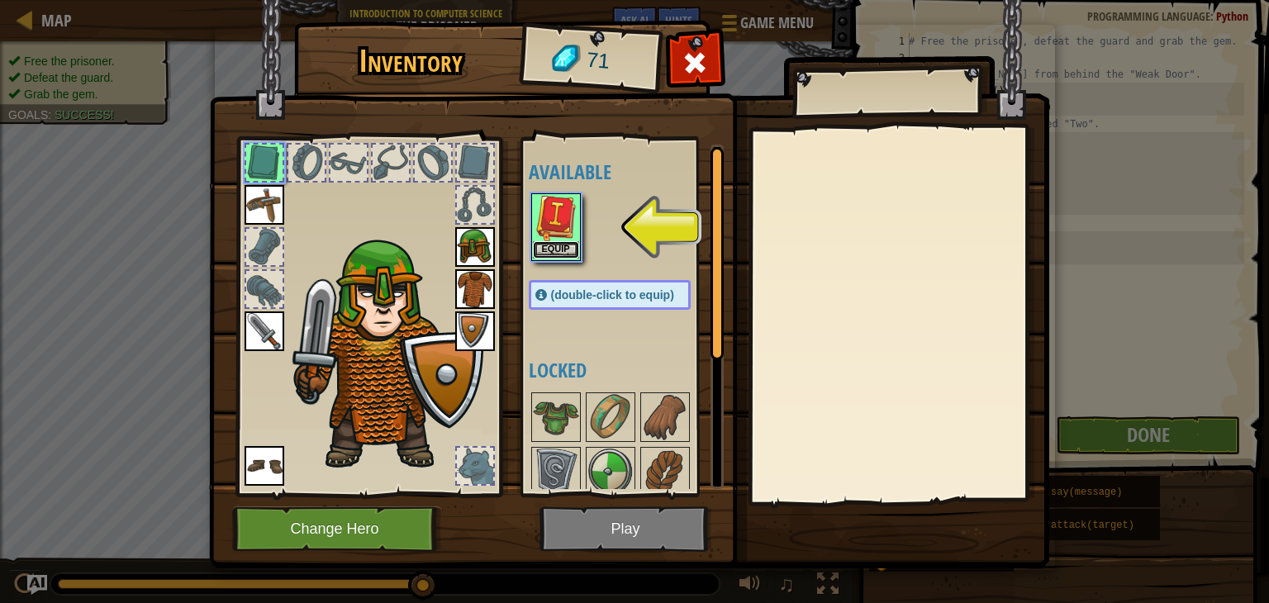
click at [557, 241] on button "Equip" at bounding box center [556, 249] width 46 height 17
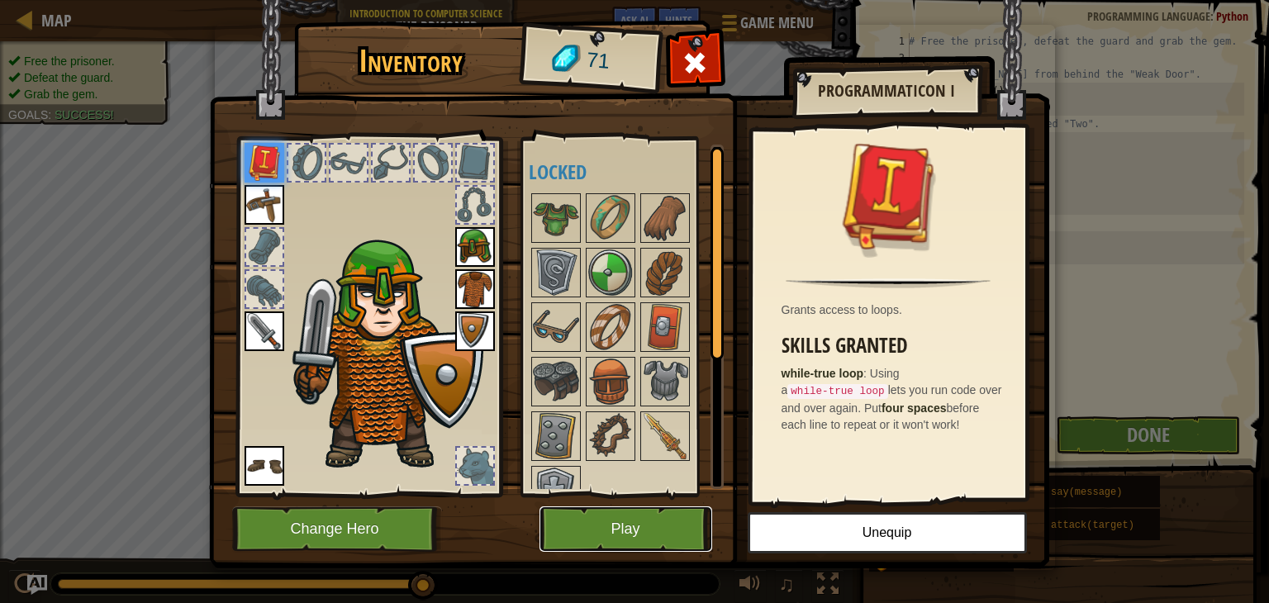
click at [657, 534] on button "Play" at bounding box center [626, 529] width 173 height 45
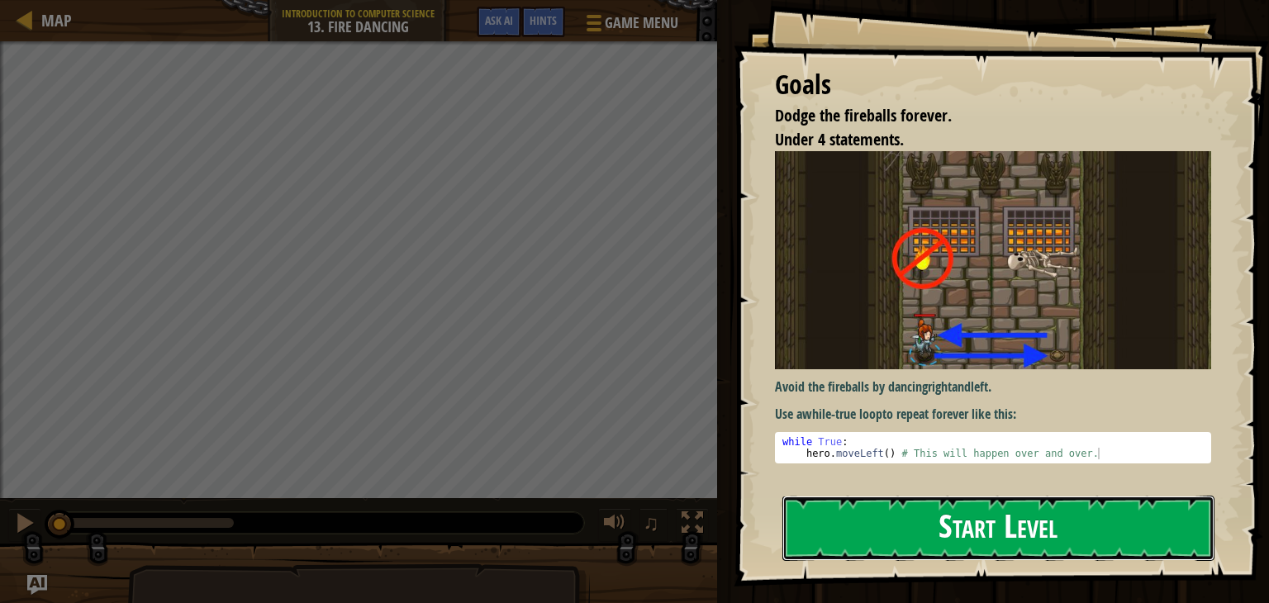
click at [911, 540] on button "Start Level" at bounding box center [999, 528] width 432 height 65
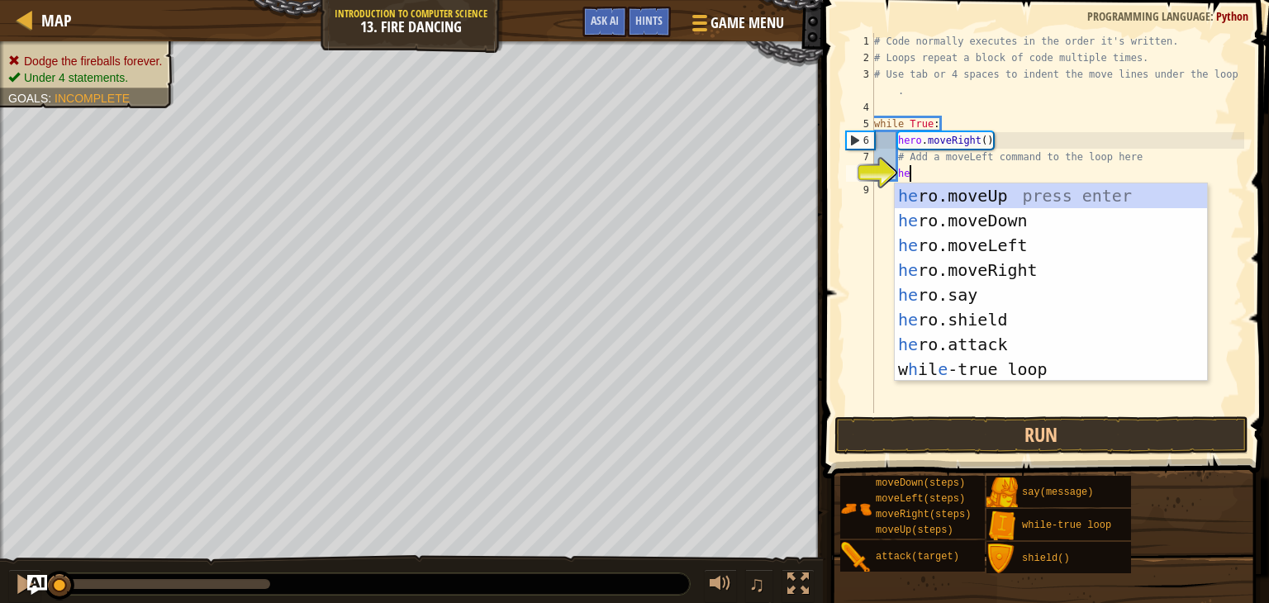
scroll to position [7, 2]
type textarea "hero"
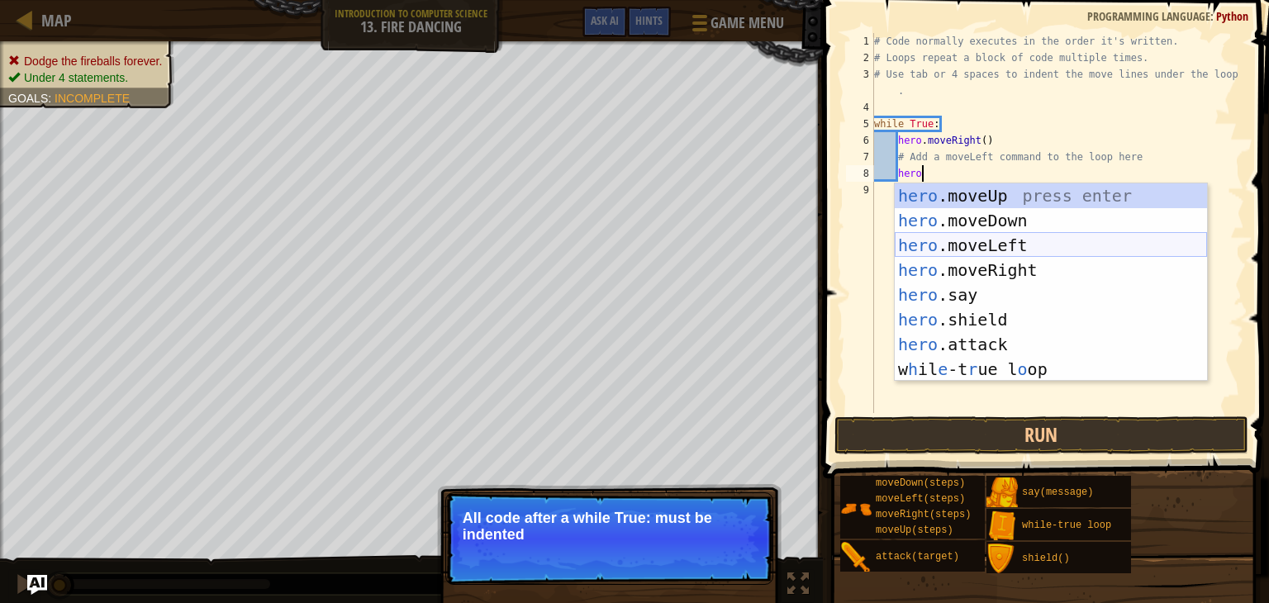
click at [971, 242] on div "hero .moveUp press enter hero .moveDown press enter hero .moveLeft press enter …" at bounding box center [1051, 307] width 312 height 248
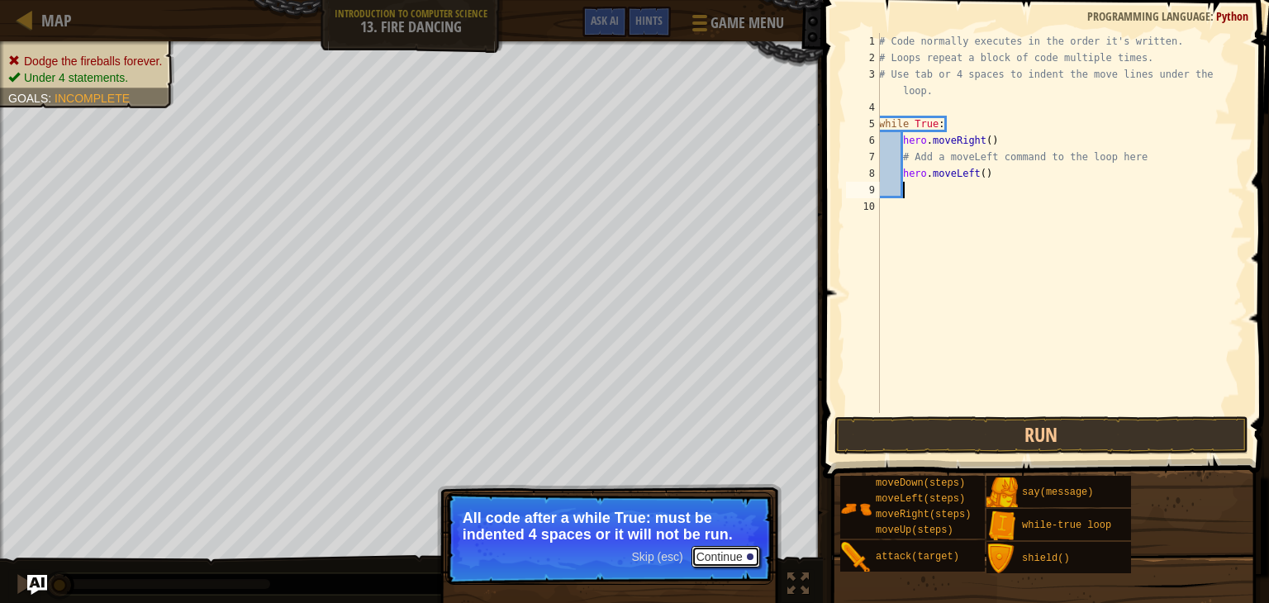
click at [733, 556] on button "Continue" at bounding box center [726, 556] width 69 height 21
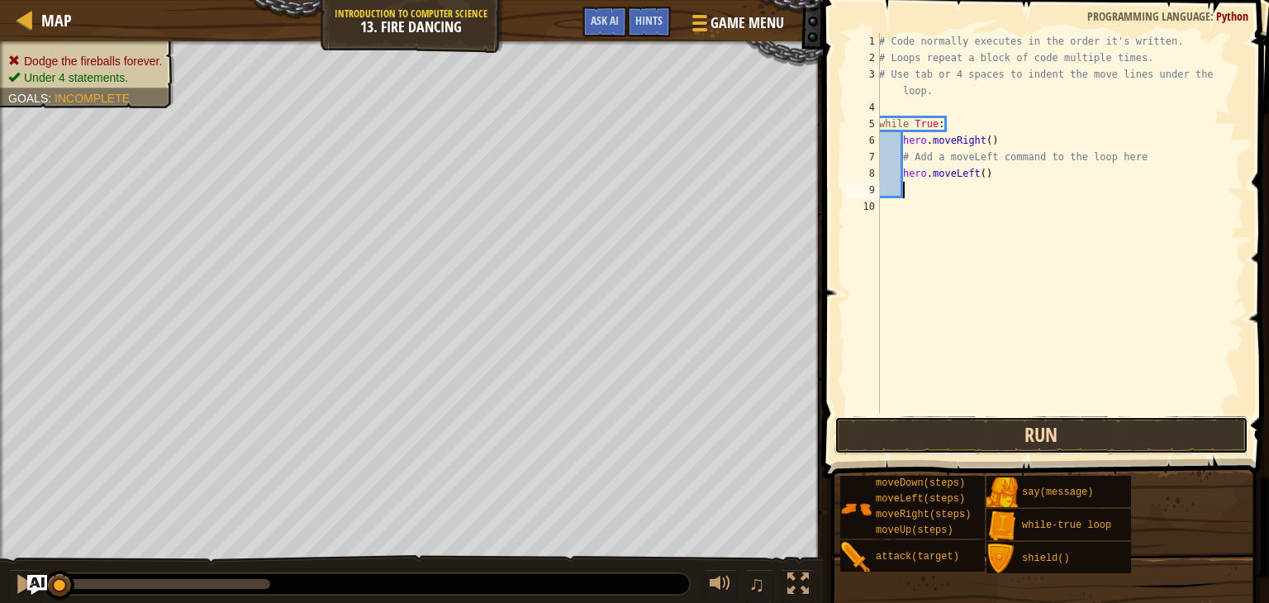
click at [972, 432] on button "Run" at bounding box center [1042, 436] width 414 height 38
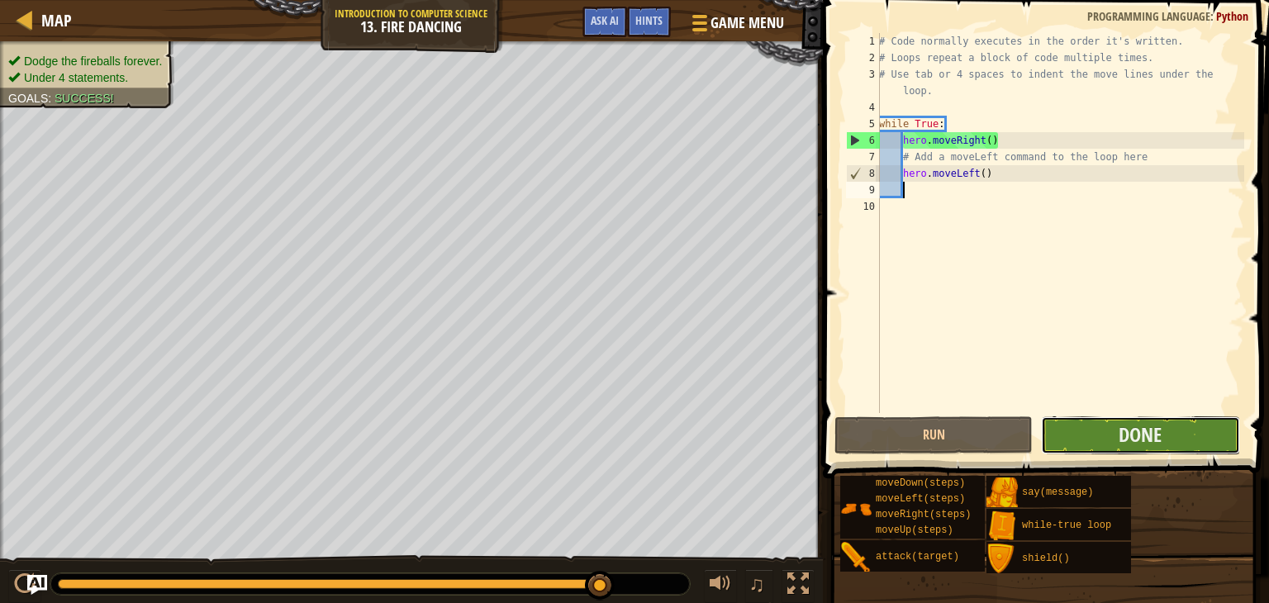
click at [1114, 423] on button "Done" at bounding box center [1140, 436] width 198 height 38
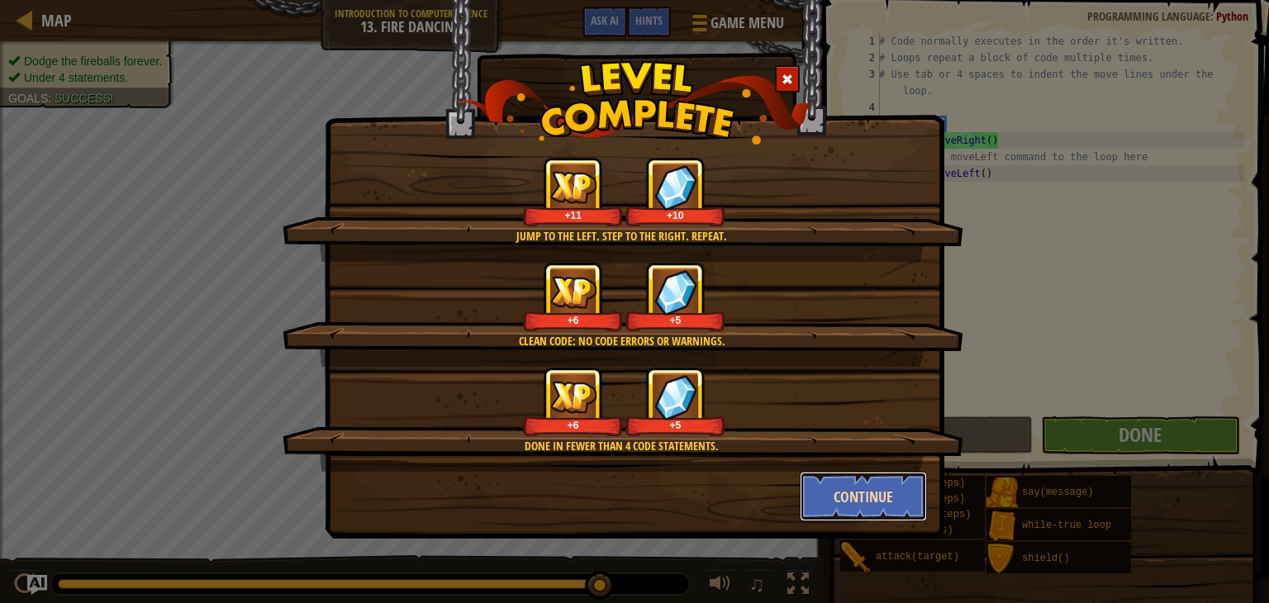
click at [877, 497] on button "Continue" at bounding box center [864, 497] width 128 height 50
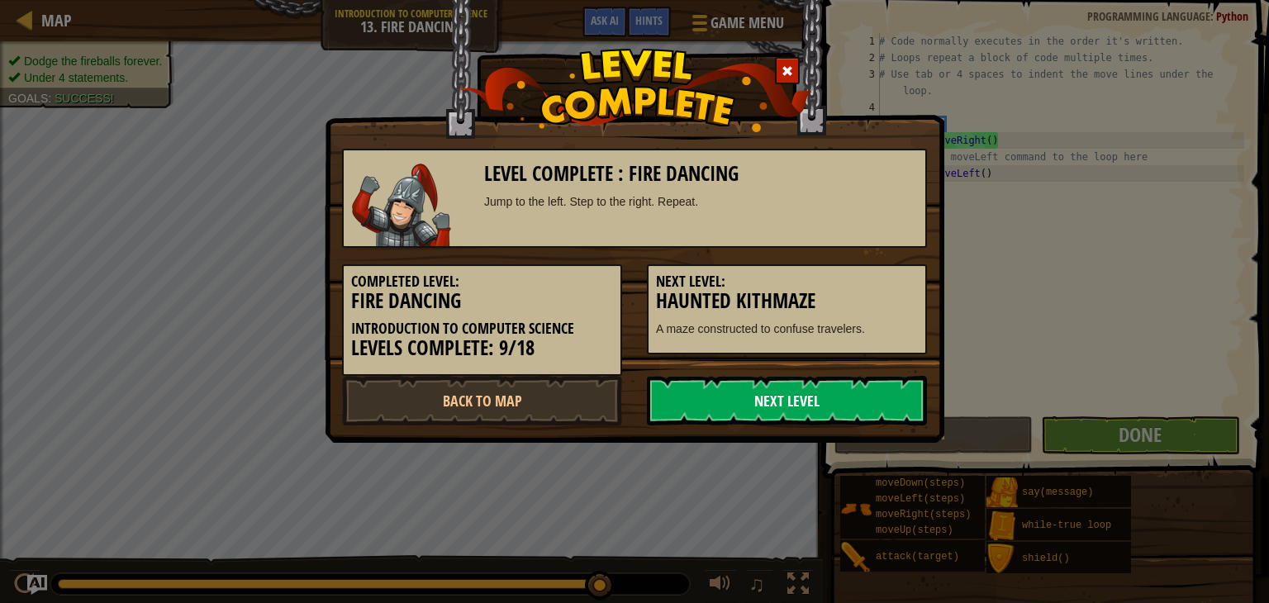
click at [817, 413] on link "Next Level" at bounding box center [787, 401] width 280 height 50
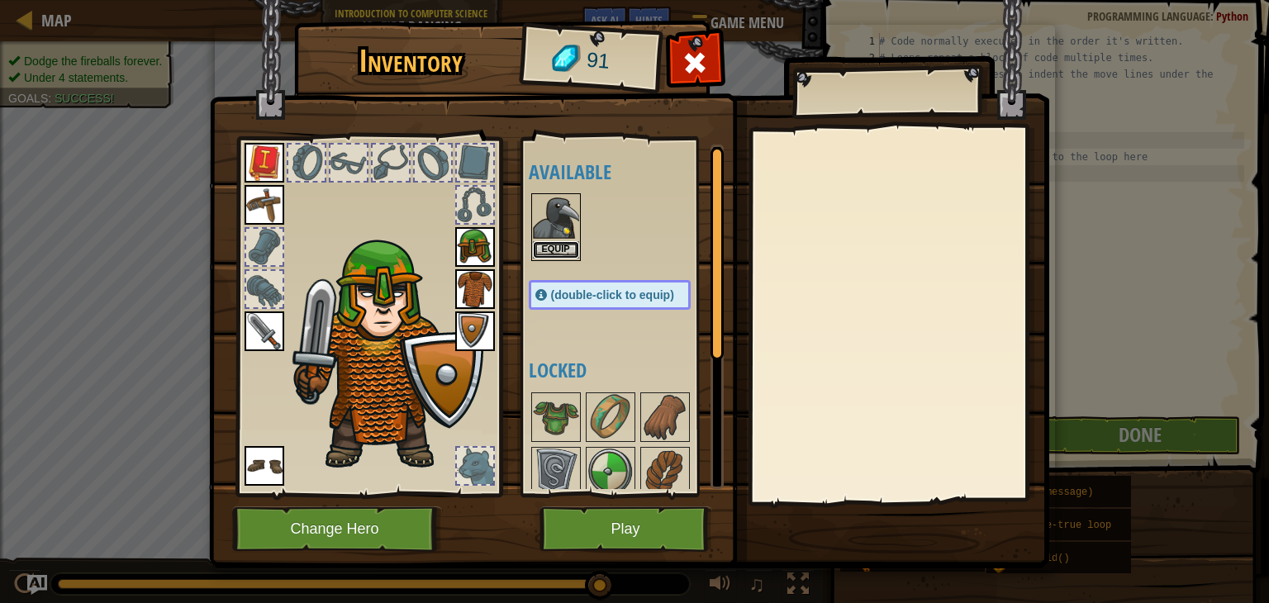
click at [557, 247] on button "Equip" at bounding box center [556, 249] width 46 height 17
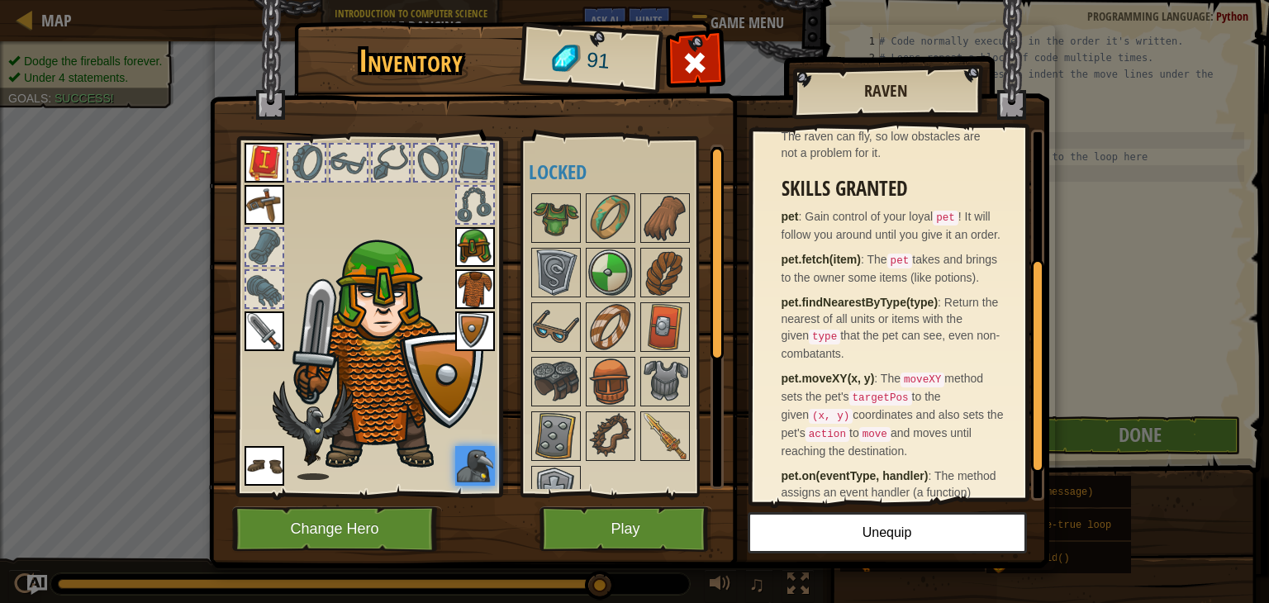
scroll to position [288, 0]
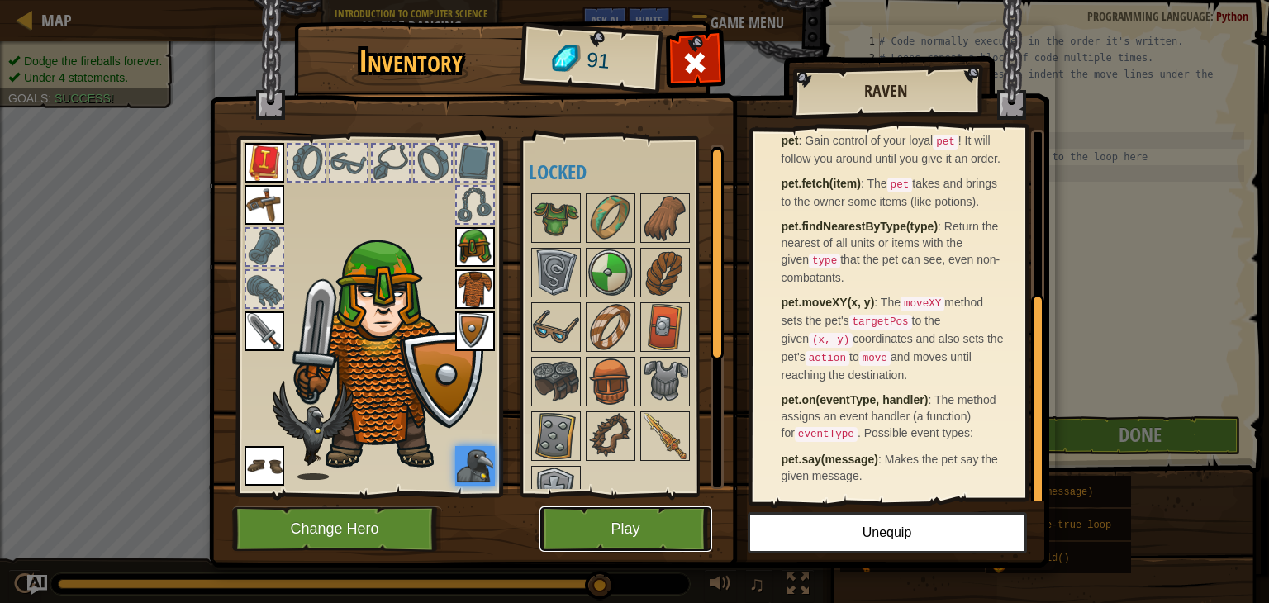
click at [630, 530] on button "Play" at bounding box center [626, 529] width 173 height 45
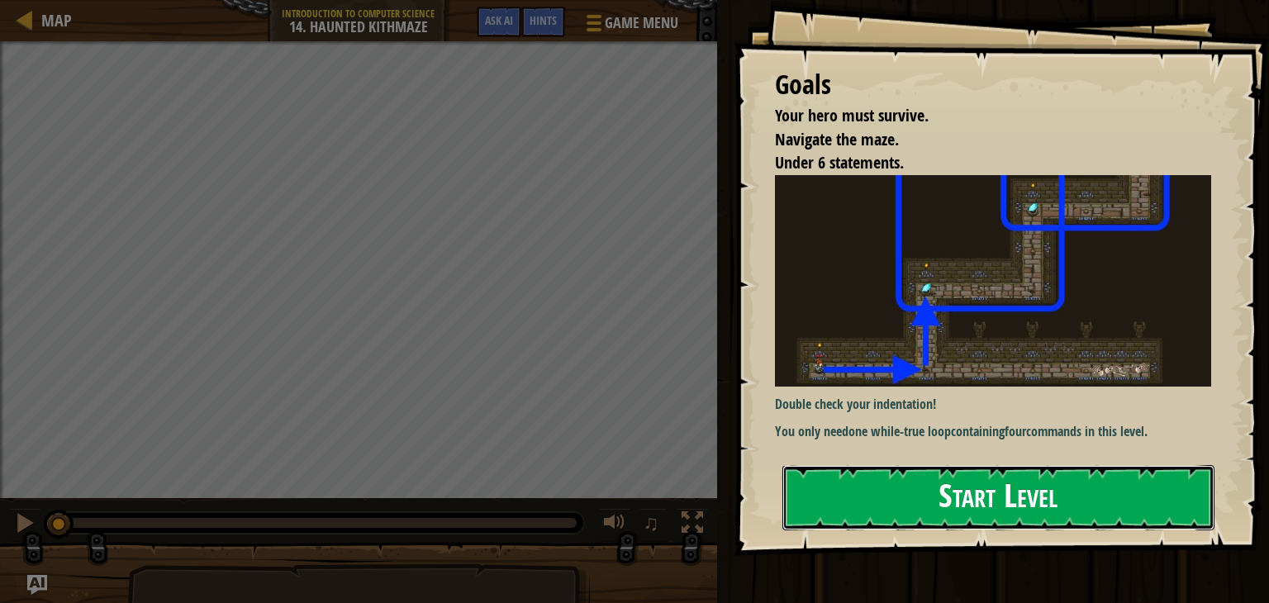
click at [893, 498] on button "Start Level" at bounding box center [999, 497] width 432 height 65
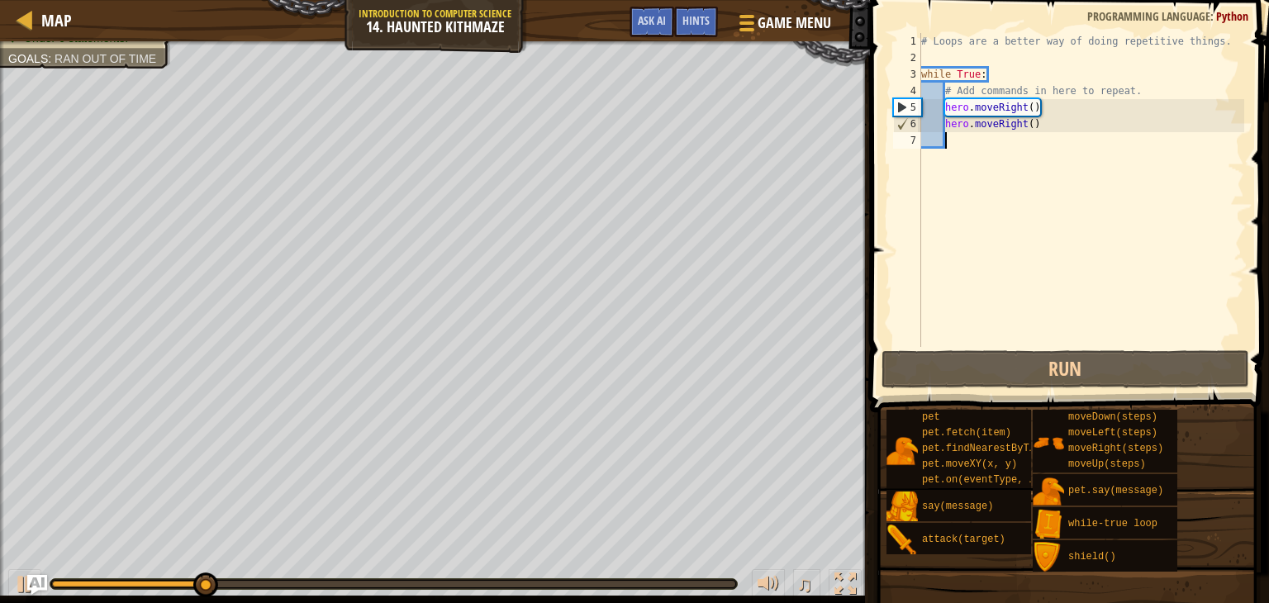
click at [1049, 106] on div "# Loops are a better way of doing repetitive things. while True : # Add command…" at bounding box center [1081, 206] width 326 height 347
type textarea "hero.moveRight()"
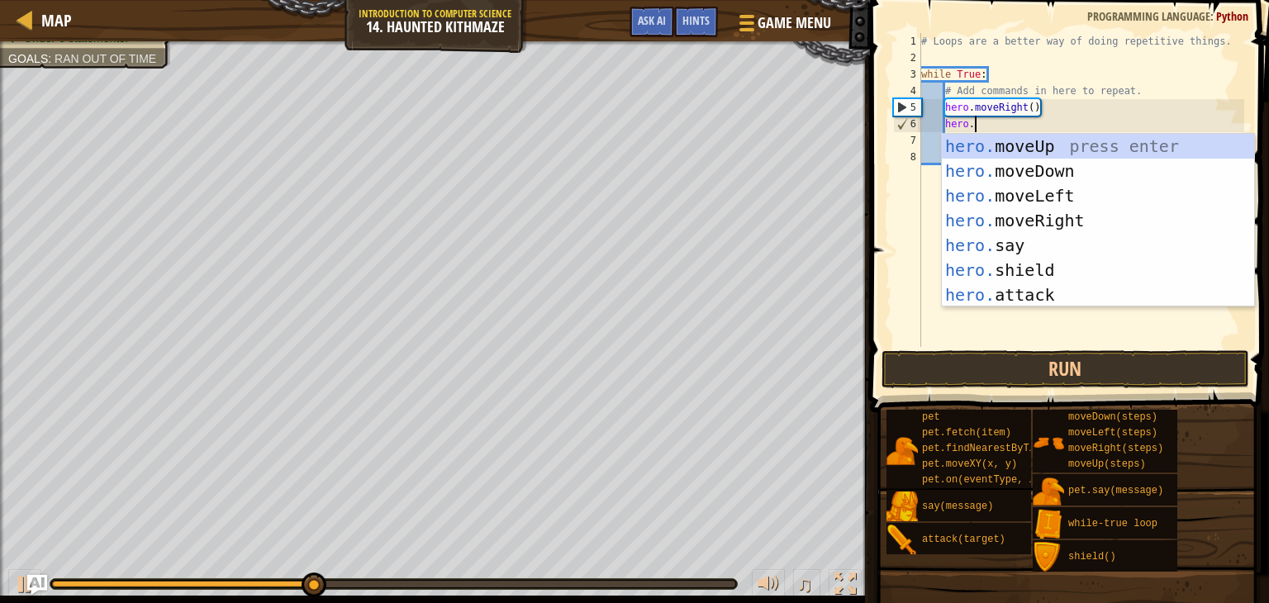
scroll to position [7, 3]
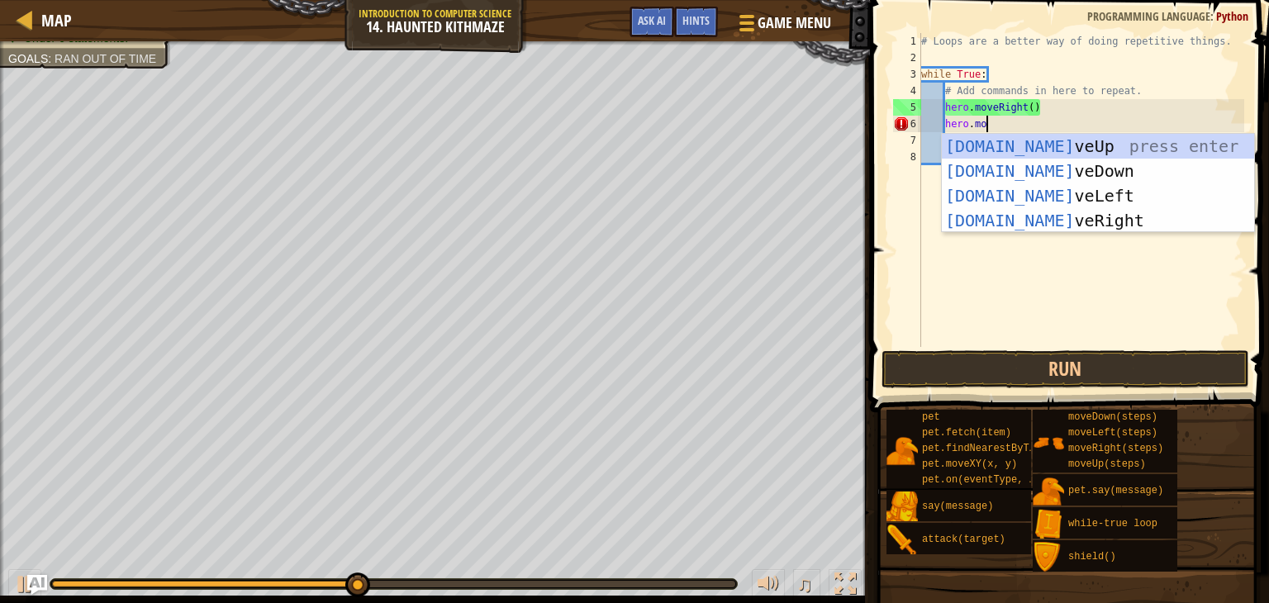
type textarea "hero.move"
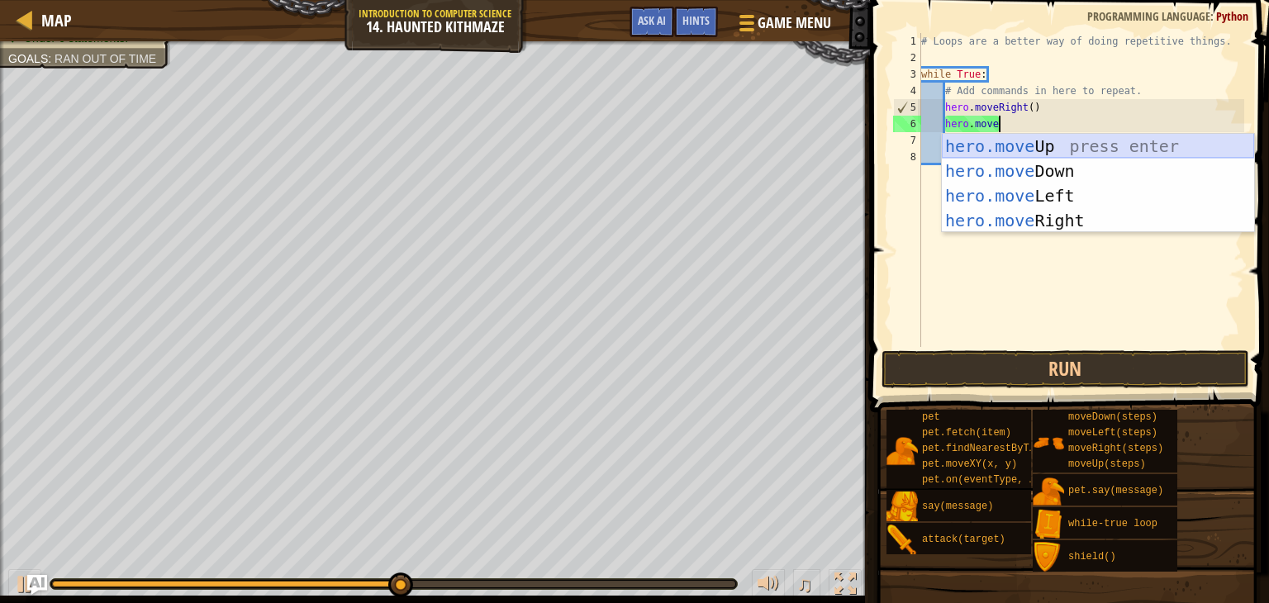
click at [1062, 145] on div "hero.move Up press enter hero.move Down press enter hero.move Left press enter …" at bounding box center [1098, 208] width 312 height 149
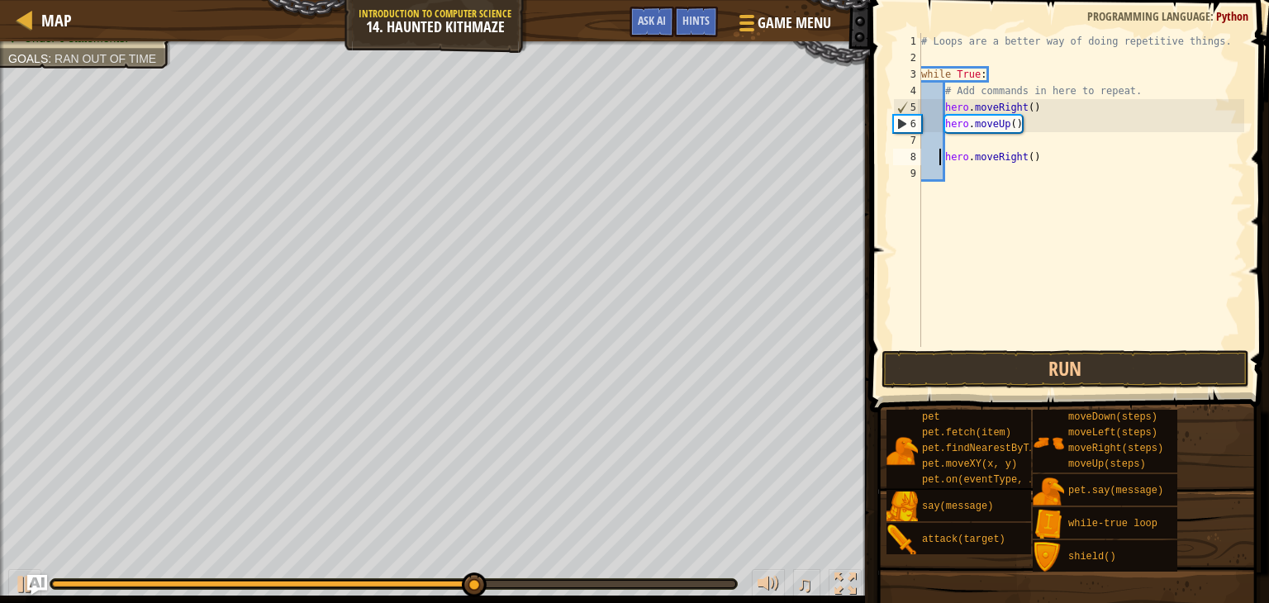
click at [937, 157] on div "# Loops are a better way of doing repetitive things. while True : # Add command…" at bounding box center [1081, 206] width 326 height 347
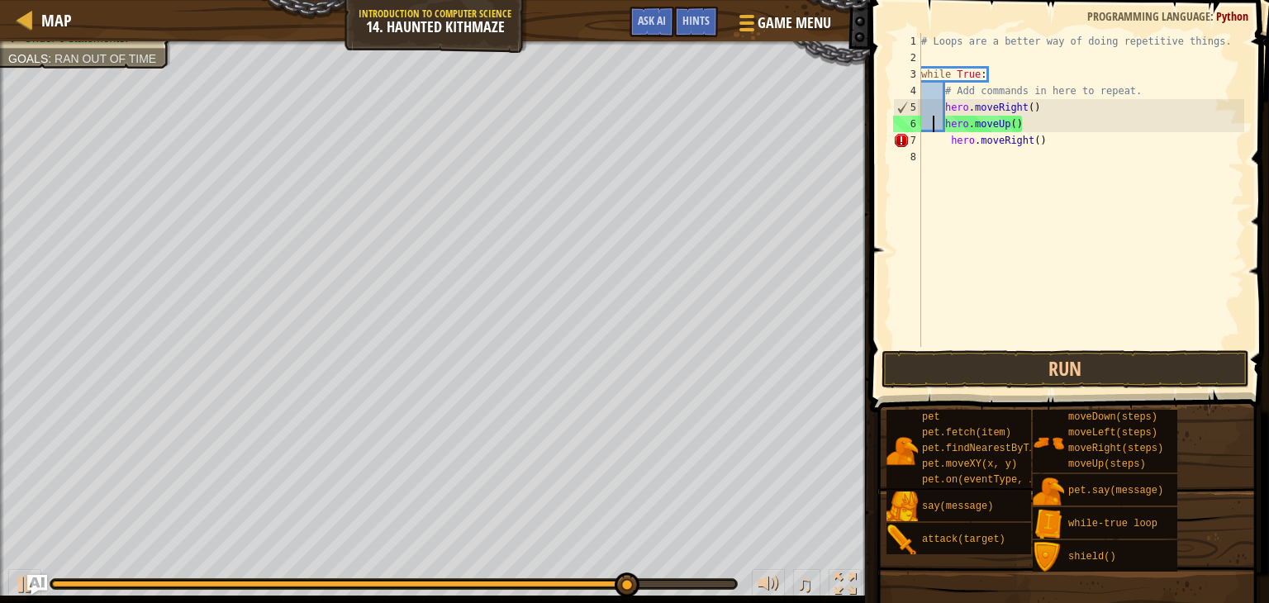
click at [933, 127] on div "# Loops are a better way of doing repetitive things. while True : # Add command…" at bounding box center [1081, 206] width 326 height 347
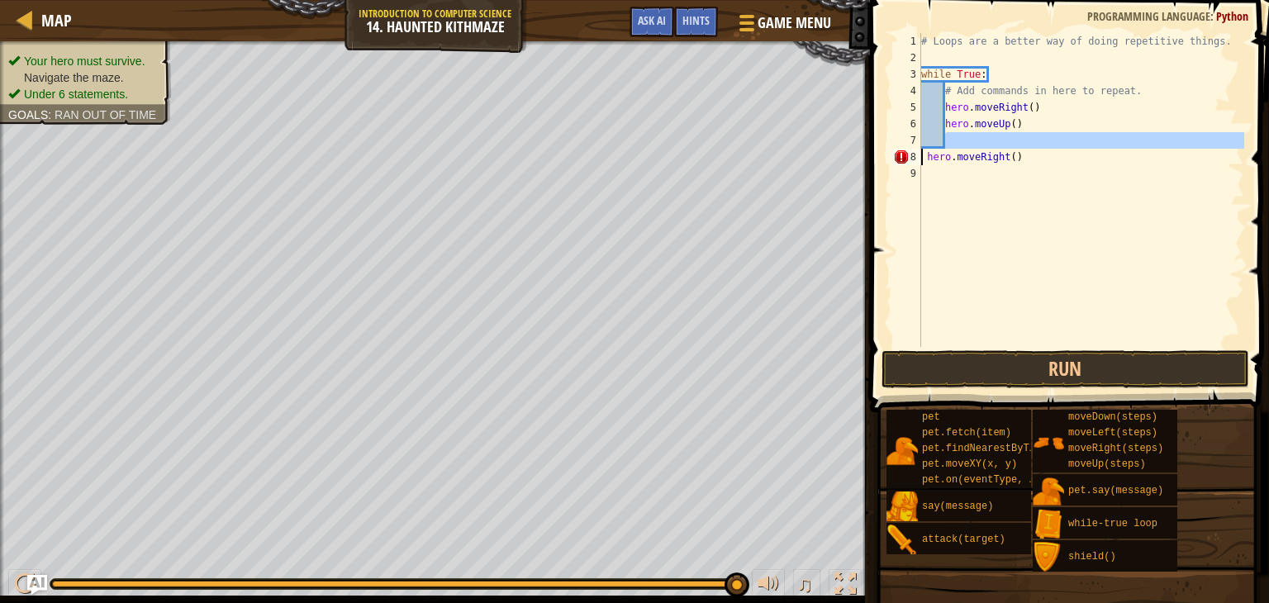
type textarea "hero.moveRight()"
click at [960, 144] on div "# Loops are a better way of doing repetitive things. while True : # Add command…" at bounding box center [1081, 190] width 326 height 314
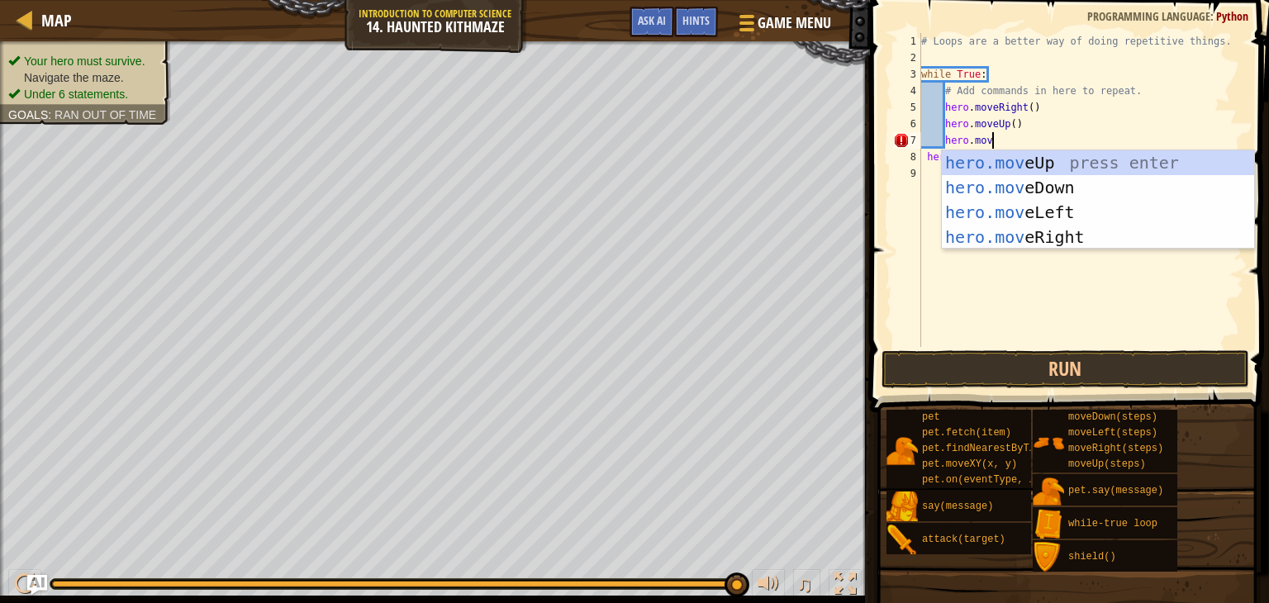
scroll to position [7, 5]
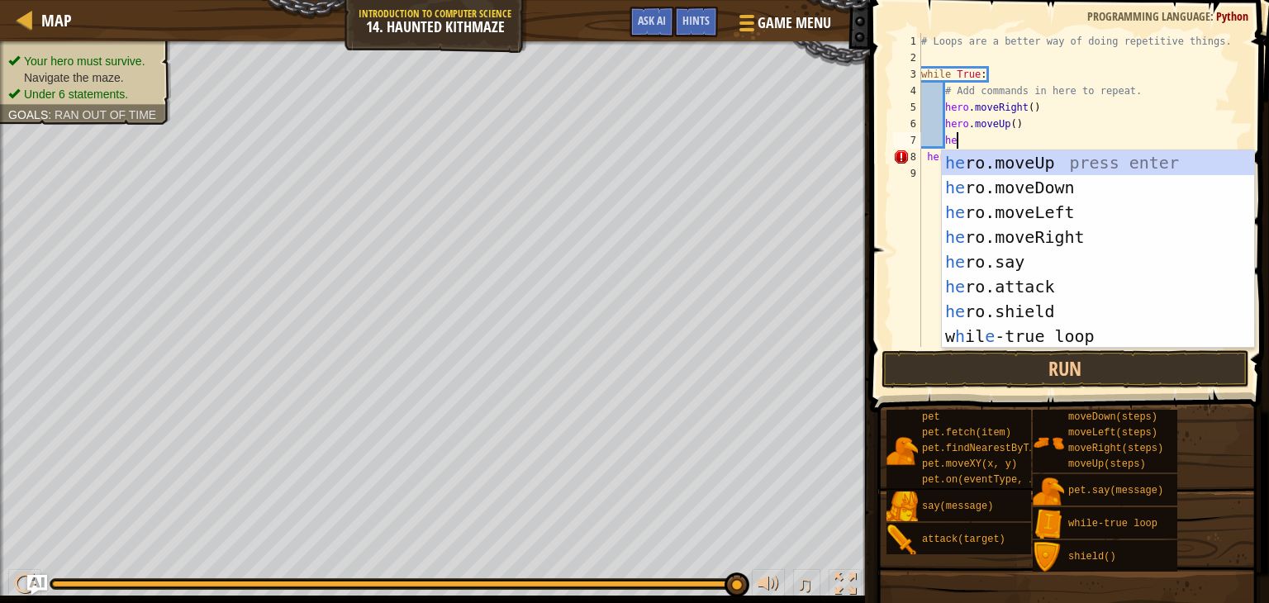
type textarea "h"
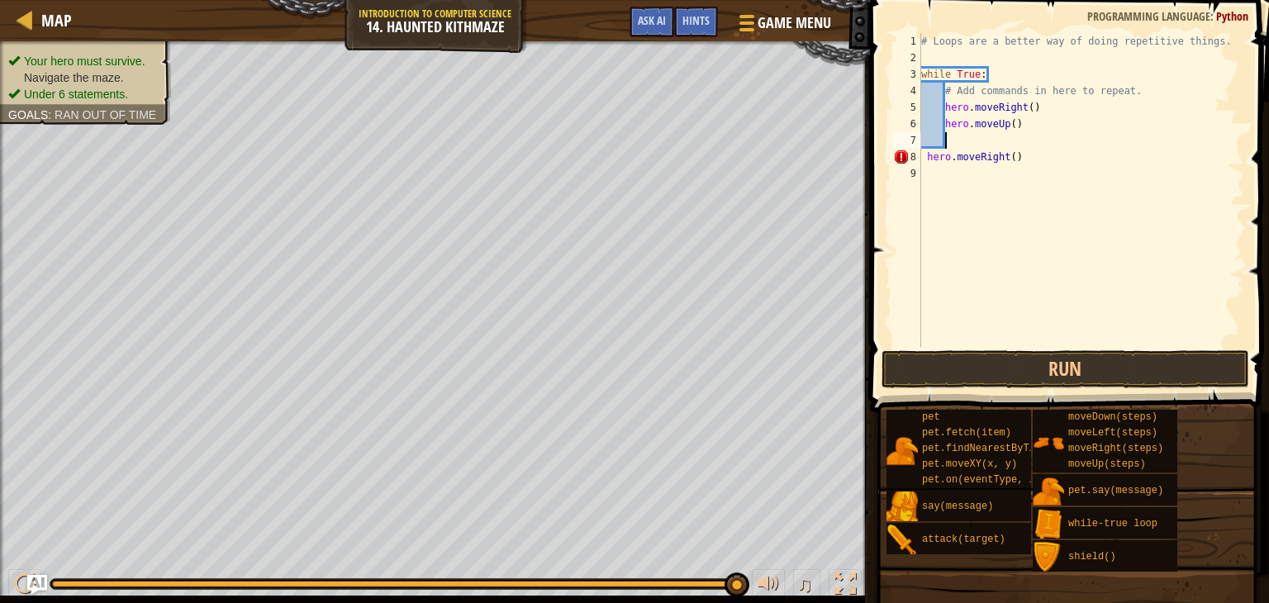
click at [1055, 162] on div "# Loops are a better way of doing repetitive things. while True : # Add command…" at bounding box center [1081, 206] width 326 height 347
type textarea "h"
click at [1060, 343] on div "# Loops are a better way of doing repetitive things. while True : # Add command…" at bounding box center [1081, 206] width 326 height 347
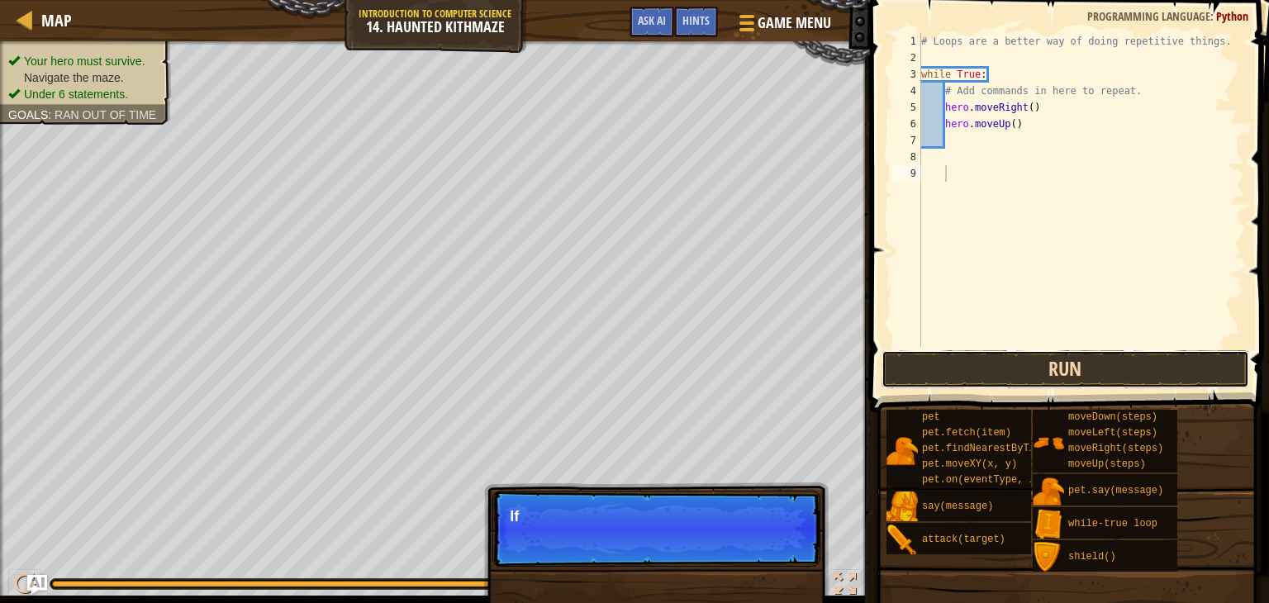
click at [1069, 359] on button "Run" at bounding box center [1066, 369] width 368 height 38
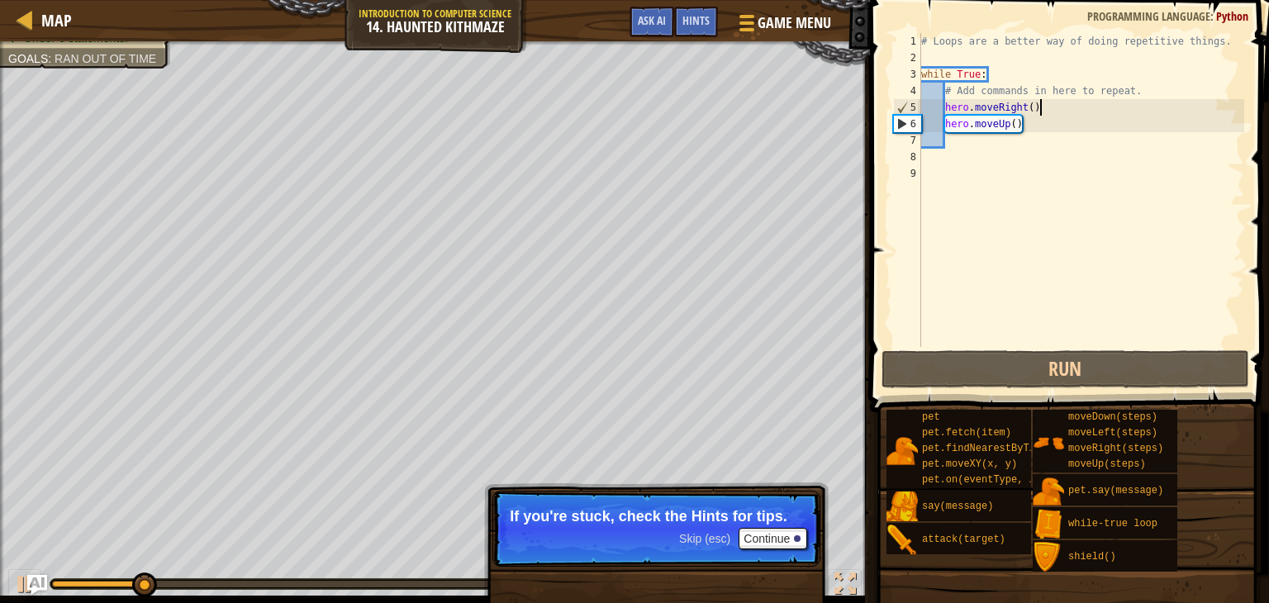
click at [1039, 110] on div "# Loops are a better way of doing repetitive things. while True : # Add command…" at bounding box center [1081, 206] width 326 height 347
click at [1038, 105] on div "# Loops are a better way of doing repetitive things. while True : # Add command…" at bounding box center [1081, 206] width 326 height 347
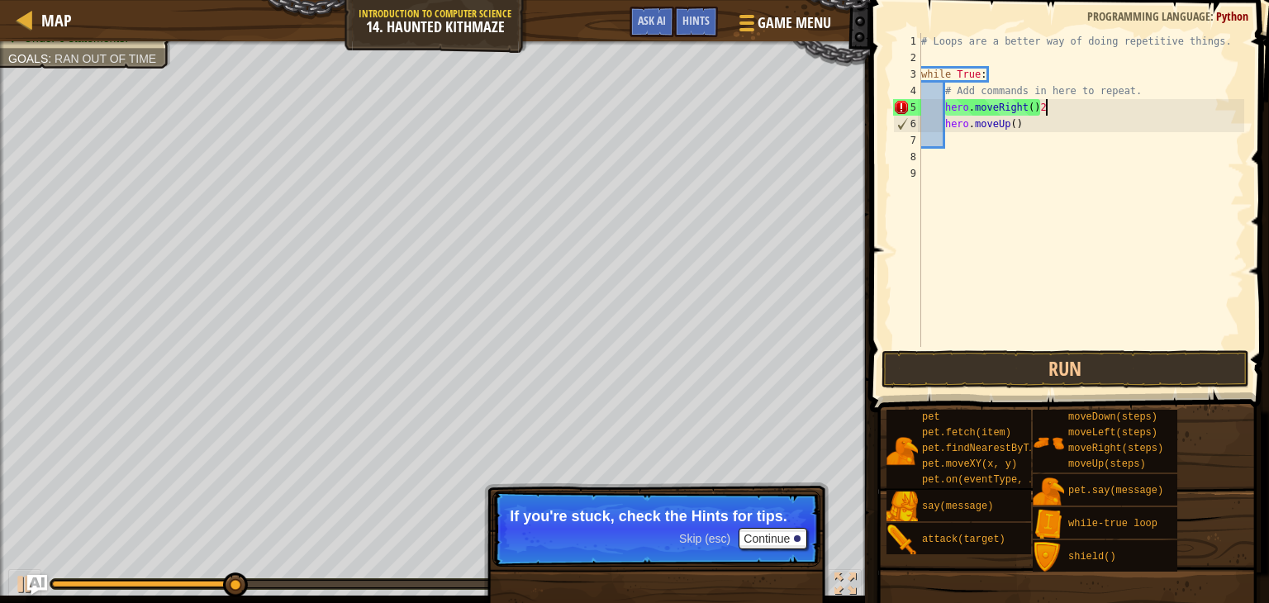
scroll to position [7, 8]
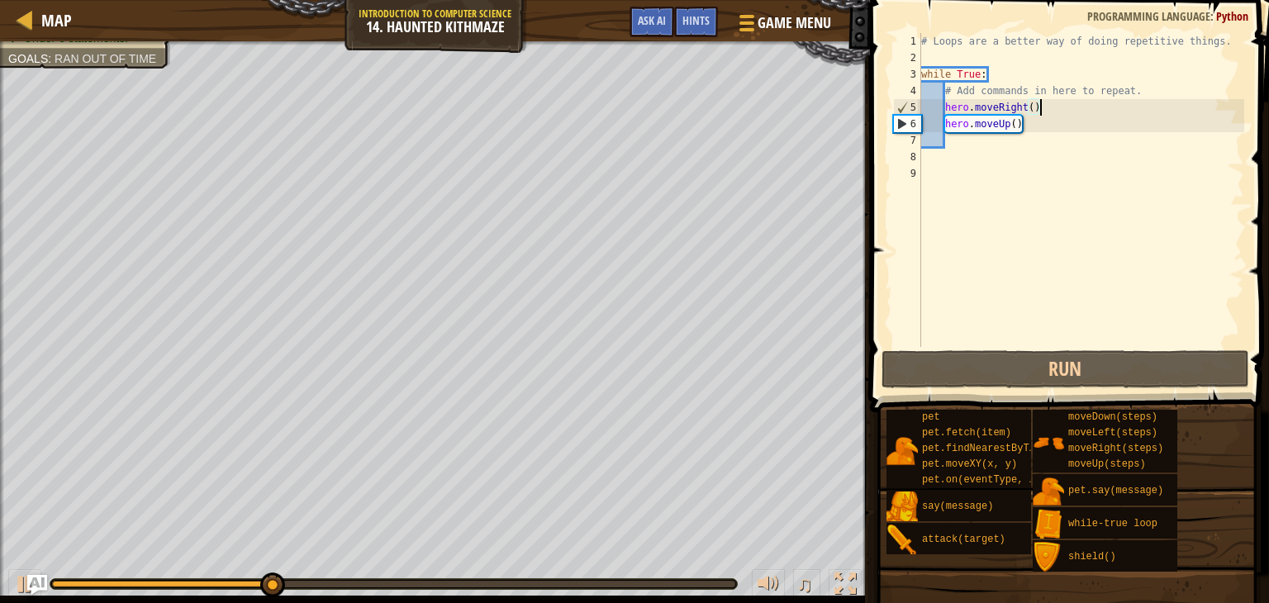
click at [1035, 108] on div "# Loops are a better way of doing repetitive things. while True : # Add command…" at bounding box center [1081, 206] width 326 height 347
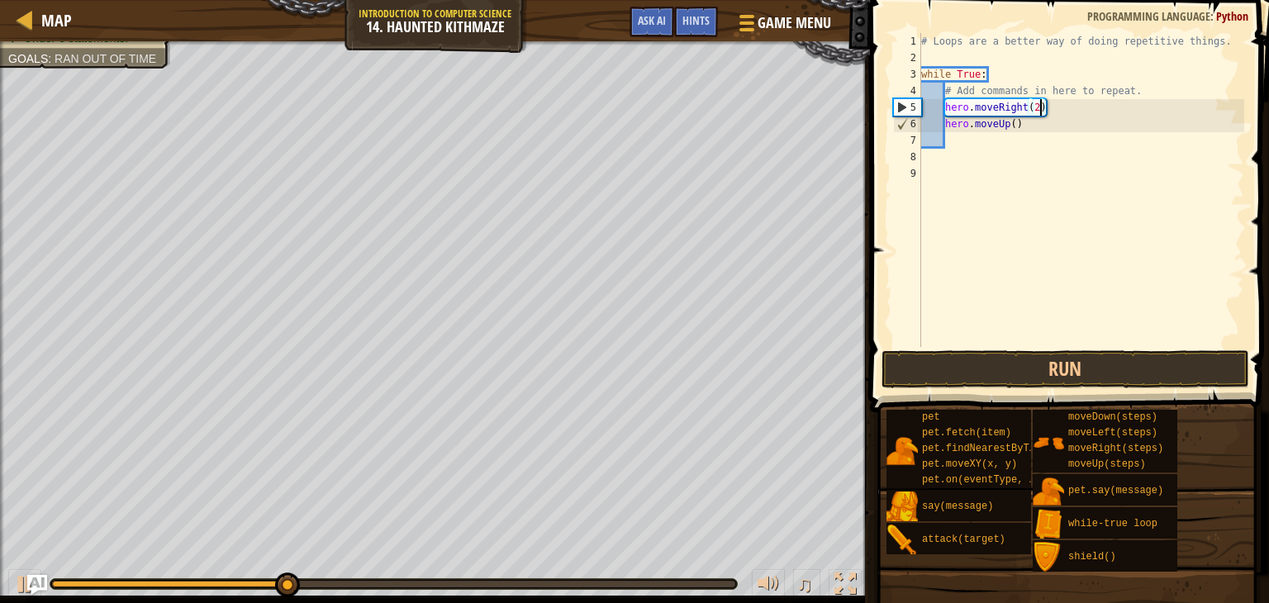
scroll to position [7, 9]
click at [1013, 126] on div "# Loops are a better way of doing repetitive things. while True : # Add command…" at bounding box center [1081, 206] width 326 height 347
click at [1021, 126] on div "# Loops are a better way of doing repetitive things. while True : # Add command…" at bounding box center [1081, 206] width 326 height 347
click at [1015, 124] on div "# Loops are a better way of doing repetitive things. while True : # Add command…" at bounding box center [1081, 206] width 326 height 347
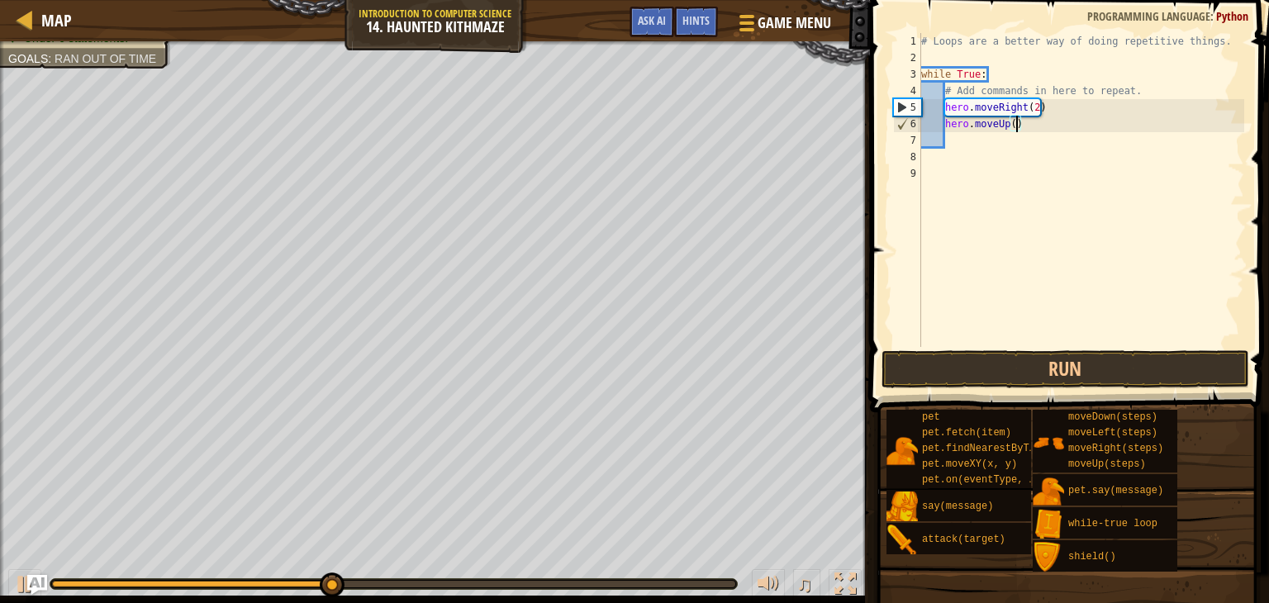
scroll to position [7, 7]
click at [1027, 367] on button "Run" at bounding box center [1066, 369] width 368 height 38
type textarea "hero.moveUp(2)"
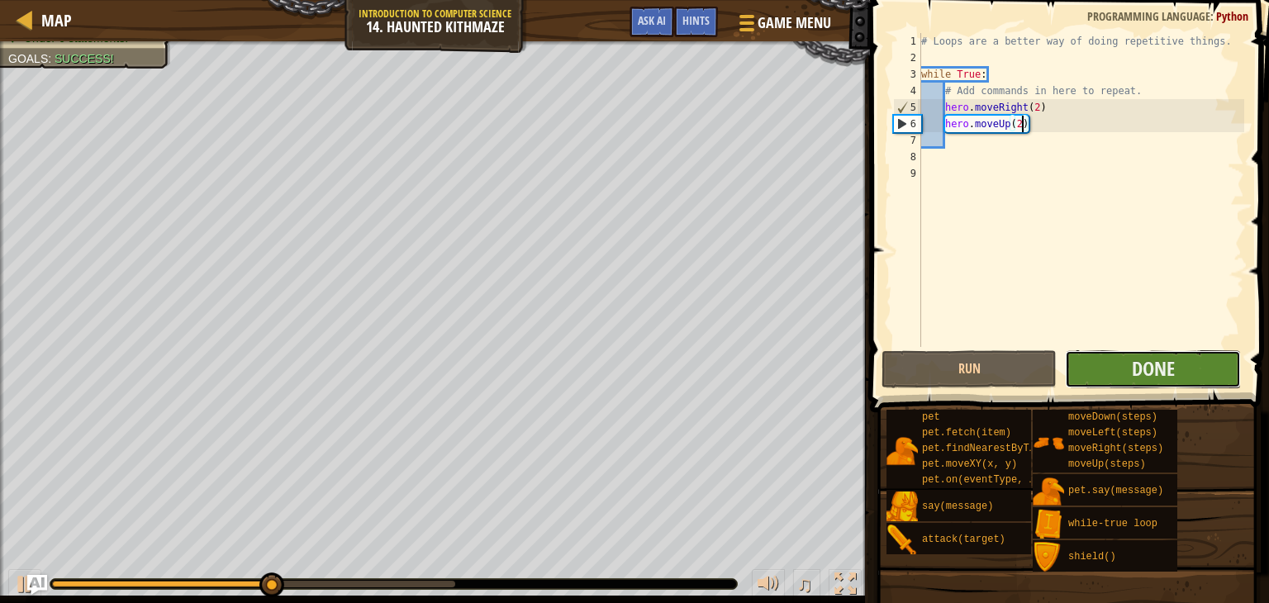
click at [1109, 369] on button "Done" at bounding box center [1152, 369] width 175 height 38
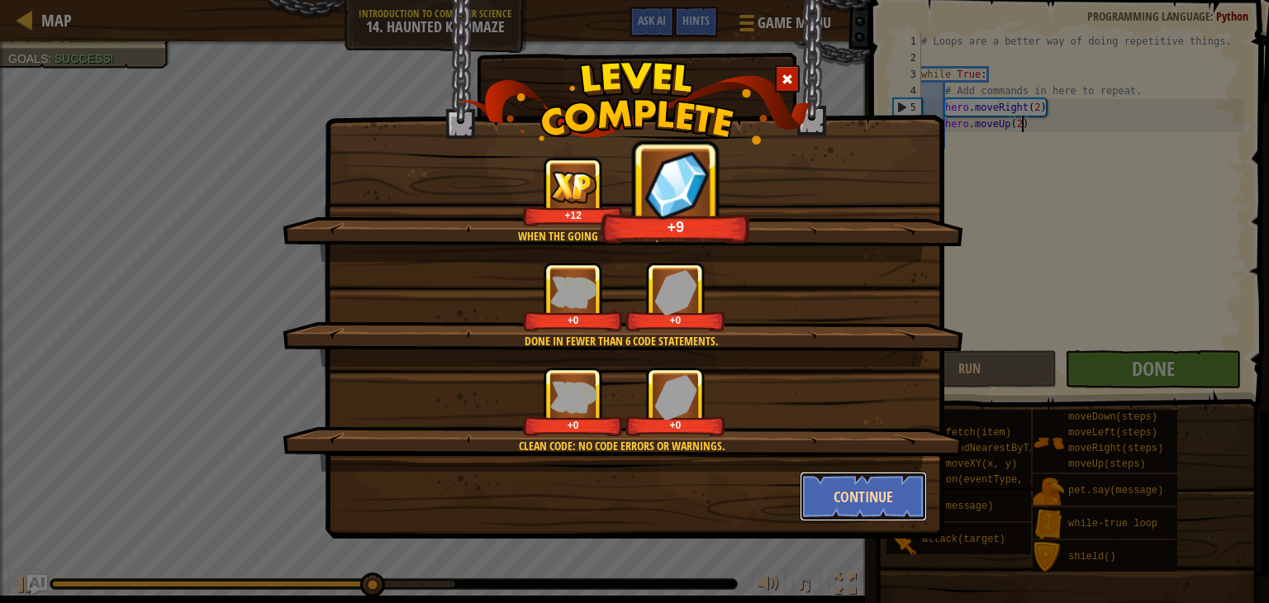
click at [855, 502] on button "Continue" at bounding box center [864, 497] width 128 height 50
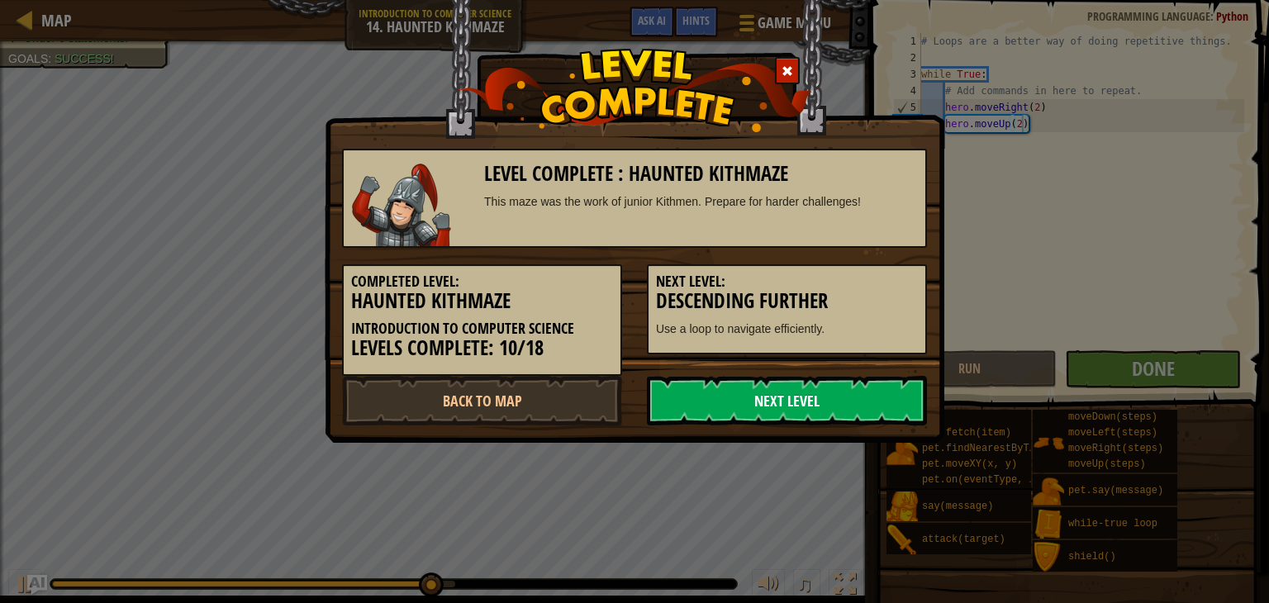
click at [745, 411] on link "Next Level" at bounding box center [787, 401] width 280 height 50
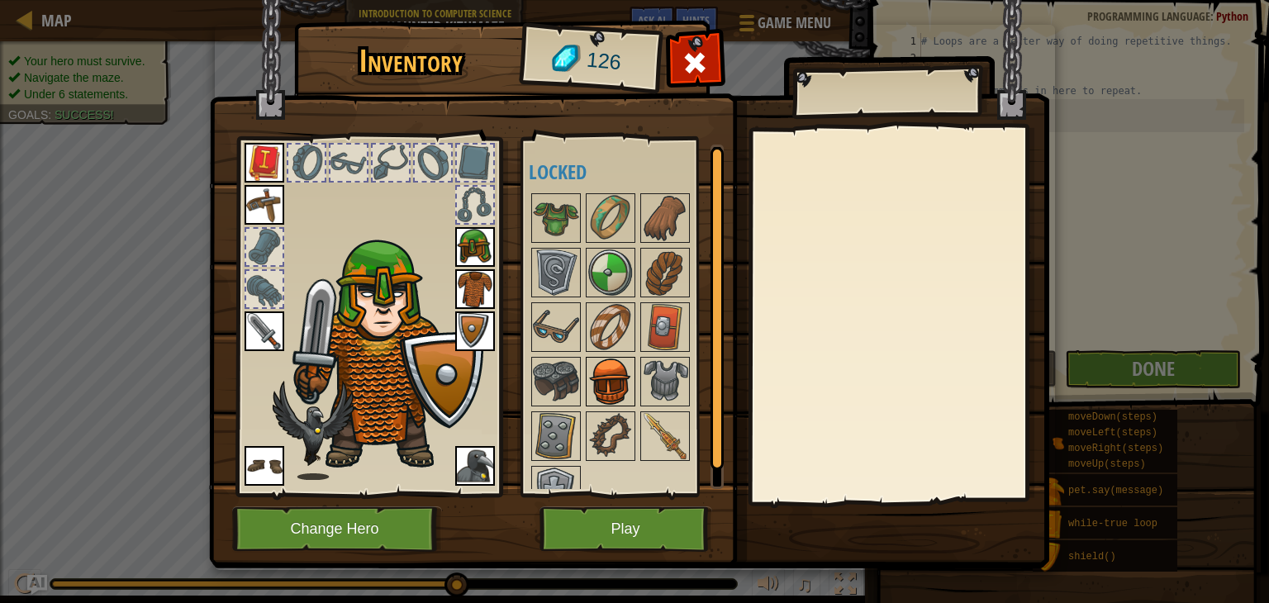
click at [622, 383] on img at bounding box center [611, 382] width 46 height 46
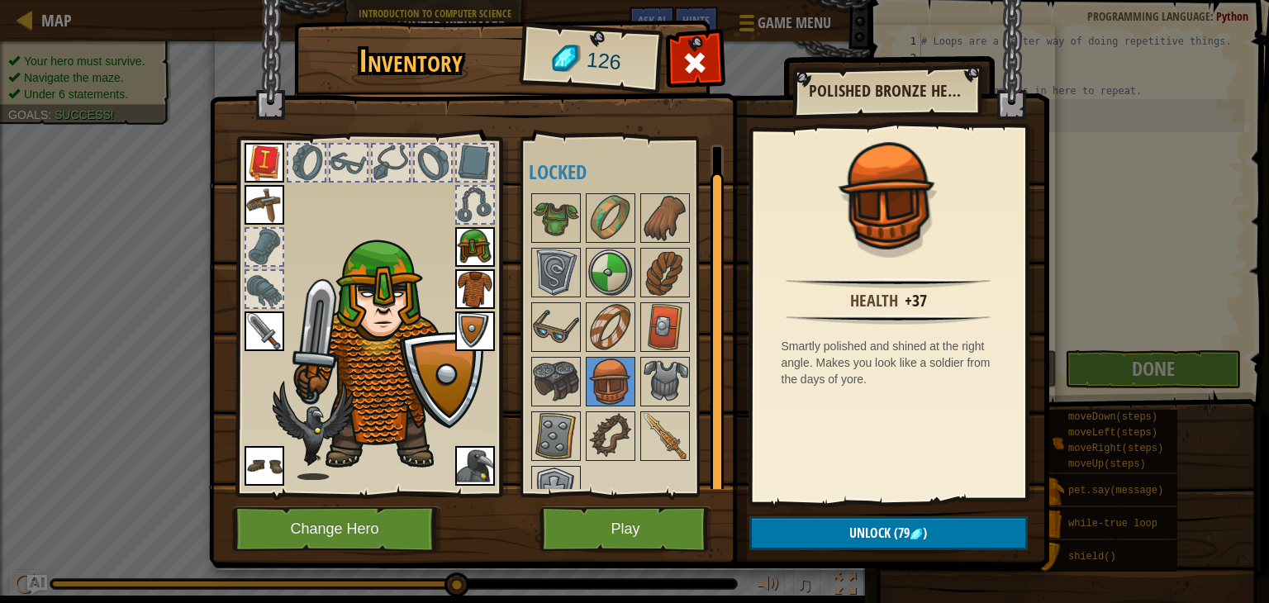
scroll to position [26, 0]
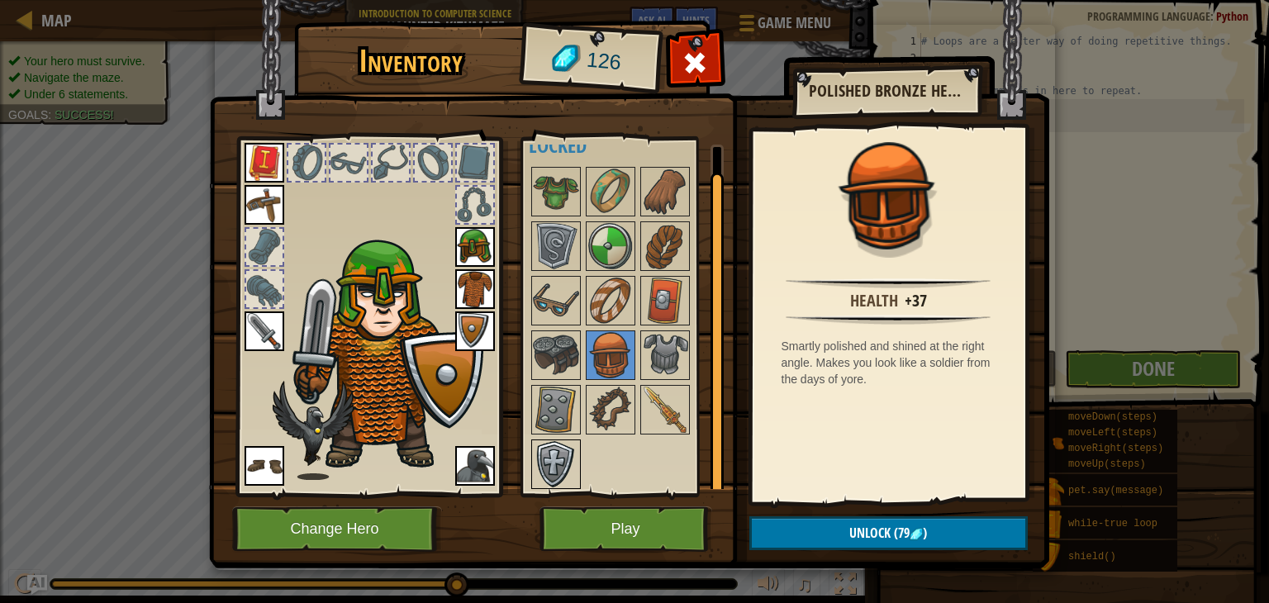
click at [553, 469] on img at bounding box center [556, 464] width 46 height 46
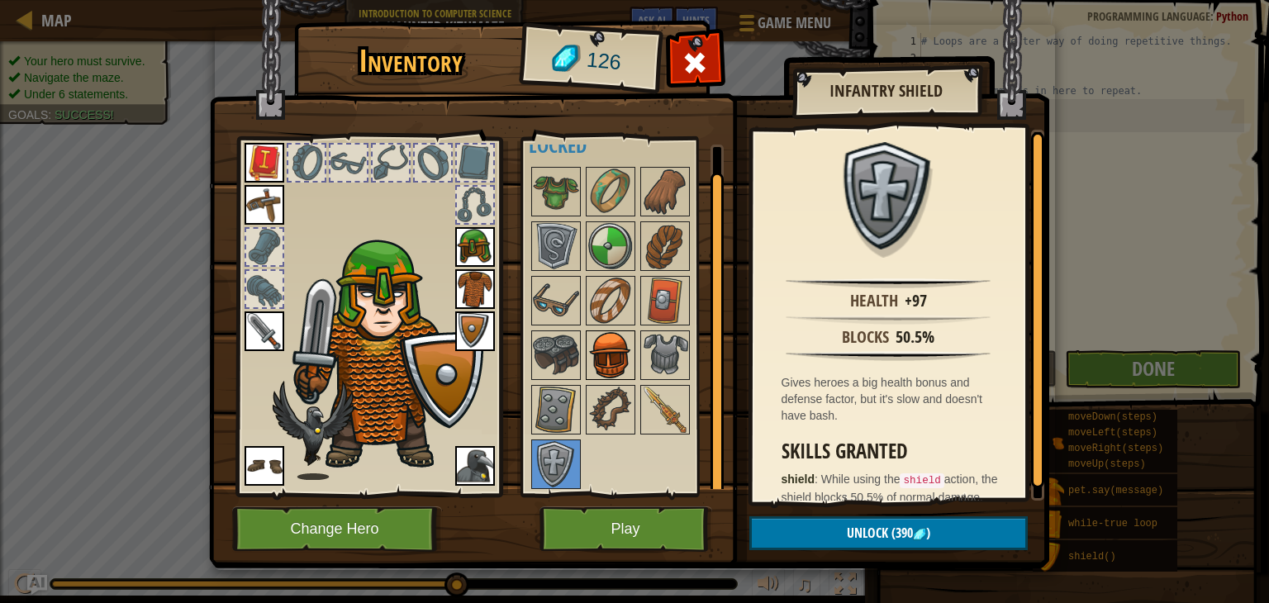
click at [624, 361] on img at bounding box center [611, 355] width 46 height 46
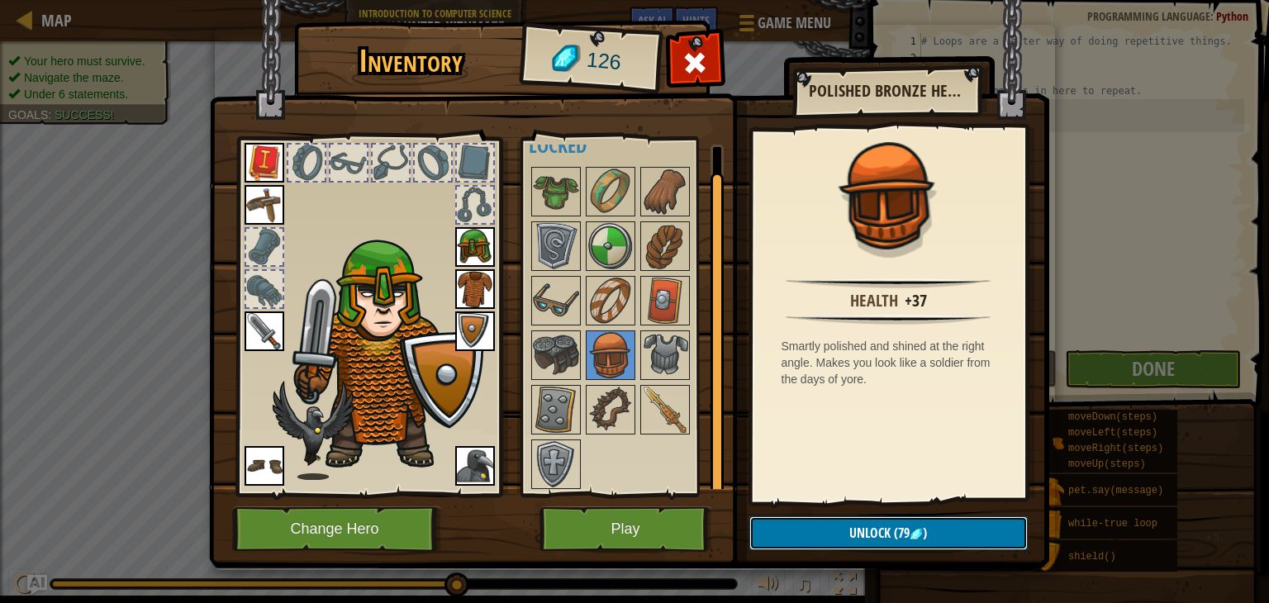
click at [923, 519] on button "Unlock (79 )" at bounding box center [889, 534] width 279 height 34
click at [922, 529] on button "Confirm" at bounding box center [889, 534] width 279 height 34
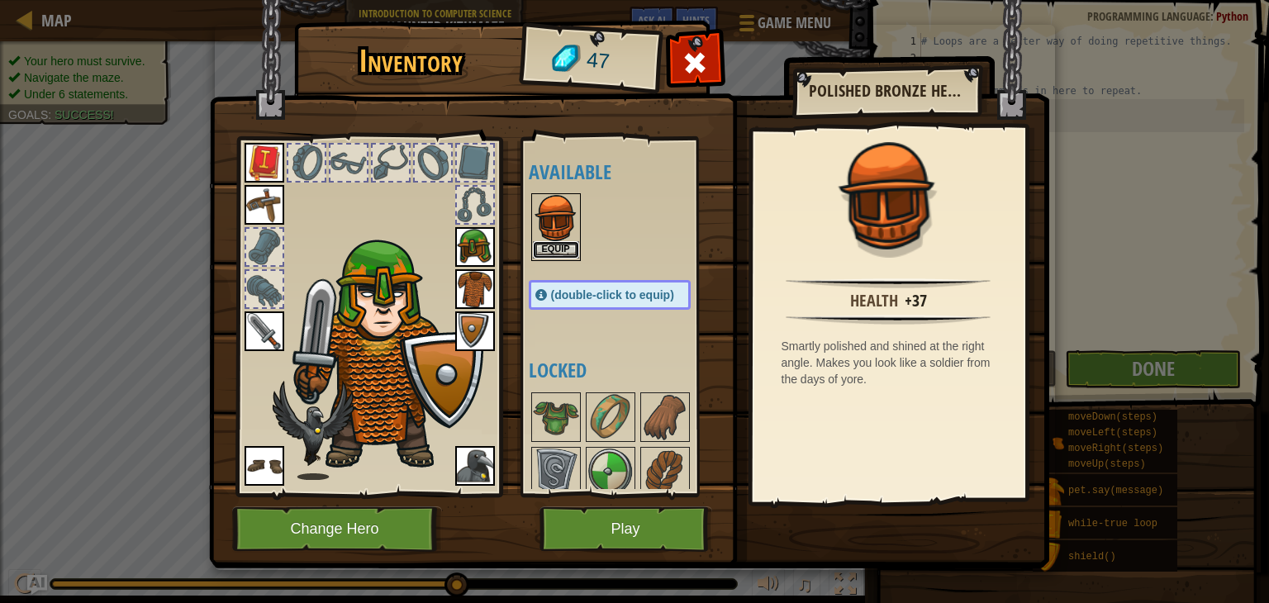
click at [550, 246] on button "Equip" at bounding box center [556, 249] width 46 height 17
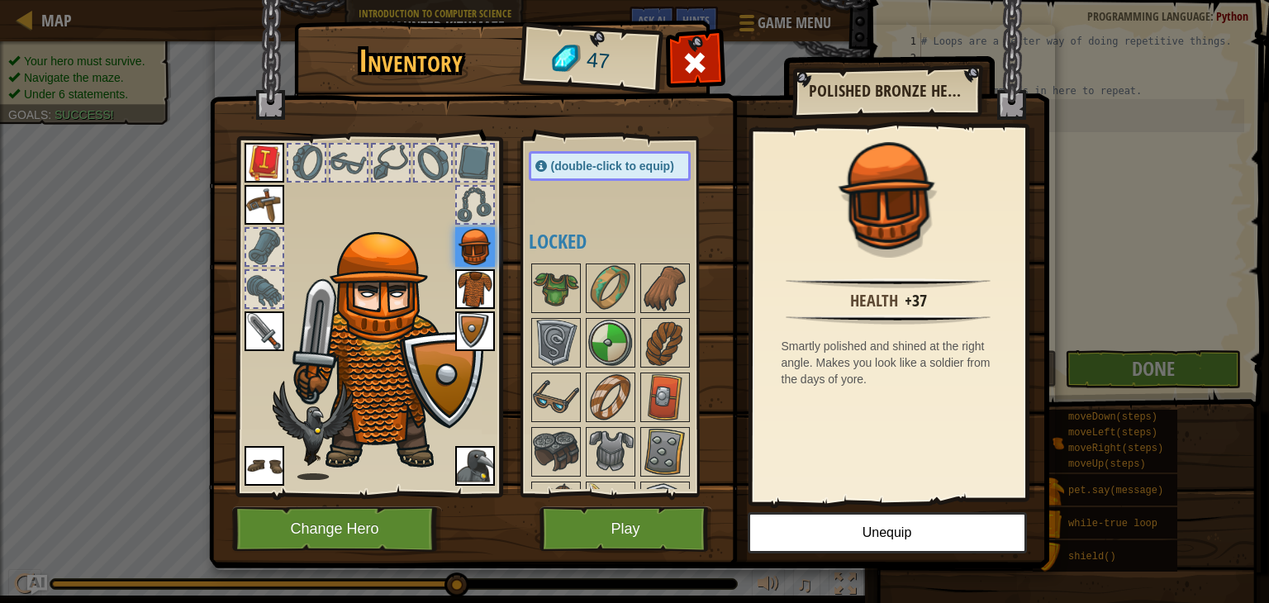
scroll to position [169, 0]
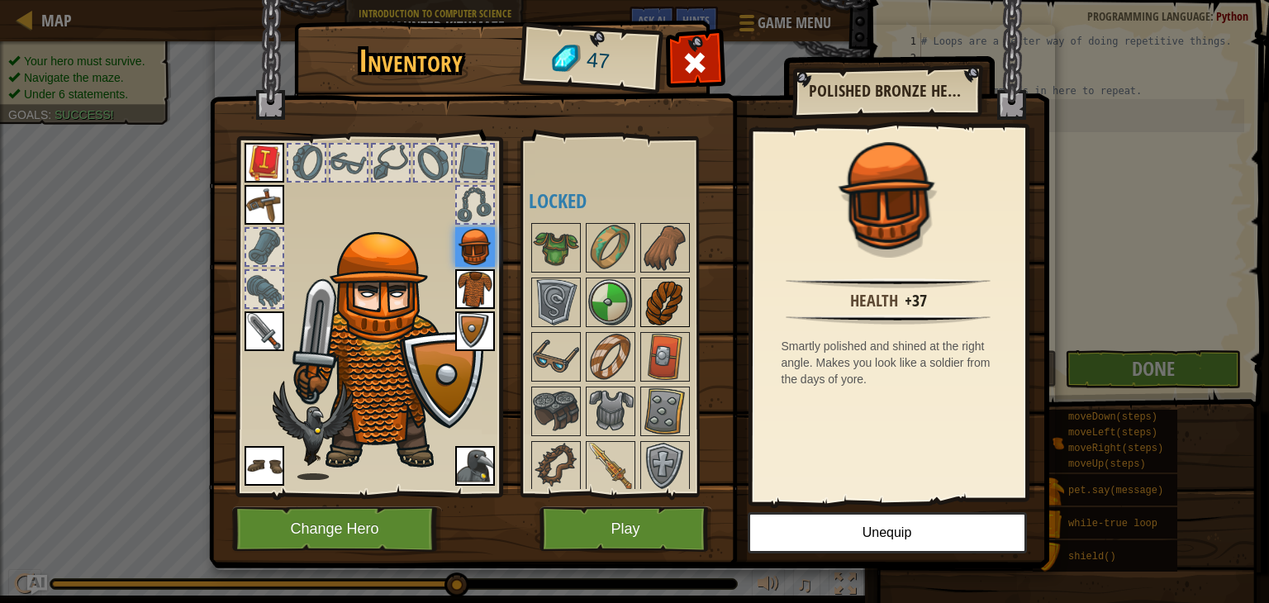
click at [654, 307] on img at bounding box center [665, 302] width 46 height 46
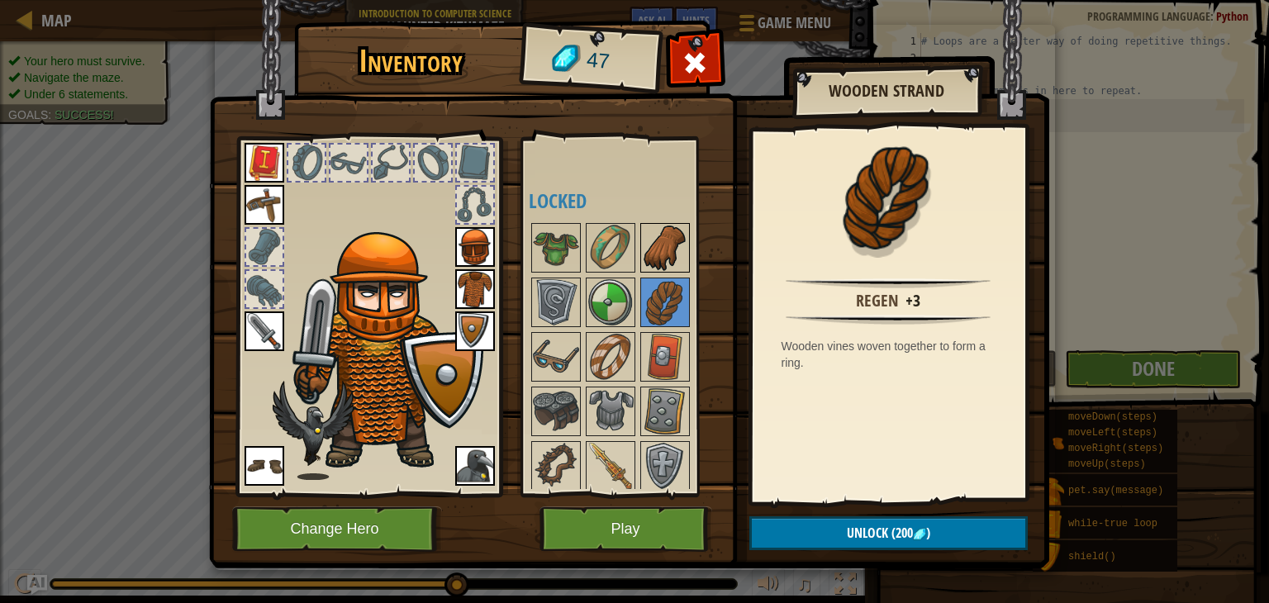
click at [644, 260] on img at bounding box center [665, 248] width 46 height 46
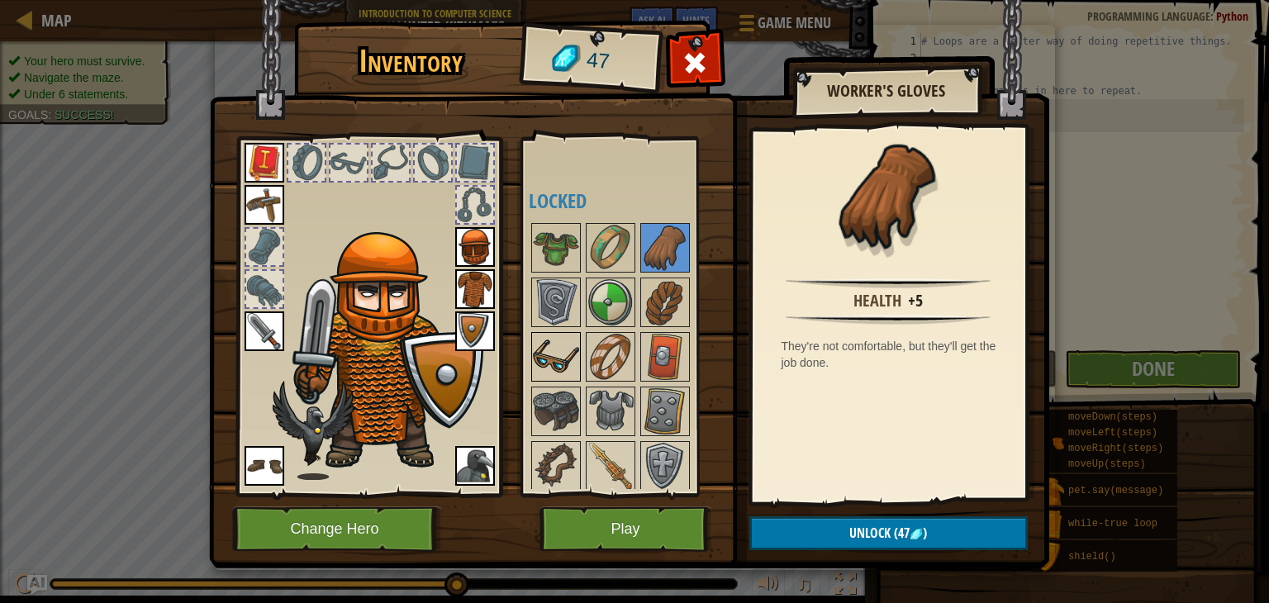
click at [558, 341] on img at bounding box center [556, 357] width 46 height 46
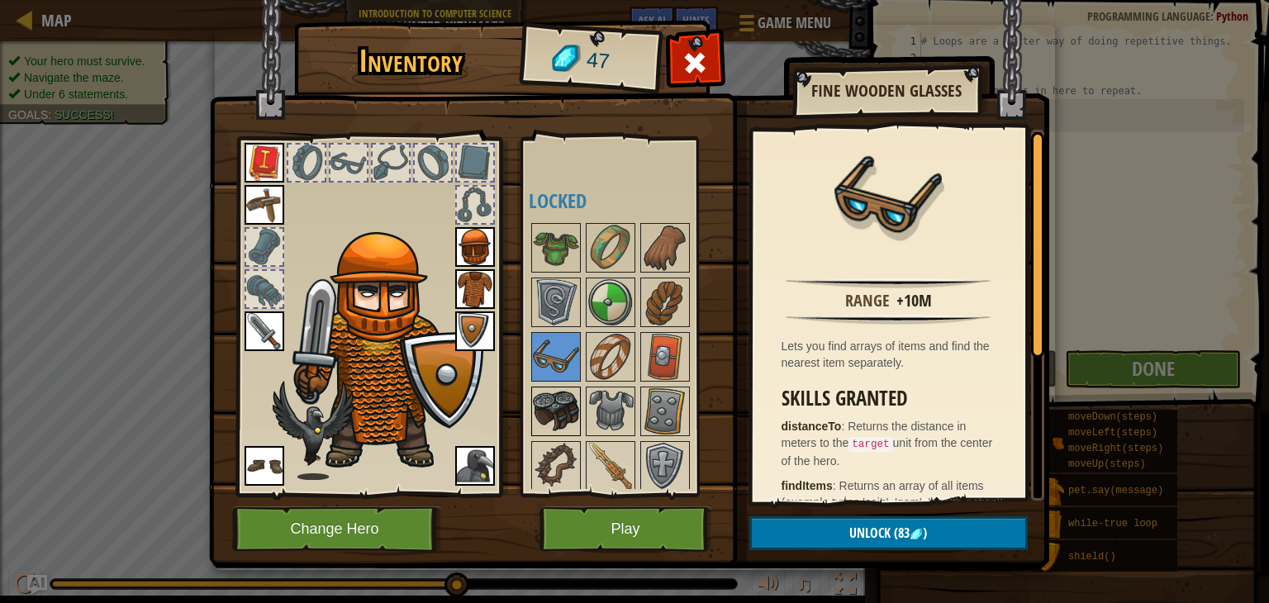
click at [567, 407] on img at bounding box center [556, 411] width 46 height 46
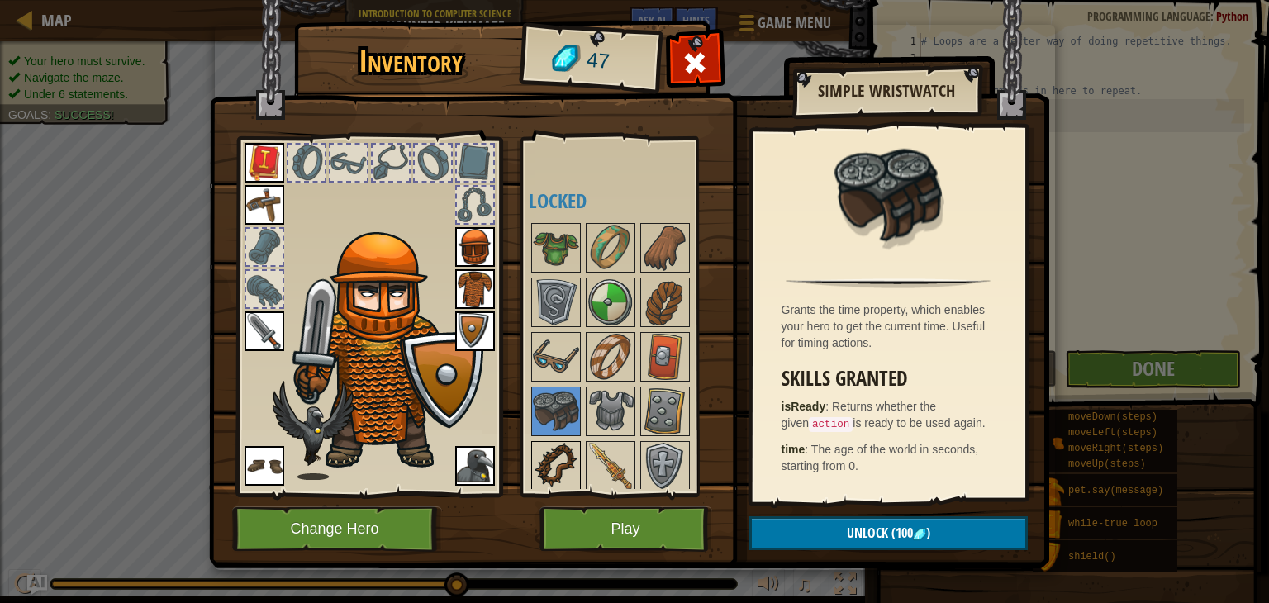
click at [559, 445] on img at bounding box center [556, 466] width 46 height 46
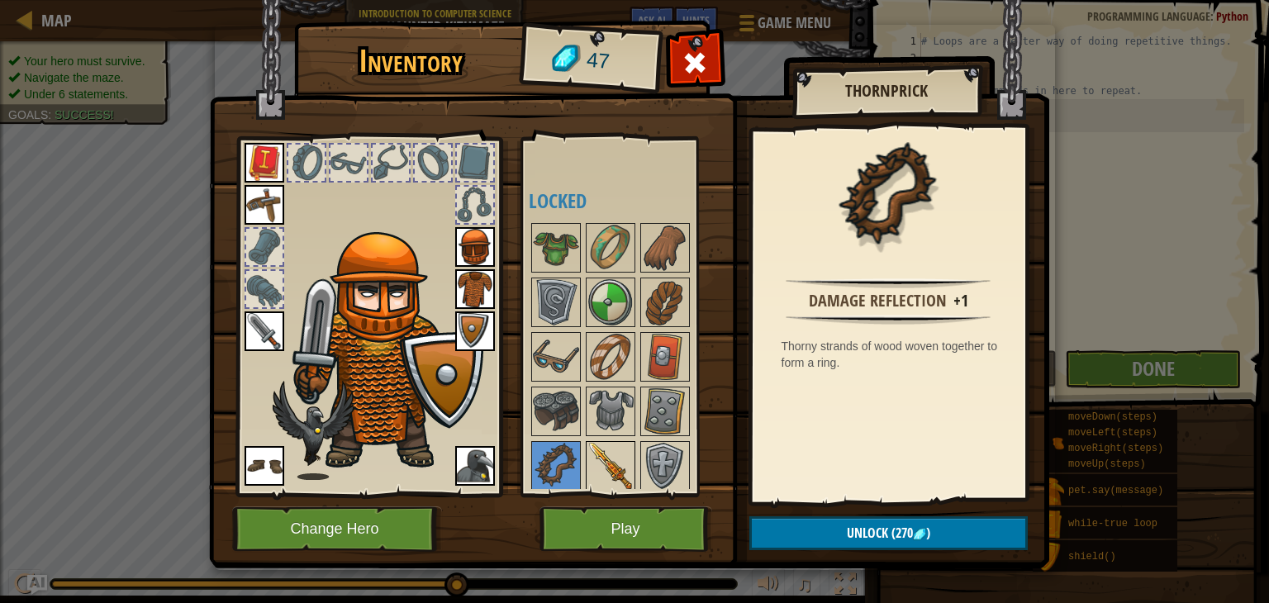
click at [612, 443] on img at bounding box center [611, 466] width 46 height 46
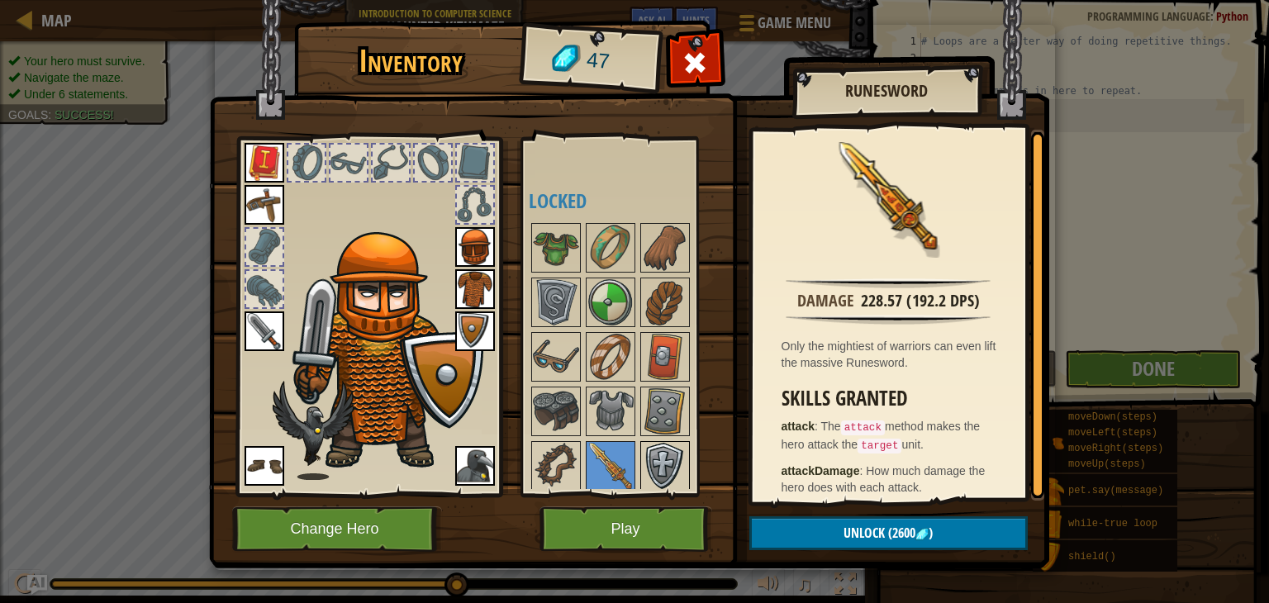
click at [657, 443] on img at bounding box center [665, 466] width 46 height 46
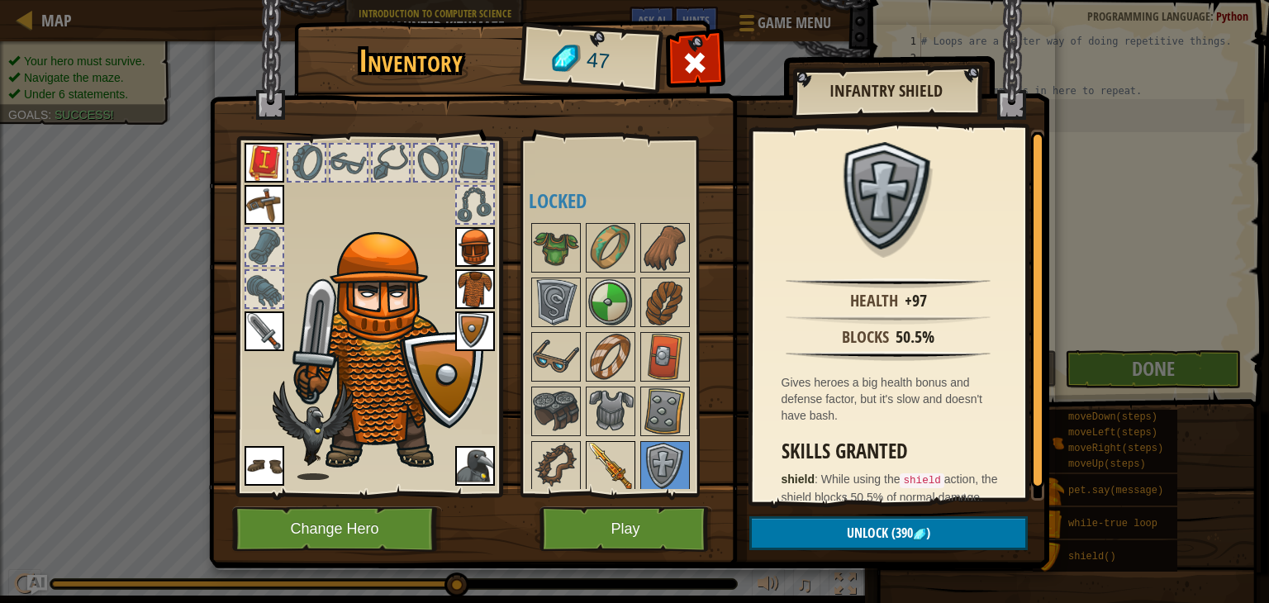
click at [623, 452] on img at bounding box center [611, 466] width 46 height 46
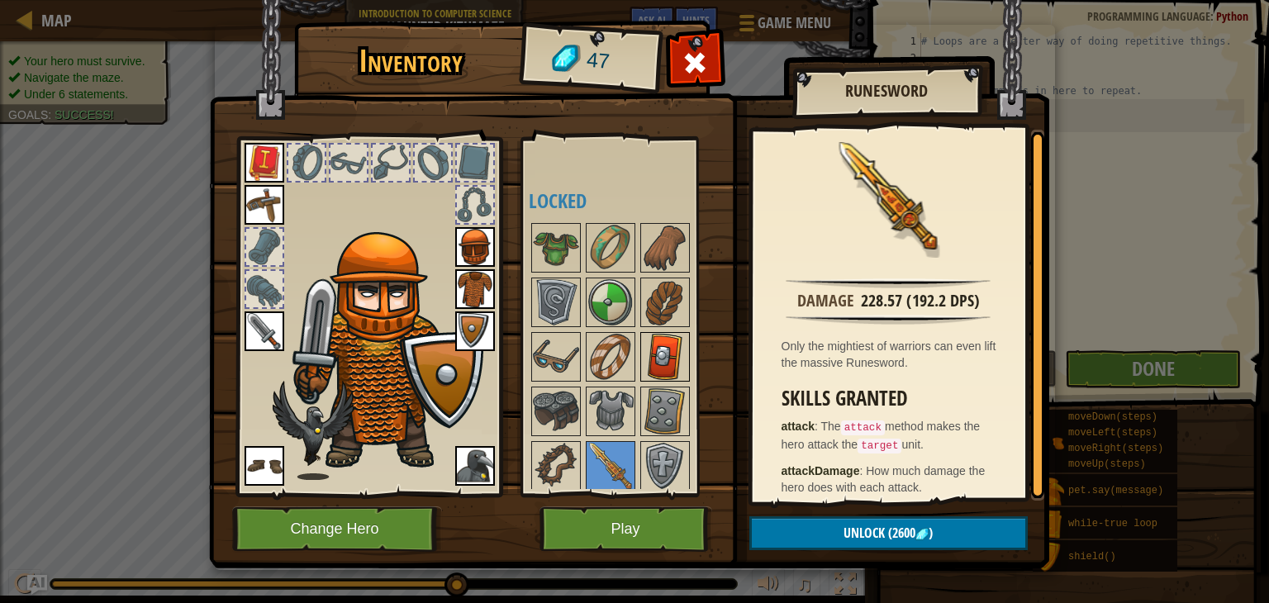
scroll to position [0, 0]
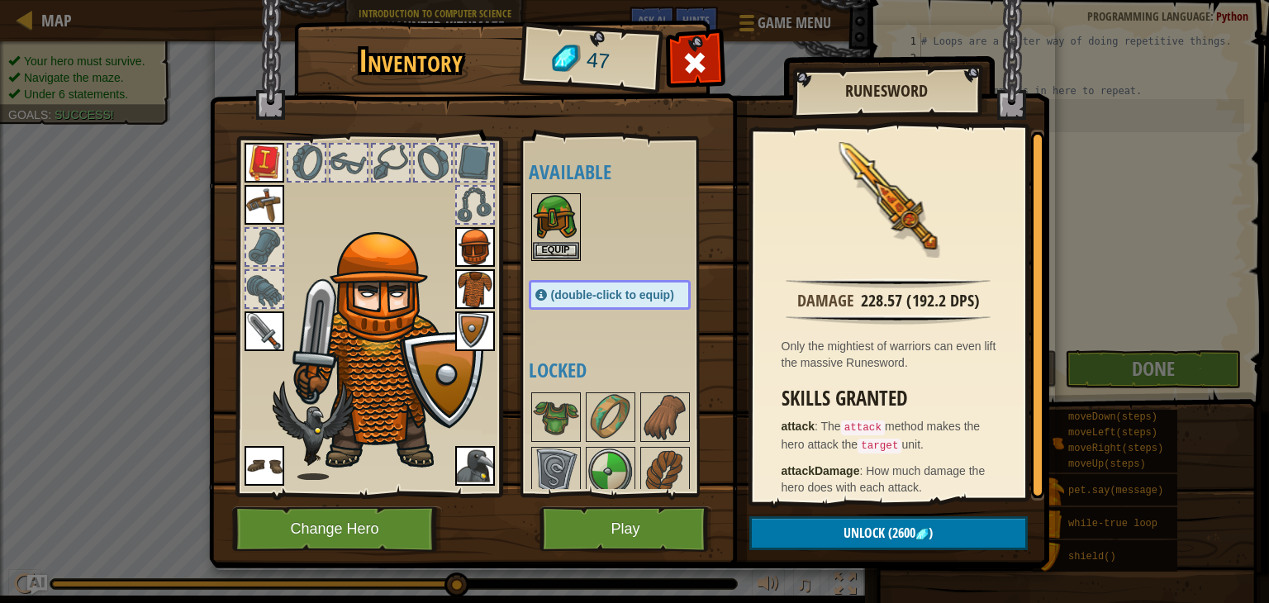
click at [481, 250] on img at bounding box center [475, 247] width 40 height 40
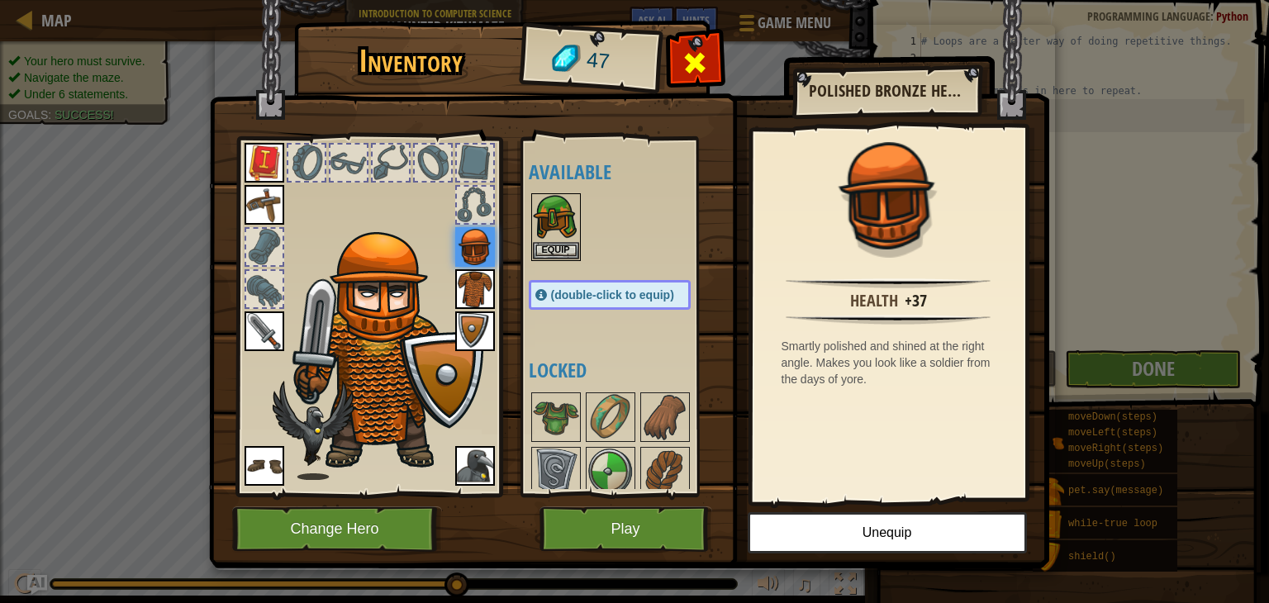
click at [706, 79] on div at bounding box center [695, 67] width 52 height 52
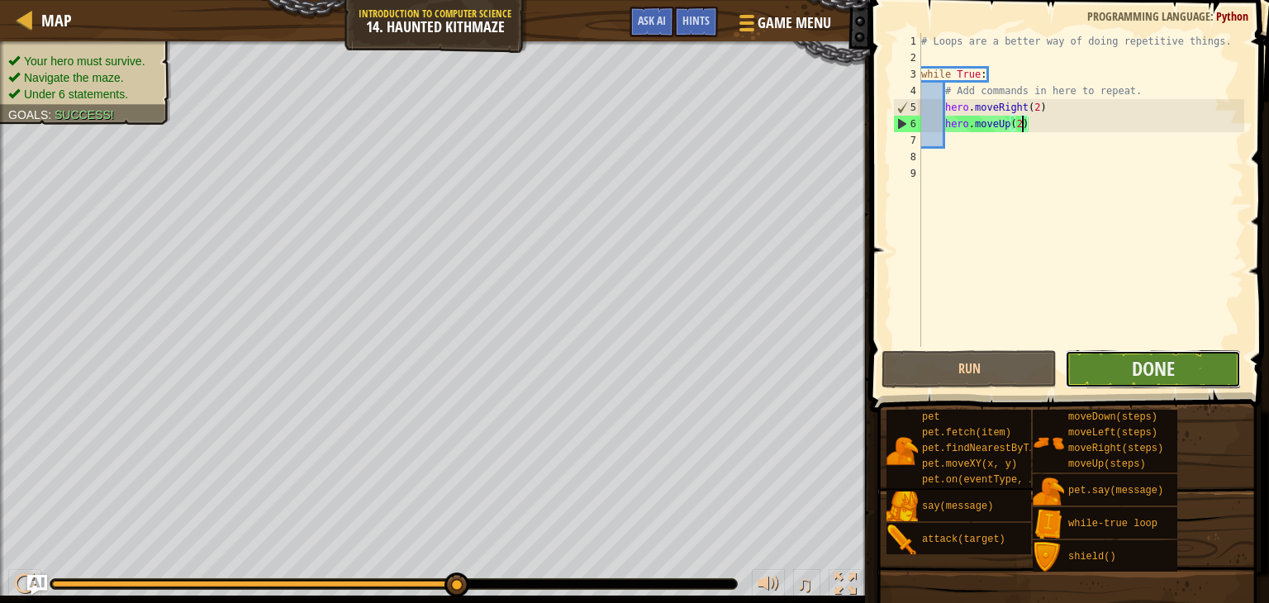
click at [1220, 380] on button "Done" at bounding box center [1152, 369] width 175 height 38
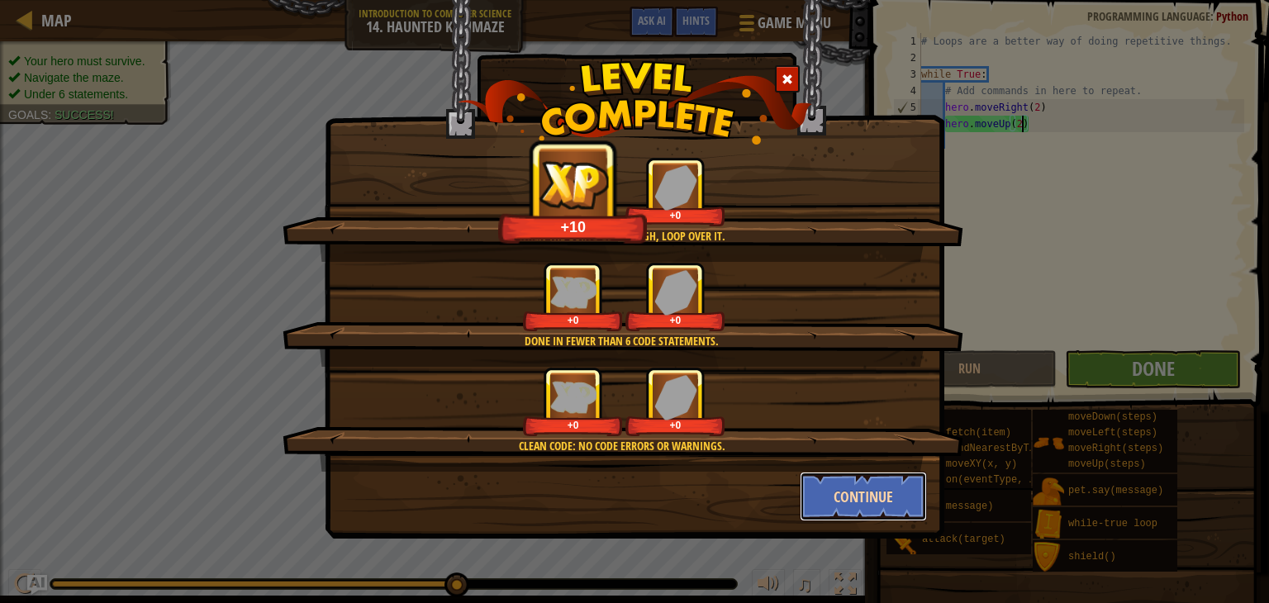
click at [841, 510] on button "Continue" at bounding box center [864, 497] width 128 height 50
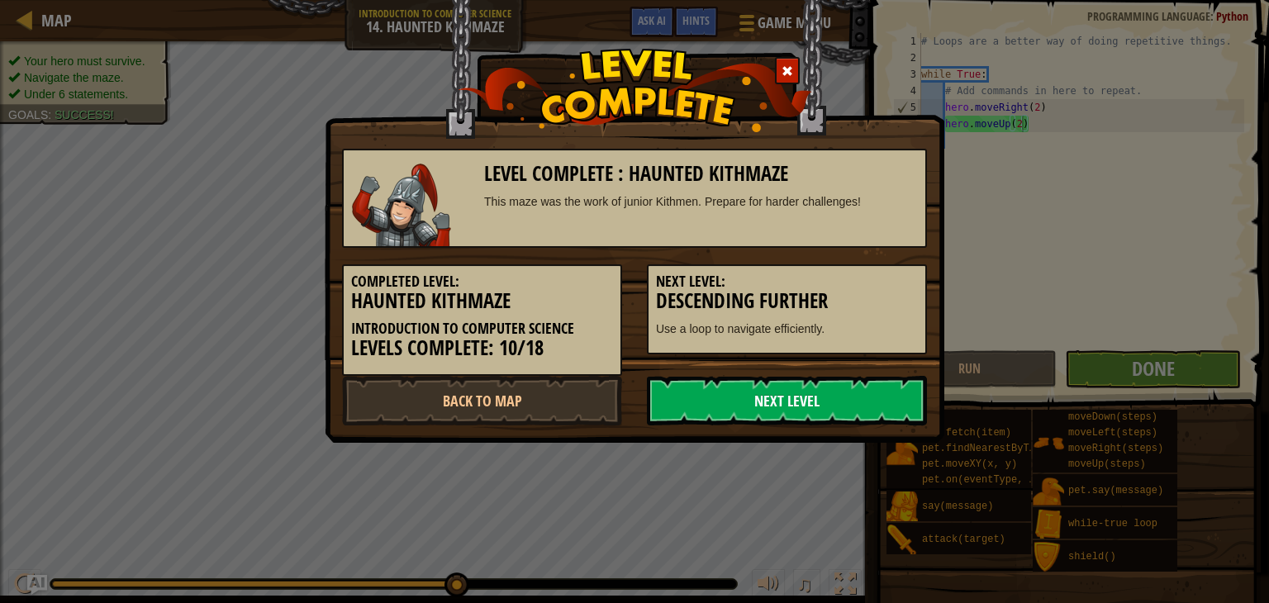
click at [701, 383] on link "Next Level" at bounding box center [787, 401] width 280 height 50
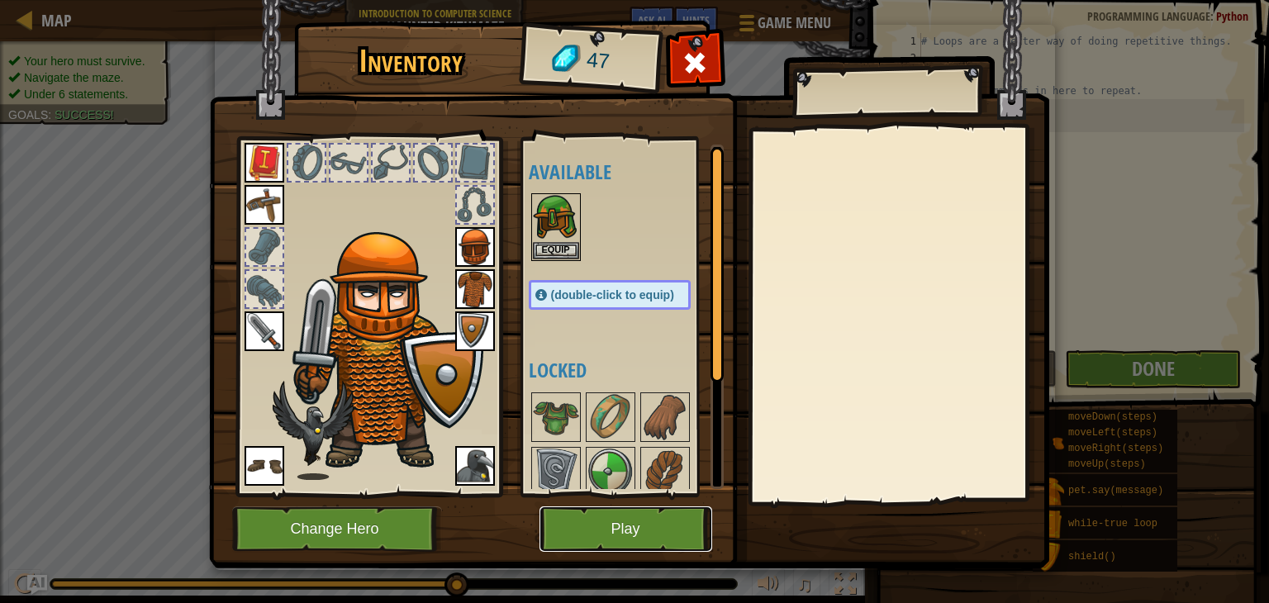
click at [626, 527] on button "Play" at bounding box center [626, 529] width 173 height 45
